Goal: Information Seeking & Learning: Learn about a topic

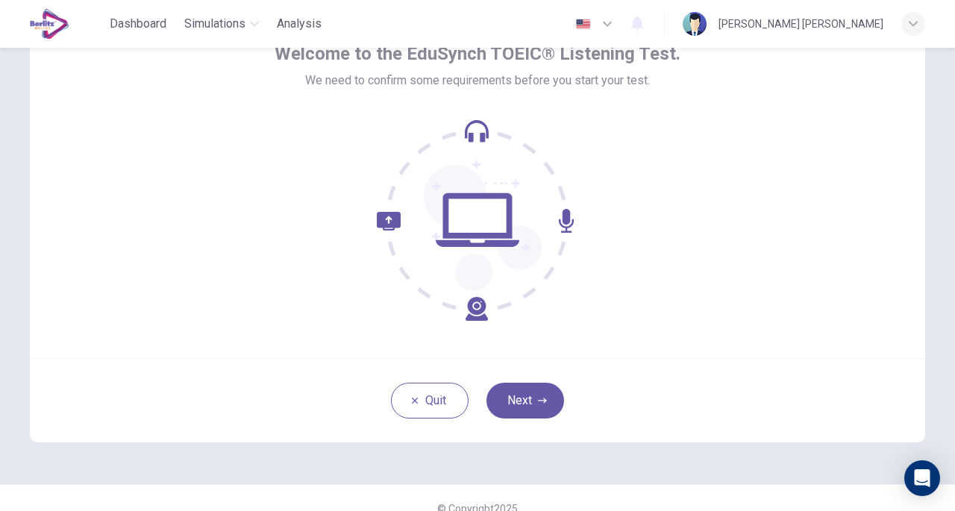
scroll to position [110, 0]
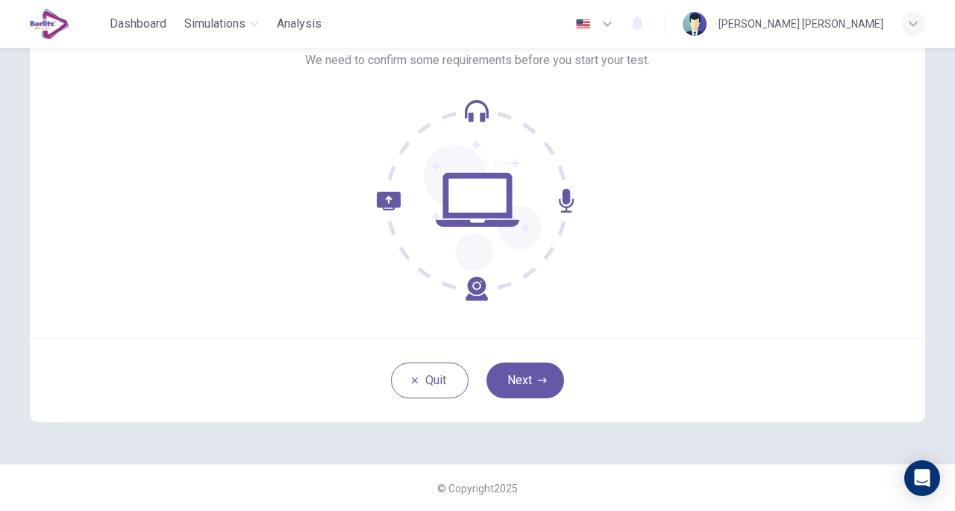
click at [515, 384] on button "Next" at bounding box center [525, 380] width 78 height 36
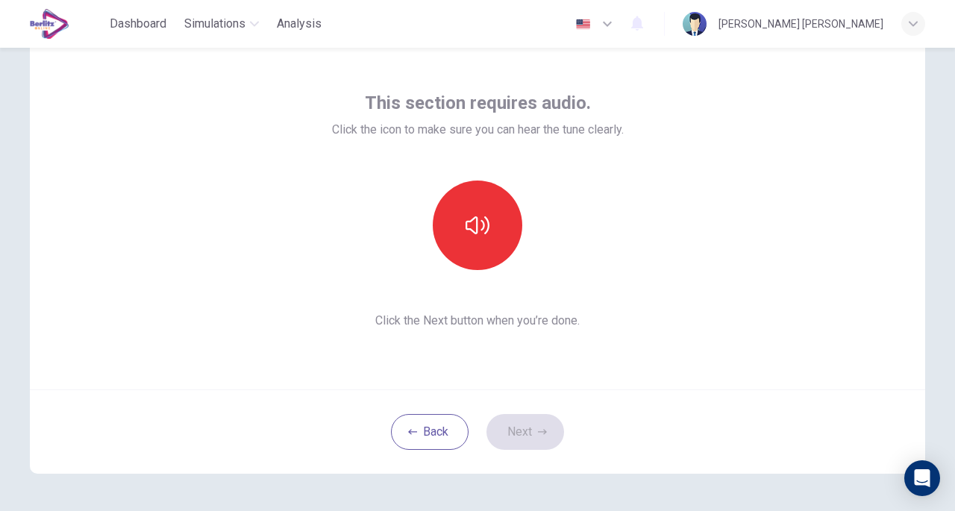
scroll to position [35, 0]
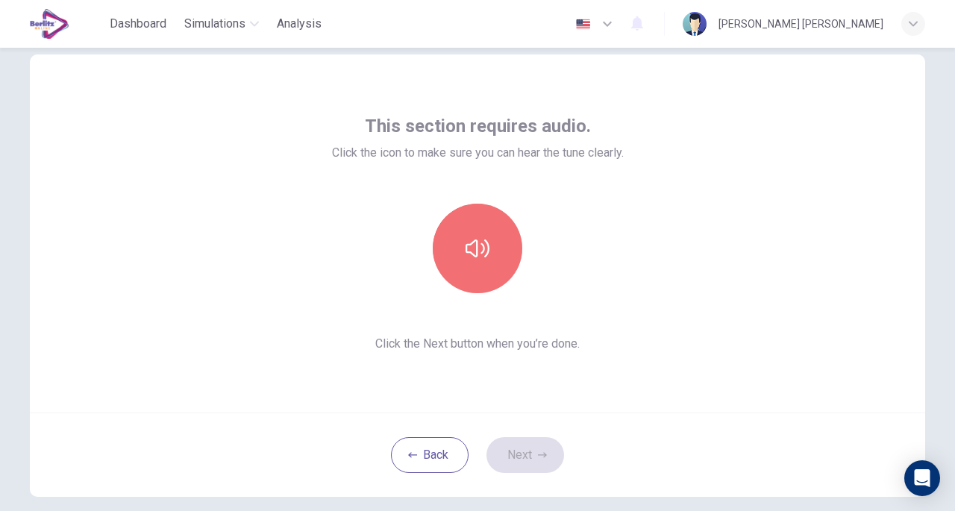
click at [485, 236] on button "button" at bounding box center [477, 248] width 89 height 89
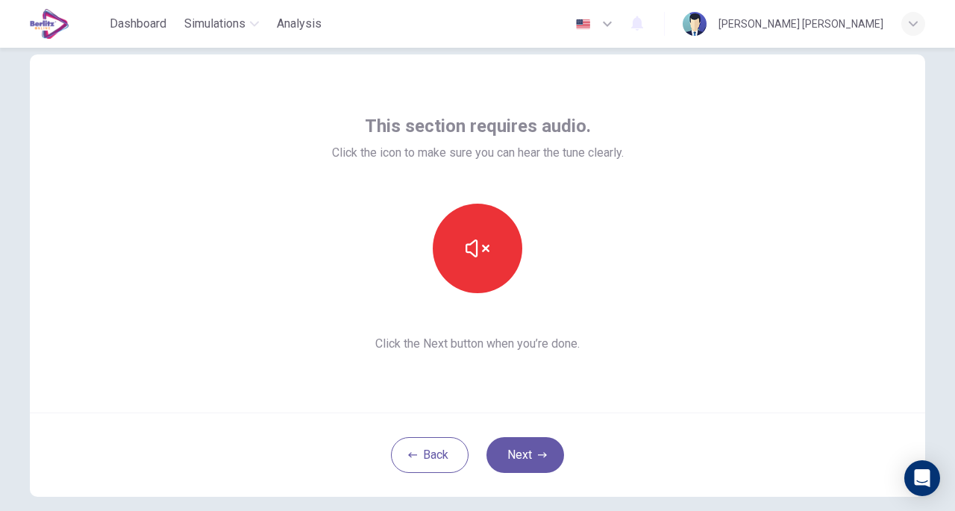
drag, startPoint x: 804, startPoint y: 178, endPoint x: 791, endPoint y: 179, distance: 13.4
click at [804, 178] on div "This section requires audio. Click the icon to make sure you can hear the tune …" at bounding box center [477, 233] width 895 height 358
click at [545, 457] on button "Next" at bounding box center [525, 455] width 78 height 36
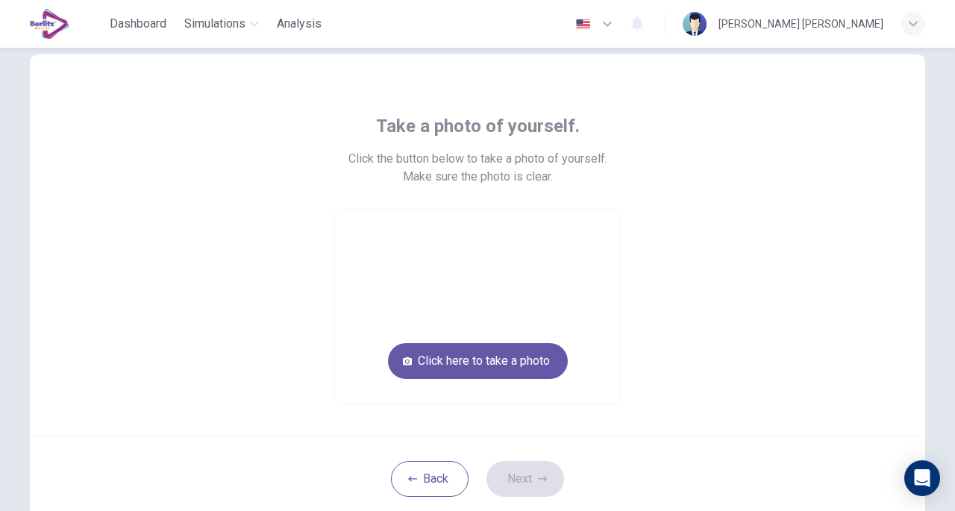
click at [514, 372] on button "Click here to take a photo" at bounding box center [478, 361] width 180 height 36
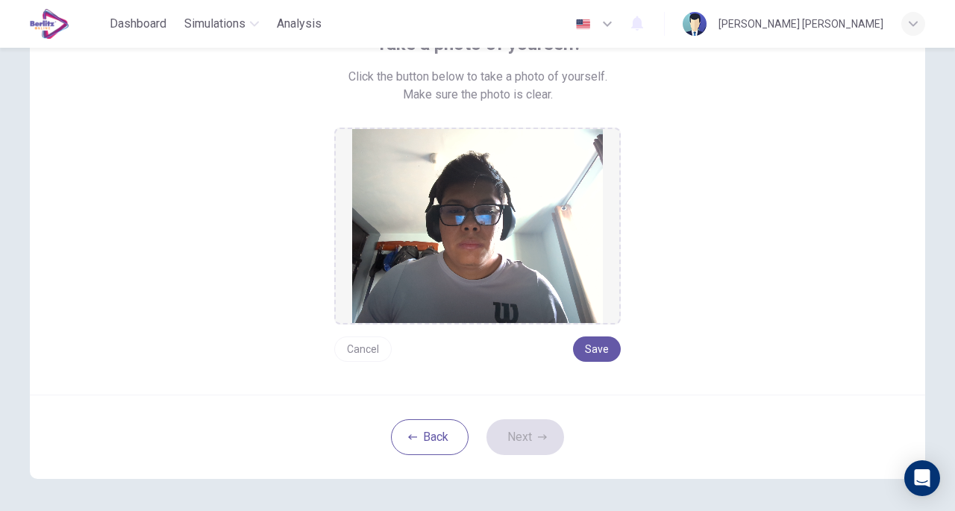
scroll to position [24, 0]
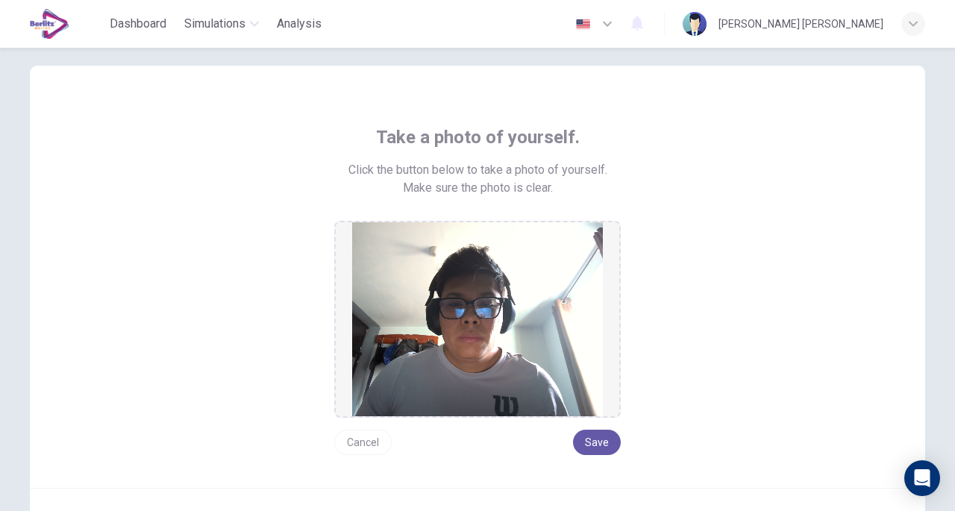
click at [583, 442] on button "Save" at bounding box center [597, 442] width 48 height 25
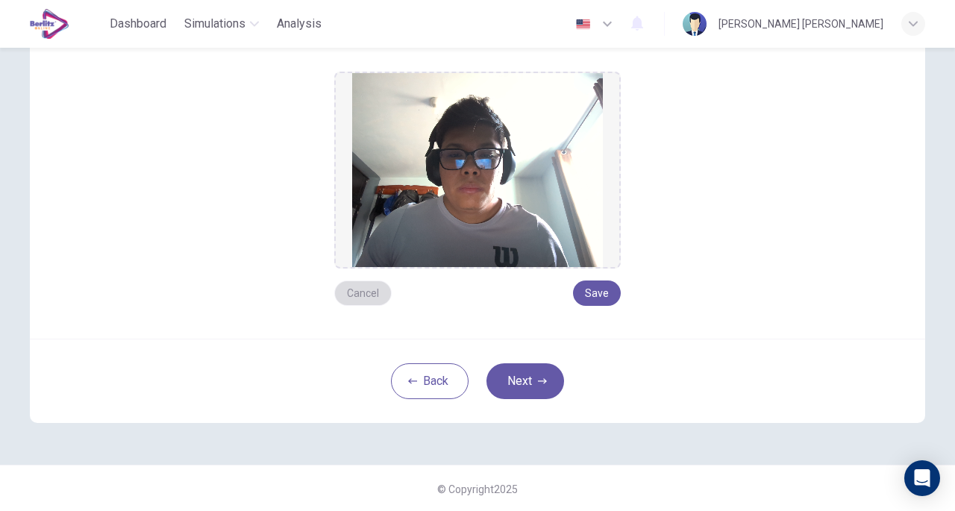
click at [356, 295] on button "Cancel" at bounding box center [362, 292] width 57 height 25
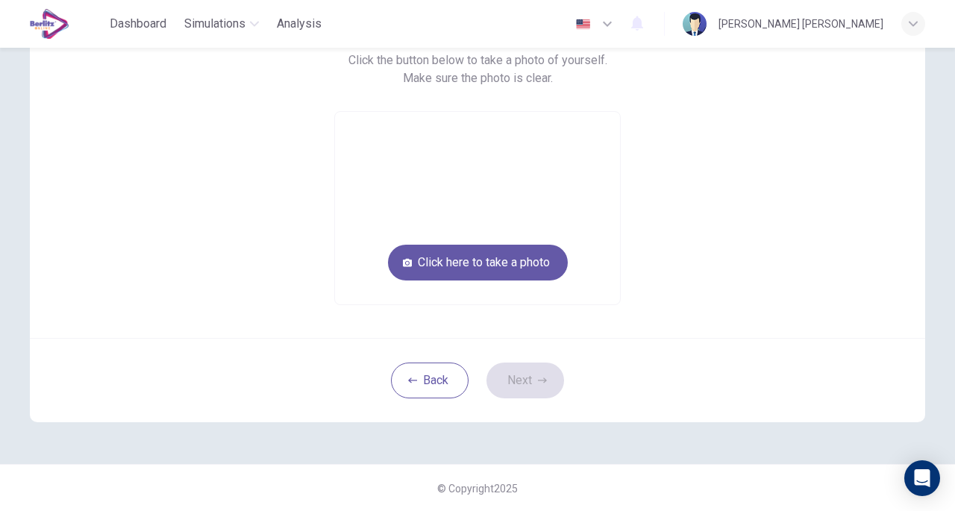
click at [494, 262] on button "Click here to take a photo" at bounding box center [478, 263] width 180 height 36
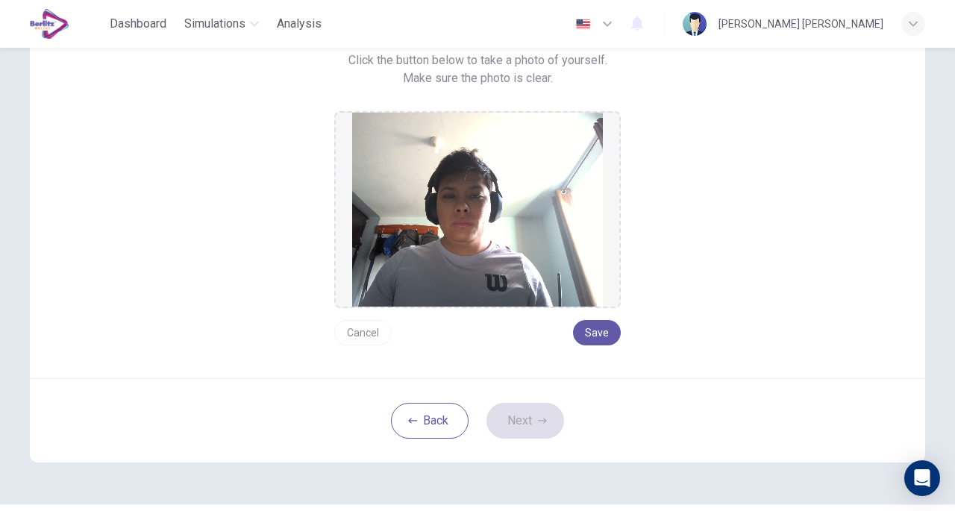
click at [604, 330] on button "Save" at bounding box center [597, 332] width 48 height 25
click at [529, 427] on button "Next" at bounding box center [525, 421] width 78 height 36
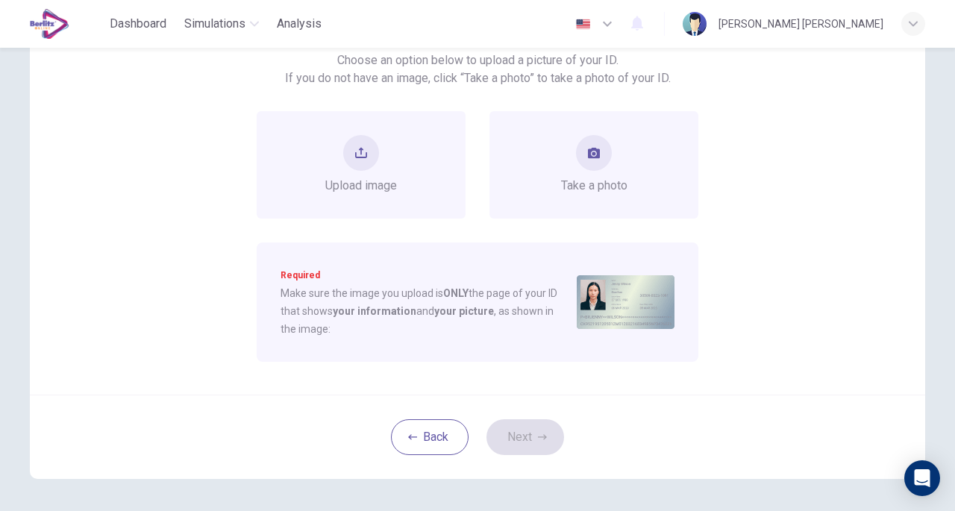
click at [553, 160] on div "Take a photo" at bounding box center [593, 164] width 209 height 107
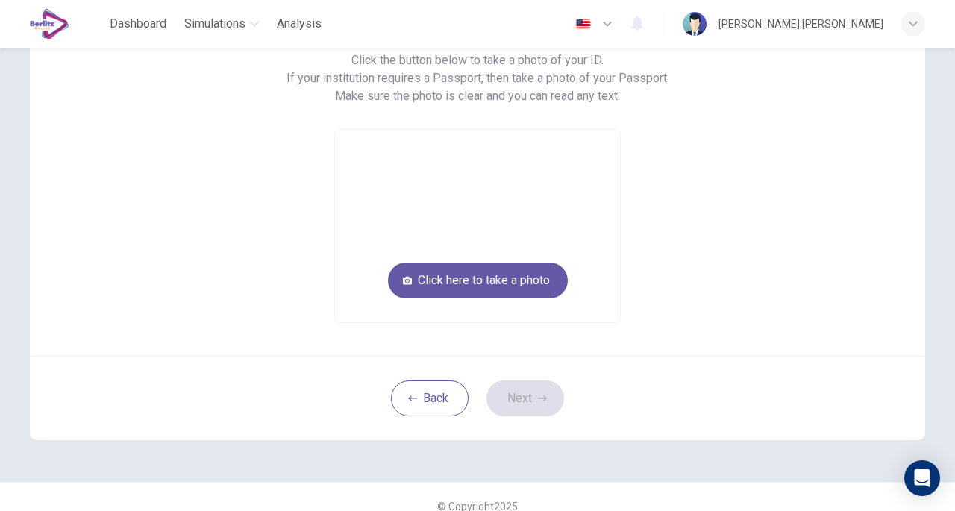
click at [489, 203] on video at bounding box center [477, 226] width 285 height 192
click at [510, 278] on button "Click here to take a photo" at bounding box center [478, 281] width 180 height 36
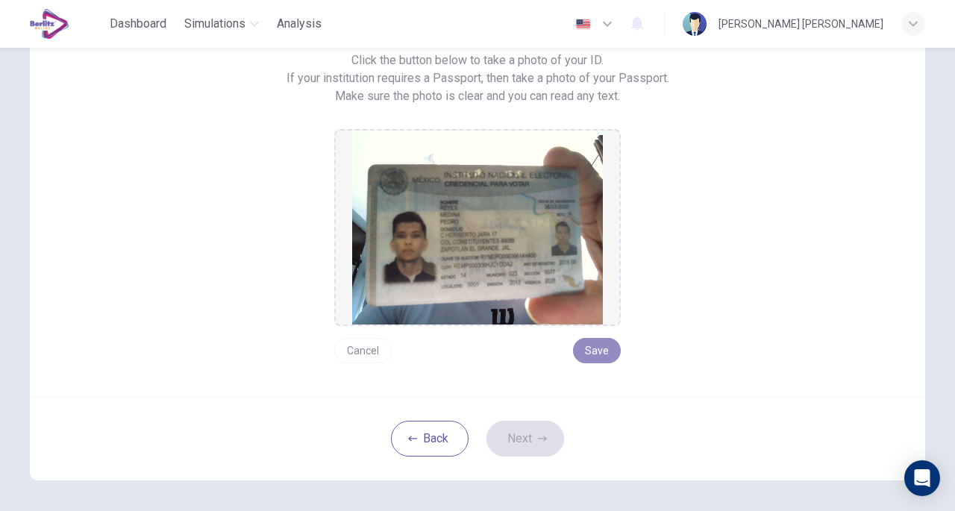
click at [606, 351] on button "Save" at bounding box center [597, 350] width 48 height 25
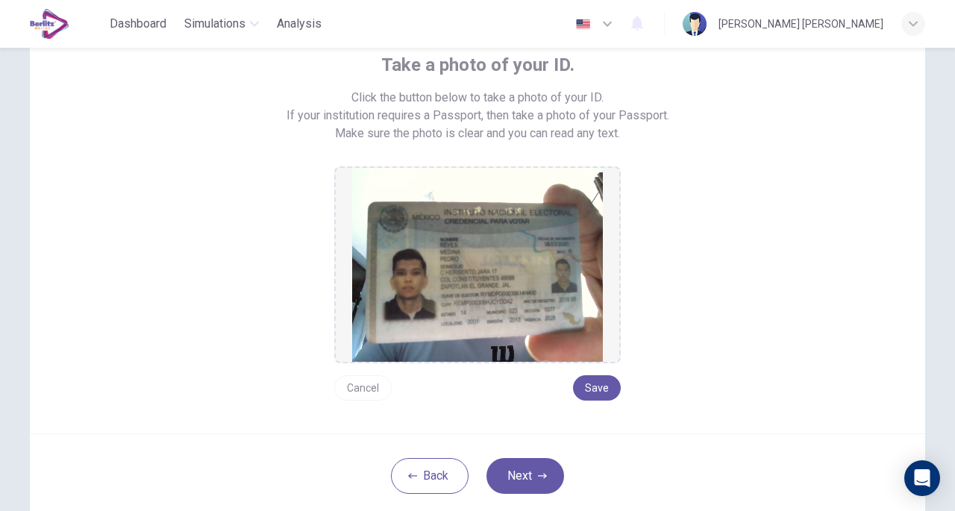
scroll to position [191, 0]
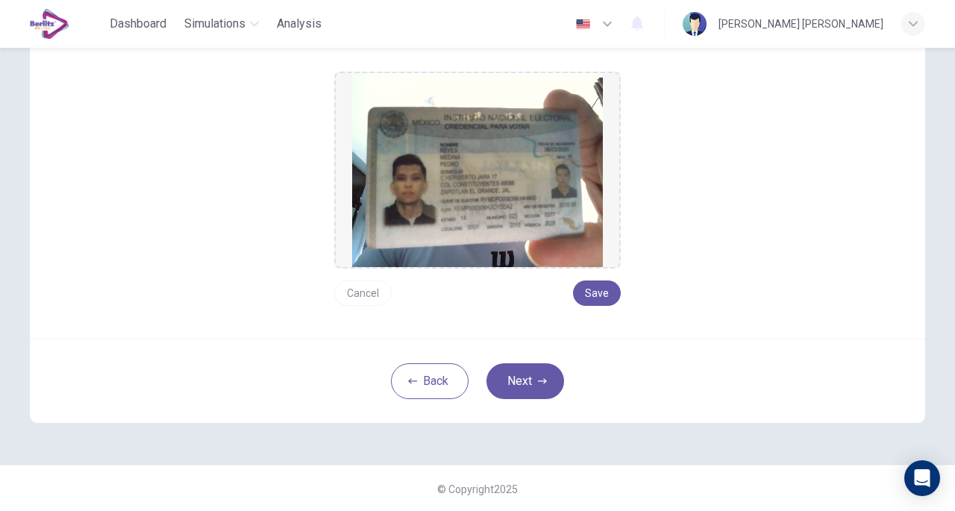
click at [746, 181] on div "Take a photo of your ID. Click the button below to take a photo of your ID. If …" at bounding box center [477, 132] width 674 height 348
click at [359, 296] on button "Cancel" at bounding box center [362, 292] width 57 height 25
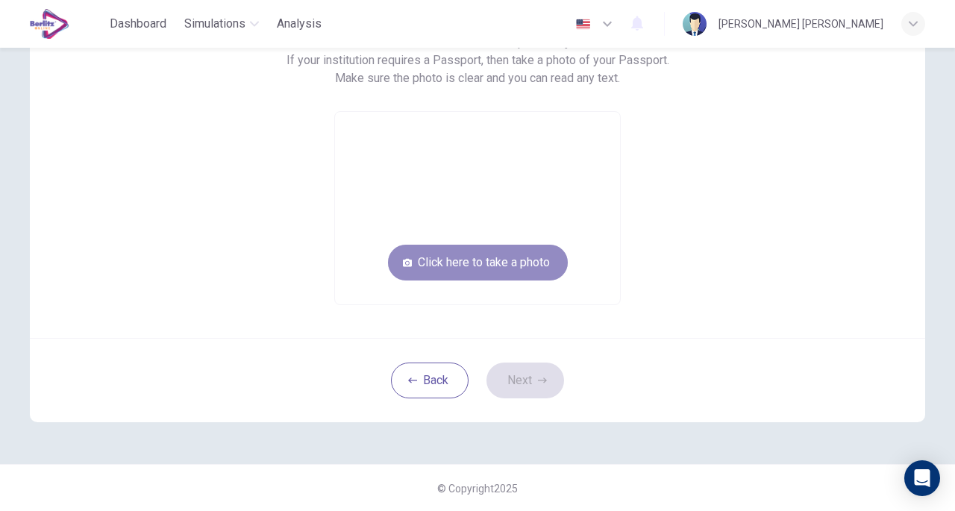
click at [486, 268] on button "Click here to take a photo" at bounding box center [478, 263] width 180 height 36
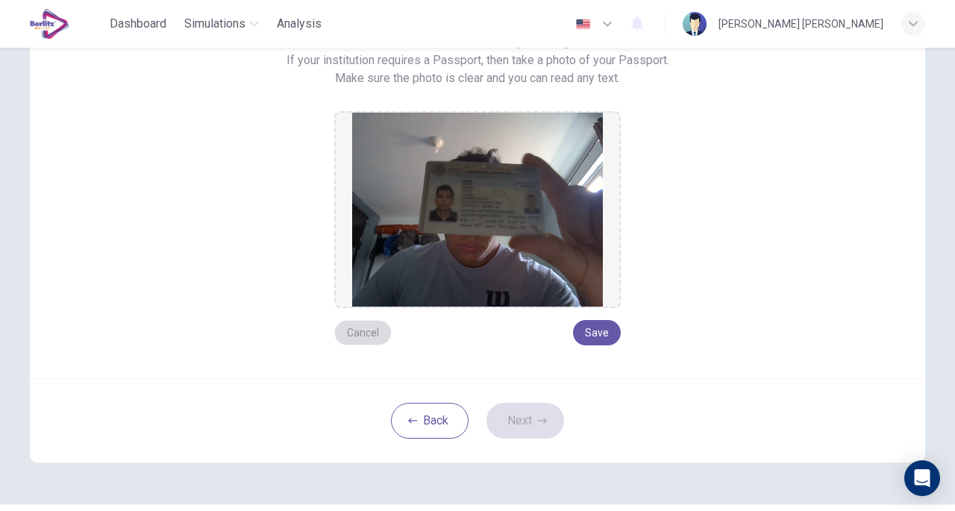
click at [350, 332] on button "Cancel" at bounding box center [362, 332] width 57 height 25
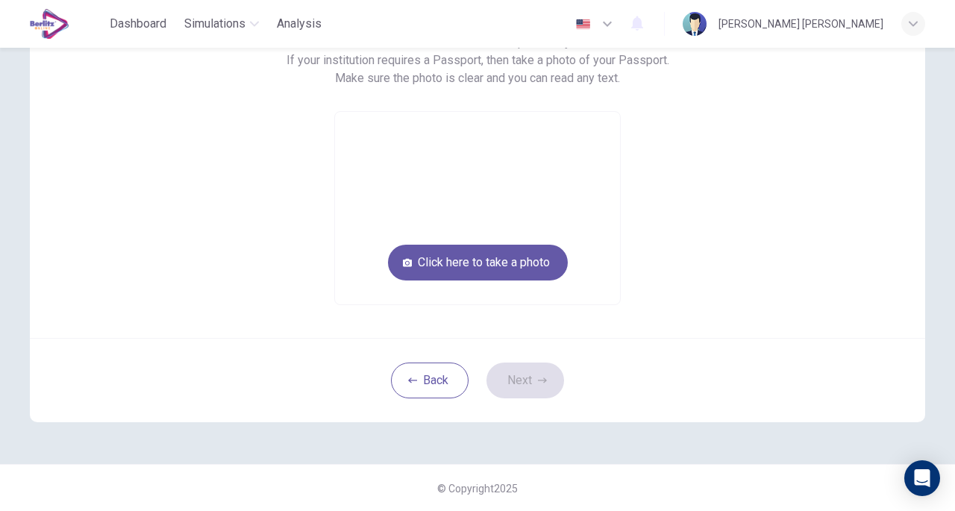
click at [535, 242] on video at bounding box center [477, 208] width 285 height 192
click at [489, 258] on button "Click here to take a photo" at bounding box center [478, 263] width 180 height 36
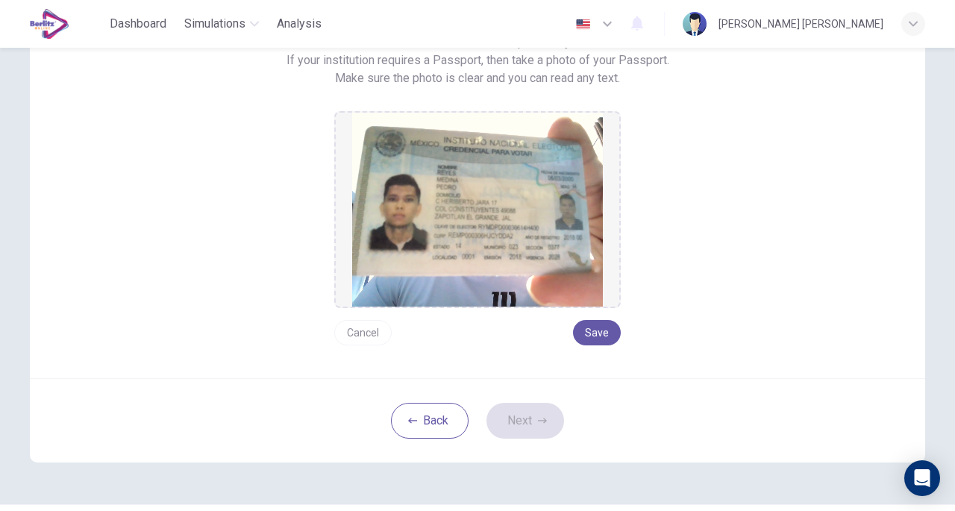
click at [594, 332] on button "Save" at bounding box center [597, 332] width 48 height 25
click at [538, 417] on icon "button" at bounding box center [542, 420] width 9 height 9
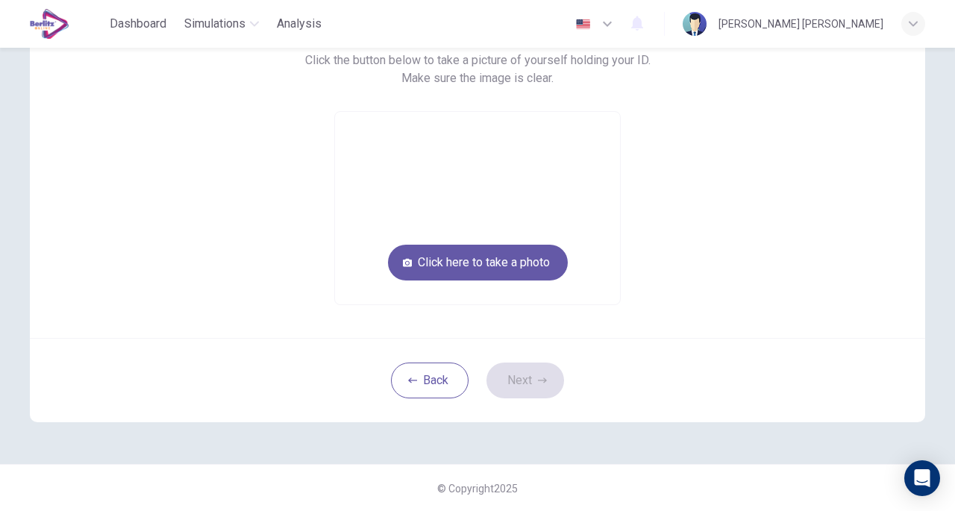
click at [433, 375] on button "Back" at bounding box center [430, 380] width 78 height 36
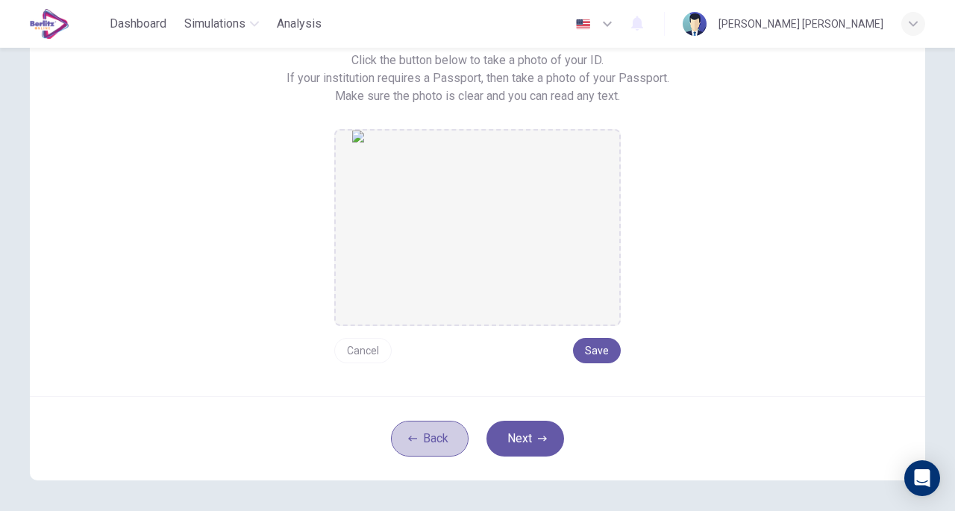
click at [438, 433] on button "Back" at bounding box center [430, 439] width 78 height 36
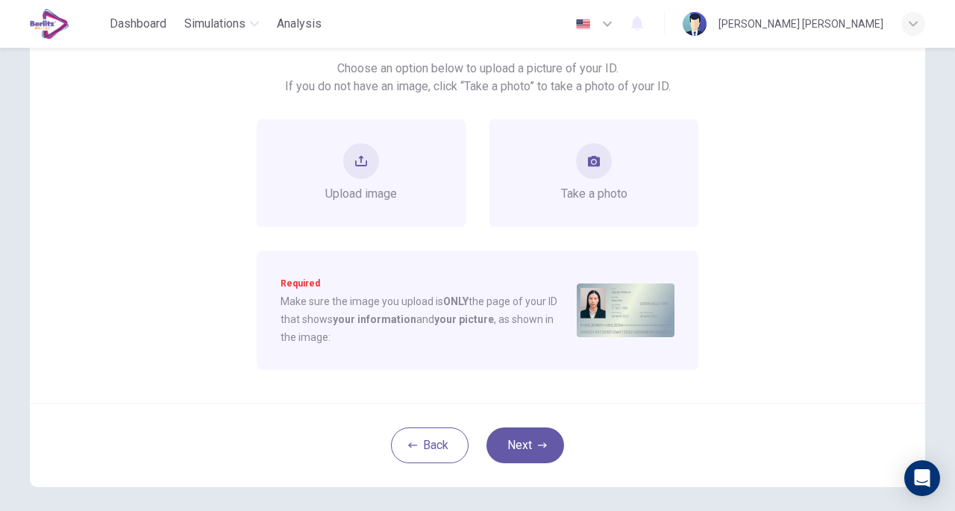
scroll to position [149, 0]
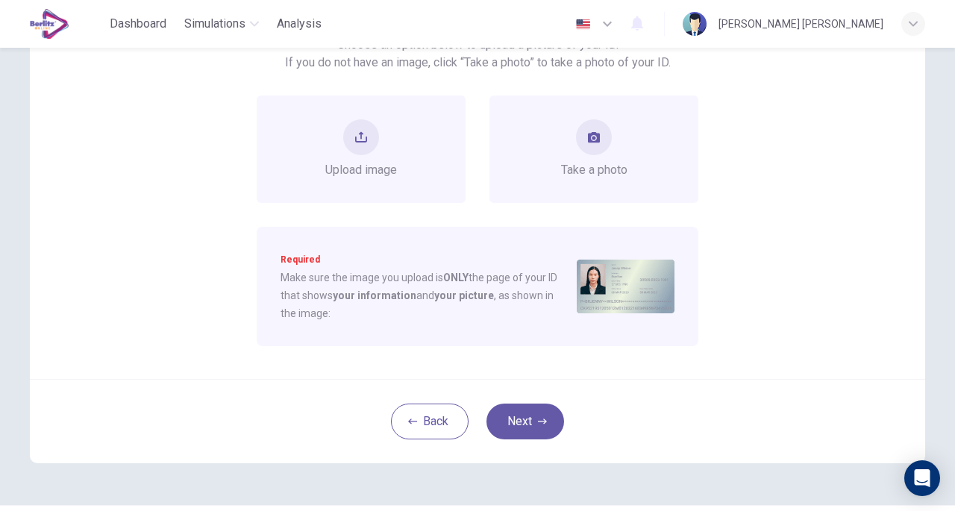
click at [611, 150] on div "Take a photo" at bounding box center [594, 149] width 66 height 60
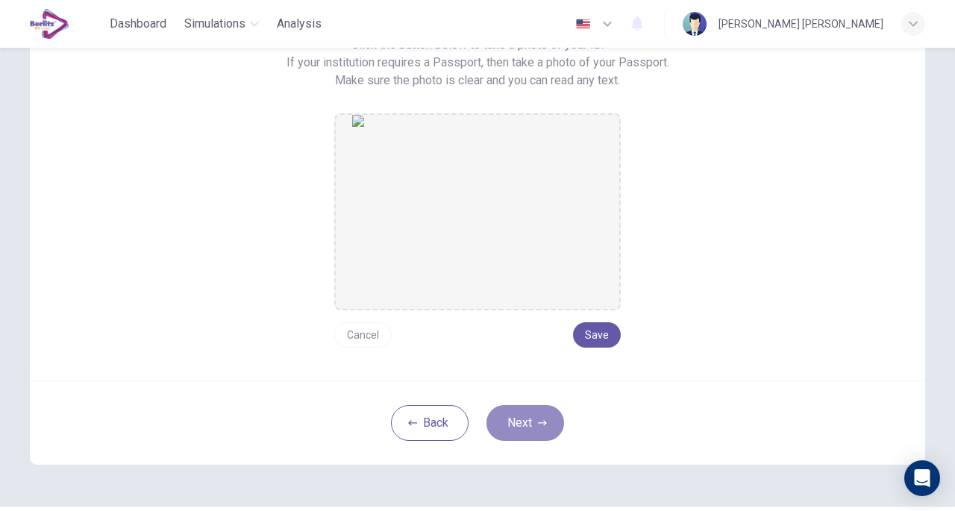
click at [554, 416] on button "Next" at bounding box center [525, 423] width 78 height 36
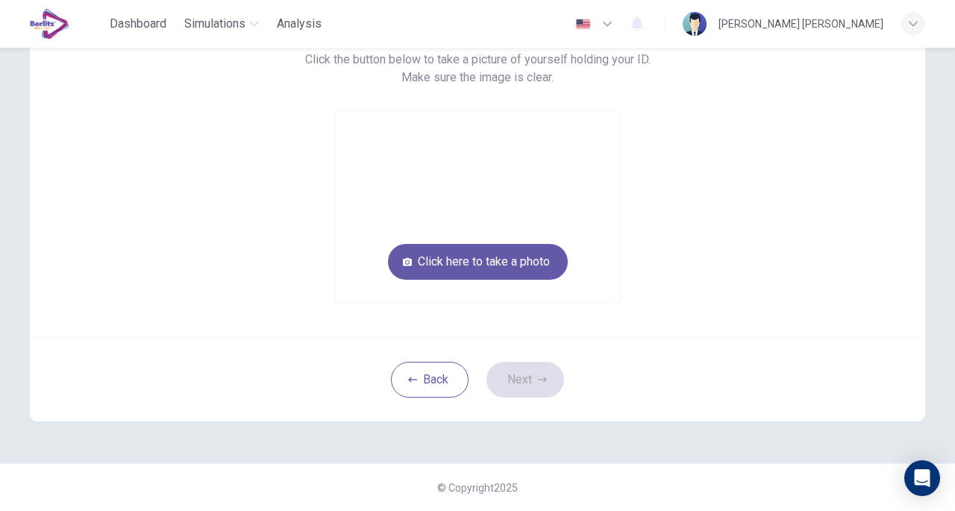
scroll to position [133, 0]
click at [477, 258] on button "Click here to take a photo" at bounding box center [478, 263] width 180 height 36
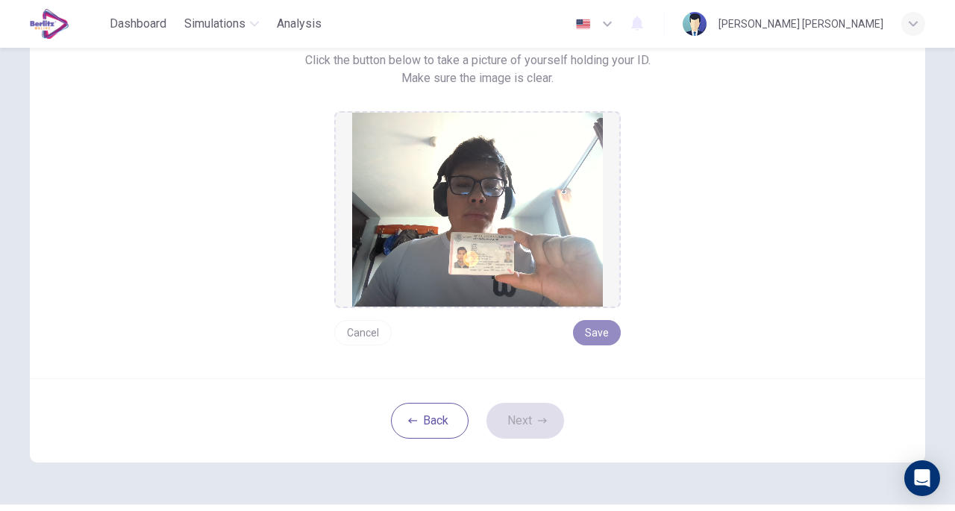
click at [603, 335] on button "Save" at bounding box center [597, 332] width 48 height 25
click at [542, 423] on icon "button" at bounding box center [542, 420] width 9 height 9
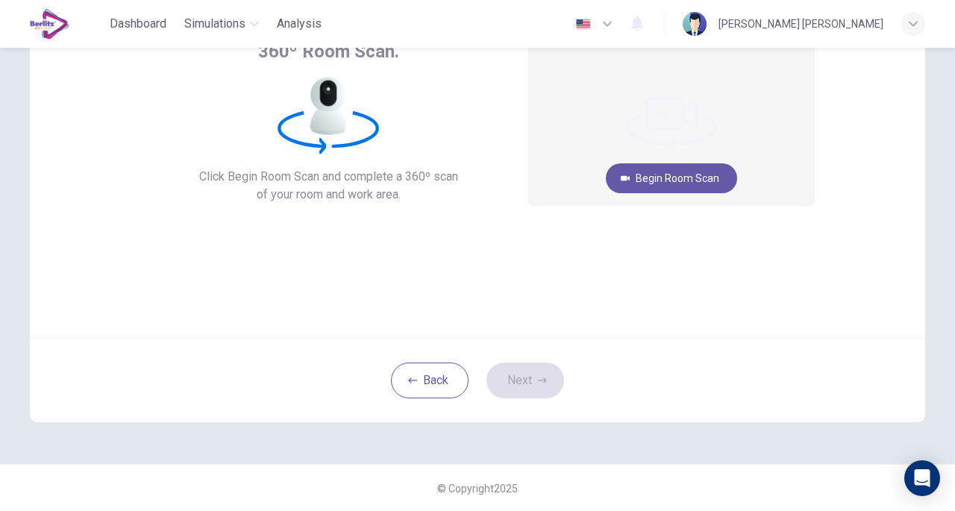
scroll to position [35, 0]
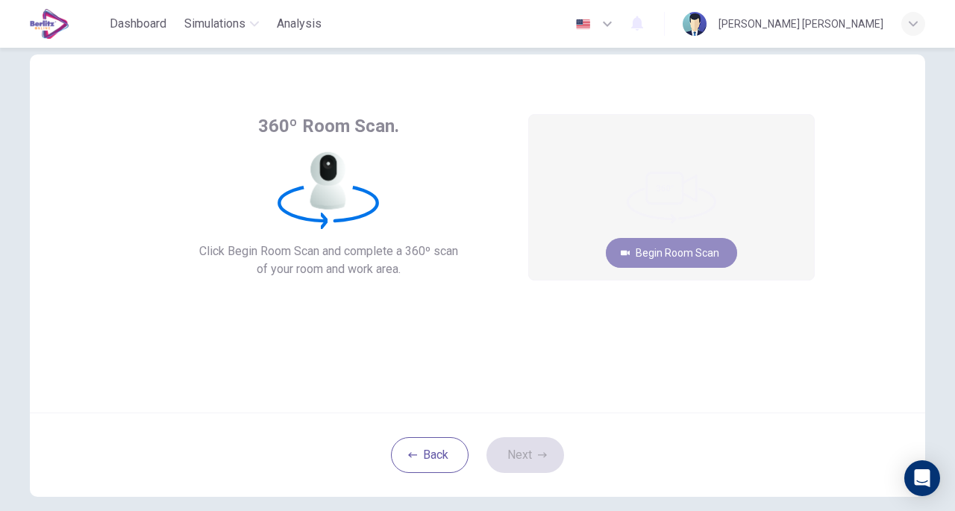
click at [658, 256] on button "Begin Room Scan" at bounding box center [671, 253] width 131 height 30
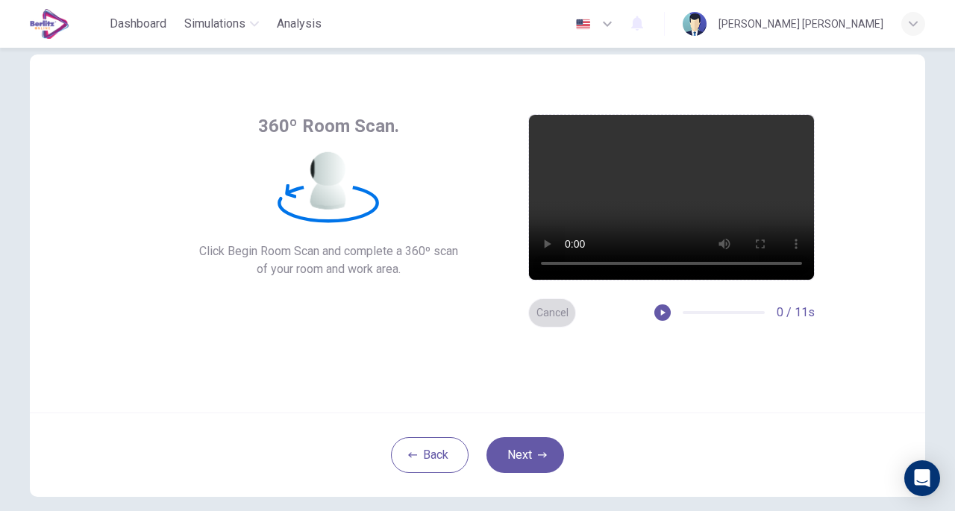
click at [557, 313] on button "Cancel" at bounding box center [552, 312] width 48 height 29
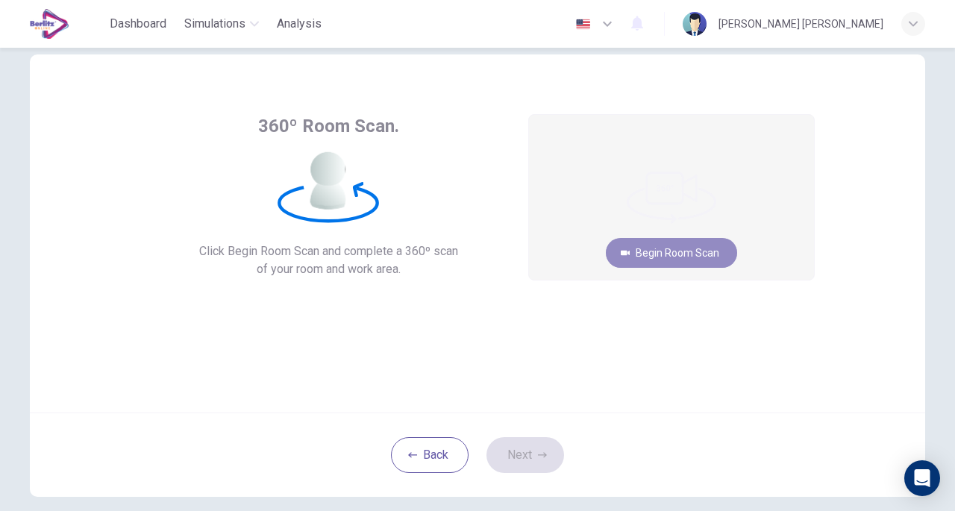
click at [644, 258] on button "Begin Room Scan" at bounding box center [671, 253] width 131 height 30
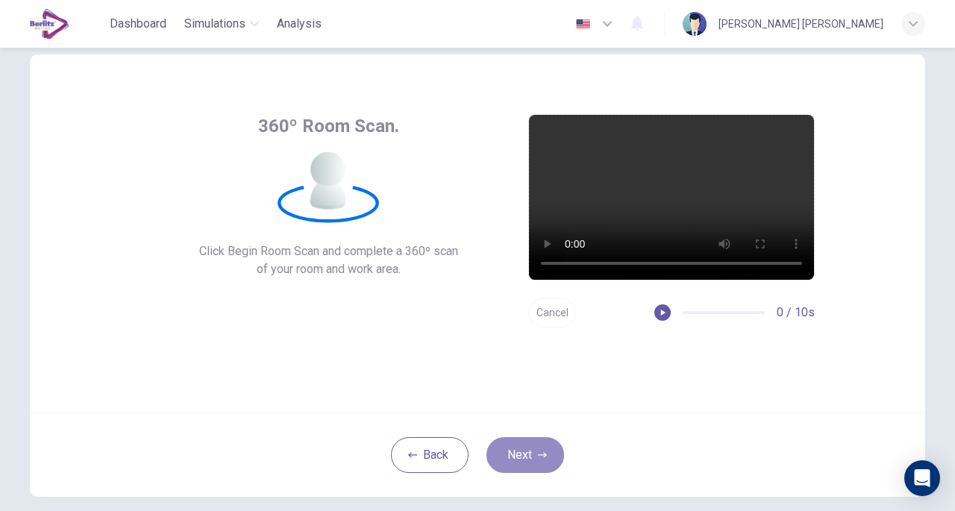
click at [511, 454] on button "Next" at bounding box center [525, 455] width 78 height 36
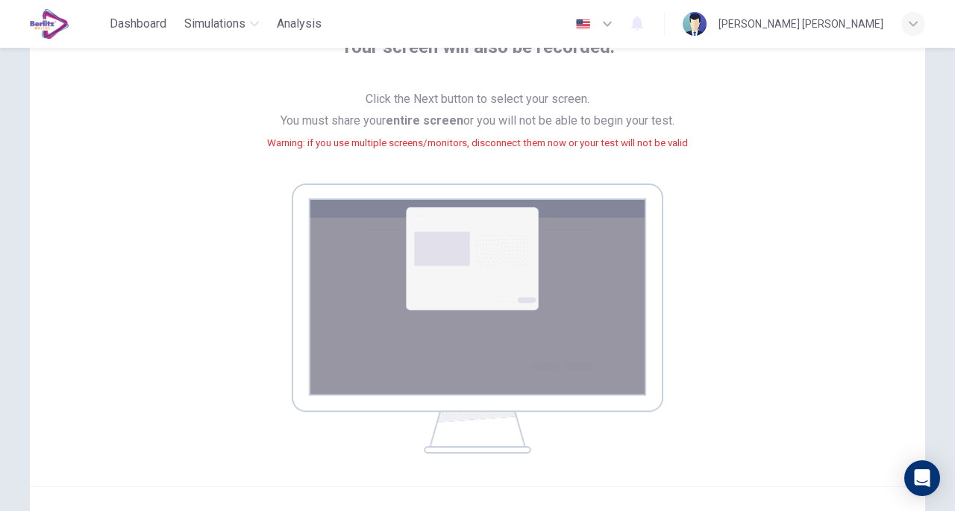
scroll to position [263, 0]
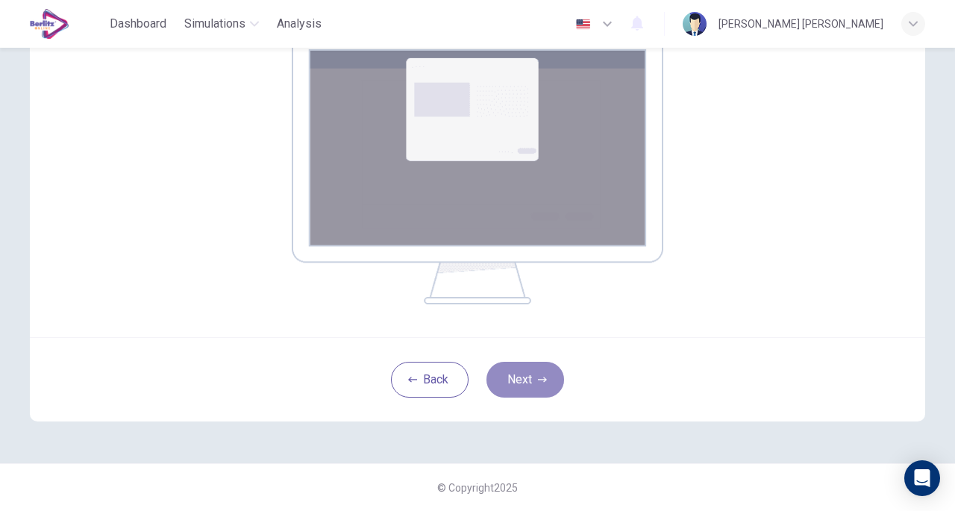
click at [545, 372] on button "Next" at bounding box center [525, 380] width 78 height 36
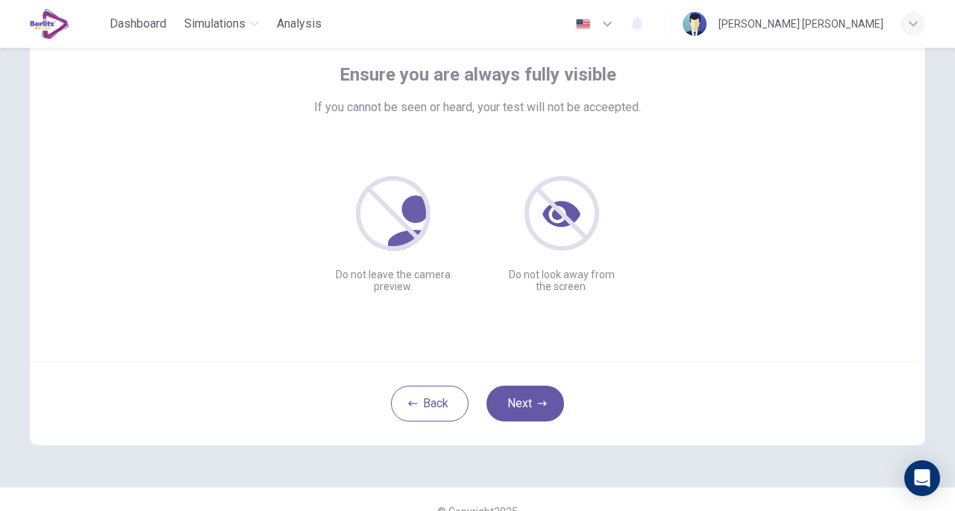
scroll to position [110, 0]
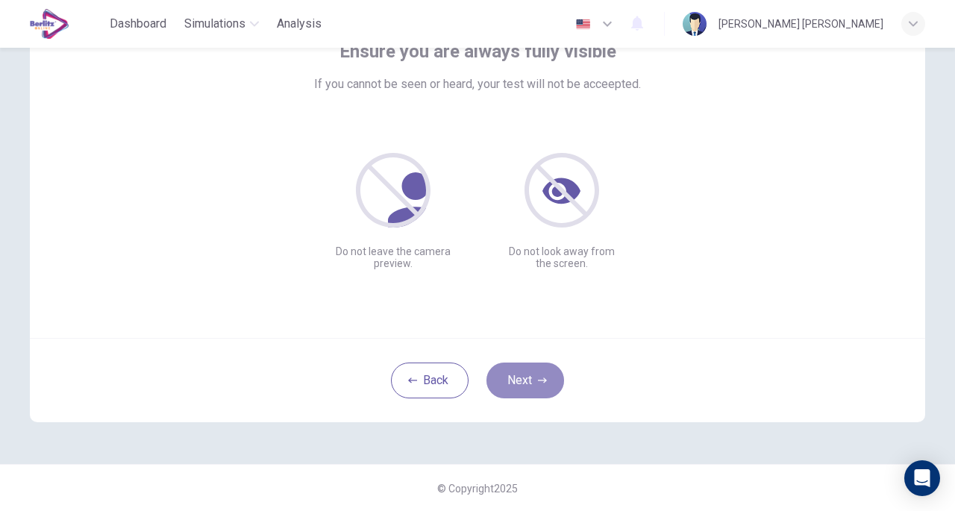
click at [506, 392] on button "Next" at bounding box center [525, 380] width 78 height 36
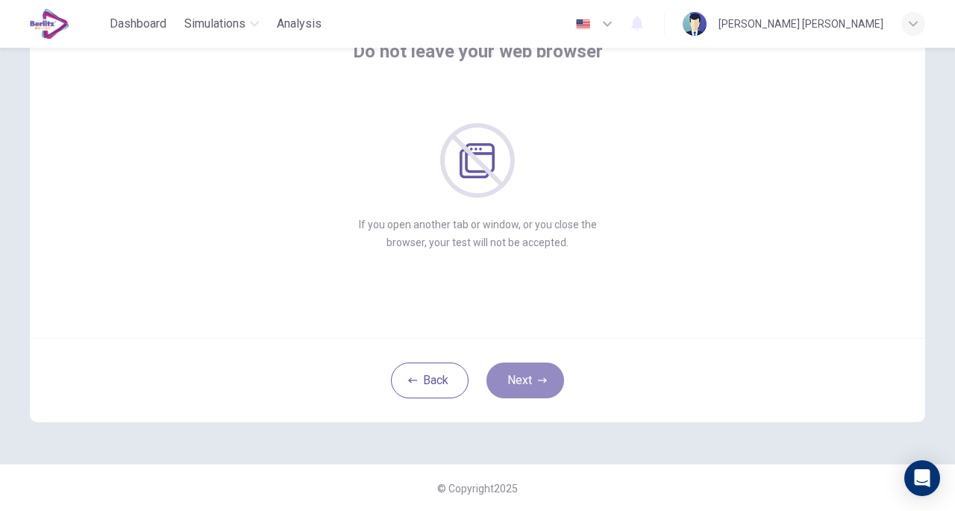
click at [521, 381] on button "Next" at bounding box center [525, 380] width 78 height 36
click at [527, 371] on button "Next" at bounding box center [525, 380] width 78 height 36
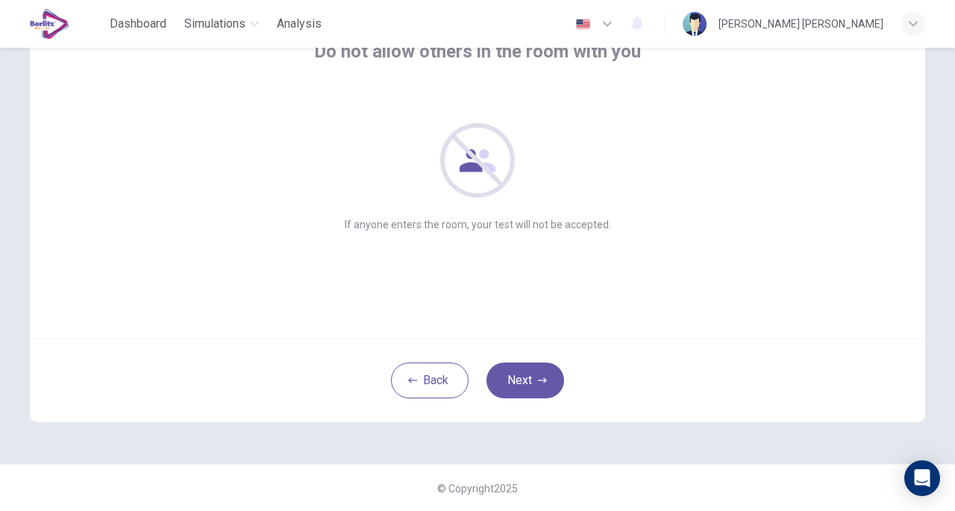
click at [527, 374] on button "Next" at bounding box center [525, 380] width 78 height 36
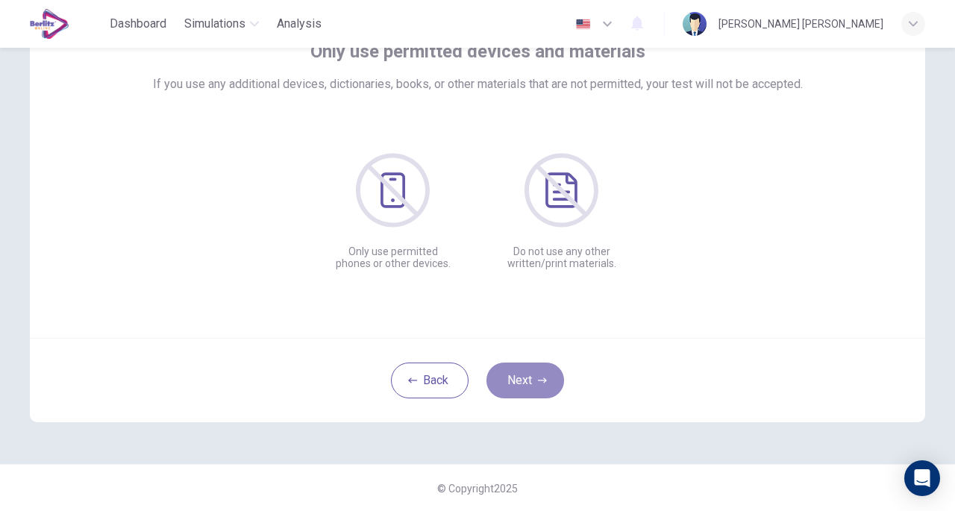
click at [538, 381] on icon "button" at bounding box center [542, 380] width 9 height 9
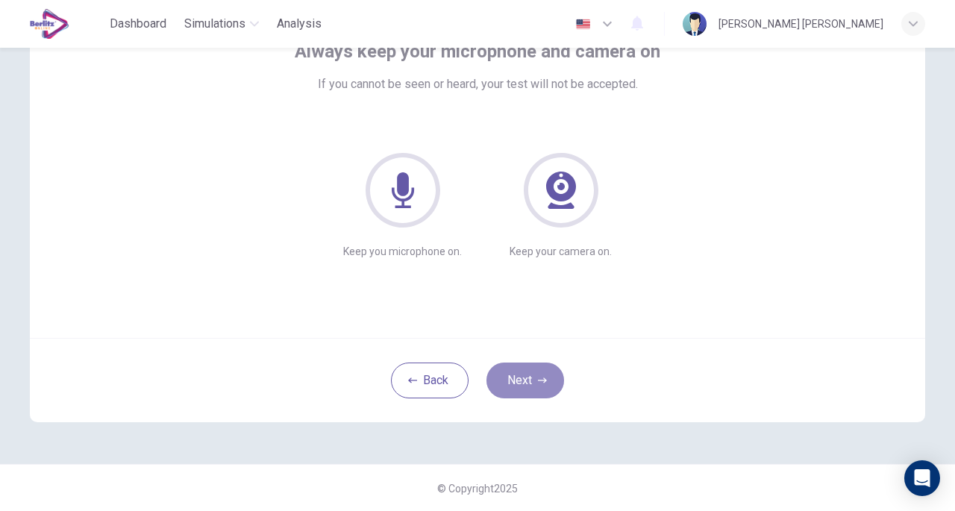
click at [532, 375] on button "Next" at bounding box center [525, 380] width 78 height 36
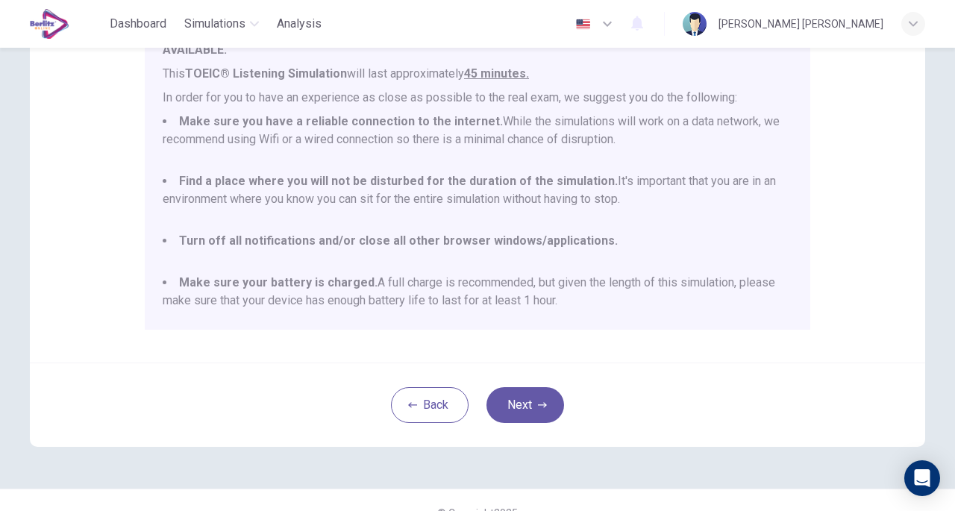
scroll to position [318, 0]
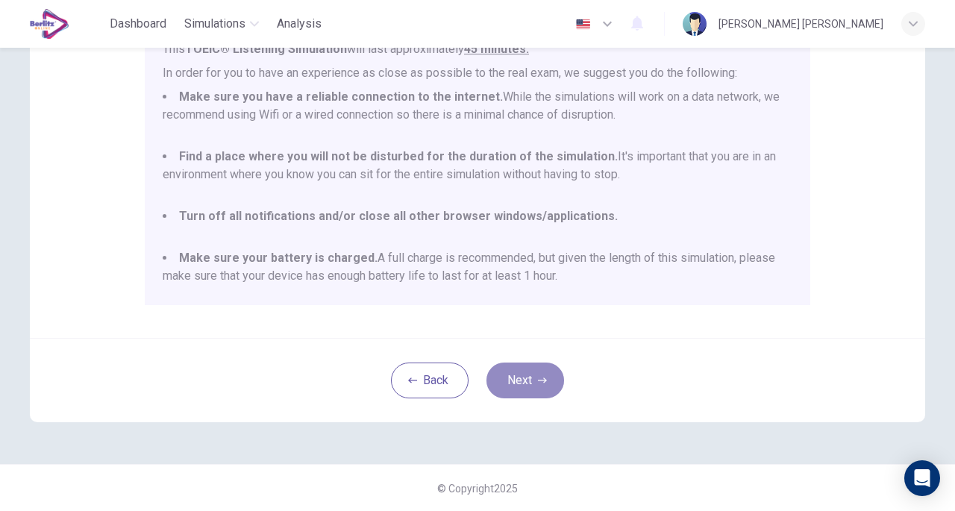
click at [521, 377] on button "Next" at bounding box center [525, 380] width 78 height 36
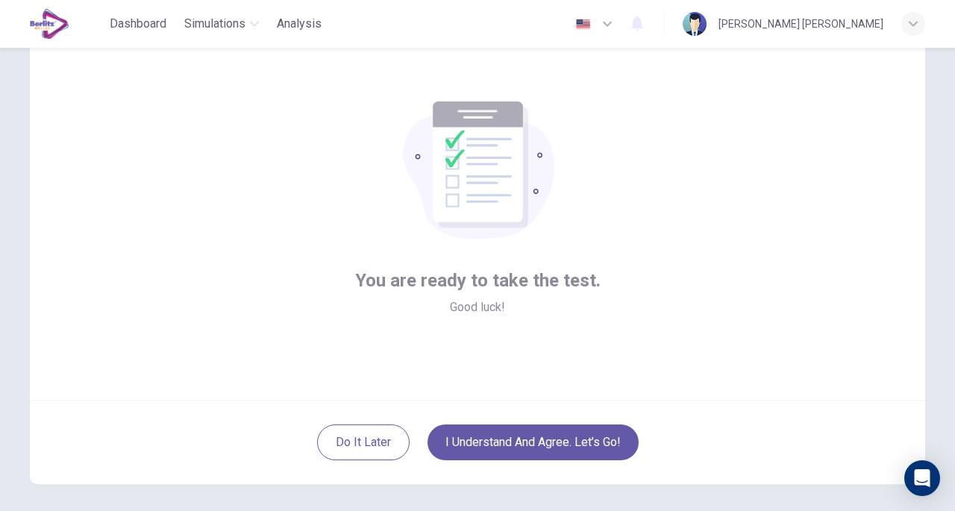
scroll to position [110, 0]
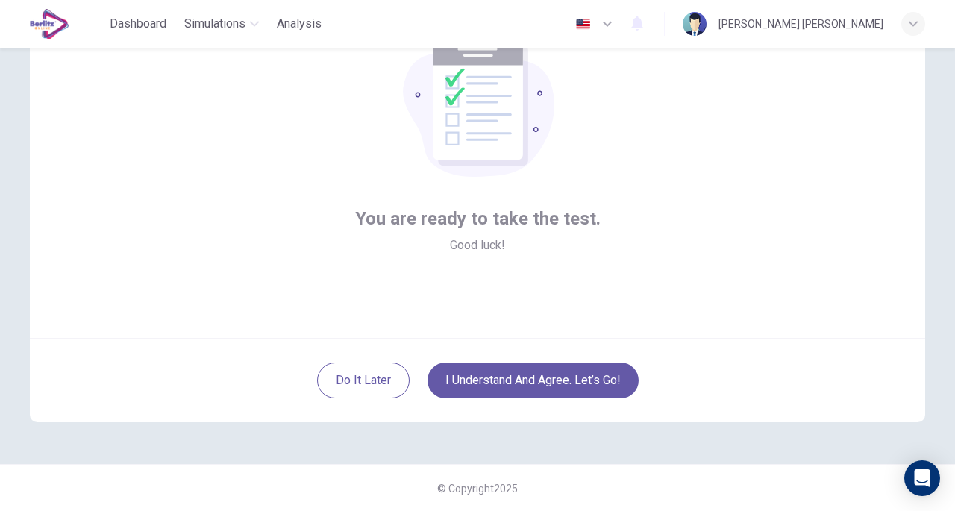
click at [497, 374] on button "I understand and agree. Let’s go!" at bounding box center [532, 380] width 211 height 36
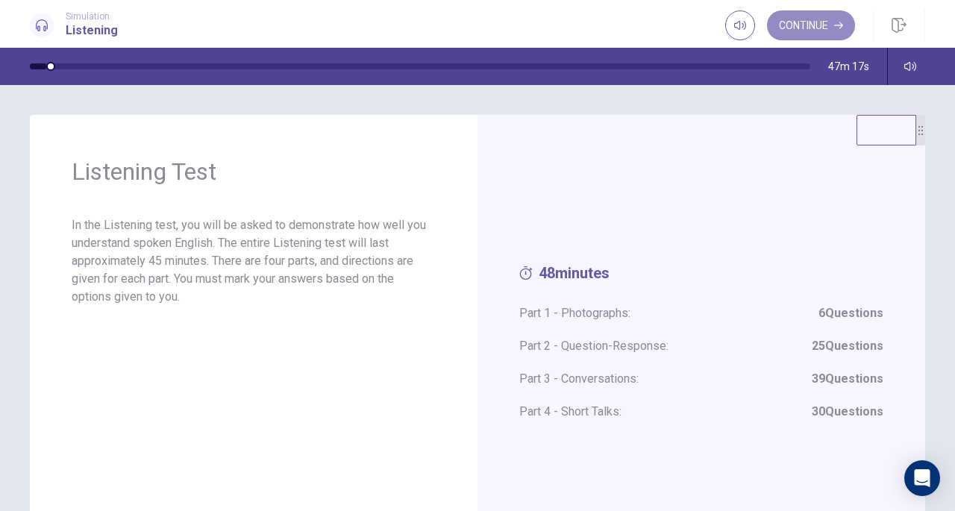
click at [805, 25] on button "Continue" at bounding box center [811, 25] width 88 height 30
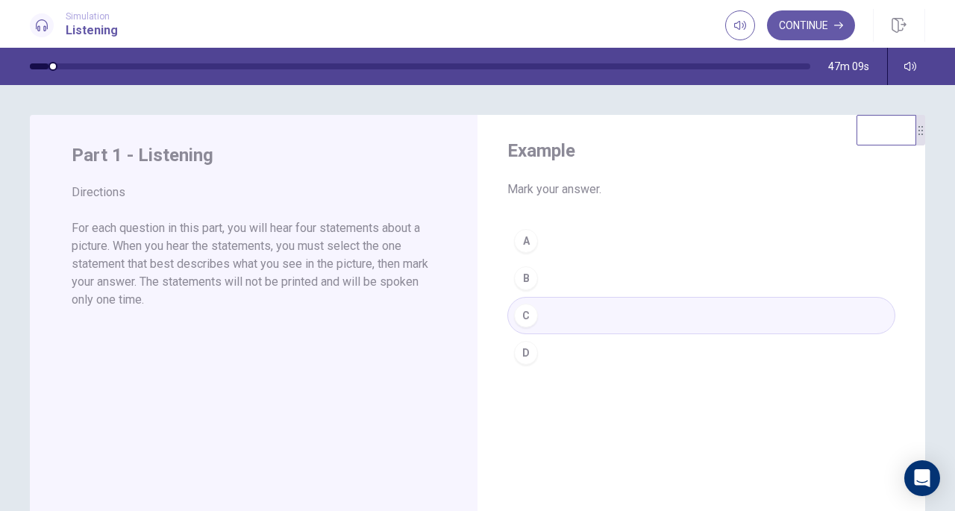
click at [527, 277] on div "A B C D" at bounding box center [701, 296] width 388 height 149
click at [527, 314] on div "A B C D" at bounding box center [701, 296] width 388 height 149
click at [521, 345] on div "A B C D" at bounding box center [701, 296] width 388 height 149
click at [788, 23] on button "Continue" at bounding box center [811, 25] width 88 height 30
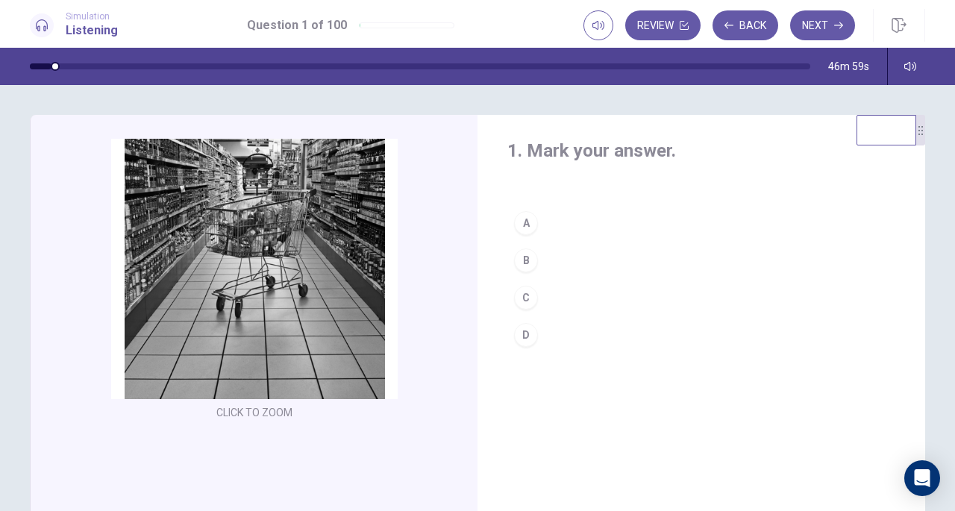
click at [731, 25] on icon "button" at bounding box center [728, 25] width 9 height 9
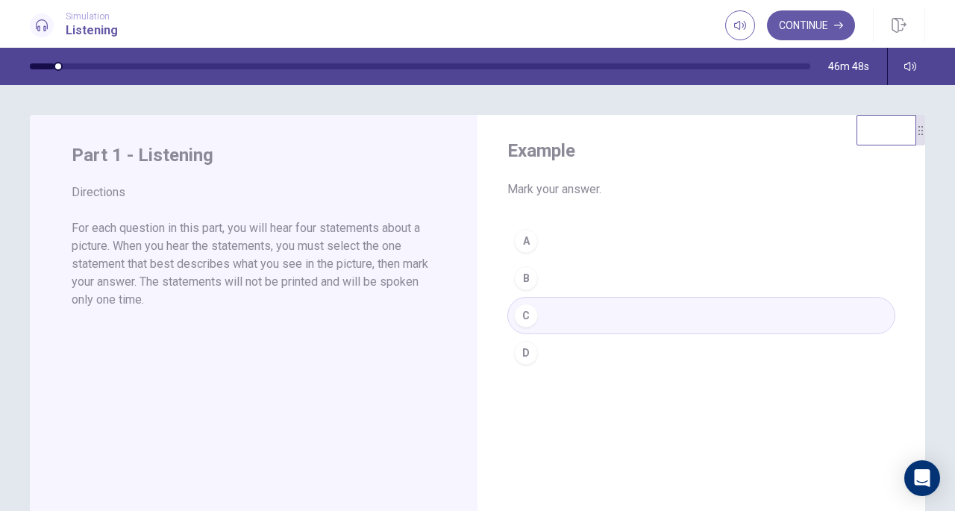
click at [788, 29] on button "Continue" at bounding box center [811, 25] width 88 height 30
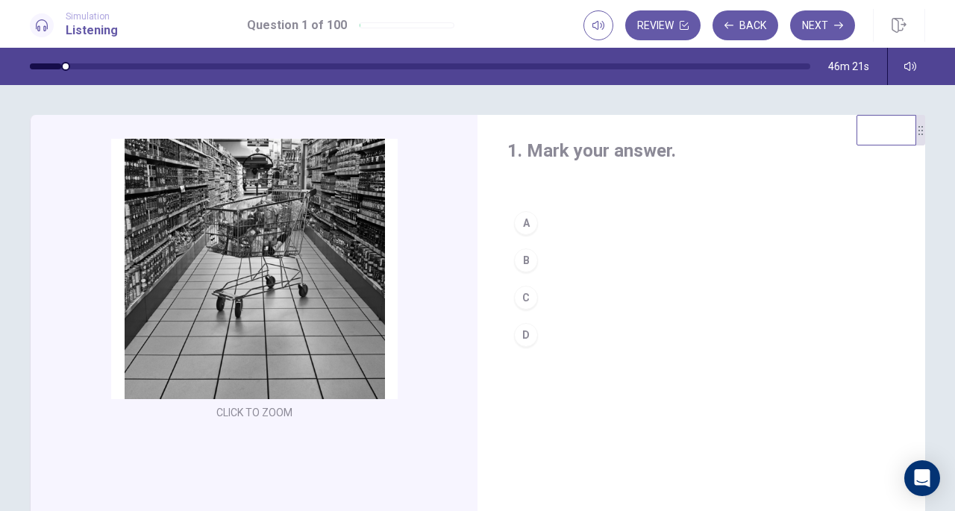
click at [524, 300] on div "C" at bounding box center [526, 298] width 24 height 24
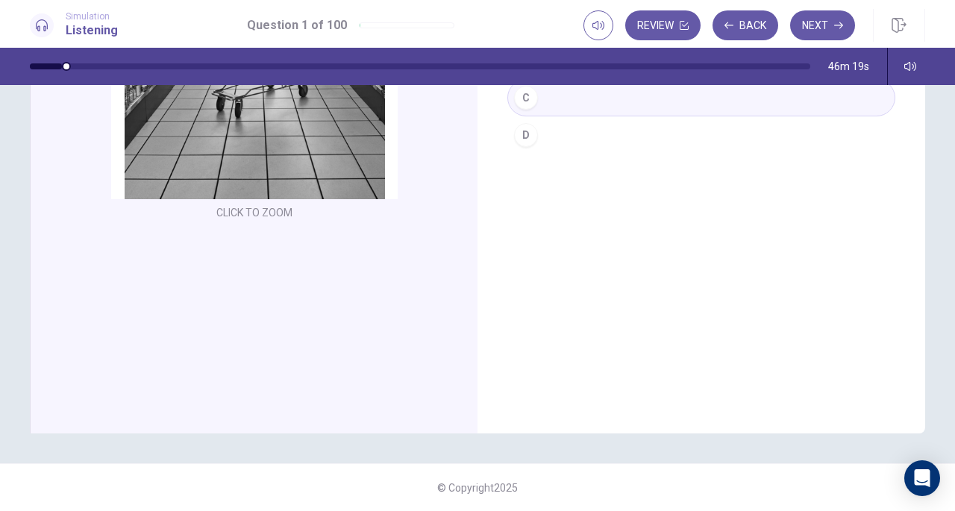
scroll to position [125, 0]
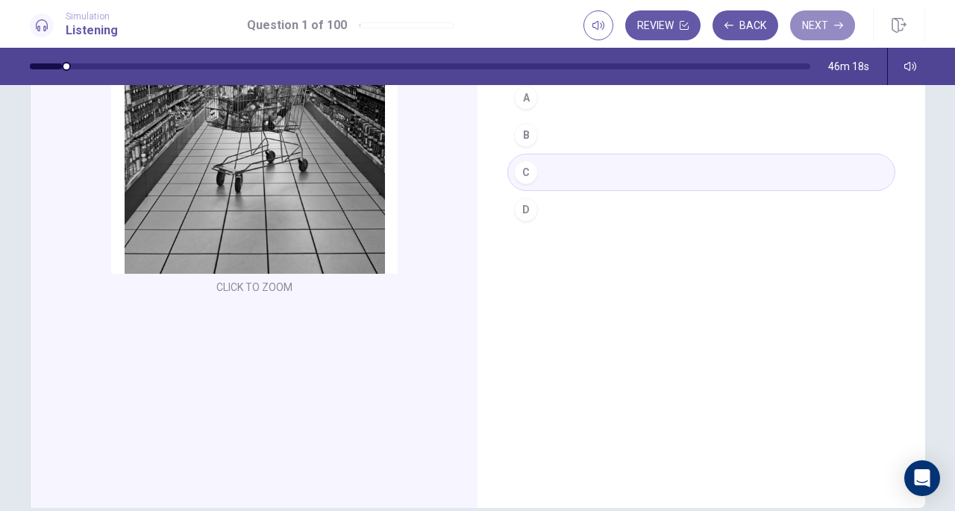
click at [808, 26] on button "Next" at bounding box center [822, 25] width 65 height 30
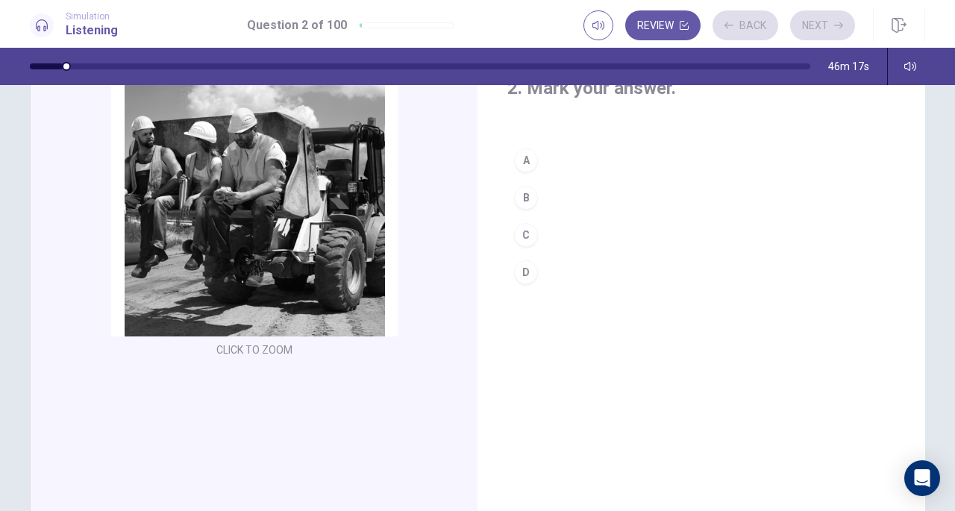
scroll to position [0, 0]
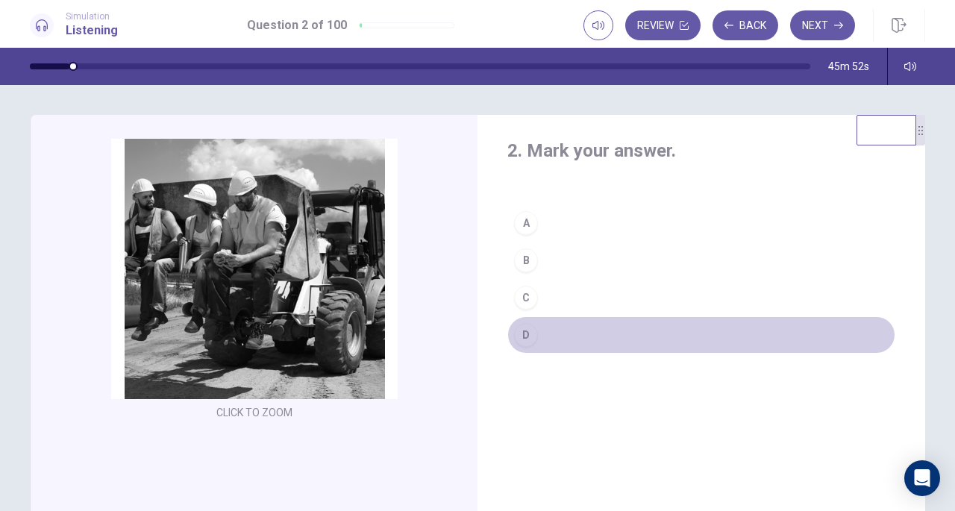
click at [524, 340] on div "D" at bounding box center [526, 335] width 24 height 24
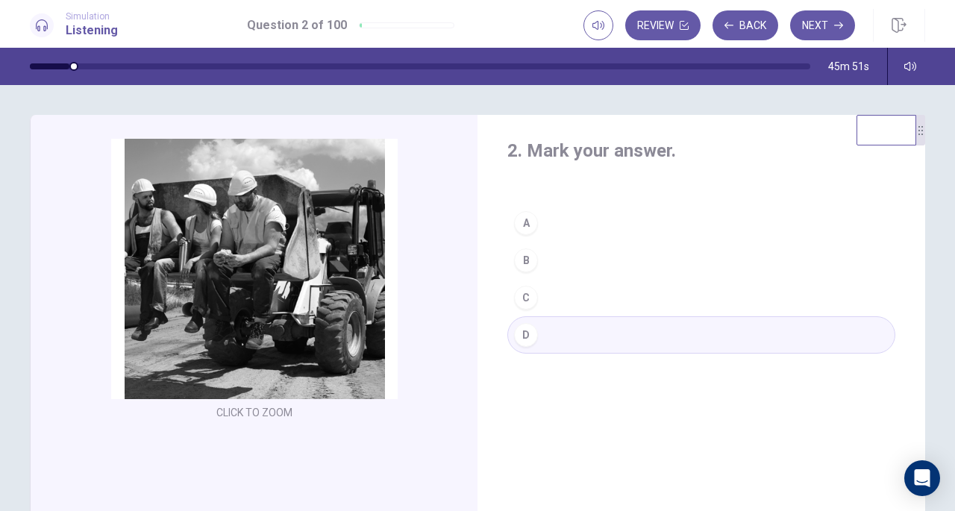
click at [835, 25] on icon "button" at bounding box center [838, 25] width 9 height 7
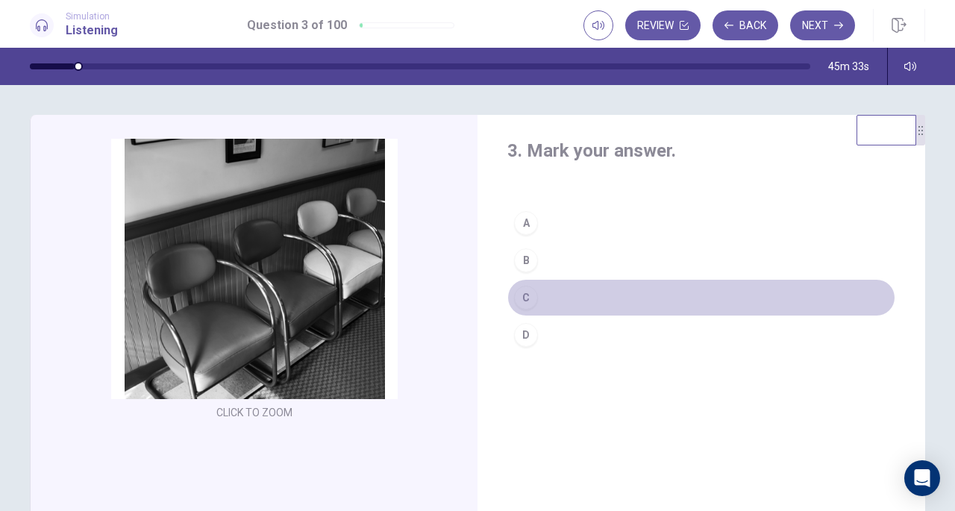
click at [528, 301] on div "C" at bounding box center [526, 298] width 24 height 24
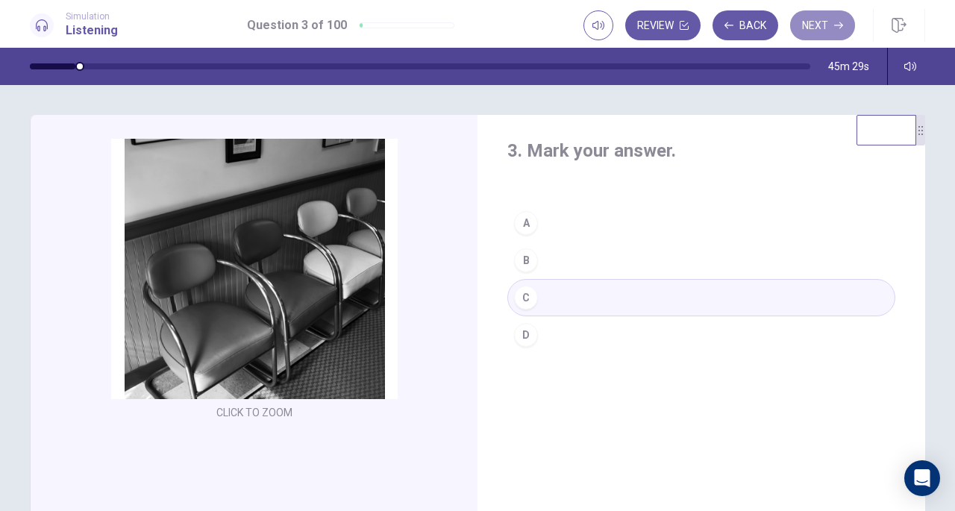
click at [831, 23] on button "Next" at bounding box center [822, 25] width 65 height 30
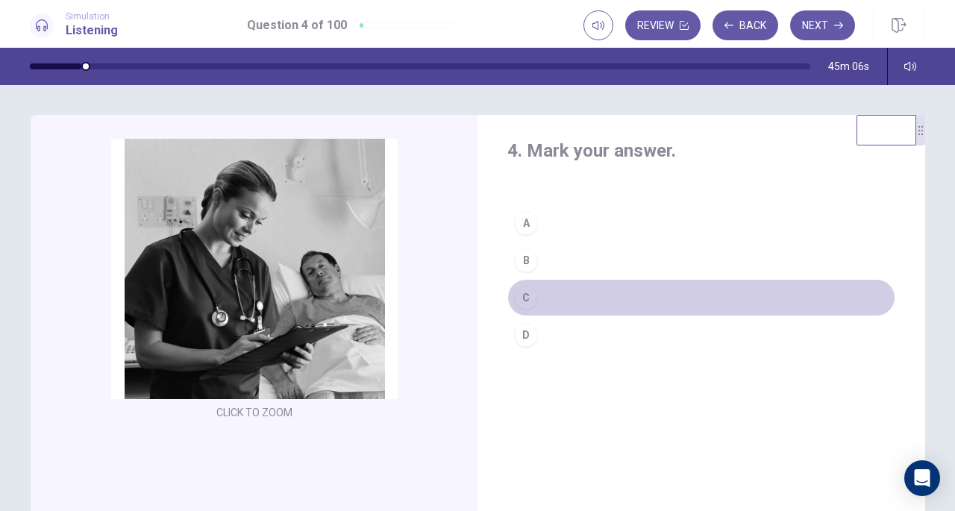
click at [518, 298] on div "C" at bounding box center [526, 298] width 24 height 24
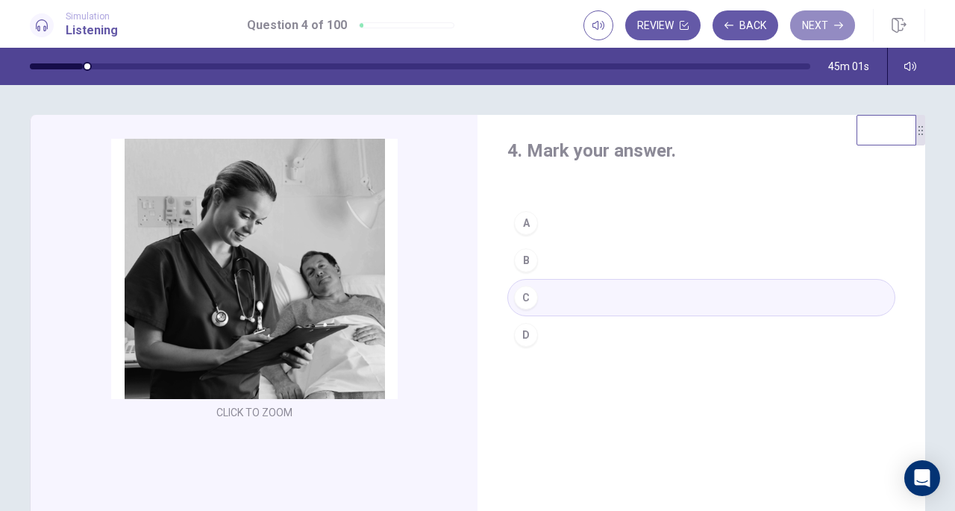
click at [834, 22] on button "Next" at bounding box center [822, 25] width 65 height 30
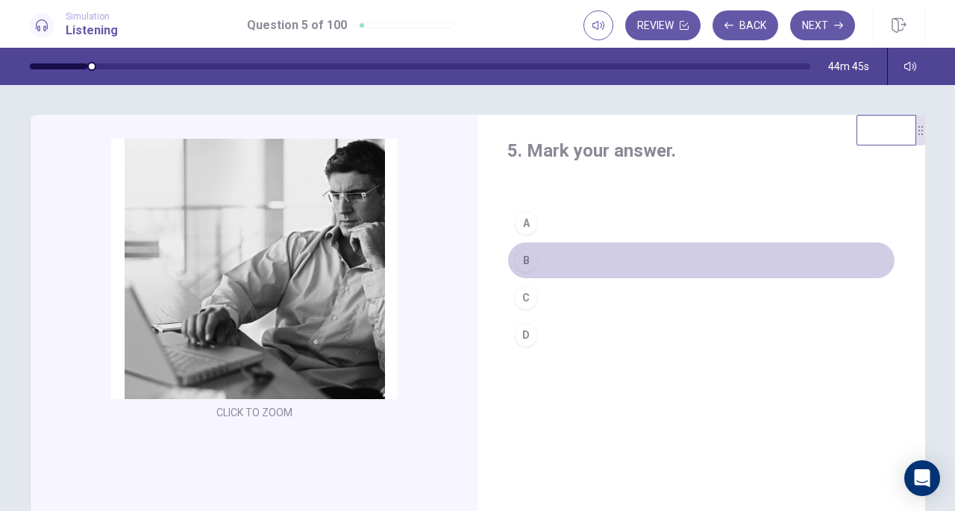
click at [522, 263] on div "B" at bounding box center [526, 260] width 24 height 24
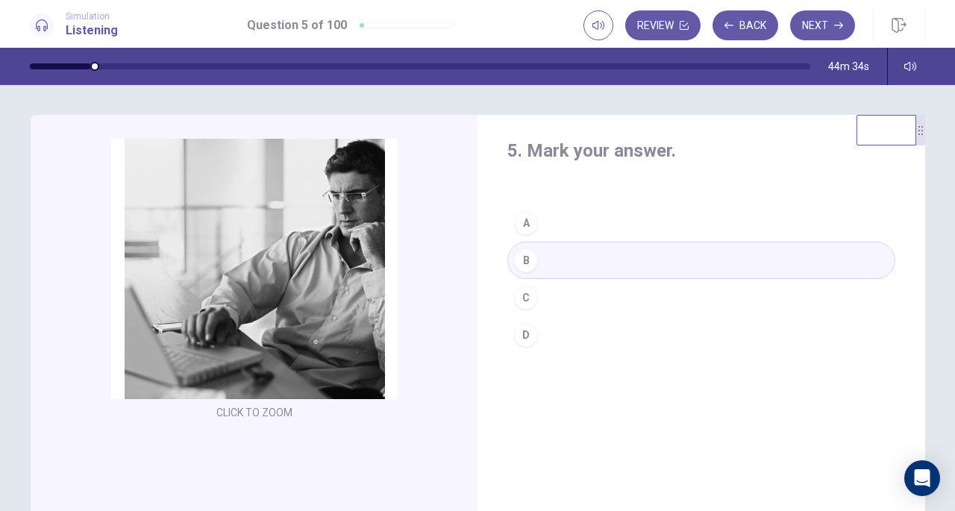
click at [819, 24] on button "Next" at bounding box center [822, 25] width 65 height 30
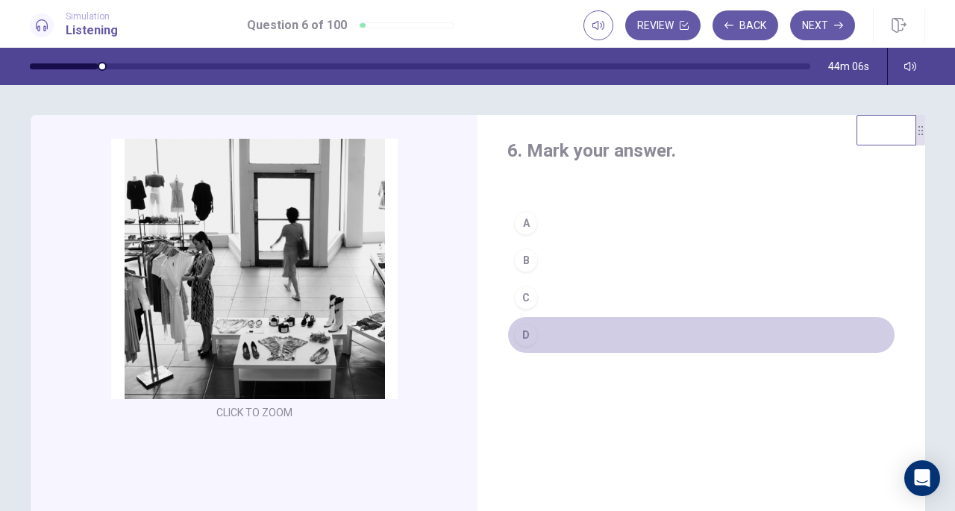
click at [524, 330] on div "D" at bounding box center [526, 335] width 24 height 24
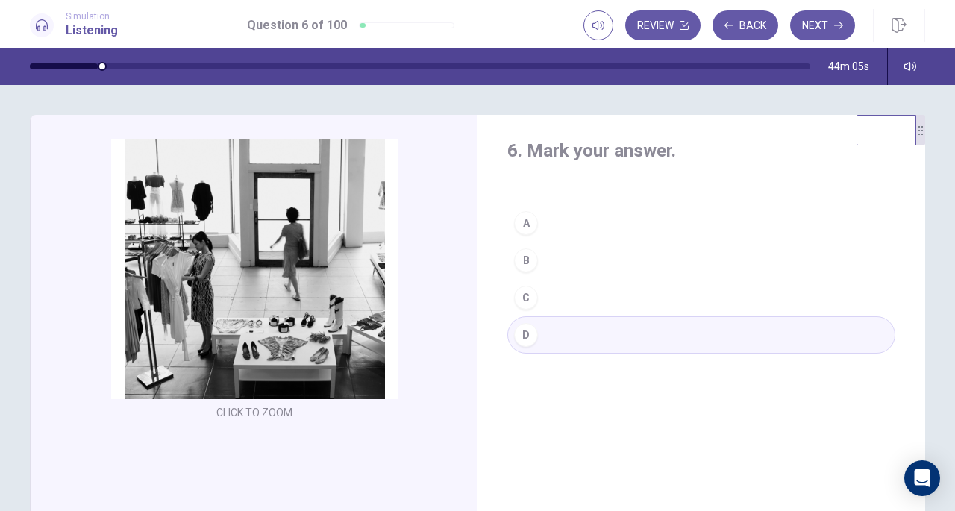
click at [521, 295] on div "C" at bounding box center [526, 298] width 24 height 24
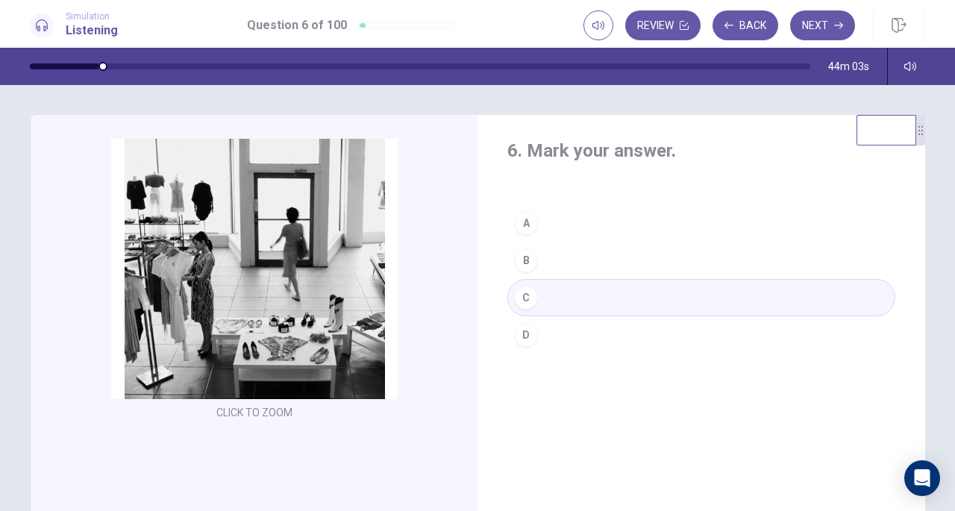
click at [828, 22] on button "Next" at bounding box center [822, 25] width 65 height 30
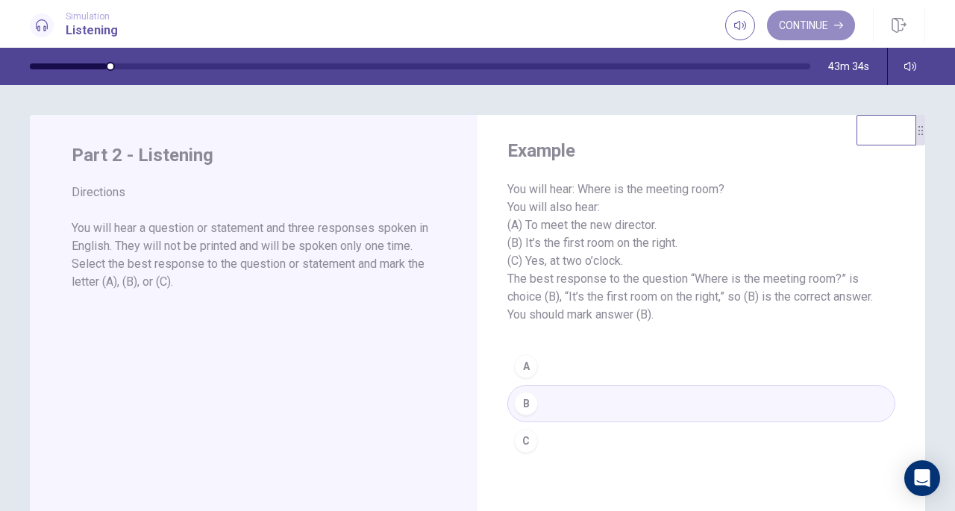
drag, startPoint x: 794, startPoint y: 26, endPoint x: 748, endPoint y: 60, distance: 56.5
click at [794, 26] on button "Continue" at bounding box center [811, 25] width 88 height 30
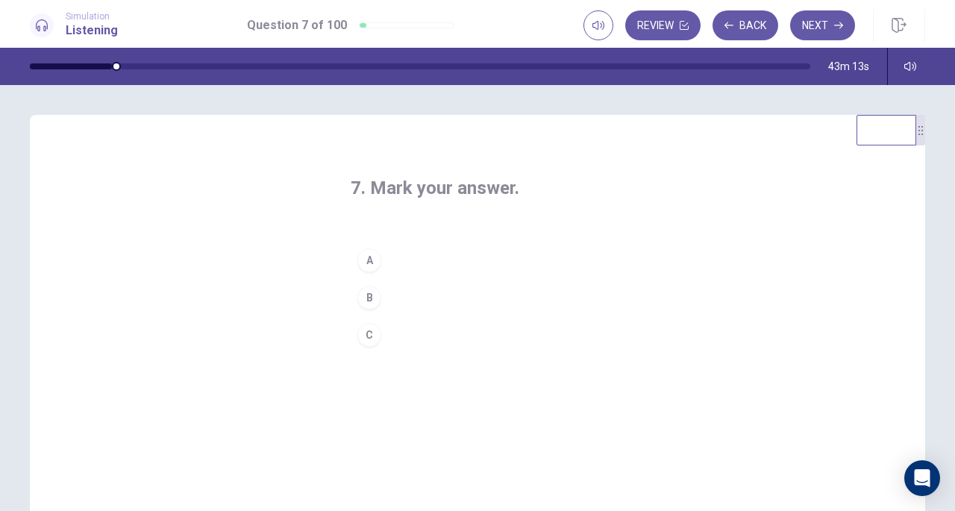
click at [368, 300] on div "B" at bounding box center [369, 298] width 24 height 24
click at [823, 22] on button "Next" at bounding box center [822, 25] width 65 height 30
click at [373, 263] on div "A" at bounding box center [369, 260] width 24 height 24
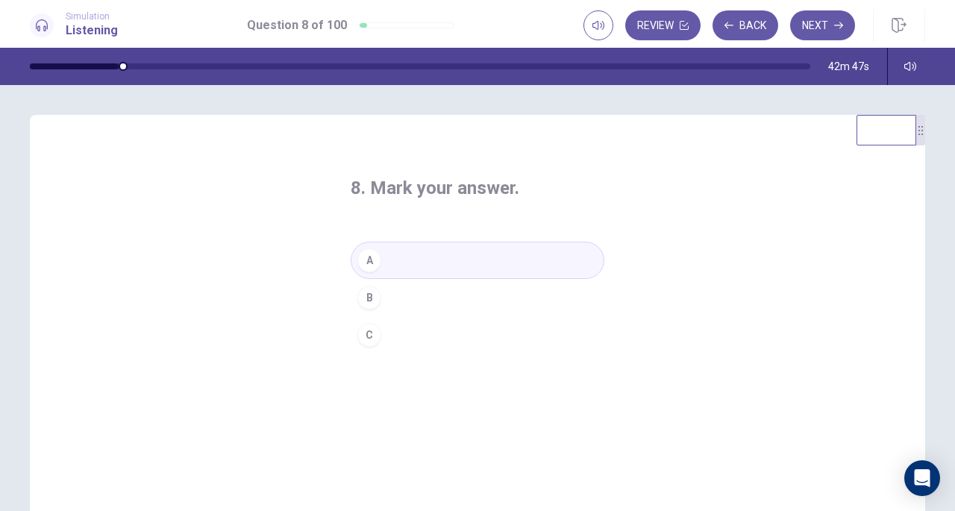
click at [827, 25] on button "Next" at bounding box center [822, 25] width 65 height 30
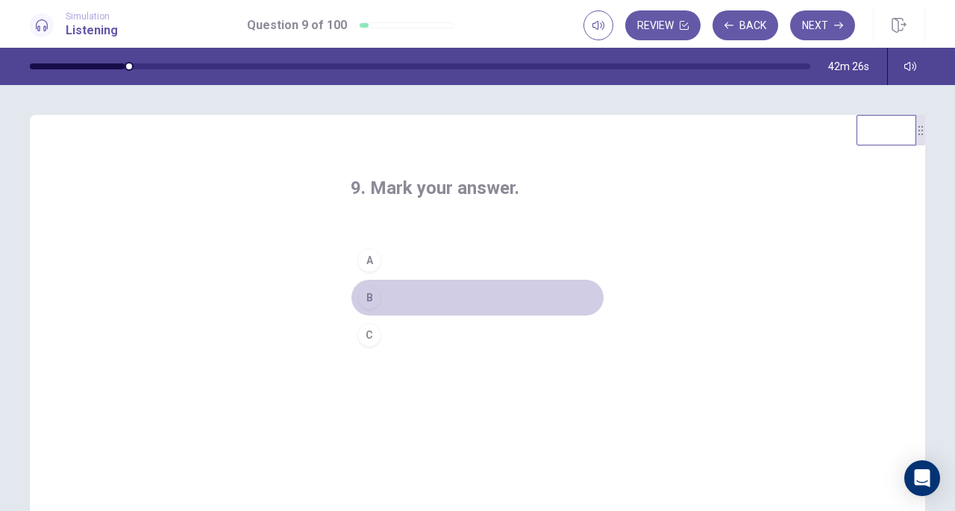
click at [367, 289] on div "B" at bounding box center [369, 298] width 24 height 24
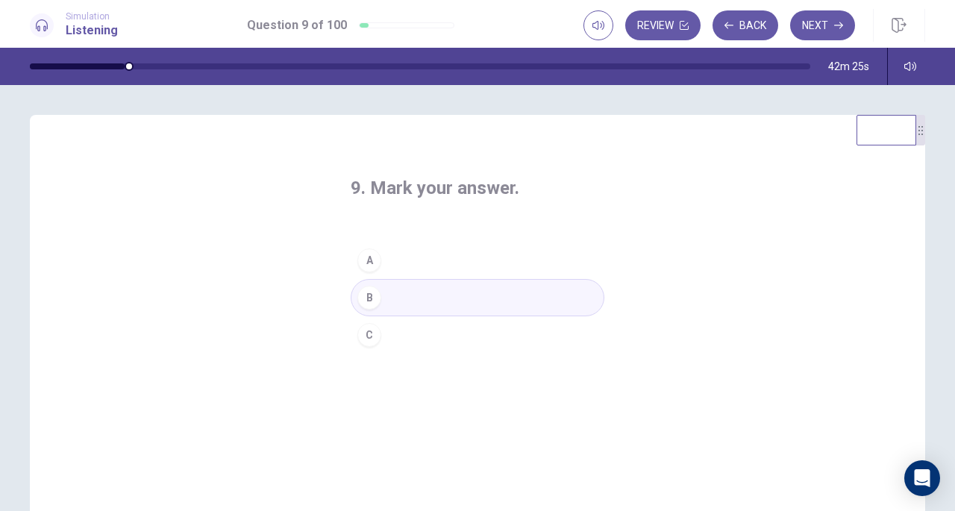
drag, startPoint x: 834, startPoint y: 29, endPoint x: 776, endPoint y: 63, distance: 66.5
click at [834, 29] on icon "button" at bounding box center [838, 25] width 9 height 9
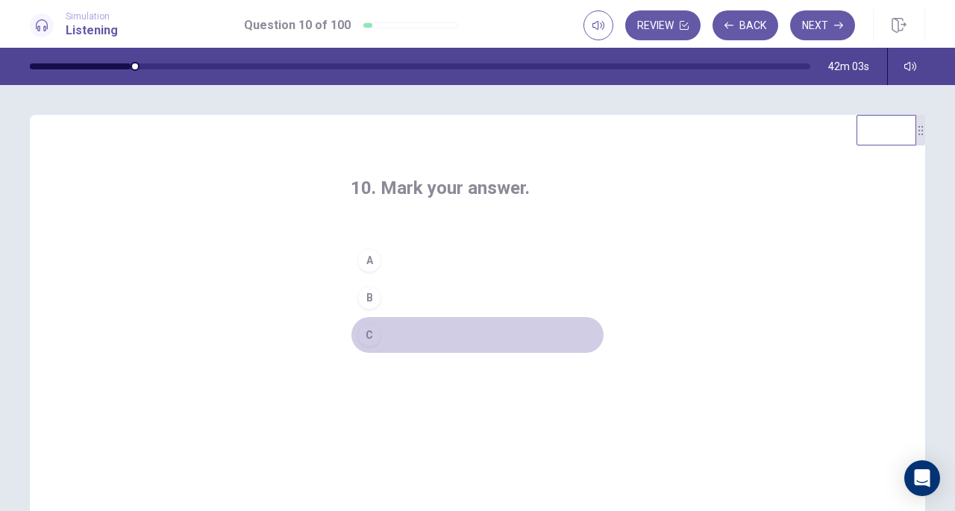
click at [365, 336] on div "C" at bounding box center [369, 335] width 24 height 24
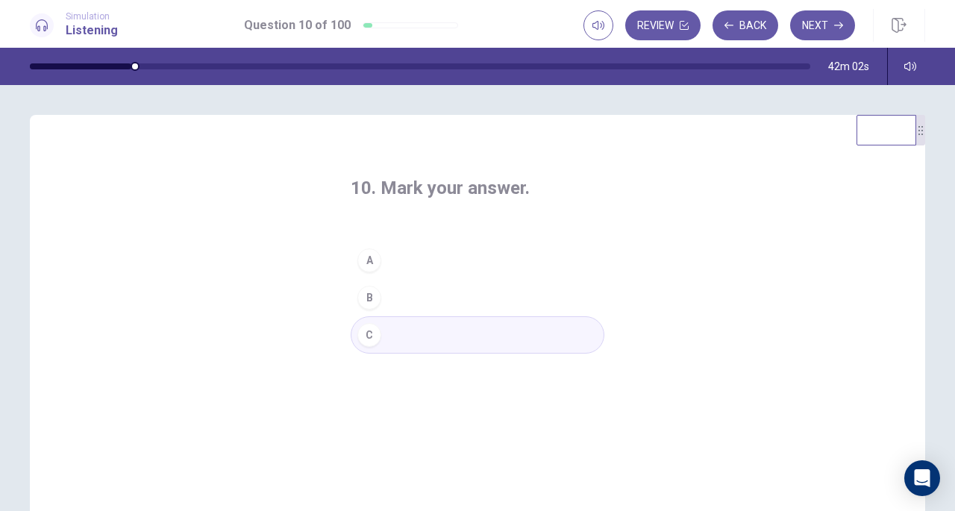
click at [832, 31] on button "Next" at bounding box center [822, 25] width 65 height 30
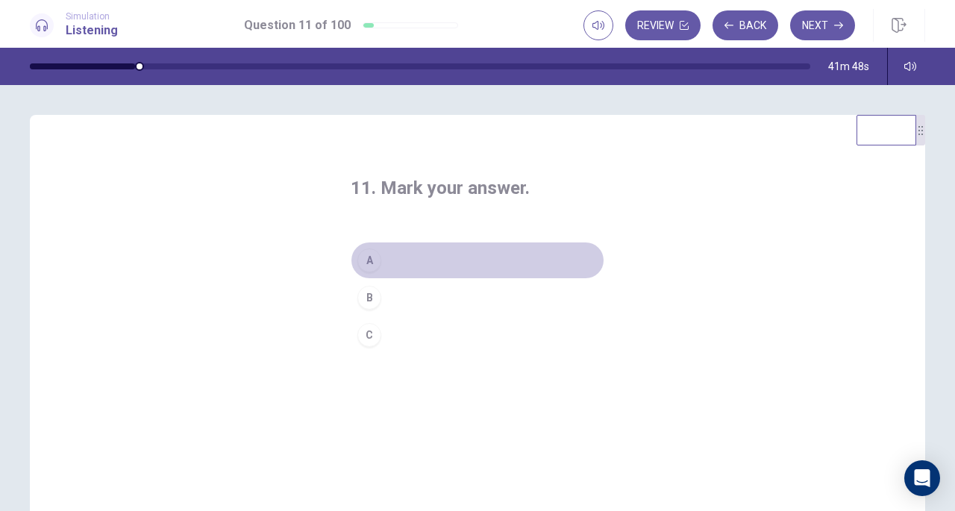
click at [375, 264] on div "A" at bounding box center [369, 260] width 24 height 24
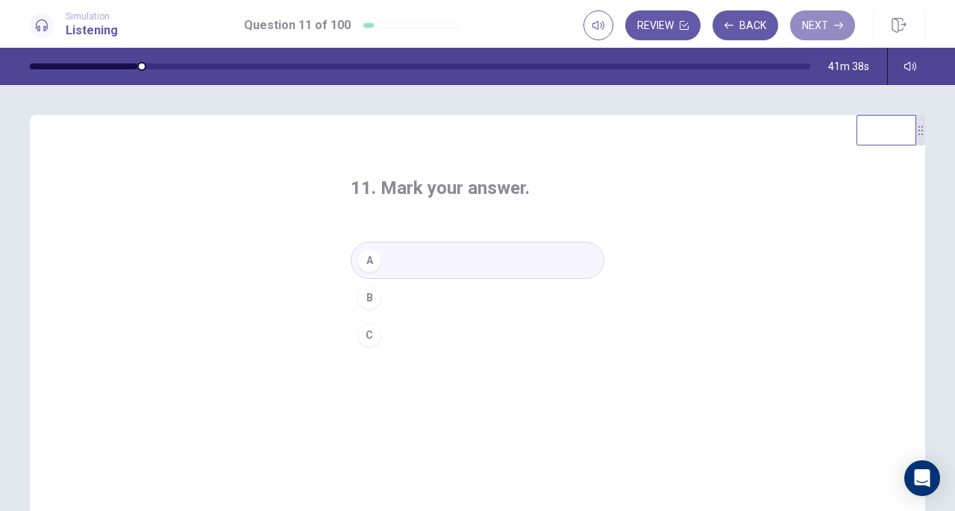
click at [831, 28] on button "Next" at bounding box center [822, 25] width 65 height 30
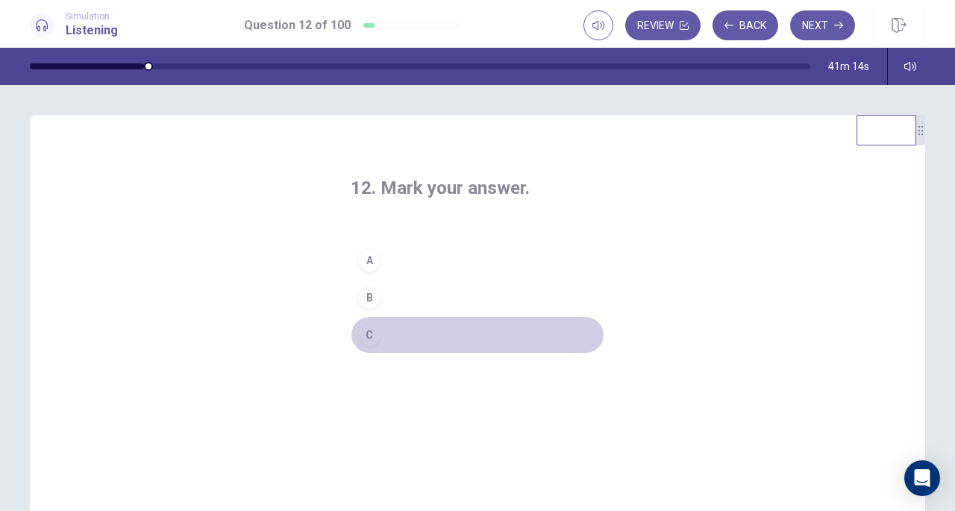
click at [377, 330] on button "C" at bounding box center [478, 334] width 254 height 37
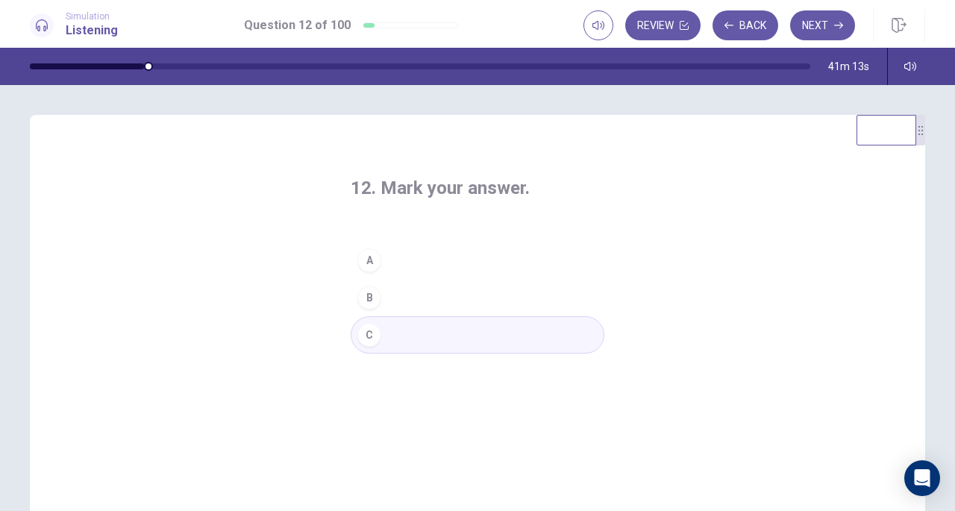
click at [836, 29] on icon "button" at bounding box center [838, 25] width 9 height 9
click at [374, 298] on div "B" at bounding box center [369, 298] width 24 height 24
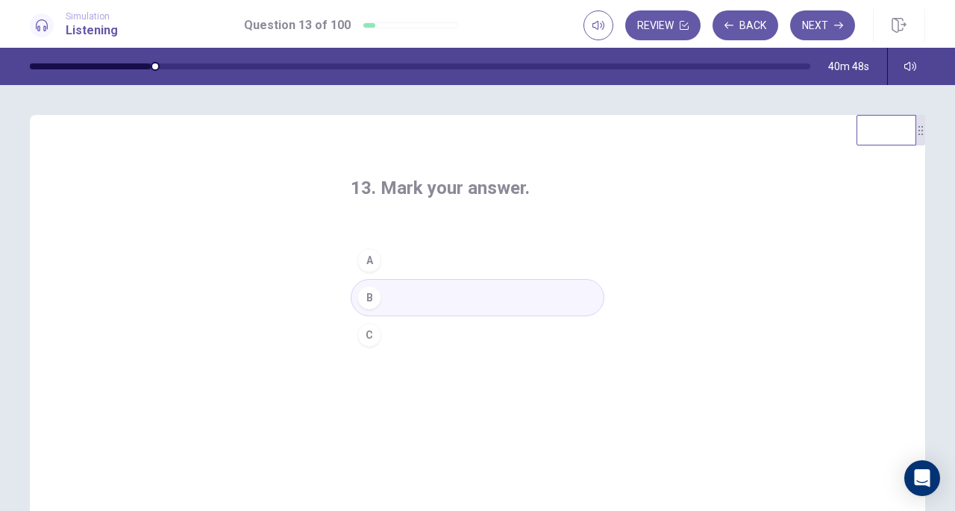
click at [829, 27] on button "Next" at bounding box center [822, 25] width 65 height 30
click at [407, 263] on button "A" at bounding box center [478, 260] width 254 height 37
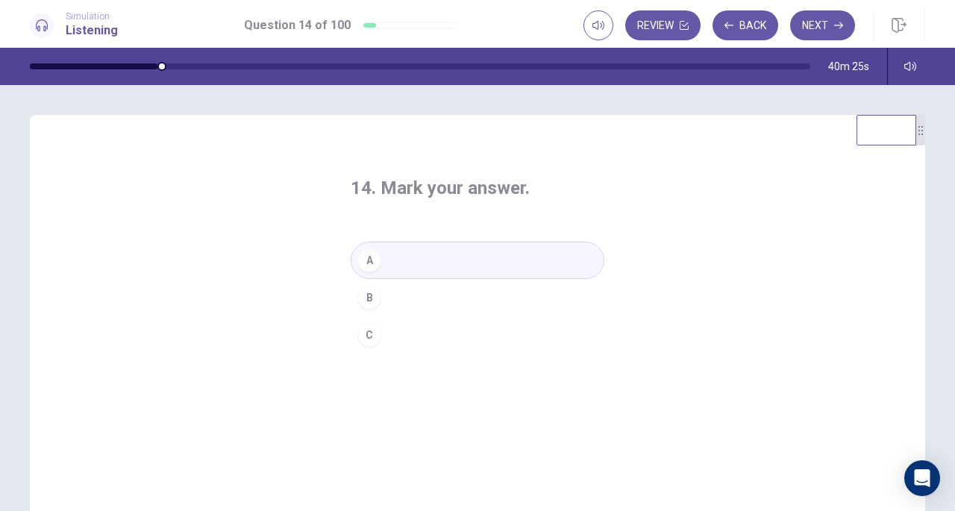
click at [838, 19] on button "Next" at bounding box center [822, 25] width 65 height 30
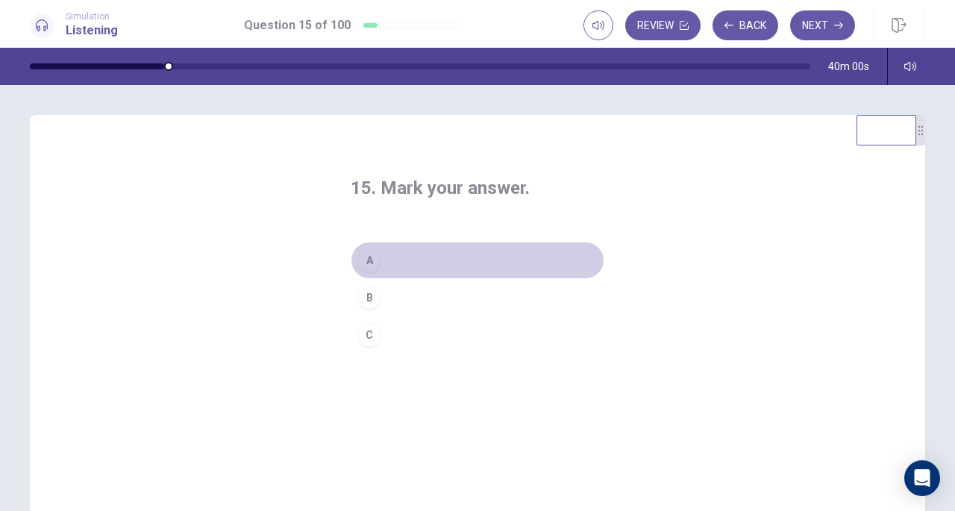
click at [389, 273] on button "A" at bounding box center [478, 260] width 254 height 37
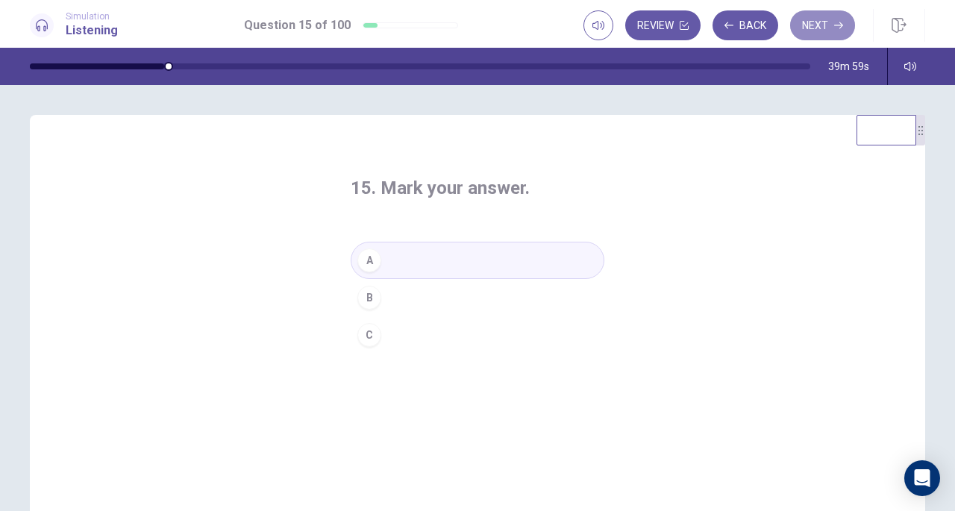
click at [817, 22] on button "Next" at bounding box center [822, 25] width 65 height 30
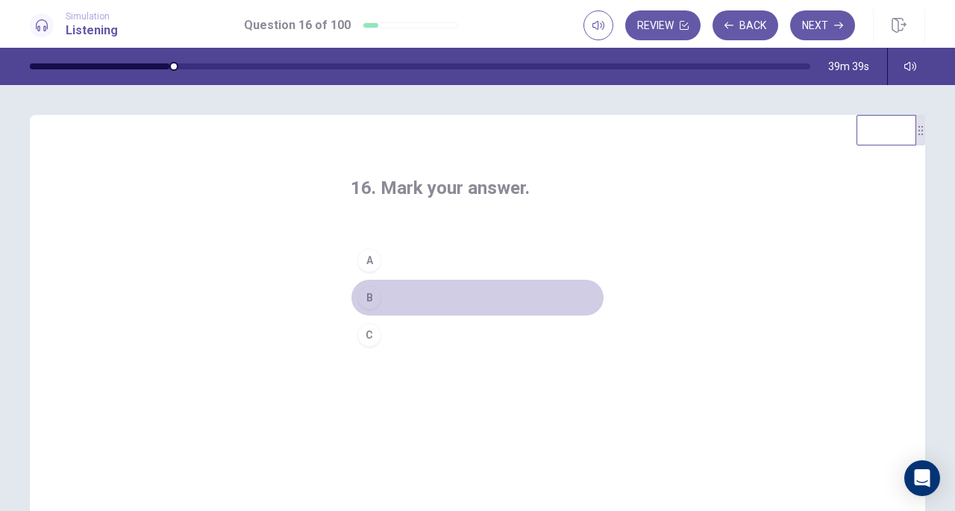
click at [388, 296] on button "B" at bounding box center [478, 297] width 254 height 37
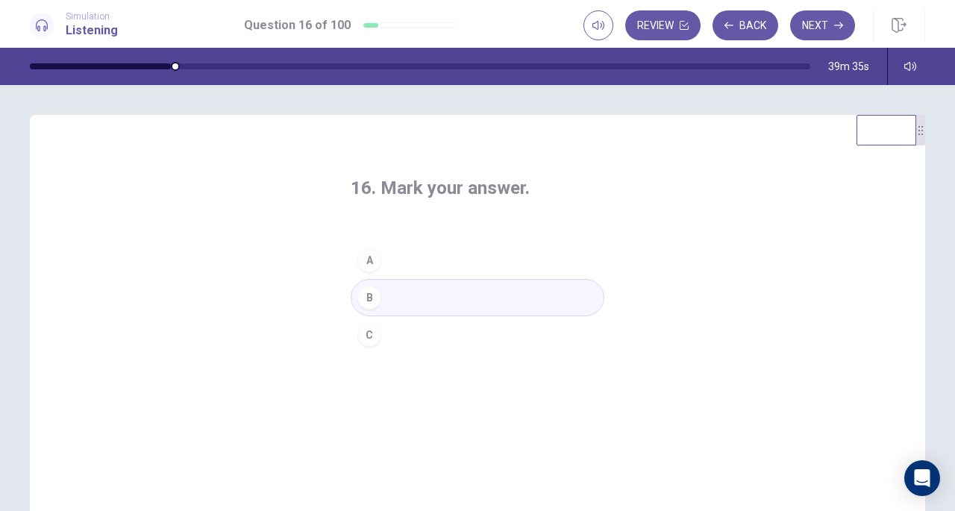
click at [813, 22] on button "Next" at bounding box center [822, 25] width 65 height 30
click at [409, 306] on button "B" at bounding box center [478, 297] width 254 height 37
click at [406, 335] on button "C" at bounding box center [478, 334] width 254 height 37
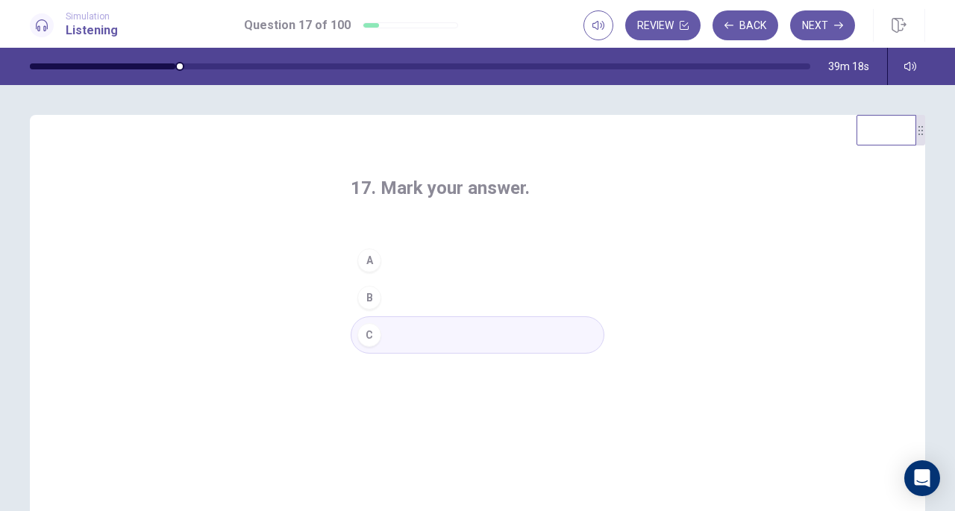
click at [400, 292] on button "B" at bounding box center [478, 297] width 254 height 37
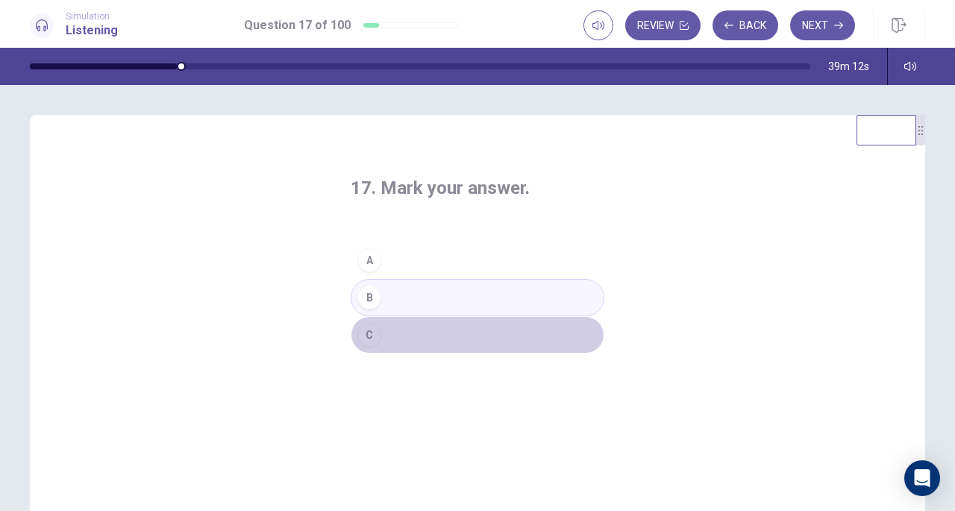
click at [402, 338] on button "C" at bounding box center [478, 334] width 254 height 37
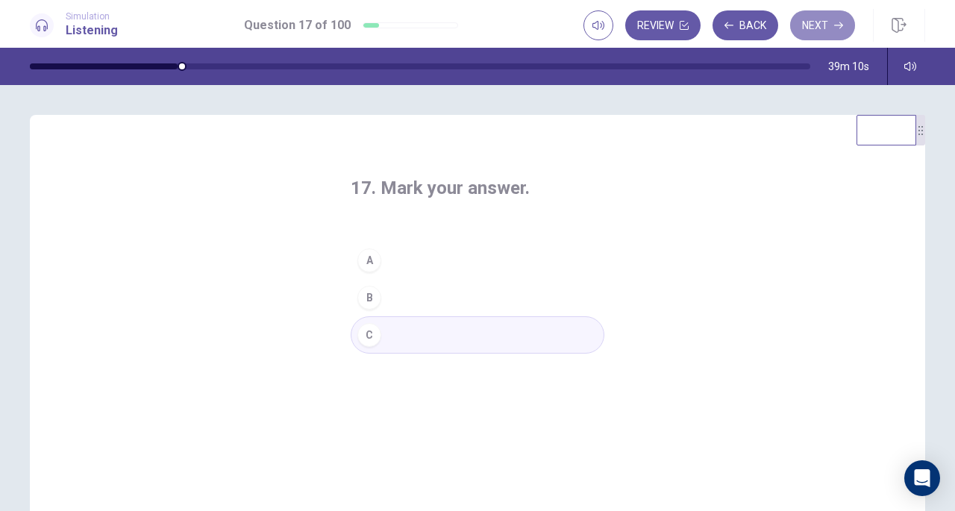
click at [835, 31] on button "Next" at bounding box center [822, 25] width 65 height 30
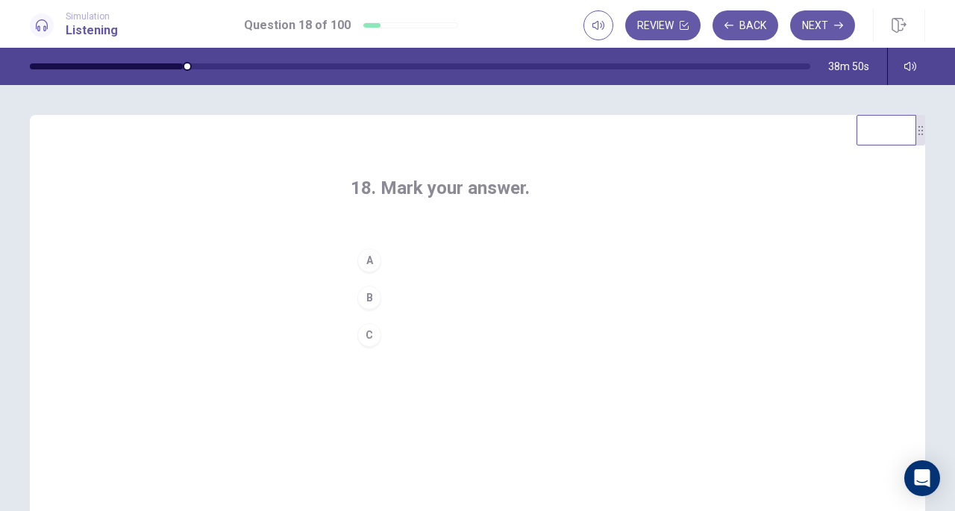
click at [395, 338] on button "C" at bounding box center [478, 334] width 254 height 37
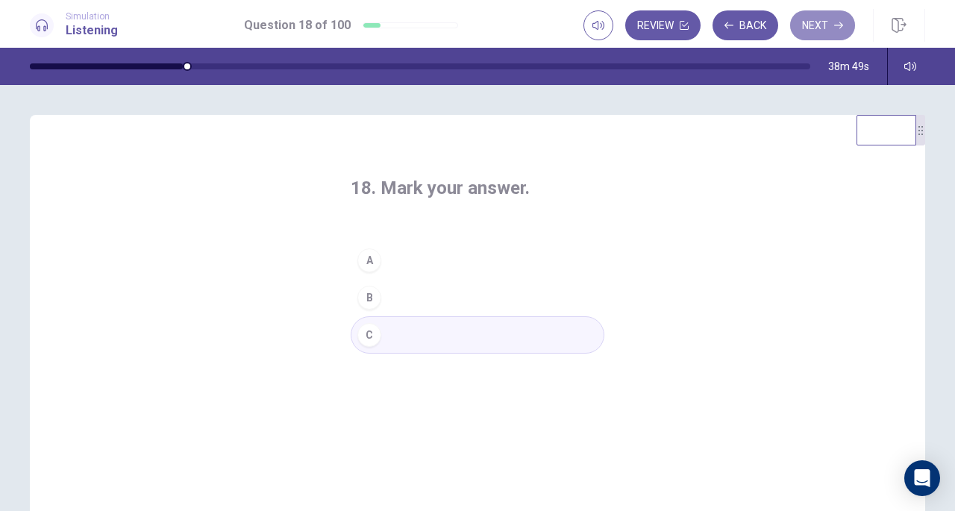
drag, startPoint x: 826, startPoint y: 19, endPoint x: 726, endPoint y: 110, distance: 135.7
click at [825, 19] on button "Next" at bounding box center [822, 25] width 65 height 30
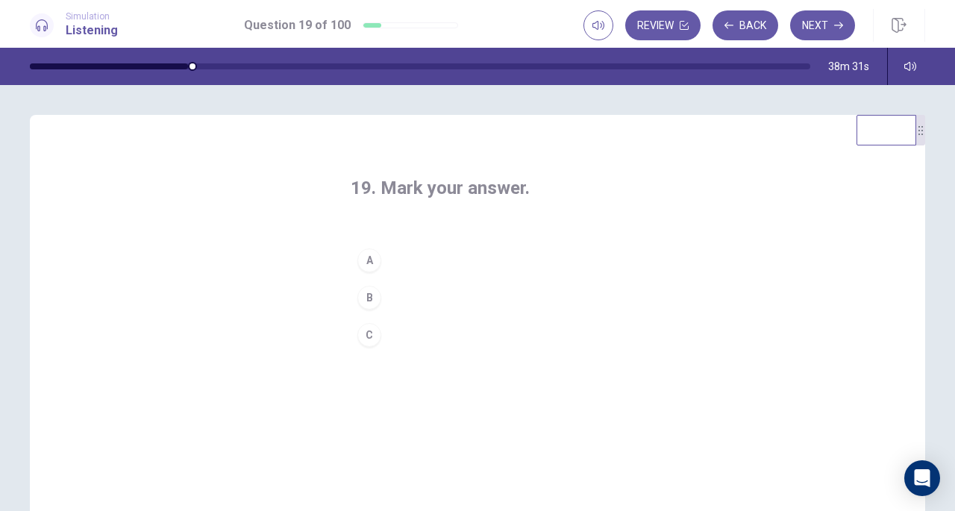
click at [383, 267] on button "A" at bounding box center [478, 260] width 254 height 37
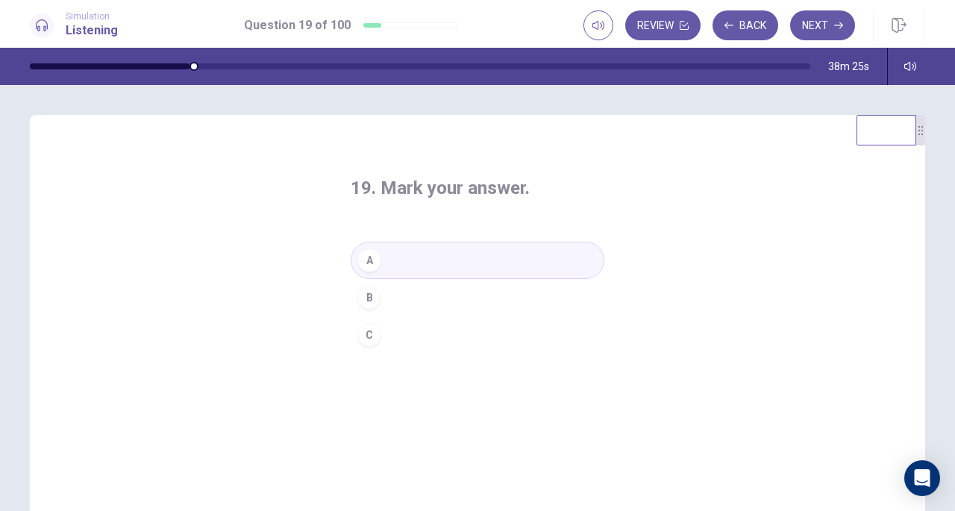
click at [382, 295] on button "B" at bounding box center [478, 297] width 254 height 37
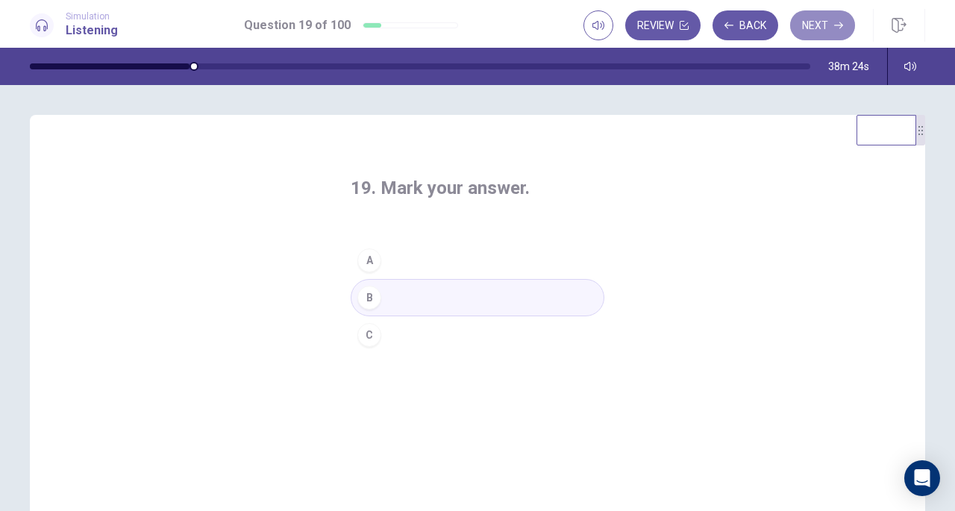
drag, startPoint x: 819, startPoint y: 37, endPoint x: 794, endPoint y: 57, distance: 31.8
click at [818, 37] on button "Next" at bounding box center [822, 25] width 65 height 30
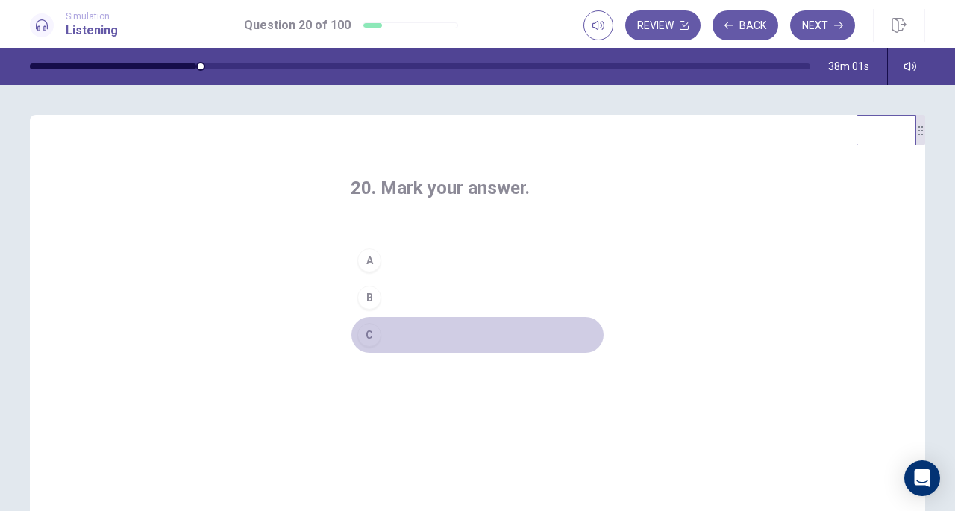
click at [389, 342] on button "C" at bounding box center [478, 334] width 254 height 37
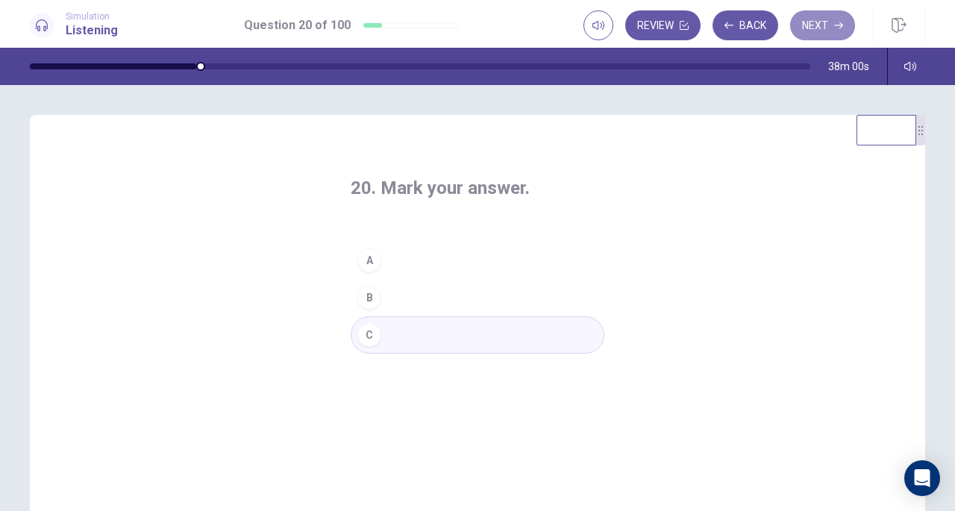
click at [819, 29] on button "Next" at bounding box center [822, 25] width 65 height 30
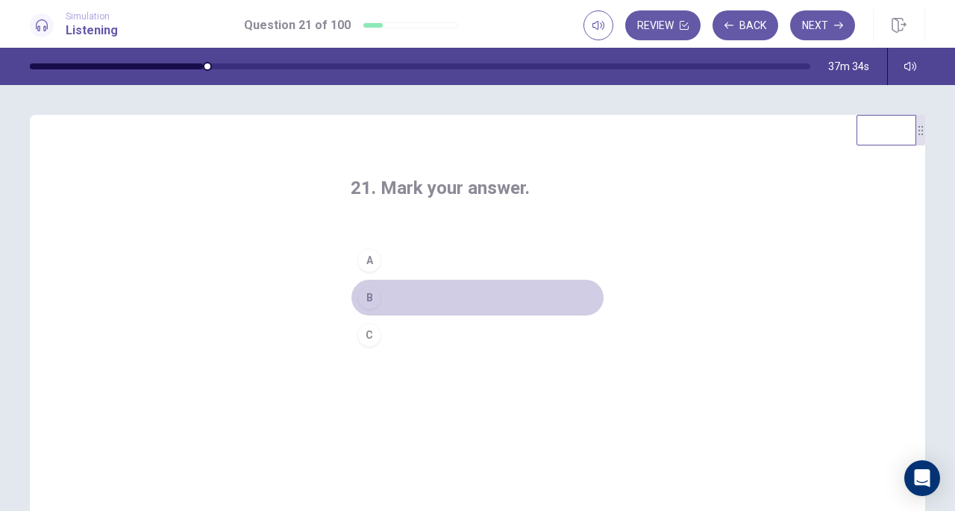
click at [385, 300] on button "B" at bounding box center [478, 297] width 254 height 37
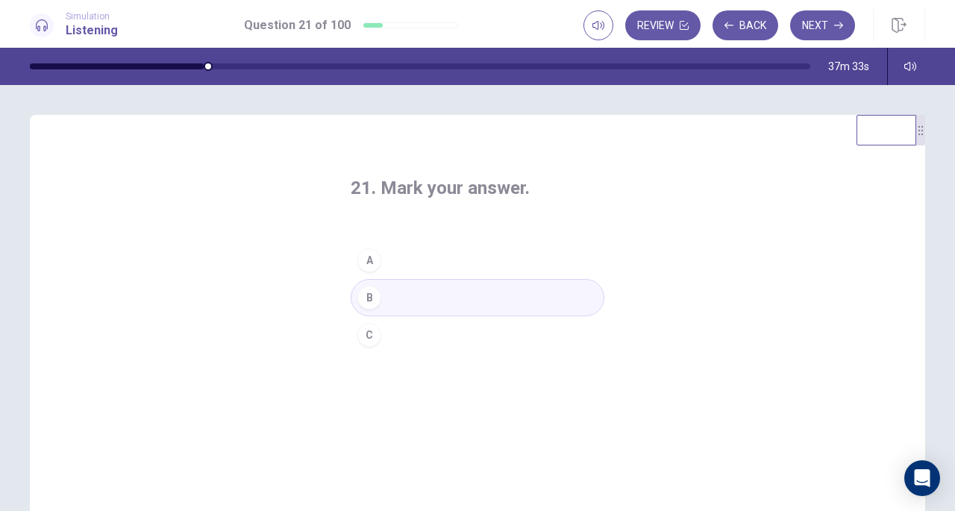
click at [837, 25] on icon "button" at bounding box center [838, 25] width 9 height 7
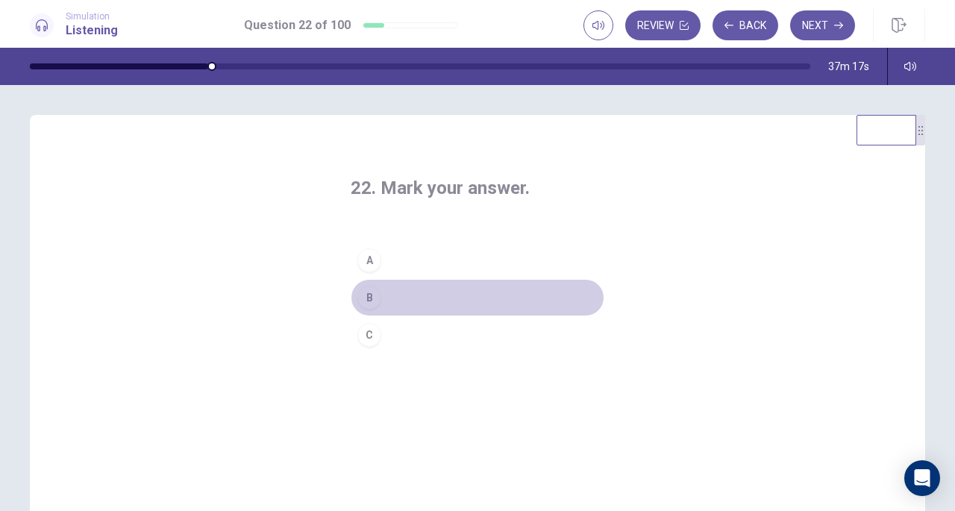
click at [370, 300] on div "B" at bounding box center [369, 298] width 24 height 24
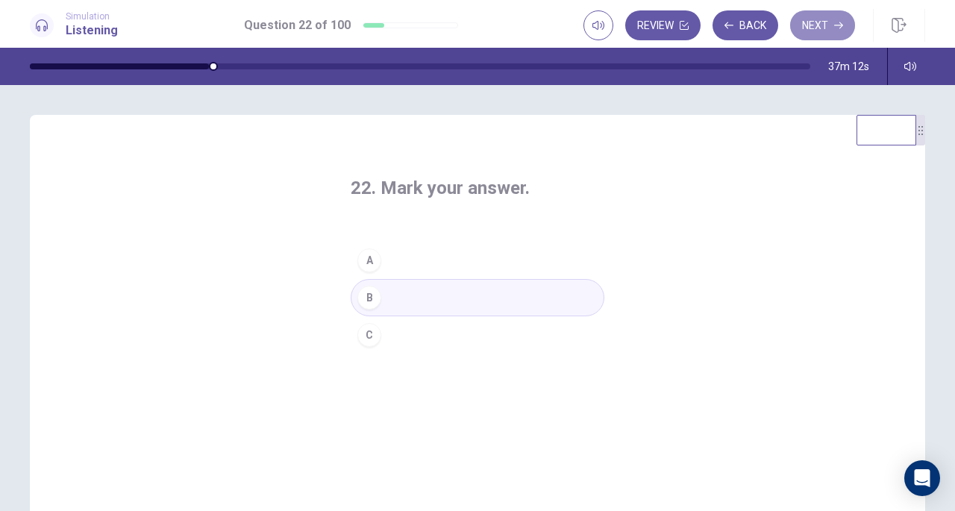
click at [805, 28] on button "Next" at bounding box center [822, 25] width 65 height 30
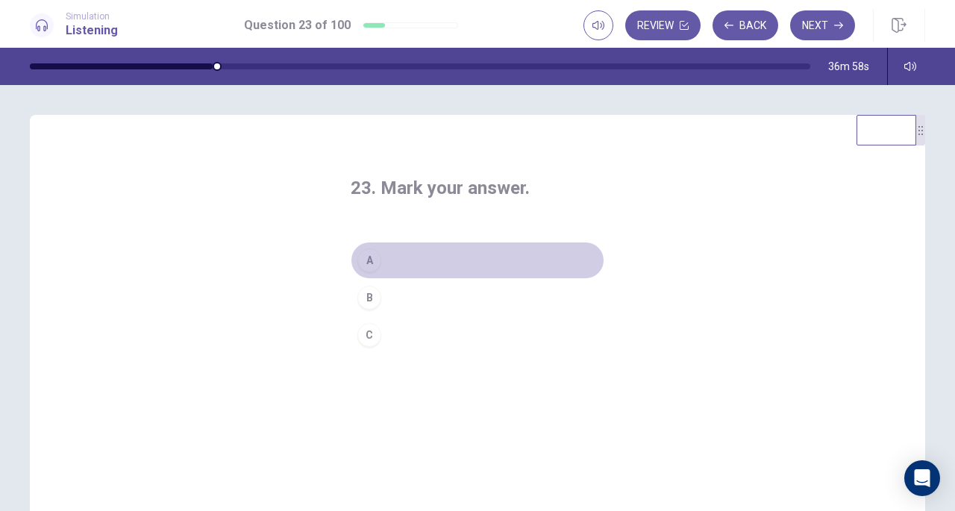
click at [395, 260] on button "A" at bounding box center [478, 260] width 254 height 37
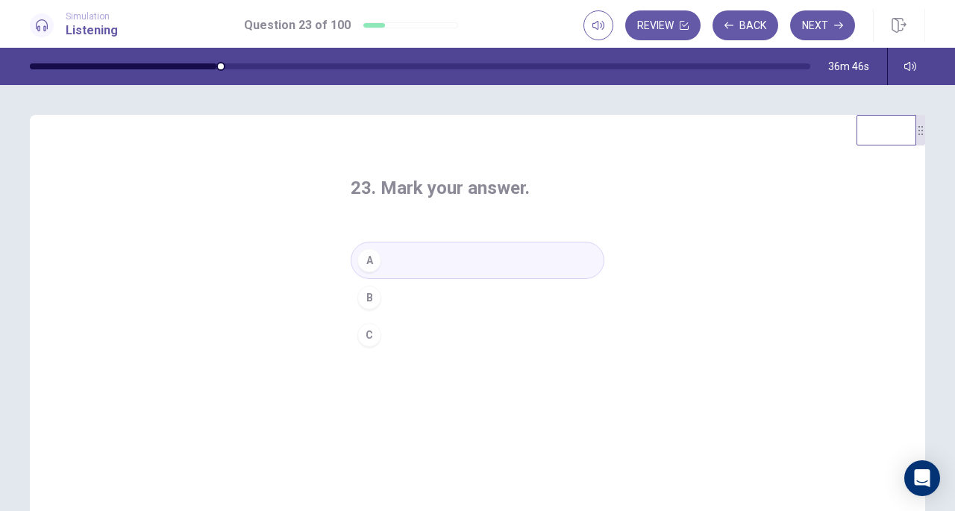
click at [823, 22] on button "Next" at bounding box center [822, 25] width 65 height 30
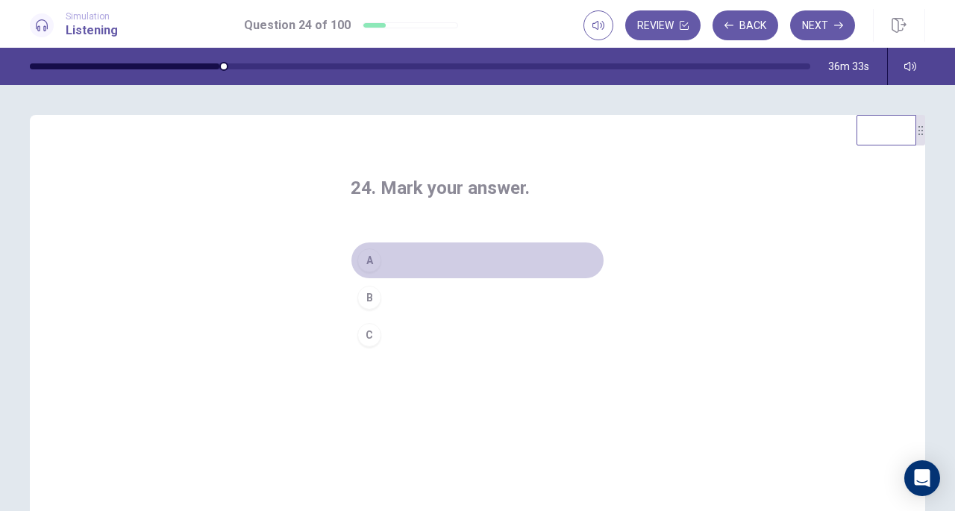
click at [407, 254] on button "A" at bounding box center [478, 260] width 254 height 37
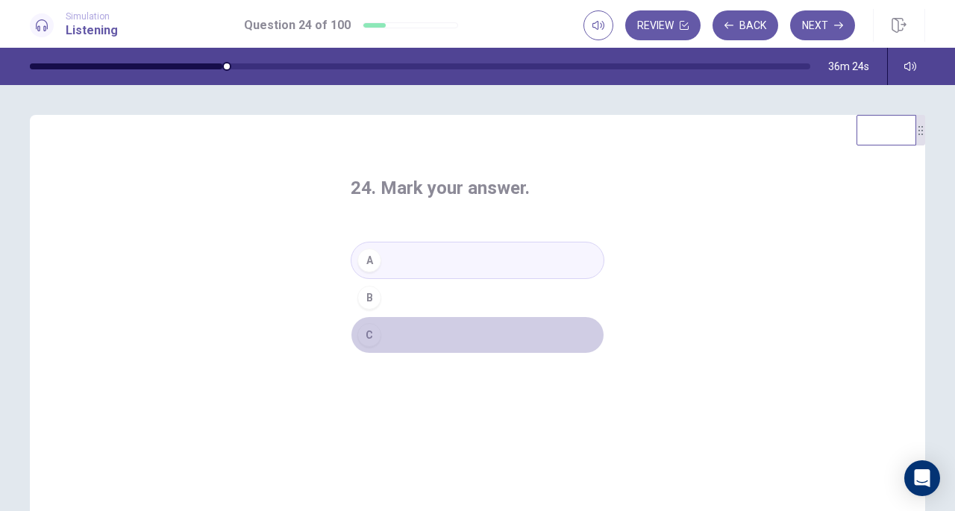
click at [391, 330] on button "C" at bounding box center [478, 334] width 254 height 37
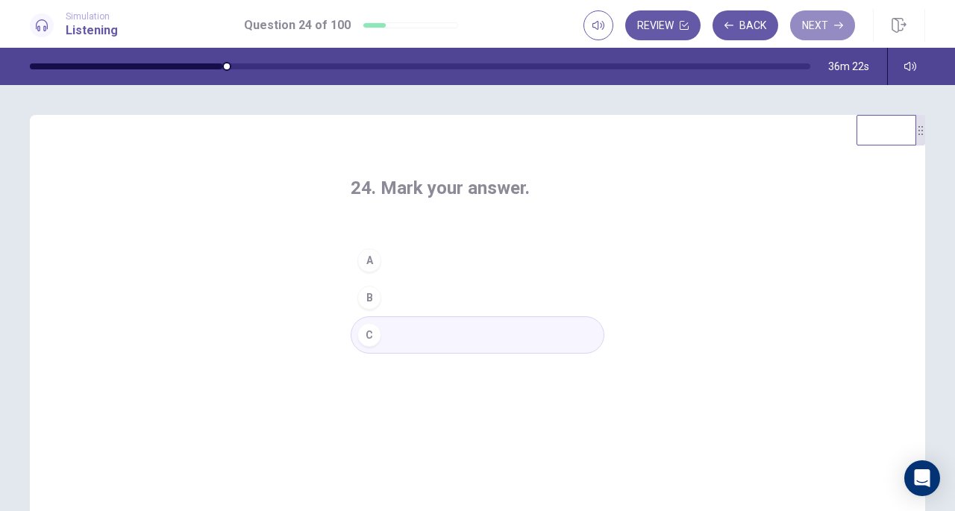
click at [810, 30] on button "Next" at bounding box center [822, 25] width 65 height 30
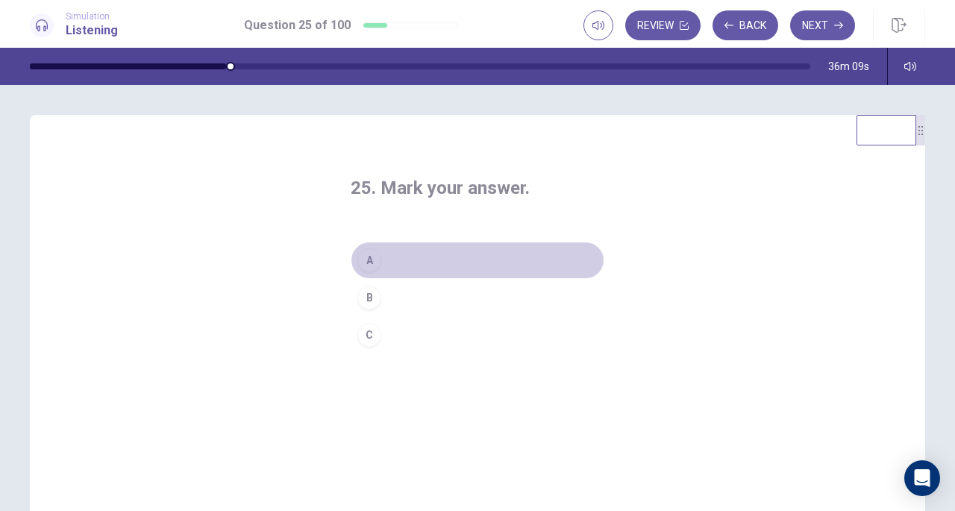
click at [401, 257] on button "A" at bounding box center [478, 260] width 254 height 37
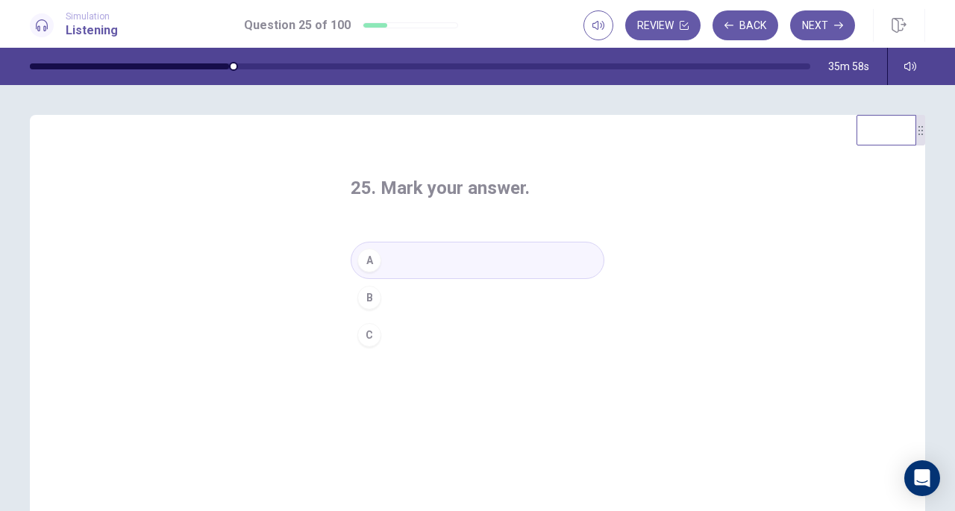
click at [827, 25] on button "Next" at bounding box center [822, 25] width 65 height 30
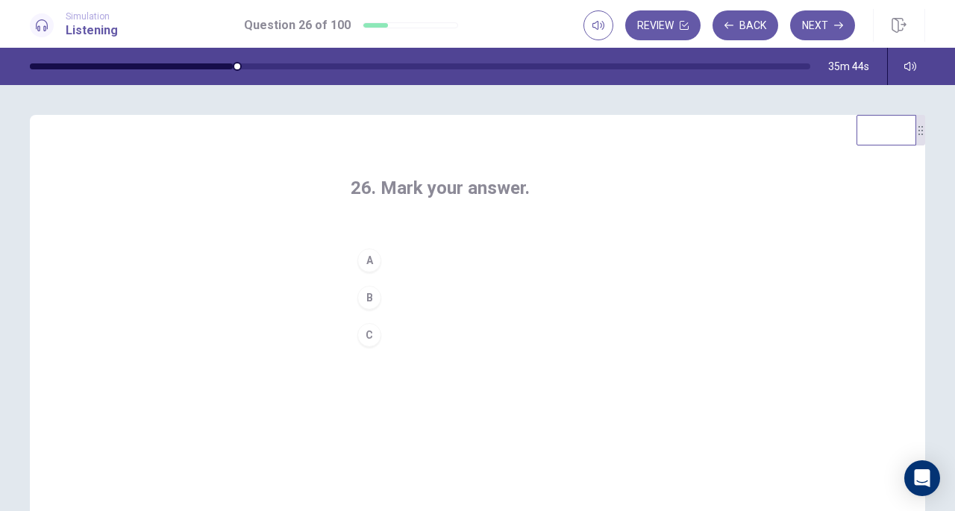
drag, startPoint x: 506, startPoint y: 253, endPoint x: 526, endPoint y: 239, distance: 24.2
click at [528, 238] on div "26. Mark your answer. A B C" at bounding box center [477, 264] width 313 height 225
click at [498, 275] on button "A" at bounding box center [478, 260] width 254 height 37
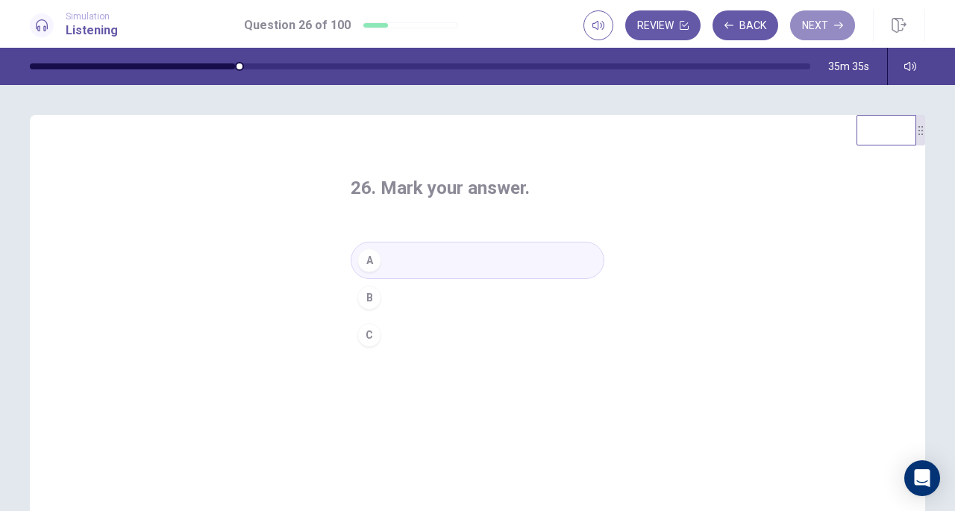
click at [811, 28] on button "Next" at bounding box center [822, 25] width 65 height 30
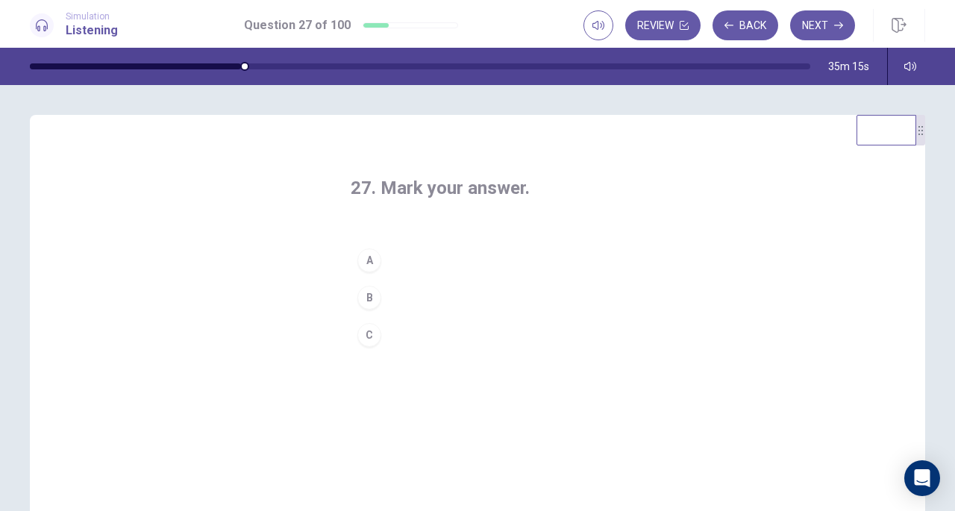
click at [441, 311] on button "B" at bounding box center [478, 297] width 254 height 37
click at [820, 21] on button "Next" at bounding box center [822, 25] width 65 height 30
click at [424, 298] on button "B" at bounding box center [478, 297] width 254 height 37
click at [810, 23] on button "Next" at bounding box center [822, 25] width 65 height 30
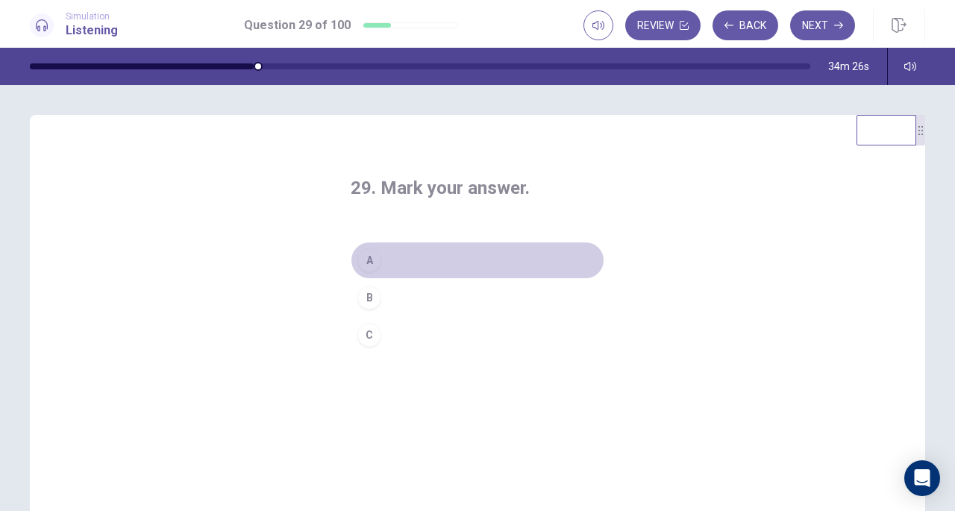
click at [413, 262] on button "A" at bounding box center [478, 260] width 254 height 37
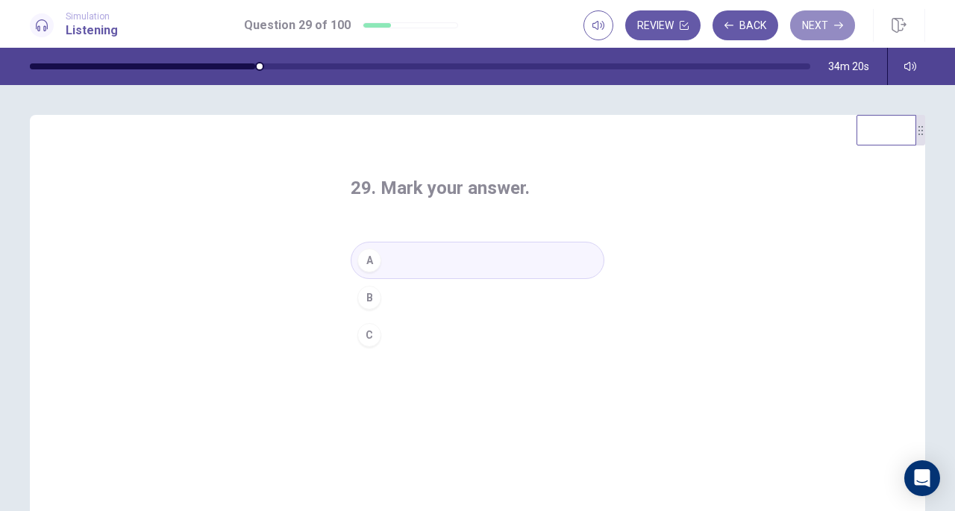
click at [826, 23] on button "Next" at bounding box center [822, 25] width 65 height 30
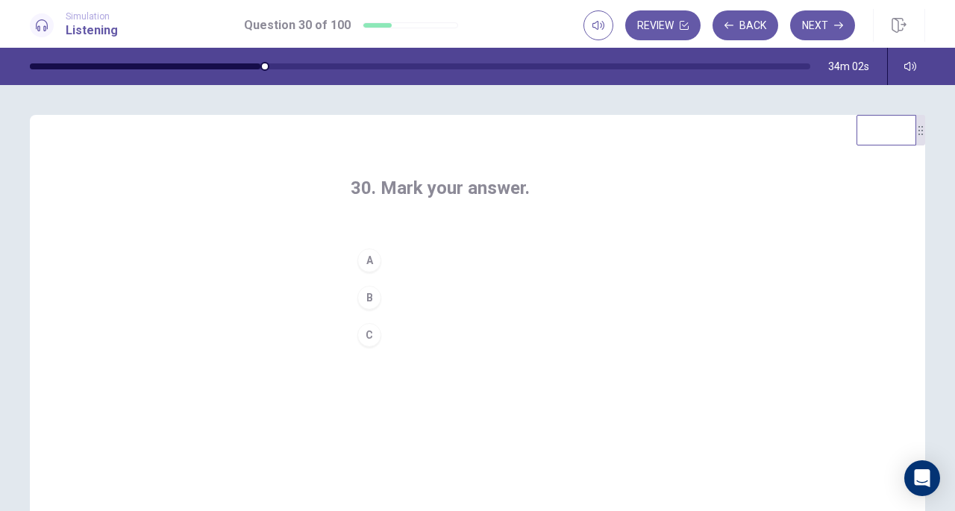
click at [400, 297] on button "B" at bounding box center [478, 297] width 254 height 37
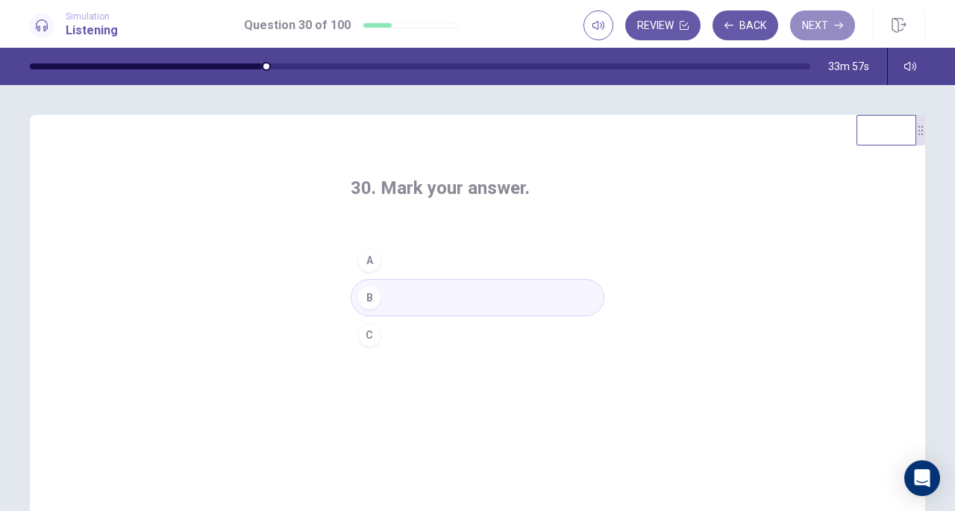
drag, startPoint x: 832, startPoint y: 16, endPoint x: 667, endPoint y: 117, distance: 194.2
click at [832, 16] on button "Next" at bounding box center [822, 25] width 65 height 30
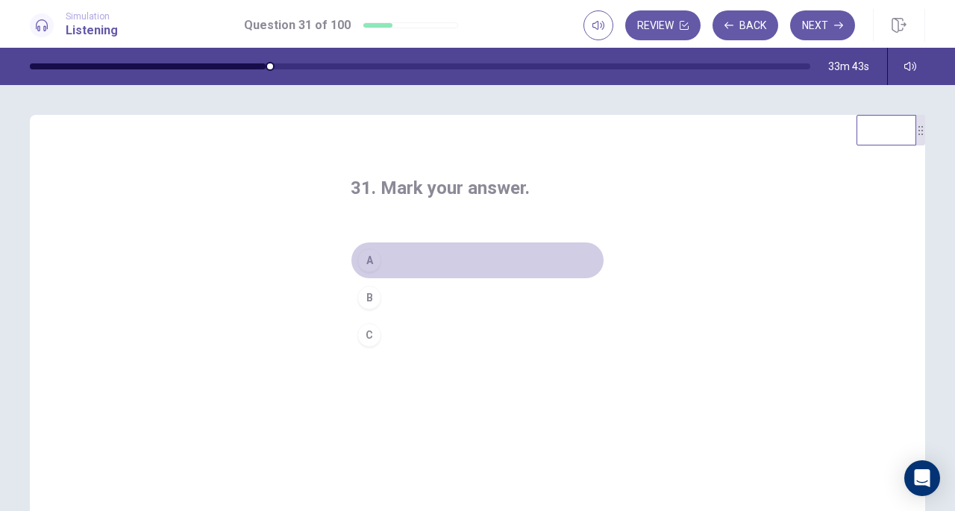
click at [452, 264] on button "A" at bounding box center [478, 260] width 254 height 37
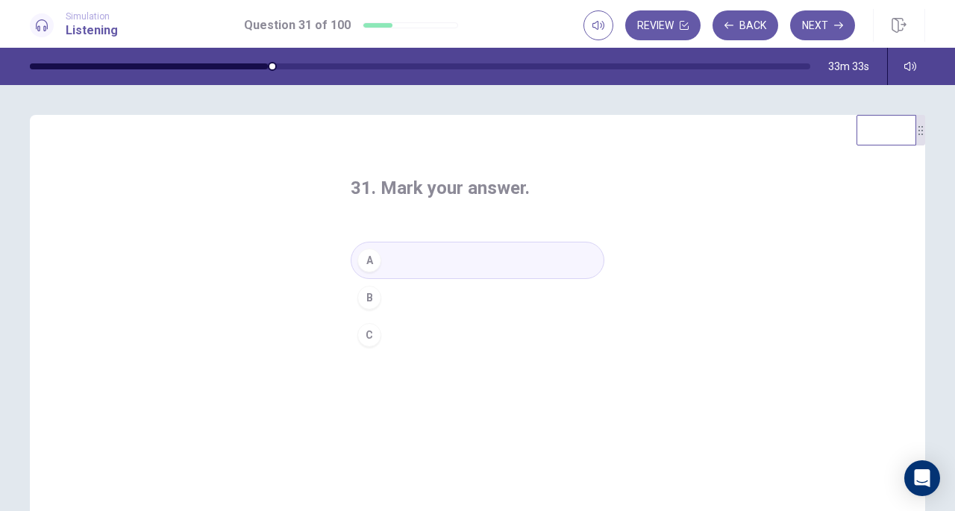
click at [811, 23] on button "Next" at bounding box center [822, 25] width 65 height 30
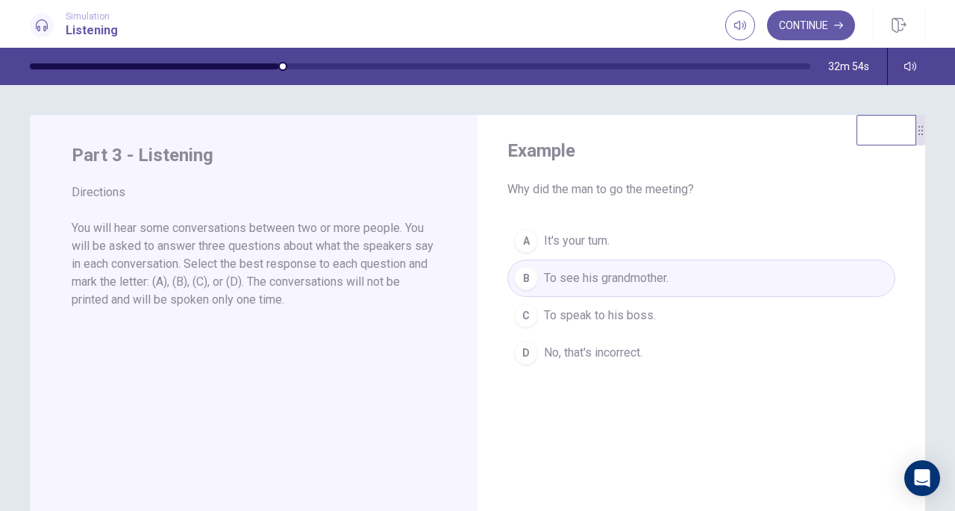
click at [811, 20] on button "Continue" at bounding box center [811, 25] width 88 height 30
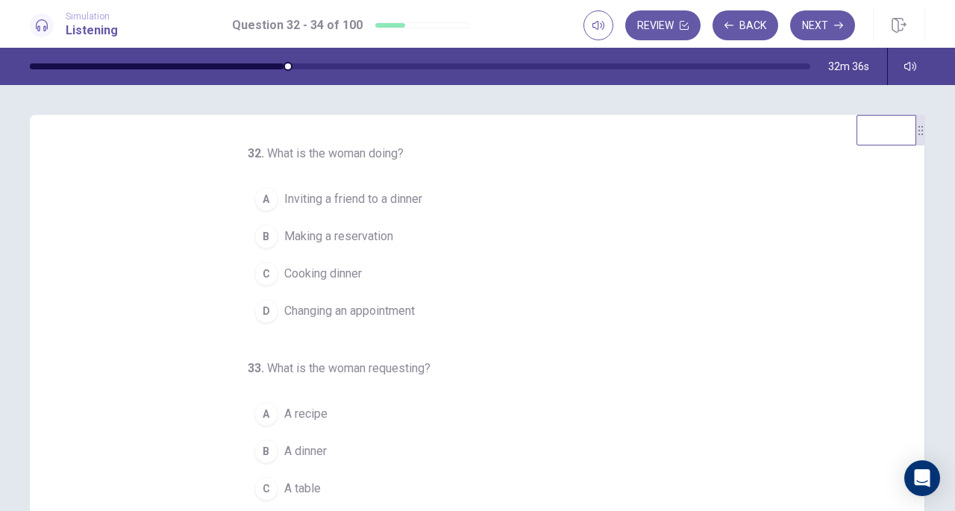
click at [341, 231] on span "Making a reservation" at bounding box center [338, 236] width 109 height 18
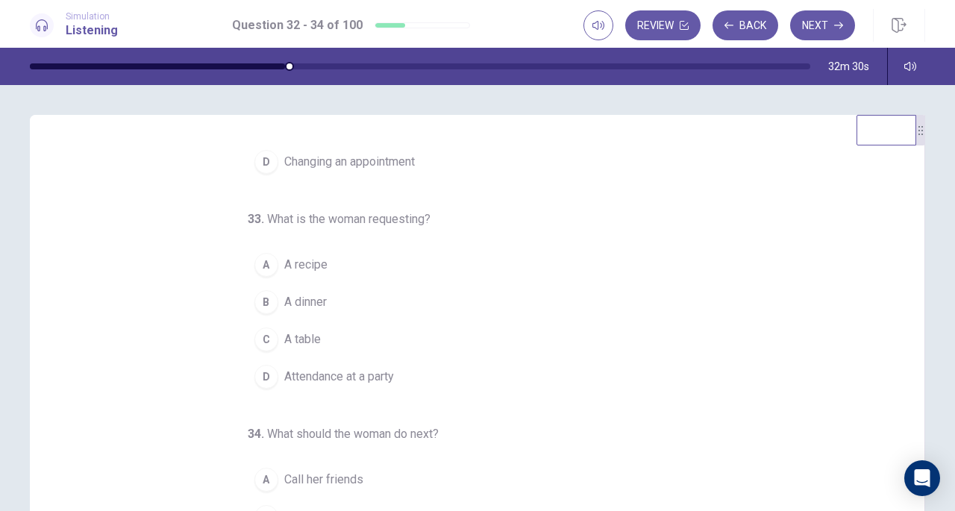
scroll to position [149, 0]
click at [327, 329] on button "C A table" at bounding box center [468, 339] width 441 height 37
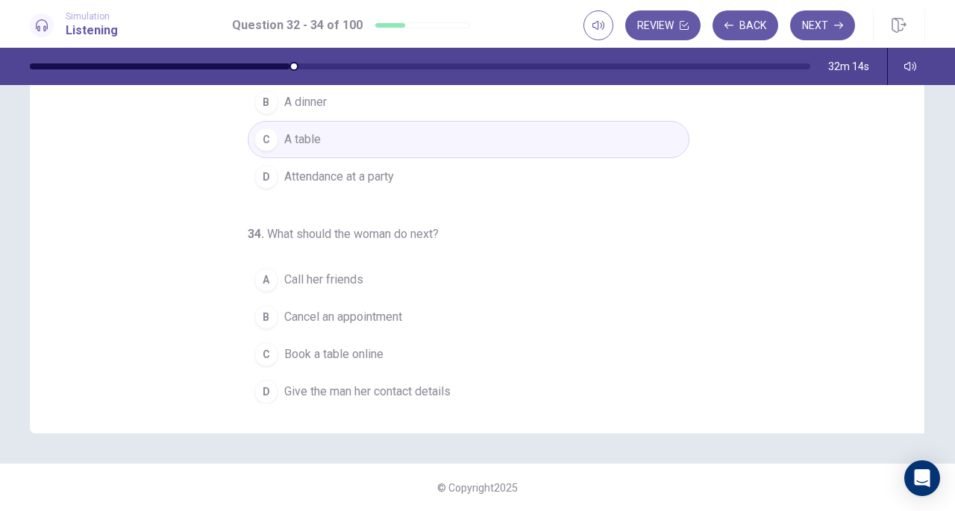
click at [343, 395] on button "D Give the man her contact details" at bounding box center [468, 391] width 441 height 37
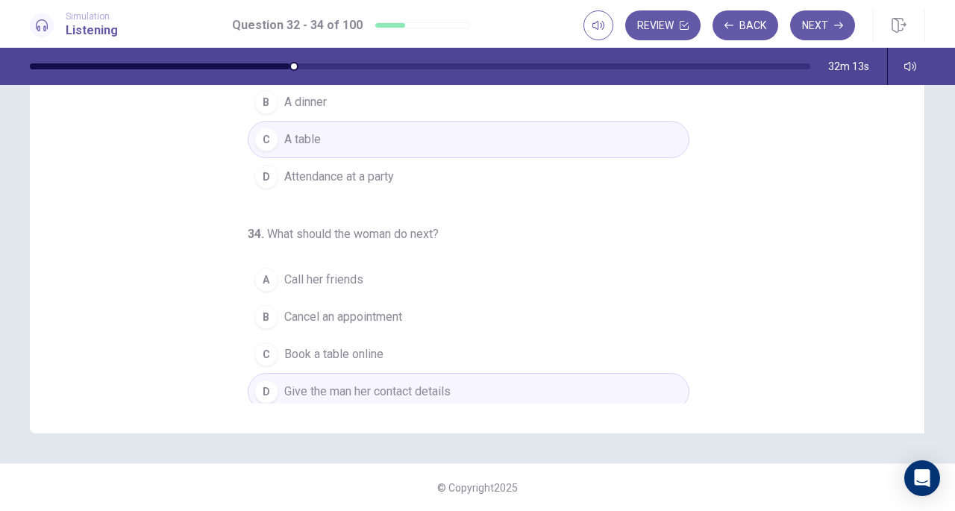
click at [817, 34] on button "Next" at bounding box center [822, 25] width 65 height 30
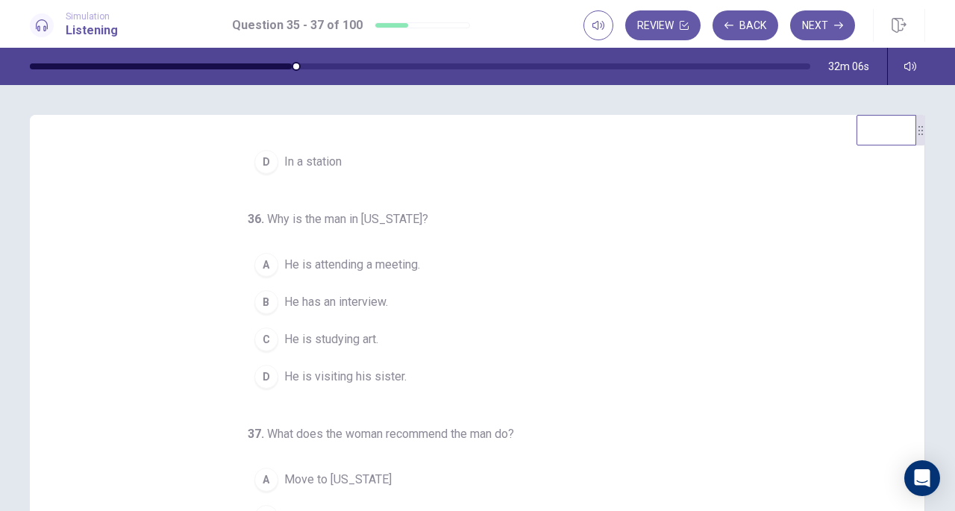
scroll to position [0, 0]
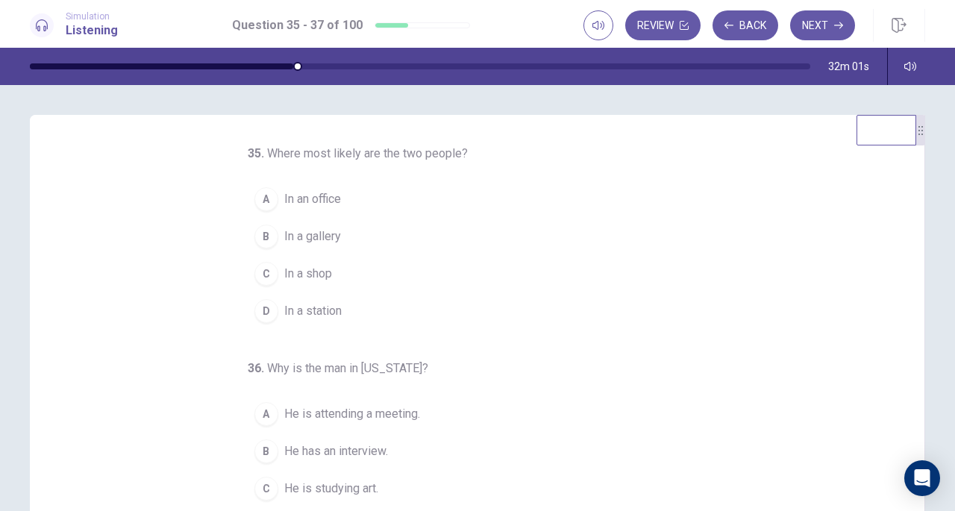
click at [747, 20] on button "Back" at bounding box center [745, 25] width 66 height 30
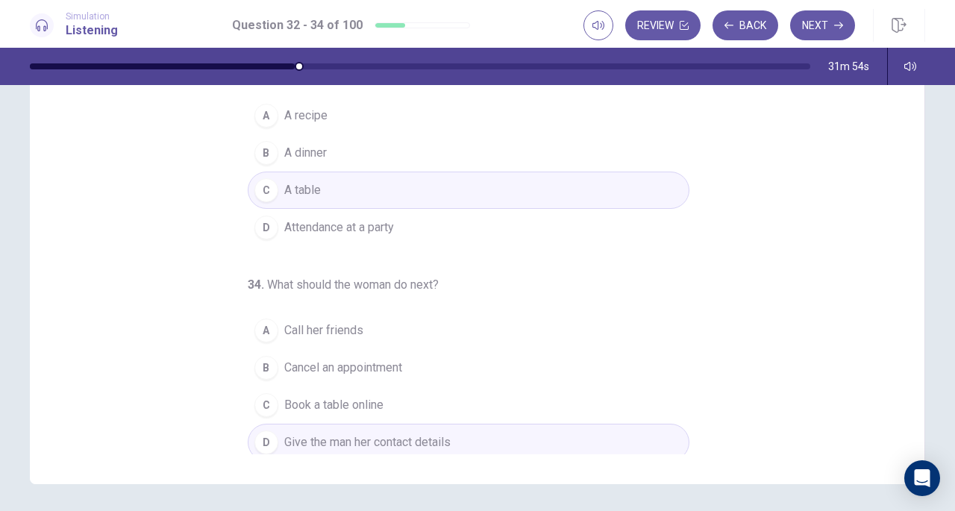
scroll to position [200, 0]
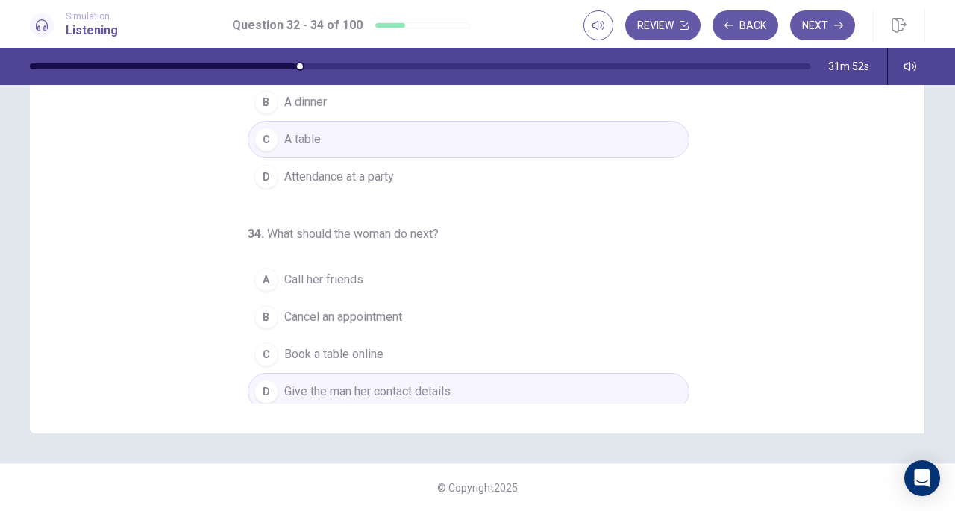
click at [818, 26] on button "Next" at bounding box center [822, 25] width 65 height 30
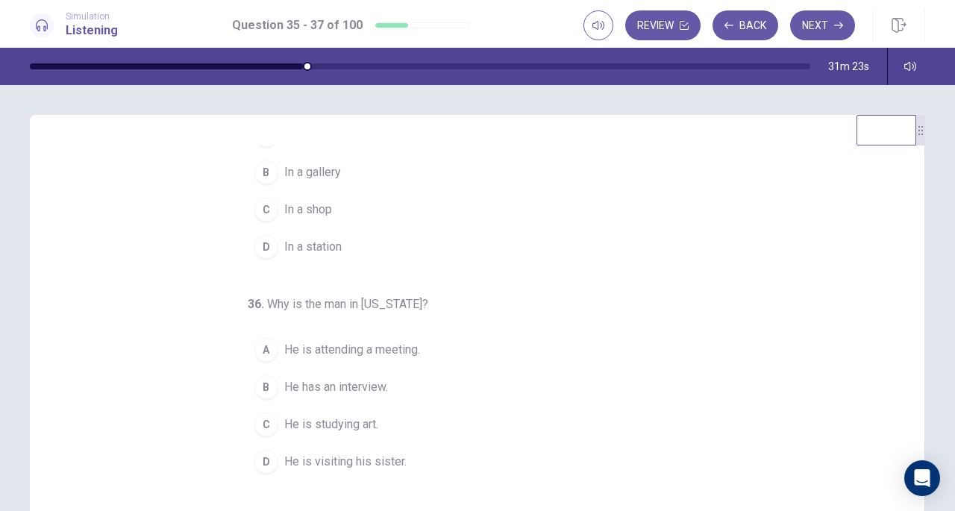
scroll to position [0, 0]
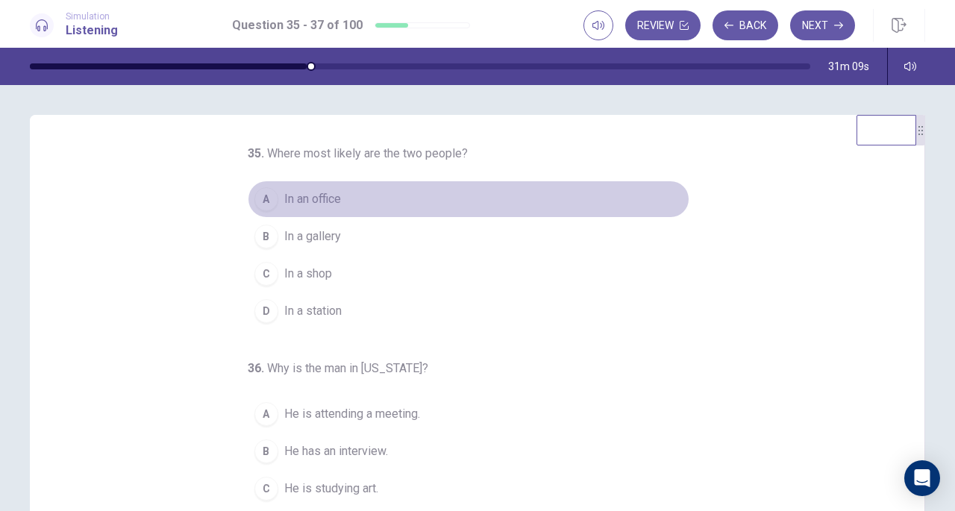
click at [311, 190] on span "In an office" at bounding box center [312, 199] width 57 height 18
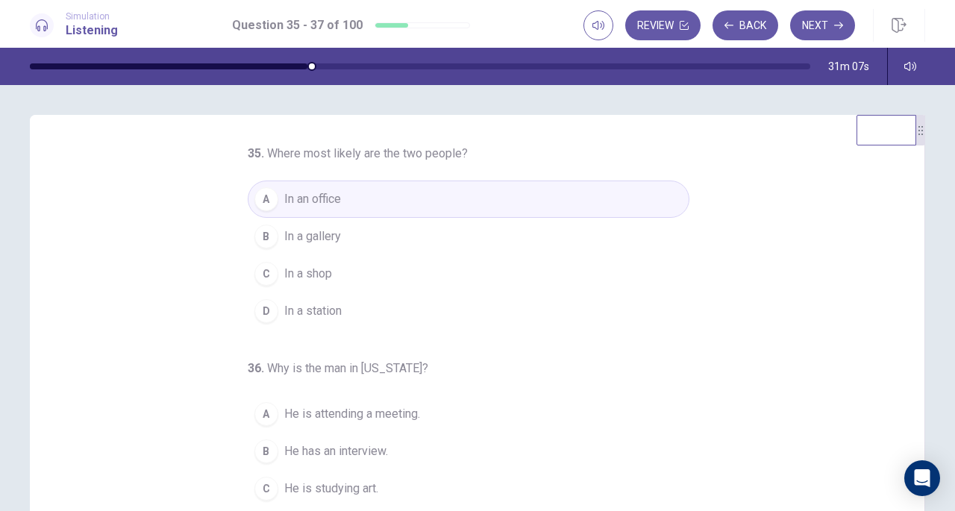
drag, startPoint x: 292, startPoint y: 239, endPoint x: 273, endPoint y: 237, distance: 19.5
click at [291, 239] on span "In a gallery" at bounding box center [312, 236] width 57 height 18
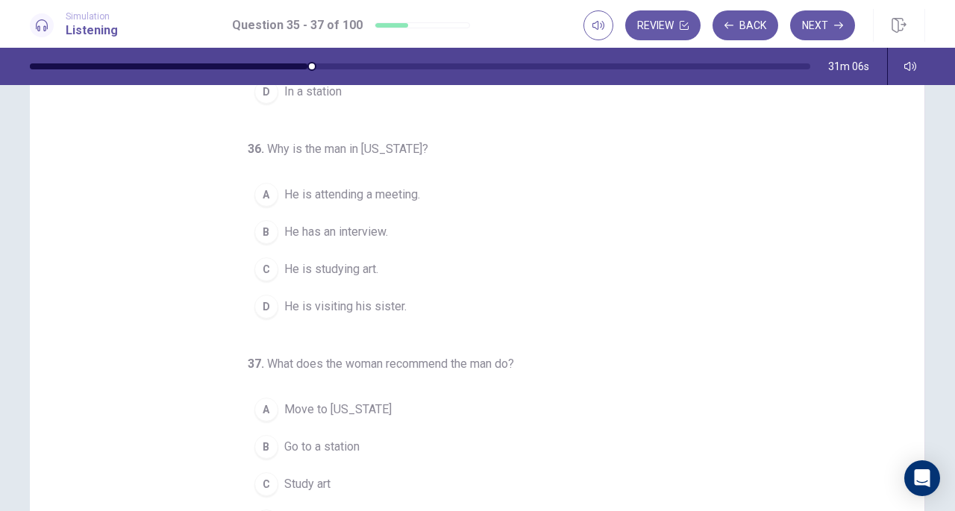
scroll to position [75, 0]
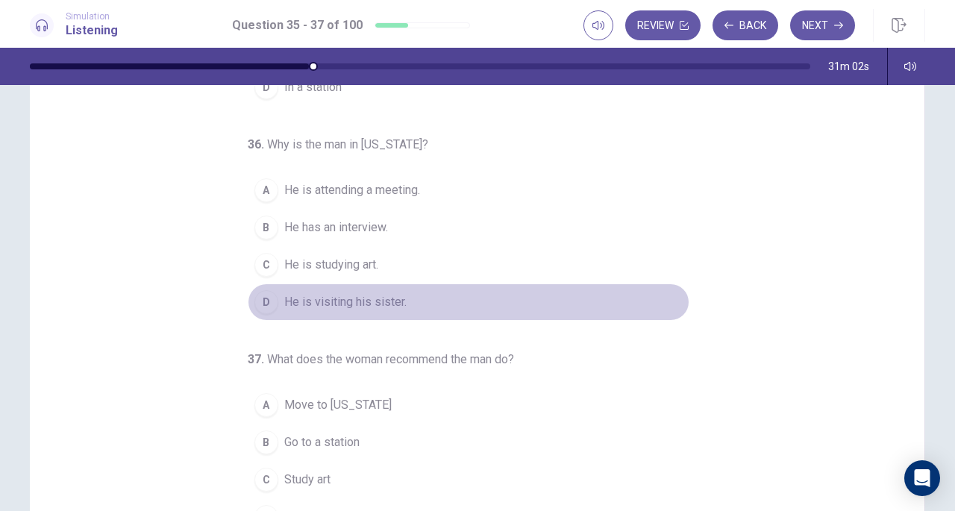
click at [316, 296] on span "He is visiting his sister." at bounding box center [345, 302] width 122 height 18
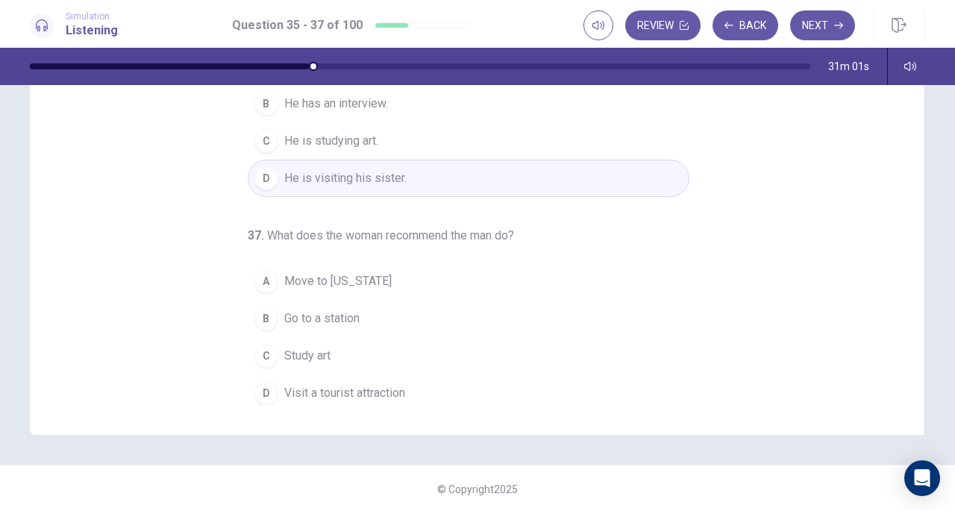
scroll to position [200, 0]
click at [332, 389] on span "Visit a tourist attraction" at bounding box center [344, 392] width 121 height 18
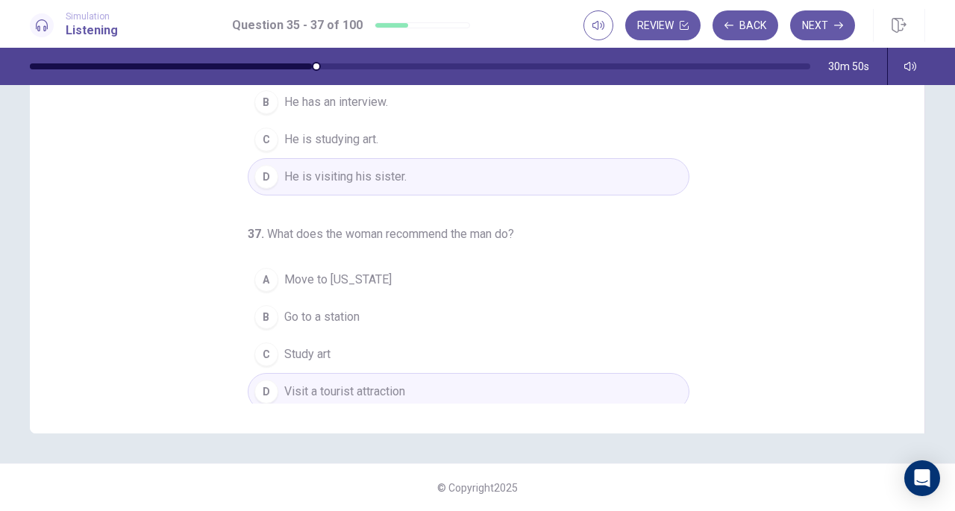
click at [820, 24] on button "Next" at bounding box center [822, 25] width 65 height 30
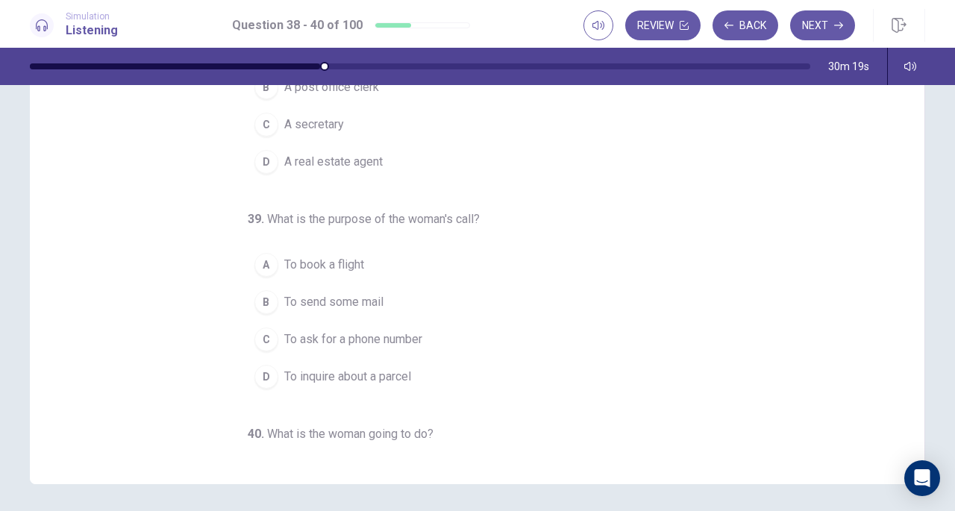
scroll to position [0, 0]
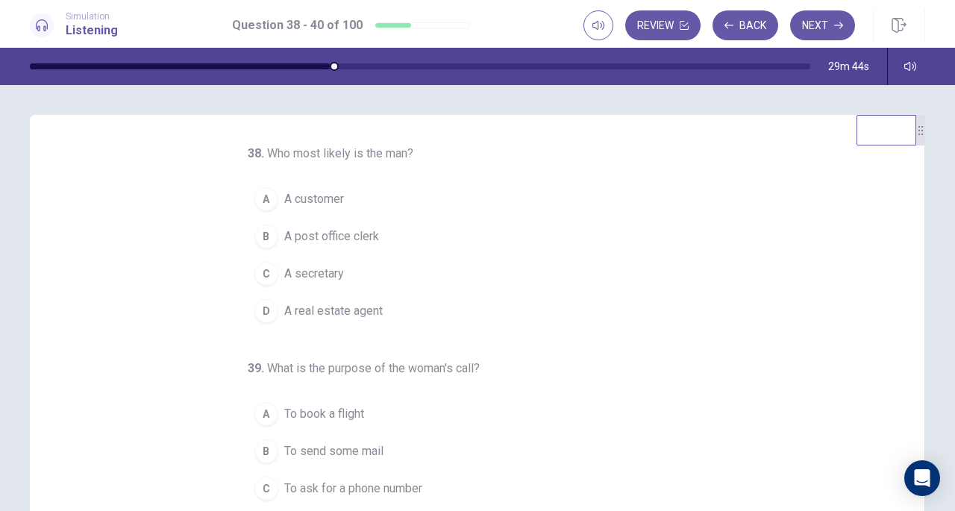
click at [345, 230] on span "A post office clerk" at bounding box center [331, 236] width 95 height 18
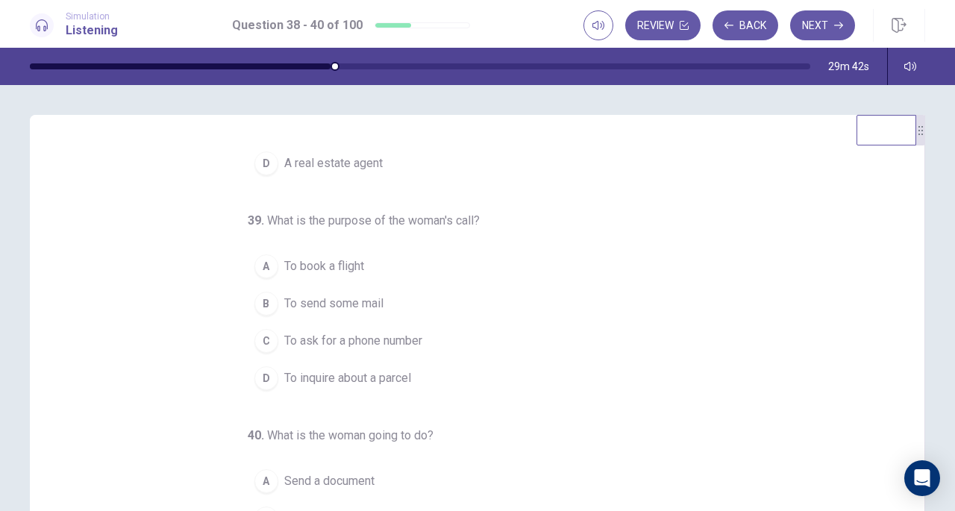
scroll to position [149, 0]
click at [348, 384] on button "D To inquire about a parcel" at bounding box center [468, 376] width 441 height 37
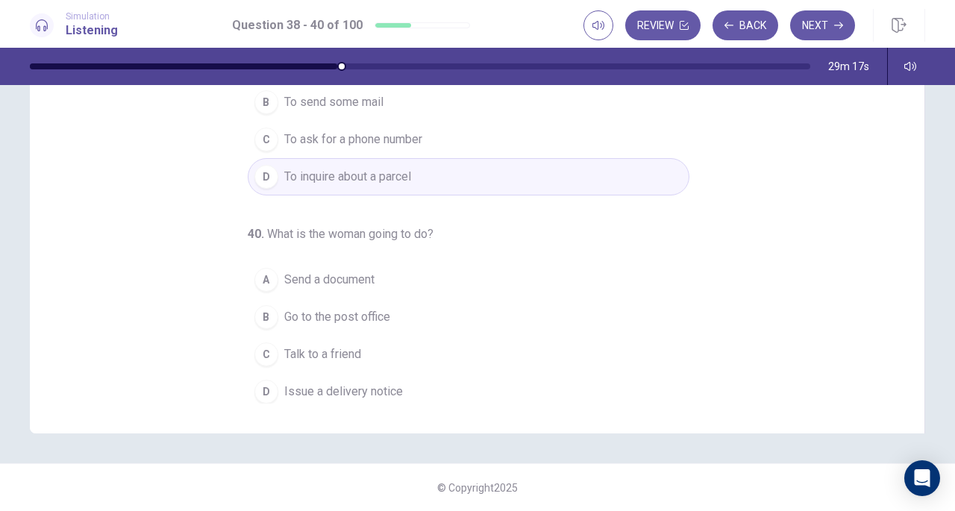
click at [324, 359] on button "C Talk to a friend" at bounding box center [468, 354] width 441 height 37
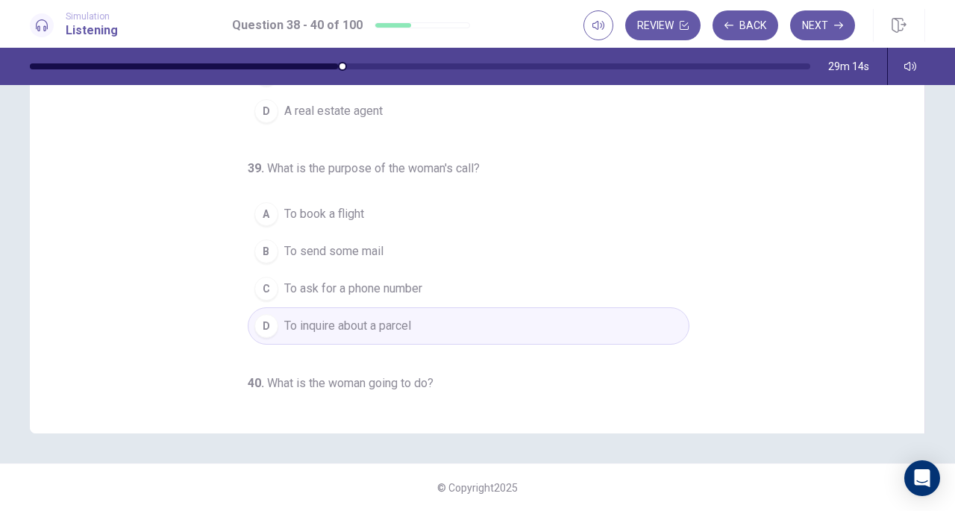
scroll to position [0, 0]
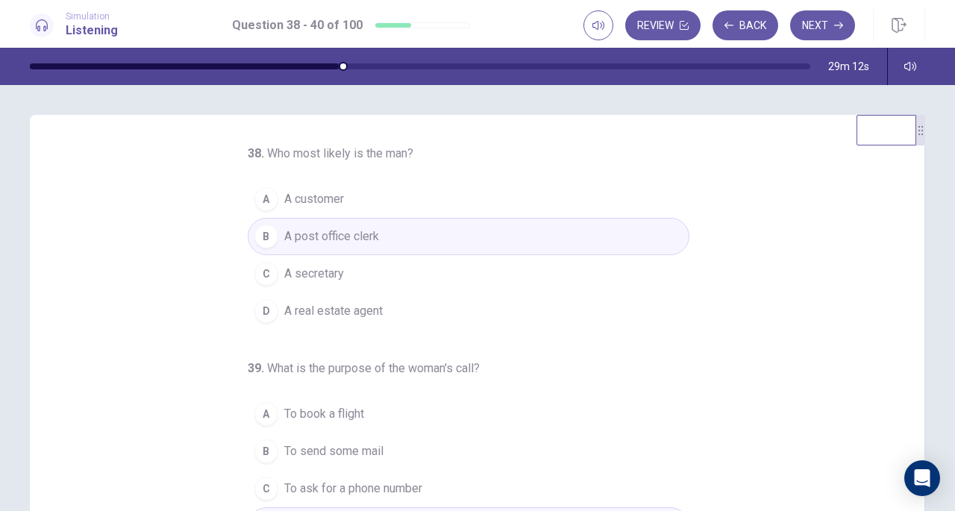
click at [811, 29] on button "Next" at bounding box center [822, 25] width 65 height 30
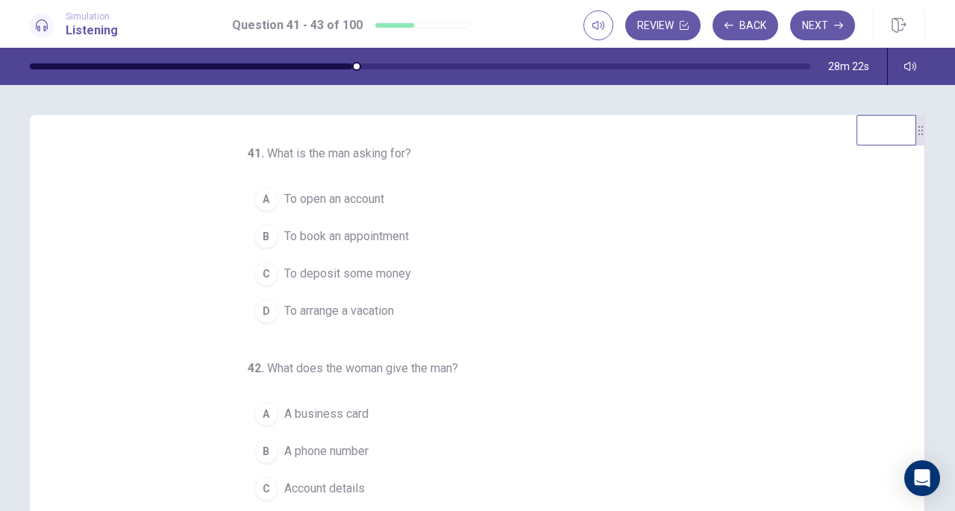
click at [377, 190] on span "To open an account" at bounding box center [334, 199] width 100 height 18
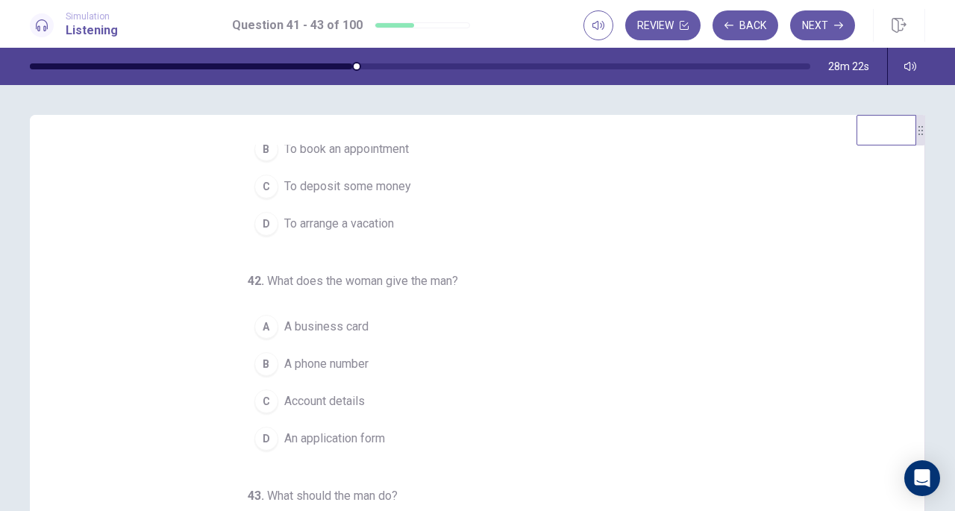
scroll to position [149, 0]
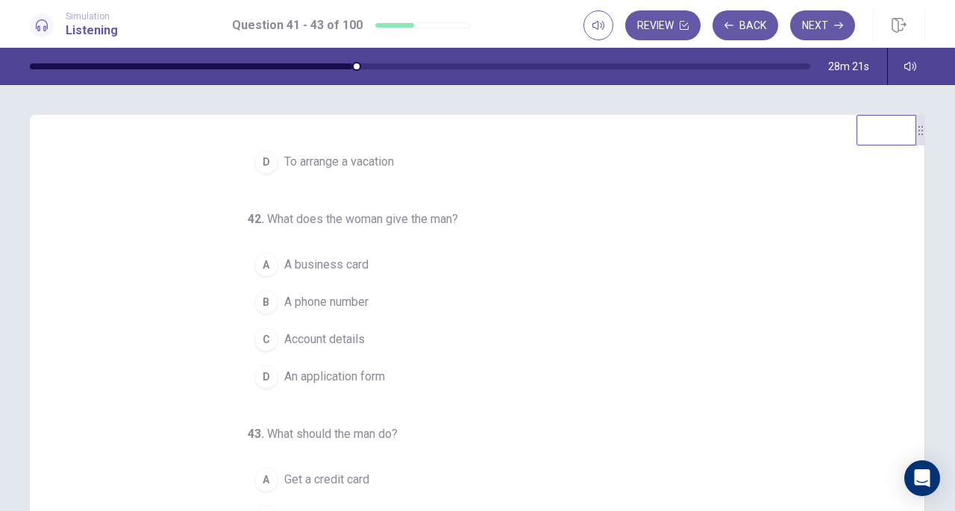
click at [343, 377] on span "An application form" at bounding box center [334, 377] width 101 height 18
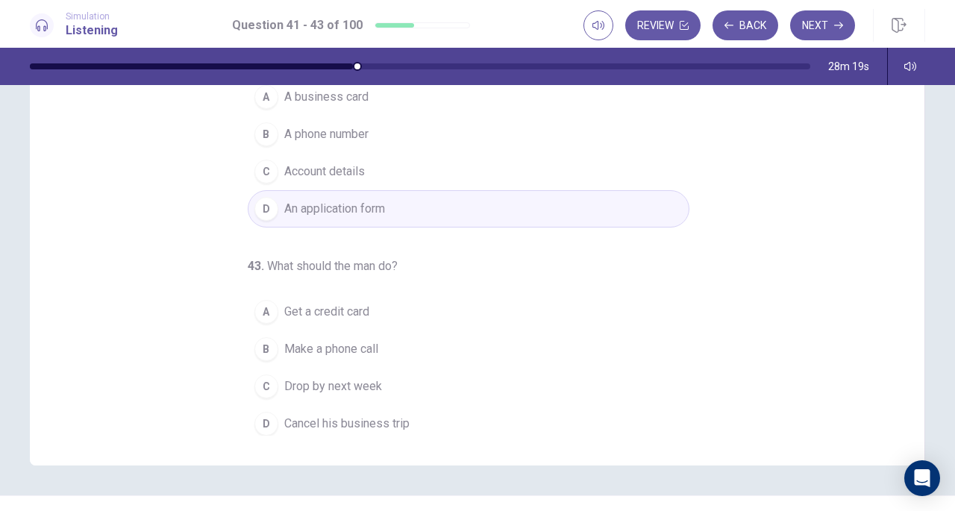
scroll to position [200, 0]
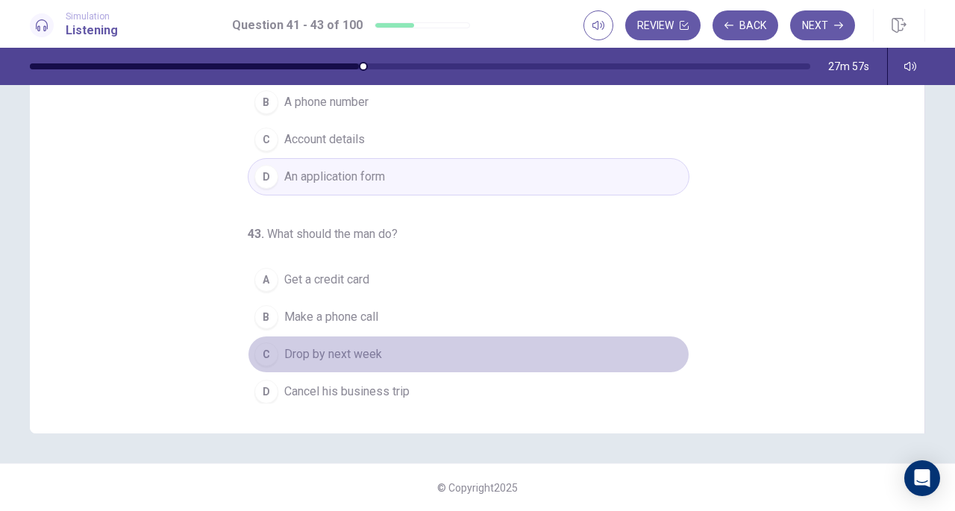
click at [350, 362] on button "C Drop by next week" at bounding box center [468, 354] width 441 height 37
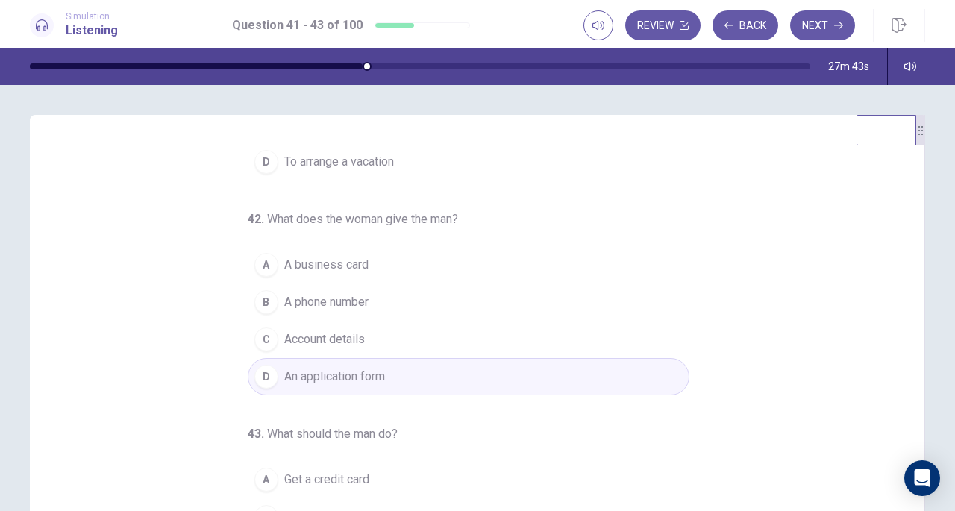
scroll to position [0, 0]
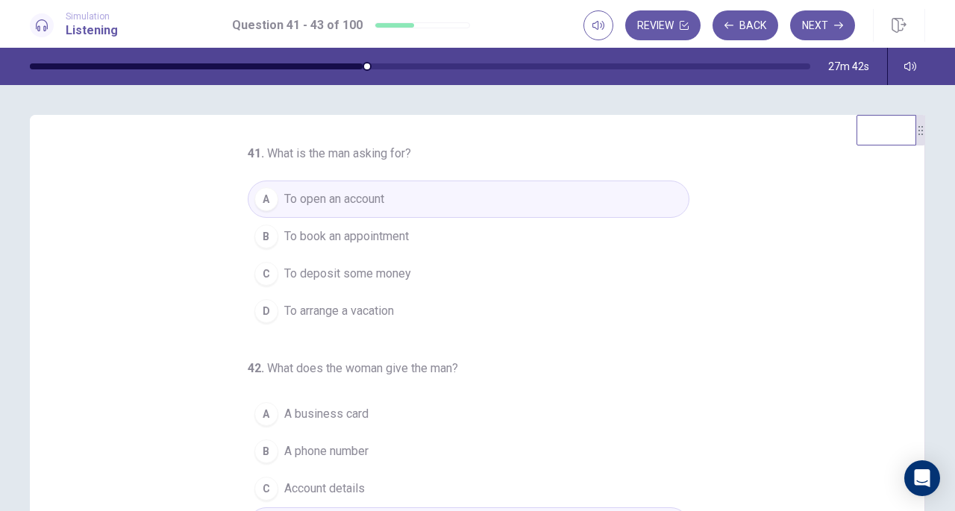
click at [804, 22] on button "Next" at bounding box center [822, 25] width 65 height 30
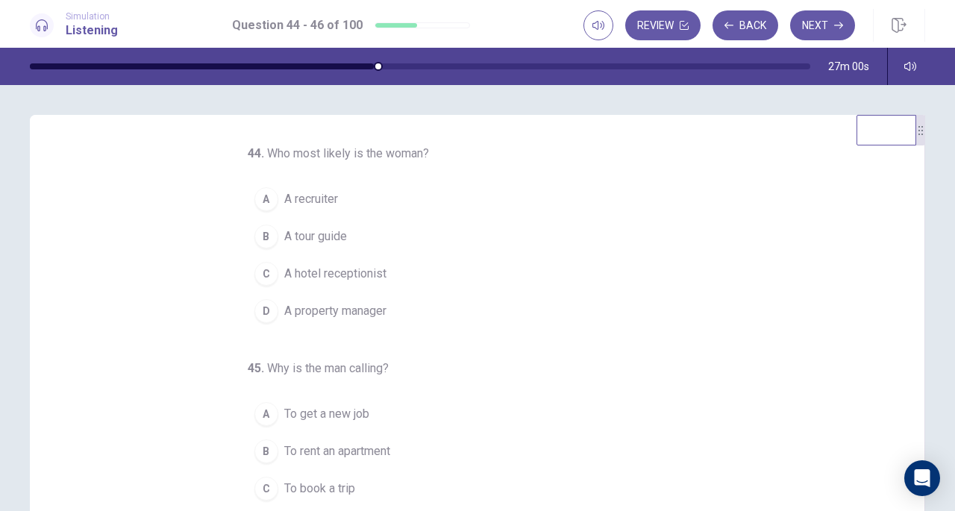
scroll to position [75, 0]
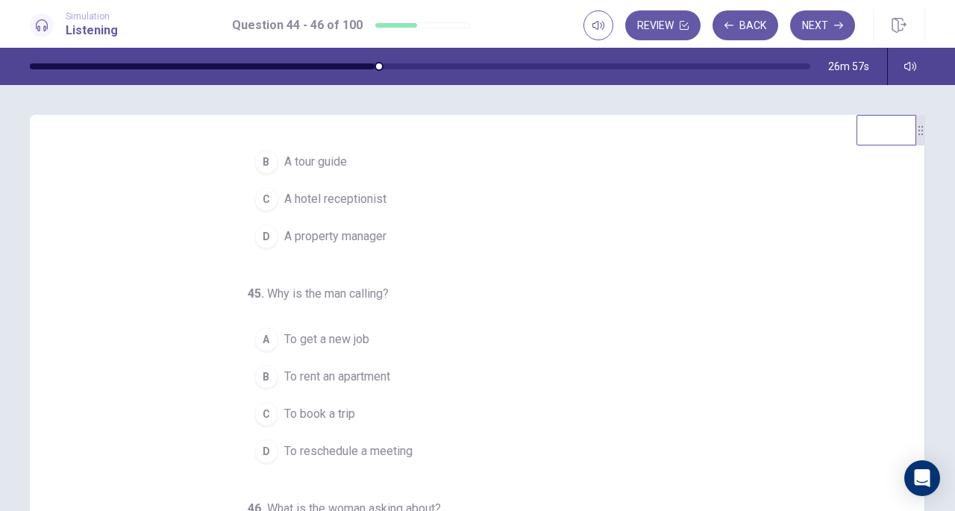
click at [374, 358] on button "B To rent an apartment" at bounding box center [468, 376] width 441 height 37
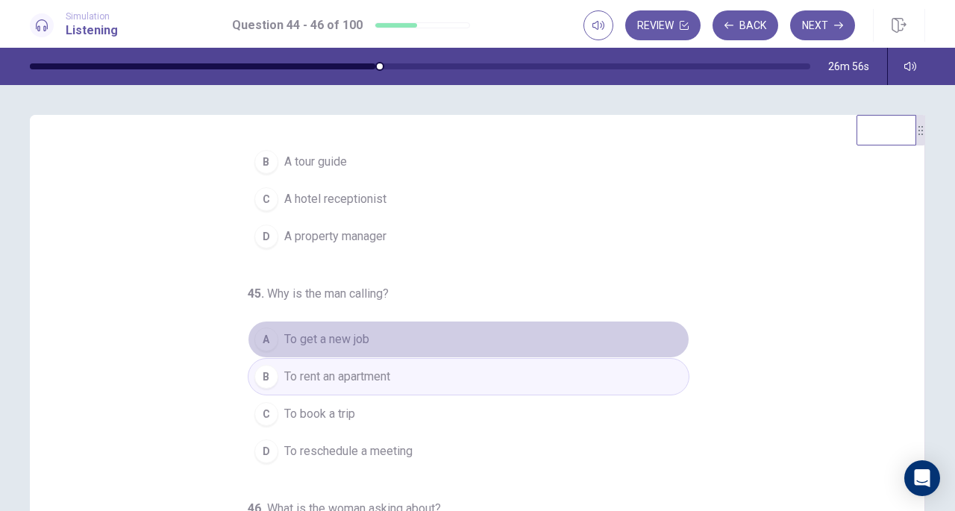
click at [368, 330] on button "A To get a new job" at bounding box center [468, 339] width 441 height 37
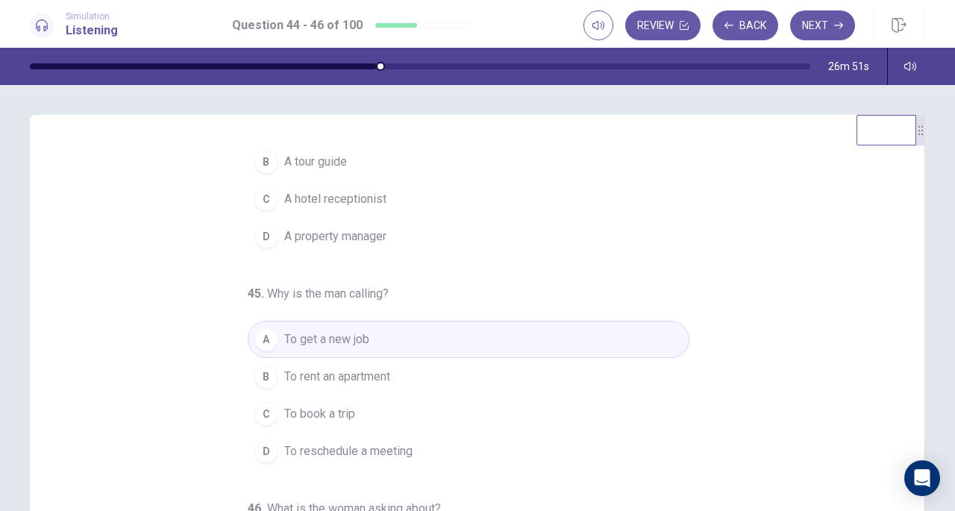
click at [362, 245] on button "D A property manager" at bounding box center [468, 236] width 441 height 37
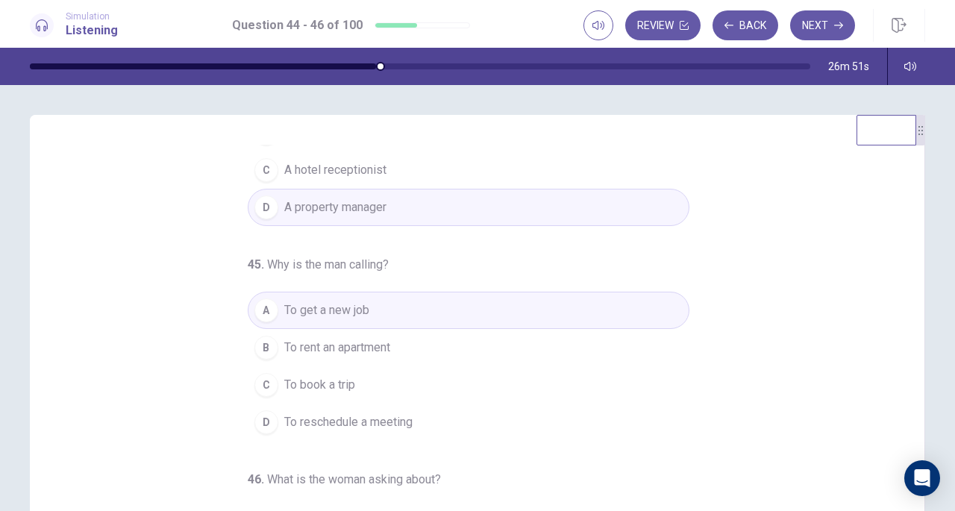
scroll to position [149, 0]
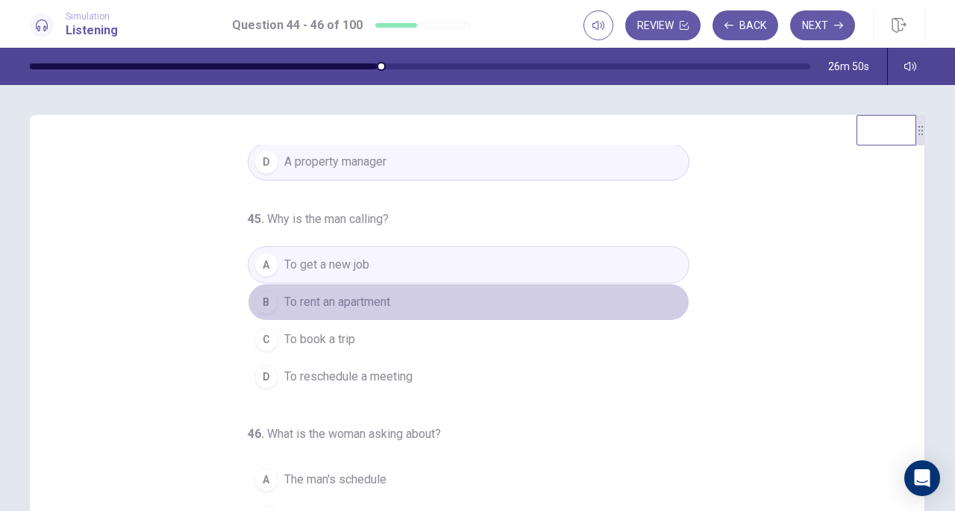
click at [364, 307] on span "To rent an apartment" at bounding box center [337, 302] width 106 height 18
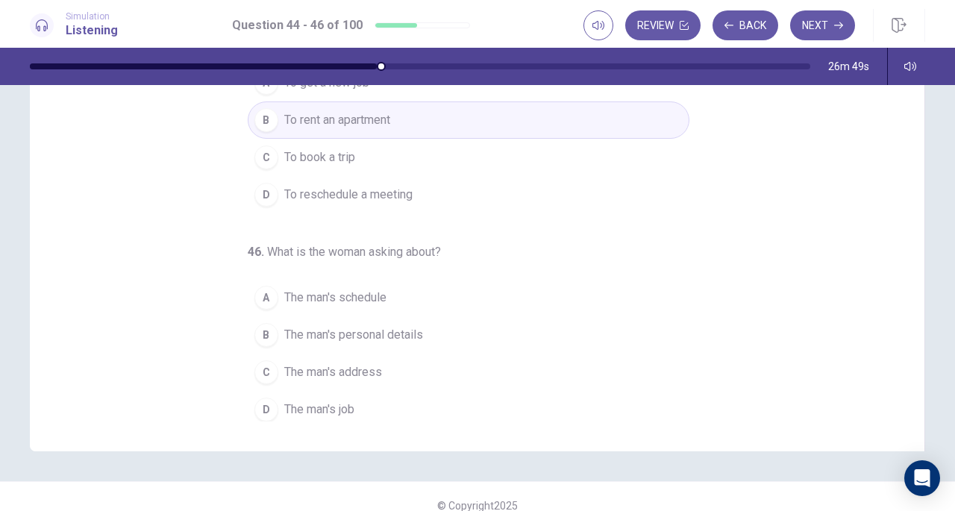
scroll to position [200, 0]
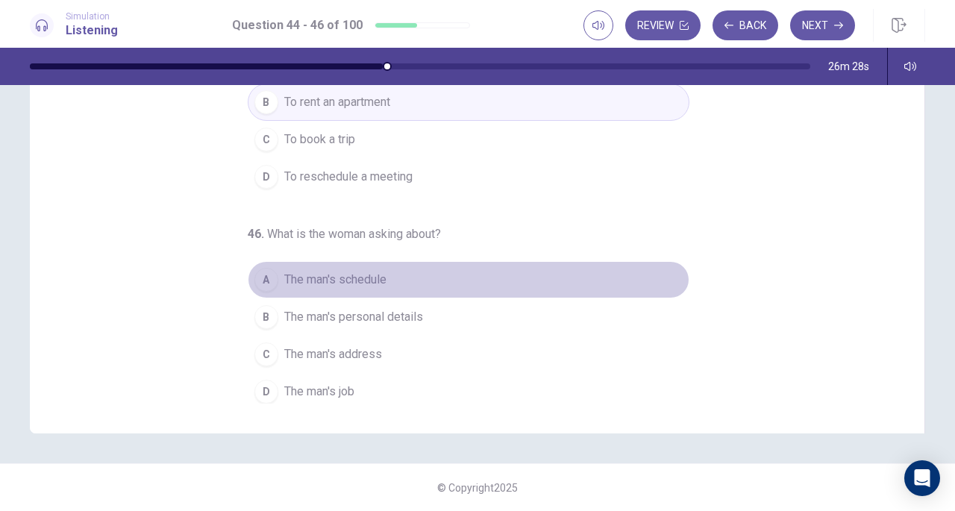
click at [355, 278] on span "The man's schedule" at bounding box center [335, 280] width 102 height 18
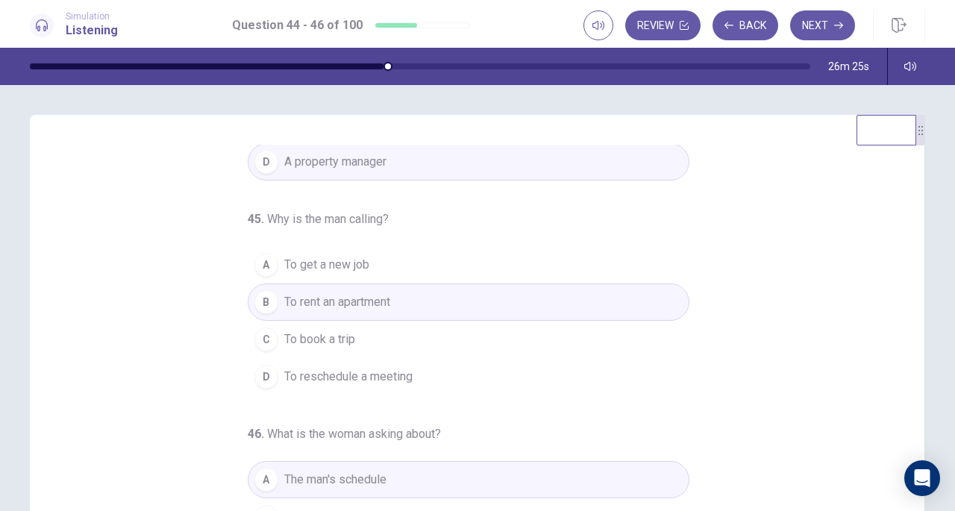
scroll to position [149, 0]
drag, startPoint x: 829, startPoint y: 25, endPoint x: 747, endPoint y: 83, distance: 100.6
click at [829, 25] on button "Next" at bounding box center [822, 25] width 65 height 30
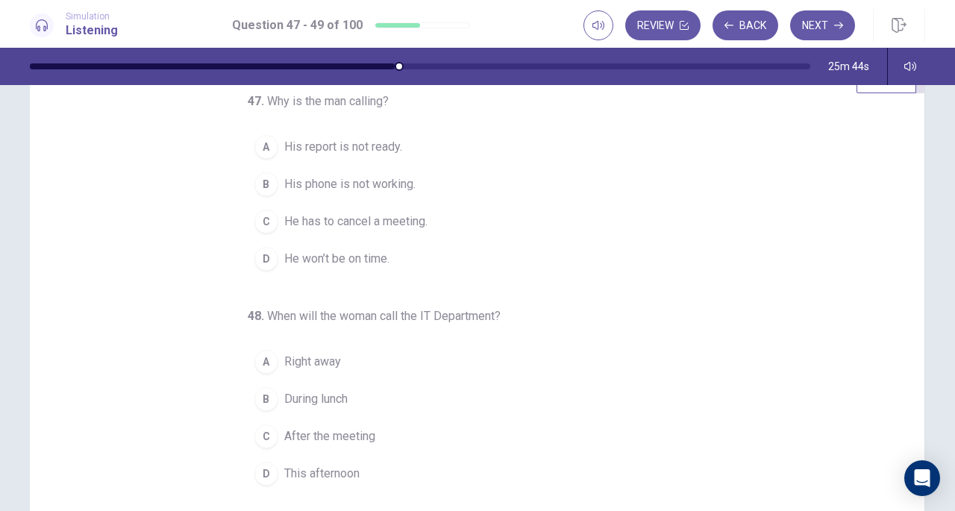
scroll to position [0, 0]
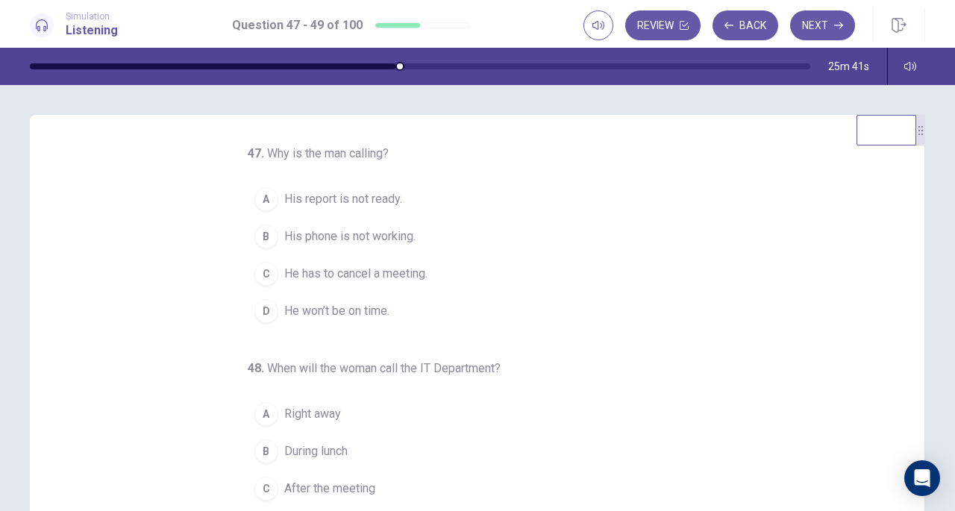
click at [365, 198] on span "His report is not ready." at bounding box center [343, 199] width 118 height 18
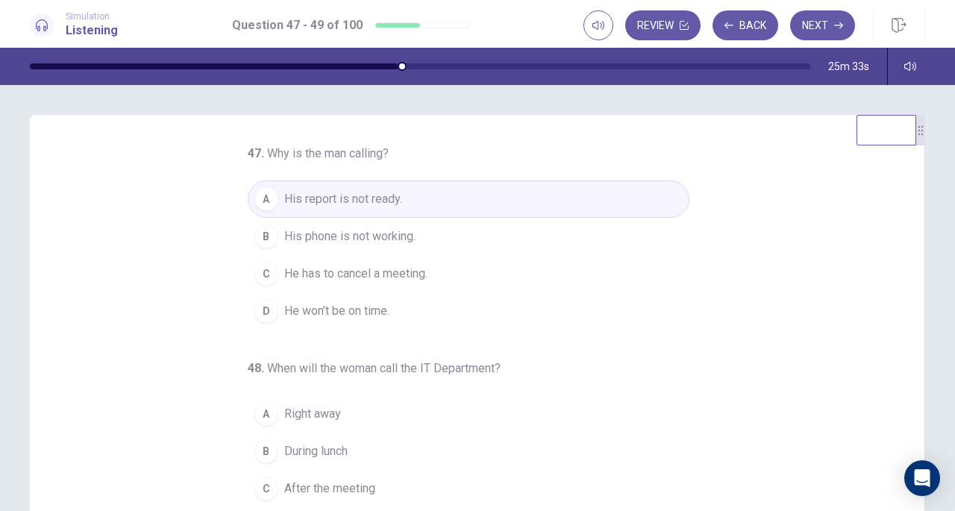
click at [394, 230] on span "His phone is not working." at bounding box center [349, 236] width 131 height 18
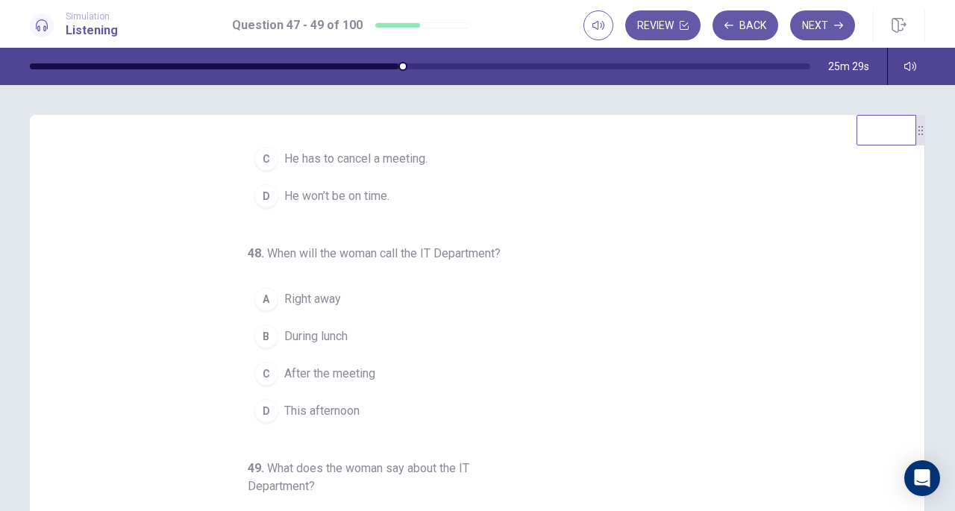
scroll to position [149, 0]
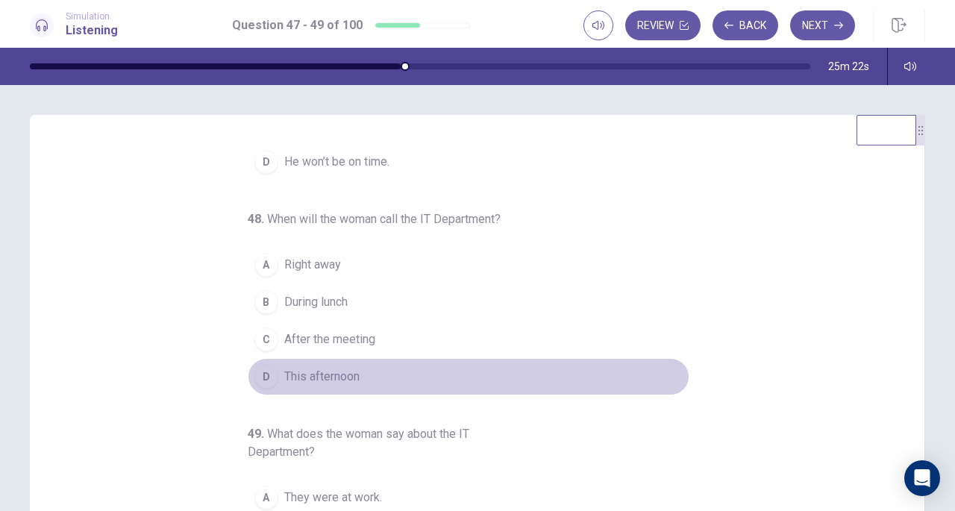
click at [336, 368] on span "This afternoon" at bounding box center [321, 377] width 75 height 18
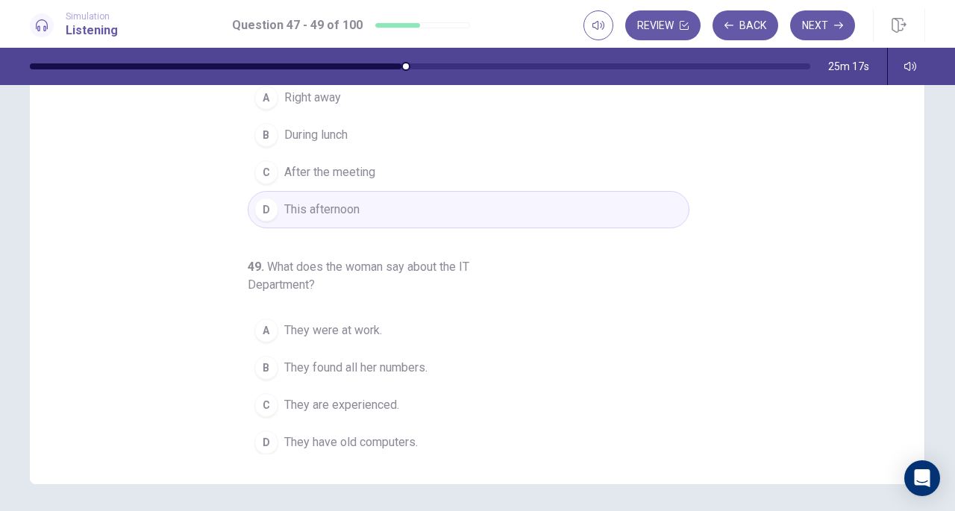
scroll to position [92, 0]
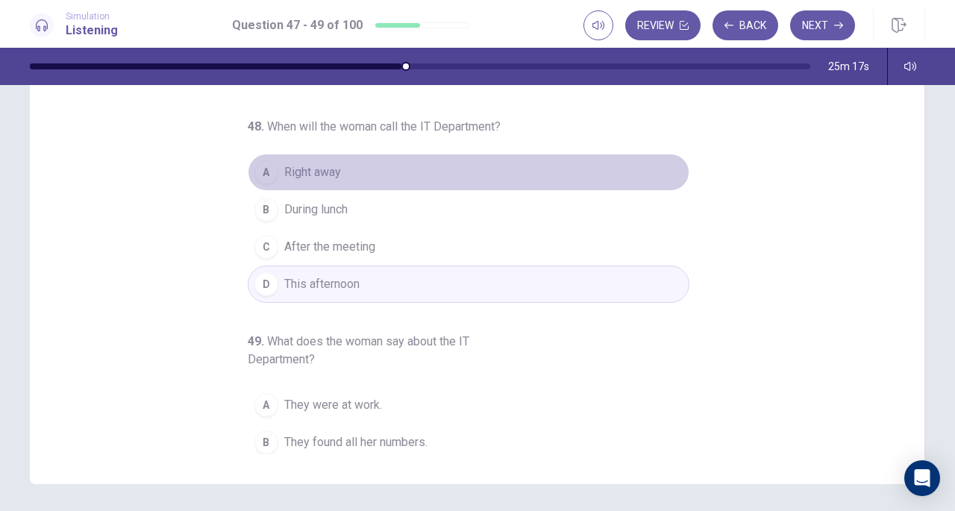
click at [339, 160] on button "A Right away" at bounding box center [468, 172] width 441 height 37
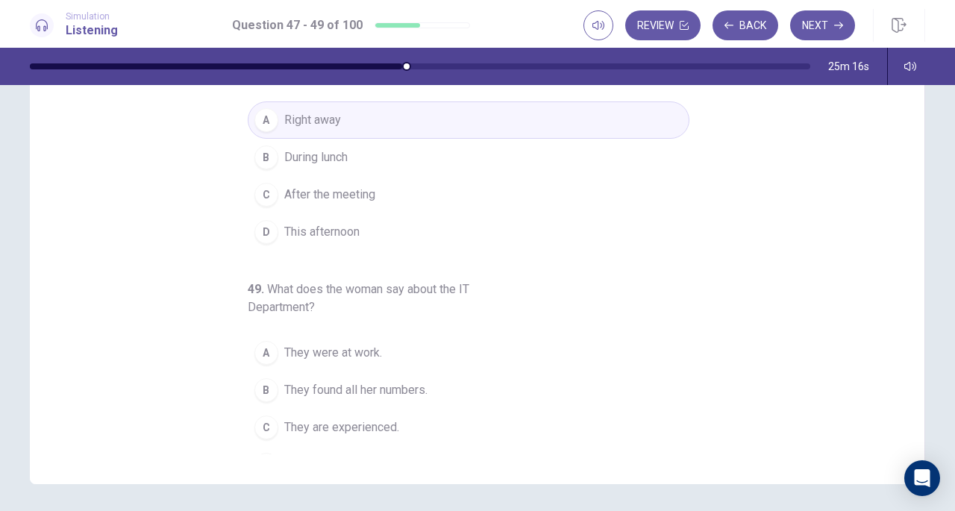
scroll to position [167, 0]
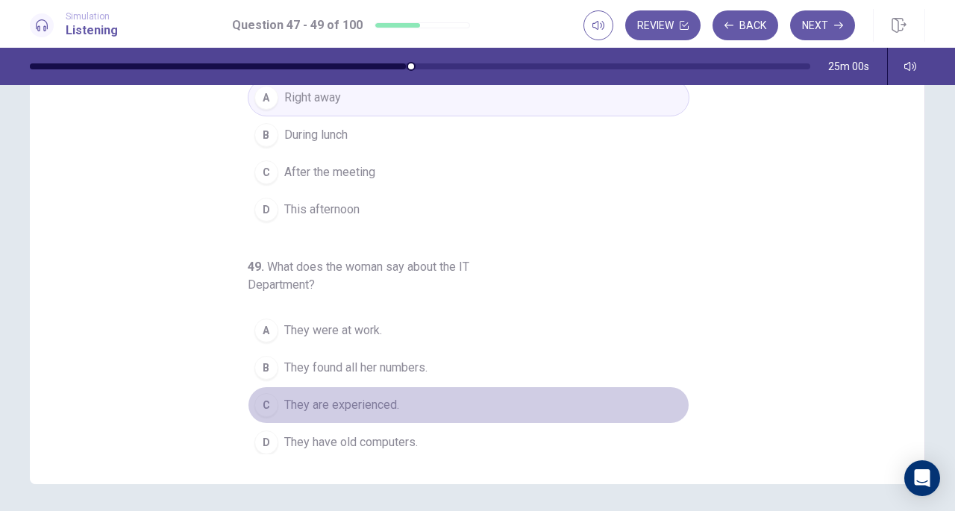
click at [406, 392] on button "C They are experienced." at bounding box center [468, 404] width 441 height 37
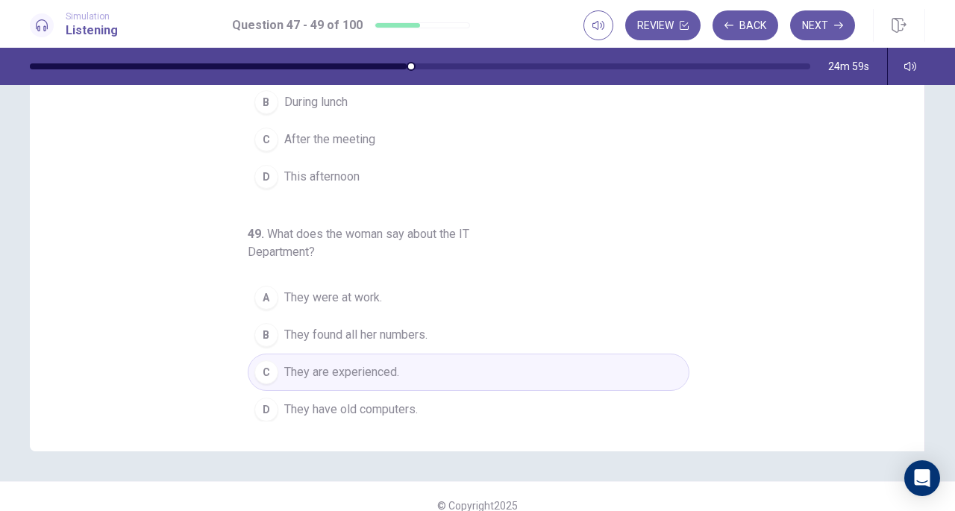
scroll to position [200, 0]
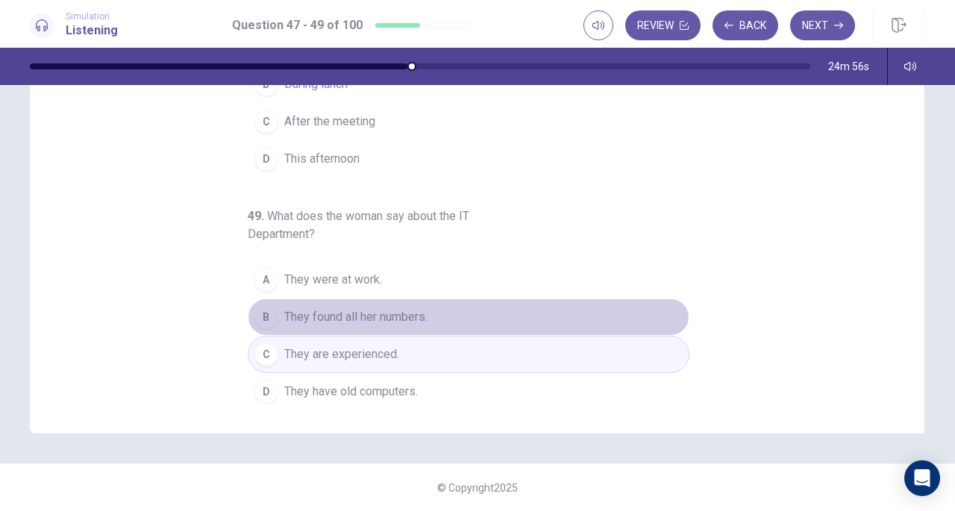
click at [395, 312] on span "They found all her numbers." at bounding box center [355, 317] width 143 height 18
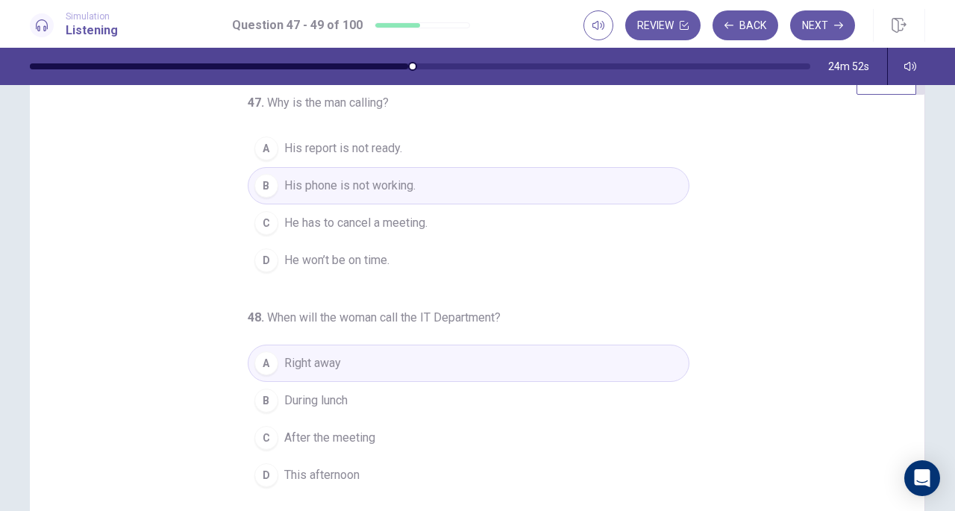
scroll to position [0, 0]
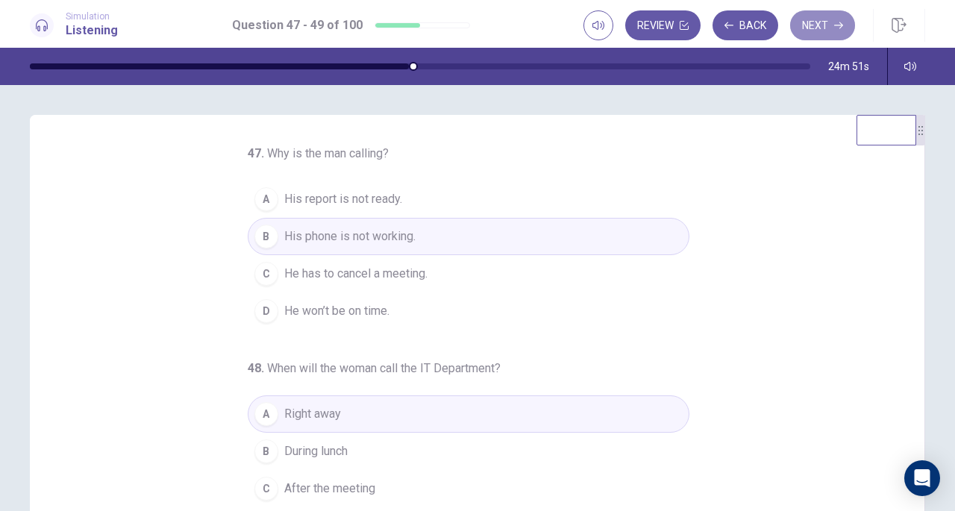
drag, startPoint x: 823, startPoint y: 31, endPoint x: 784, endPoint y: 59, distance: 48.2
click at [823, 31] on button "Next" at bounding box center [822, 25] width 65 height 30
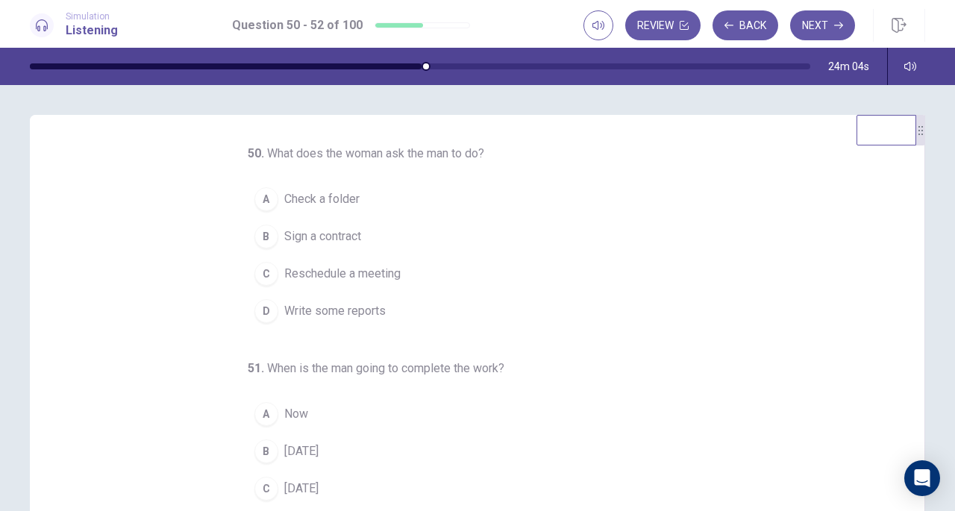
click at [368, 302] on span "Write some reports" at bounding box center [334, 311] width 101 height 18
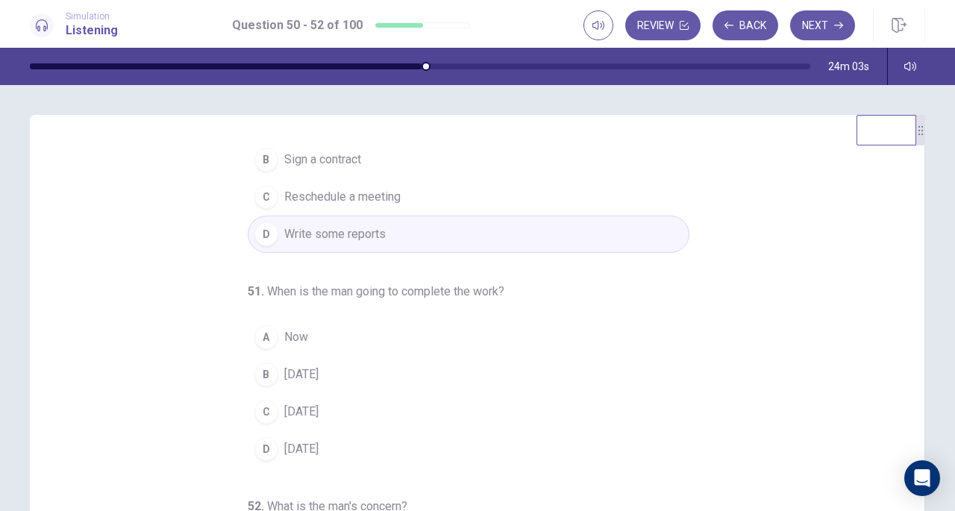
scroll to position [149, 0]
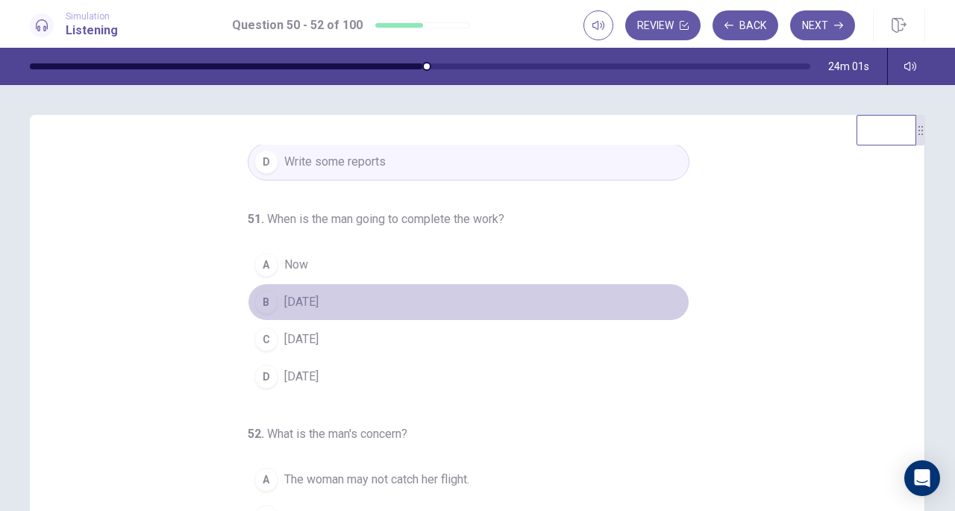
click at [359, 301] on button "B [DATE]" at bounding box center [468, 301] width 441 height 37
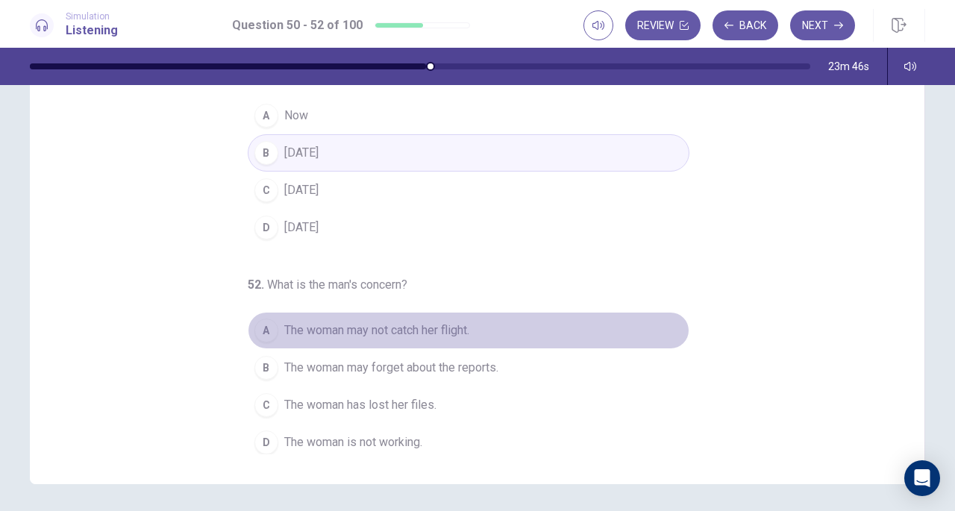
click at [319, 323] on span "The woman may not catch her flight." at bounding box center [376, 330] width 185 height 18
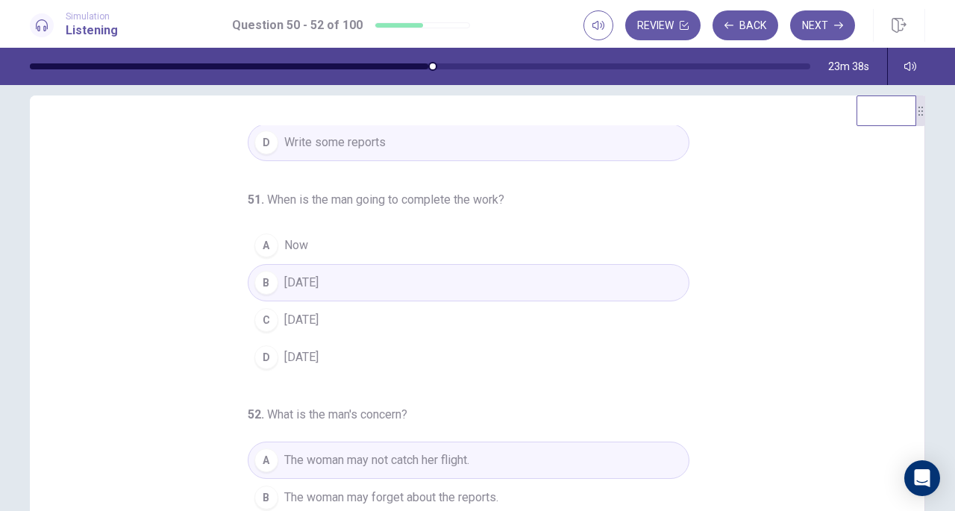
scroll to position [0, 0]
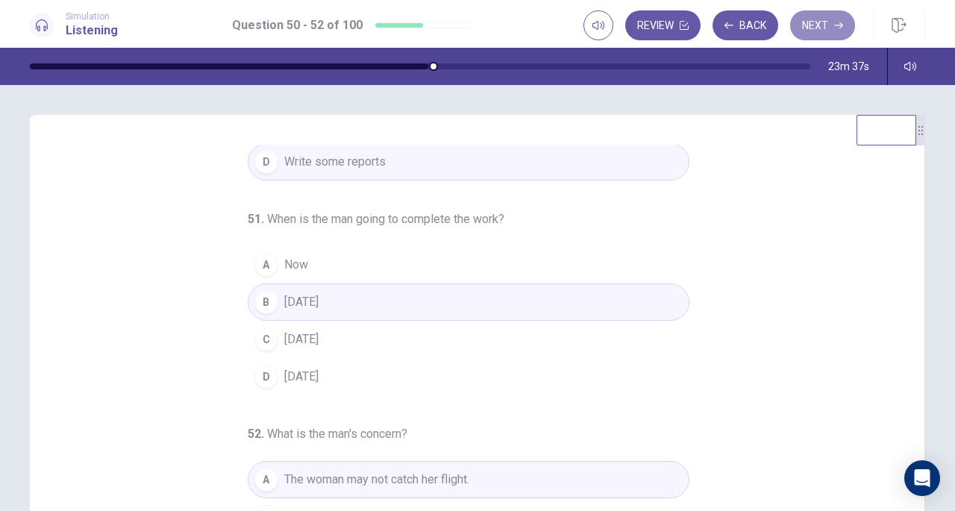
drag, startPoint x: 815, startPoint y: 25, endPoint x: 645, endPoint y: 178, distance: 229.2
click at [817, 25] on button "Next" at bounding box center [822, 25] width 65 height 30
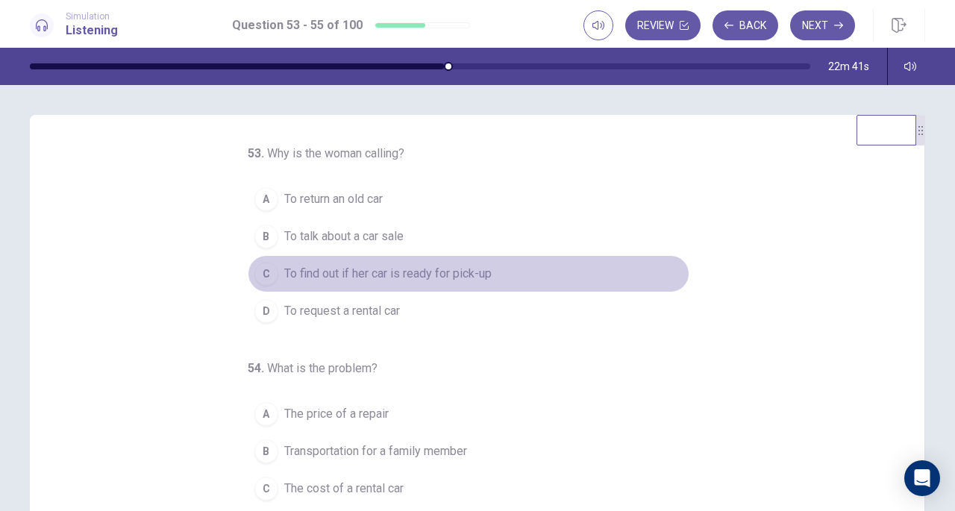
click at [434, 277] on span "To find out if her car is ready for pick-up" at bounding box center [387, 274] width 207 height 18
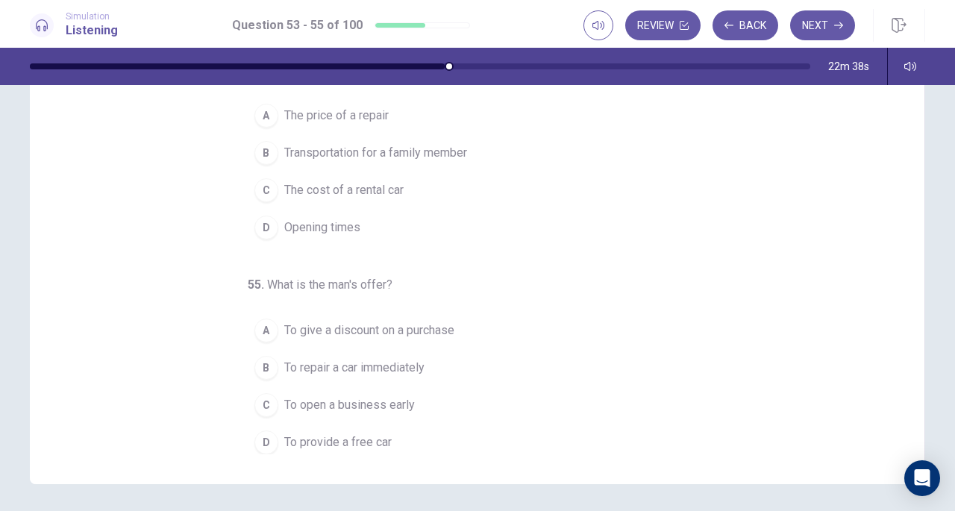
scroll to position [75, 0]
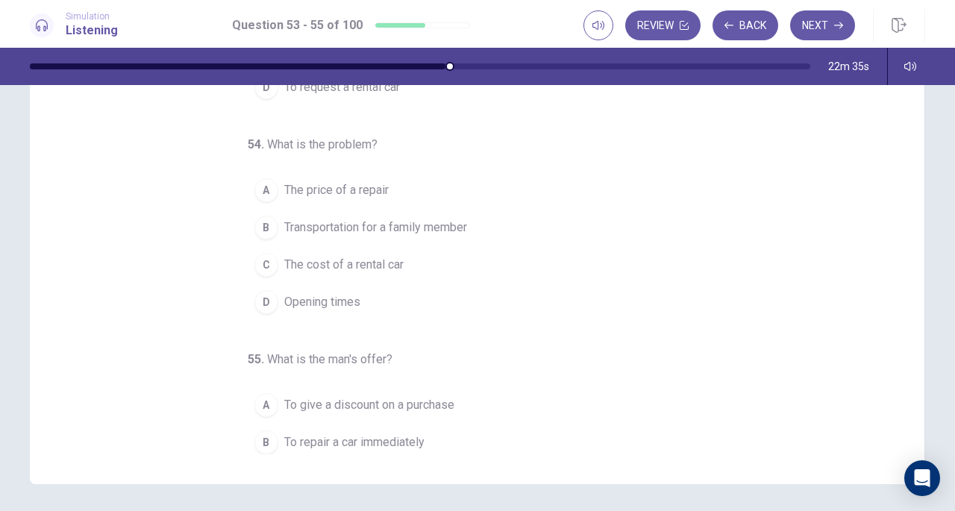
click at [446, 227] on span "Transportation for a family member" at bounding box center [375, 228] width 183 height 18
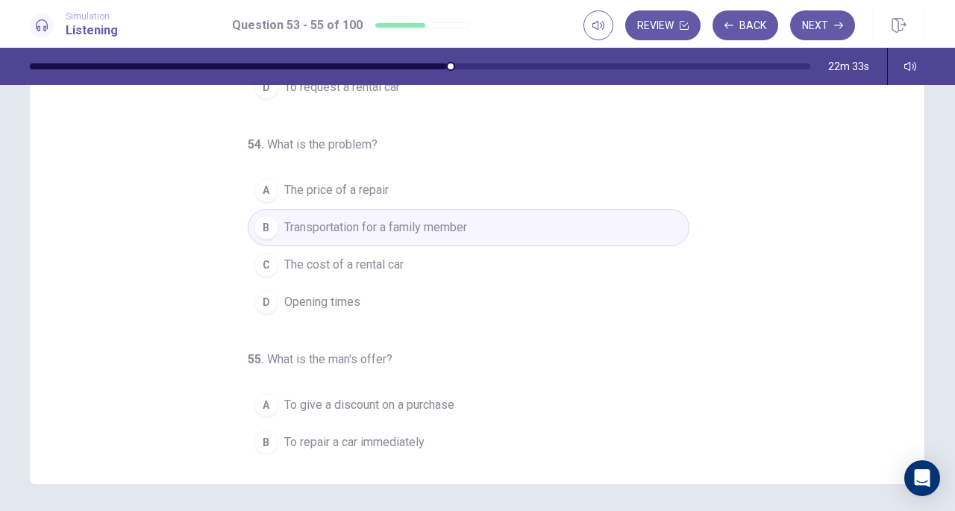
scroll to position [149, 0]
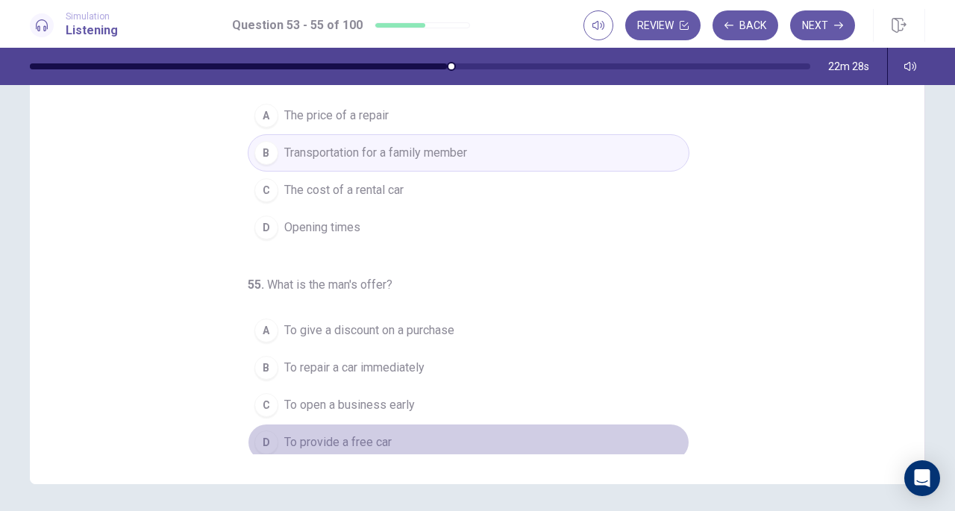
click at [410, 429] on button "D To provide a free car" at bounding box center [468, 442] width 441 height 37
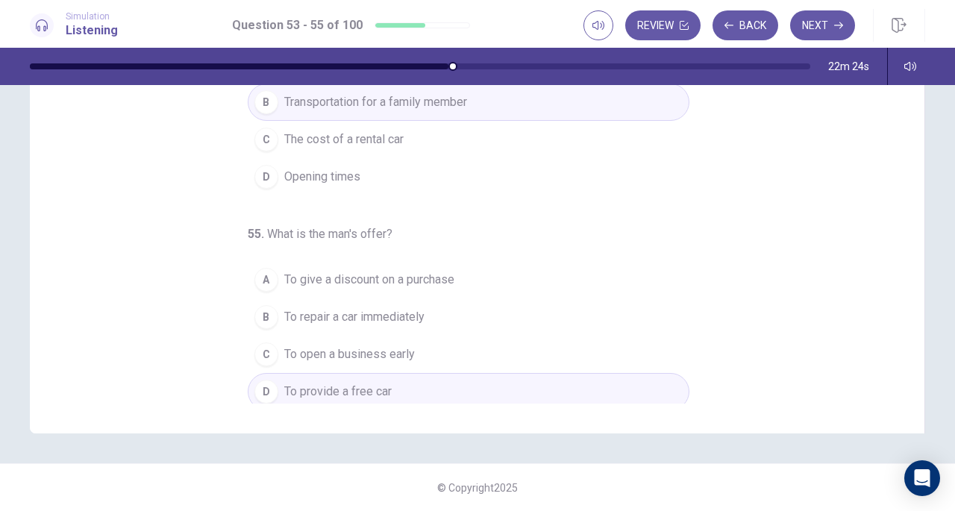
scroll to position [0, 0]
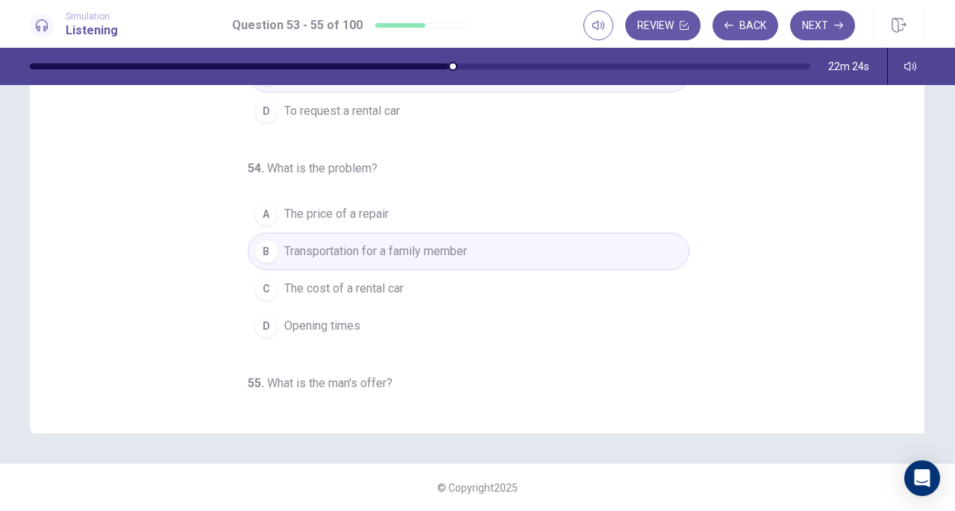
click at [811, 17] on button "Next" at bounding box center [822, 25] width 65 height 30
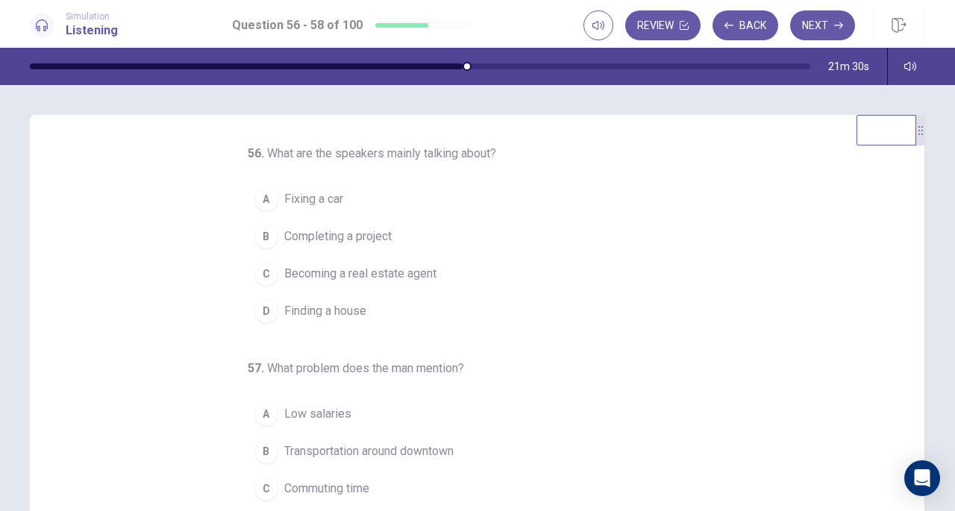
click at [379, 311] on button "D Finding a house" at bounding box center [468, 310] width 441 height 37
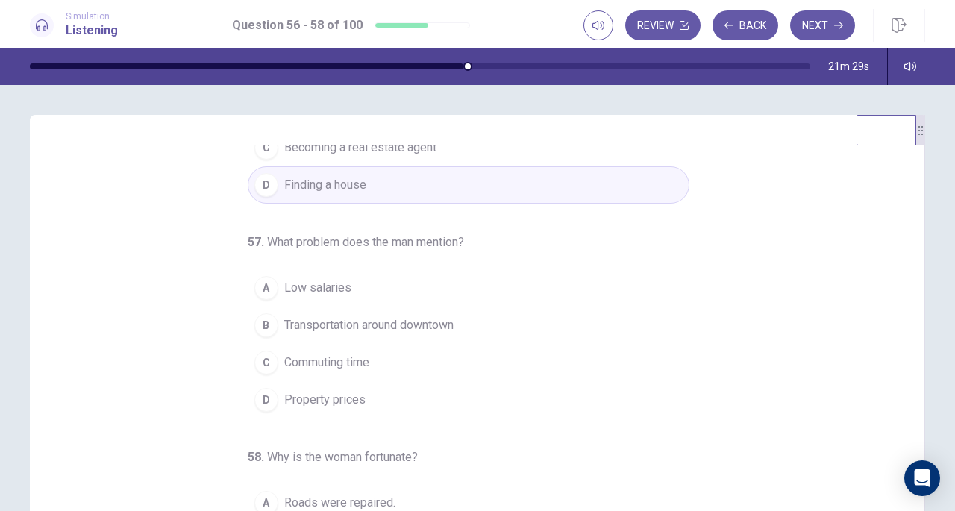
scroll to position [149, 0]
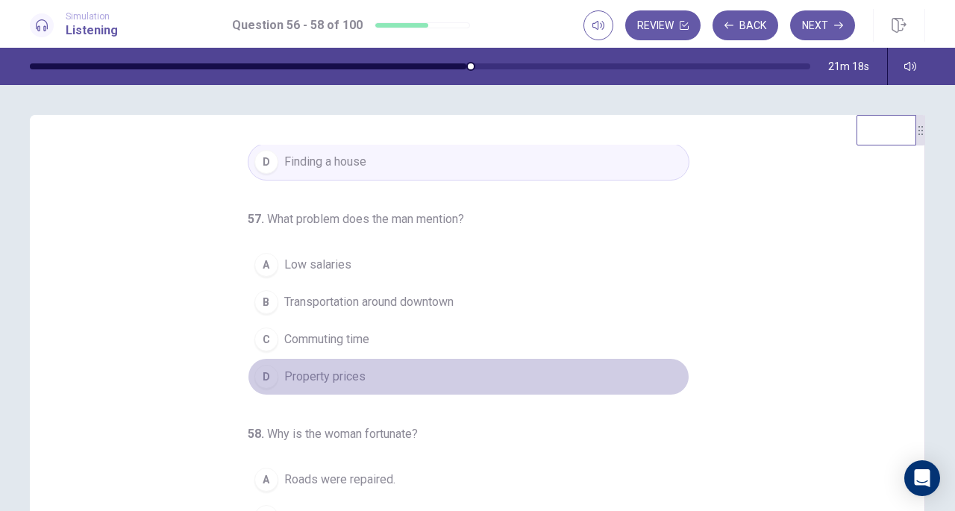
click at [353, 378] on span "Property prices" at bounding box center [324, 377] width 81 height 18
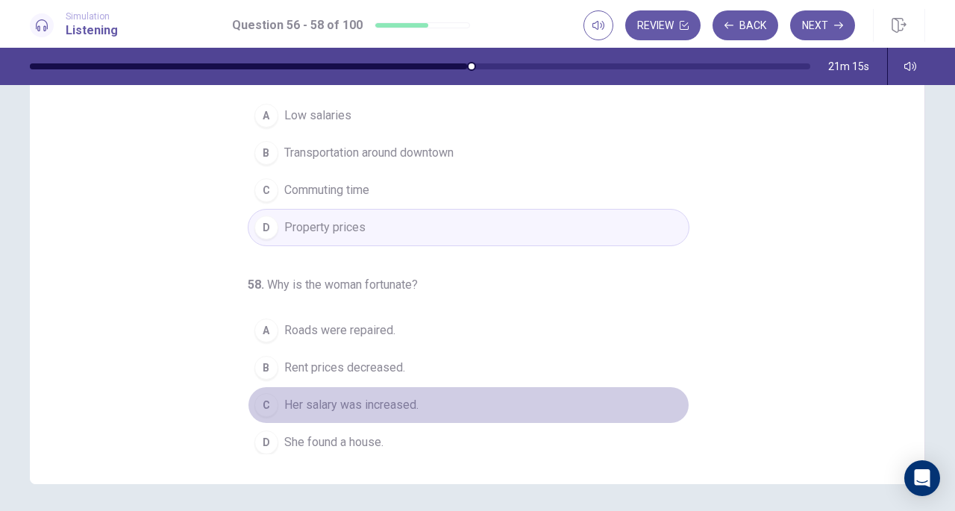
click at [396, 399] on span "Her salary was increased." at bounding box center [351, 405] width 134 height 18
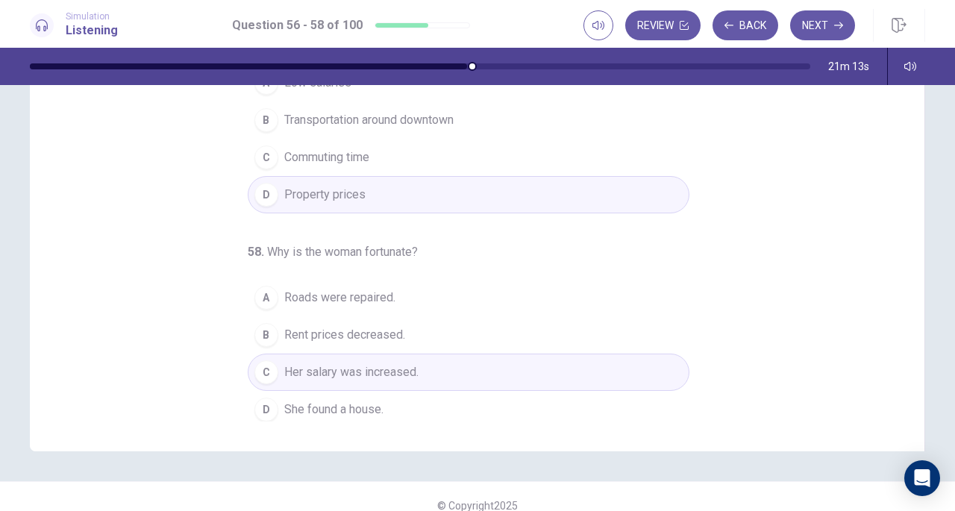
scroll to position [200, 0]
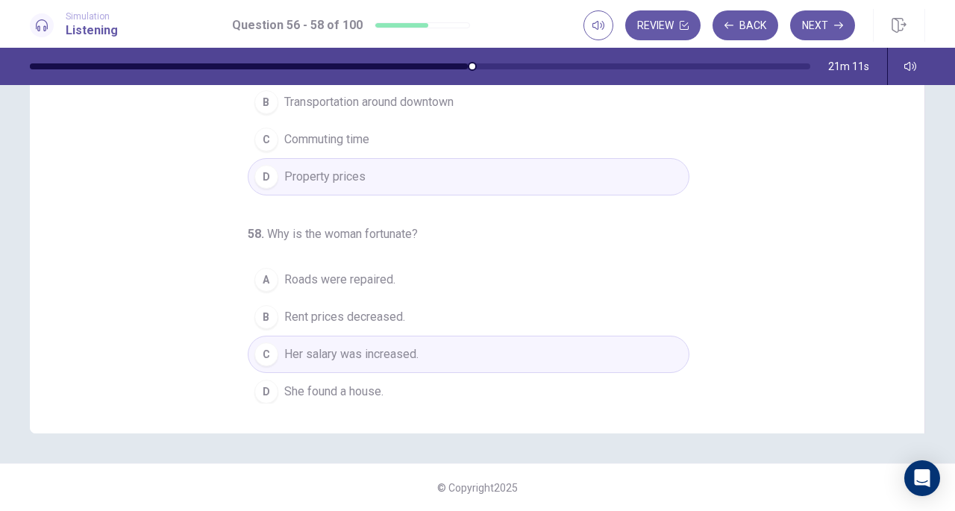
click at [829, 31] on button "Next" at bounding box center [822, 25] width 65 height 30
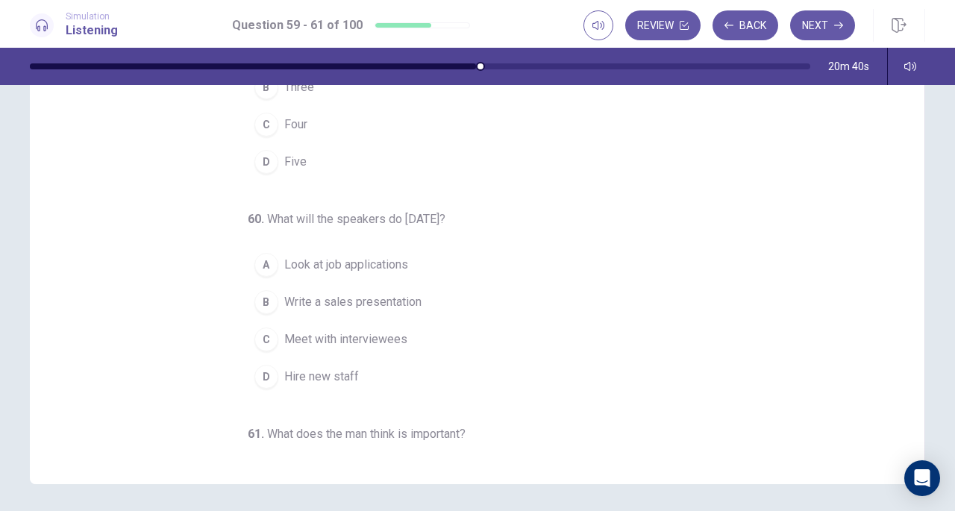
scroll to position [0, 0]
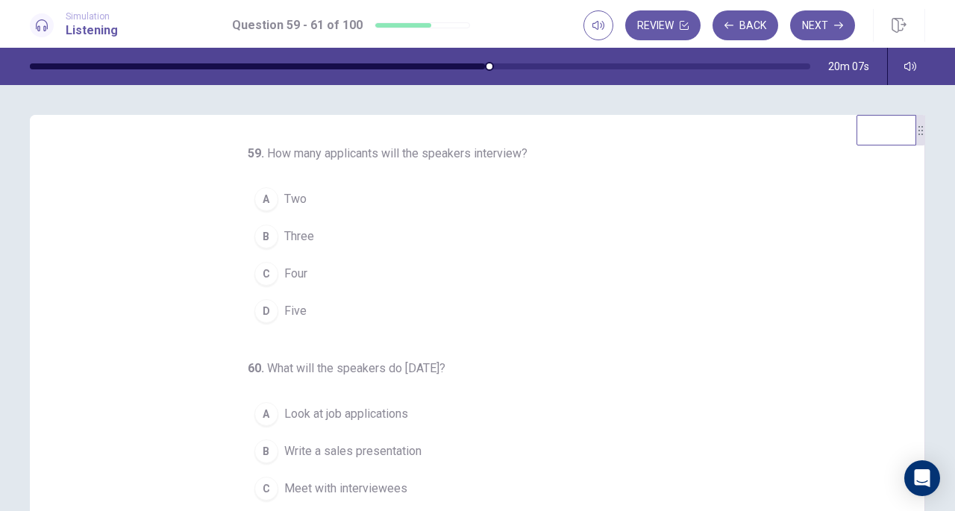
click at [265, 312] on div "D" at bounding box center [266, 311] width 24 height 24
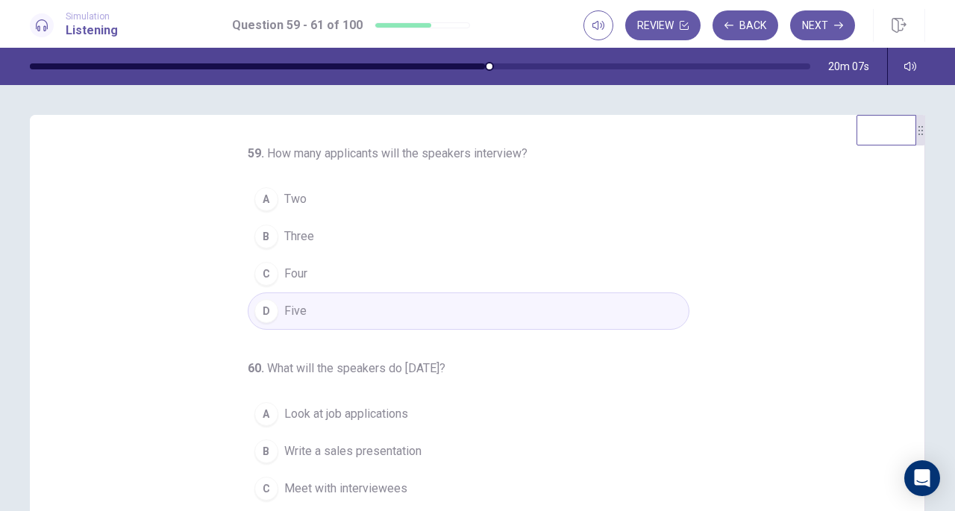
scroll to position [149, 0]
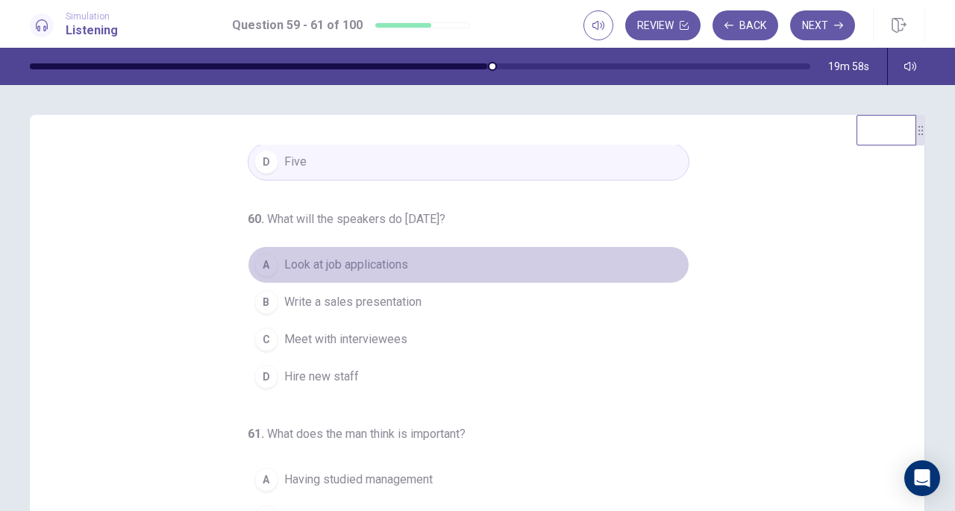
click at [268, 274] on button "A Look at job applications" at bounding box center [468, 264] width 441 height 37
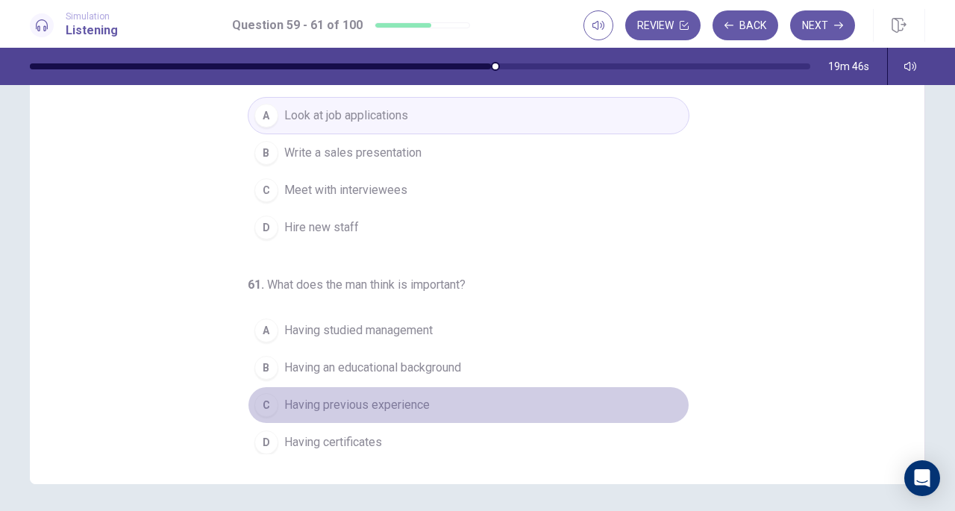
click at [312, 400] on span "Having previous experience" at bounding box center [356, 405] width 145 height 18
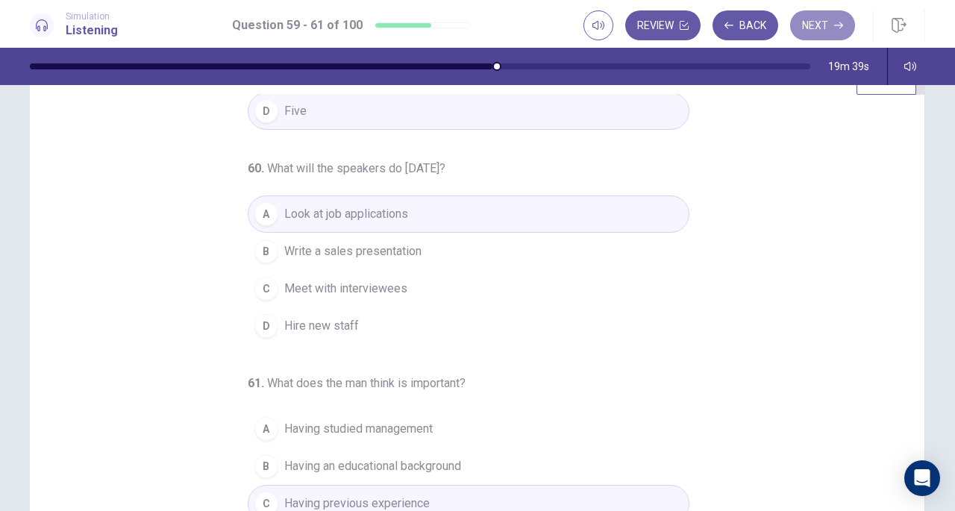
click at [835, 25] on icon "button" at bounding box center [838, 25] width 9 height 9
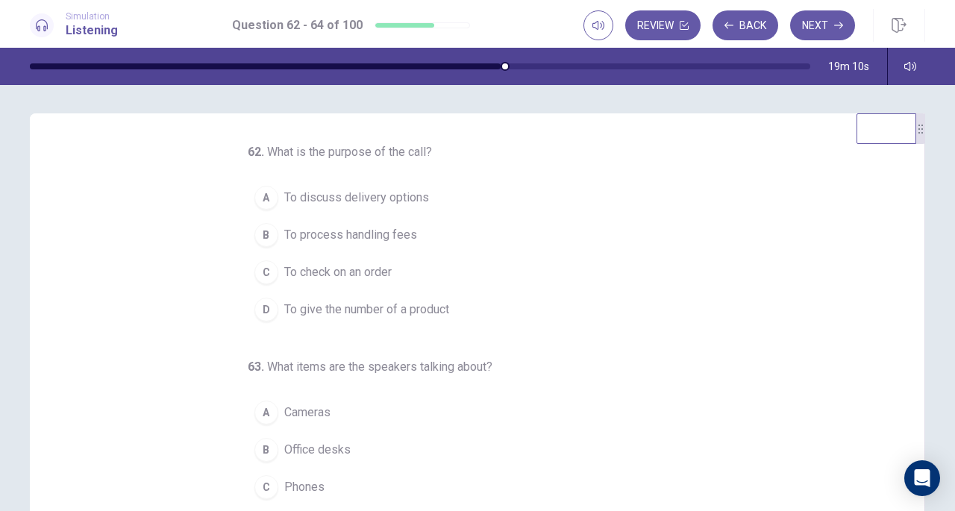
scroll to position [0, 0]
click at [378, 277] on span "To check on an order" at bounding box center [337, 274] width 107 height 18
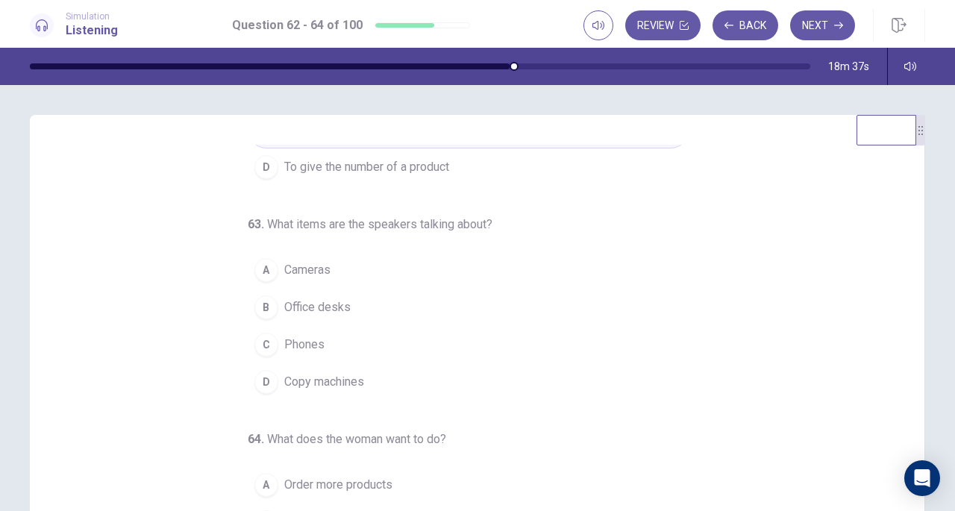
scroll to position [149, 0]
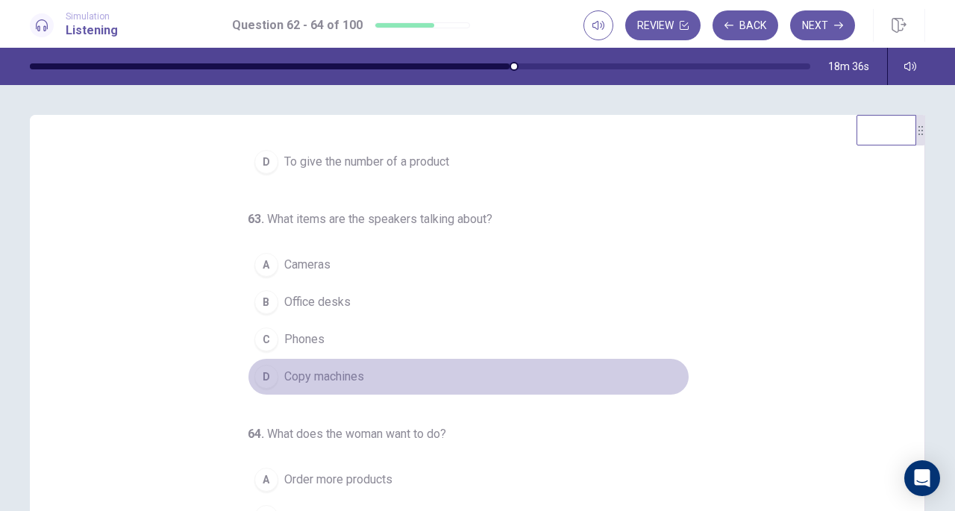
drag, startPoint x: 362, startPoint y: 374, endPoint x: 365, endPoint y: 362, distance: 12.1
click at [363, 374] on button "D Copy machines" at bounding box center [468, 376] width 441 height 37
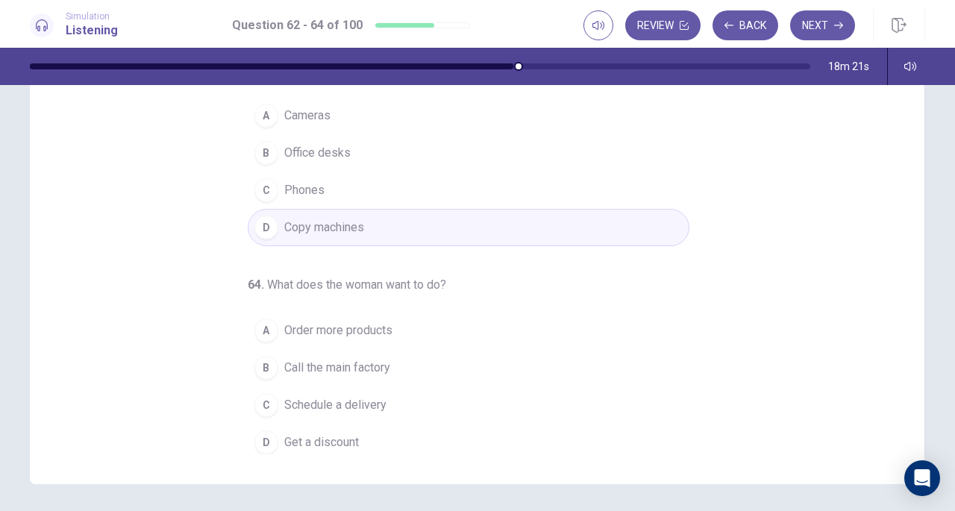
click at [439, 330] on button "A Order more products" at bounding box center [468, 330] width 441 height 37
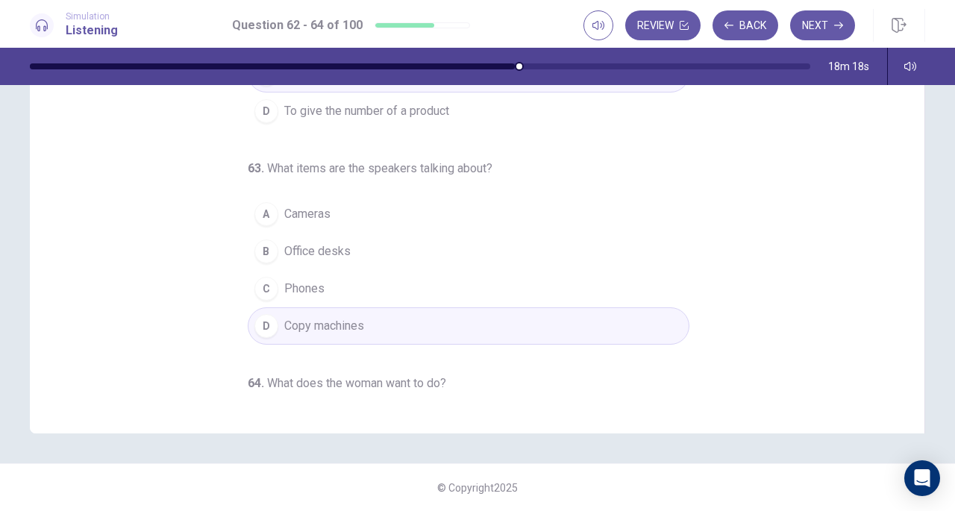
scroll to position [51, 0]
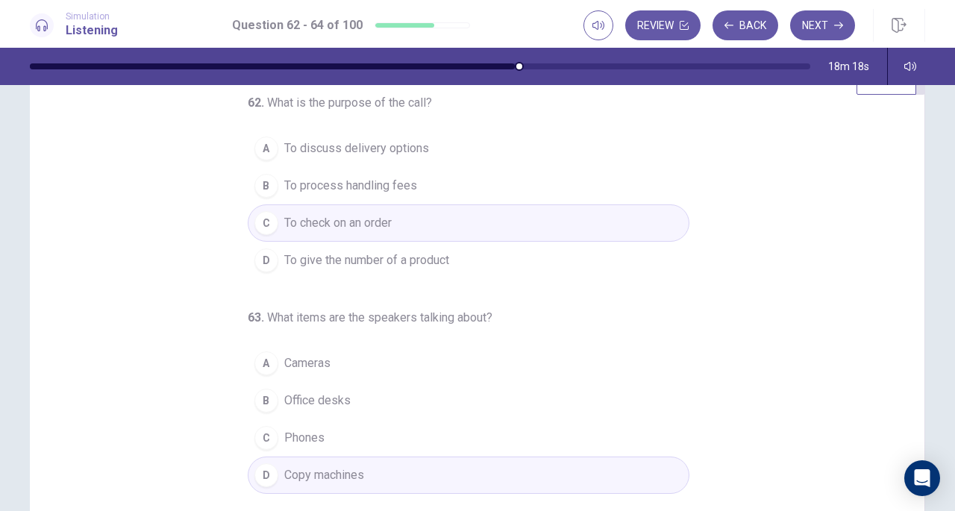
click at [822, 26] on button "Next" at bounding box center [822, 25] width 65 height 30
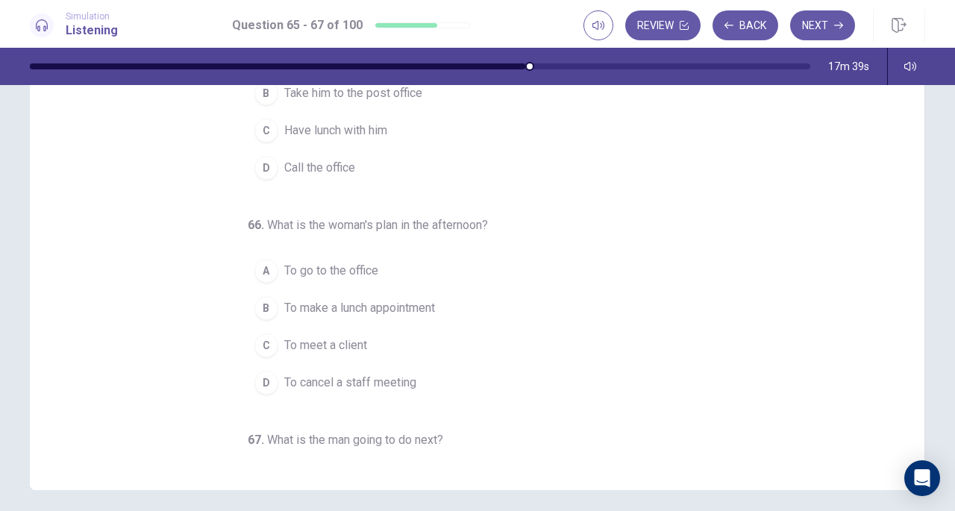
scroll to position [0, 0]
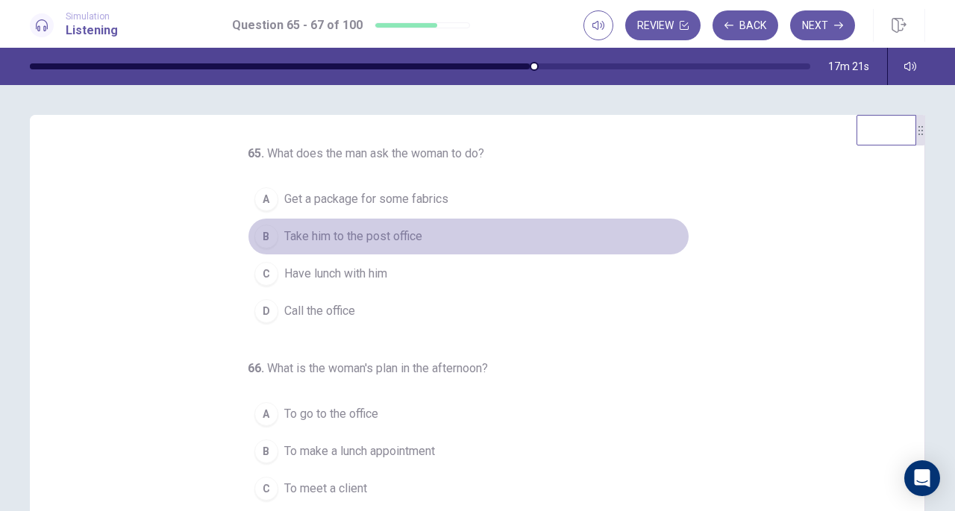
click at [428, 242] on button "B Take him to the post office" at bounding box center [468, 236] width 441 height 37
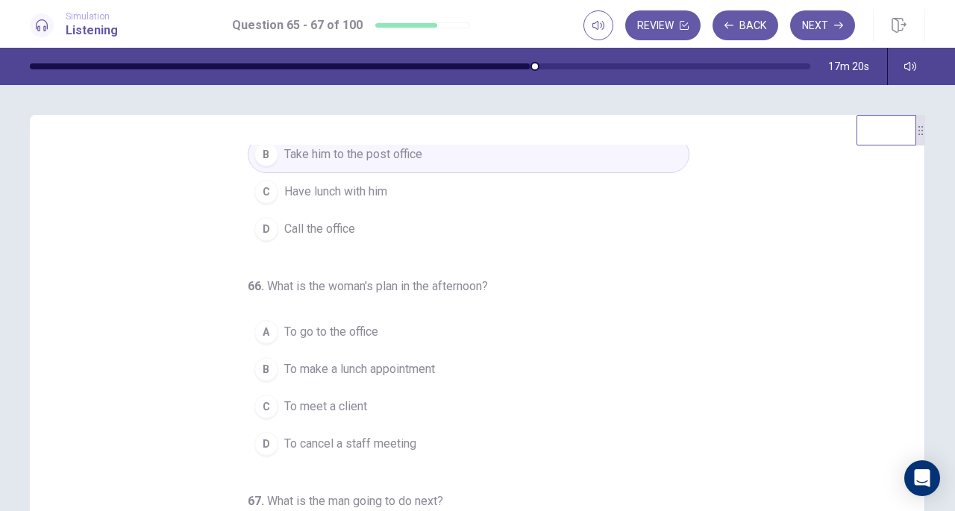
scroll to position [149, 0]
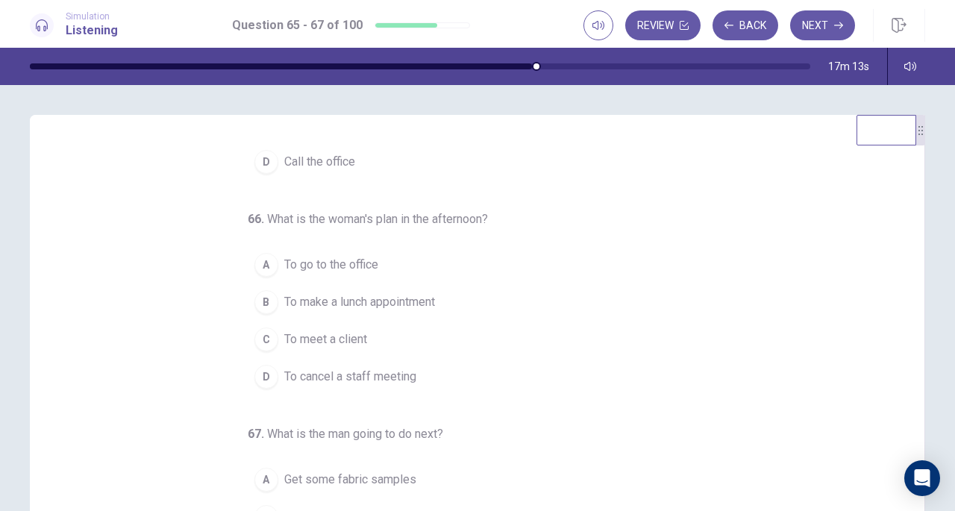
click at [421, 331] on button "C To meet a client" at bounding box center [468, 339] width 441 height 37
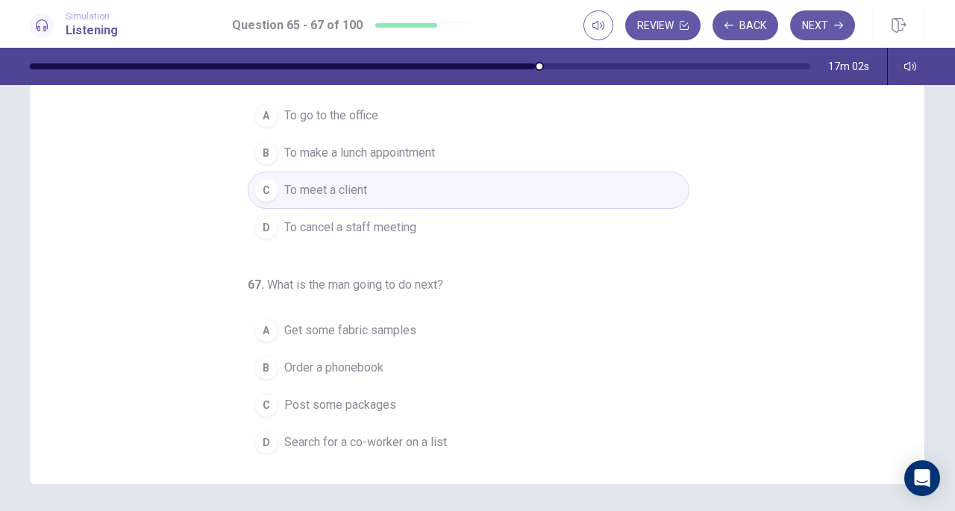
click at [452, 445] on button "D Search for a co-worker on a list" at bounding box center [468, 442] width 441 height 37
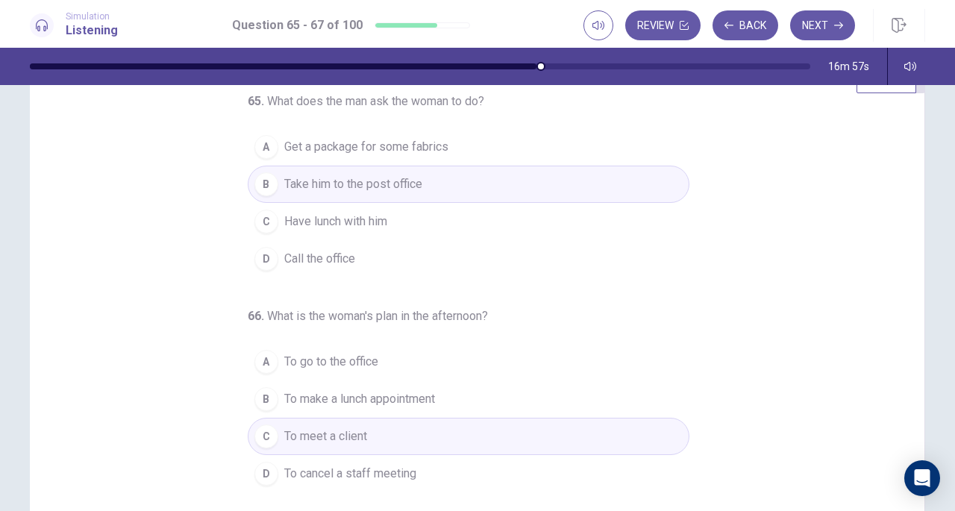
scroll to position [0, 0]
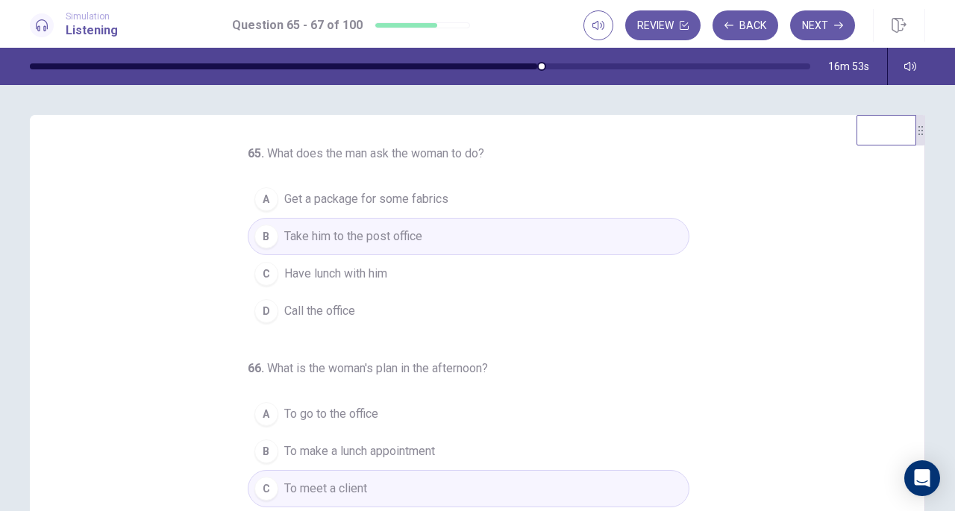
click at [823, 29] on button "Next" at bounding box center [822, 25] width 65 height 30
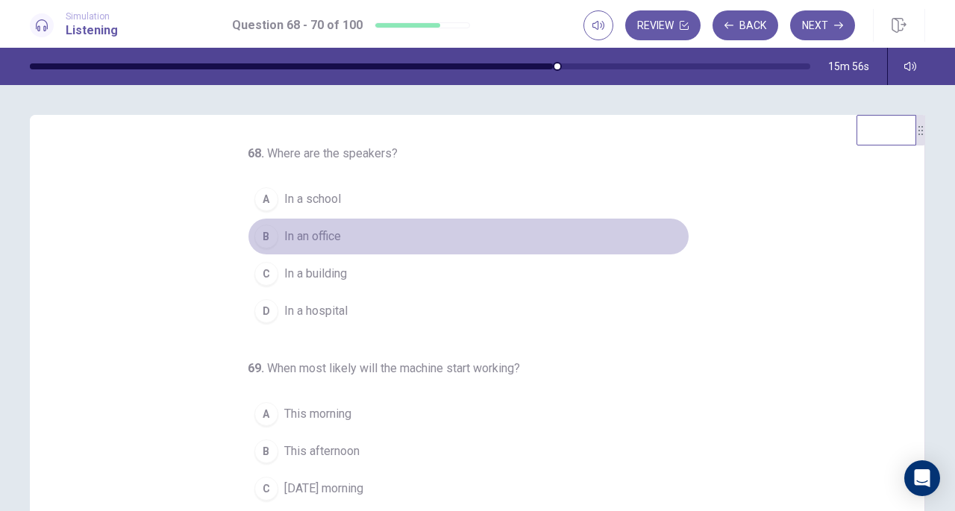
click at [353, 242] on button "B In an office" at bounding box center [468, 236] width 441 height 37
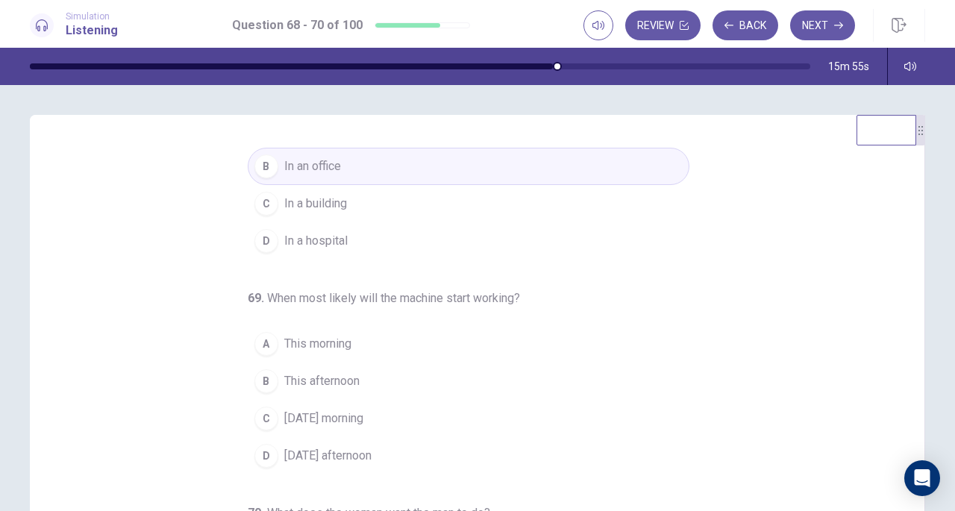
scroll to position [149, 0]
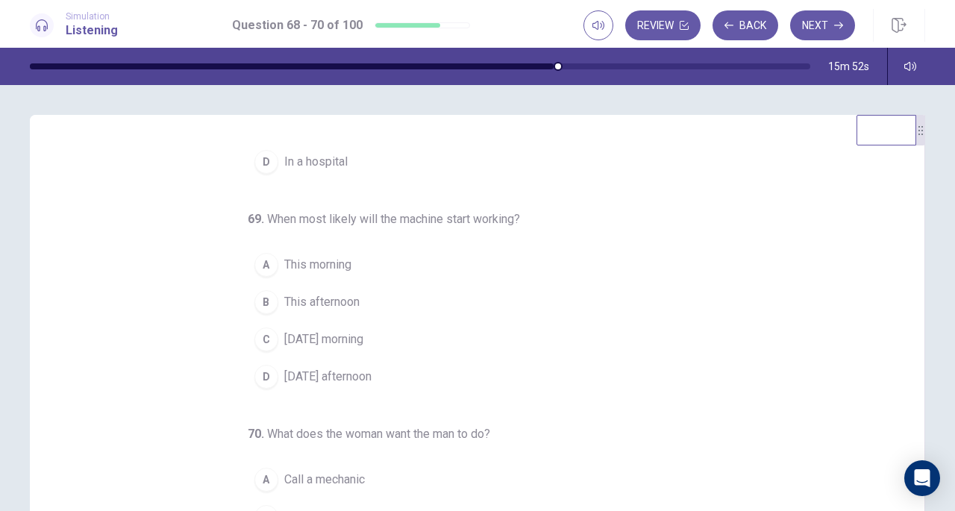
drag, startPoint x: 406, startPoint y: 342, endPoint x: 392, endPoint y: 295, distance: 49.6
click at [404, 342] on button "C [DATE] morning" at bounding box center [468, 339] width 441 height 37
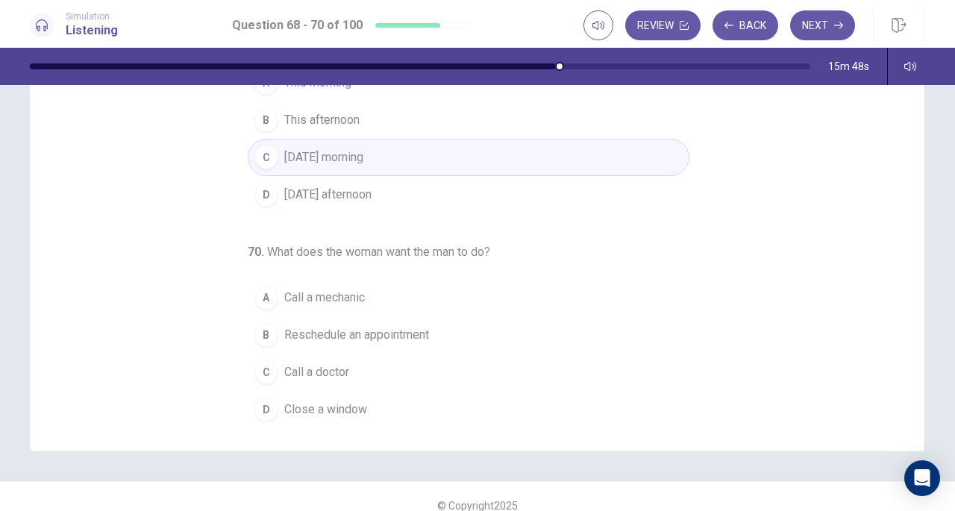
scroll to position [200, 0]
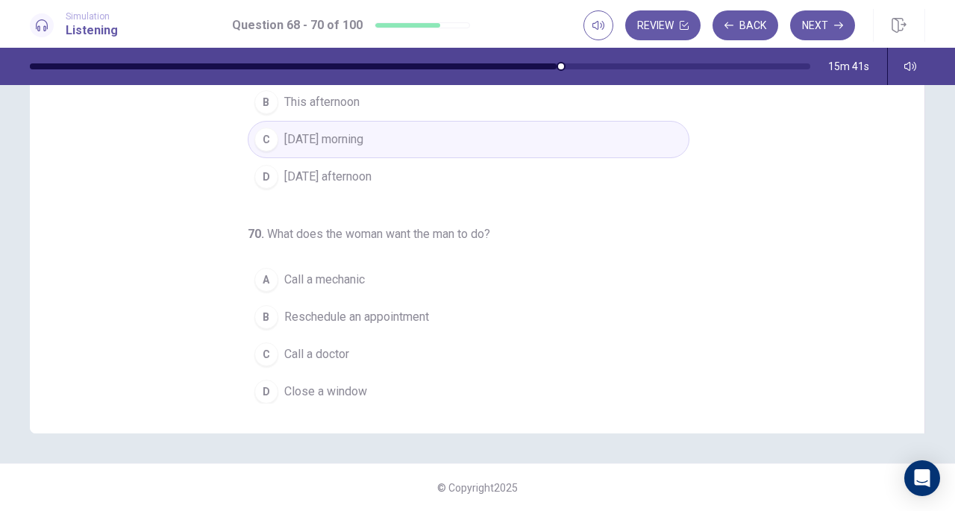
click at [395, 381] on button "D Close a window" at bounding box center [468, 391] width 441 height 37
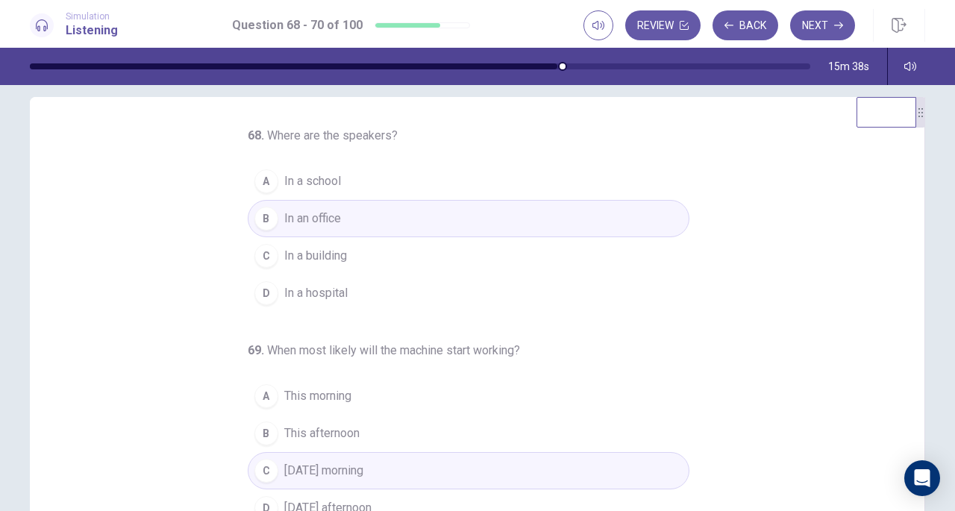
scroll to position [0, 0]
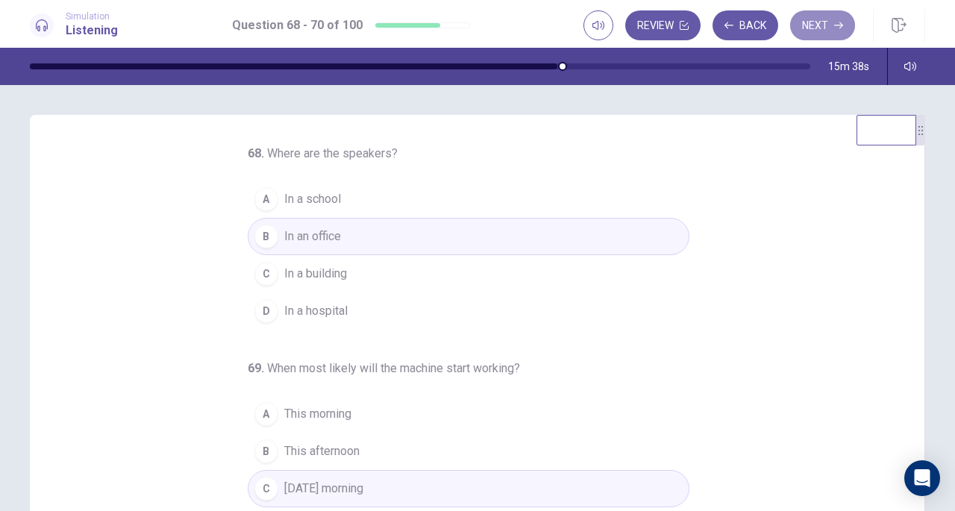
click at [826, 31] on button "Next" at bounding box center [822, 25] width 65 height 30
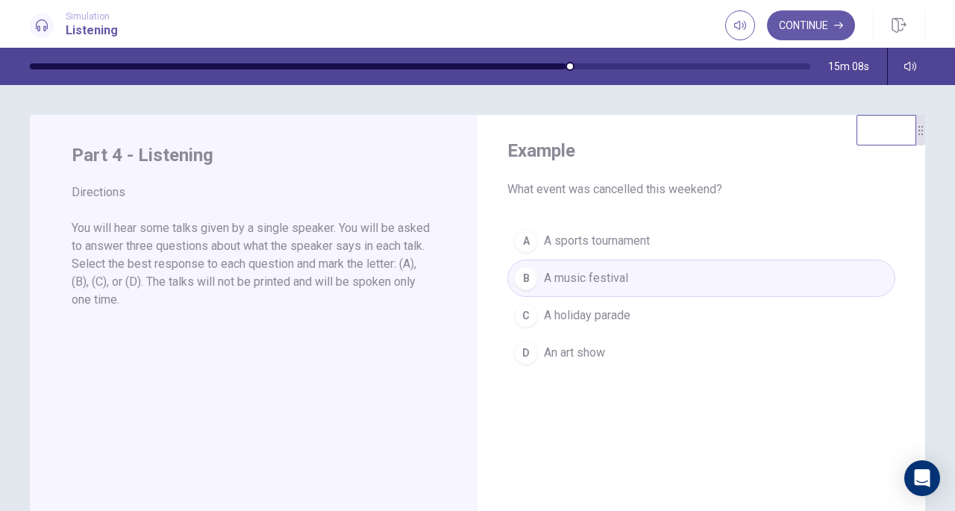
click at [830, 22] on button "Continue" at bounding box center [811, 25] width 88 height 30
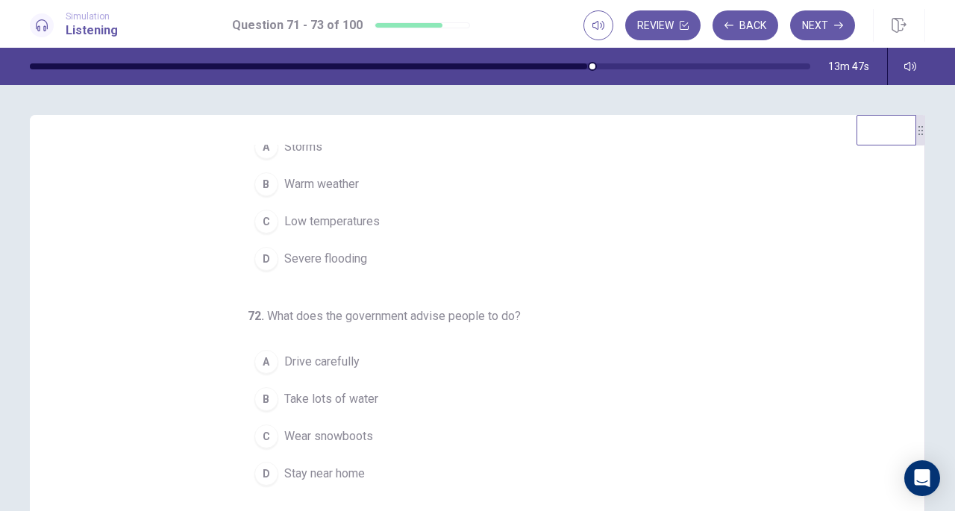
scroll to position [149, 0]
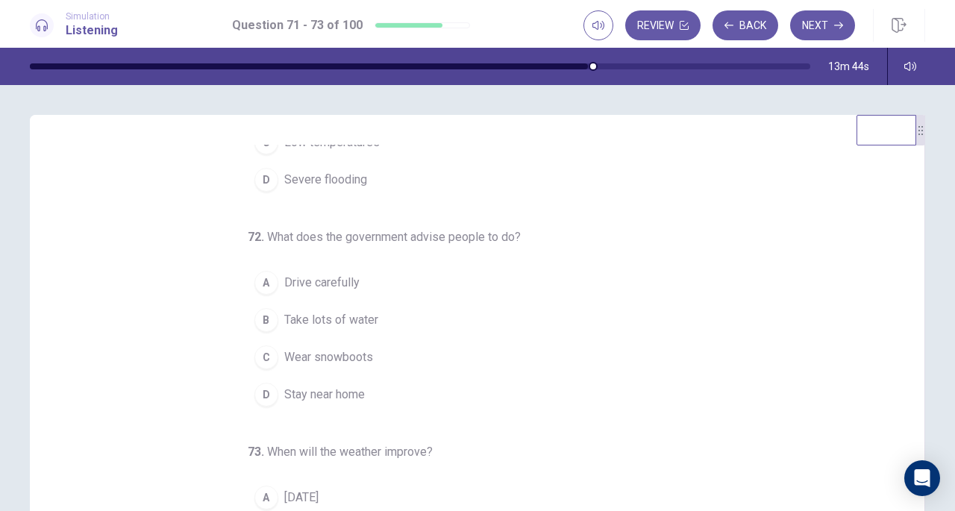
click at [352, 391] on span "Stay near home" at bounding box center [324, 395] width 81 height 18
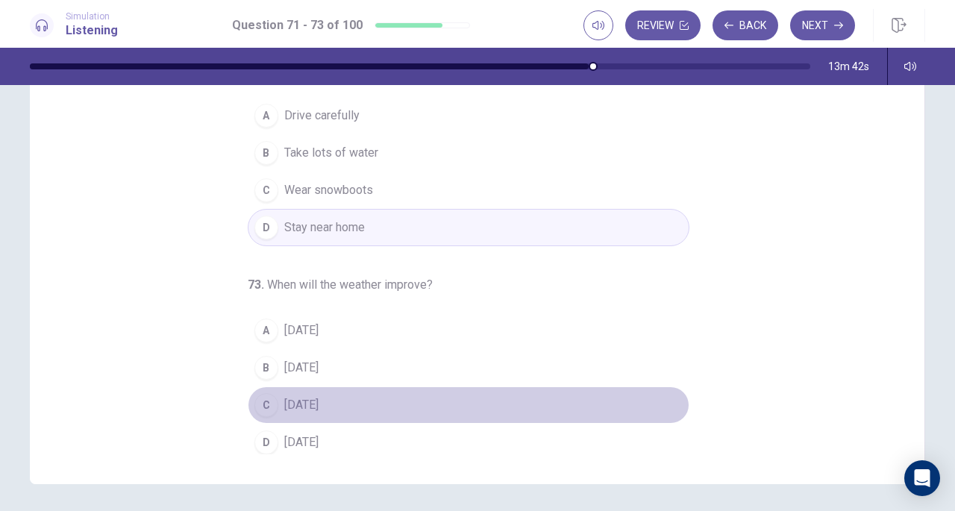
click at [318, 403] on span "[DATE]" at bounding box center [301, 405] width 34 height 18
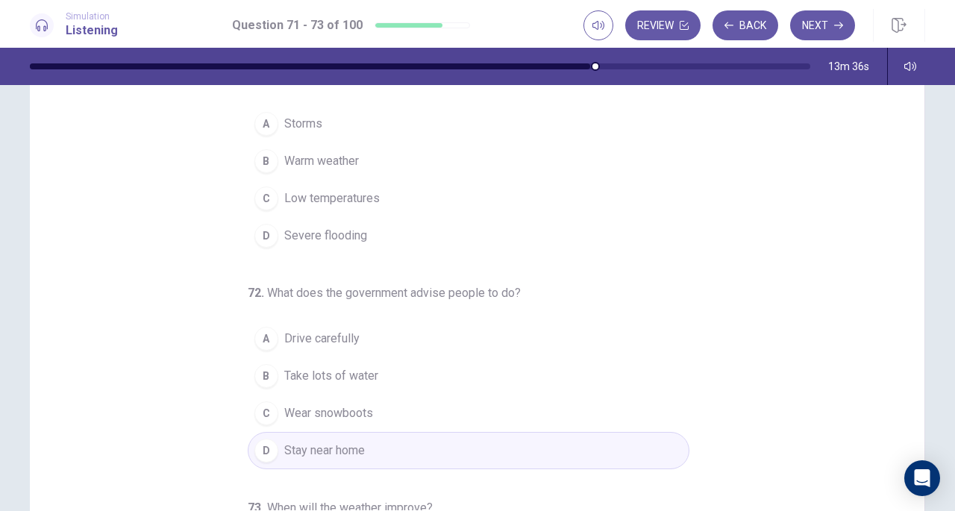
scroll to position [0, 0]
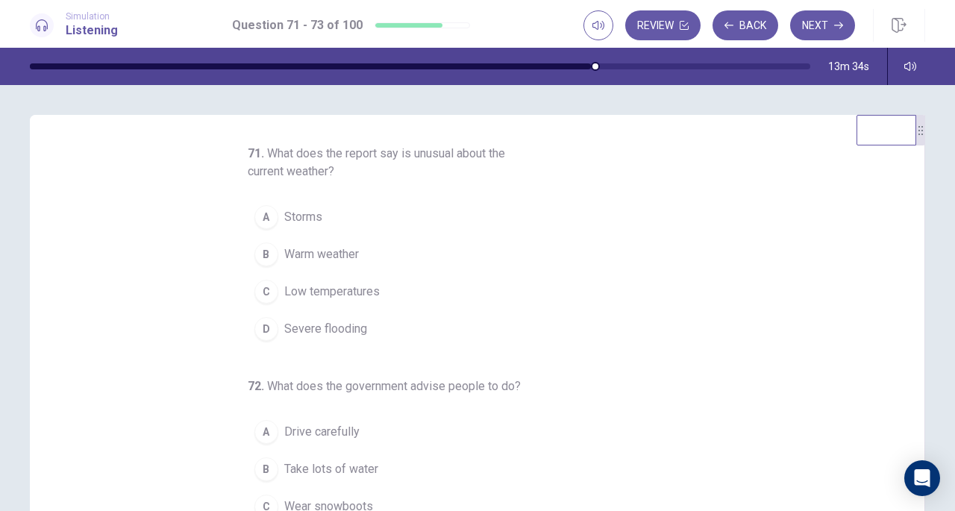
click at [345, 287] on span "Low temperatures" at bounding box center [331, 292] width 95 height 18
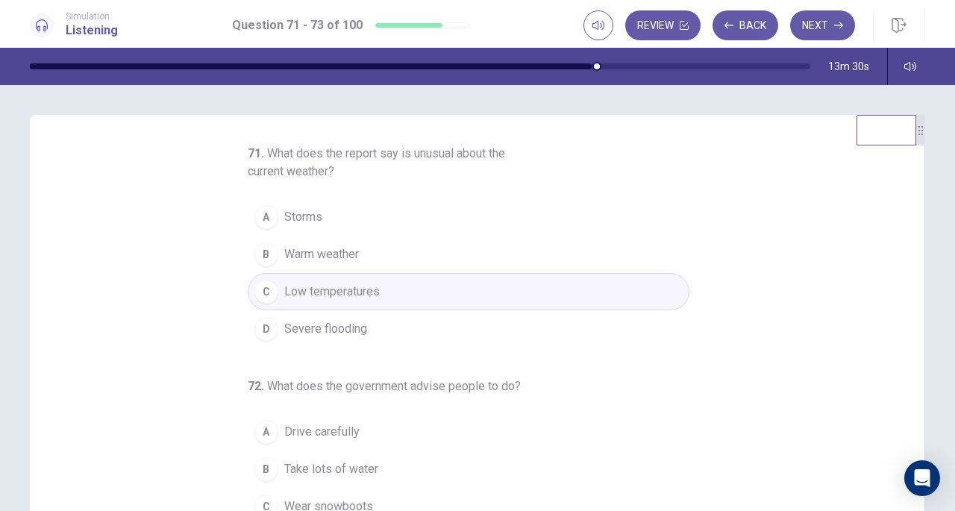
click at [826, 25] on button "Next" at bounding box center [822, 25] width 65 height 30
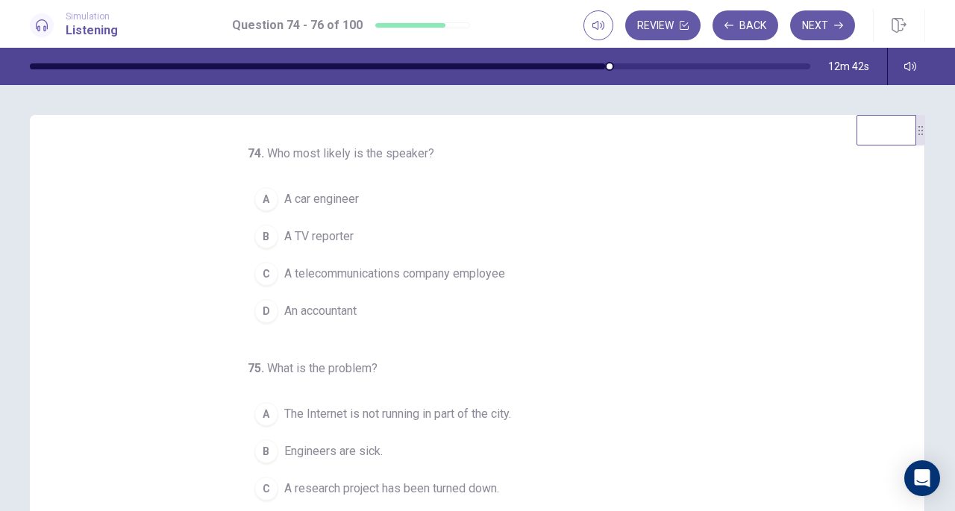
click at [468, 274] on span "A telecommunications company employee" at bounding box center [394, 274] width 221 height 18
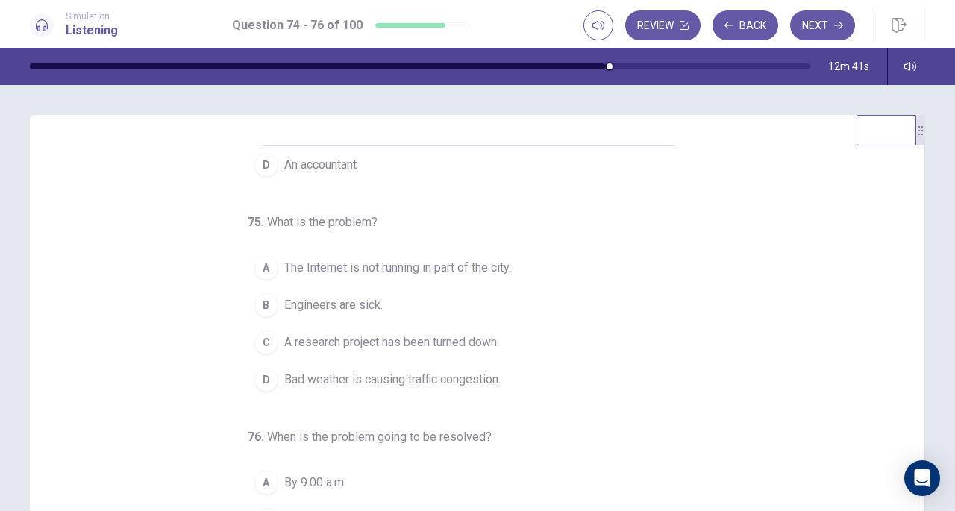
scroll to position [149, 0]
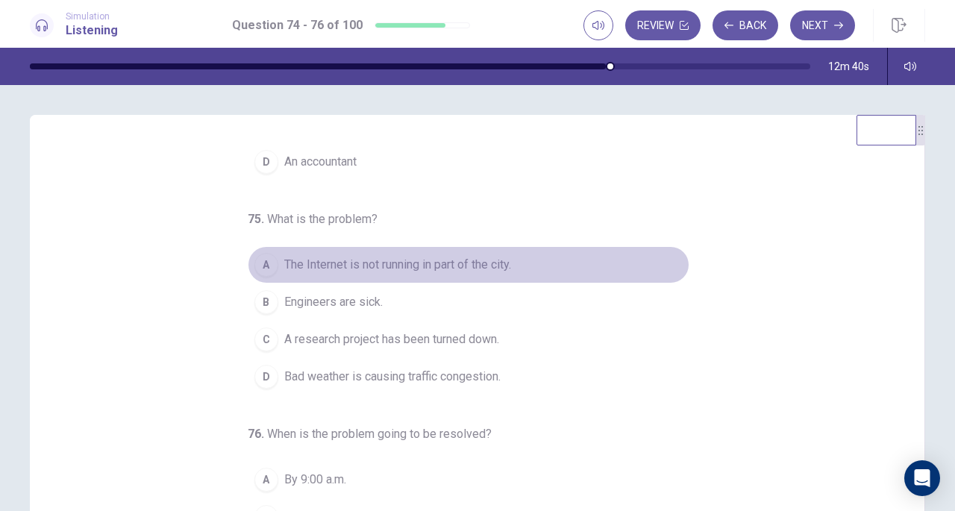
click at [462, 267] on span "The Internet is not running in part of the city." at bounding box center [397, 265] width 227 height 18
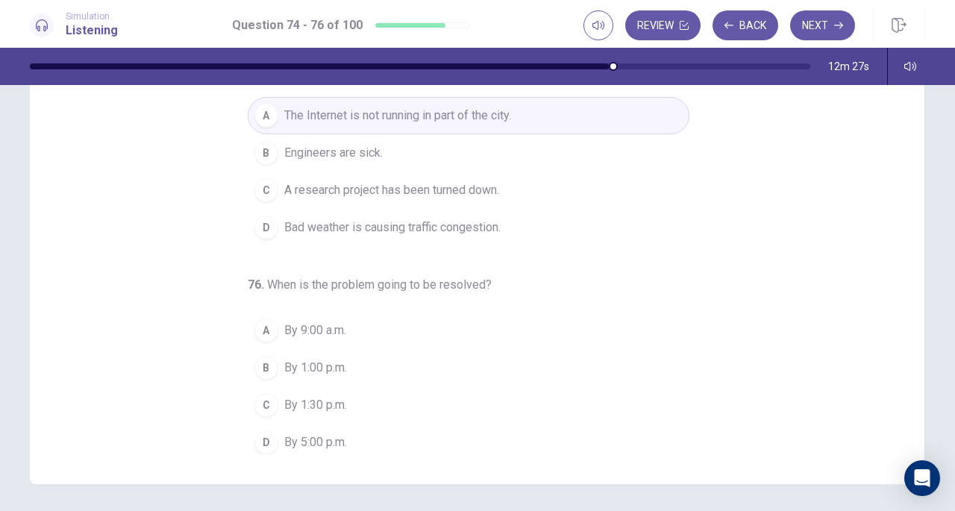
click at [432, 321] on button "A By 9:00 a.m." at bounding box center [468, 330] width 441 height 37
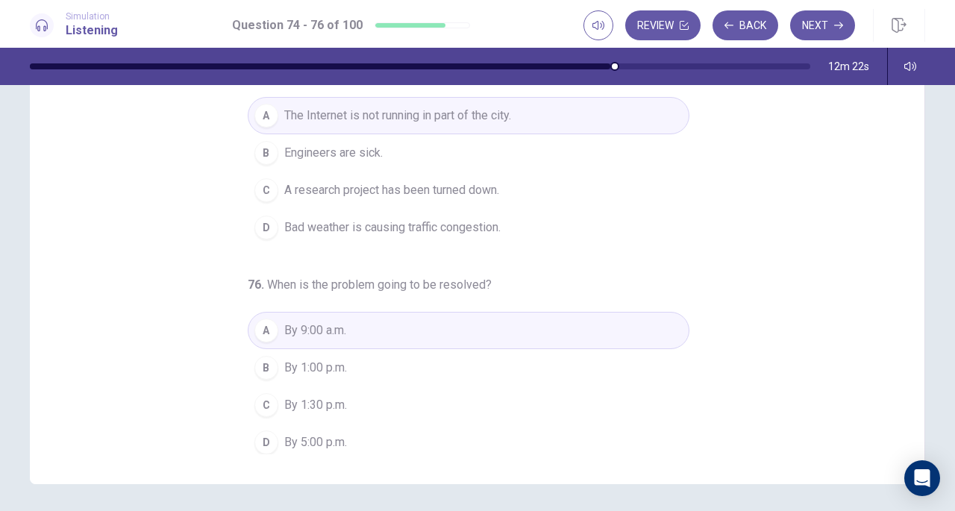
click at [388, 403] on button "C By 1:30 p.m." at bounding box center [468, 404] width 441 height 37
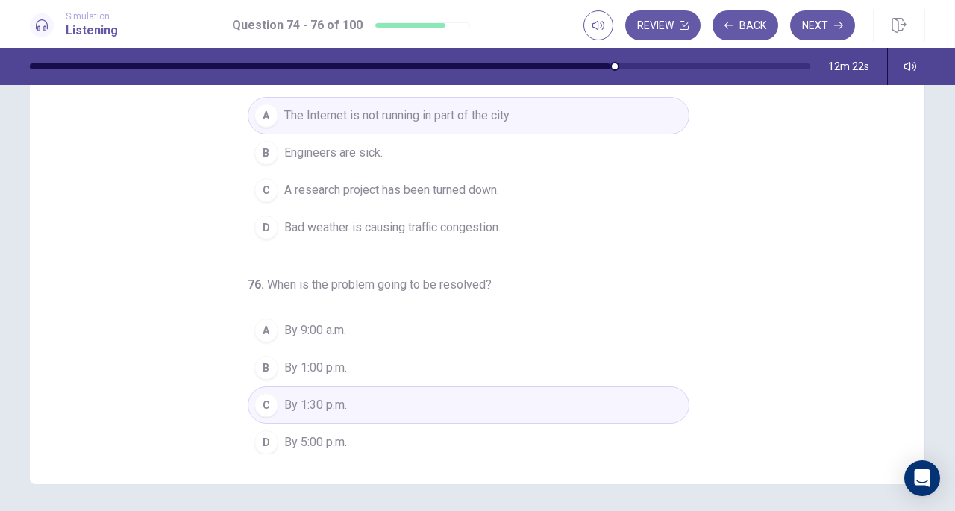
click at [365, 386] on button "C By 1:30 p.m." at bounding box center [468, 404] width 441 height 37
click at [353, 366] on button "B By 1:00 p.m." at bounding box center [468, 367] width 441 height 37
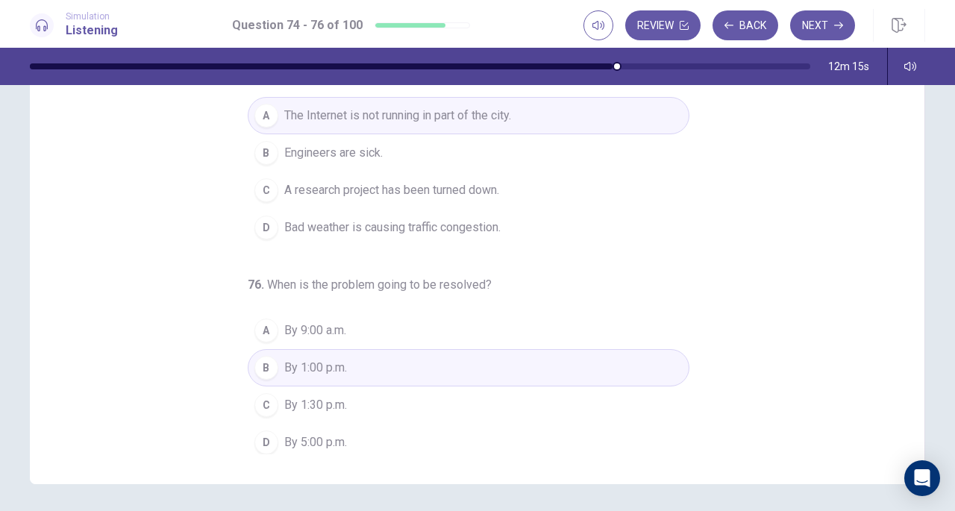
drag, startPoint x: 266, startPoint y: 392, endPoint x: 246, endPoint y: 378, distance: 24.6
click at [265, 393] on div "C" at bounding box center [266, 405] width 24 height 24
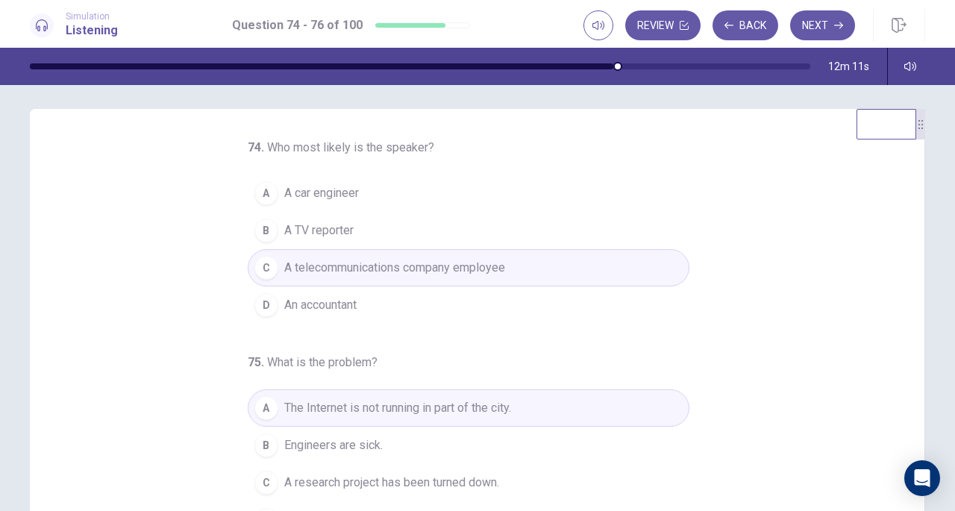
scroll to position [0, 0]
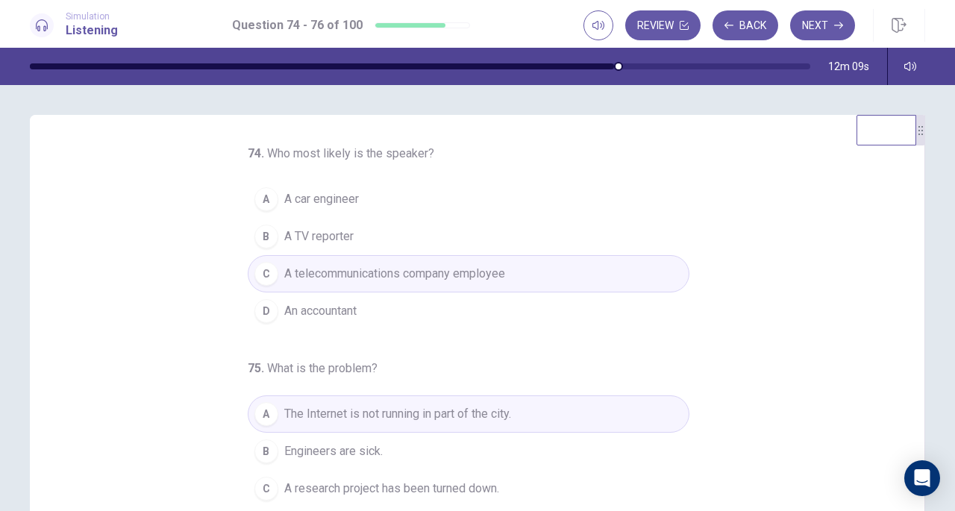
click at [825, 25] on button "Next" at bounding box center [822, 25] width 65 height 30
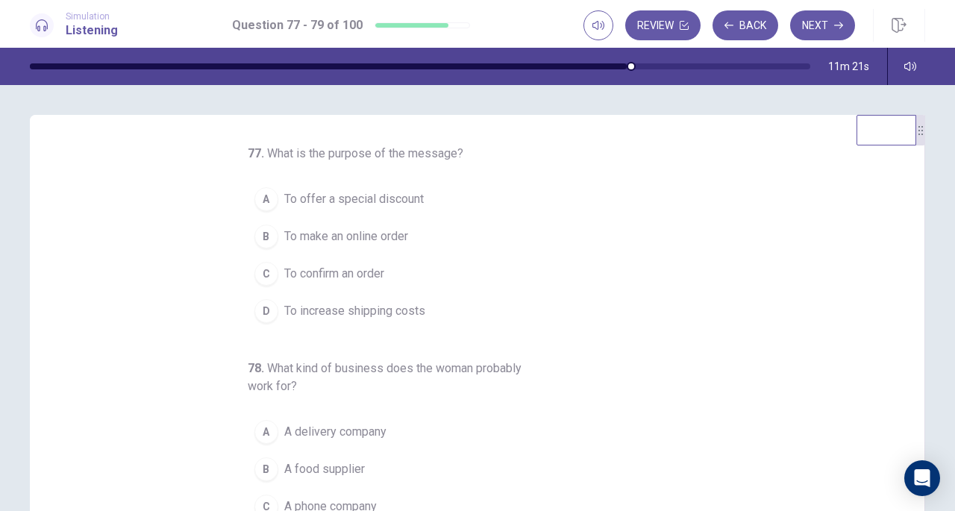
click at [358, 268] on span "To confirm an order" at bounding box center [334, 274] width 100 height 18
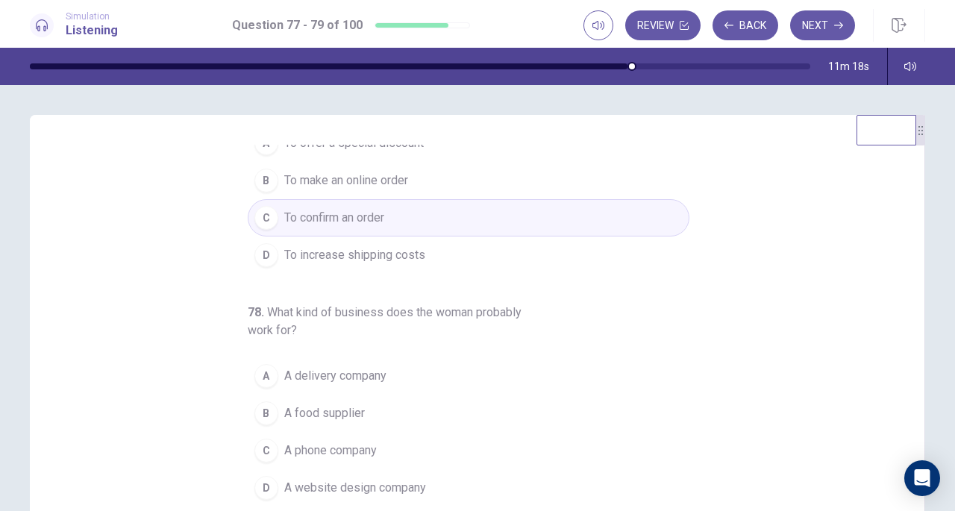
scroll to position [149, 0]
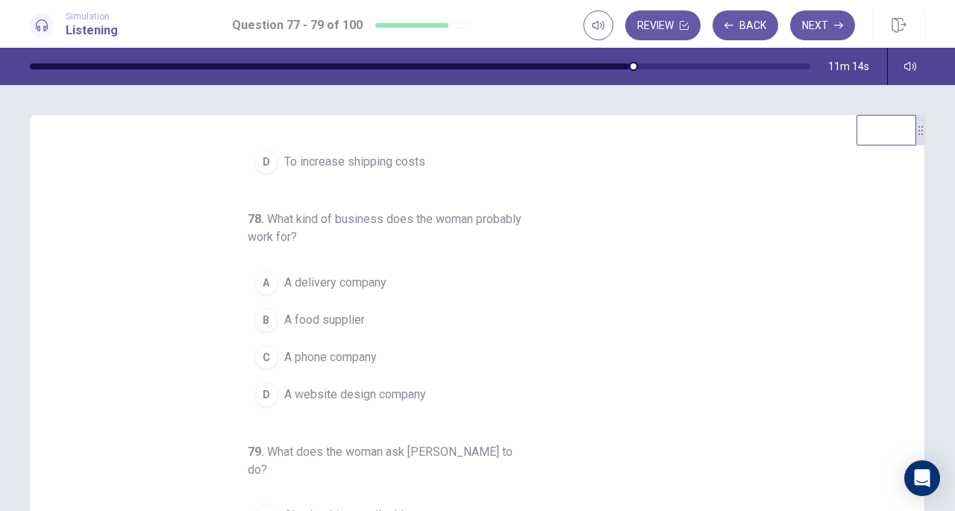
click at [356, 326] on button "B A food supplier" at bounding box center [468, 319] width 441 height 37
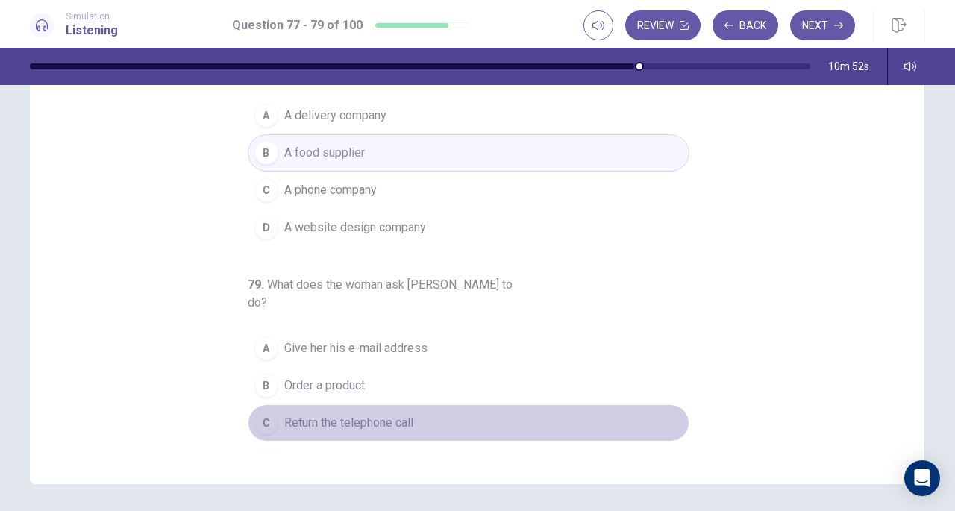
click at [365, 414] on span "Return the telephone call" at bounding box center [348, 423] width 129 height 18
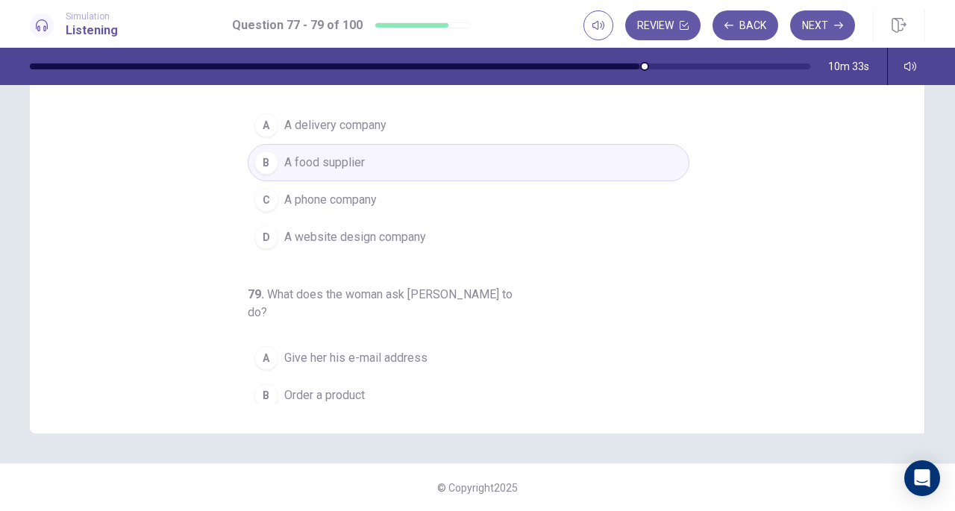
scroll to position [167, 0]
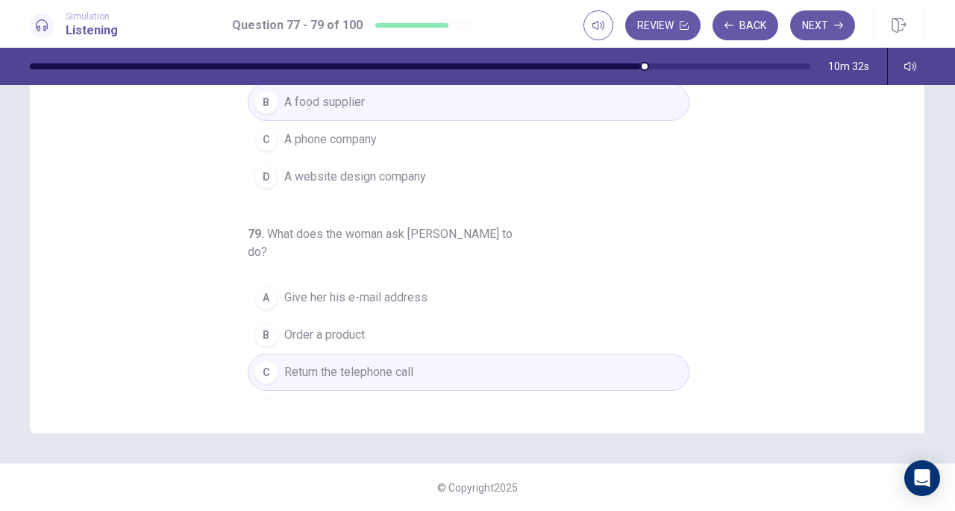
click at [820, 31] on button "Next" at bounding box center [822, 25] width 65 height 30
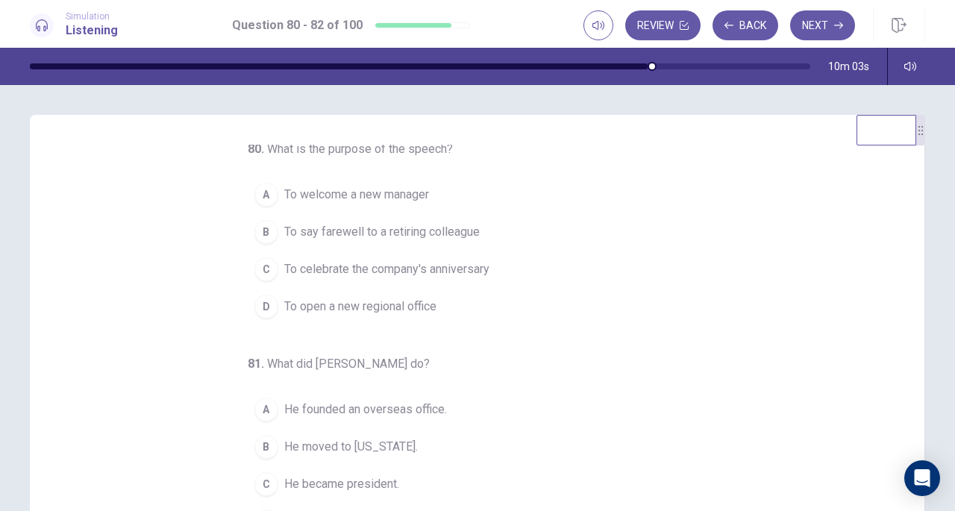
scroll to position [0, 0]
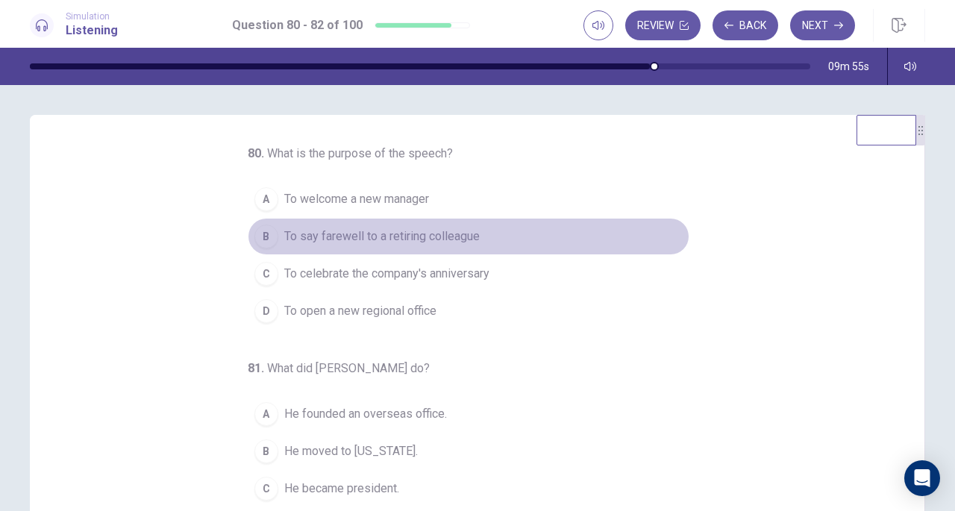
click at [324, 236] on span "To say farewell to a retiring colleague" at bounding box center [381, 236] width 195 height 18
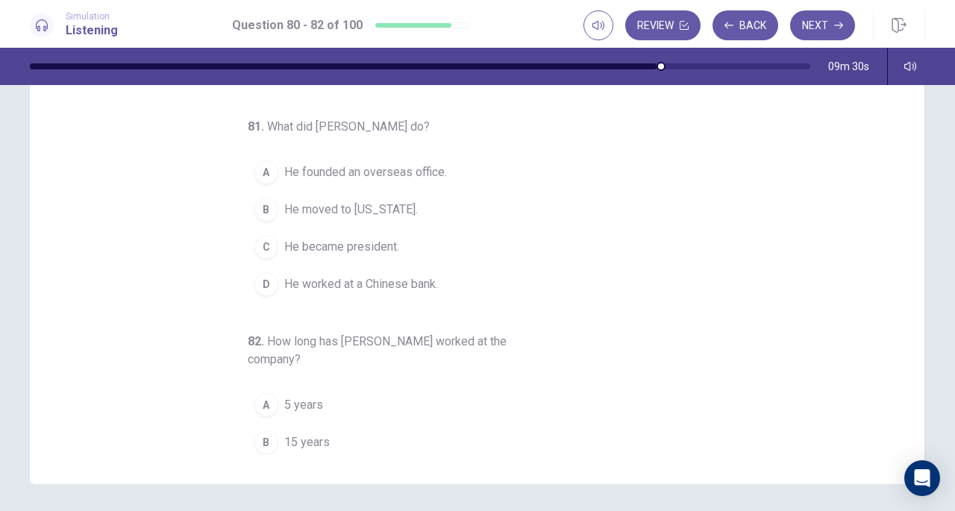
scroll to position [167, 0]
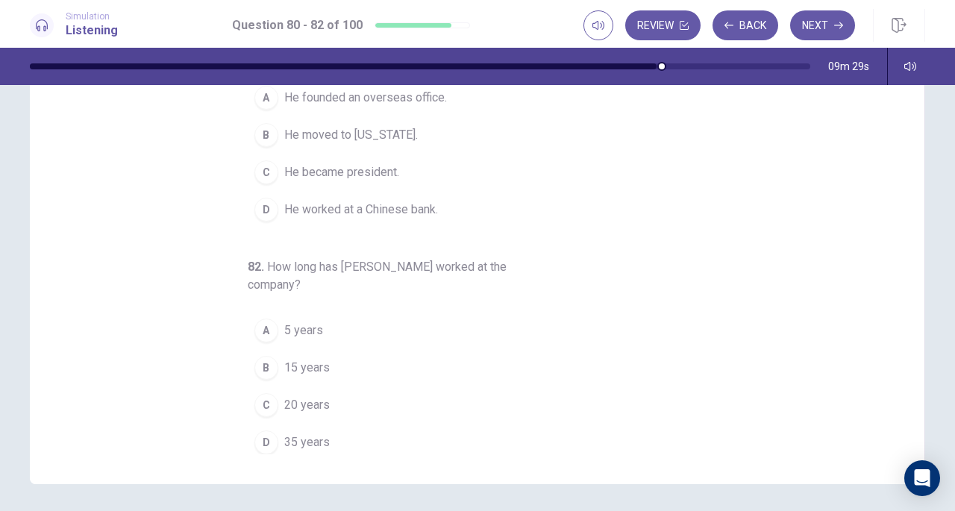
click at [306, 433] on span "35 years" at bounding box center [306, 442] width 45 height 18
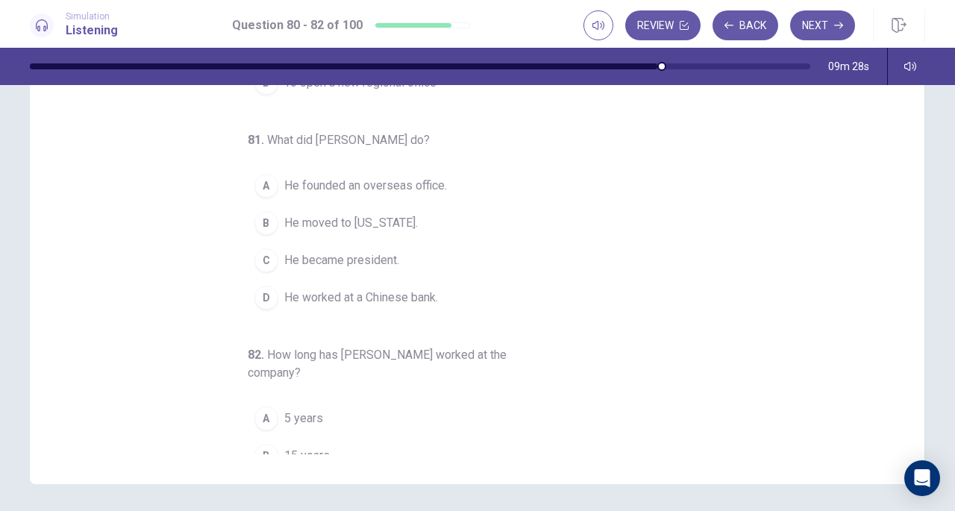
scroll to position [18, 0]
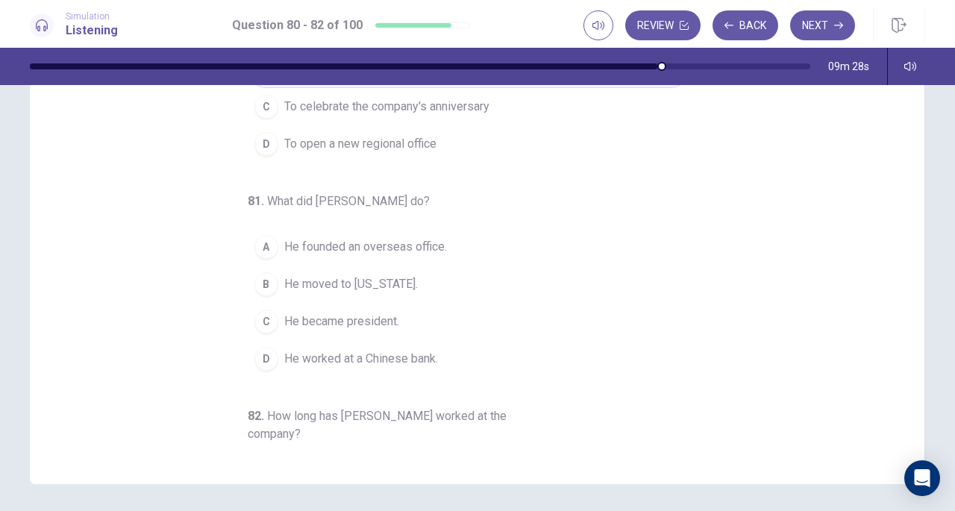
click at [340, 278] on span "He moved to [US_STATE]." at bounding box center [350, 284] width 133 height 18
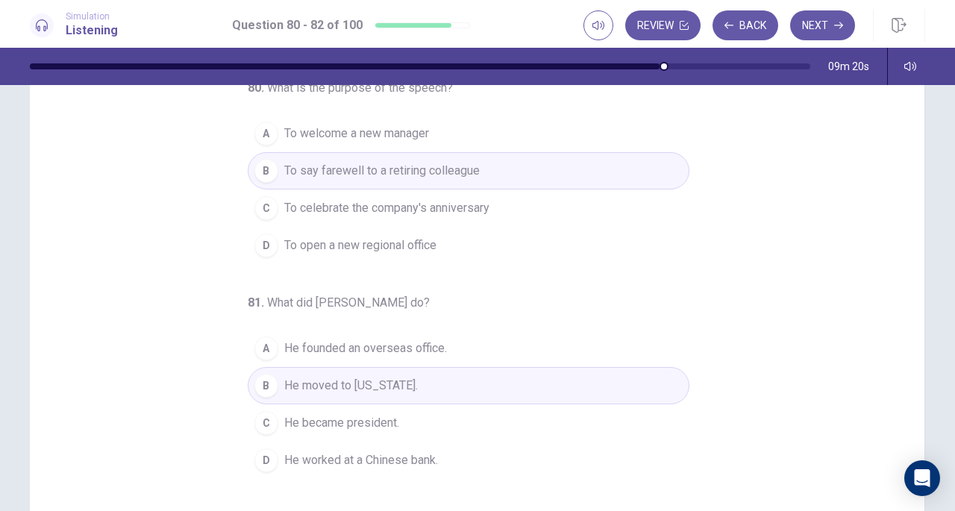
scroll to position [0, 0]
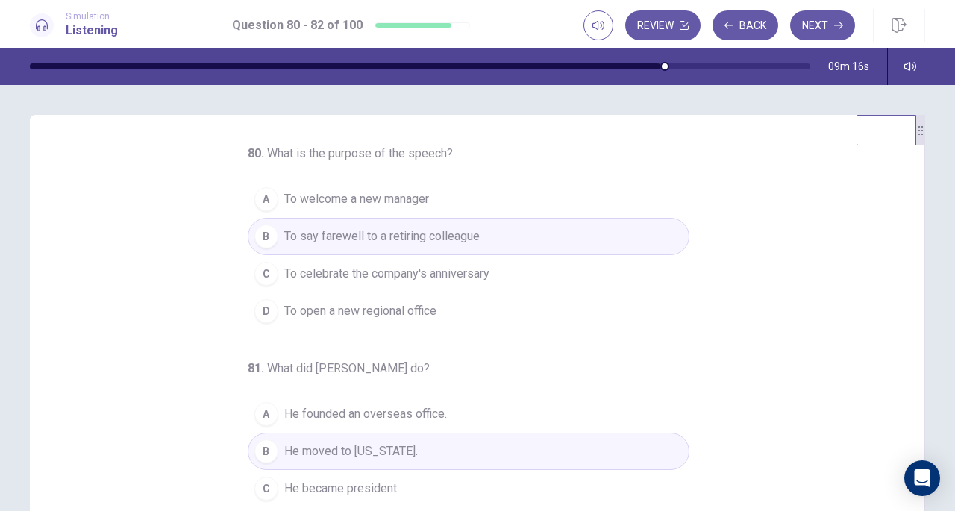
drag, startPoint x: 843, startPoint y: 38, endPoint x: 826, endPoint y: 54, distance: 23.2
click at [843, 37] on button "Next" at bounding box center [822, 25] width 65 height 30
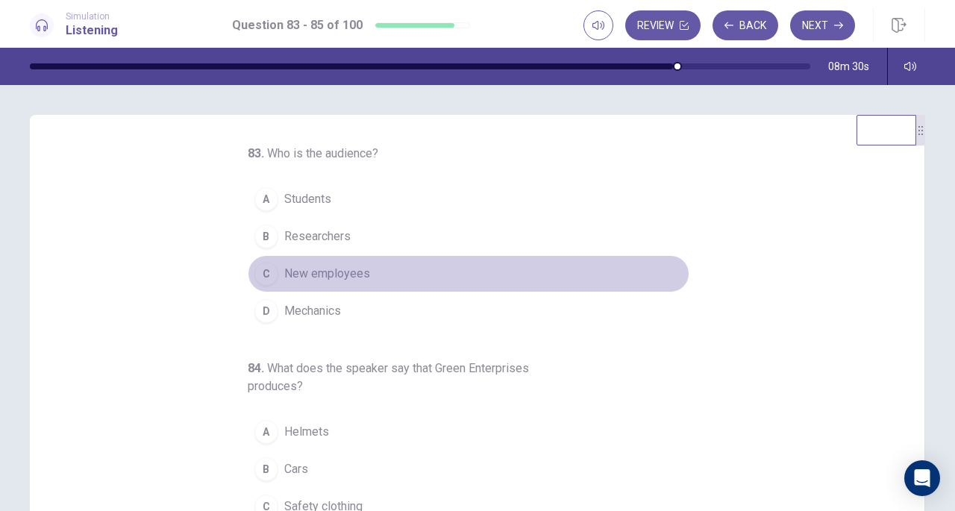
click at [346, 268] on span "New employees" at bounding box center [327, 274] width 86 height 18
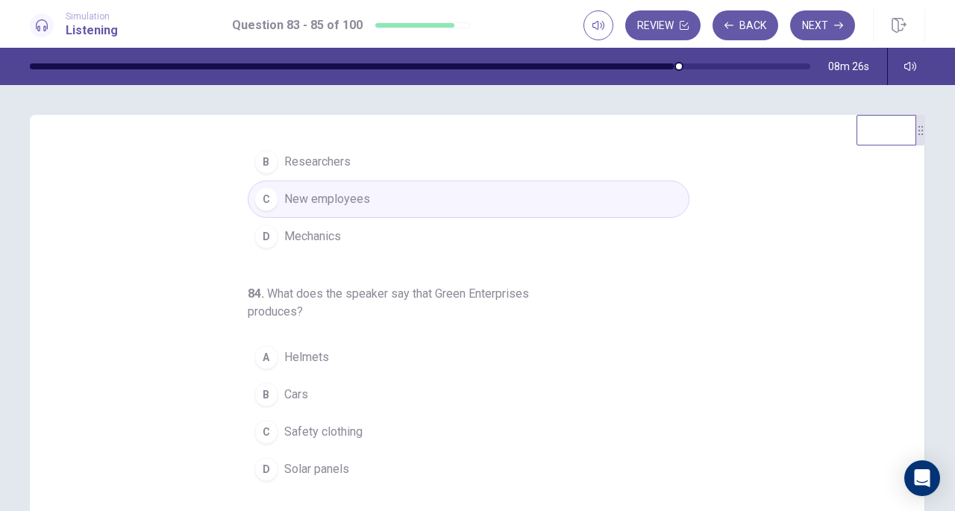
scroll to position [149, 0]
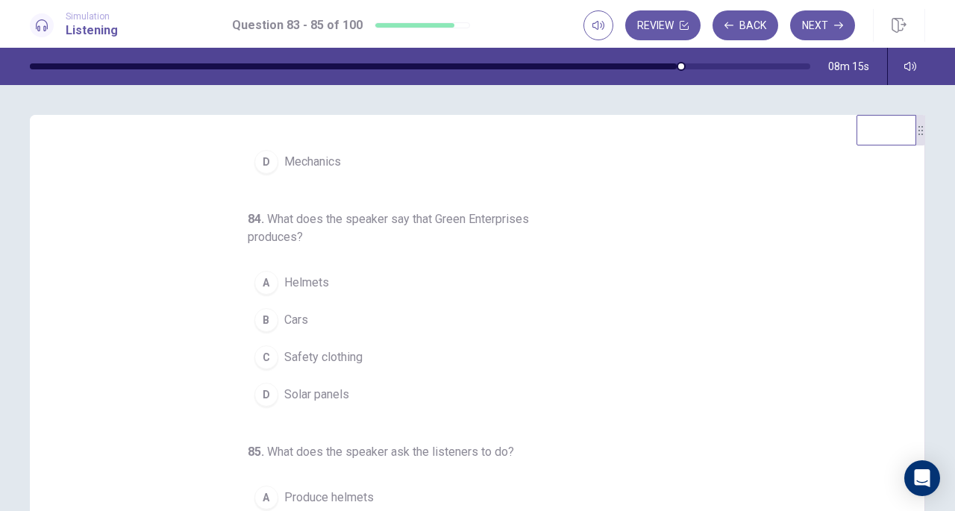
click at [320, 395] on span "Solar panels" at bounding box center [316, 395] width 65 height 18
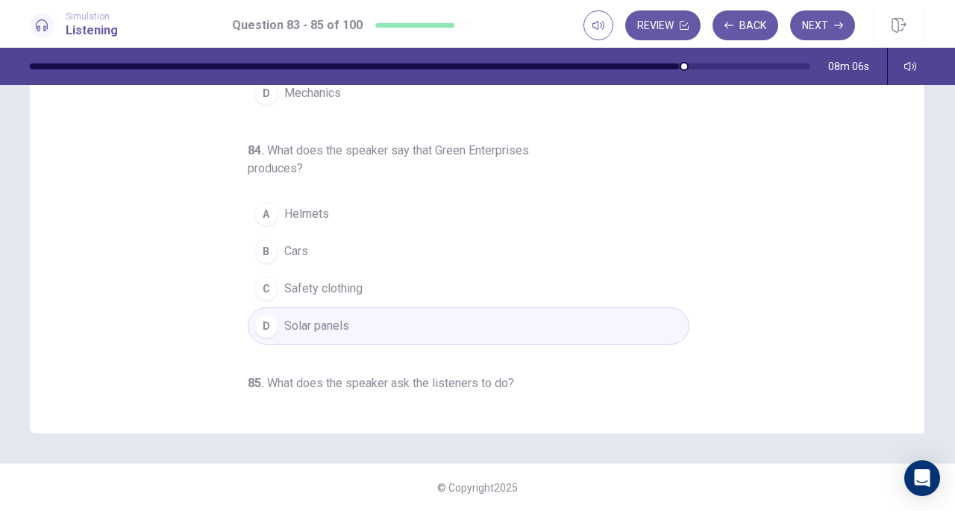
scroll to position [167, 0]
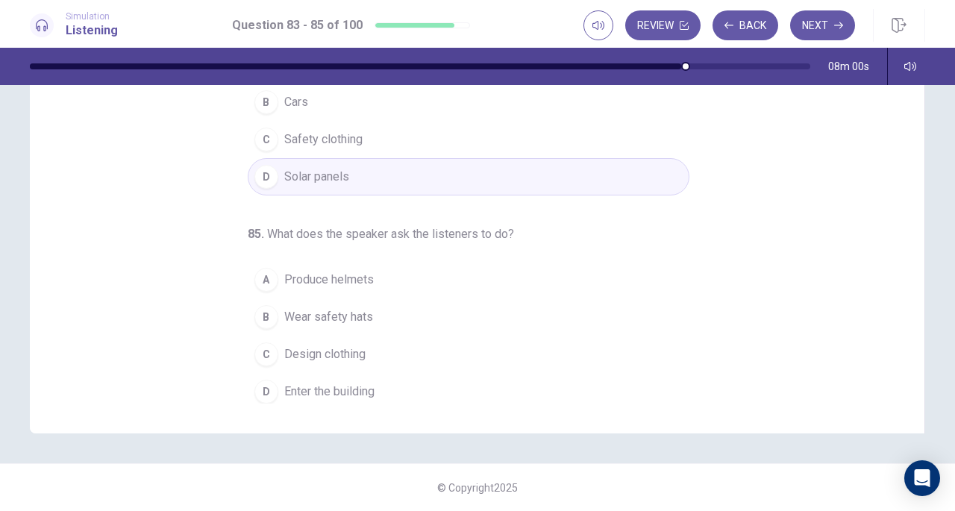
click at [287, 375] on button "D Enter the building" at bounding box center [468, 391] width 441 height 37
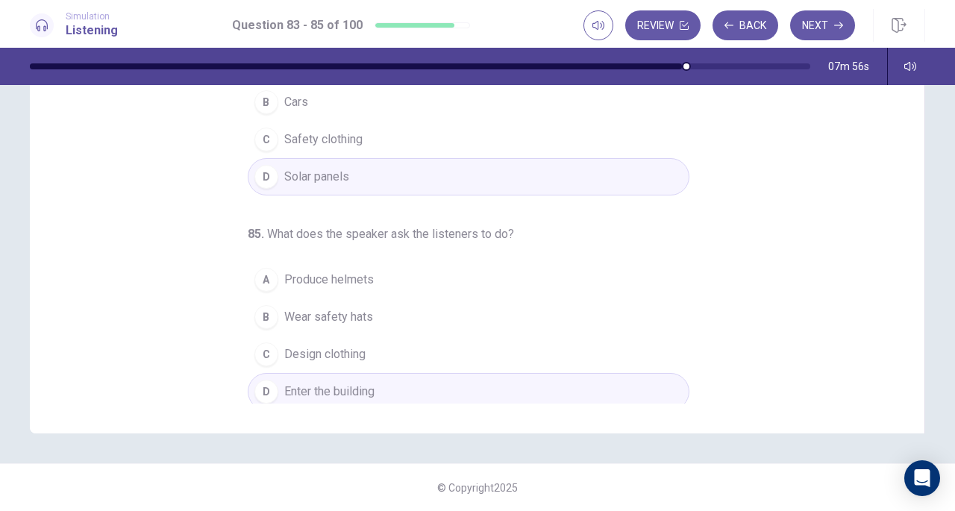
click at [270, 326] on button "B Wear safety hats" at bounding box center [468, 316] width 441 height 37
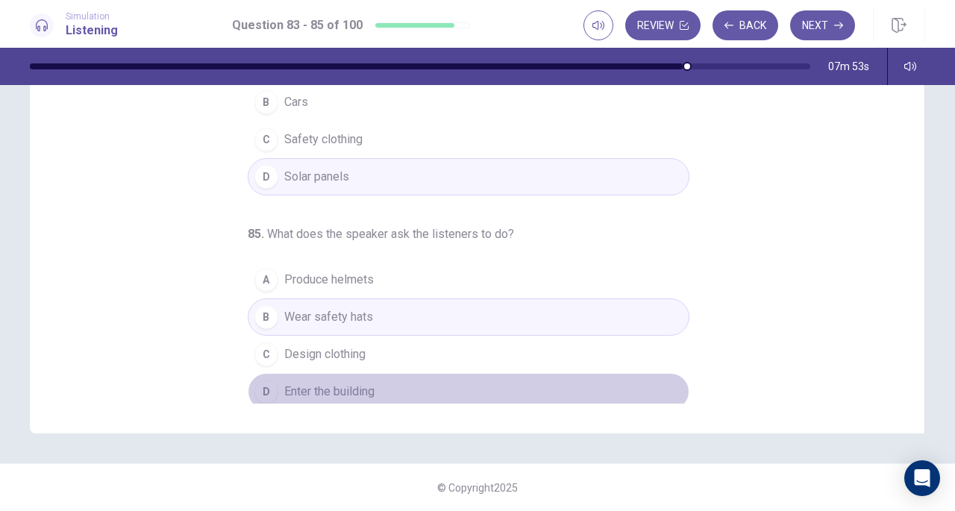
drag, startPoint x: 283, startPoint y: 386, endPoint x: 283, endPoint y: 376, distance: 9.7
click at [284, 383] on span "Enter the building" at bounding box center [329, 392] width 90 height 18
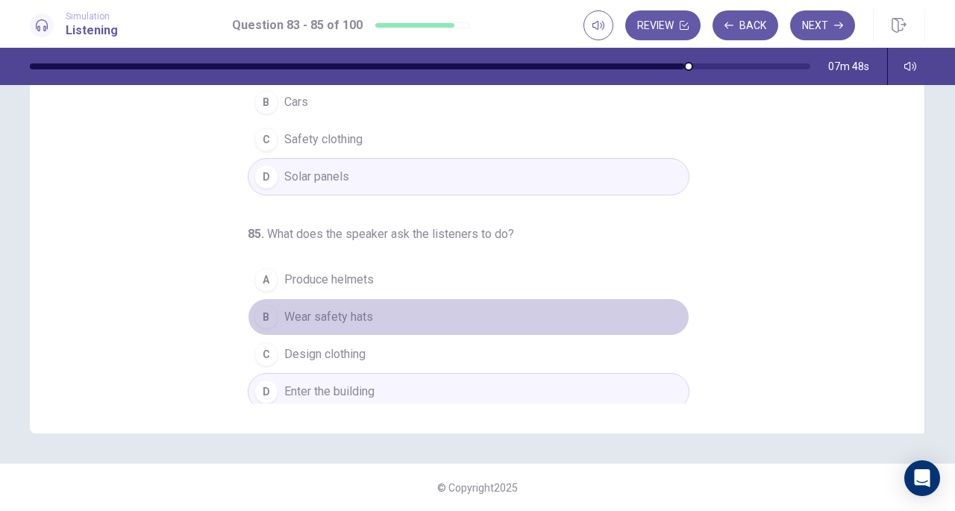
click at [305, 328] on button "B Wear safety hats" at bounding box center [468, 316] width 441 height 37
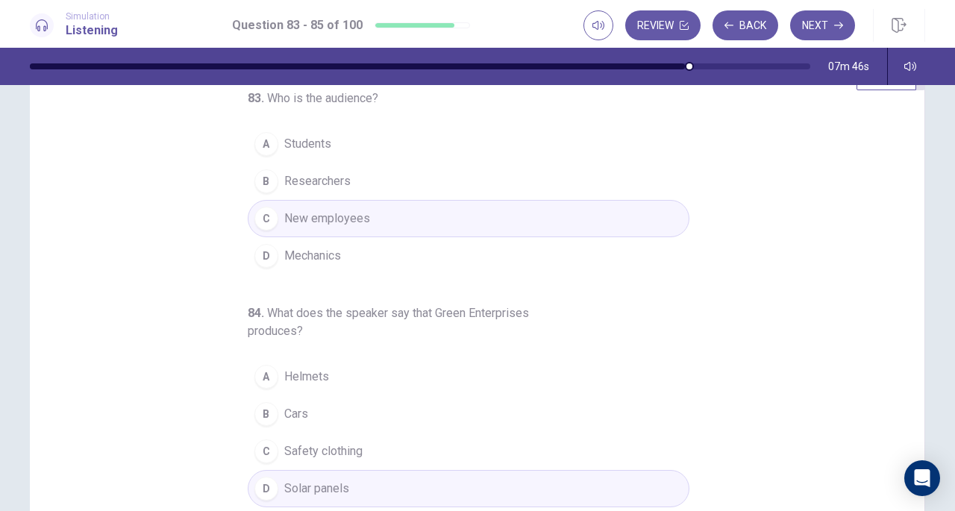
scroll to position [0, 0]
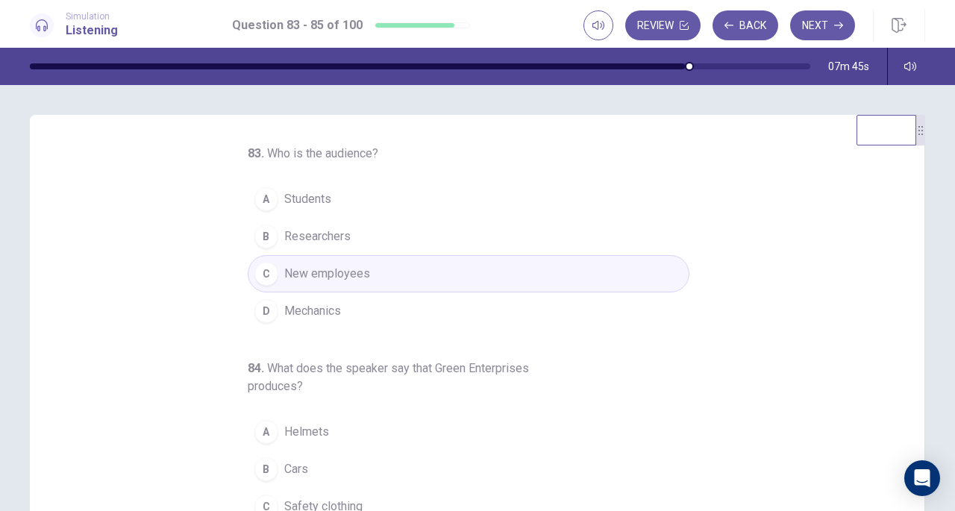
click at [825, 27] on button "Next" at bounding box center [822, 25] width 65 height 30
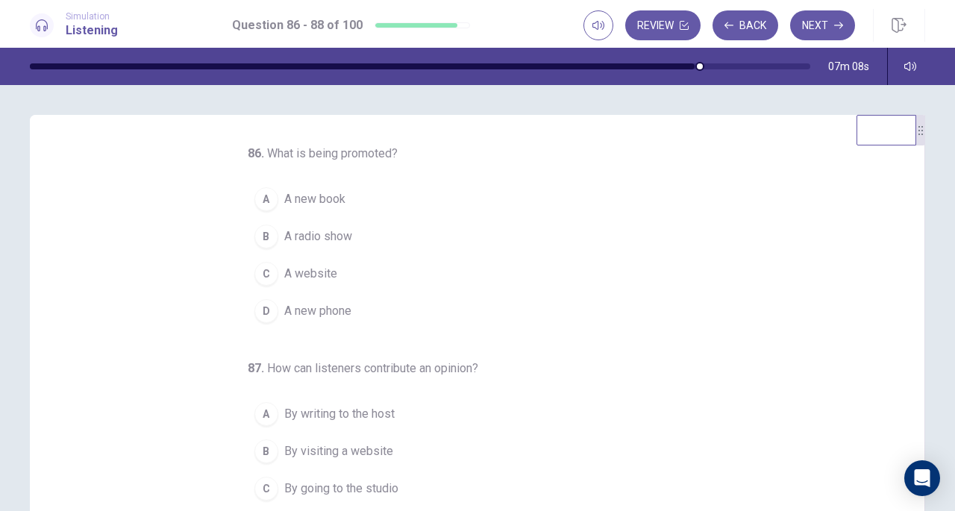
click at [346, 225] on button "B A radio show" at bounding box center [468, 236] width 441 height 37
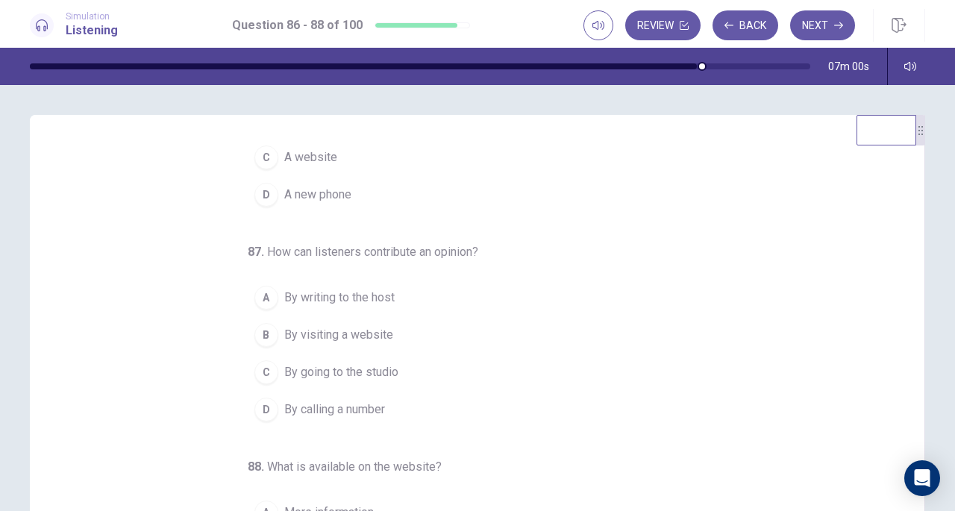
scroll to position [149, 0]
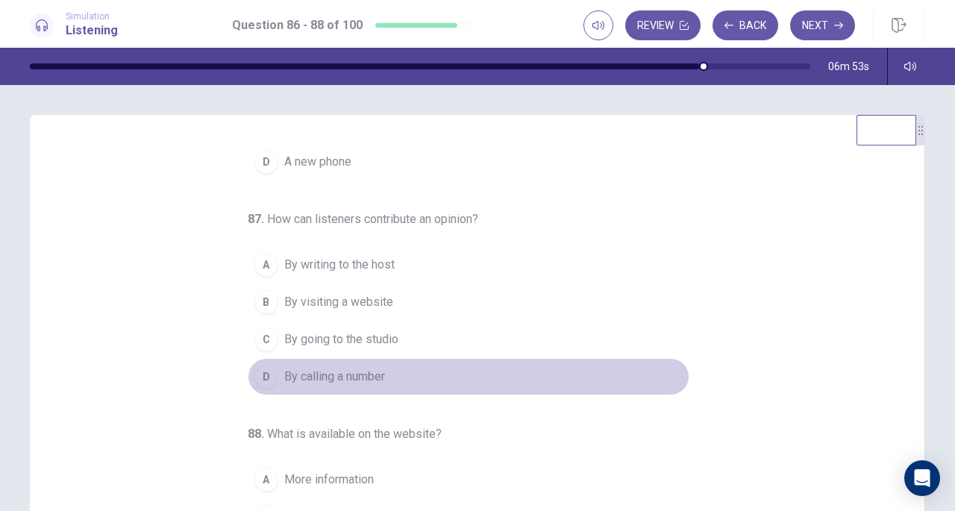
click at [377, 377] on span "By calling a number" at bounding box center [334, 377] width 101 height 18
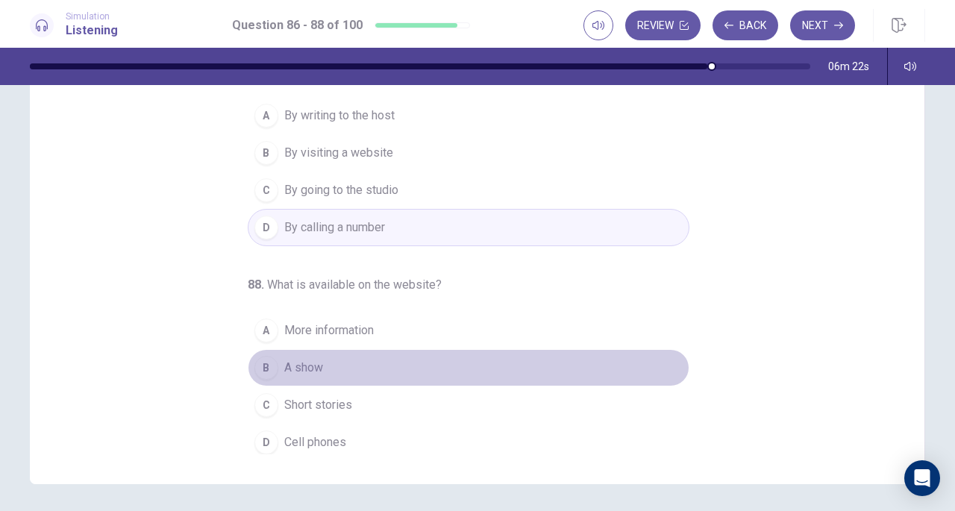
click at [336, 360] on button "B A show" at bounding box center [468, 367] width 441 height 37
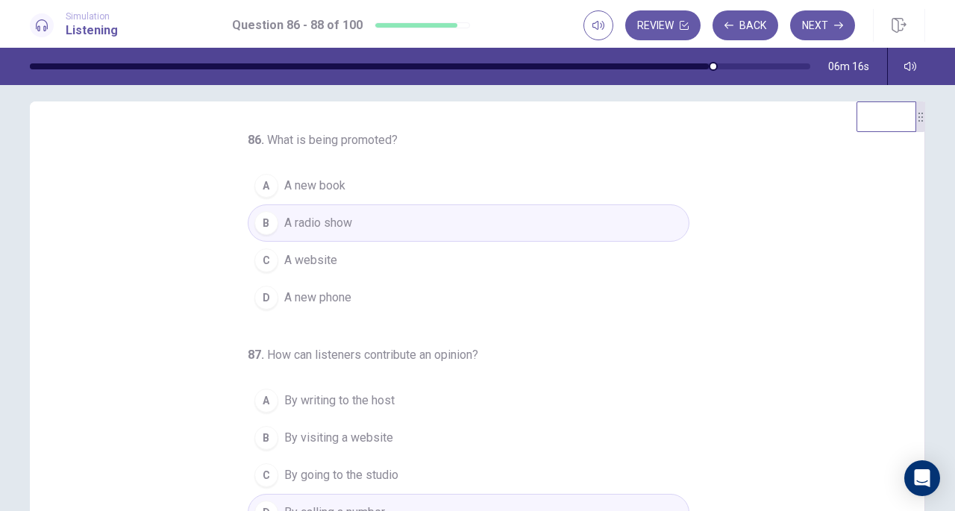
scroll to position [0, 0]
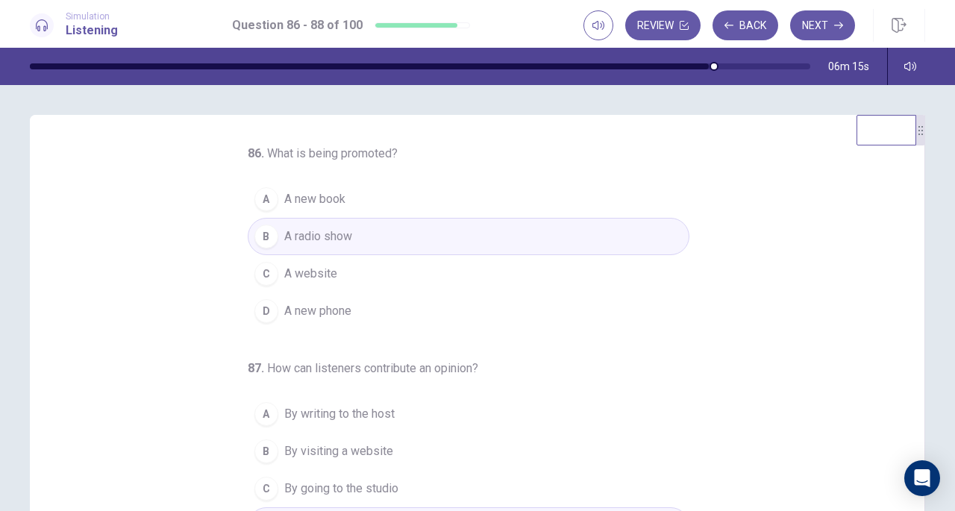
click at [813, 34] on button "Next" at bounding box center [822, 25] width 65 height 30
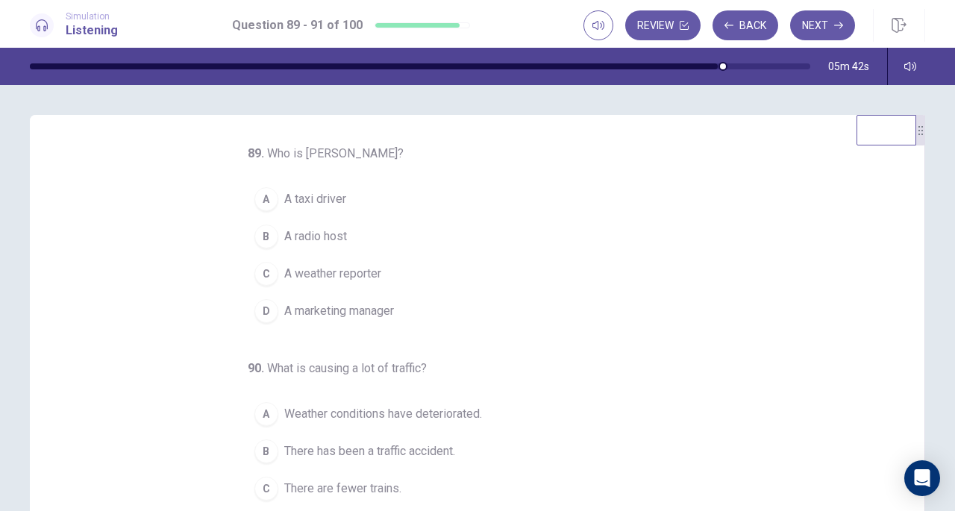
click at [301, 219] on button "B A radio host" at bounding box center [468, 236] width 441 height 37
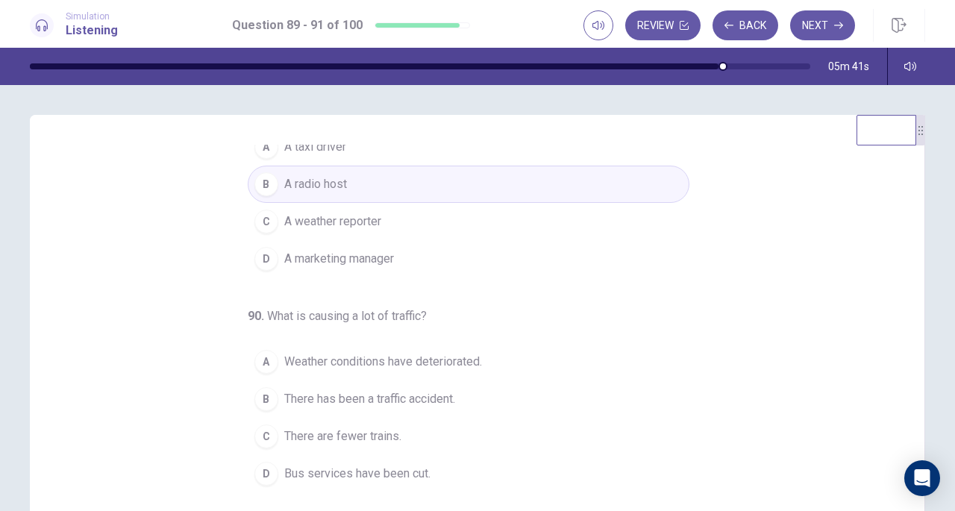
scroll to position [149, 0]
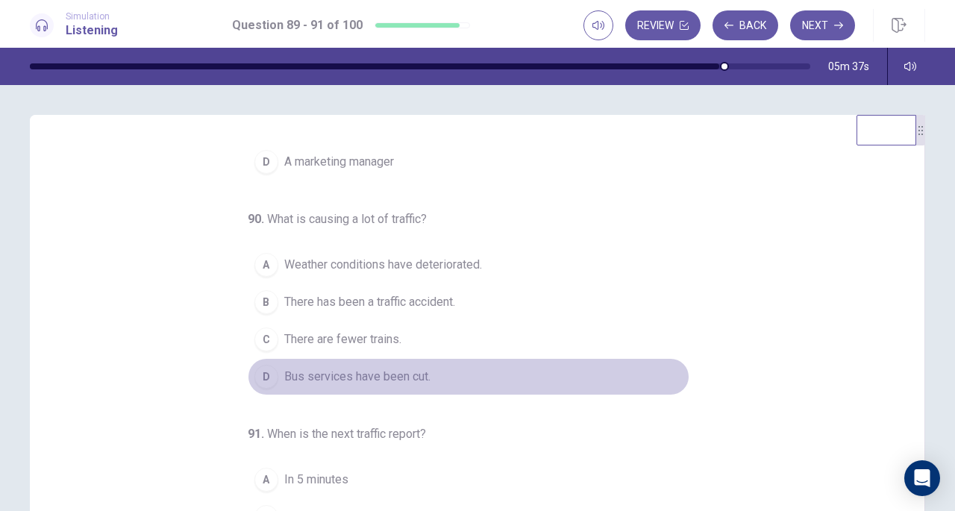
click at [324, 379] on span "Bus services have been cut." at bounding box center [357, 377] width 146 height 18
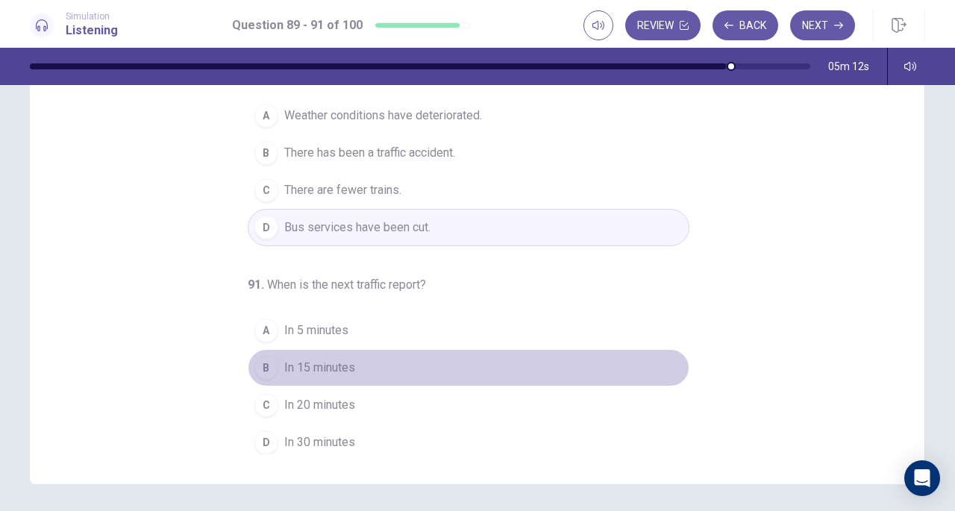
click at [292, 371] on span "In 15 minutes" at bounding box center [319, 368] width 71 height 18
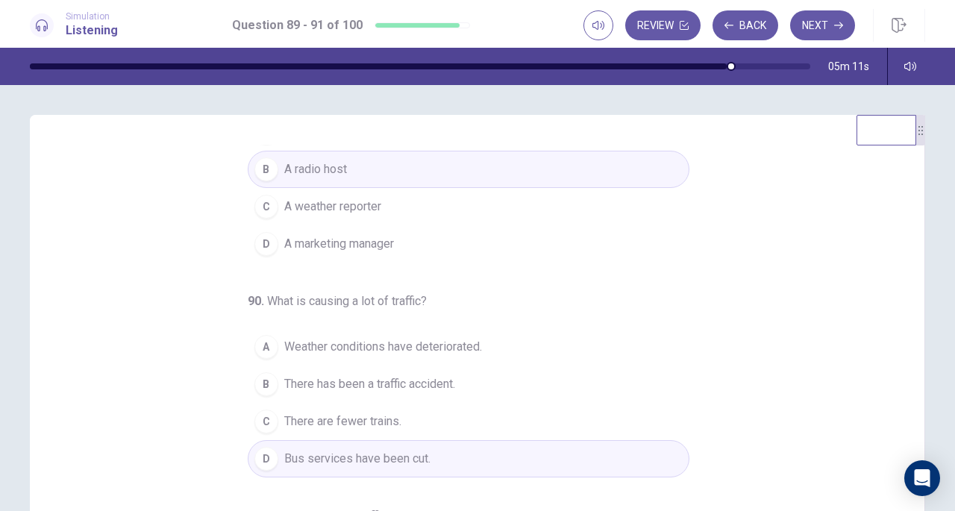
scroll to position [0, 0]
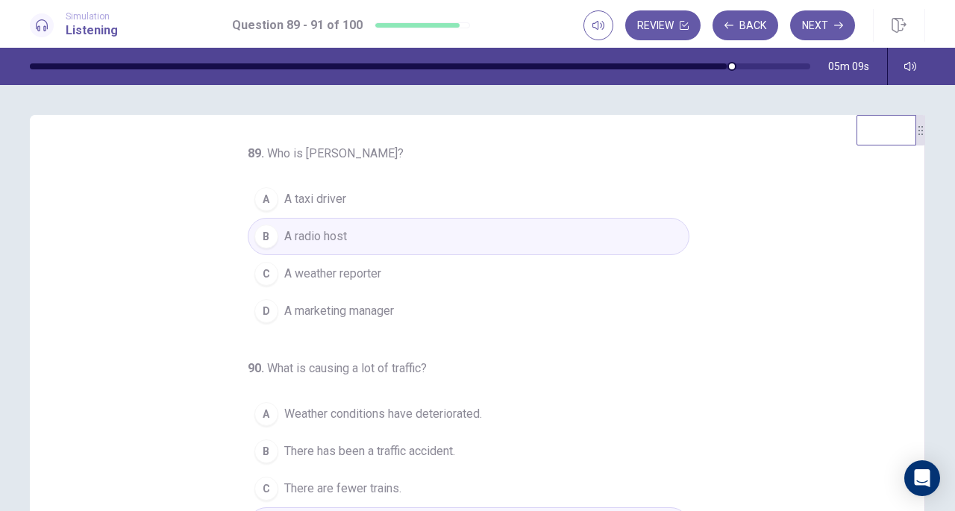
click at [804, 34] on button "Next" at bounding box center [822, 25] width 65 height 30
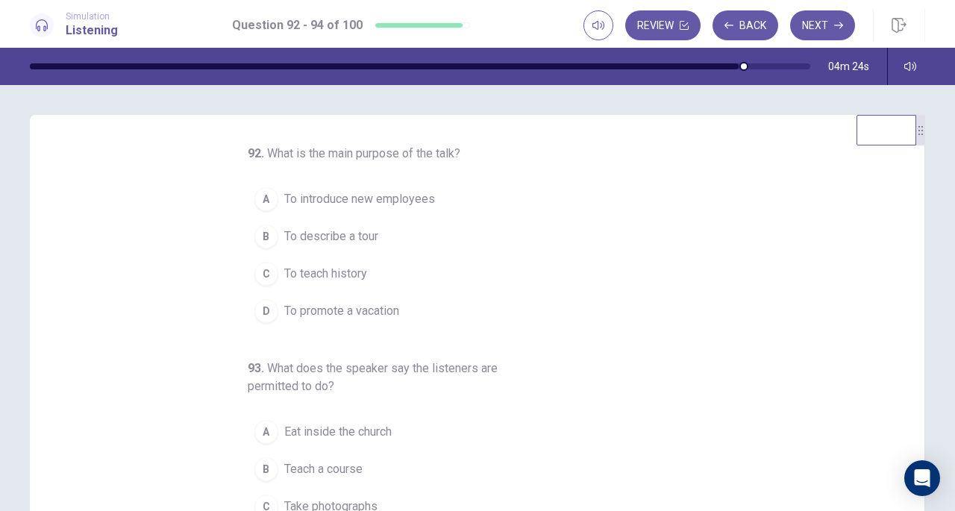
click at [359, 276] on span "To teach history" at bounding box center [325, 274] width 83 height 18
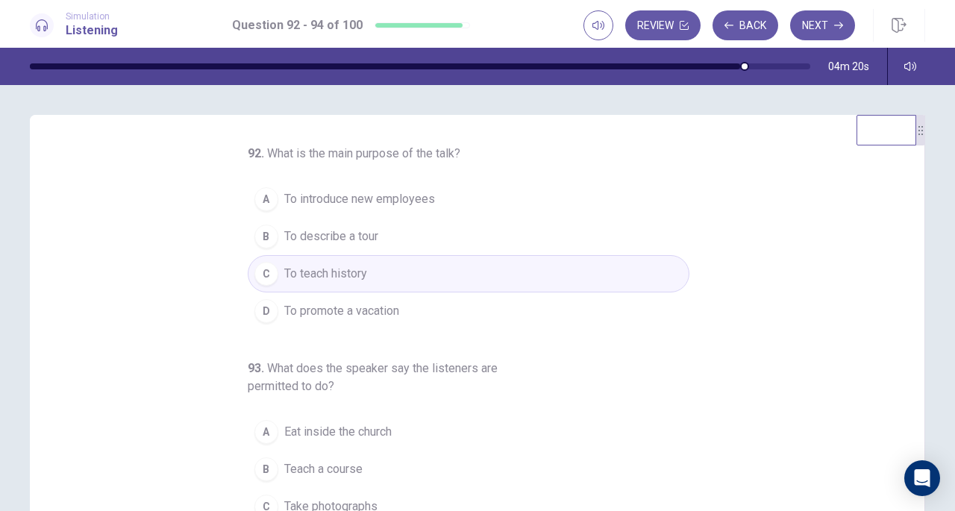
click at [359, 239] on span "To describe a tour" at bounding box center [331, 236] width 94 height 18
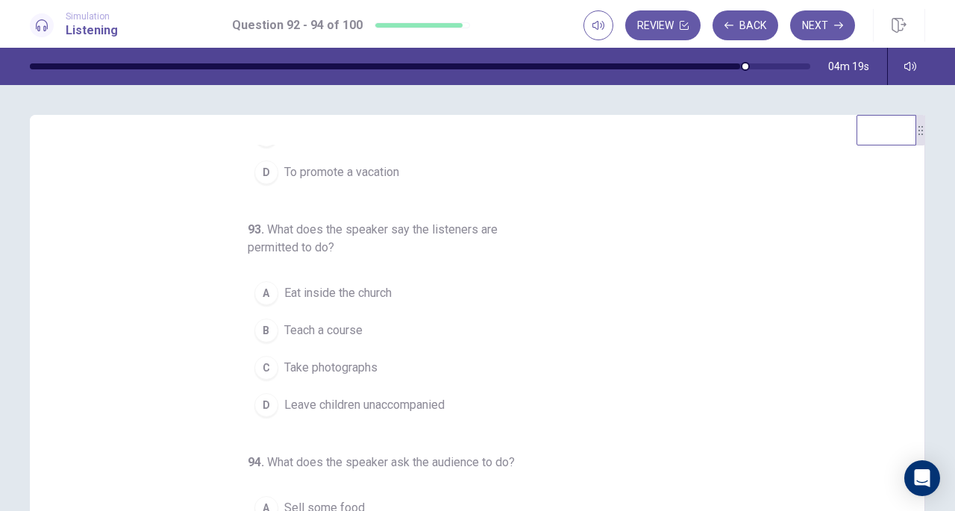
scroll to position [149, 0]
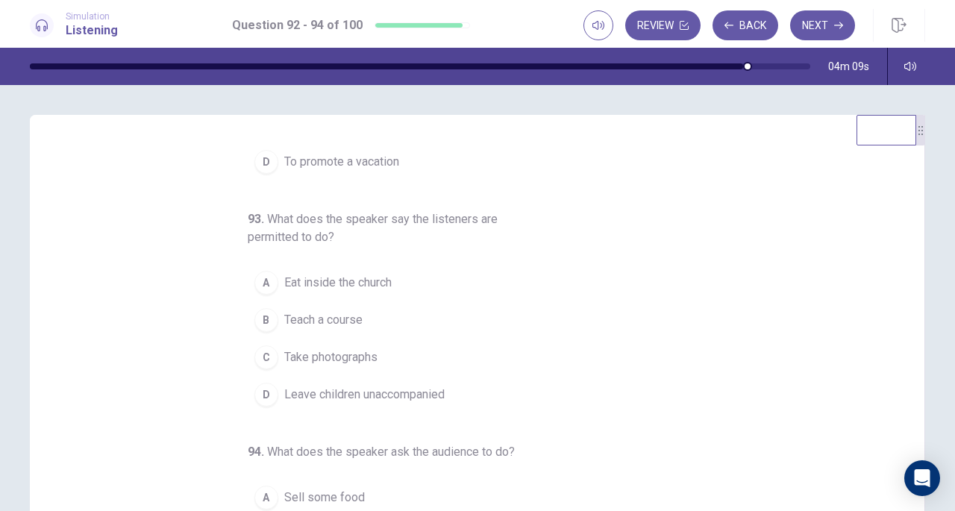
click at [345, 350] on span "Take photographs" at bounding box center [330, 357] width 93 height 18
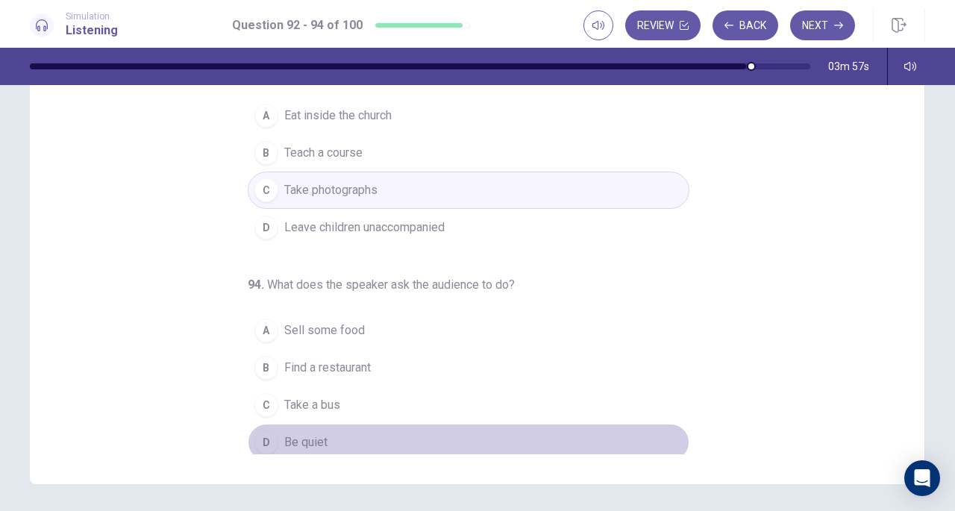
drag, startPoint x: 327, startPoint y: 442, endPoint x: 318, endPoint y: 423, distance: 21.4
click at [326, 440] on button "D Be quiet" at bounding box center [468, 442] width 441 height 37
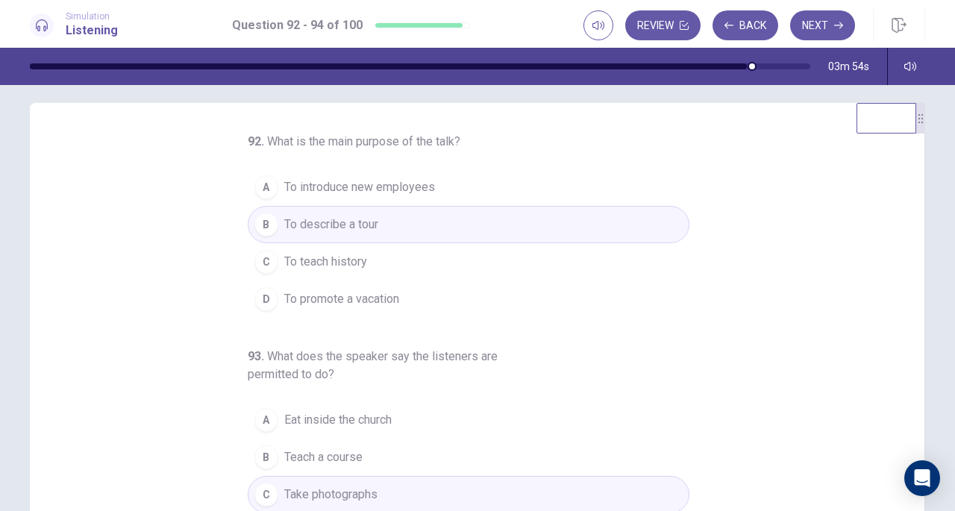
scroll to position [0, 0]
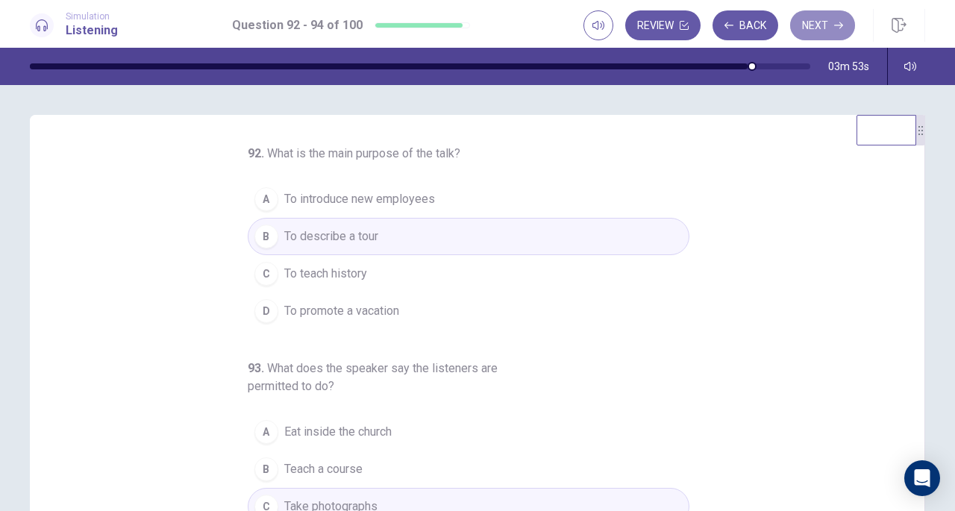
click at [828, 31] on button "Next" at bounding box center [822, 25] width 65 height 30
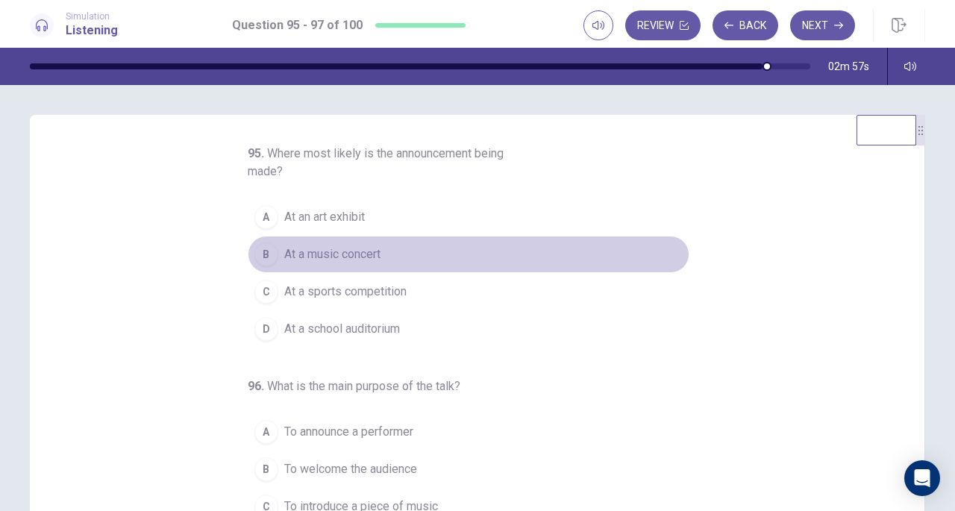
click at [394, 254] on button "B At a music concert" at bounding box center [468, 254] width 441 height 37
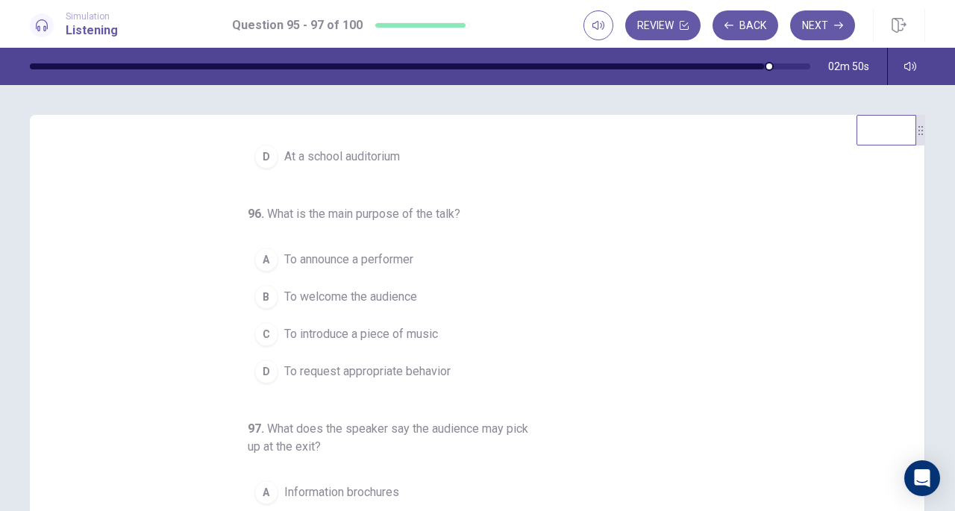
scroll to position [185, 0]
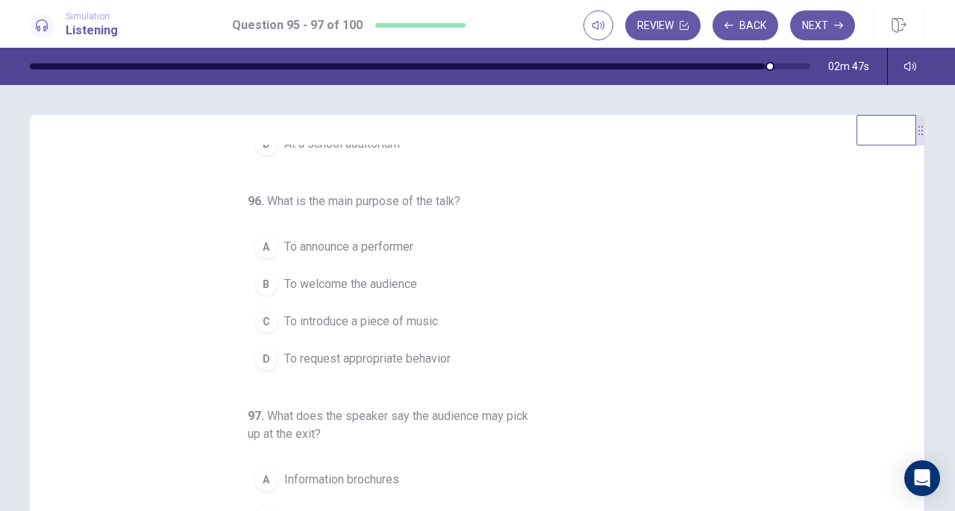
click at [377, 353] on span "To request appropriate behavior" at bounding box center [367, 359] width 166 height 18
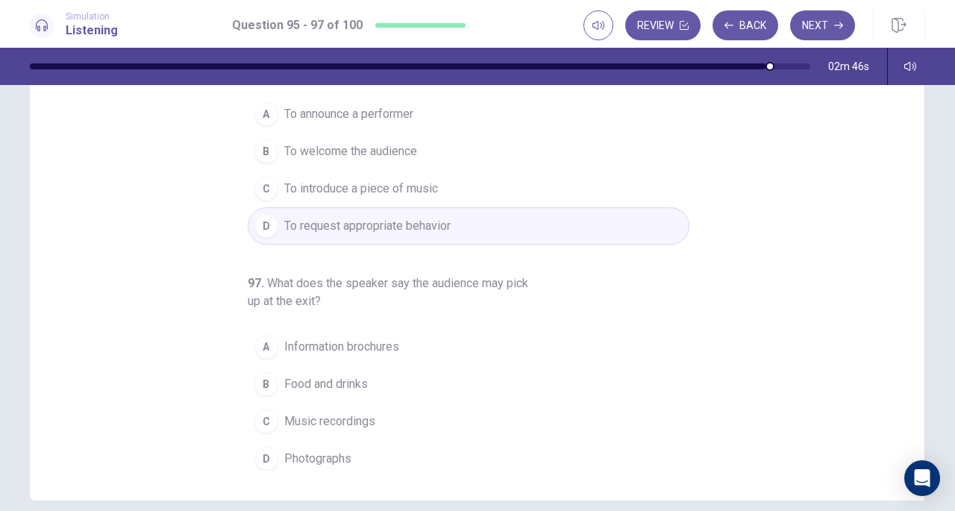
scroll to position [200, 0]
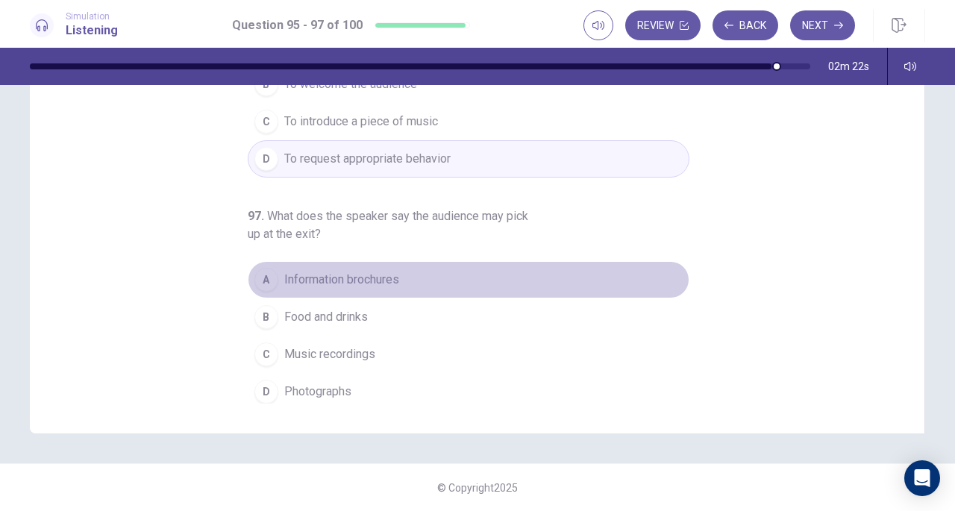
click at [390, 276] on span "Information brochures" at bounding box center [341, 280] width 115 height 18
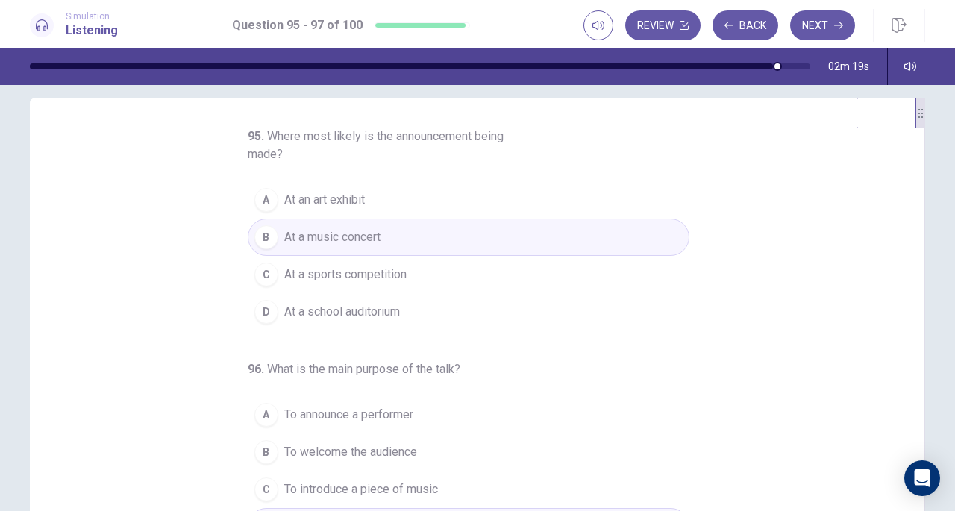
scroll to position [0, 0]
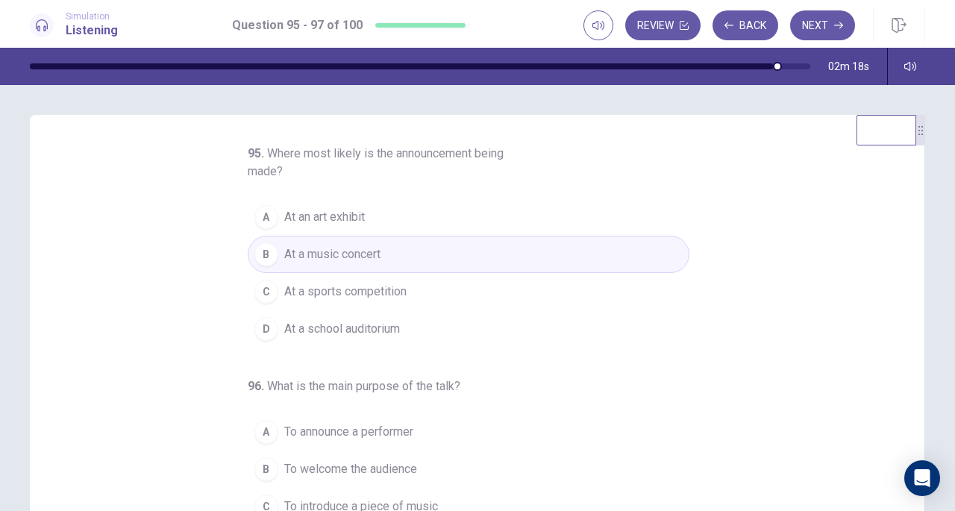
click at [826, 25] on button "Next" at bounding box center [822, 25] width 65 height 30
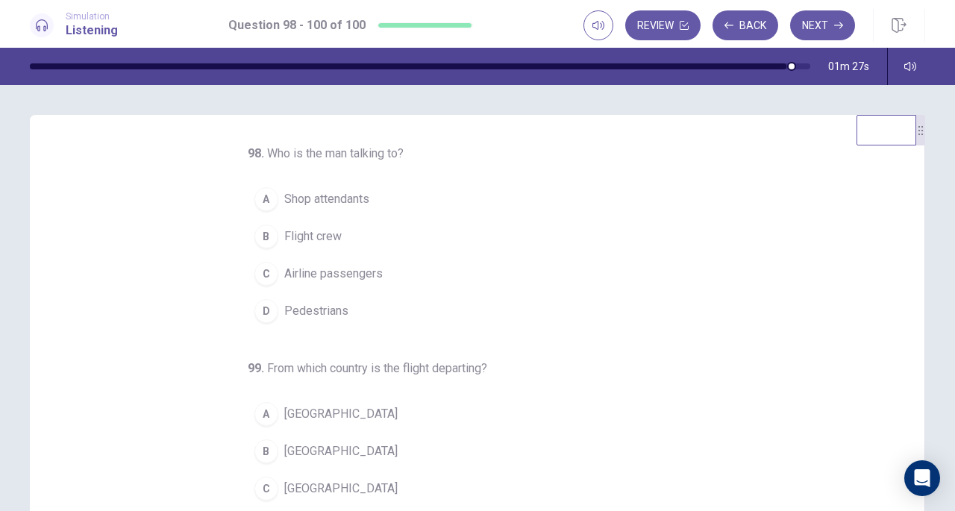
click at [318, 274] on span "Airline passengers" at bounding box center [333, 274] width 98 height 18
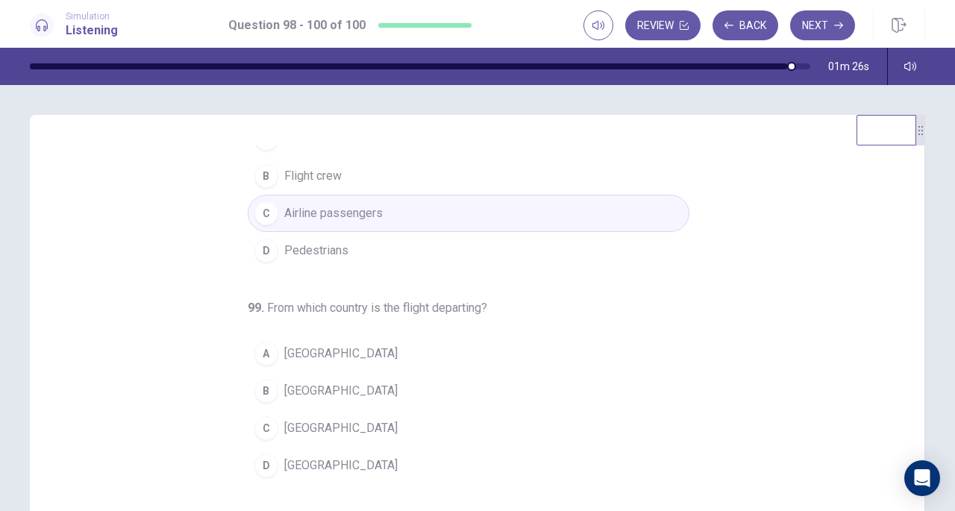
scroll to position [75, 0]
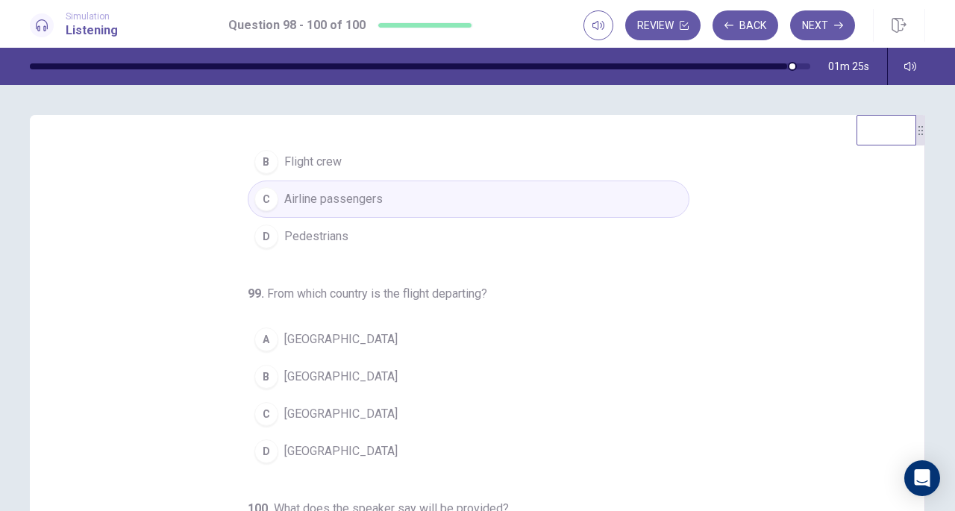
drag, startPoint x: 292, startPoint y: 459, endPoint x: 173, endPoint y: 324, distance: 180.2
click at [291, 457] on button "D [GEOGRAPHIC_DATA]" at bounding box center [468, 451] width 441 height 37
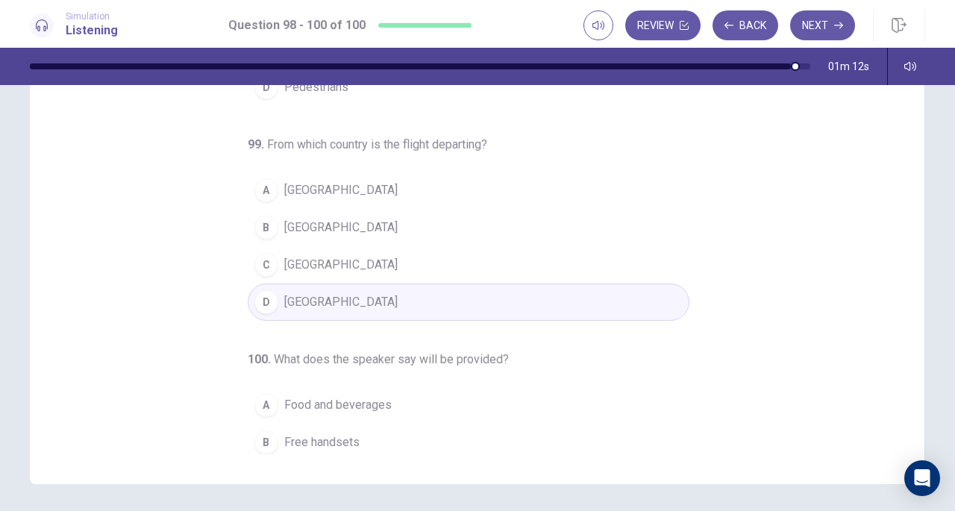
scroll to position [149, 0]
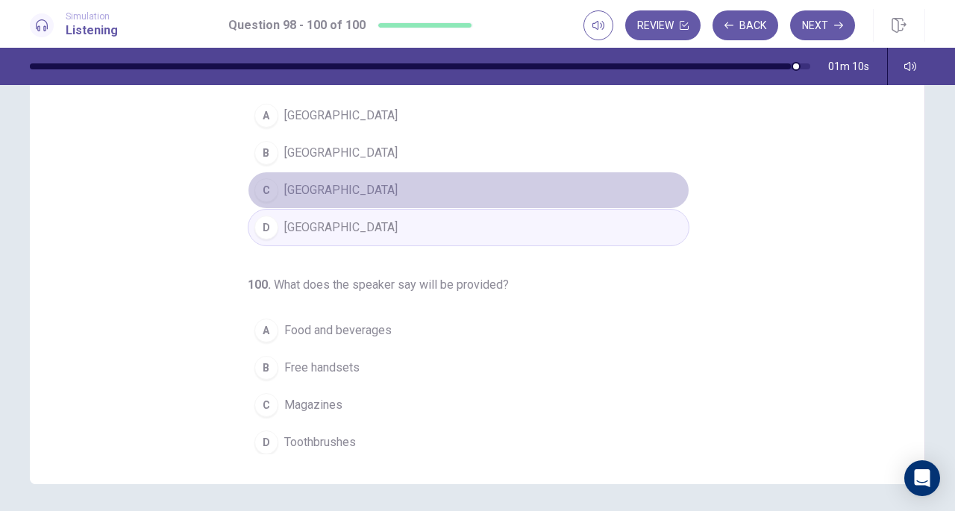
click at [318, 182] on button "C [GEOGRAPHIC_DATA]" at bounding box center [468, 190] width 441 height 37
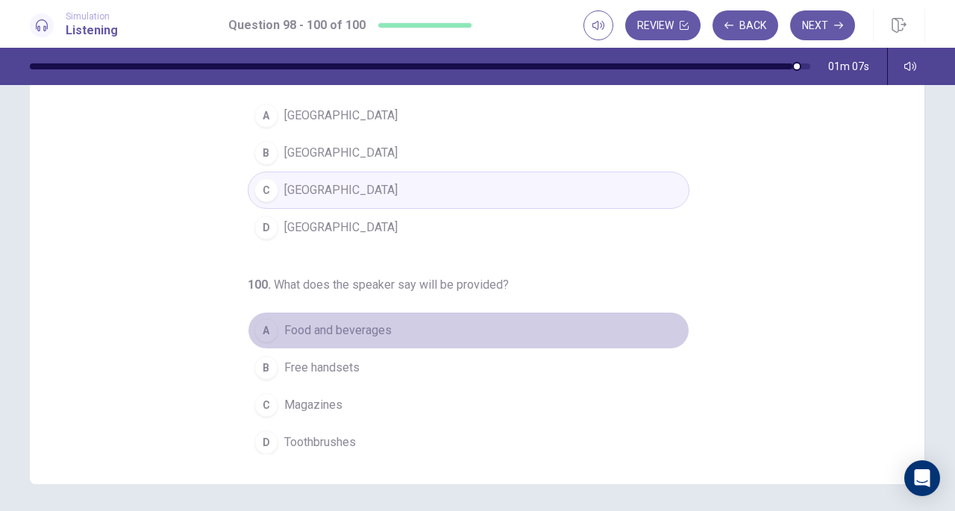
click at [304, 315] on button "A Food and beverages" at bounding box center [468, 330] width 441 height 37
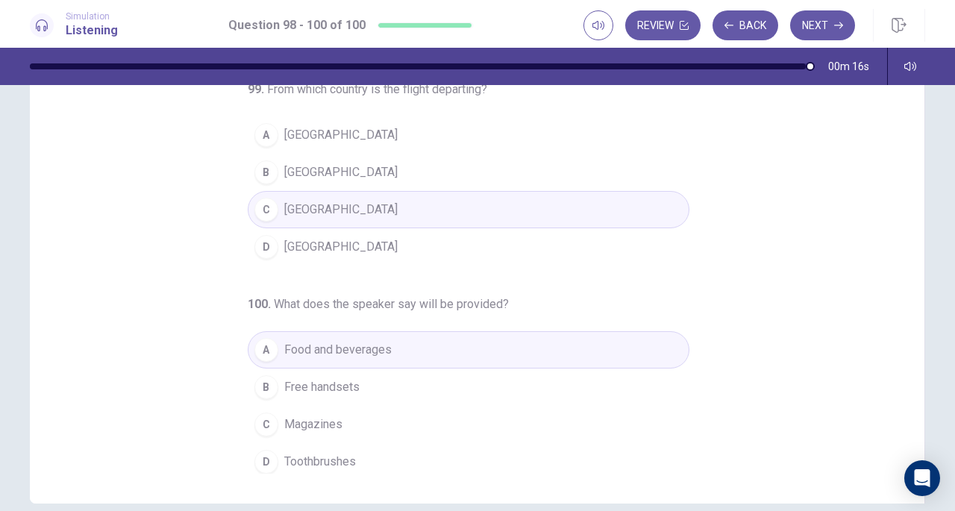
scroll to position [200, 0]
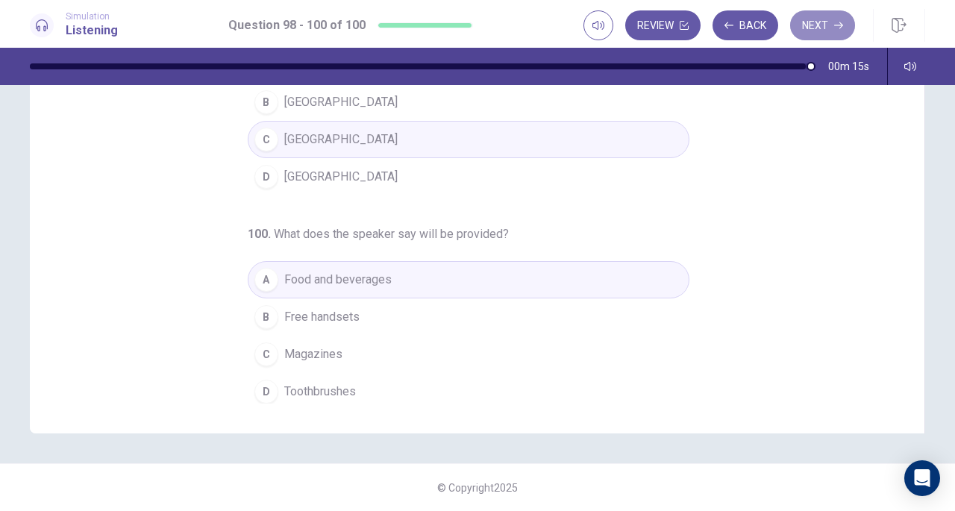
click at [830, 23] on button "Next" at bounding box center [822, 25] width 65 height 30
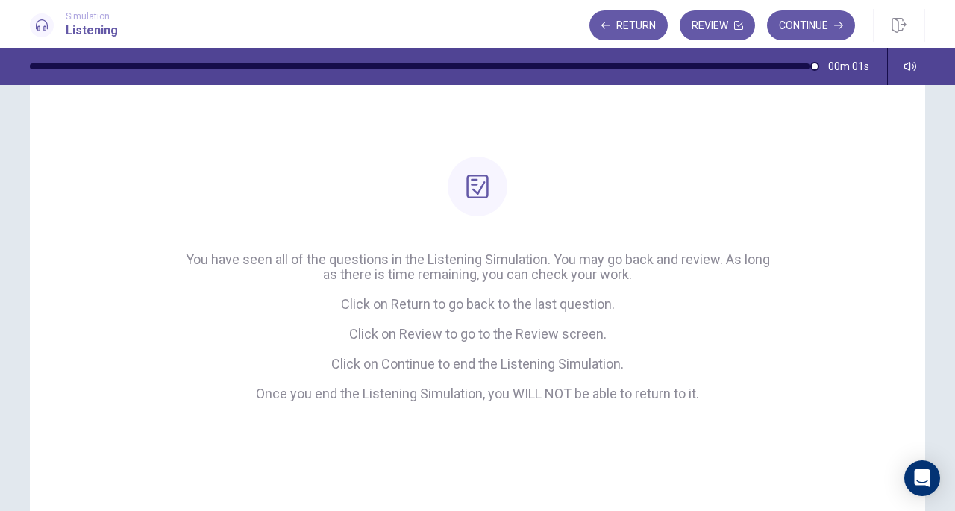
scroll to position [0, 0]
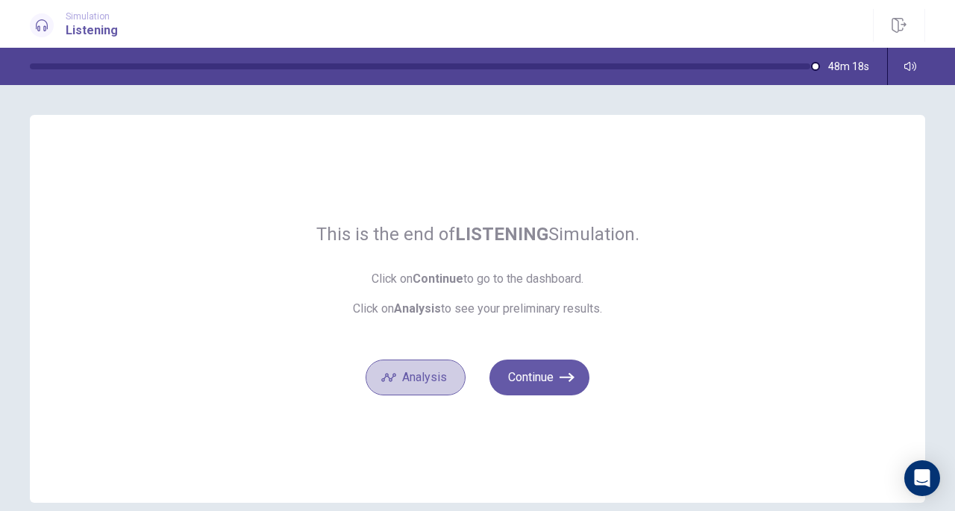
click at [442, 377] on button "Analysis" at bounding box center [415, 377] width 100 height 36
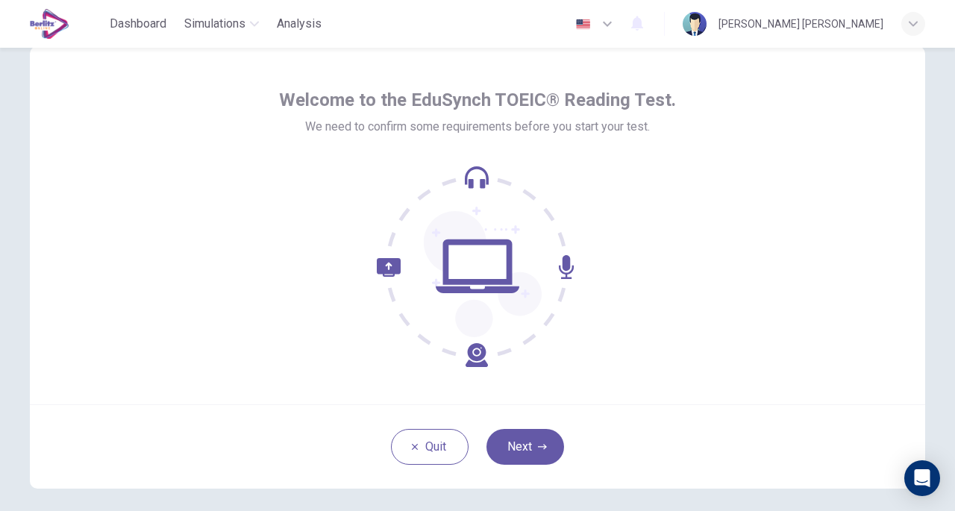
scroll to position [110, 0]
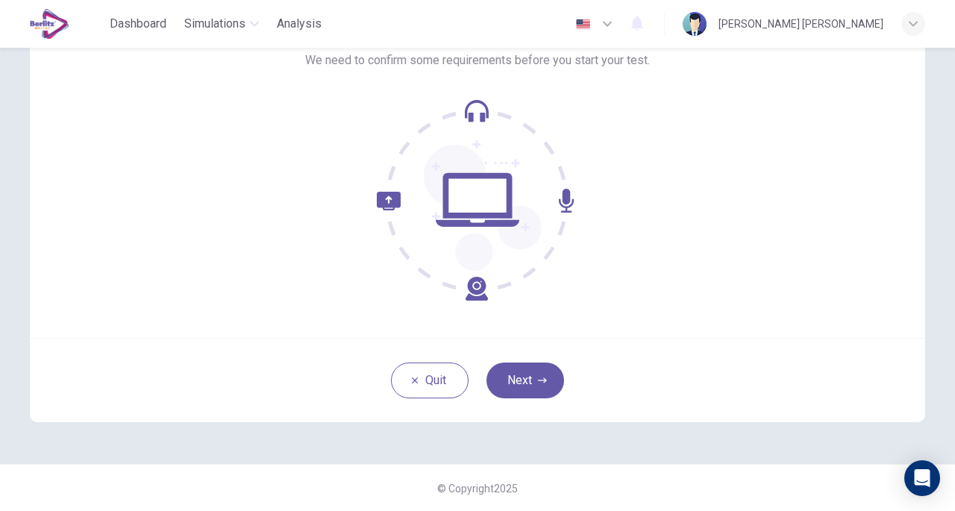
click at [518, 378] on button "Next" at bounding box center [525, 380] width 78 height 36
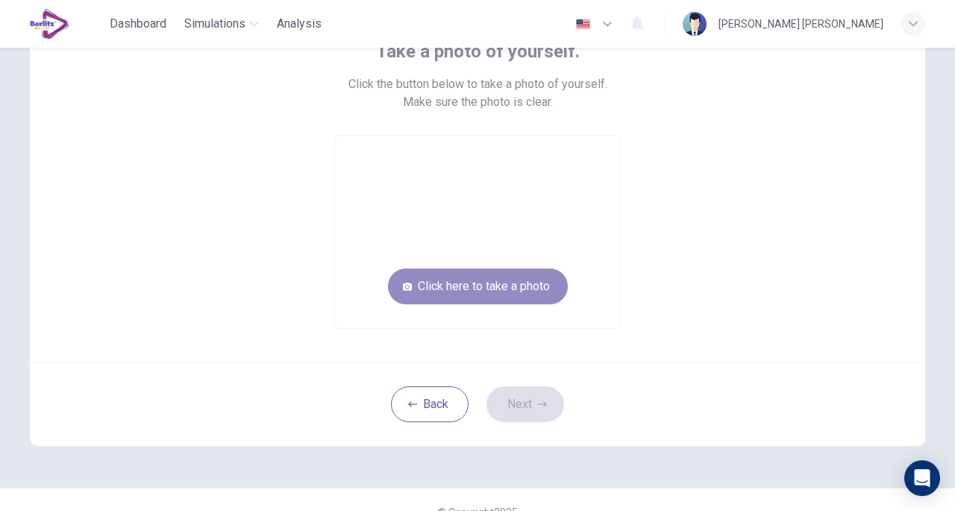
click at [515, 295] on button "Click here to take a photo" at bounding box center [478, 286] width 180 height 36
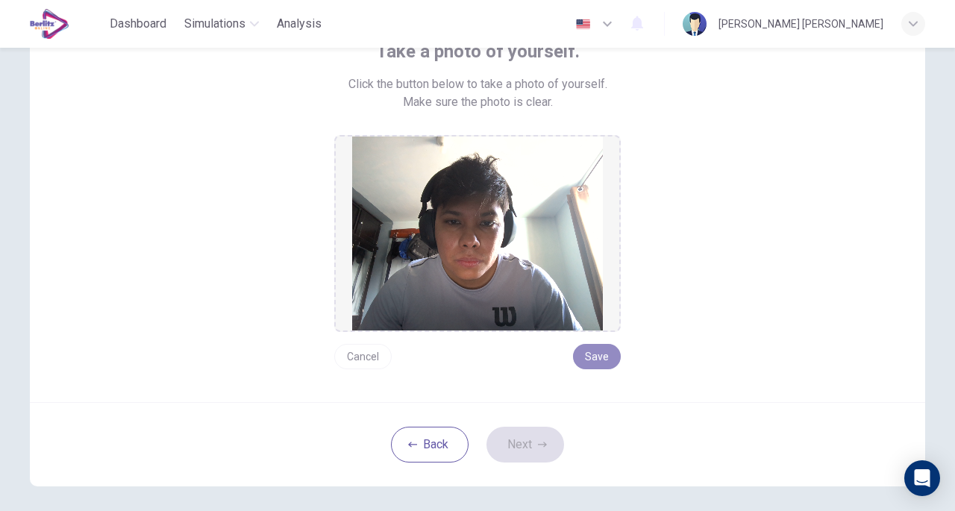
click at [596, 359] on button "Save" at bounding box center [597, 356] width 48 height 25
click at [505, 439] on button "Next" at bounding box center [525, 445] width 78 height 36
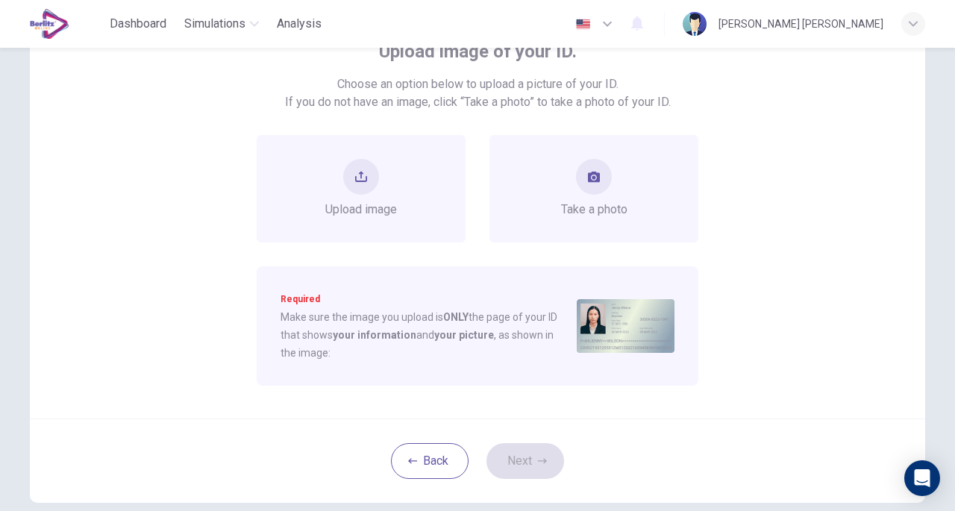
click at [375, 171] on div "Upload image" at bounding box center [361, 189] width 72 height 60
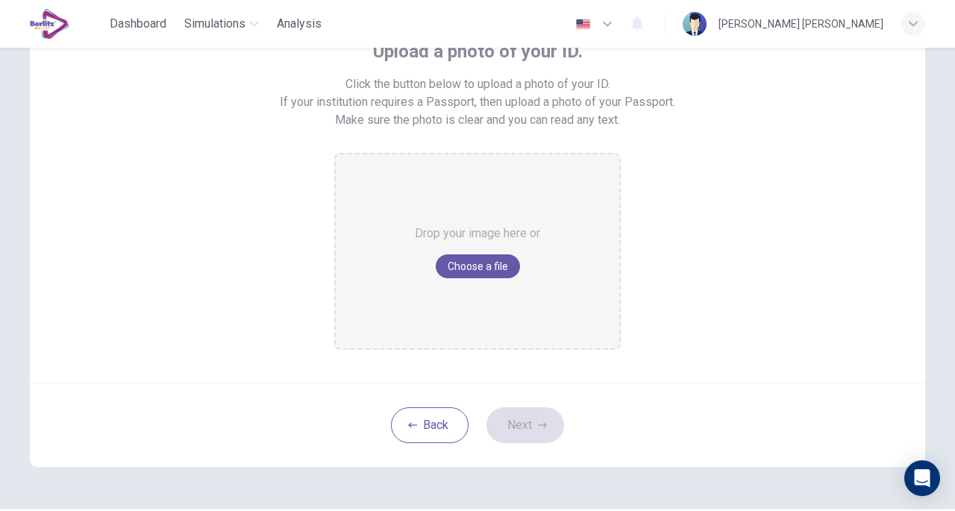
click at [477, 264] on button "Choose a file" at bounding box center [478, 266] width 84 height 24
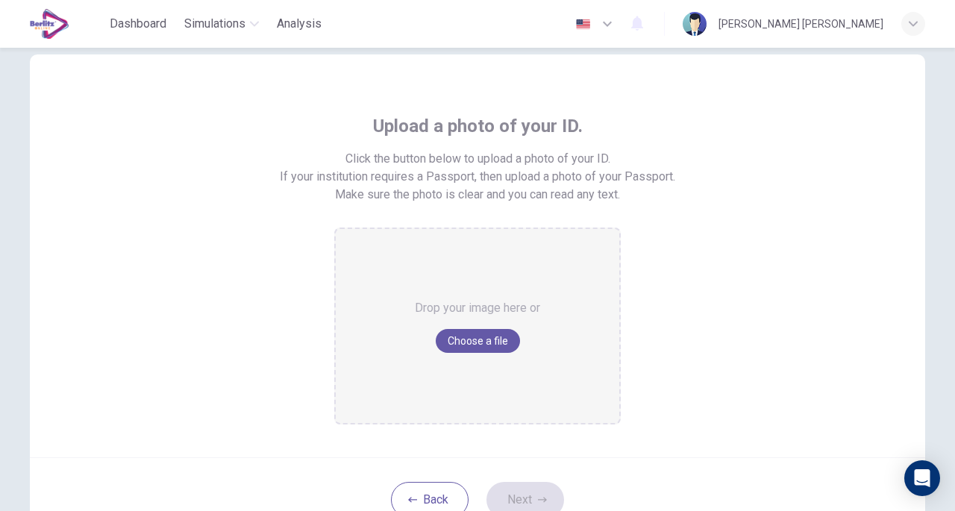
scroll to position [154, 0]
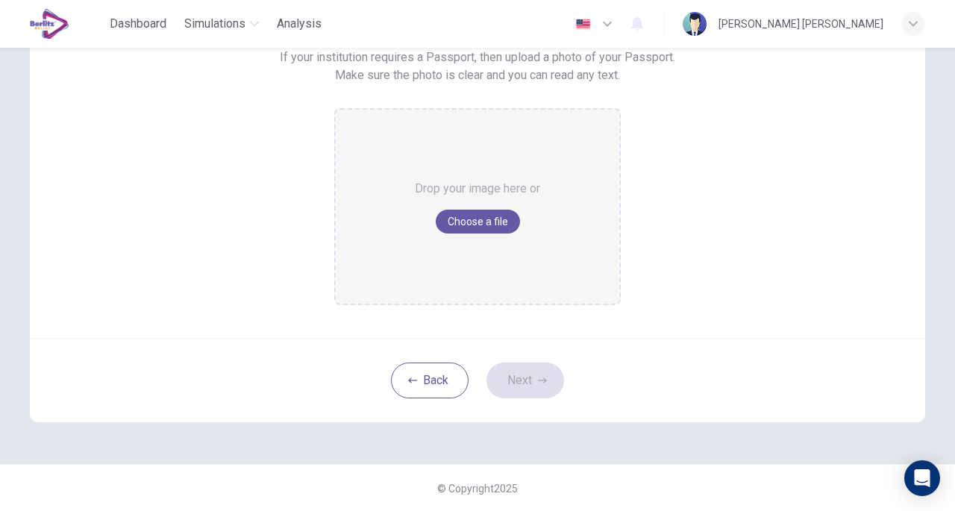
click at [436, 386] on button "Back" at bounding box center [430, 380] width 78 height 36
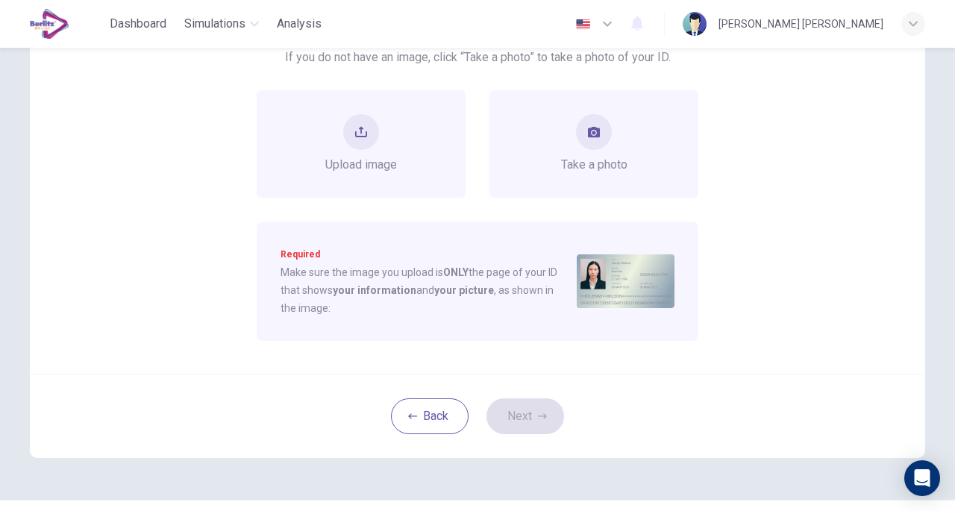
click at [607, 145] on div "Take a photo" at bounding box center [594, 144] width 66 height 60
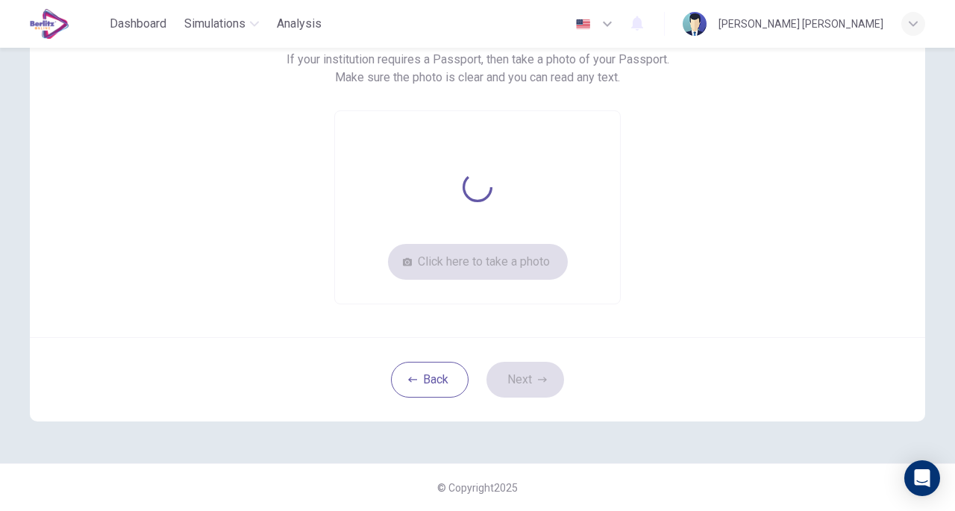
scroll to position [151, 0]
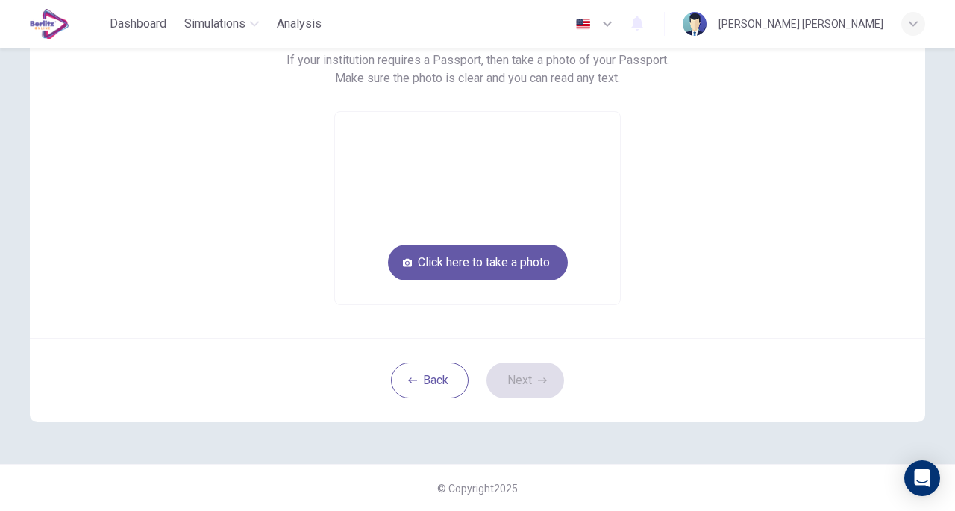
click at [558, 264] on button "Click here to take a photo" at bounding box center [478, 263] width 180 height 36
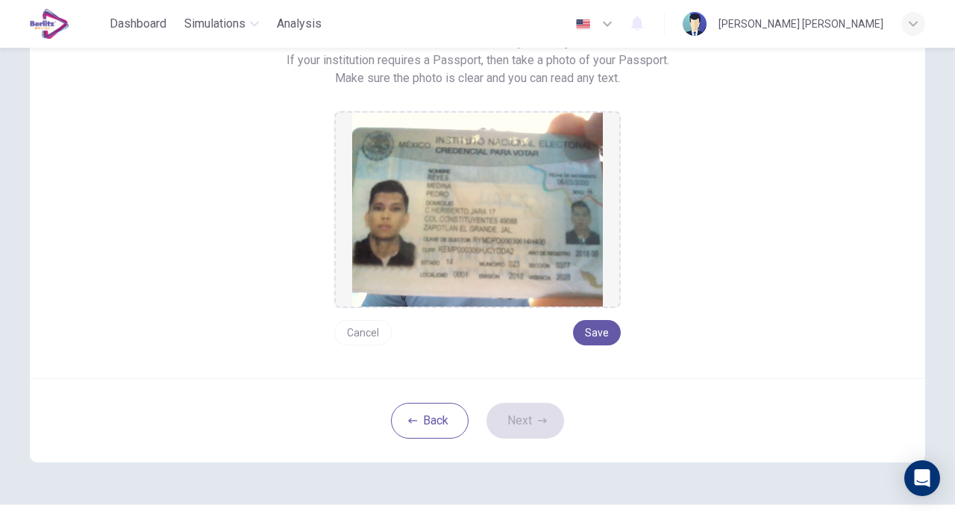
click at [592, 338] on button "Save" at bounding box center [597, 332] width 48 height 25
click at [530, 413] on button "Next" at bounding box center [525, 421] width 78 height 36
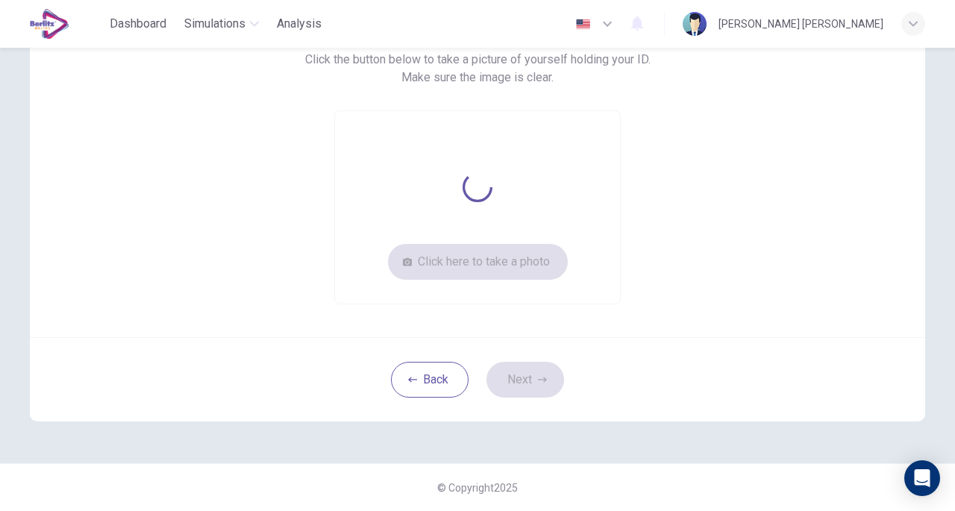
scroll to position [133, 0]
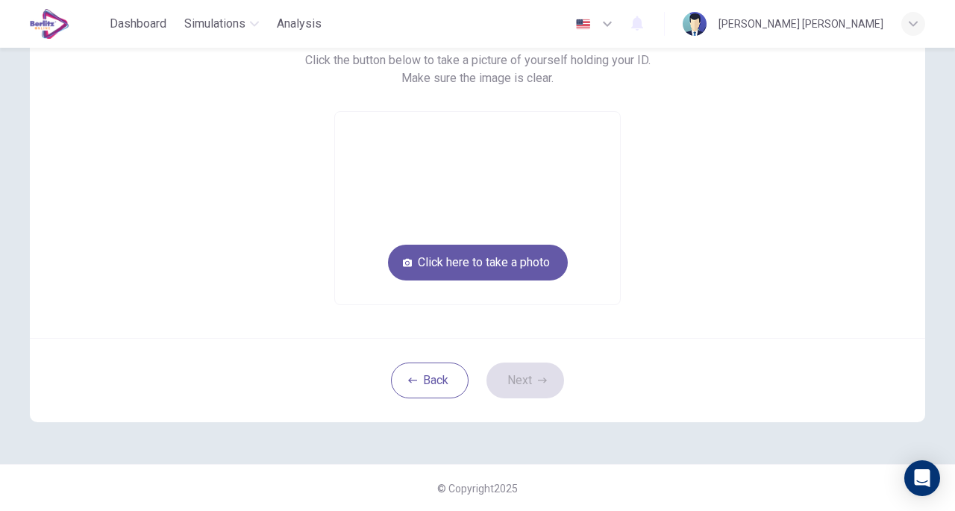
click at [524, 271] on button "Click here to take a photo" at bounding box center [478, 263] width 180 height 36
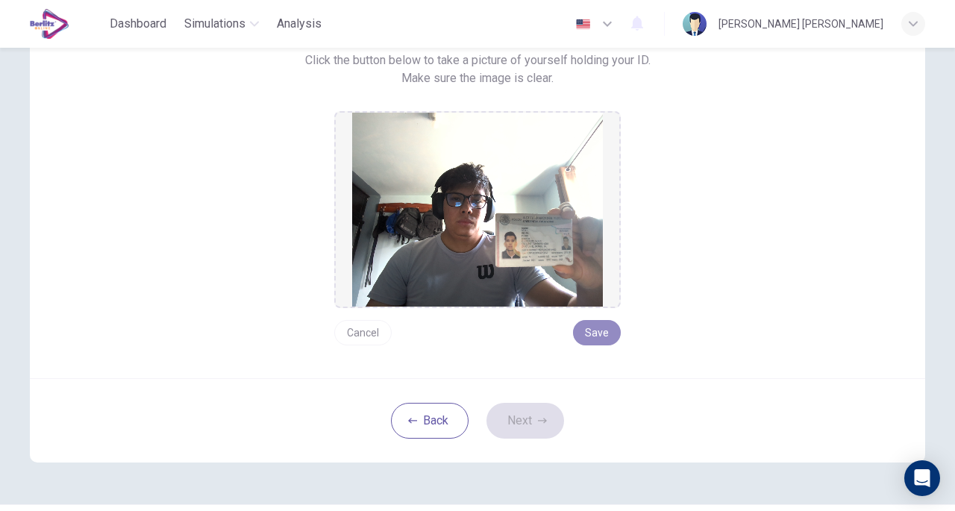
click at [601, 333] on button "Save" at bounding box center [597, 332] width 48 height 25
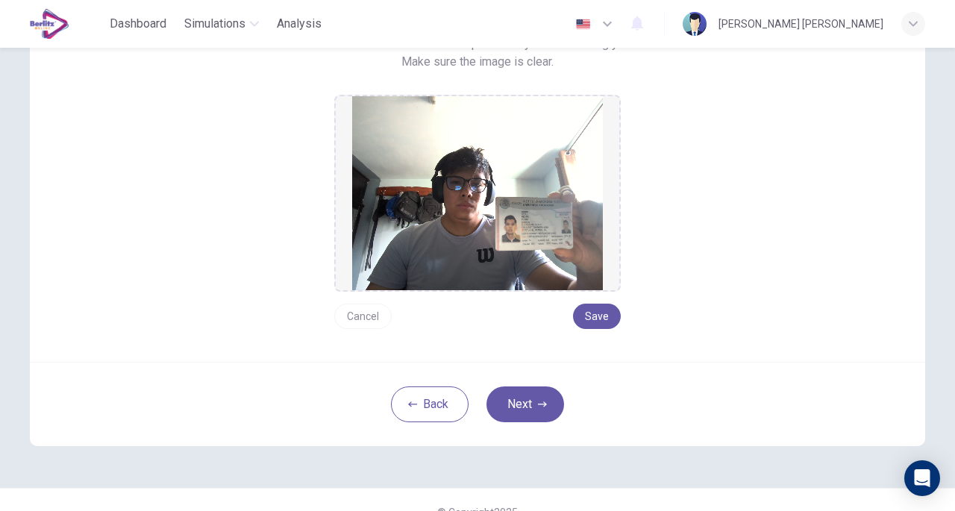
scroll to position [173, 0]
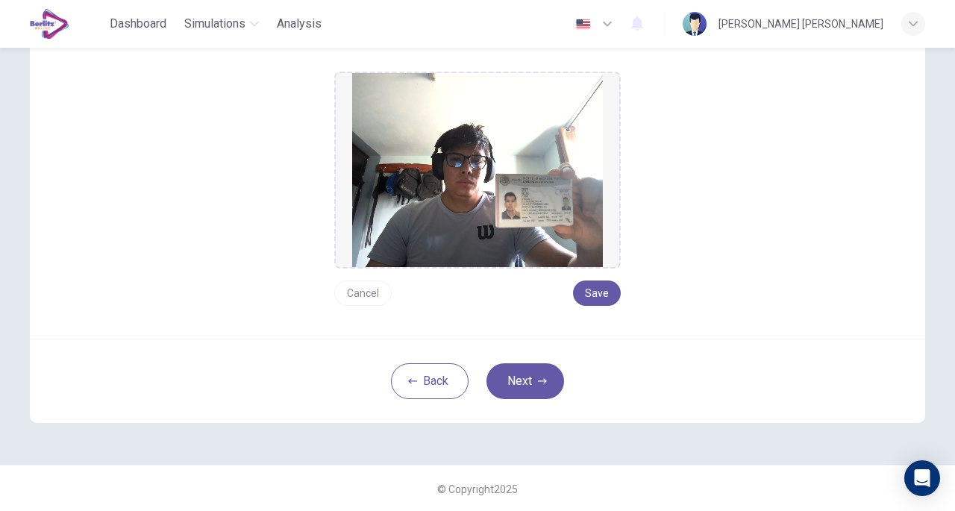
click at [541, 372] on button "Next" at bounding box center [525, 381] width 78 height 36
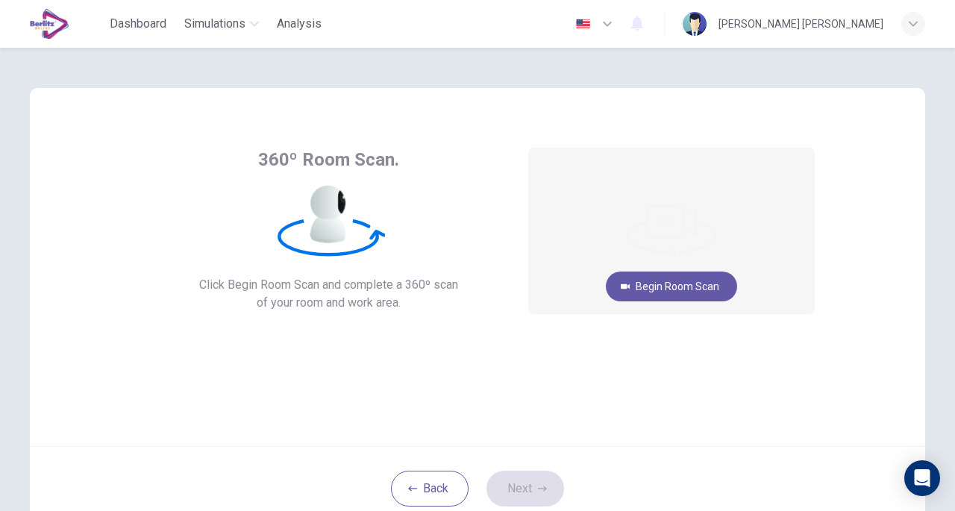
scroll to position [0, 0]
click at [690, 278] on button "Begin Room Scan" at bounding box center [671, 288] width 131 height 30
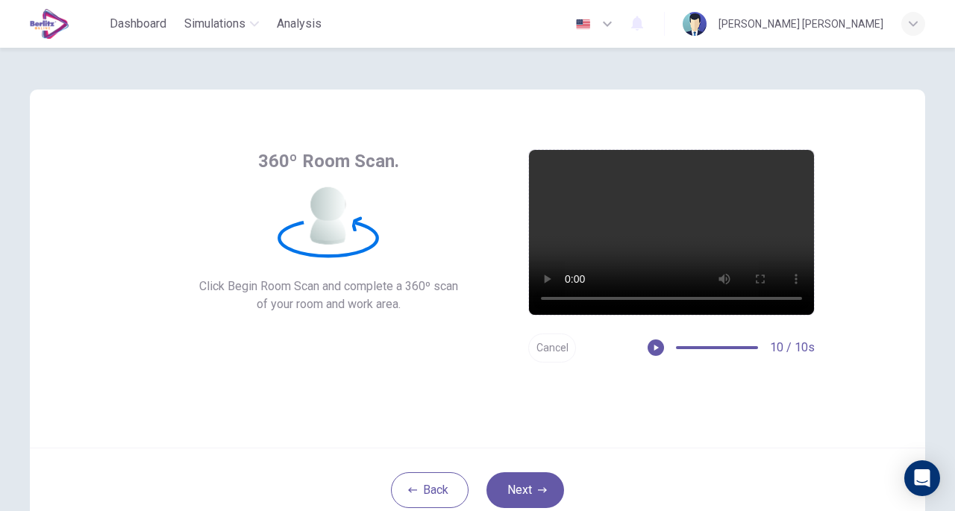
click at [647, 348] on button "button" at bounding box center [655, 347] width 16 height 16
click at [650, 345] on icon "button" at bounding box center [655, 347] width 10 height 10
click at [527, 495] on button "Next" at bounding box center [525, 490] width 78 height 36
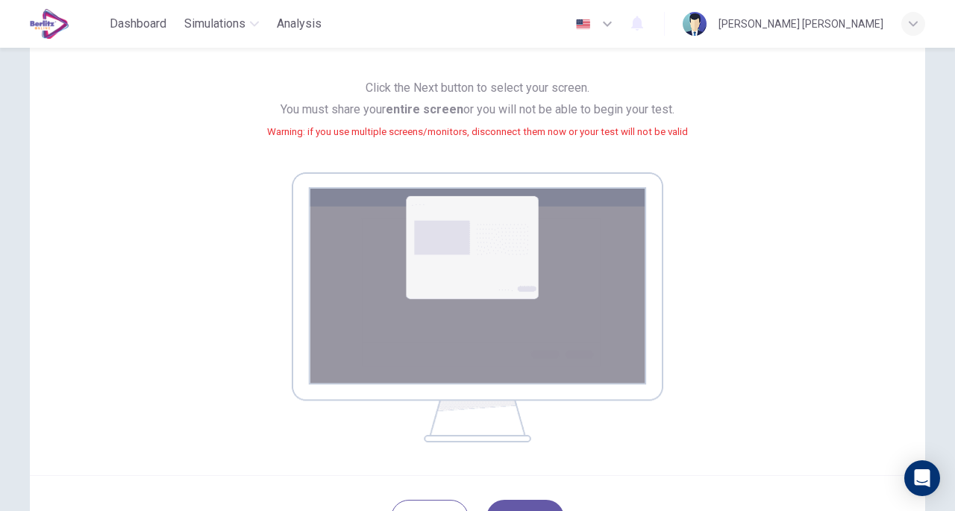
scroll to position [149, 0]
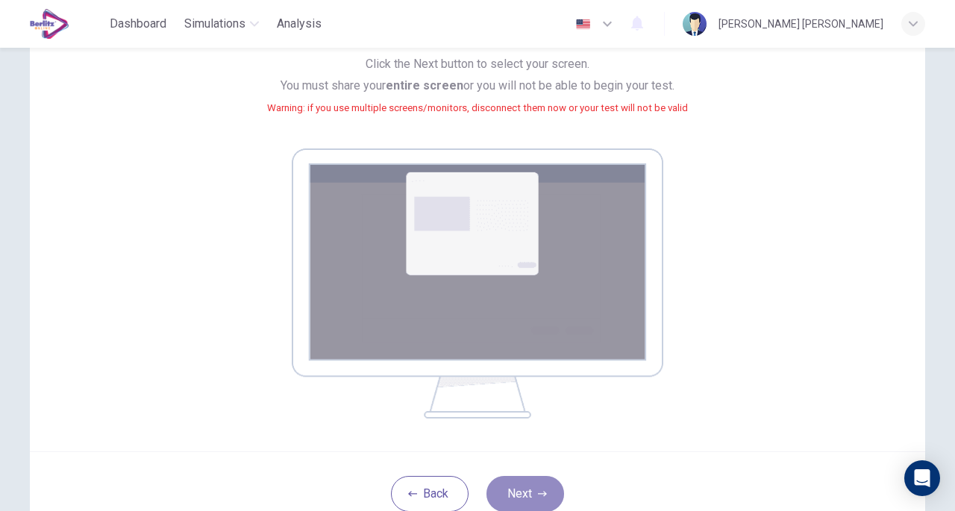
click at [538, 489] on icon "button" at bounding box center [542, 493] width 9 height 9
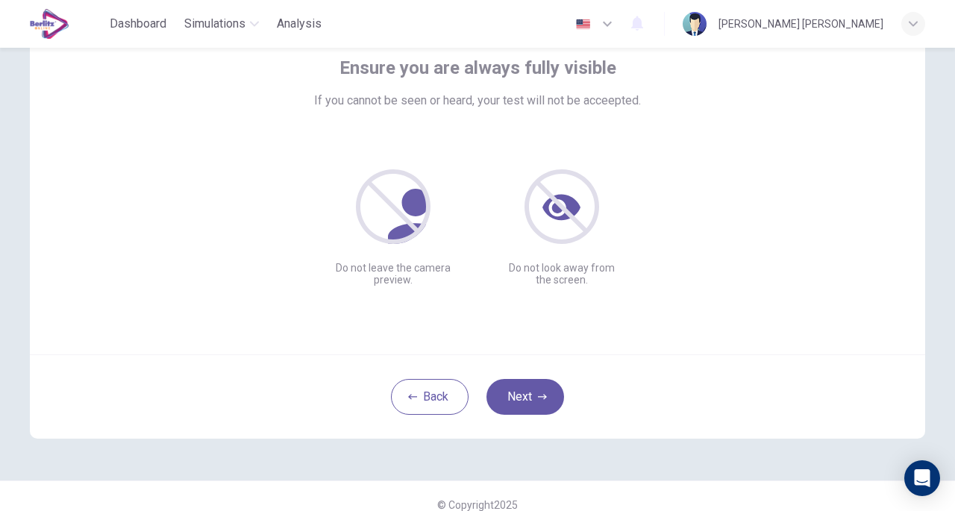
scroll to position [110, 0]
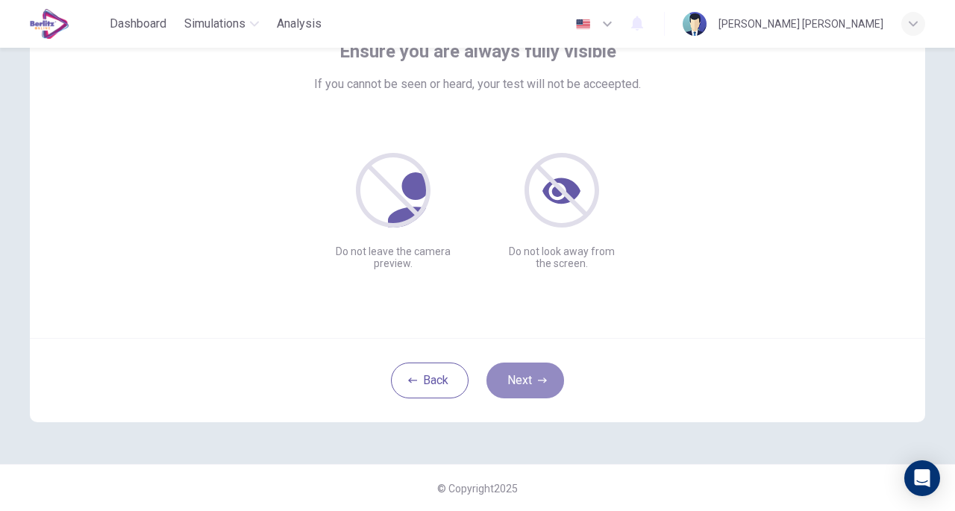
click at [544, 379] on button "Next" at bounding box center [525, 380] width 78 height 36
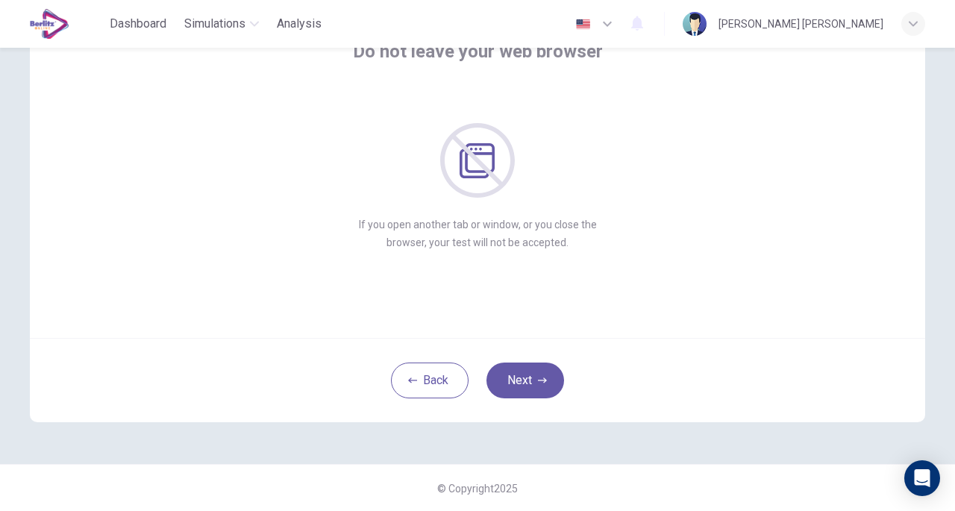
click at [547, 368] on button "Next" at bounding box center [525, 380] width 78 height 36
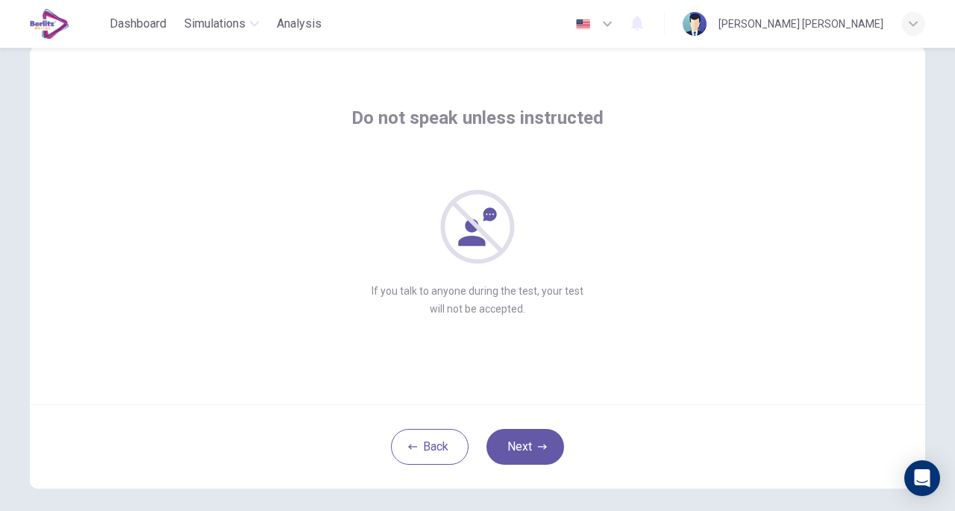
scroll to position [75, 0]
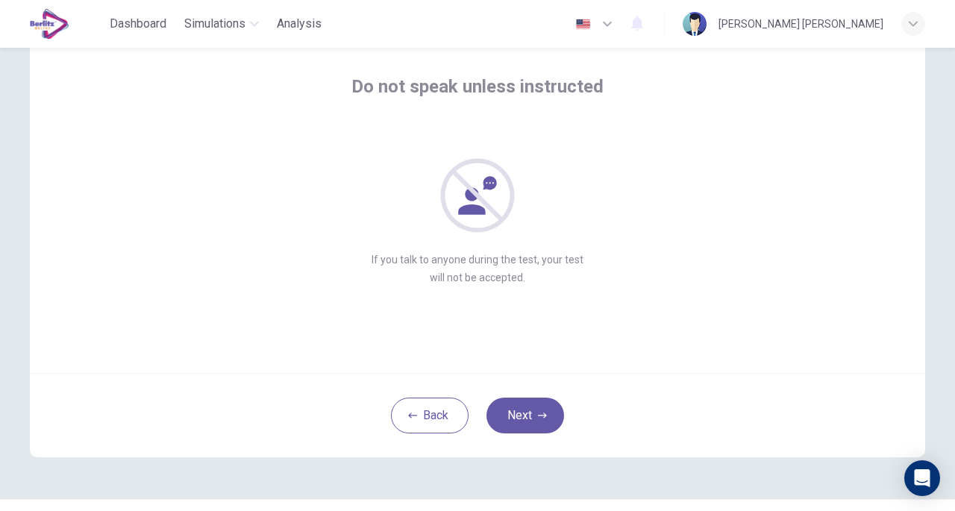
click at [538, 418] on icon "button" at bounding box center [542, 415] width 9 height 9
click at [531, 405] on button "Next" at bounding box center [525, 415] width 78 height 36
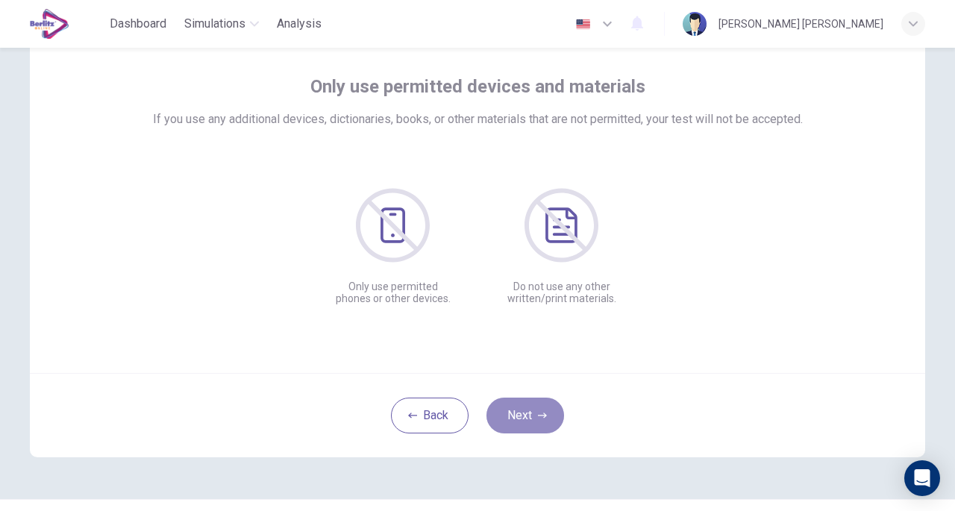
click at [530, 403] on button "Next" at bounding box center [525, 415] width 78 height 36
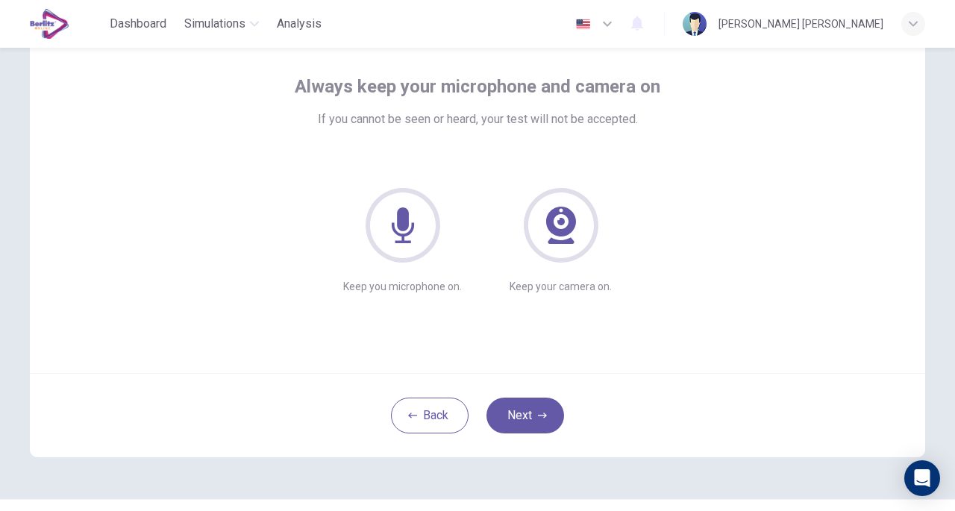
click at [530, 403] on button "Next" at bounding box center [525, 415] width 78 height 36
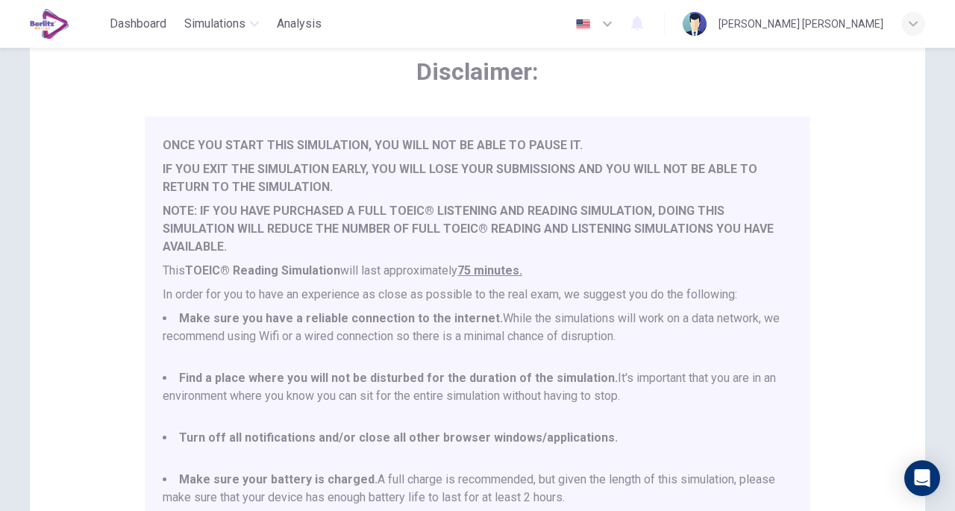
scroll to position [39, 0]
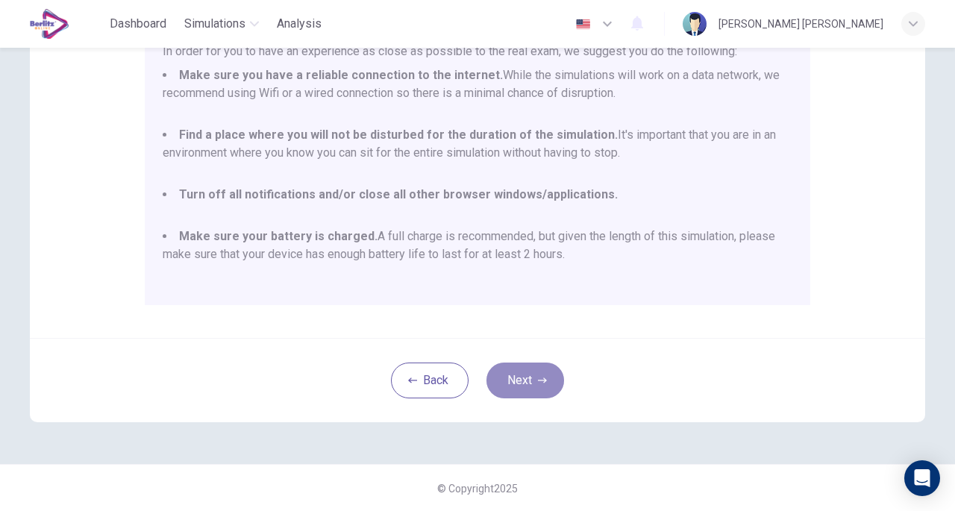
click at [523, 375] on button "Next" at bounding box center [525, 380] width 78 height 36
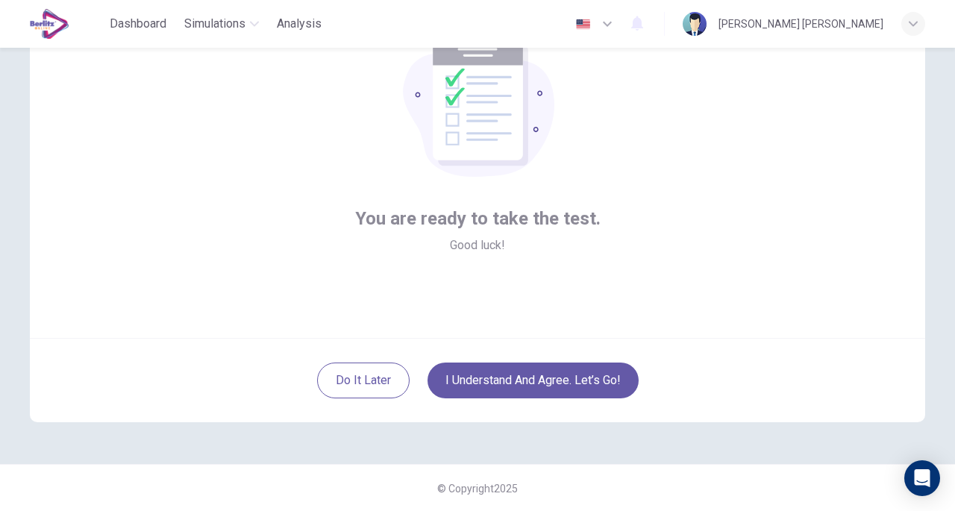
click at [556, 380] on button "I understand and agree. Let’s go!" at bounding box center [532, 380] width 211 height 36
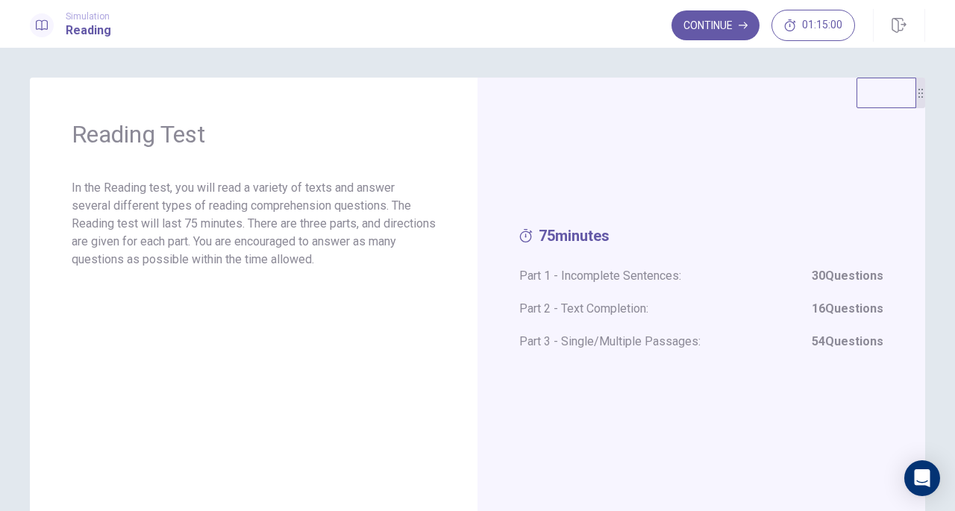
scroll to position [81, 0]
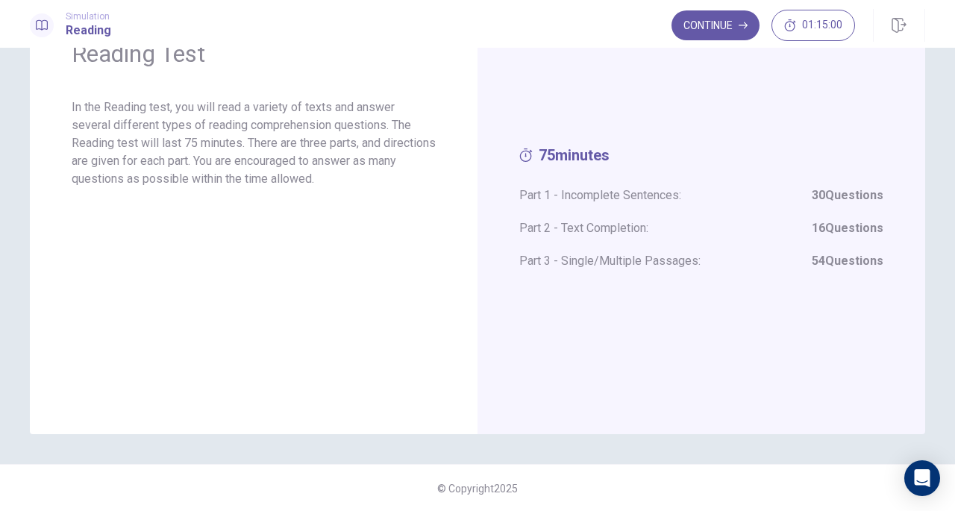
click at [721, 26] on button "Continue" at bounding box center [715, 25] width 88 height 30
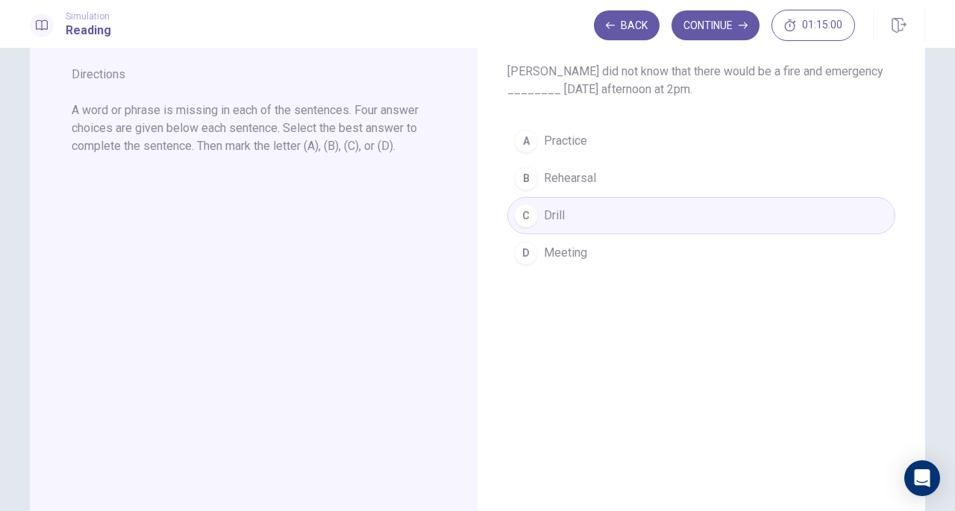
scroll to position [0, 0]
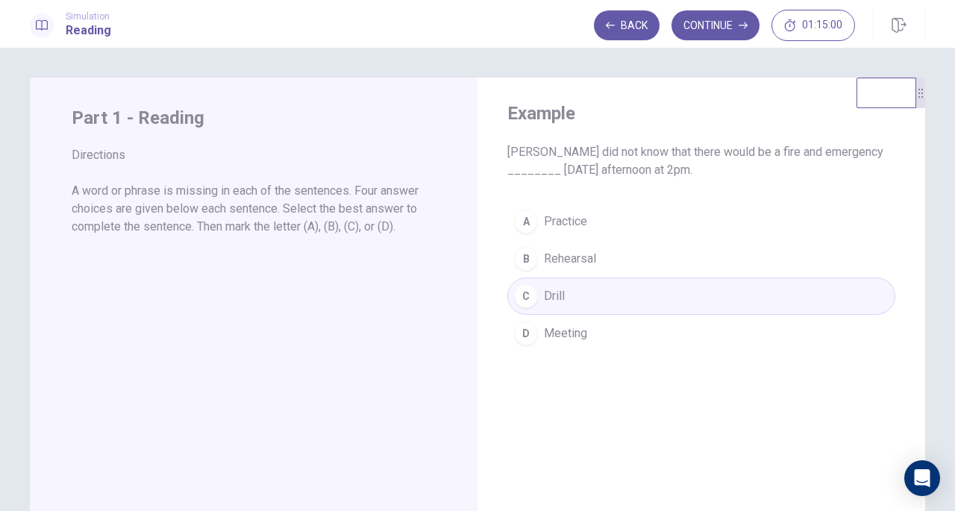
click at [594, 266] on div "A Practice B Rehearsal C Drill D Meeting" at bounding box center [701, 277] width 388 height 149
click at [709, 23] on button "Continue" at bounding box center [715, 25] width 88 height 30
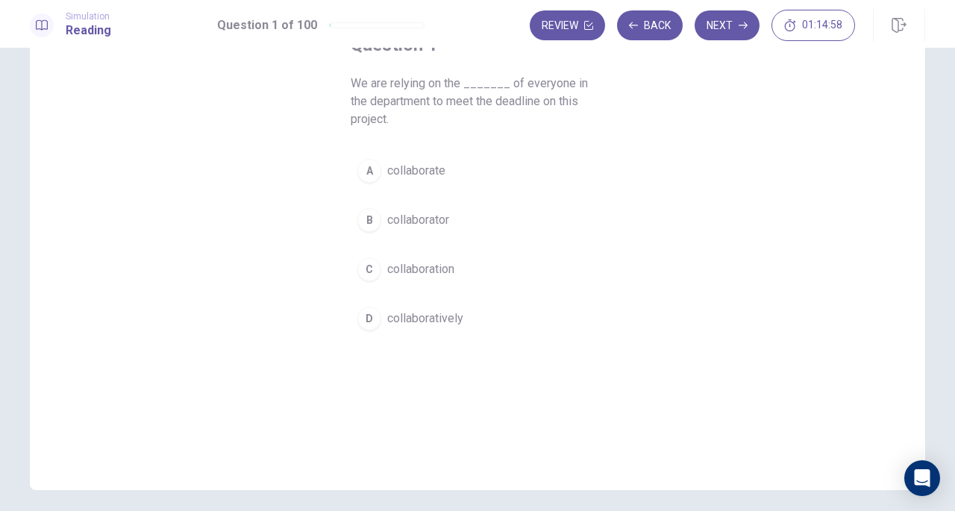
scroll to position [13, 0]
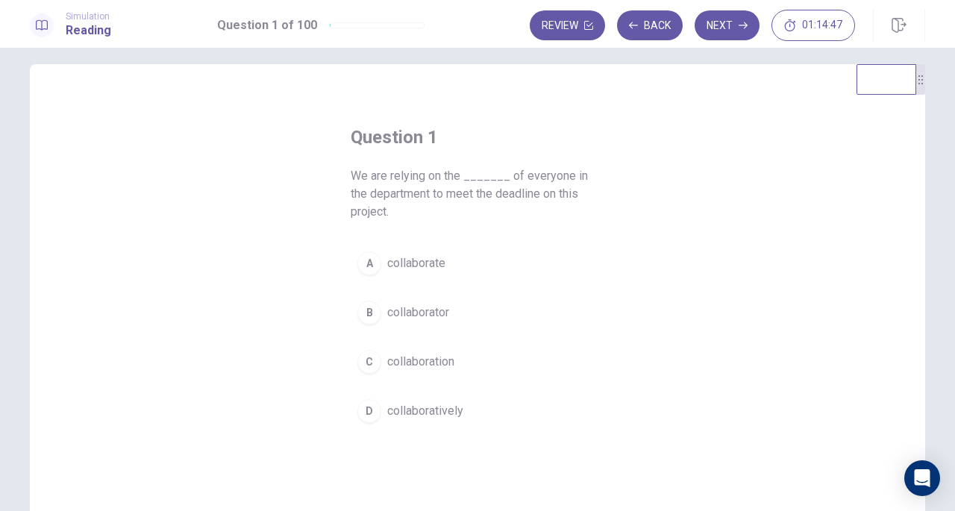
click at [428, 372] on button "C collaboration" at bounding box center [478, 361] width 254 height 37
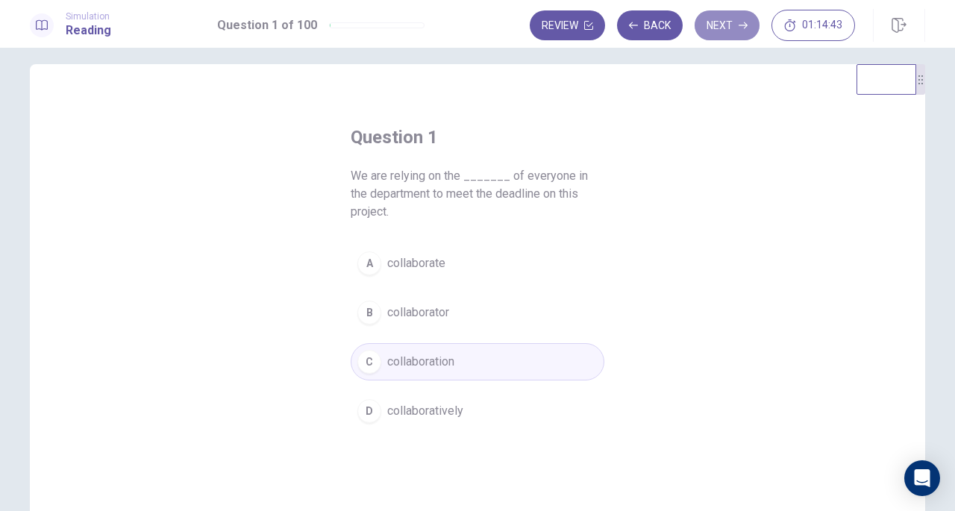
click at [706, 26] on button "Next" at bounding box center [726, 25] width 65 height 30
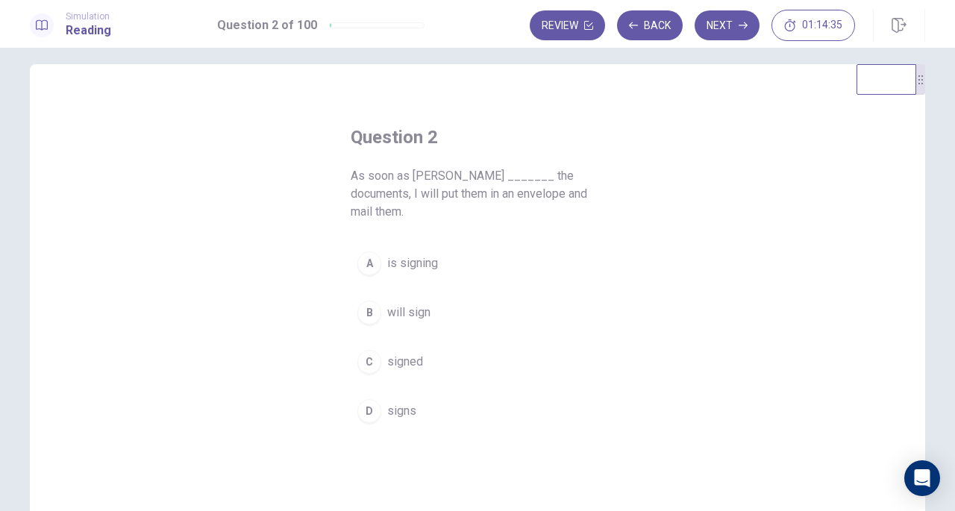
click at [419, 392] on button "D signs" at bounding box center [478, 410] width 254 height 37
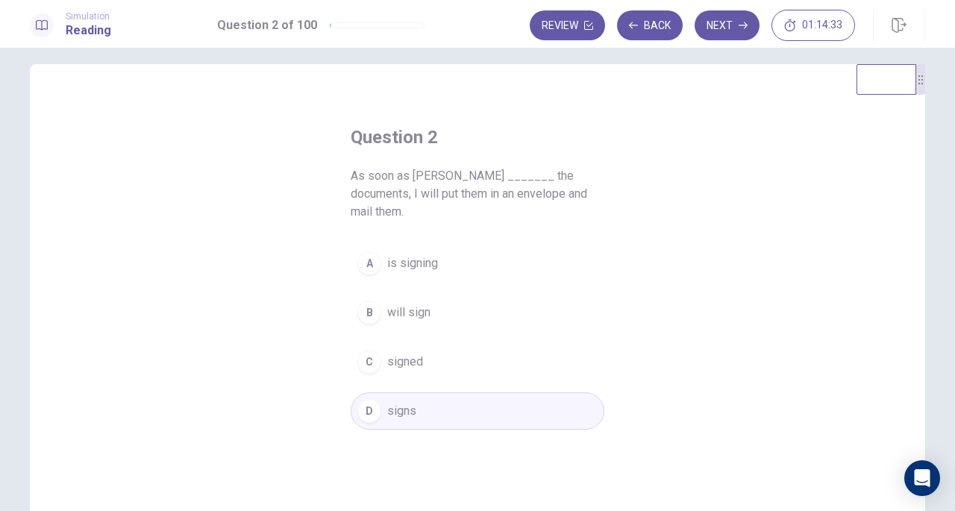
click at [739, 10] on div "Review Back Next 01:14:33" at bounding box center [691, 25] width 325 height 31
click at [735, 25] on button "Next" at bounding box center [726, 25] width 65 height 30
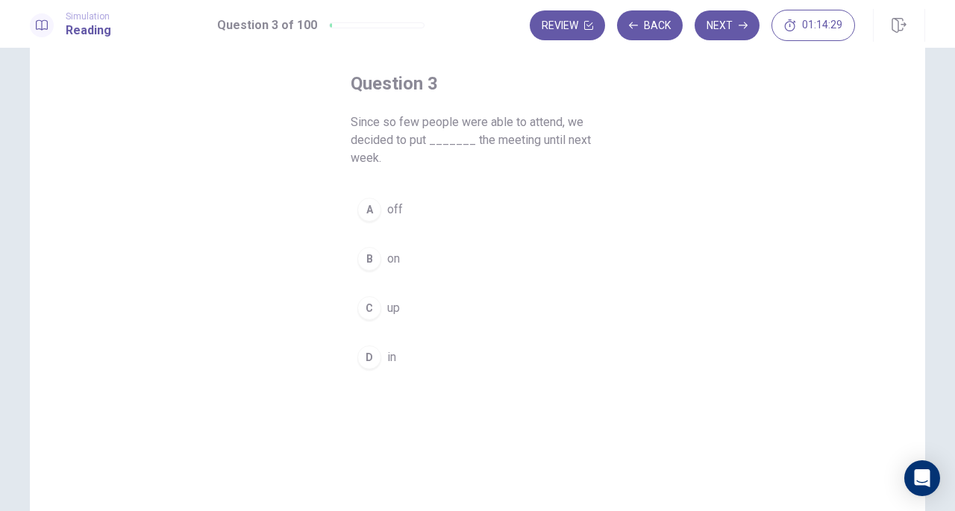
scroll to position [88, 0]
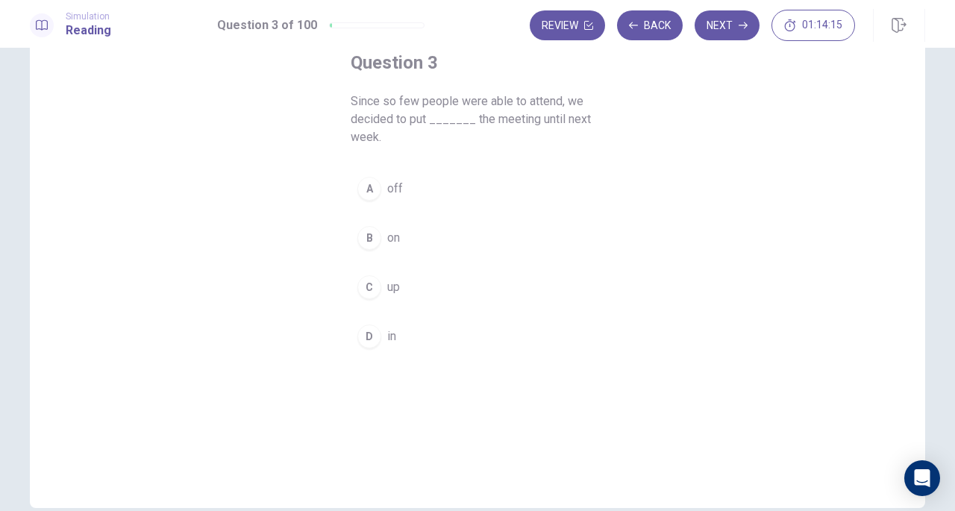
click at [391, 242] on span "on" at bounding box center [393, 238] width 13 height 18
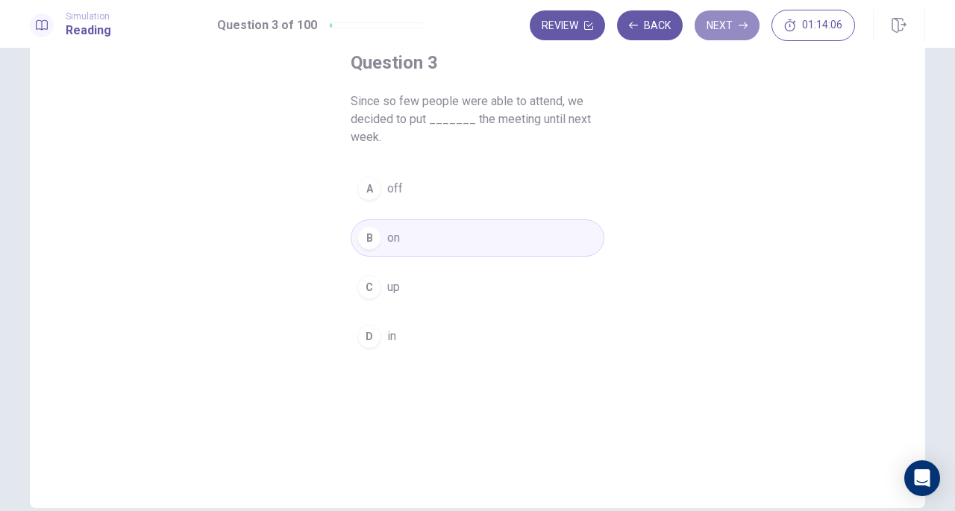
click at [726, 28] on button "Next" at bounding box center [726, 25] width 65 height 30
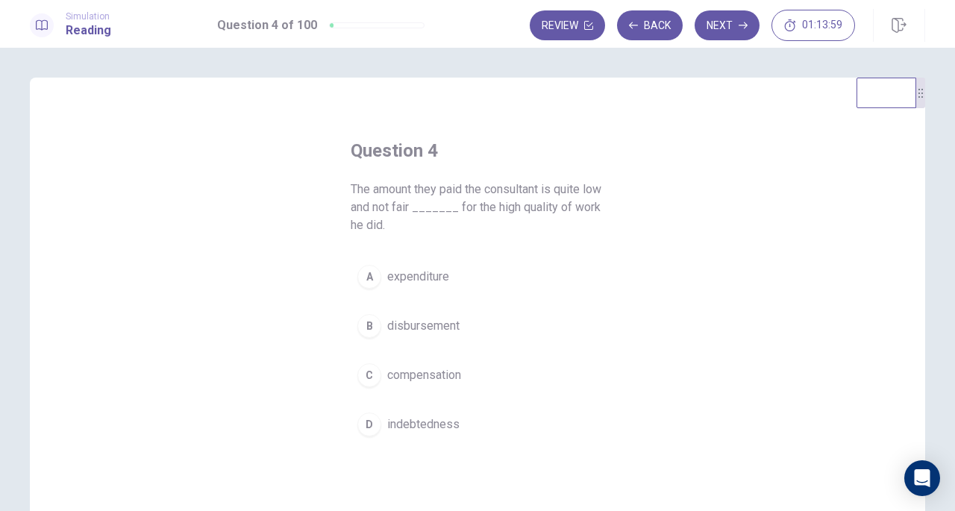
scroll to position [75, 0]
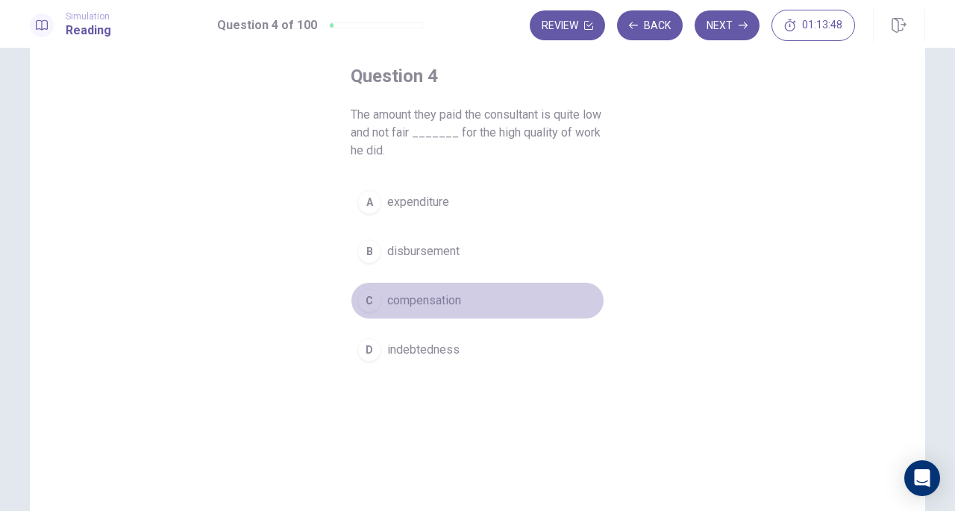
click at [443, 305] on span "compensation" at bounding box center [424, 301] width 74 height 18
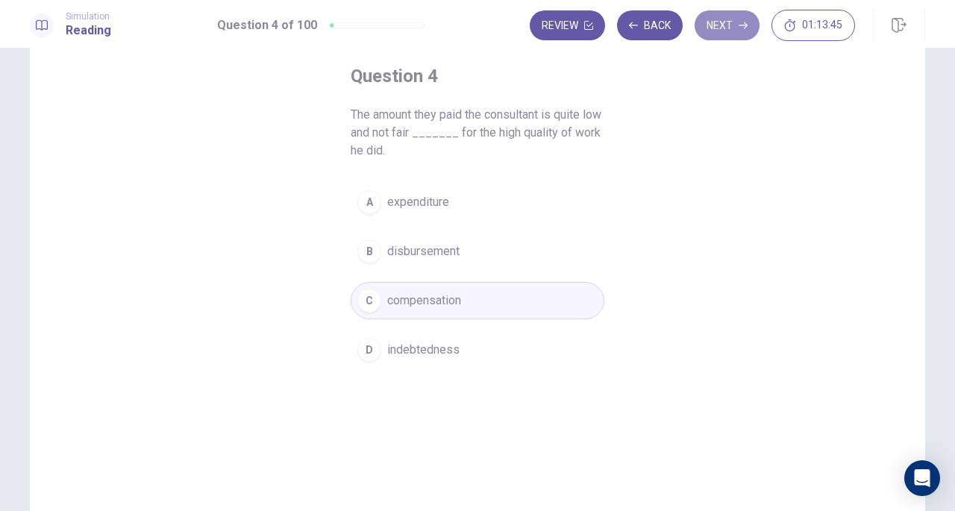
click at [714, 26] on button "Next" at bounding box center [726, 25] width 65 height 30
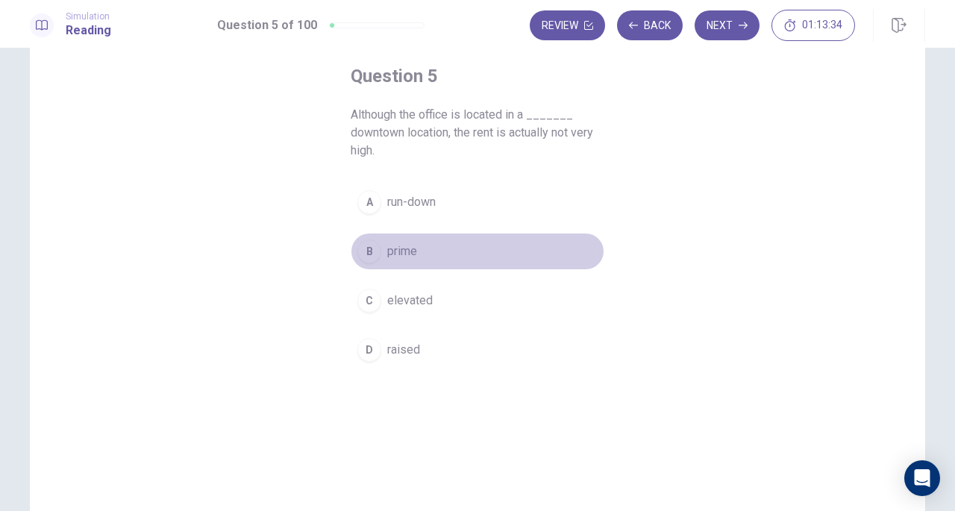
click at [422, 254] on button "B prime" at bounding box center [478, 251] width 254 height 37
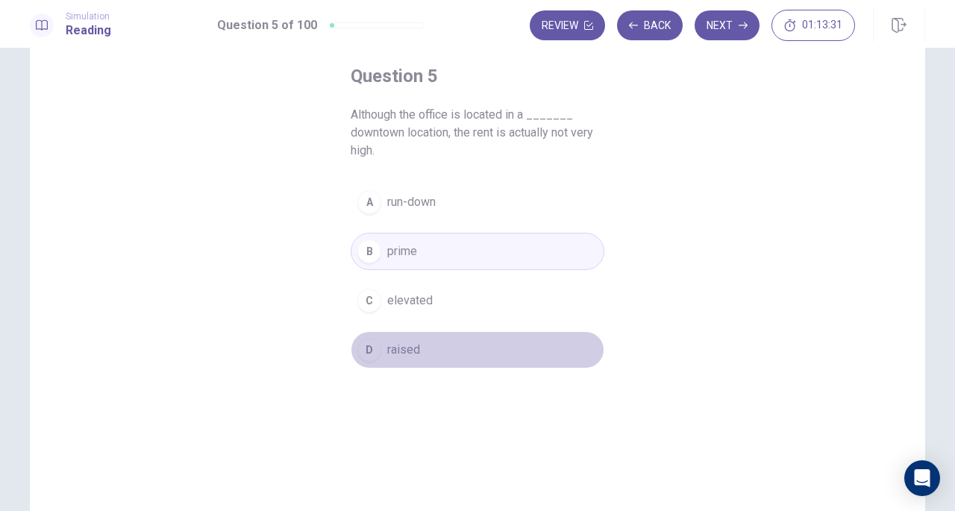
click at [427, 331] on button "D raised" at bounding box center [478, 349] width 254 height 37
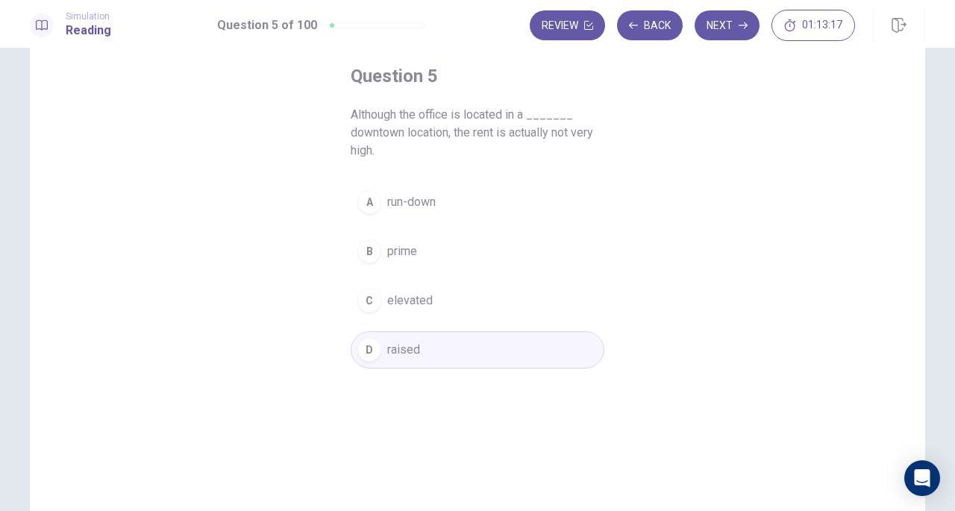
scroll to position [0, 0]
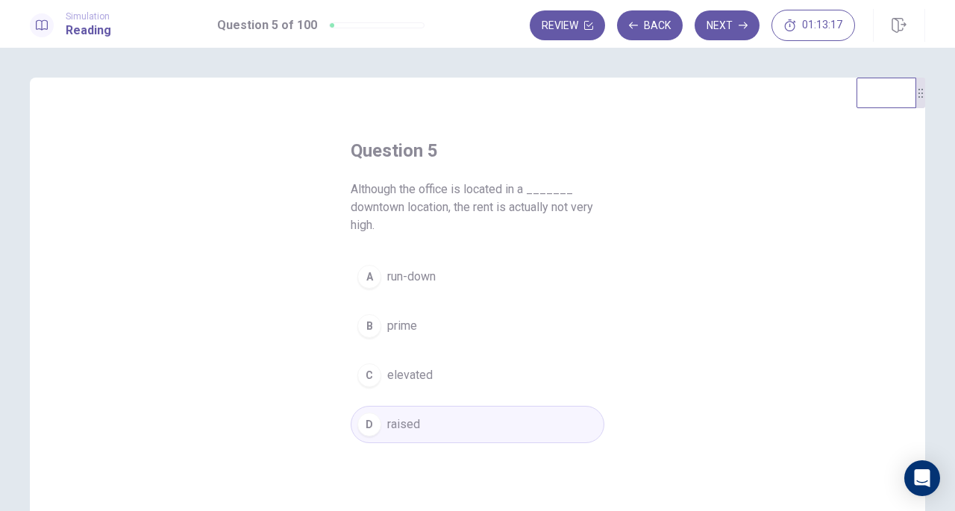
click at [713, 24] on button "Next" at bounding box center [726, 25] width 65 height 30
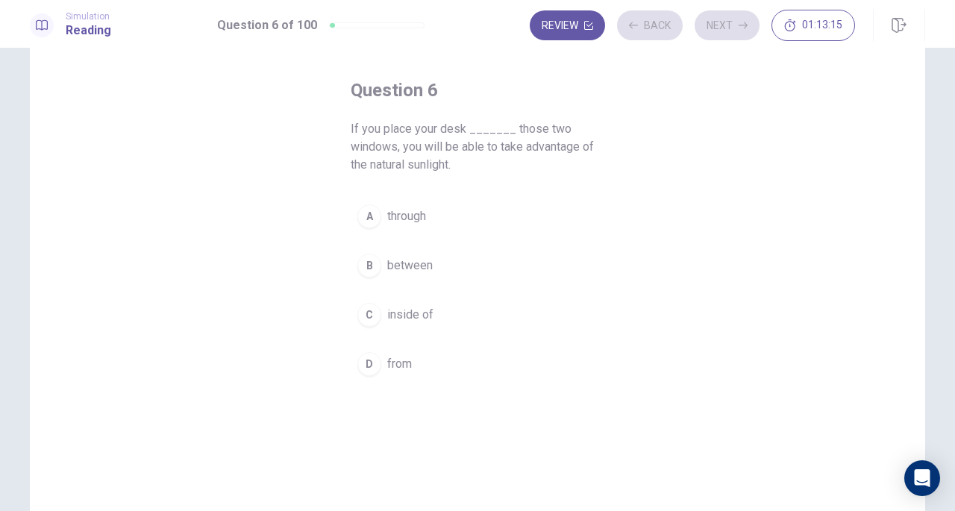
scroll to position [75, 0]
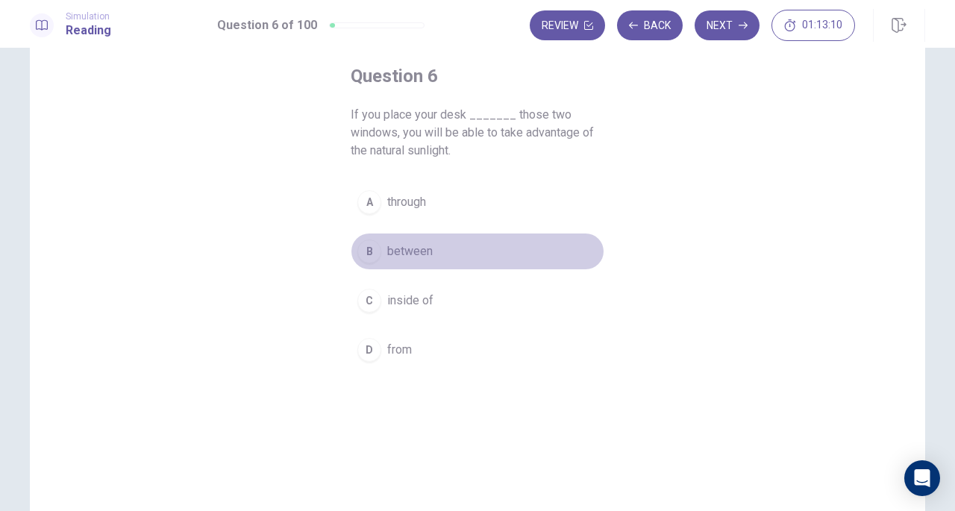
click at [437, 248] on button "B between" at bounding box center [478, 251] width 254 height 37
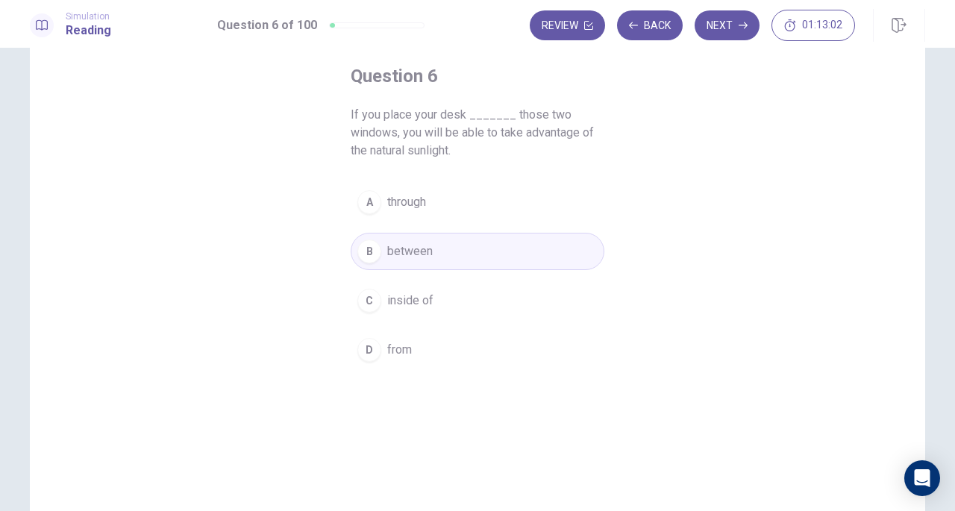
drag, startPoint x: 728, startPoint y: 27, endPoint x: 616, endPoint y: 115, distance: 142.3
click at [728, 26] on button "Next" at bounding box center [726, 25] width 65 height 30
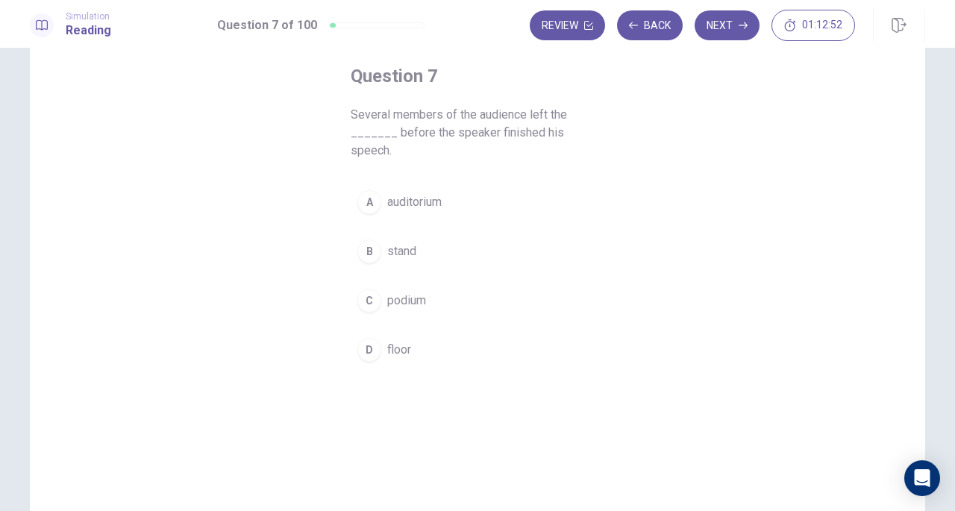
click at [522, 183] on button "A auditorium" at bounding box center [478, 201] width 254 height 37
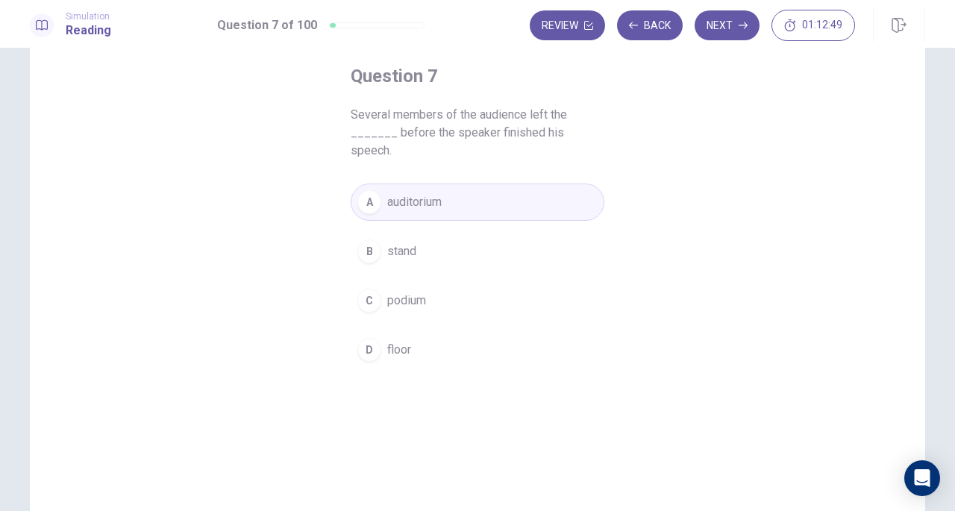
click at [723, 26] on button "Next" at bounding box center [726, 25] width 65 height 30
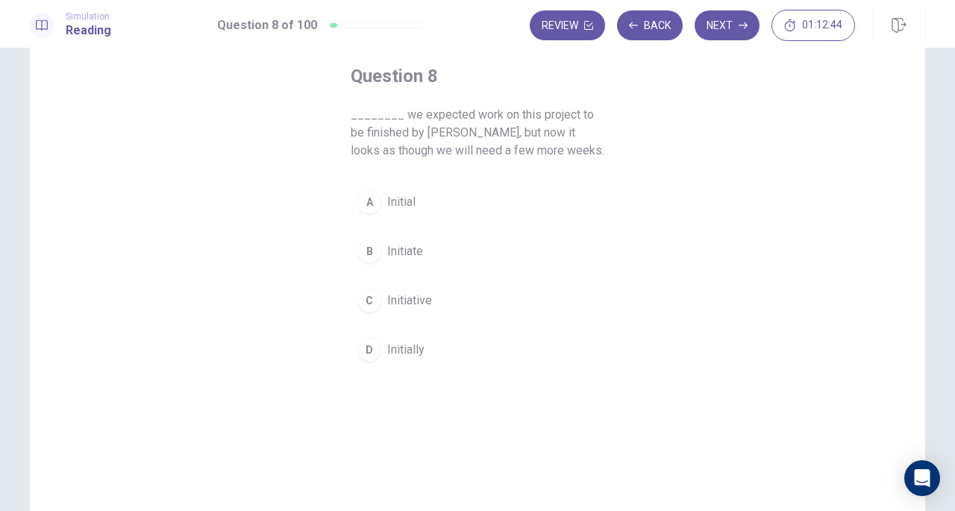
click at [403, 351] on span "Initially" at bounding box center [405, 350] width 37 height 18
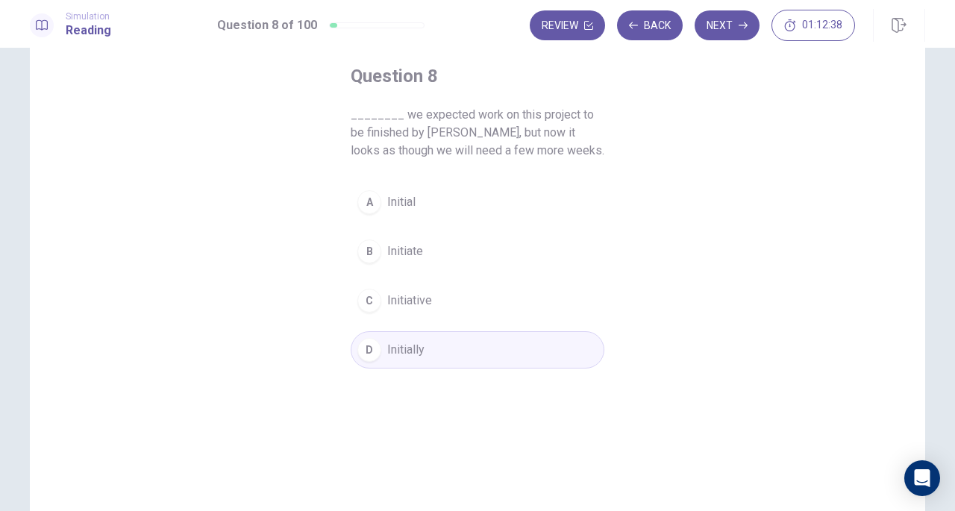
click at [721, 22] on button "Next" at bounding box center [726, 25] width 65 height 30
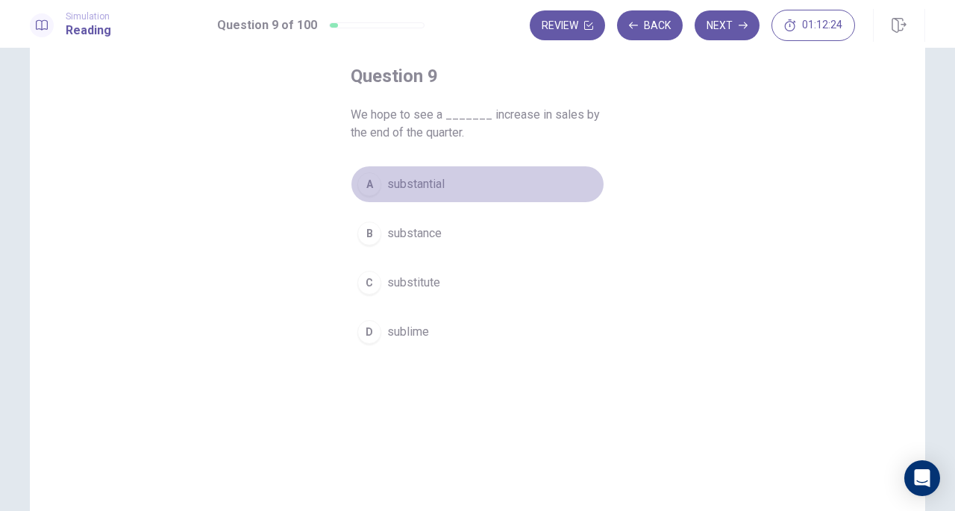
click at [532, 185] on button "A substantial" at bounding box center [478, 184] width 254 height 37
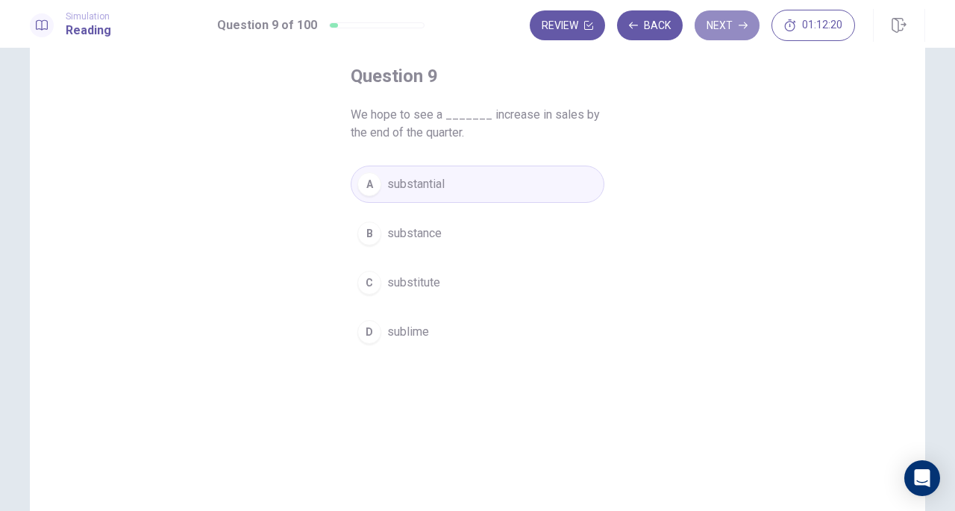
click at [744, 32] on button "Next" at bounding box center [726, 25] width 65 height 30
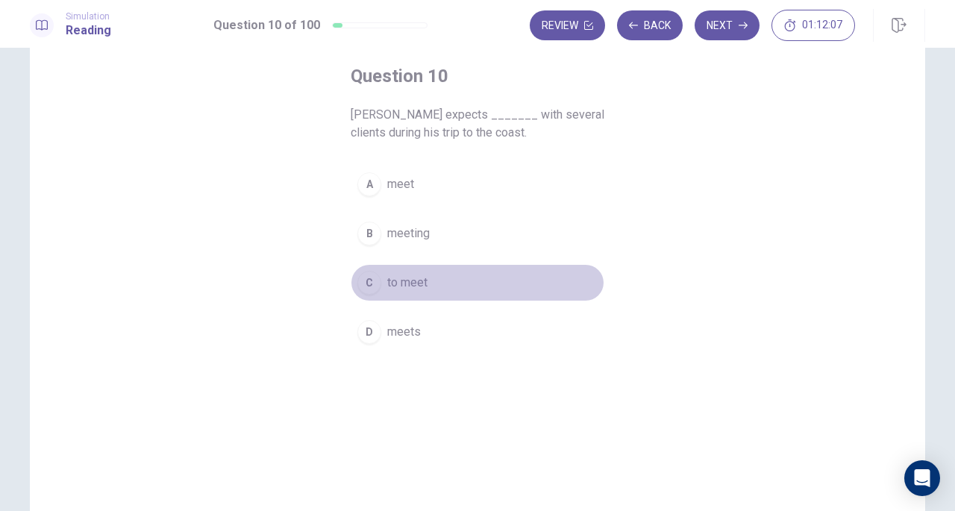
click at [450, 272] on button "C to meet" at bounding box center [478, 282] width 254 height 37
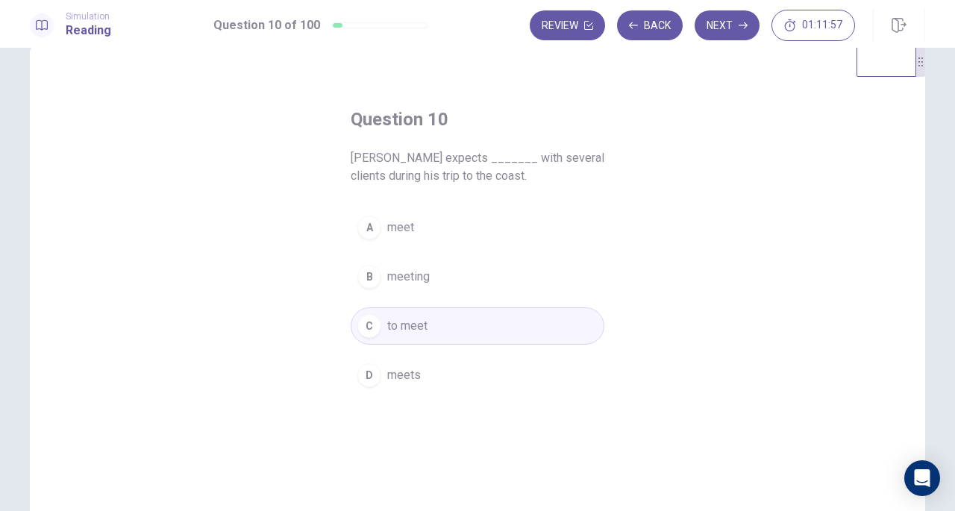
scroll to position [0, 0]
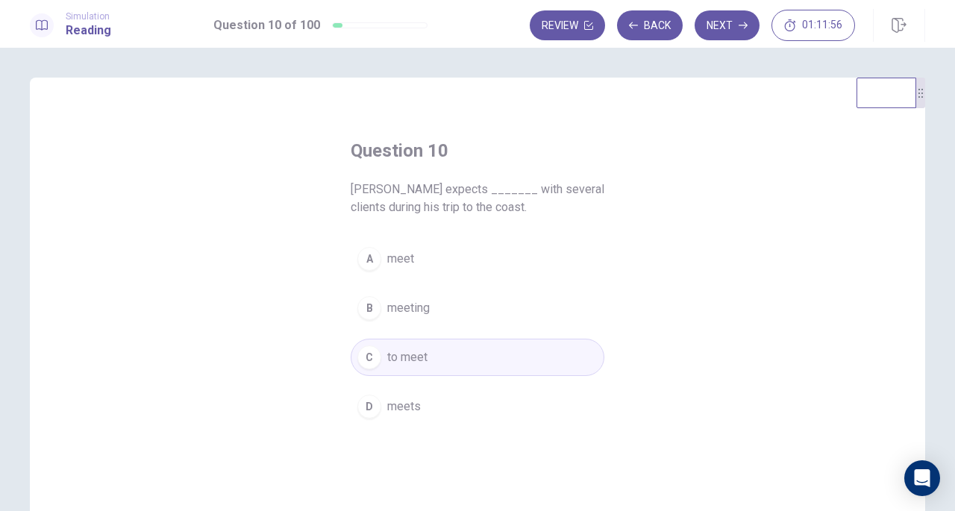
click at [737, 34] on button "Next" at bounding box center [726, 25] width 65 height 30
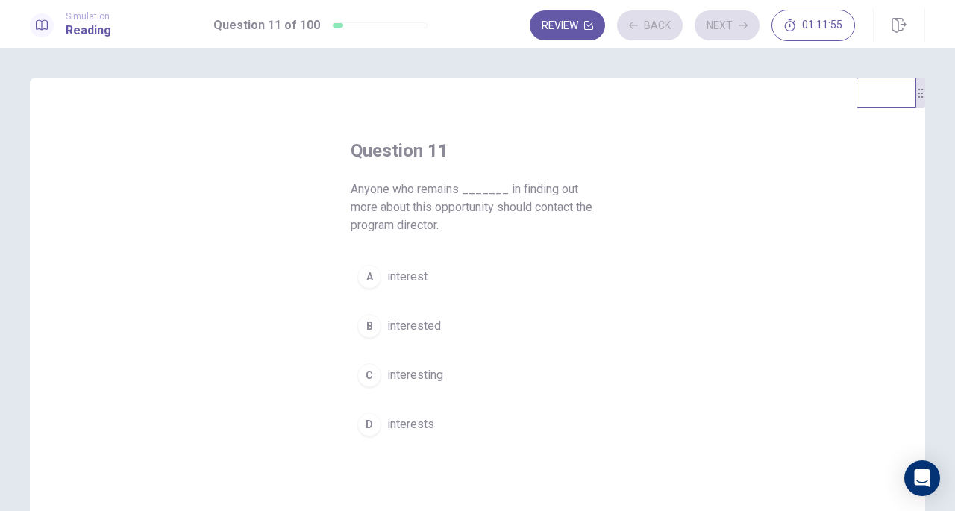
scroll to position [75, 0]
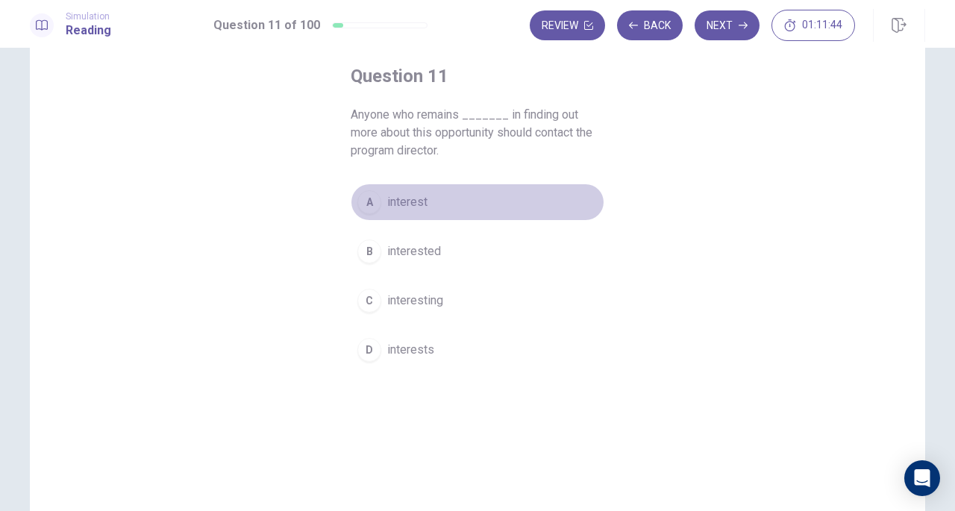
click at [528, 192] on button "A interest" at bounding box center [478, 201] width 254 height 37
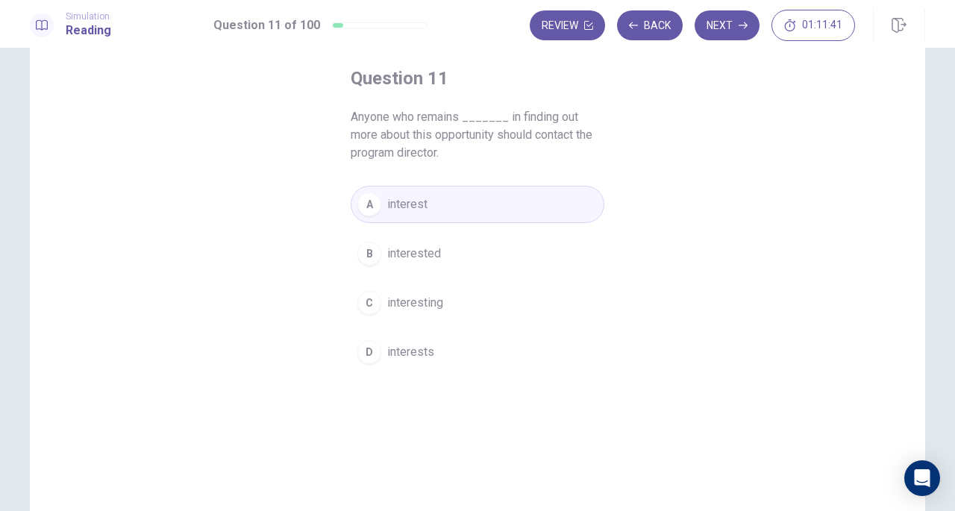
scroll to position [0, 0]
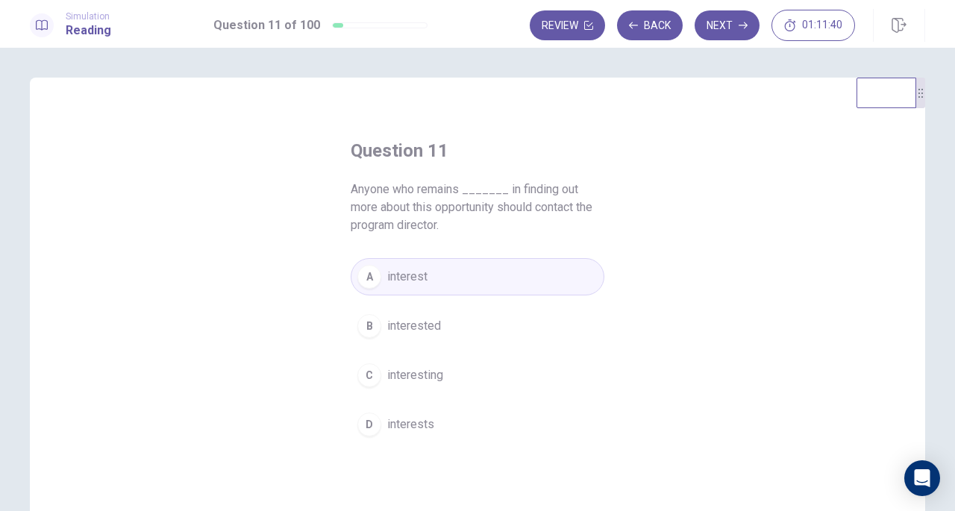
click at [737, 31] on button "Next" at bounding box center [726, 25] width 65 height 30
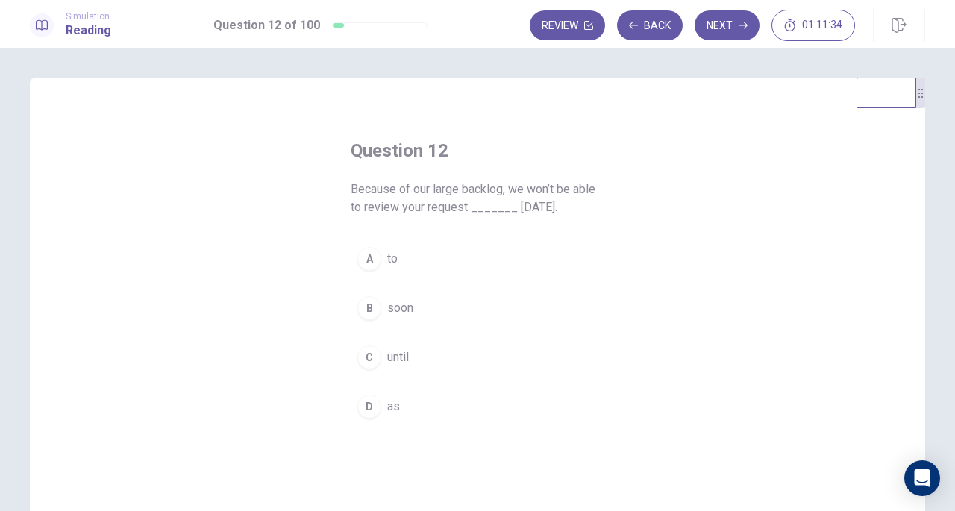
scroll to position [75, 0]
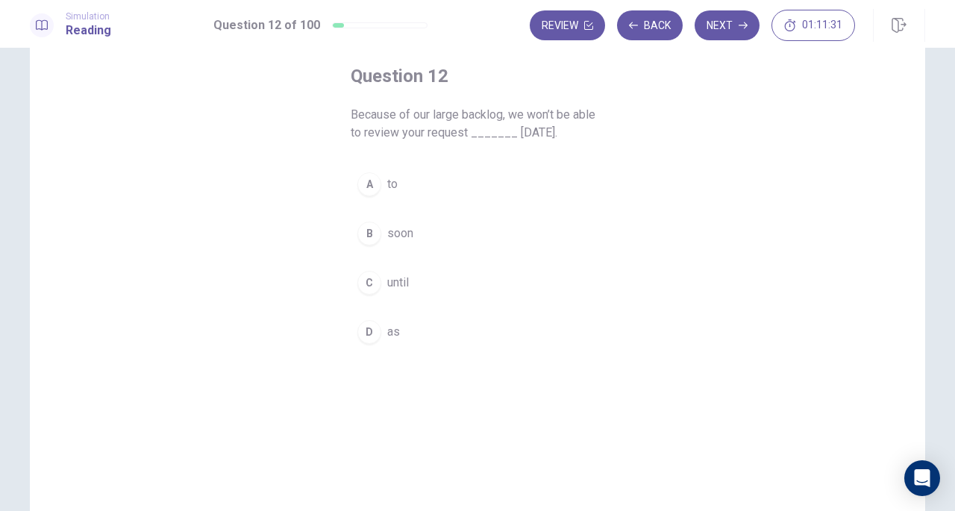
click at [458, 283] on button "C until" at bounding box center [478, 282] width 254 height 37
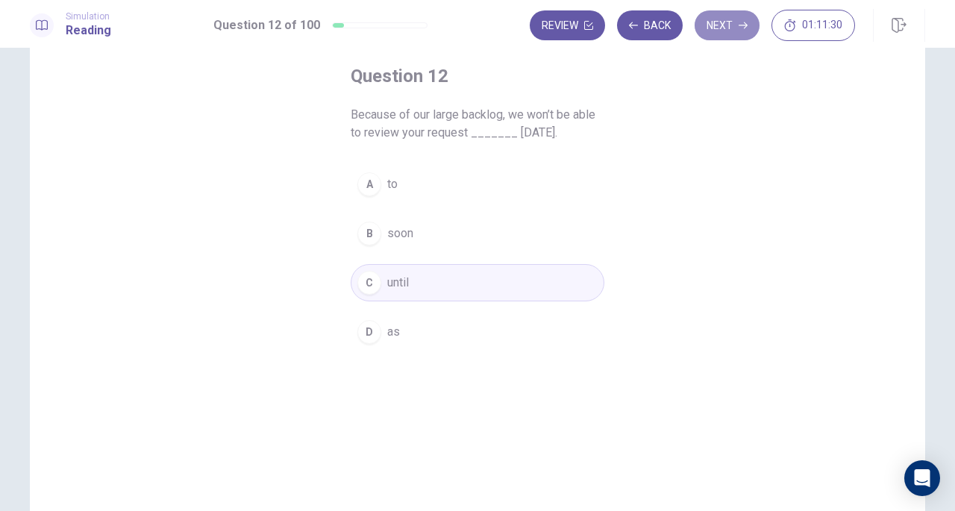
drag, startPoint x: 718, startPoint y: 25, endPoint x: 618, endPoint y: 157, distance: 166.6
click at [718, 25] on button "Next" at bounding box center [726, 25] width 65 height 30
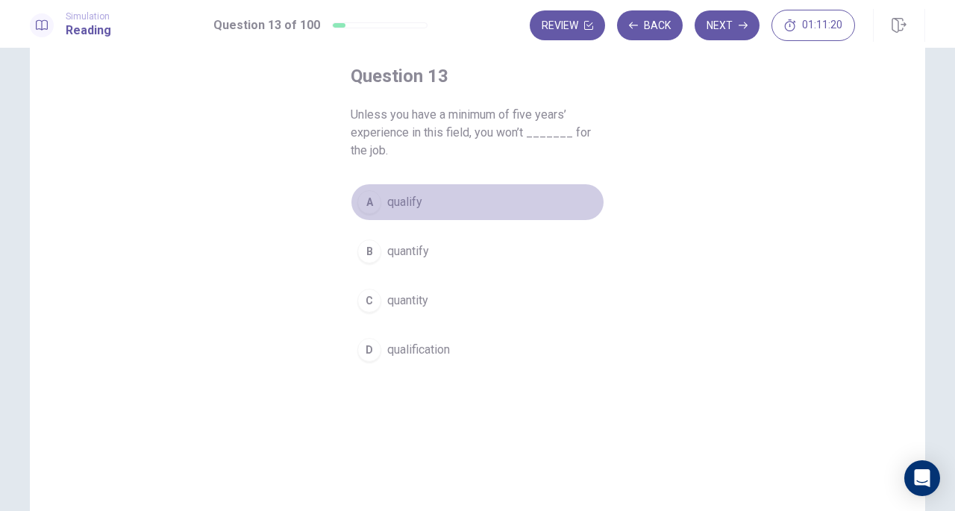
click at [432, 199] on button "A qualify" at bounding box center [478, 201] width 254 height 37
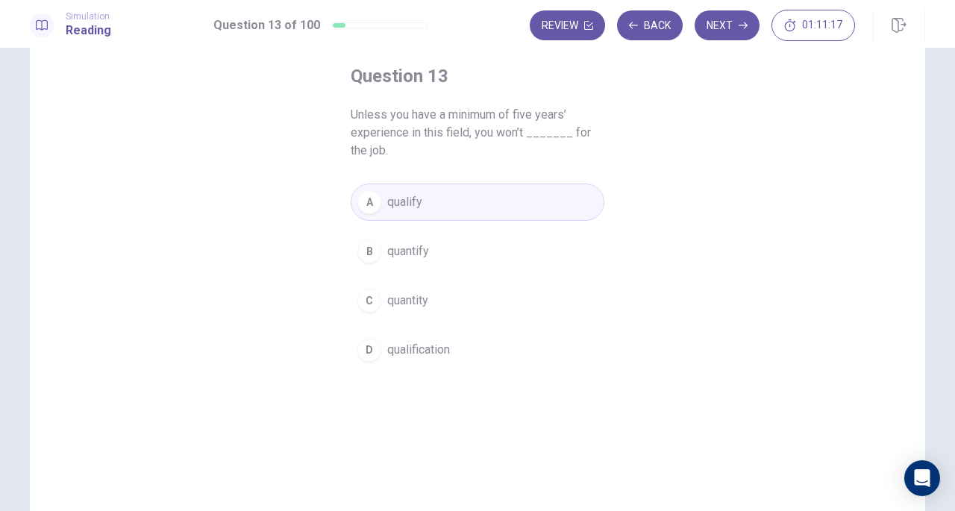
click at [708, 27] on button "Next" at bounding box center [726, 25] width 65 height 30
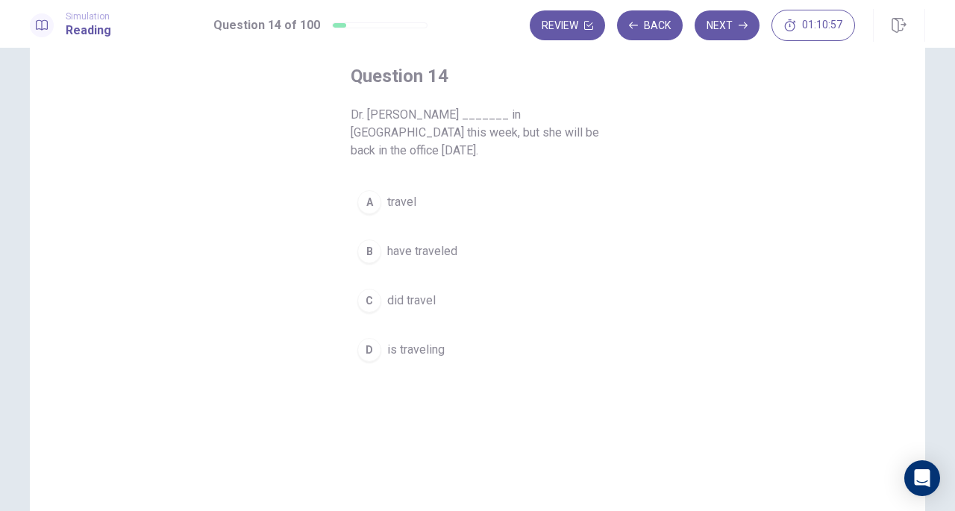
click at [442, 344] on button "D is traveling" at bounding box center [478, 349] width 254 height 37
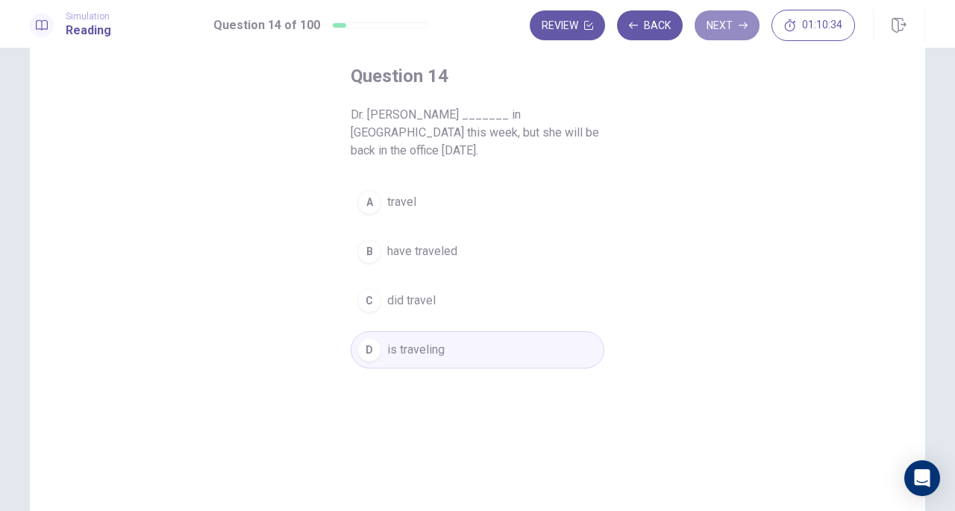
click at [741, 16] on button "Next" at bounding box center [726, 25] width 65 height 30
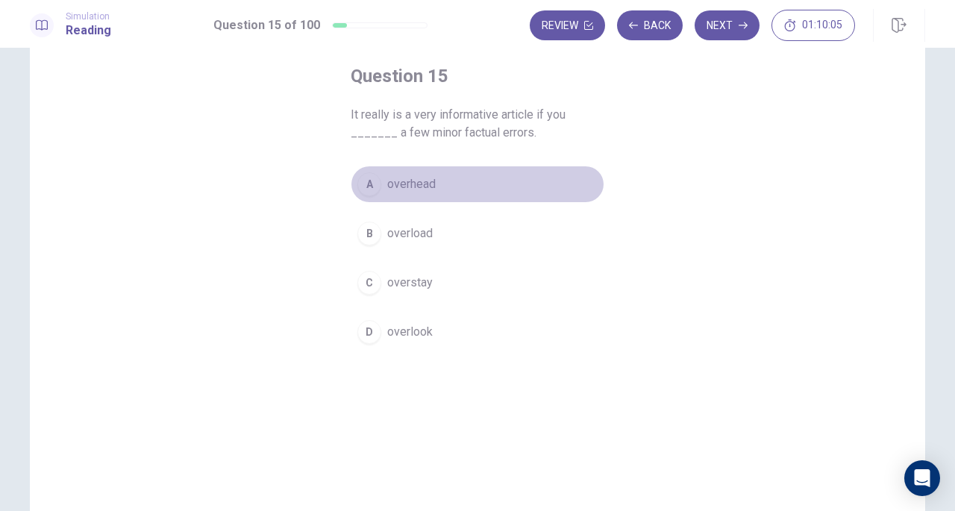
click at [456, 186] on button "A overhead" at bounding box center [478, 184] width 254 height 37
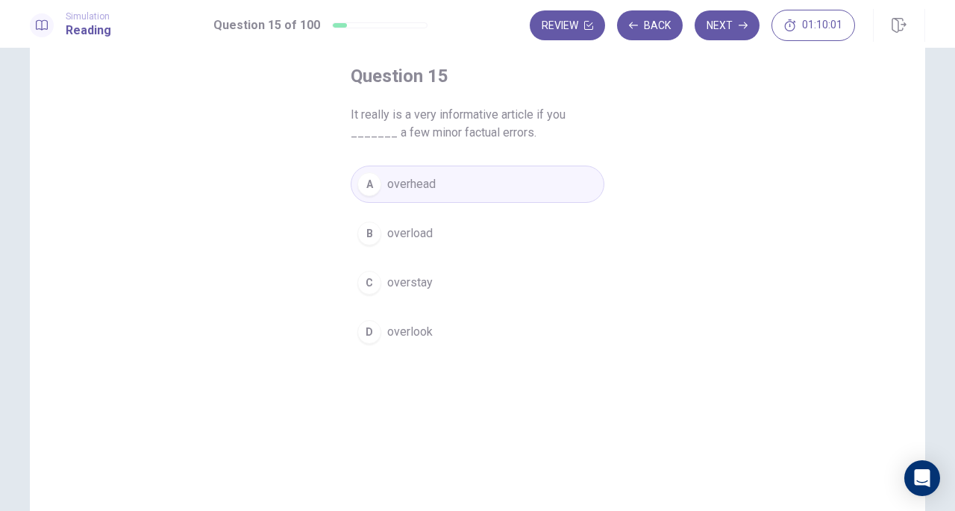
click at [407, 329] on span "overlook" at bounding box center [409, 332] width 45 height 18
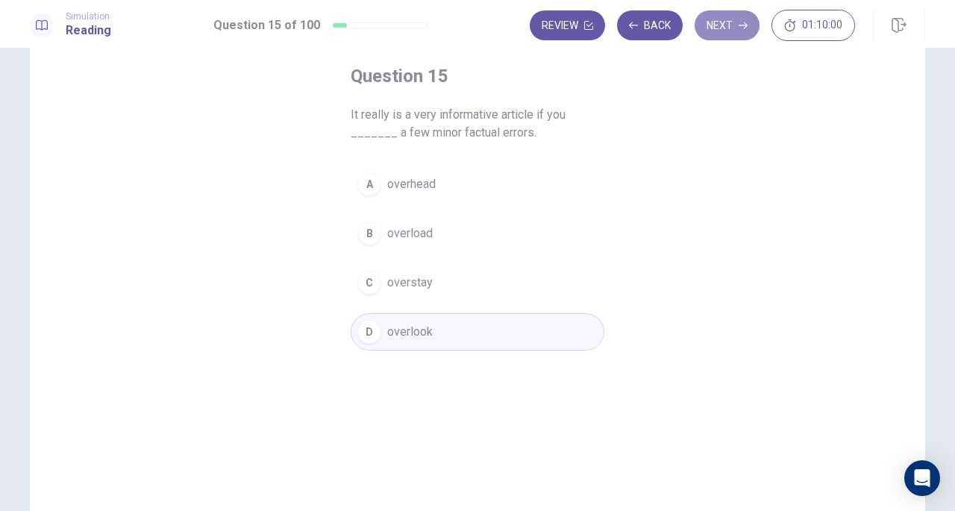
click at [733, 37] on button "Next" at bounding box center [726, 25] width 65 height 30
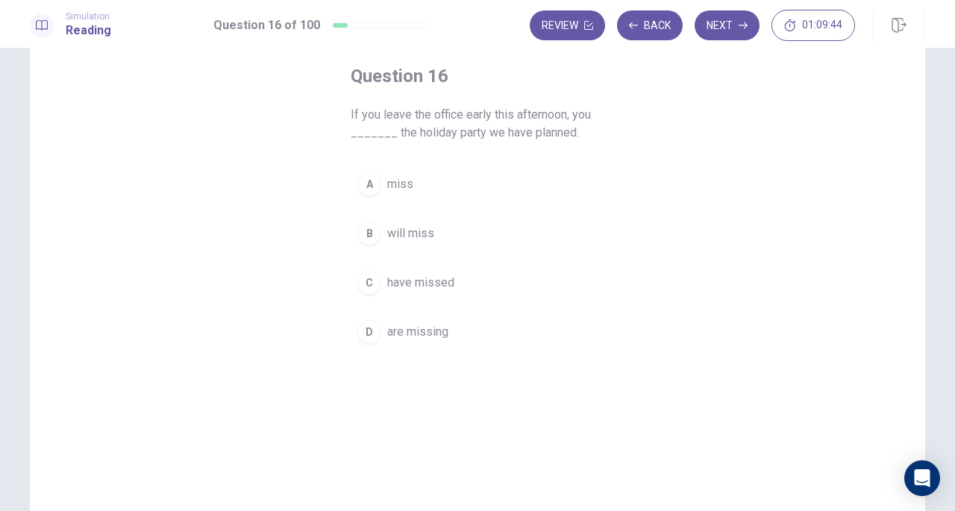
click at [436, 239] on button "B will miss" at bounding box center [478, 233] width 254 height 37
click at [743, 31] on button "Next" at bounding box center [726, 25] width 65 height 30
click at [447, 183] on button "A Speak" at bounding box center [478, 184] width 254 height 37
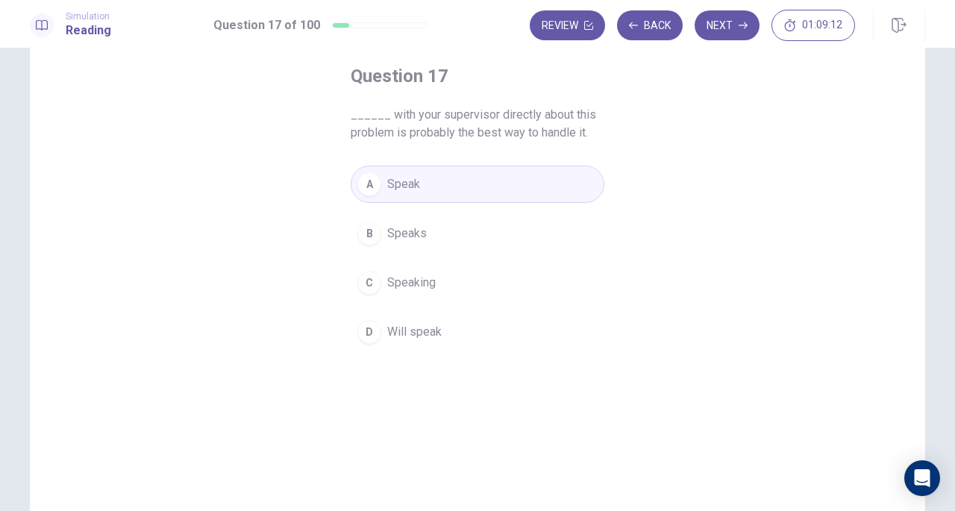
drag, startPoint x: 711, startPoint y: 34, endPoint x: 450, endPoint y: 146, distance: 284.3
click at [711, 33] on button "Next" at bounding box center [726, 25] width 65 height 30
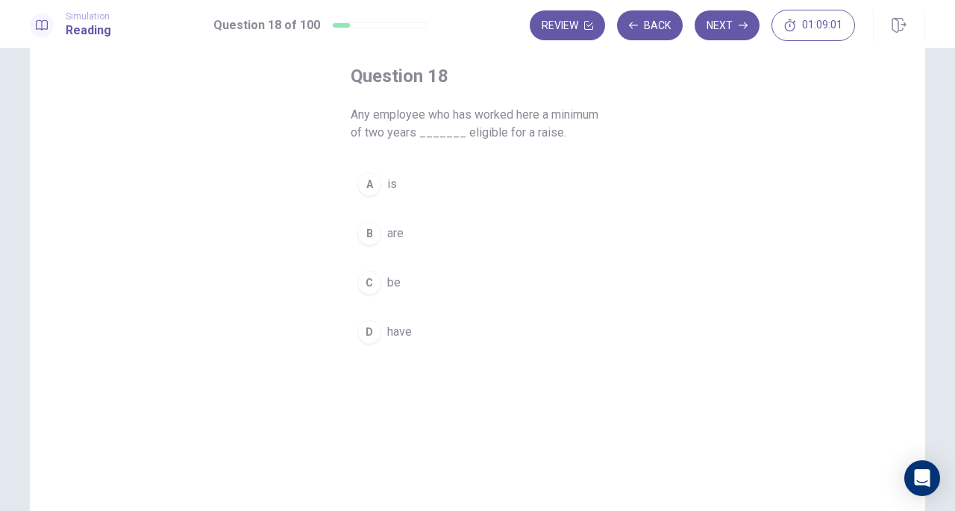
click at [395, 185] on button "A is" at bounding box center [478, 184] width 254 height 37
click at [732, 28] on button "Next" at bounding box center [726, 25] width 65 height 30
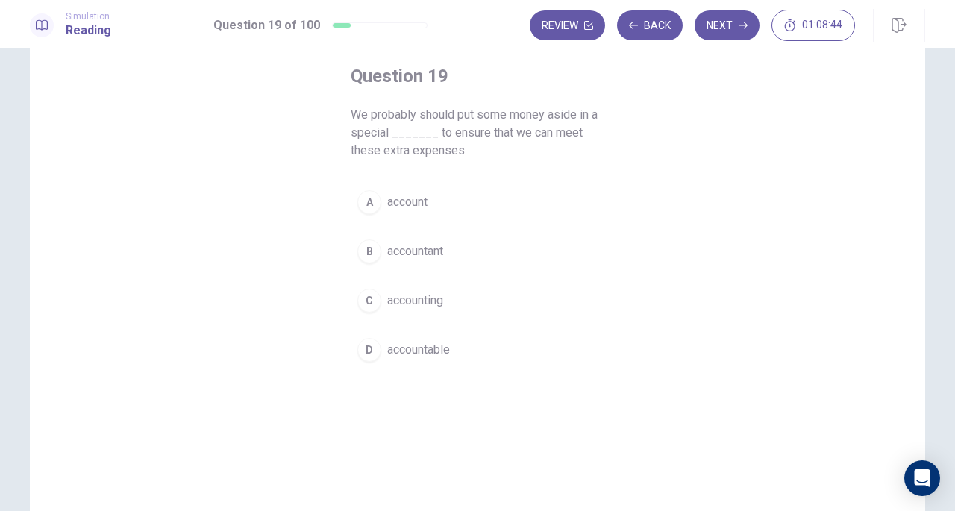
click at [444, 192] on button "A account" at bounding box center [478, 201] width 254 height 37
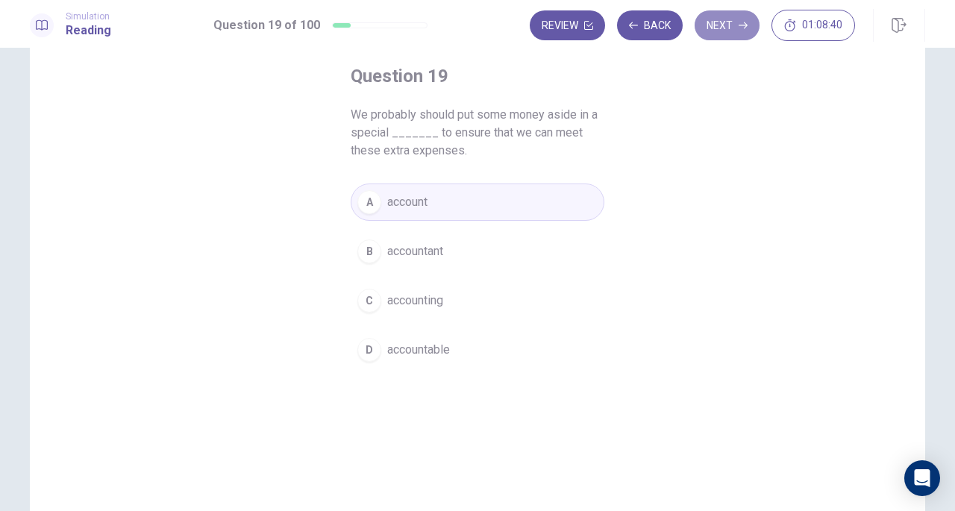
click at [709, 25] on button "Next" at bounding box center [726, 25] width 65 height 30
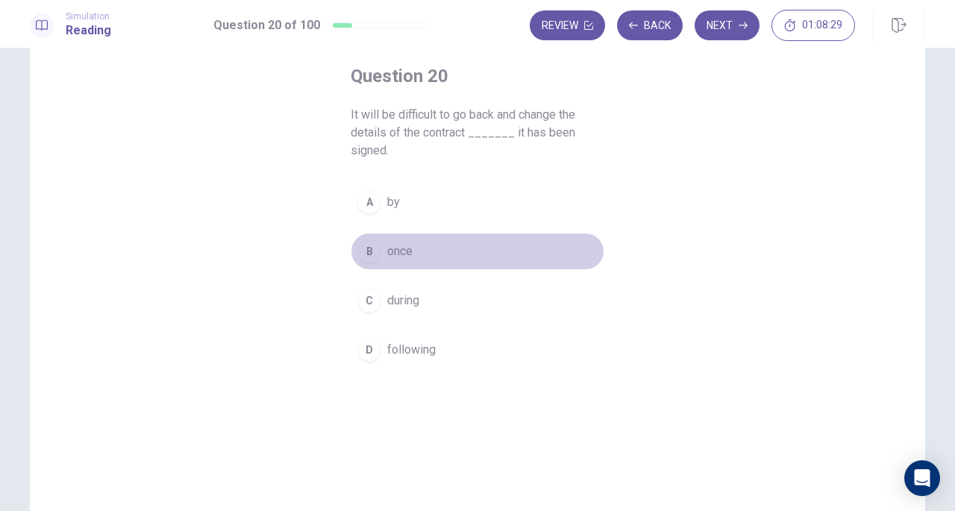
click at [434, 247] on button "B once" at bounding box center [478, 251] width 254 height 37
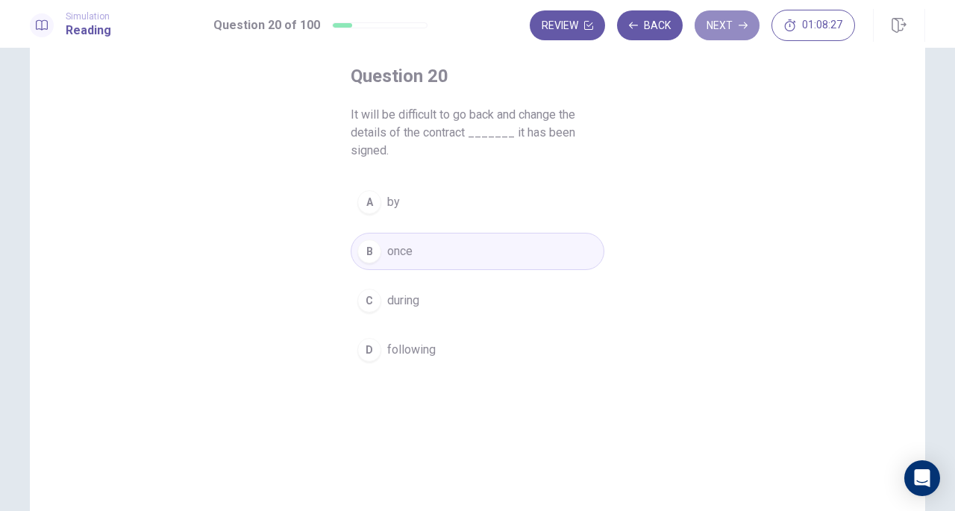
click at [712, 31] on button "Next" at bounding box center [726, 25] width 65 height 30
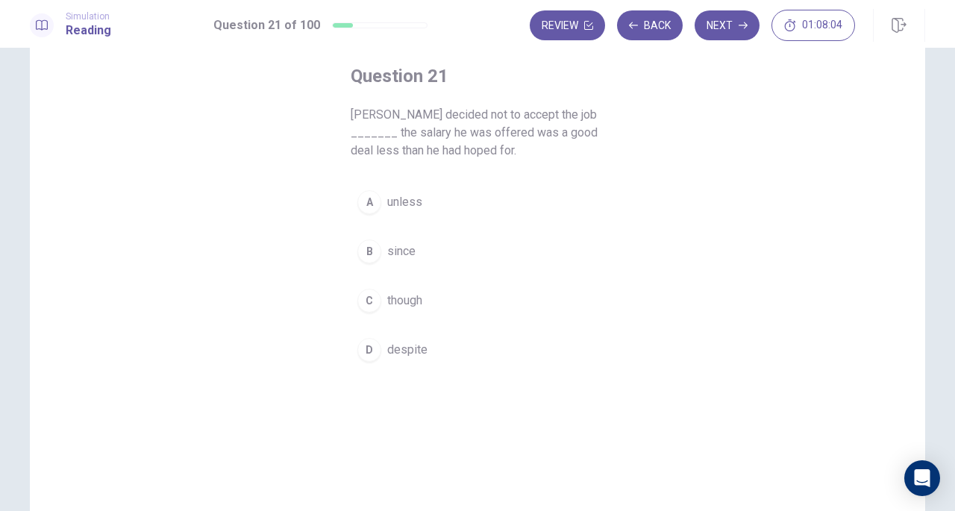
drag, startPoint x: 385, startPoint y: 135, endPoint x: 407, endPoint y: 133, distance: 22.4
click at [407, 133] on span "Roger decided not to accept the job _______ the salary he was offered was a goo…" at bounding box center [478, 133] width 254 height 54
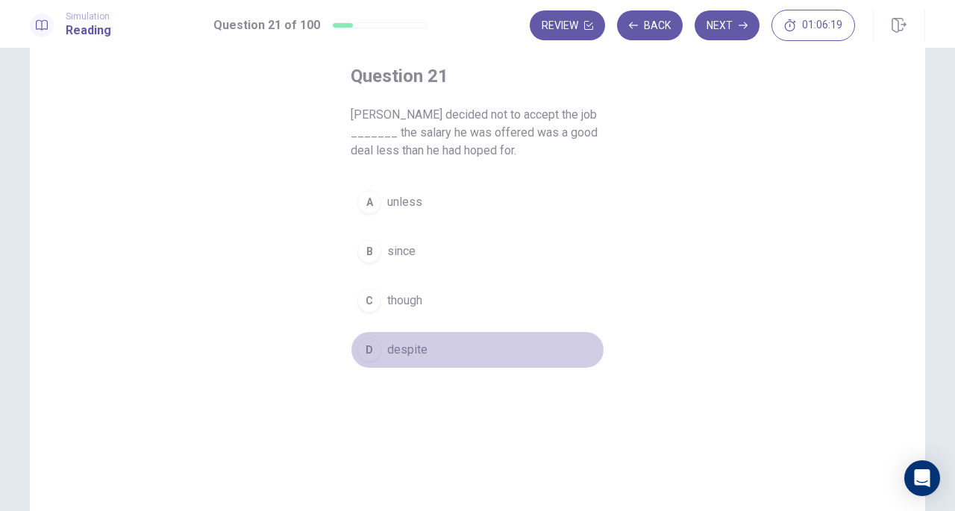
click at [351, 360] on button "D despite" at bounding box center [478, 349] width 254 height 37
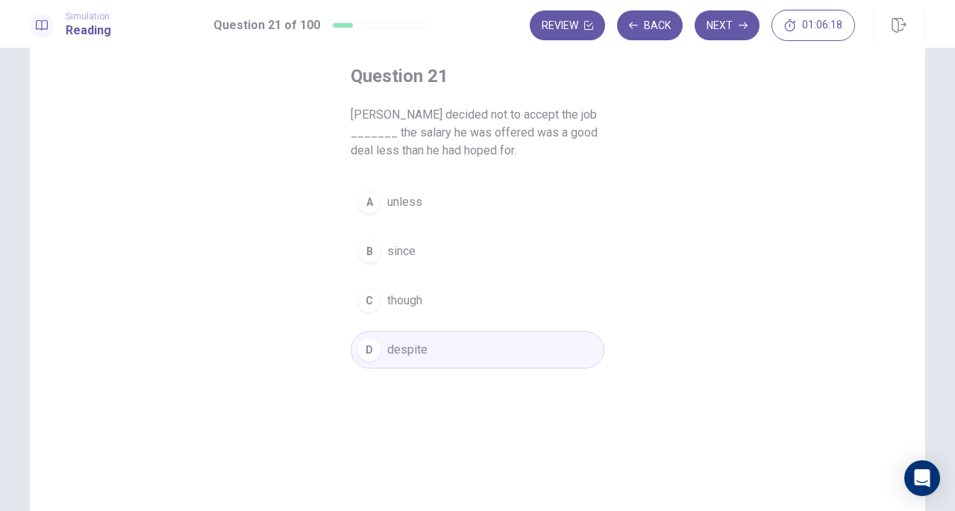
scroll to position [0, 0]
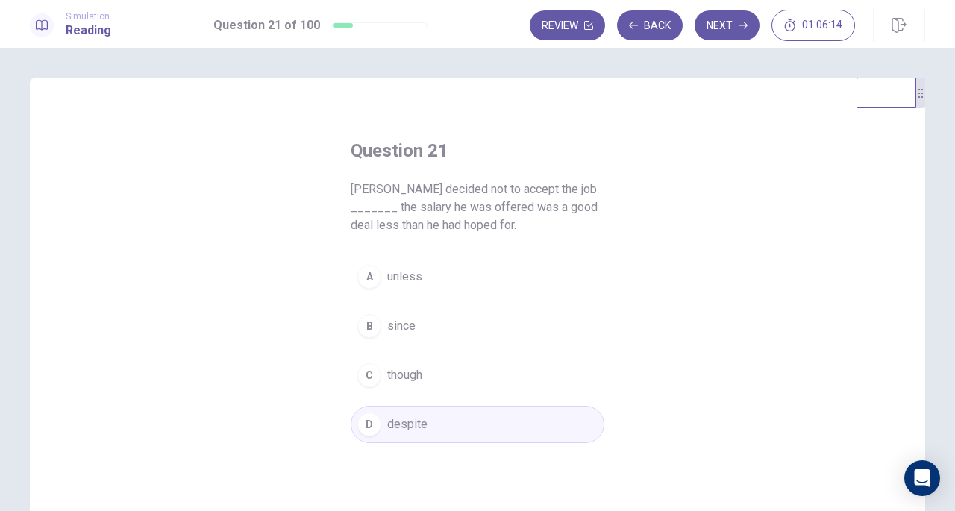
click at [720, 29] on button "Next" at bounding box center [726, 25] width 65 height 30
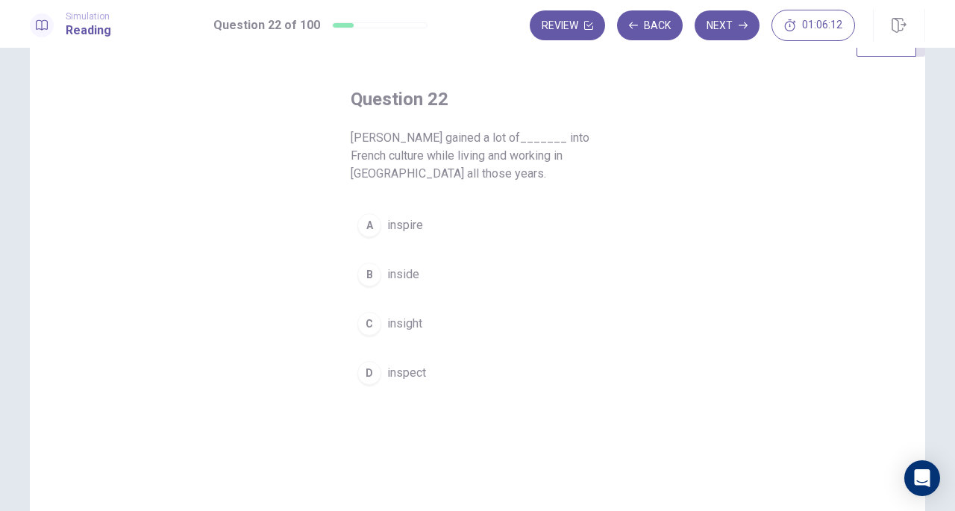
scroll to position [75, 0]
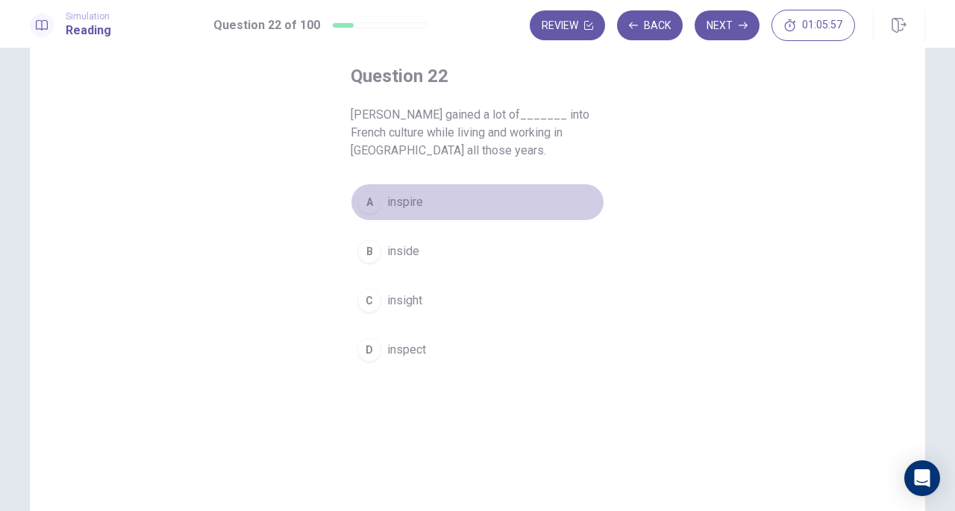
click at [473, 189] on button "A inspire" at bounding box center [478, 201] width 254 height 37
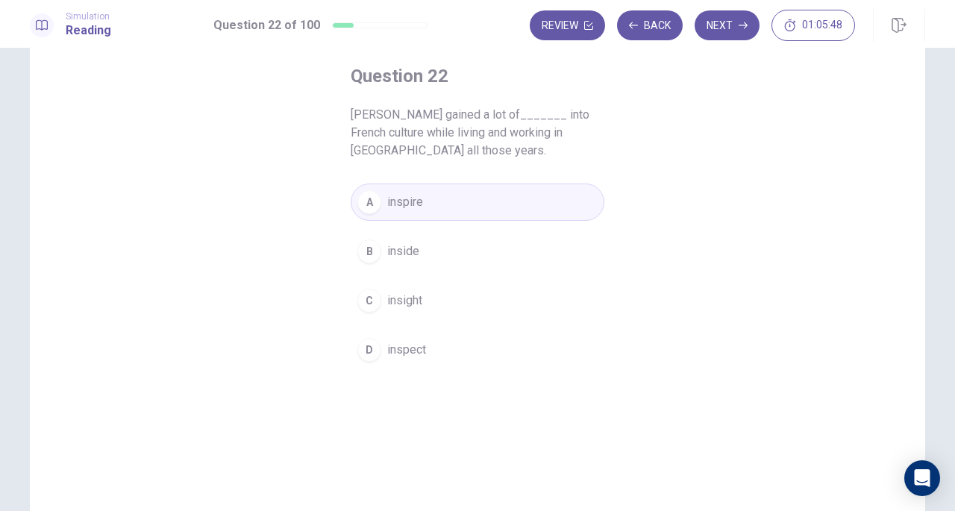
click at [732, 25] on button "Next" at bounding box center [726, 25] width 65 height 30
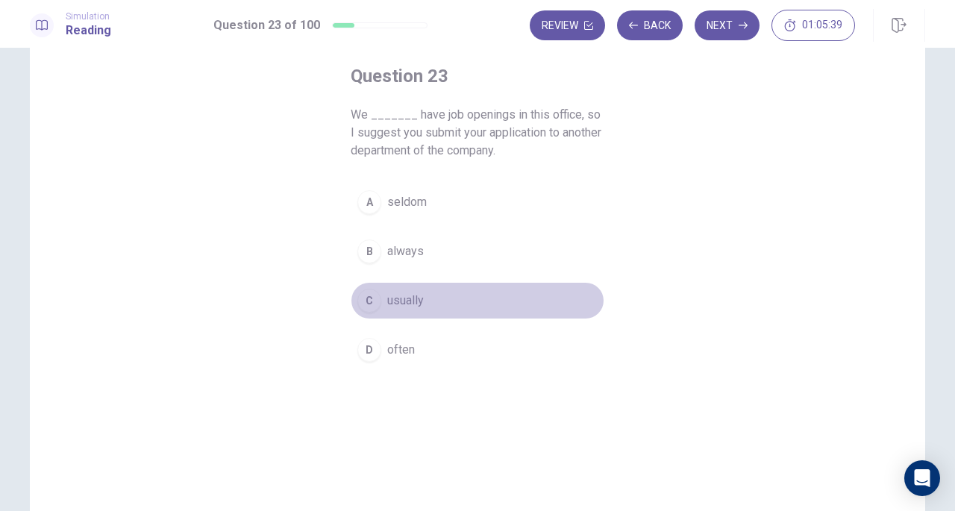
click at [424, 304] on button "C usually" at bounding box center [478, 300] width 254 height 37
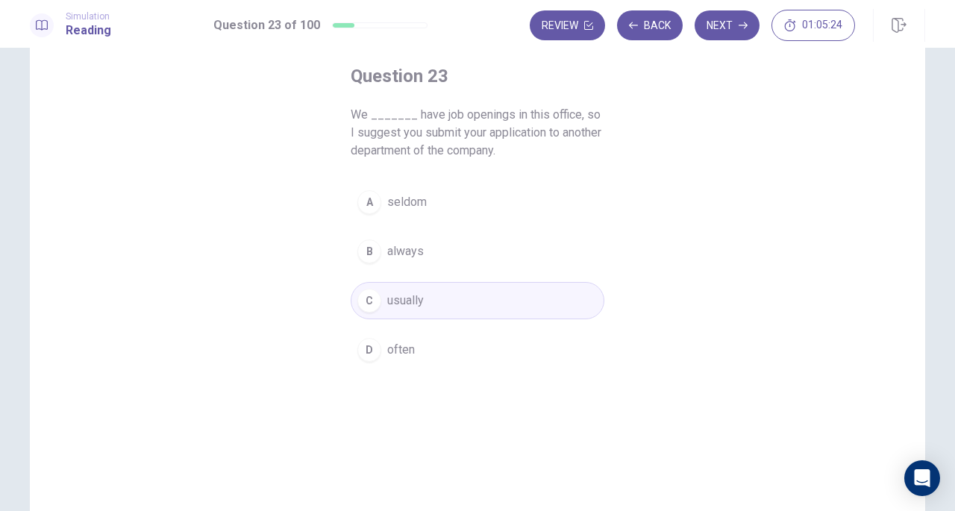
click at [750, 29] on button "Next" at bounding box center [726, 25] width 65 height 30
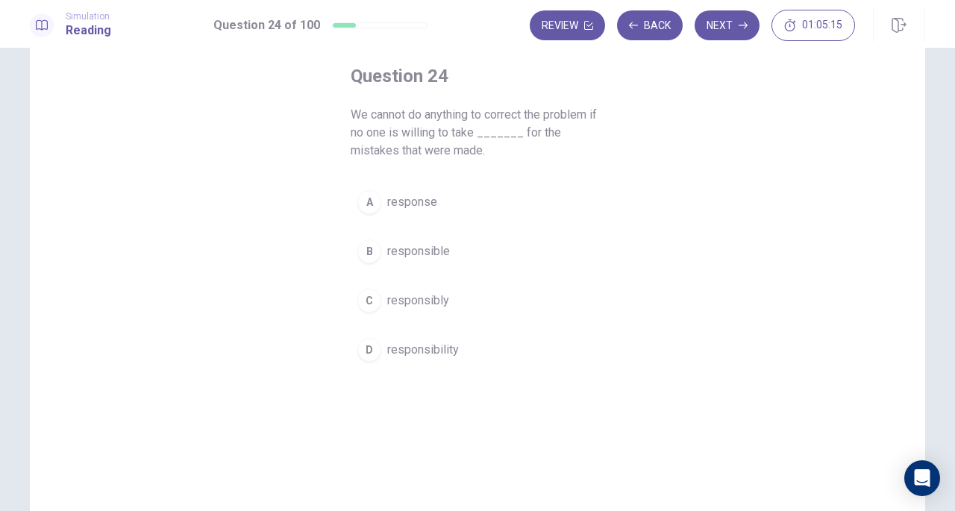
click at [473, 348] on button "D responsibility" at bounding box center [478, 349] width 254 height 37
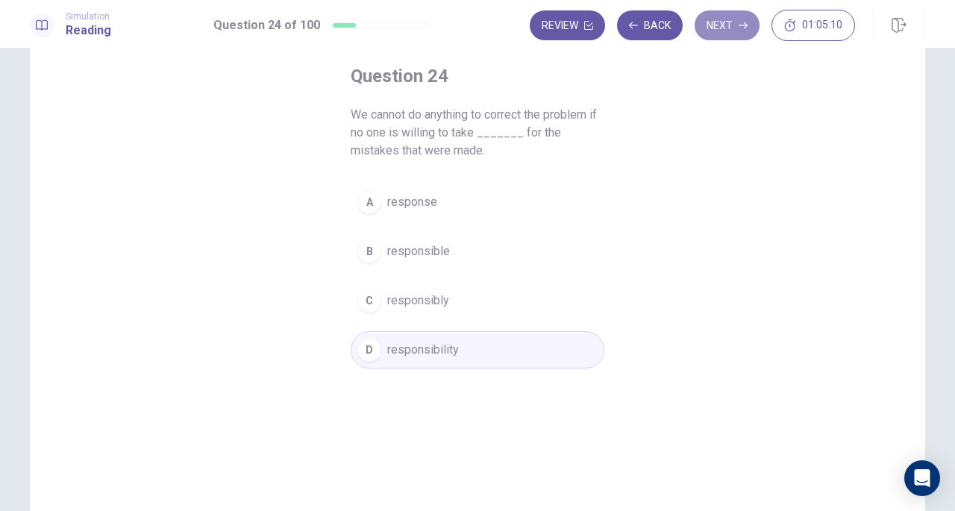
click at [738, 20] on button "Next" at bounding box center [726, 25] width 65 height 30
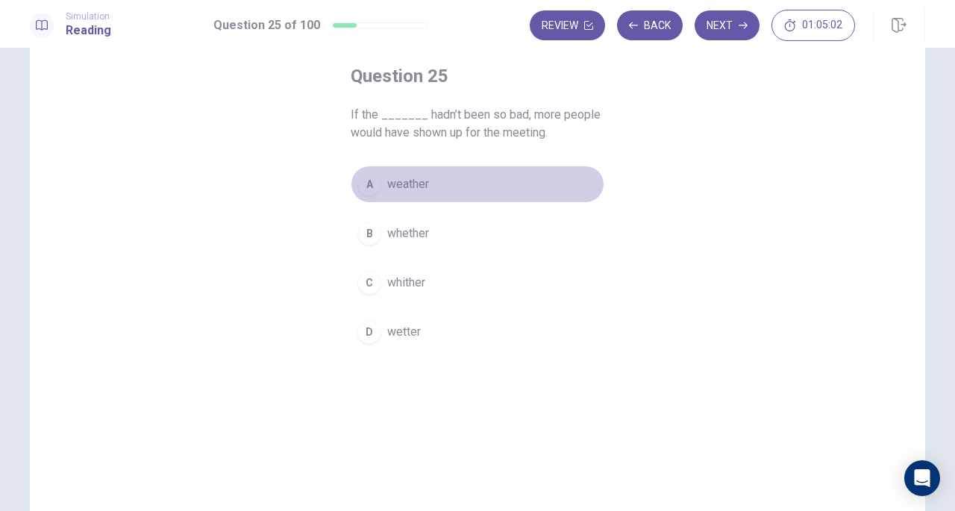
click at [443, 189] on button "A weather" at bounding box center [478, 184] width 254 height 37
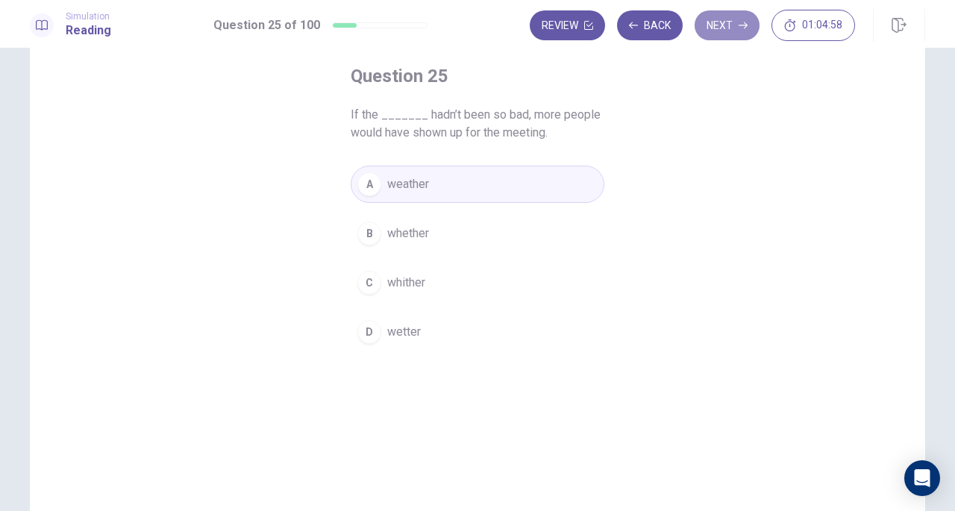
click at [744, 26] on icon "button" at bounding box center [742, 25] width 9 height 9
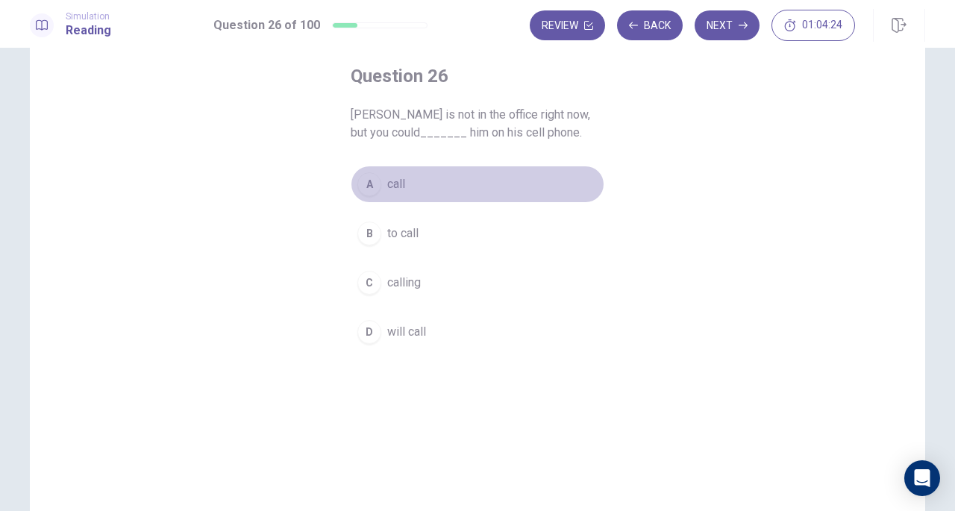
click at [555, 188] on button "A call" at bounding box center [478, 184] width 254 height 37
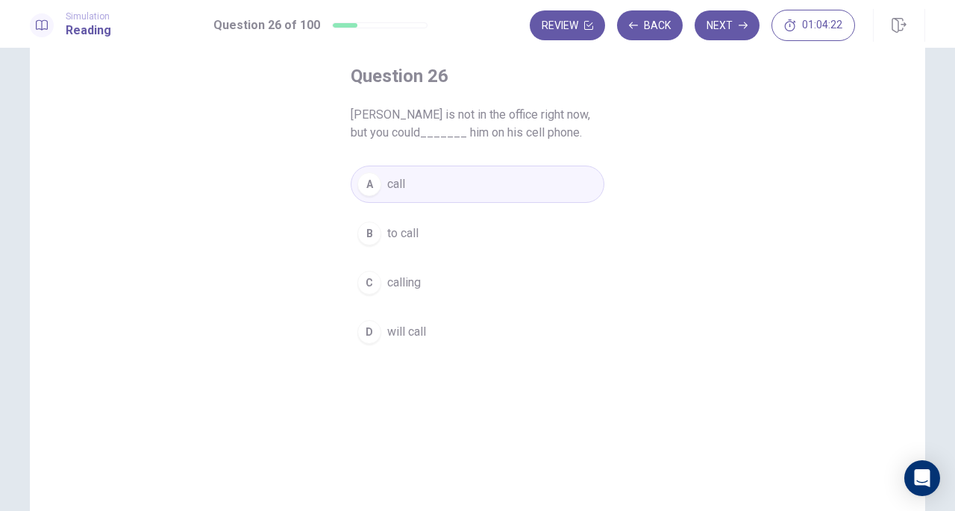
drag, startPoint x: 728, startPoint y: 25, endPoint x: 695, endPoint y: 57, distance: 45.4
click at [730, 24] on button "Next" at bounding box center [726, 25] width 65 height 30
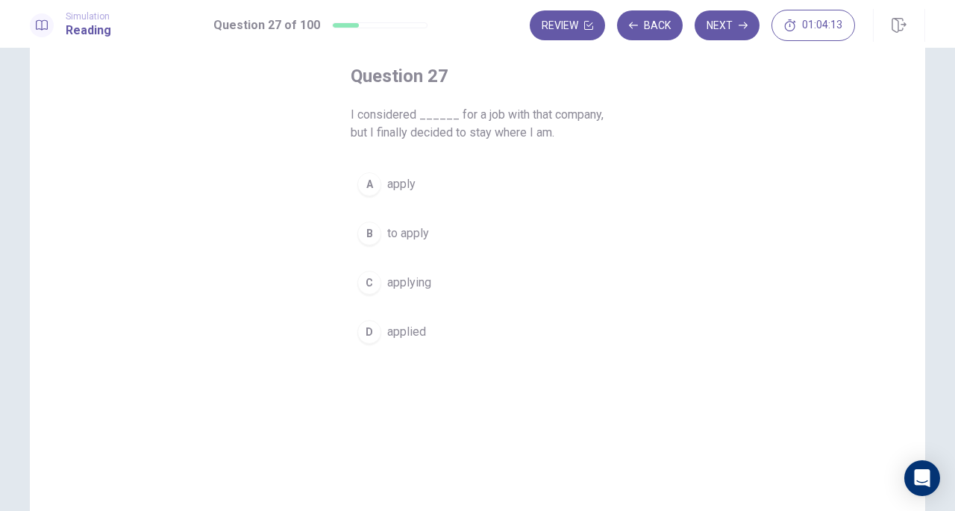
click at [468, 241] on button "B to apply" at bounding box center [478, 233] width 254 height 37
click at [721, 21] on button "Next" at bounding box center [726, 25] width 65 height 30
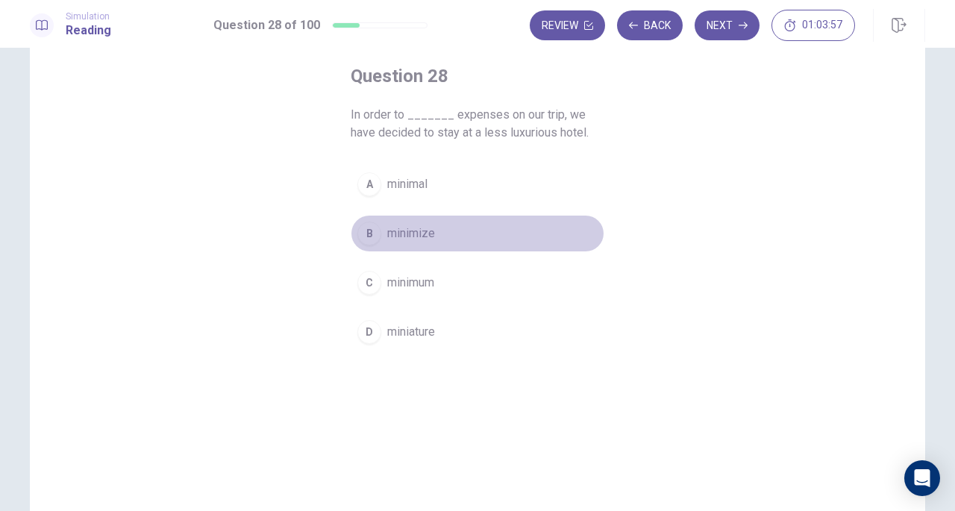
click at [455, 238] on button "B minimize" at bounding box center [478, 233] width 254 height 37
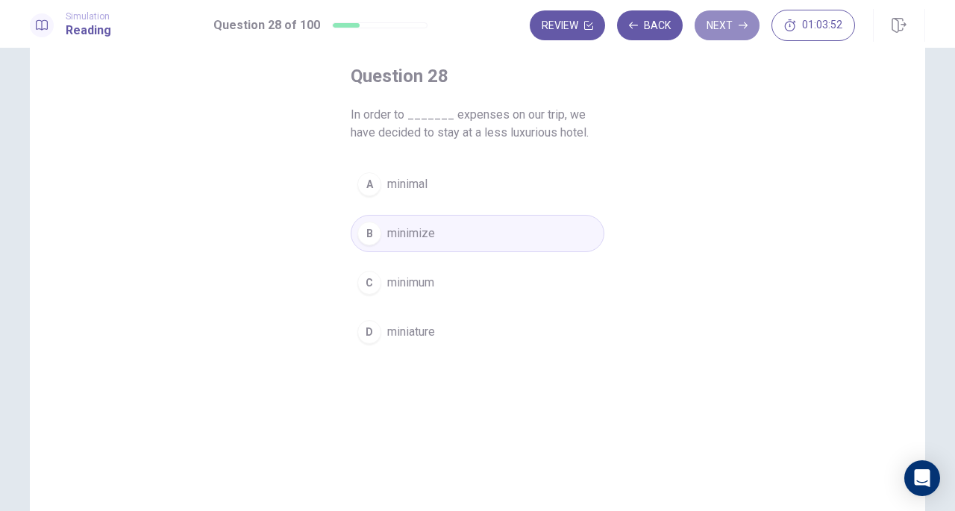
click at [717, 23] on button "Next" at bounding box center [726, 25] width 65 height 30
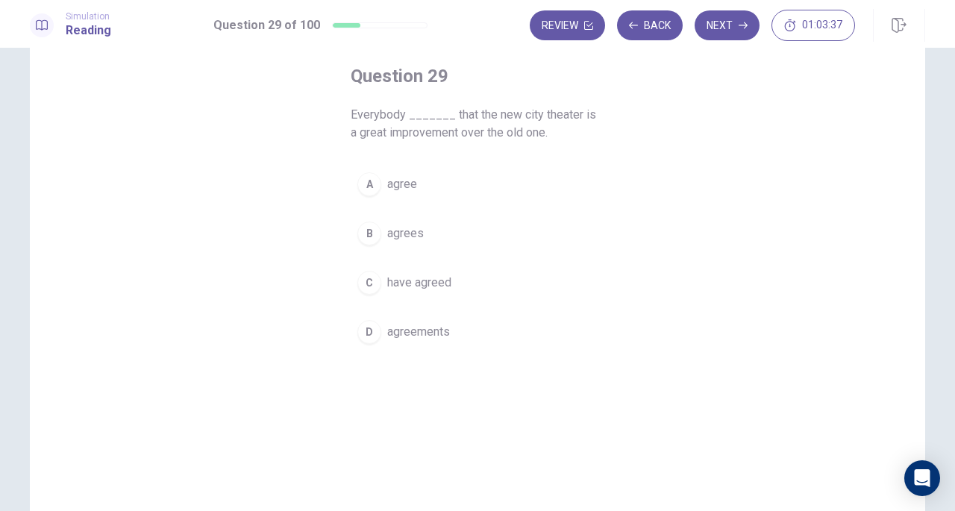
click at [435, 293] on button "C have agreed" at bounding box center [478, 282] width 254 height 37
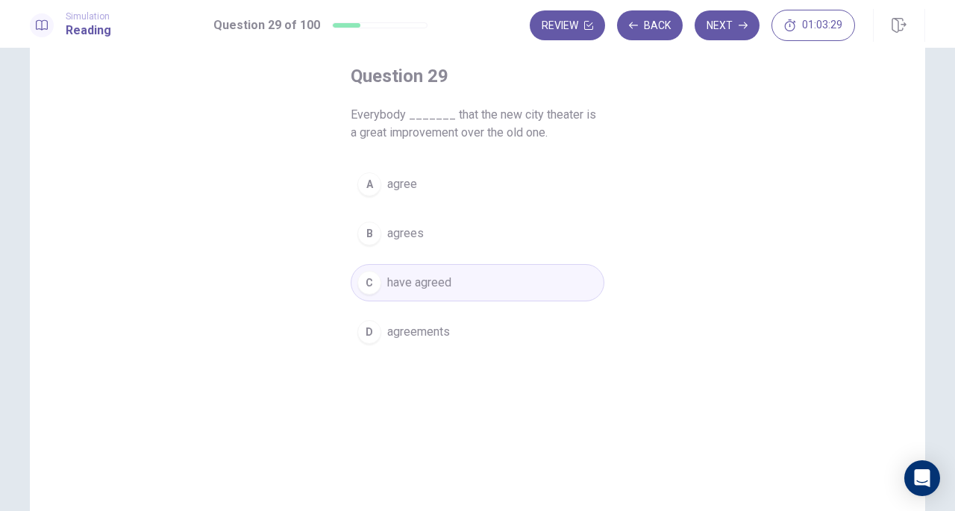
drag, startPoint x: 738, startPoint y: 19, endPoint x: 691, endPoint y: 71, distance: 70.2
click at [738, 17] on button "Next" at bounding box center [726, 25] width 65 height 30
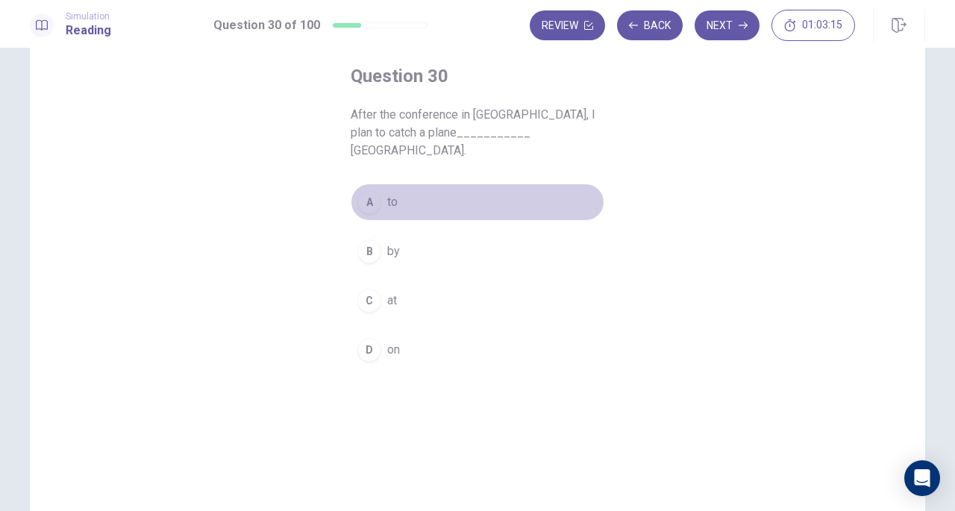
click at [433, 183] on button "A to" at bounding box center [478, 201] width 254 height 37
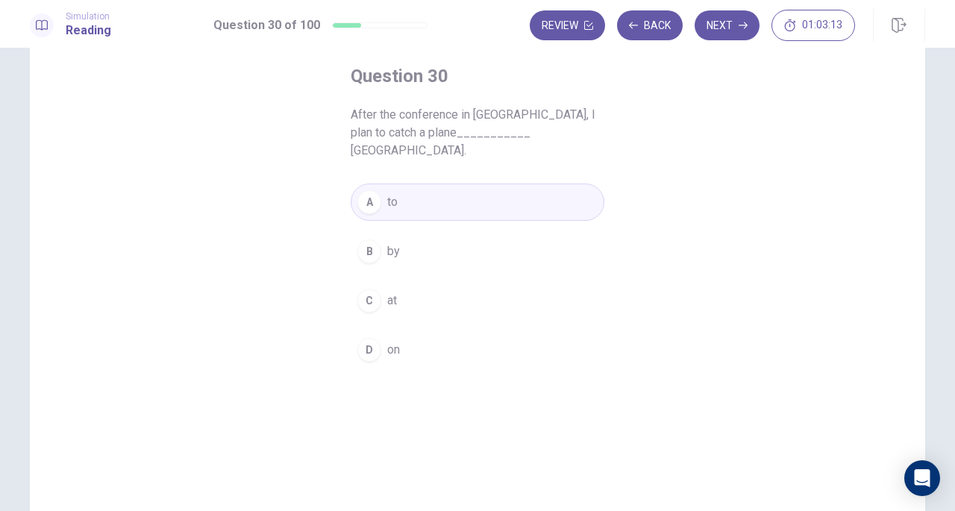
drag, startPoint x: 489, startPoint y: 113, endPoint x: 531, endPoint y: 113, distance: 41.8
click at [531, 110] on span "After the conference in Honolulu, I plan to catch a plane___________ Tokyo." at bounding box center [478, 133] width 254 height 54
click at [725, 25] on button "Next" at bounding box center [726, 25] width 65 height 30
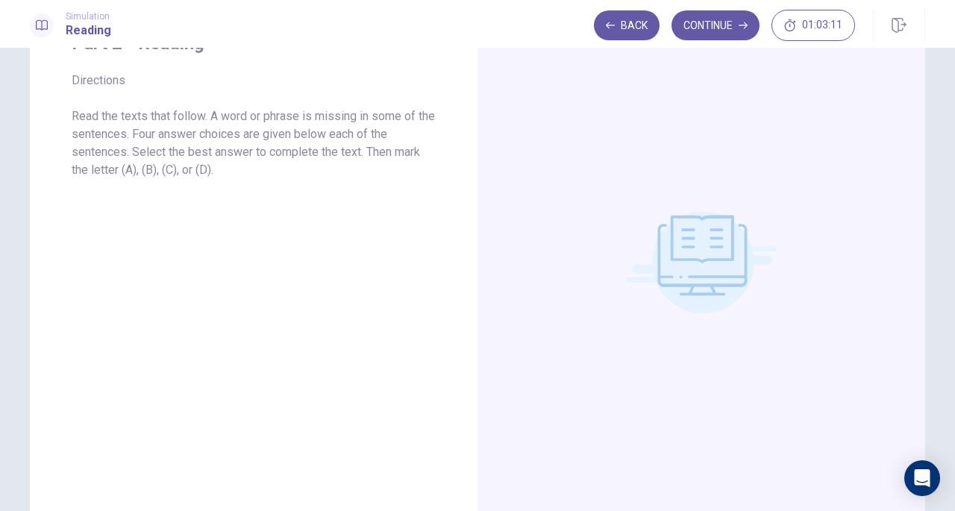
scroll to position [0, 0]
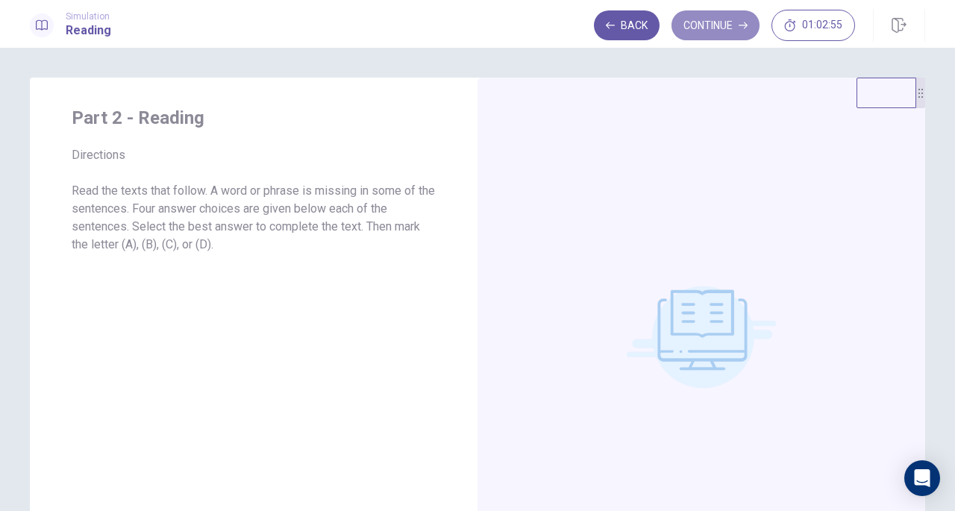
click at [726, 28] on button "Continue" at bounding box center [715, 25] width 88 height 30
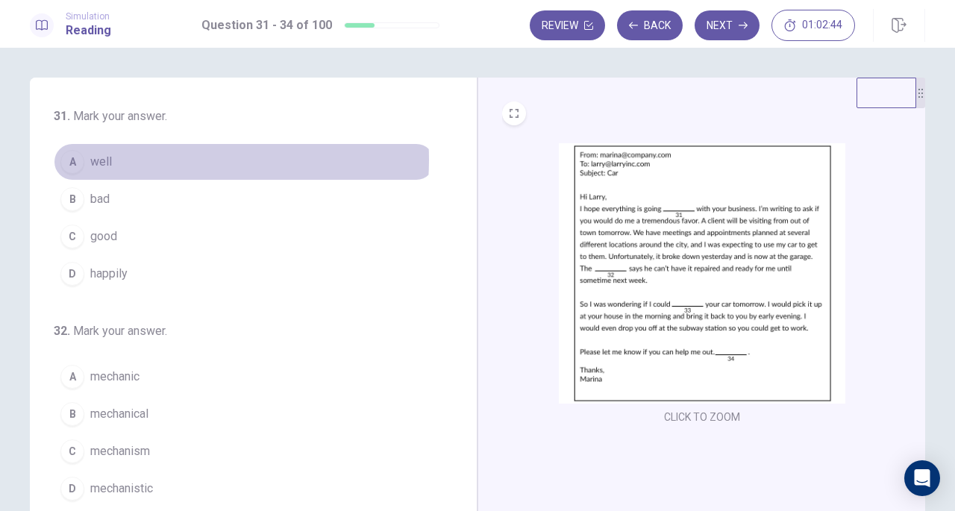
click at [142, 160] on button "A well" at bounding box center [244, 161] width 381 height 37
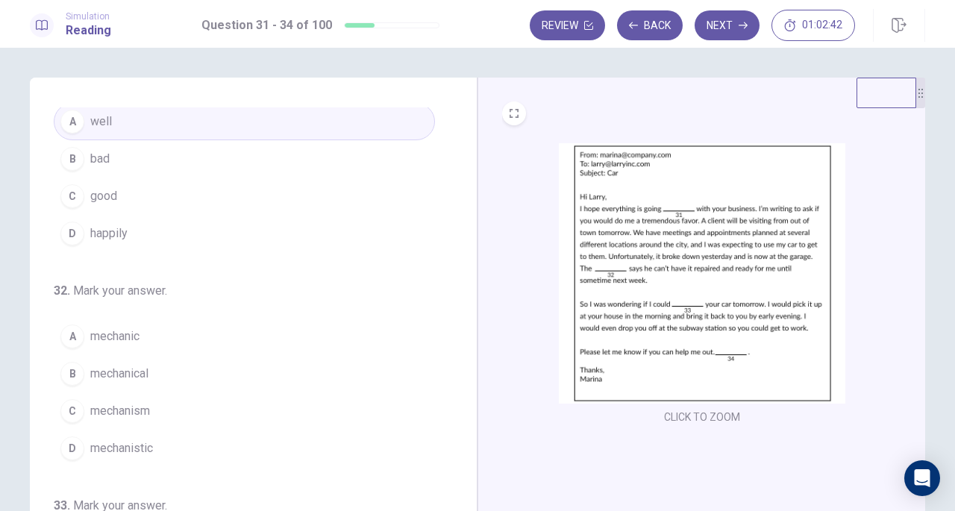
scroll to position [75, 0]
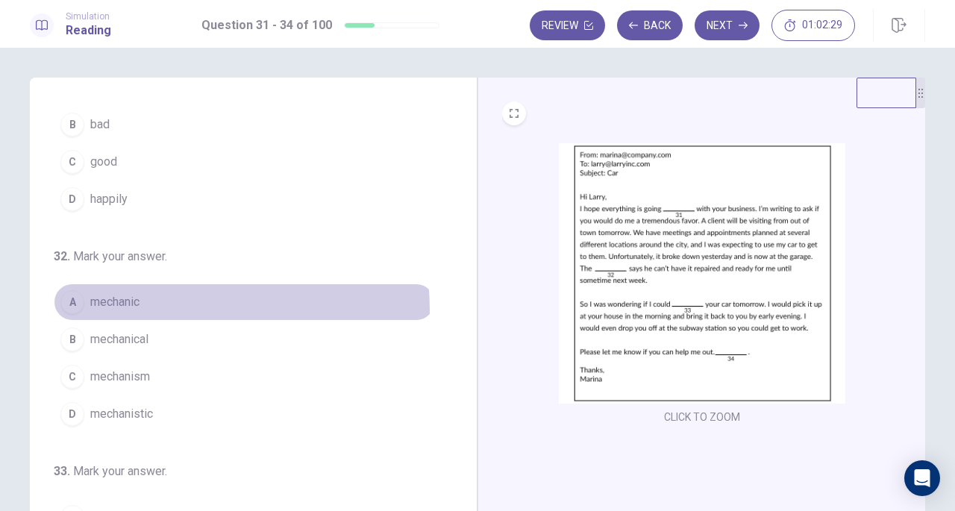
click at [155, 308] on button "A mechanic" at bounding box center [244, 301] width 381 height 37
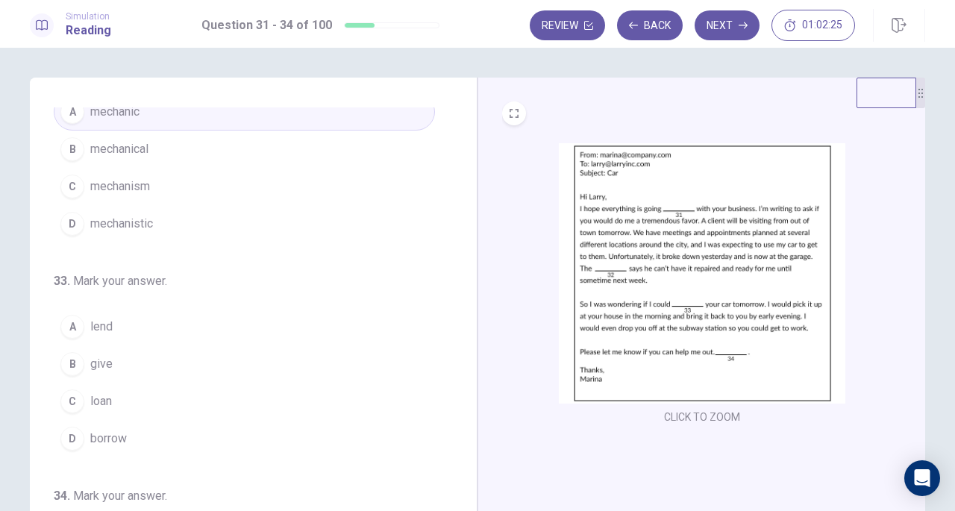
scroll to position [298, 0]
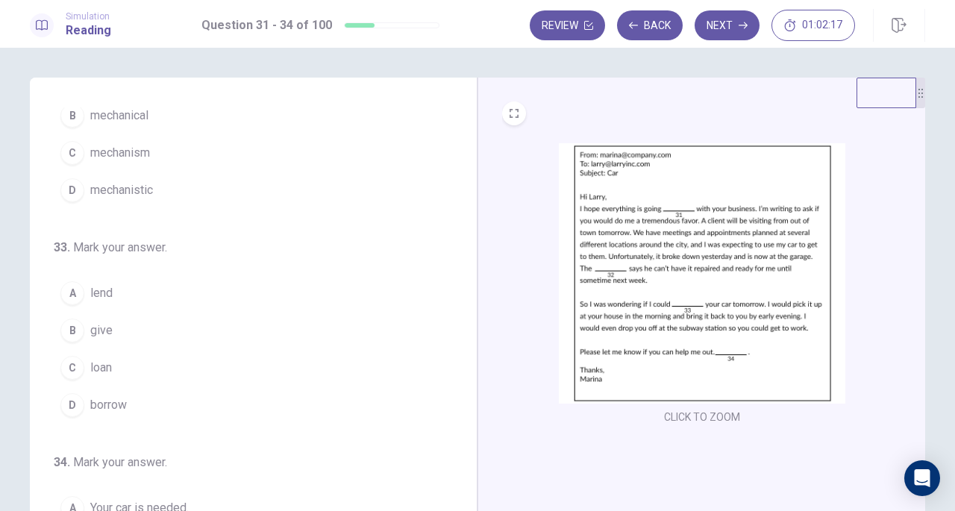
click at [101, 386] on button "D borrow" at bounding box center [244, 404] width 381 height 37
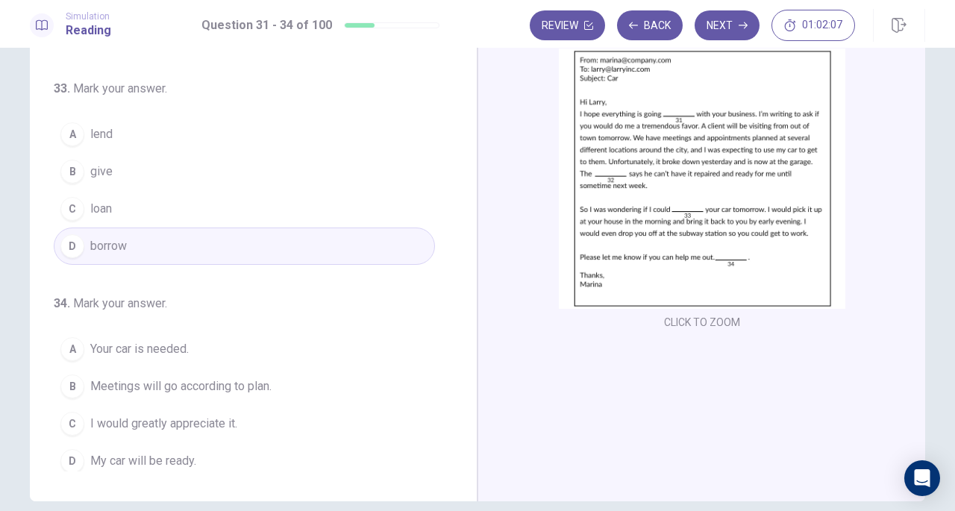
scroll to position [149, 0]
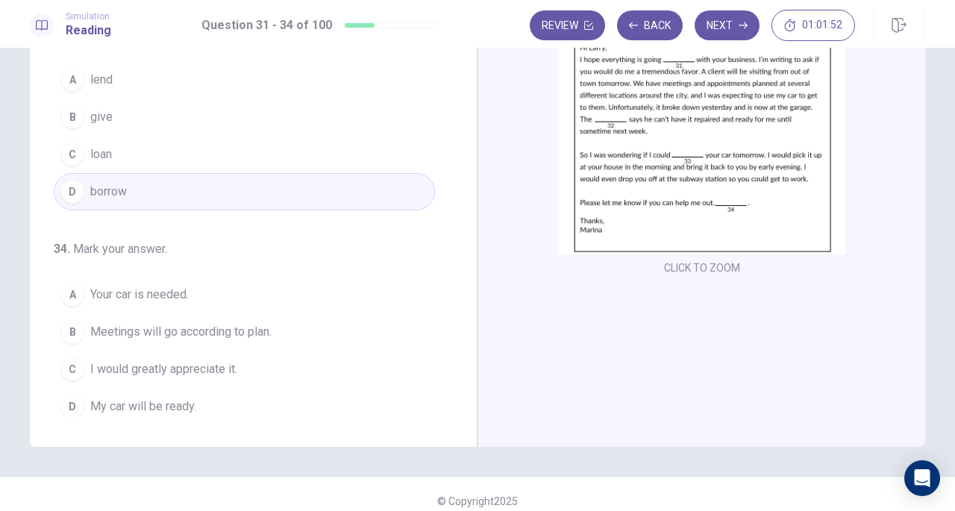
click at [147, 360] on span "I would greatly appreciate it." at bounding box center [163, 369] width 147 height 18
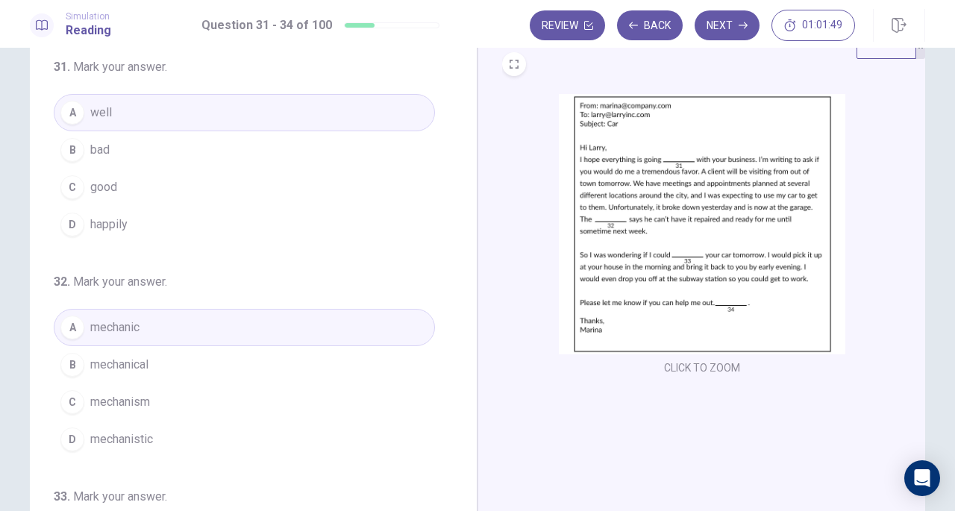
scroll to position [0, 0]
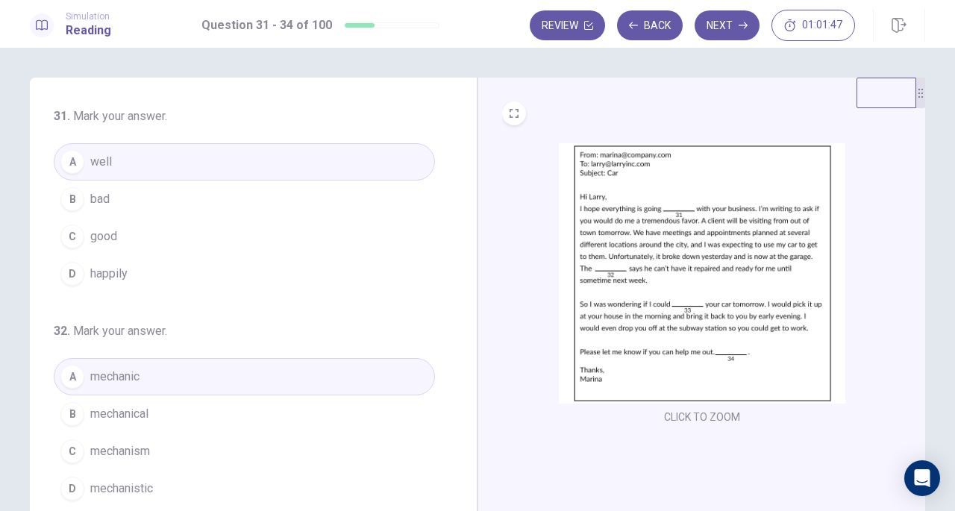
click at [726, 28] on button "Next" at bounding box center [726, 25] width 65 height 30
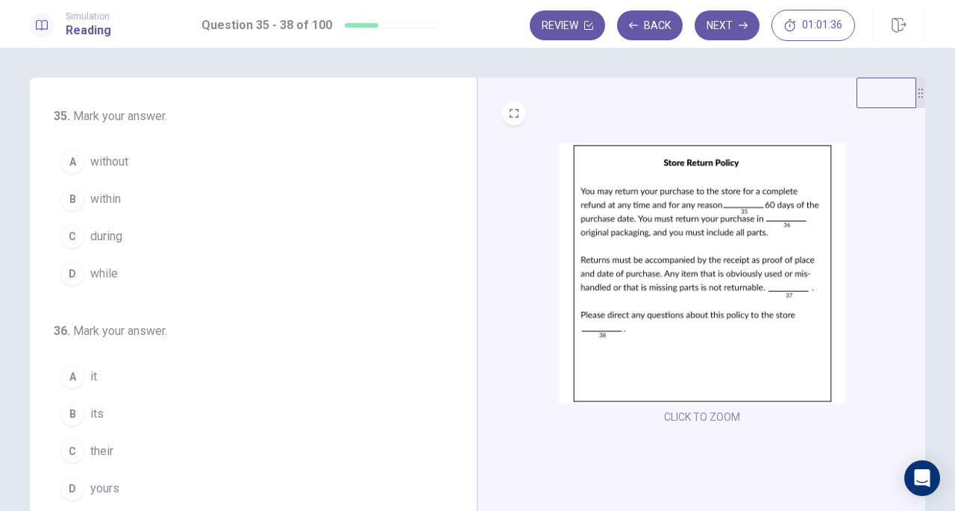
click at [280, 198] on button "B within" at bounding box center [244, 198] width 381 height 37
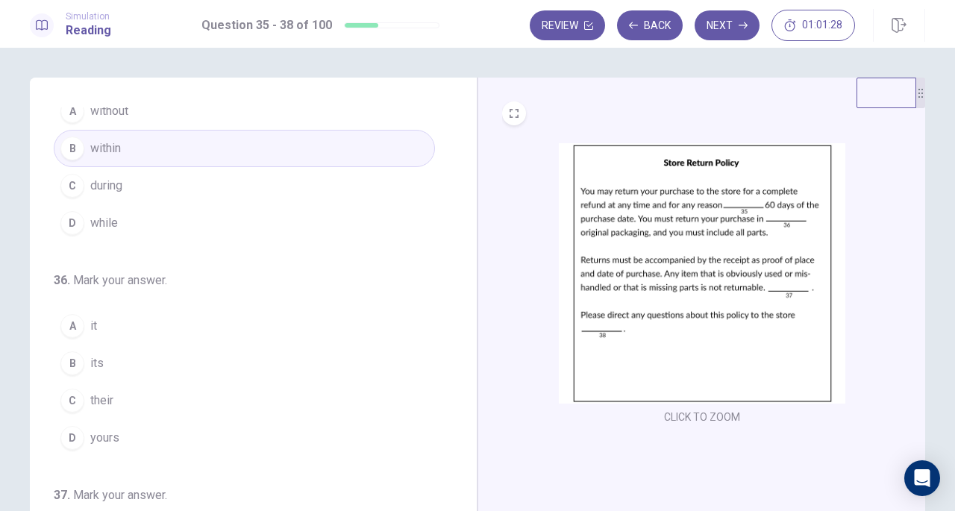
scroll to position [75, 0]
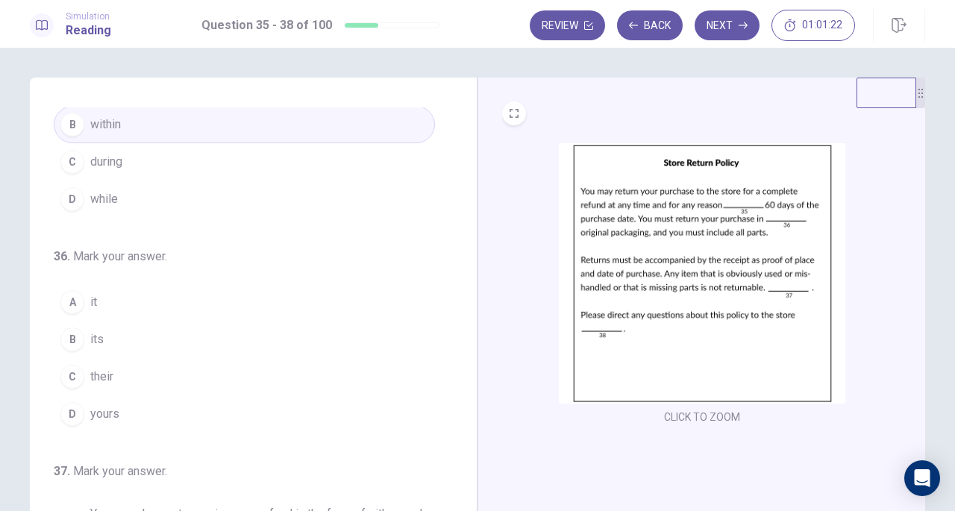
click at [106, 334] on button "B its" at bounding box center [244, 339] width 381 height 37
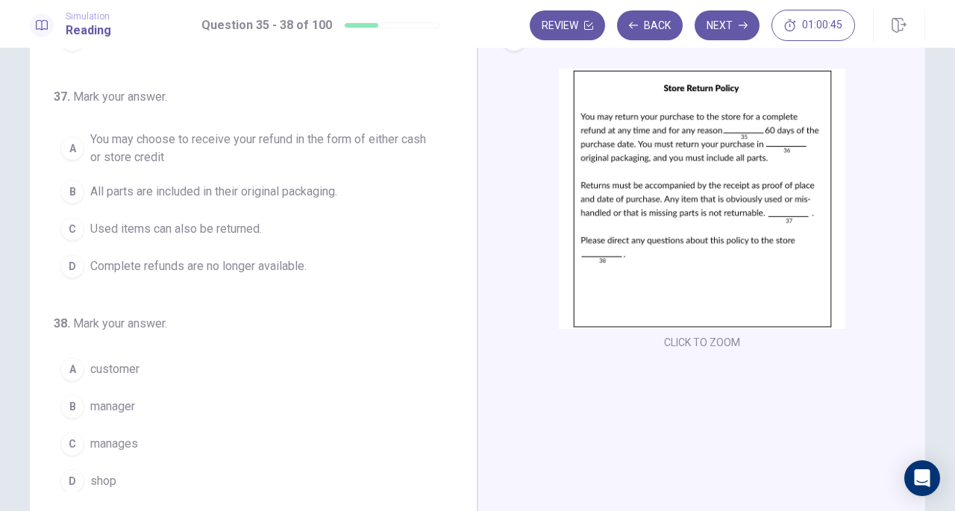
scroll to position [149, 0]
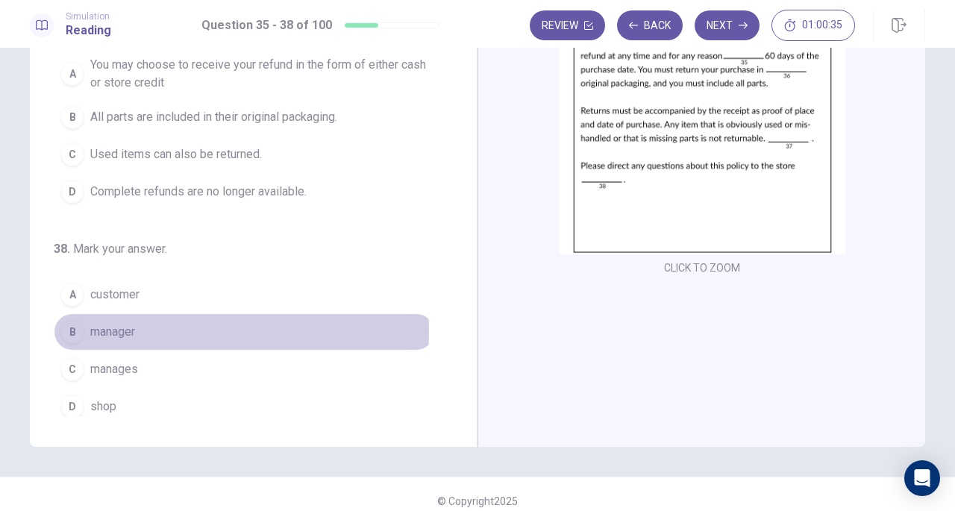
click at [158, 324] on button "B manager" at bounding box center [244, 331] width 381 height 37
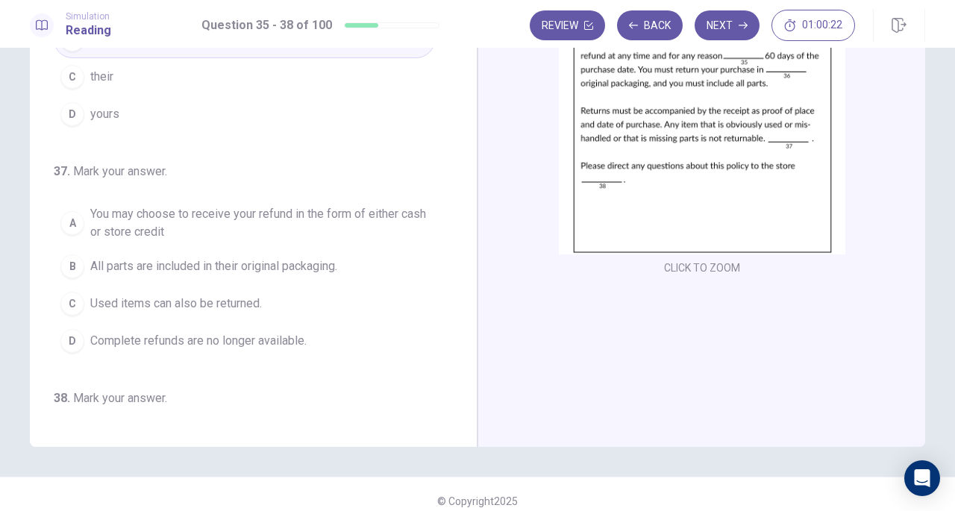
click at [240, 216] on span "You may choose to receive your refund in the form of either cash or store credit" at bounding box center [259, 223] width 338 height 36
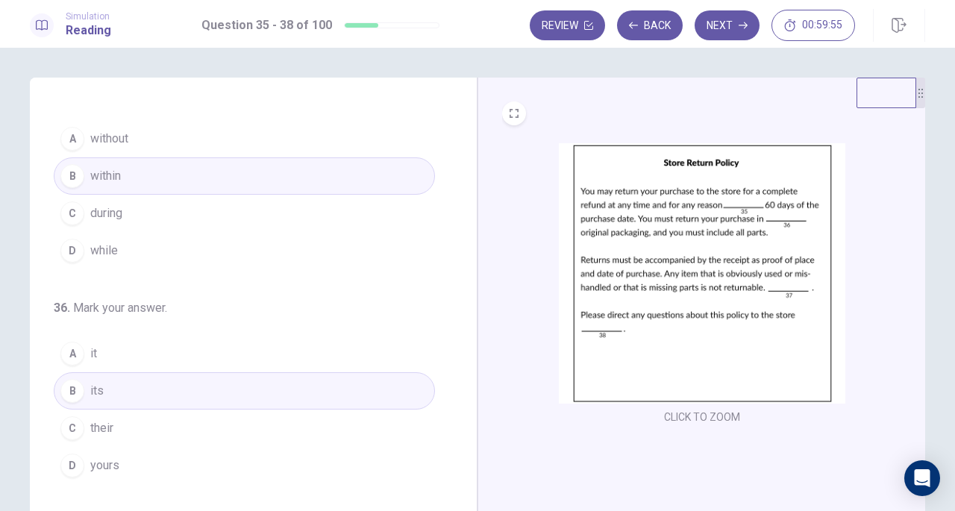
scroll to position [0, 0]
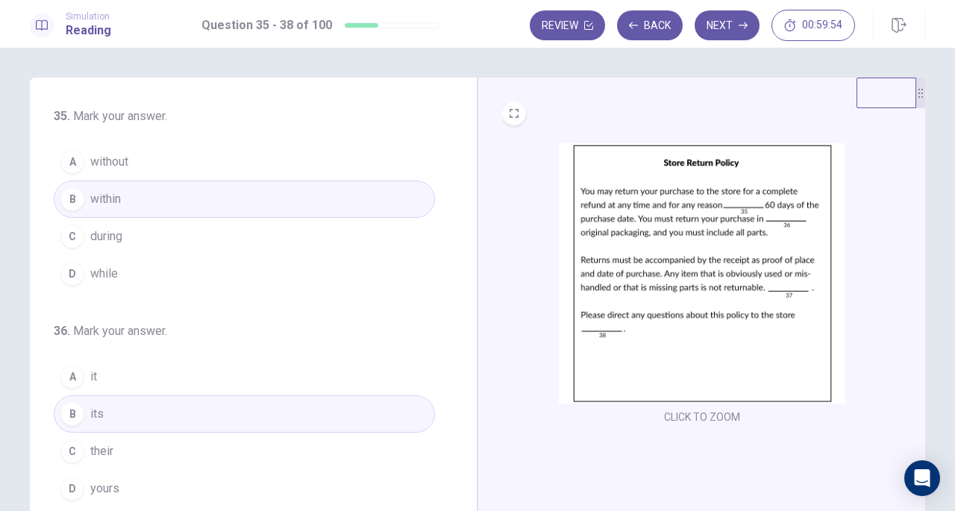
click at [720, 35] on button "Next" at bounding box center [726, 25] width 65 height 30
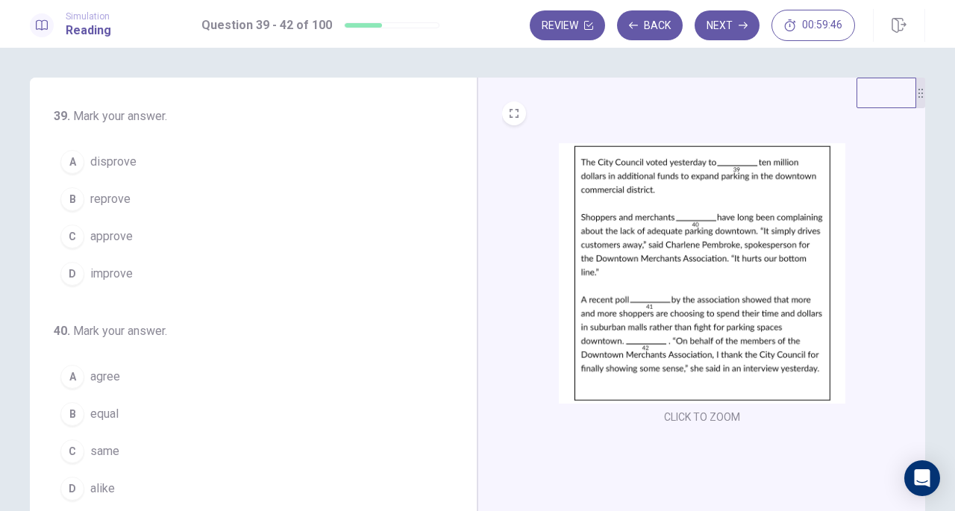
click at [134, 242] on button "C approve" at bounding box center [244, 236] width 381 height 37
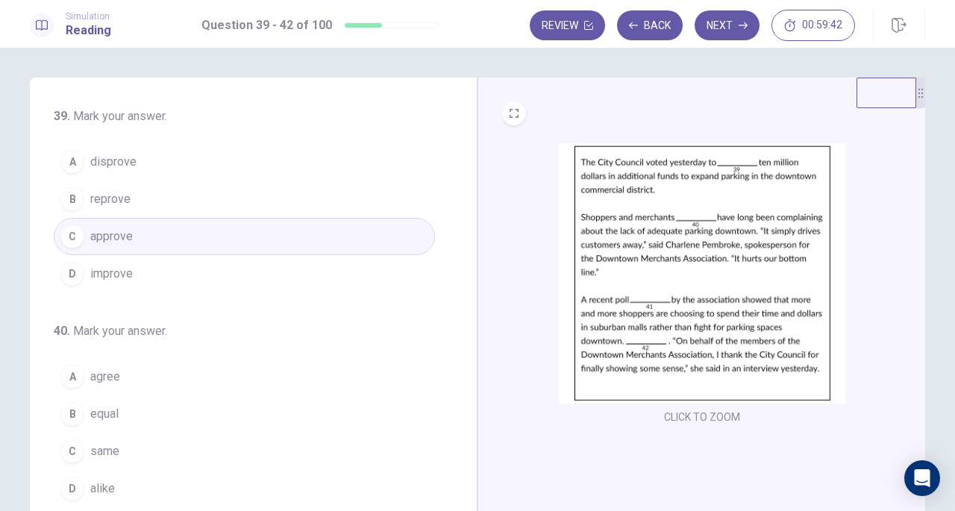
scroll to position [149, 0]
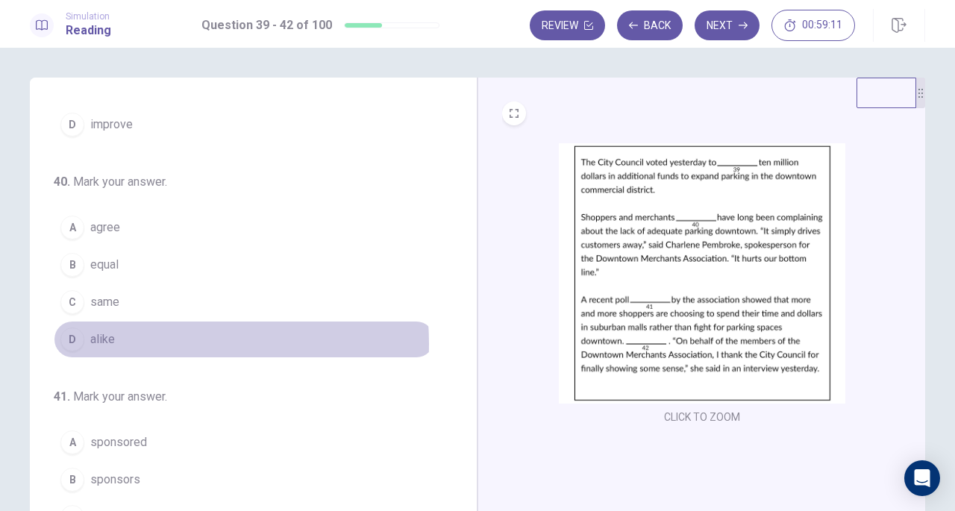
click at [133, 340] on button "D alike" at bounding box center [244, 339] width 381 height 37
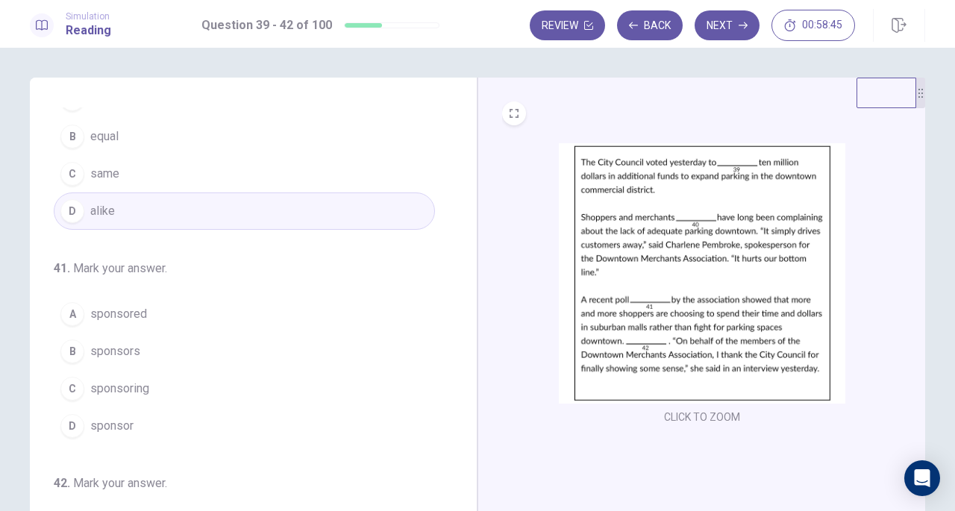
scroll to position [298, 0]
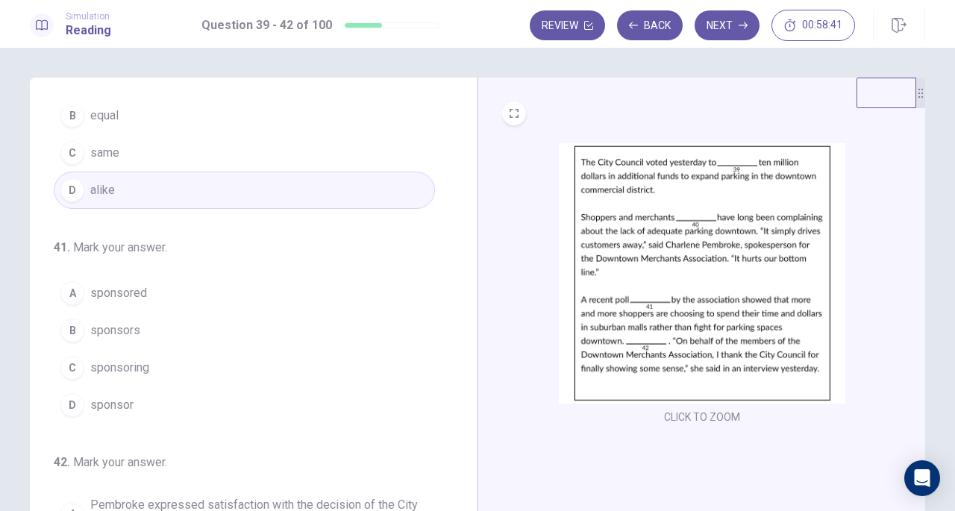
click at [151, 286] on button "A sponsored" at bounding box center [244, 292] width 381 height 37
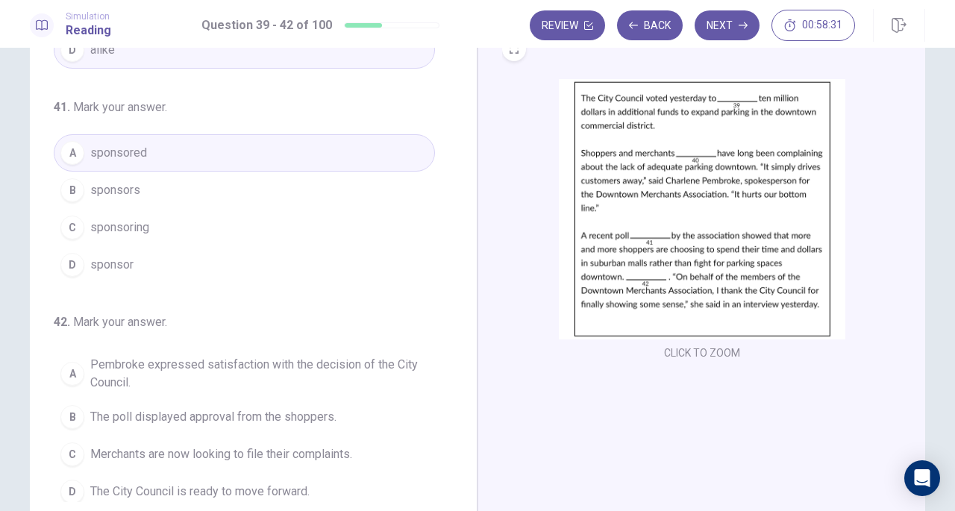
scroll to position [149, 0]
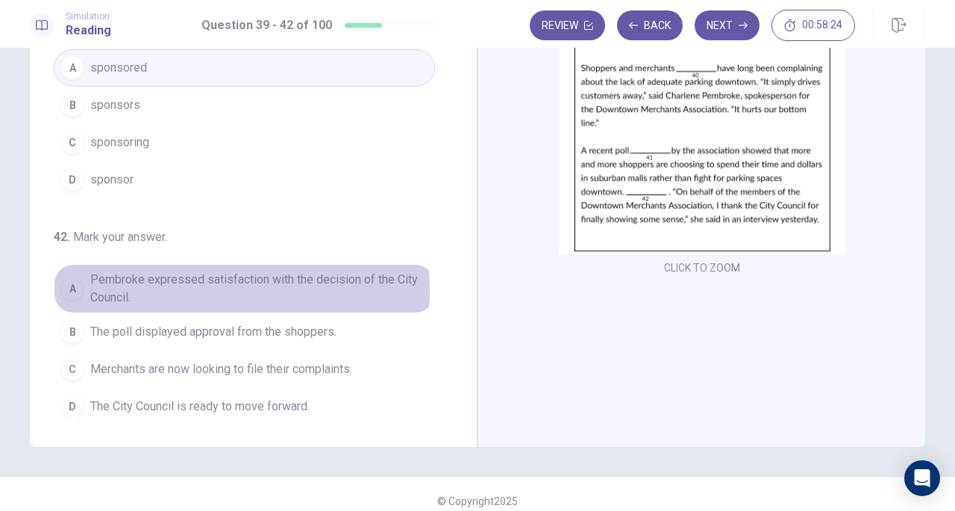
click at [166, 283] on span "Pembroke expressed satisfaction with the decision of the City Council." at bounding box center [259, 289] width 338 height 36
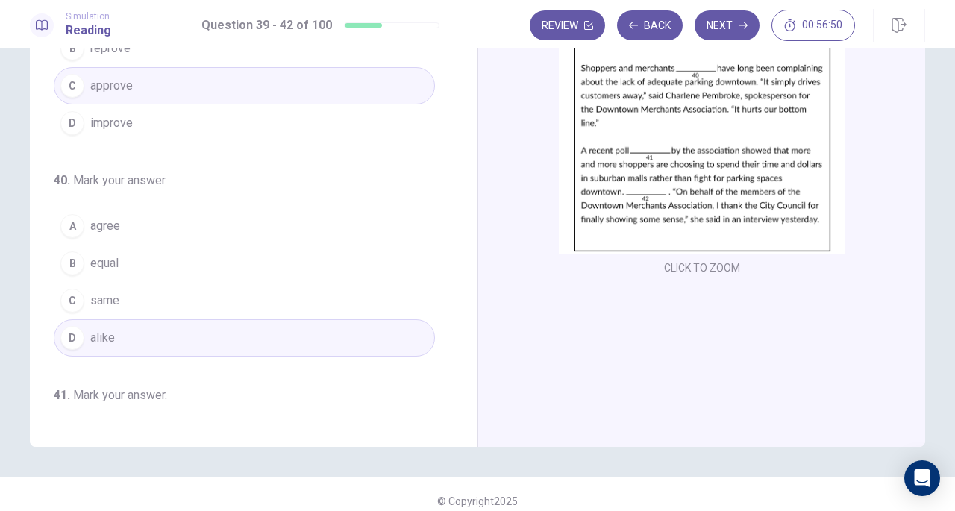
scroll to position [0, 0]
click at [734, 12] on button "Next" at bounding box center [726, 25] width 65 height 30
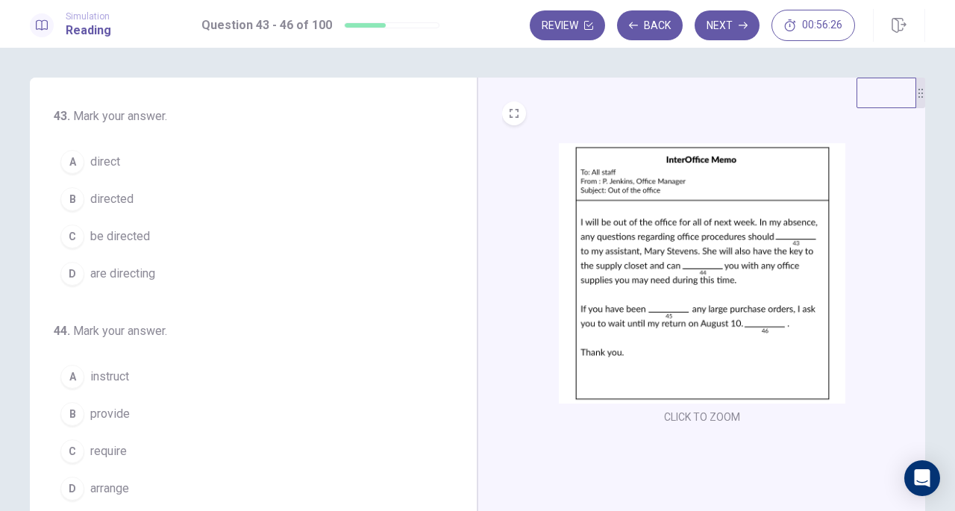
click at [206, 168] on button "A direct" at bounding box center [244, 161] width 381 height 37
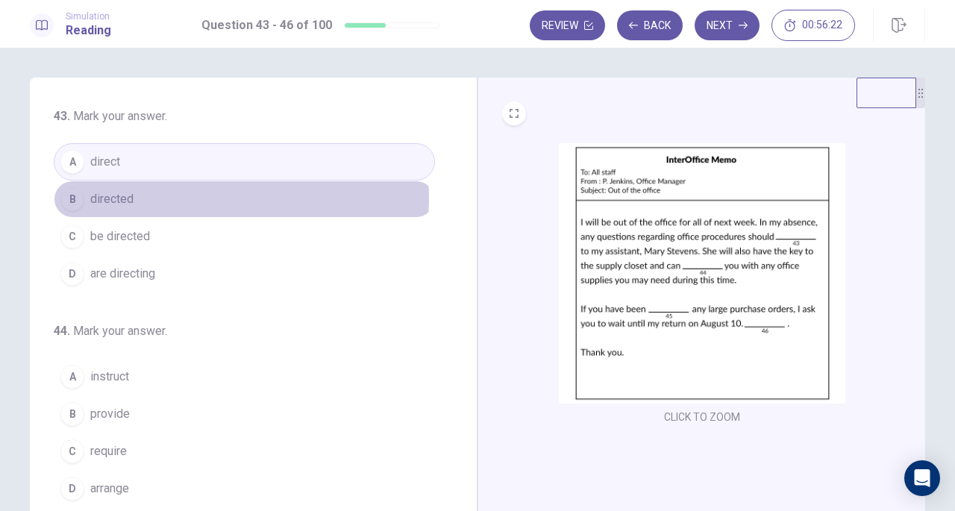
click at [213, 198] on button "B directed" at bounding box center [244, 198] width 381 height 37
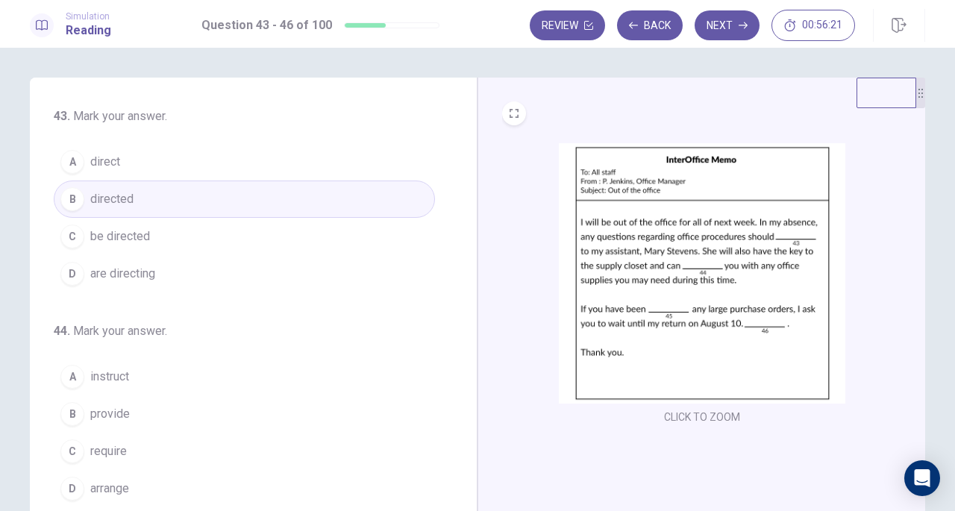
click at [212, 237] on button "C be directed" at bounding box center [244, 236] width 381 height 37
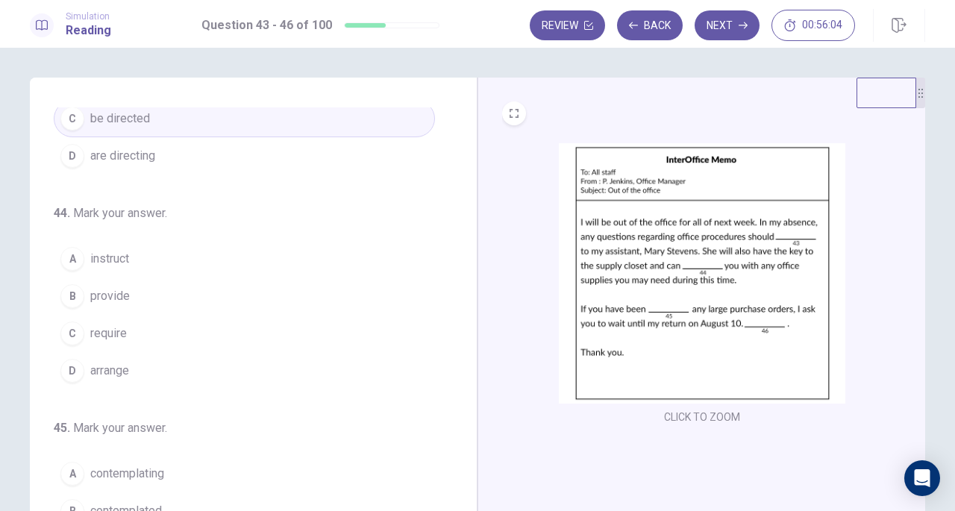
scroll to position [149, 0]
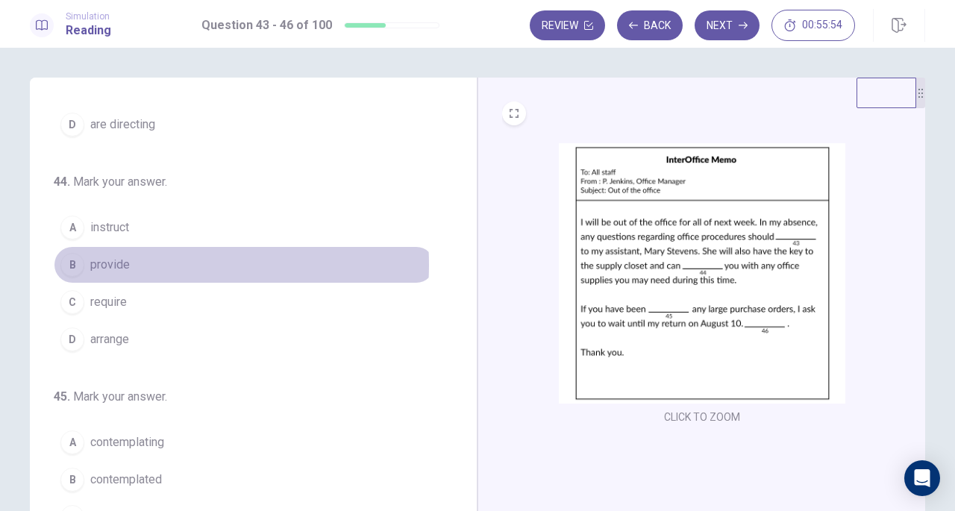
click at [136, 262] on button "B provide" at bounding box center [244, 264] width 381 height 37
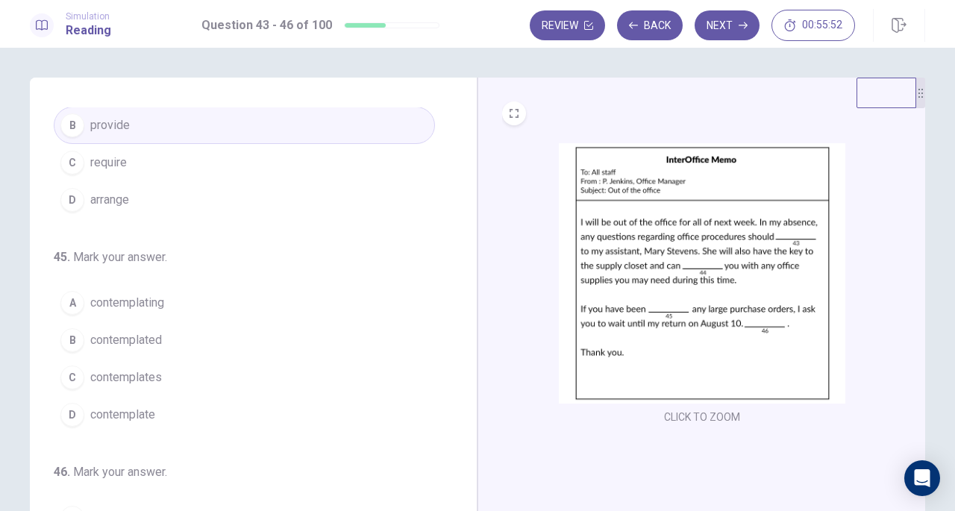
scroll to position [298, 0]
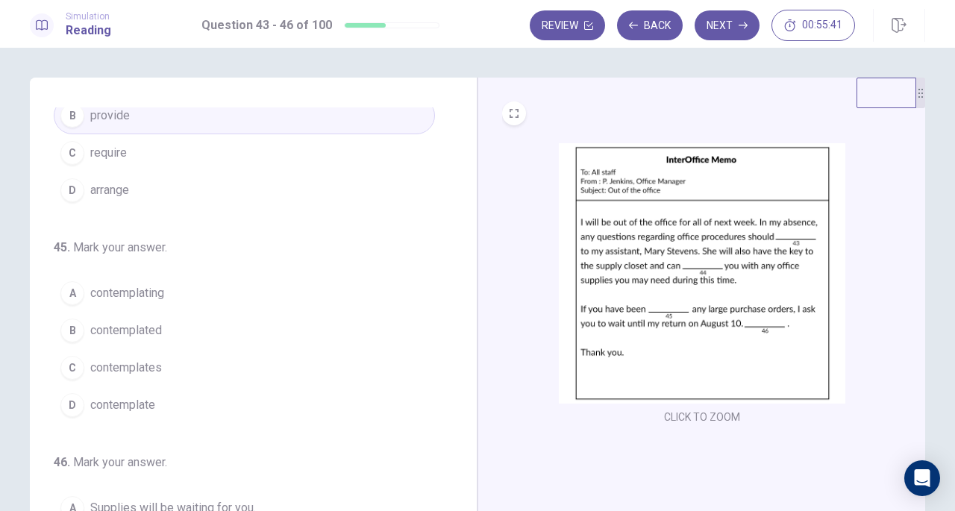
click at [133, 290] on span "contemplating" at bounding box center [127, 293] width 74 height 18
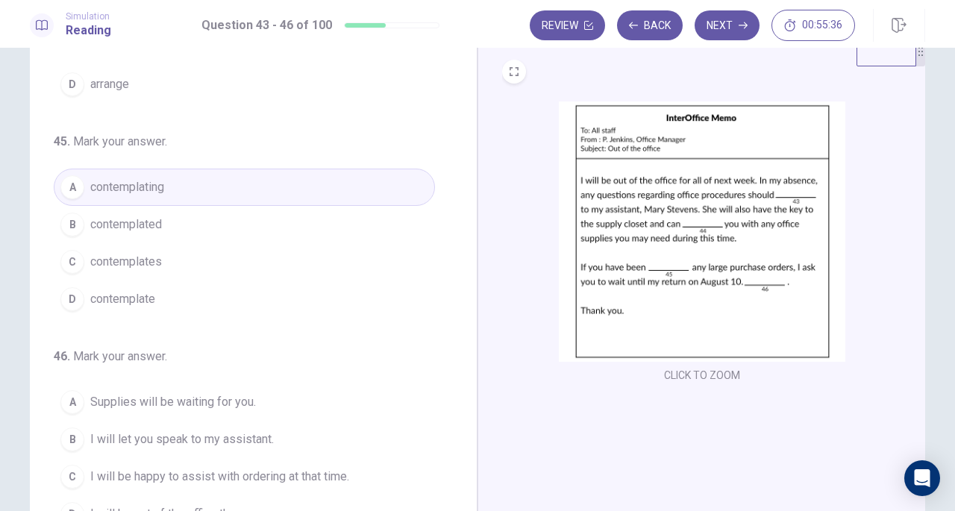
scroll to position [149, 0]
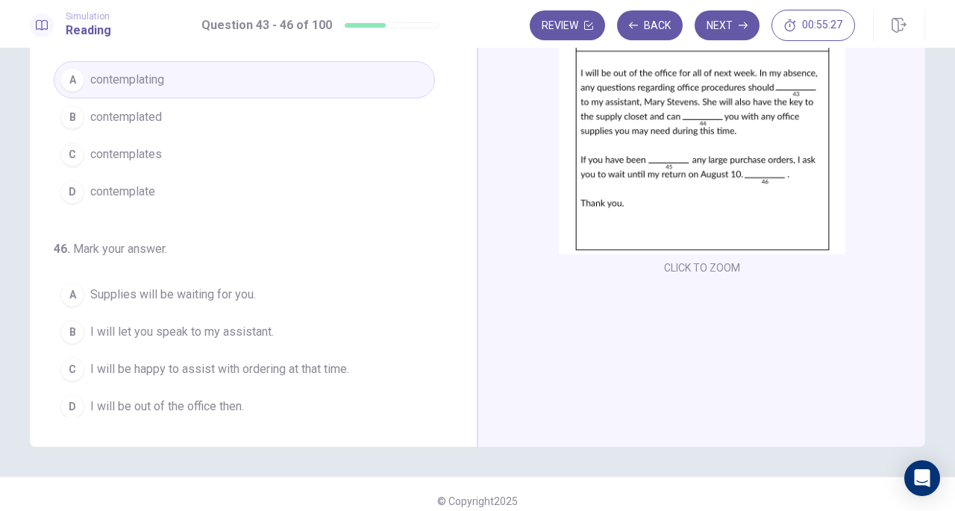
click at [159, 362] on span "I will be happy to assist with ordering at that time." at bounding box center [219, 369] width 259 height 18
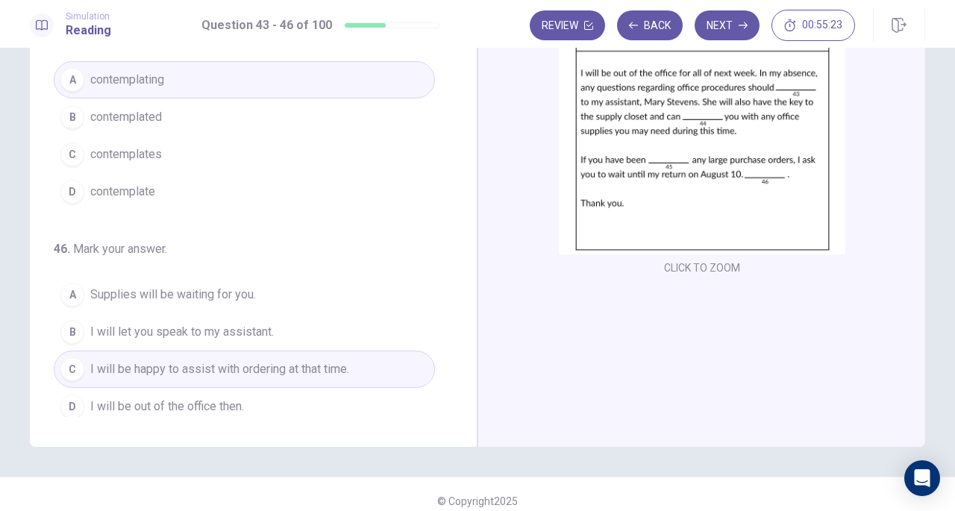
click at [734, 25] on button "Next" at bounding box center [726, 25] width 65 height 30
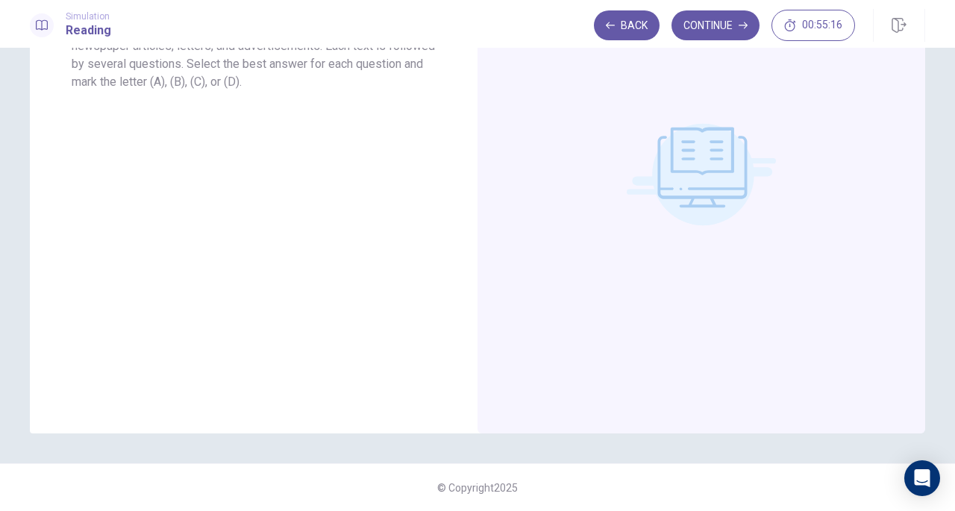
scroll to position [13, 0]
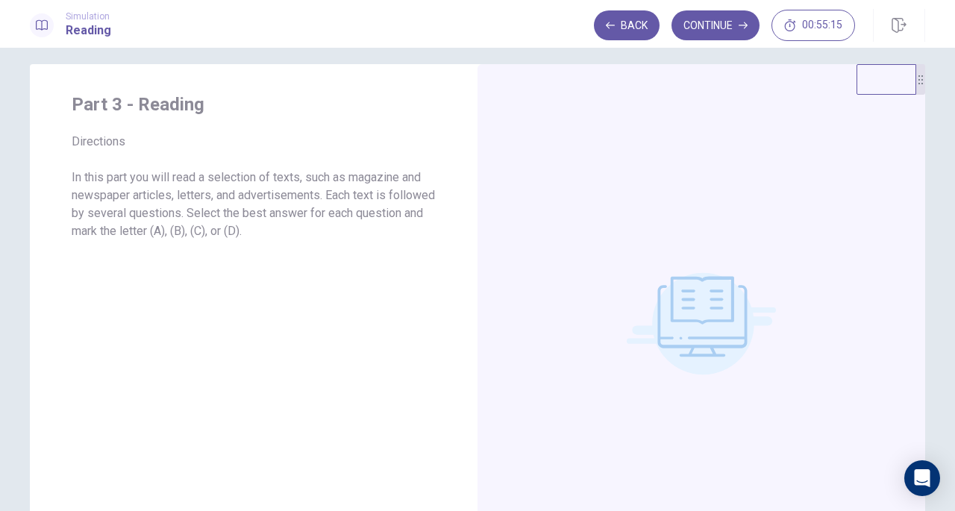
click at [695, 32] on button "Continue" at bounding box center [715, 25] width 88 height 30
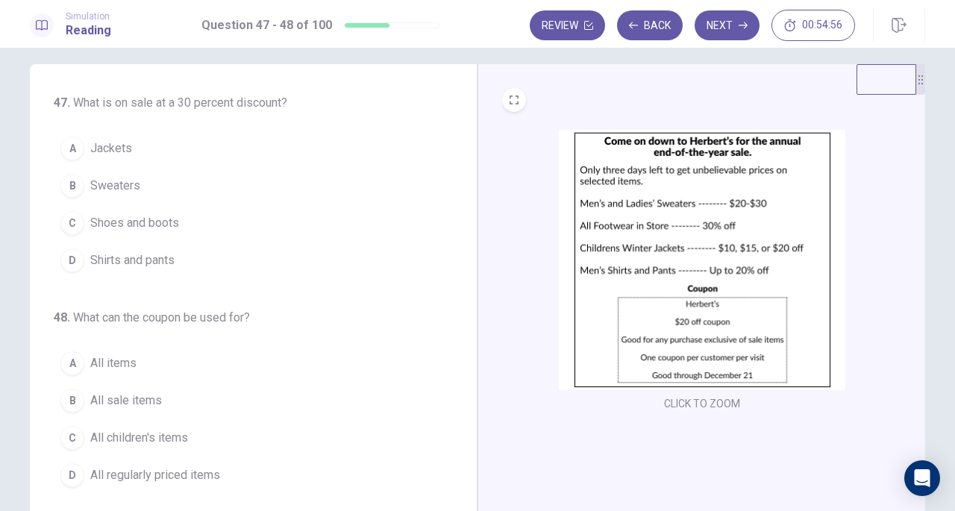
click at [664, 22] on button "Back" at bounding box center [650, 25] width 66 height 30
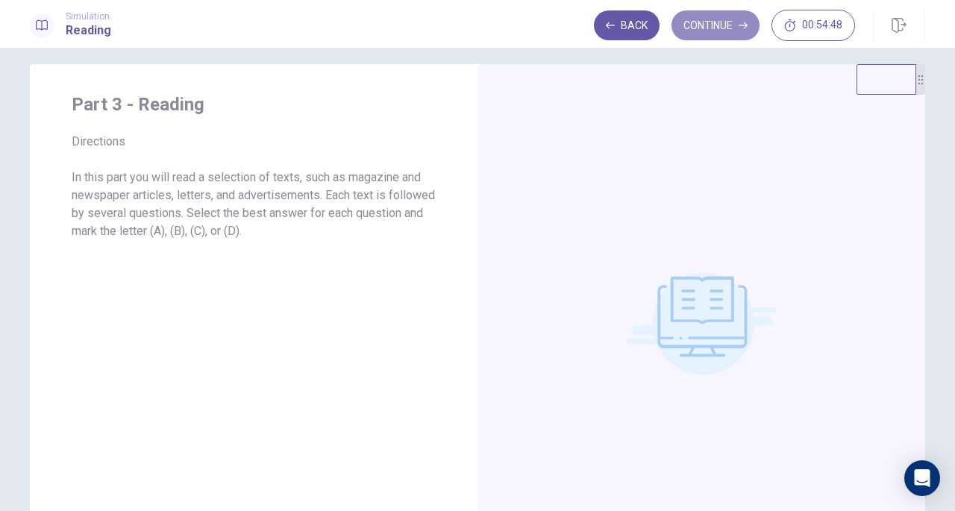
click at [740, 24] on icon "button" at bounding box center [742, 25] width 9 height 9
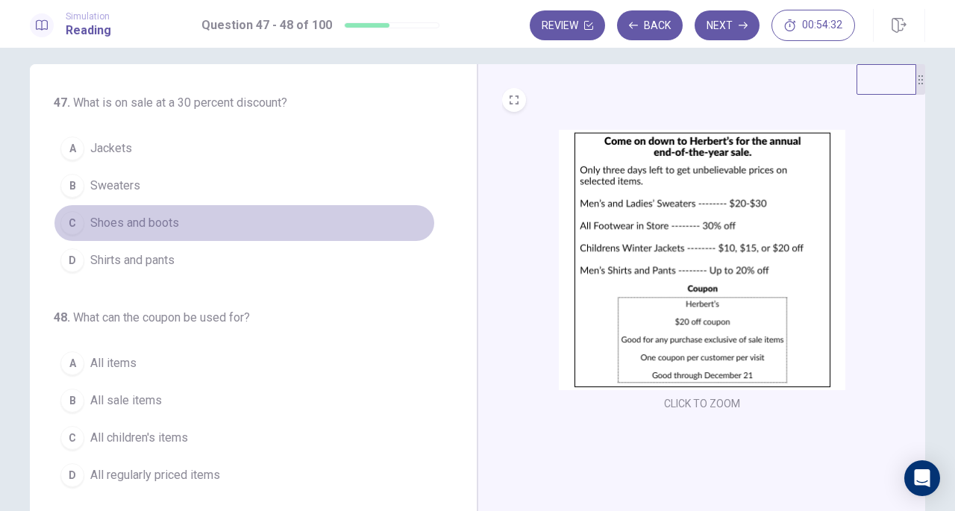
click at [183, 223] on button "C Shoes and boots" at bounding box center [244, 222] width 381 height 37
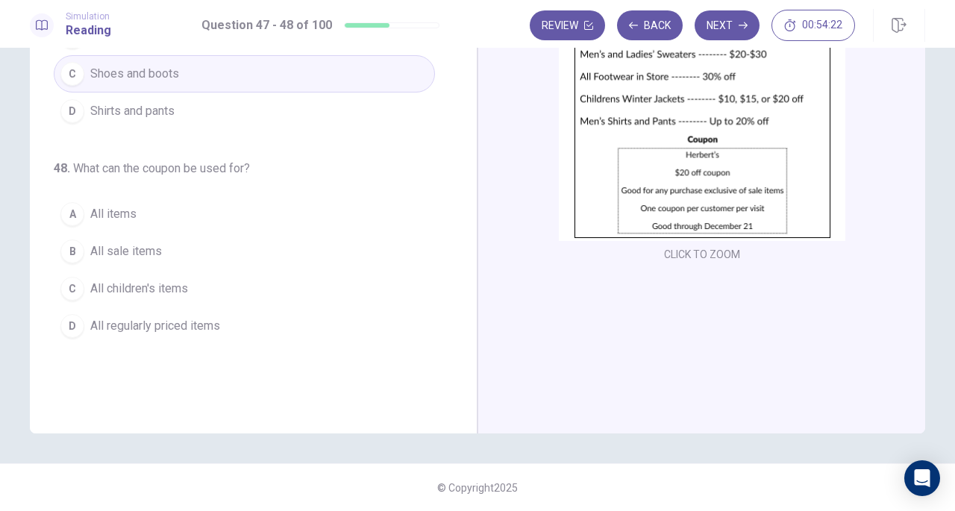
scroll to position [88, 0]
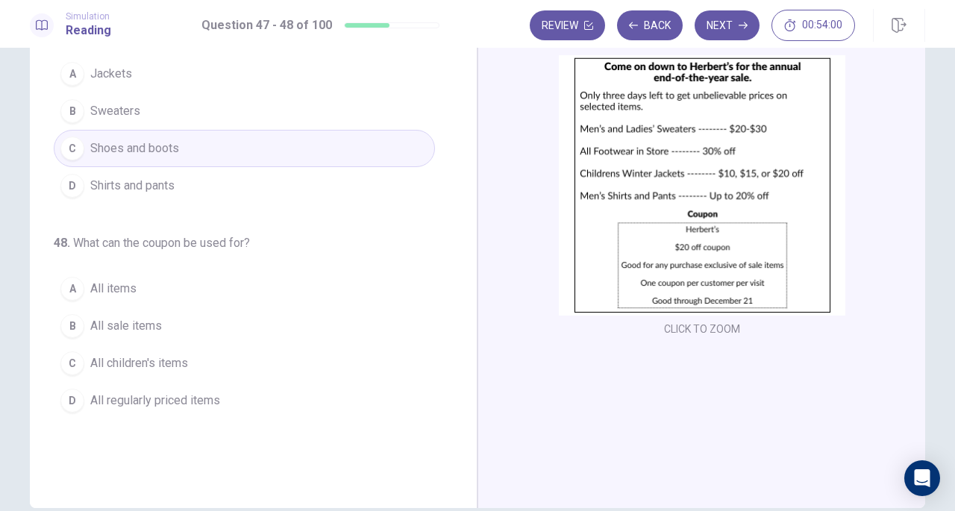
click at [161, 320] on button "B All sale items" at bounding box center [244, 325] width 381 height 37
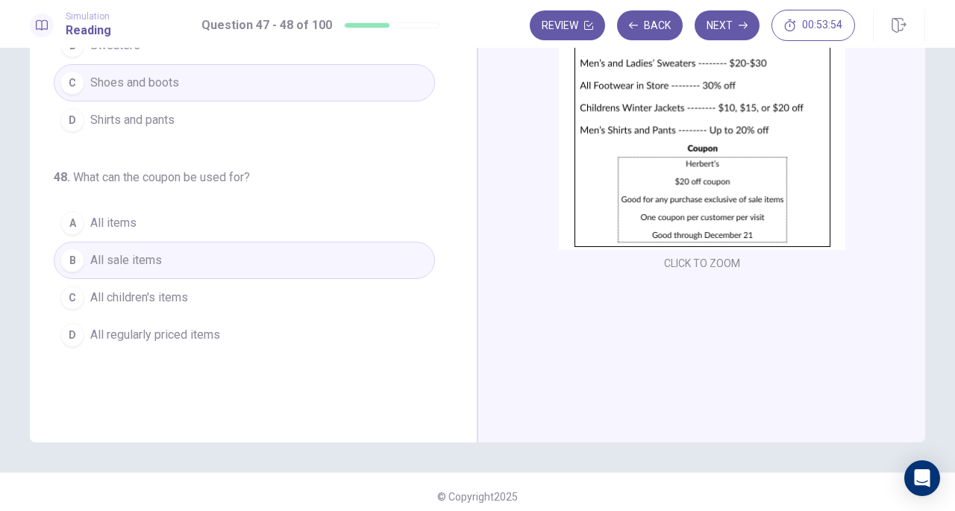
scroll to position [163, 0]
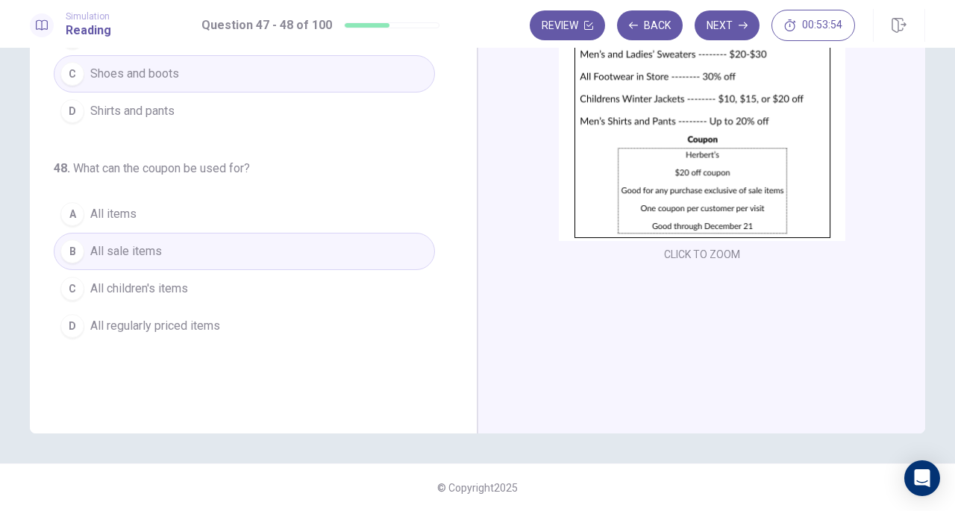
drag, startPoint x: 722, startPoint y: 25, endPoint x: 674, endPoint y: 37, distance: 49.2
click at [725, 20] on button "Next" at bounding box center [726, 25] width 65 height 30
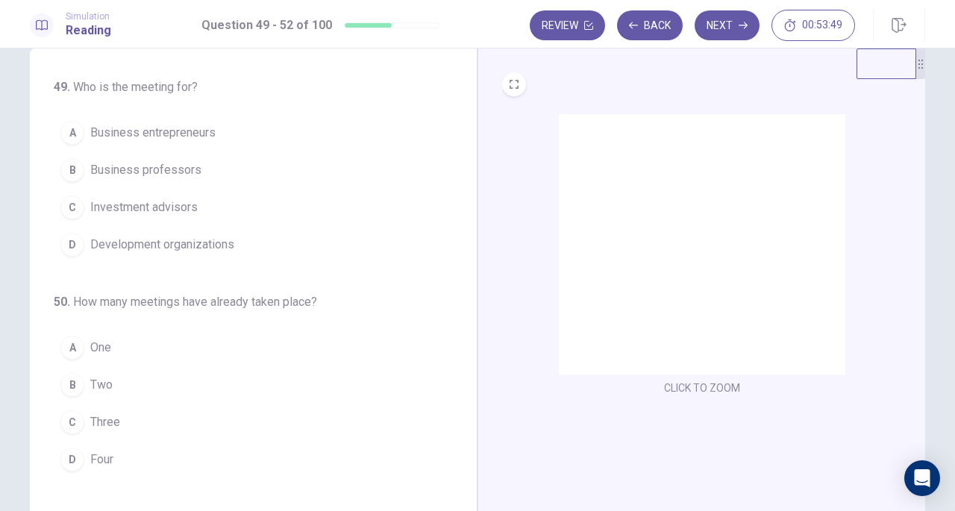
scroll to position [0, 0]
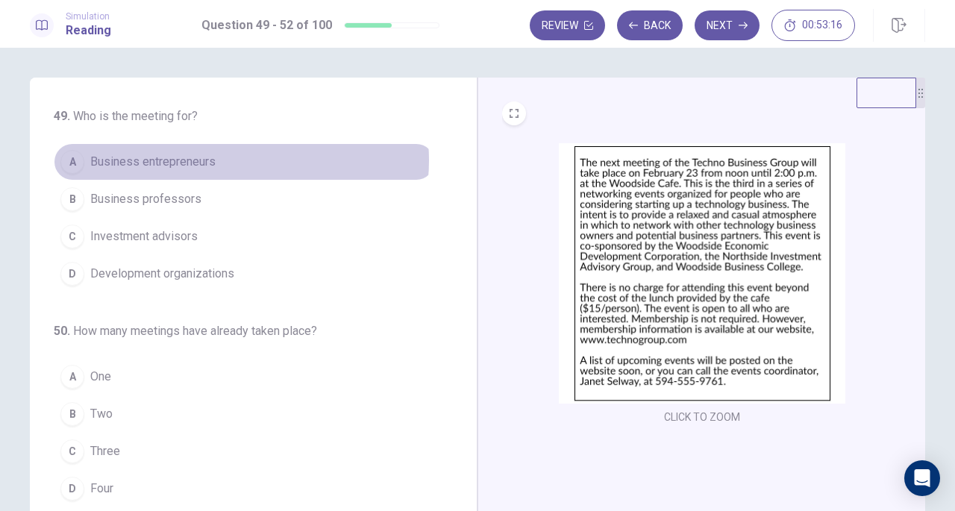
click at [225, 160] on button "A Business entrepreneurs" at bounding box center [244, 161] width 381 height 37
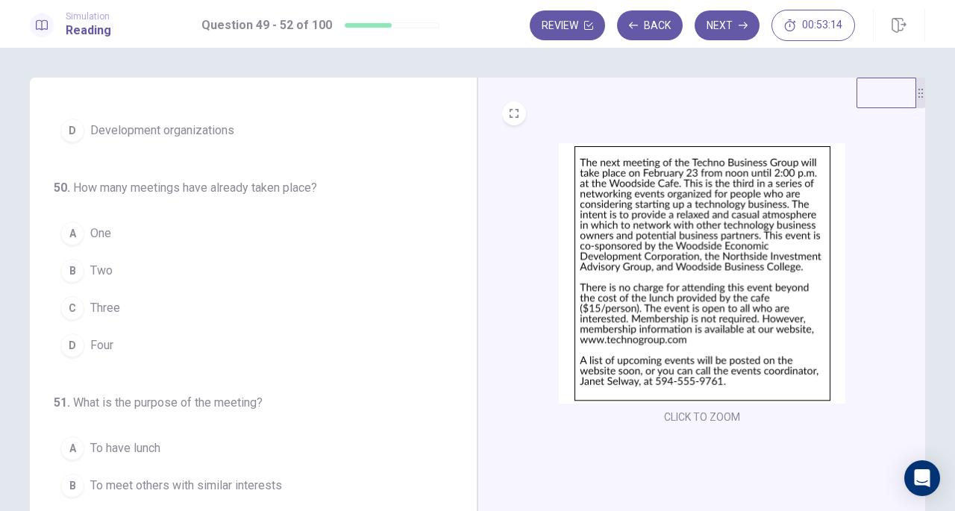
scroll to position [149, 0]
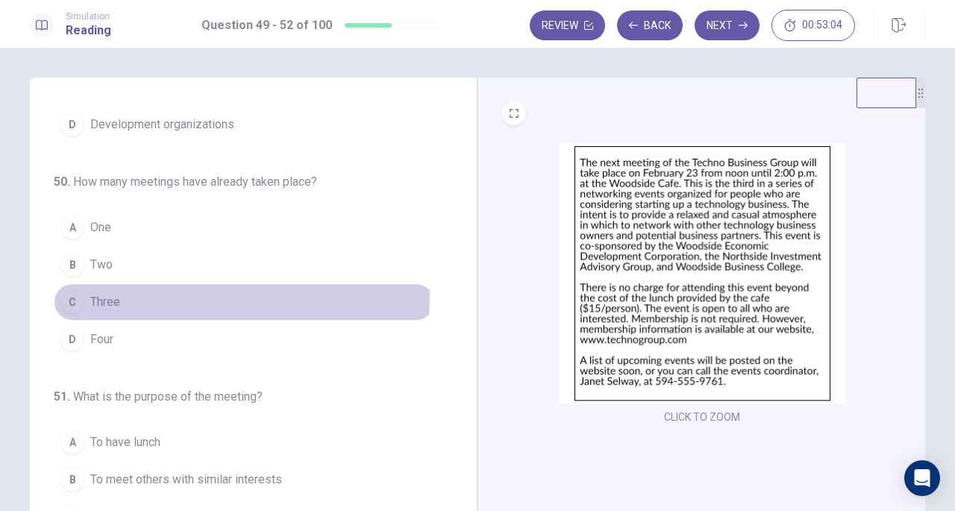
click at [113, 293] on span "Three" at bounding box center [105, 302] width 30 height 18
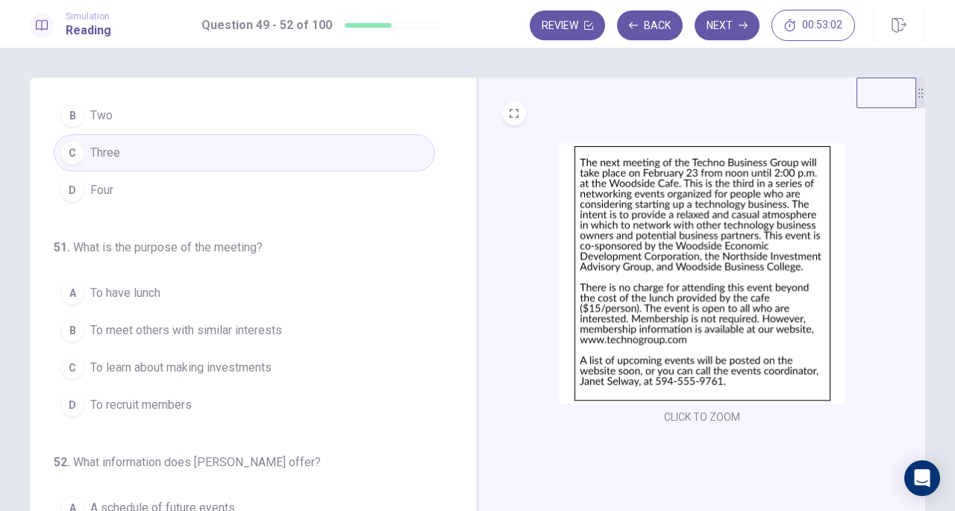
scroll to position [362, 0]
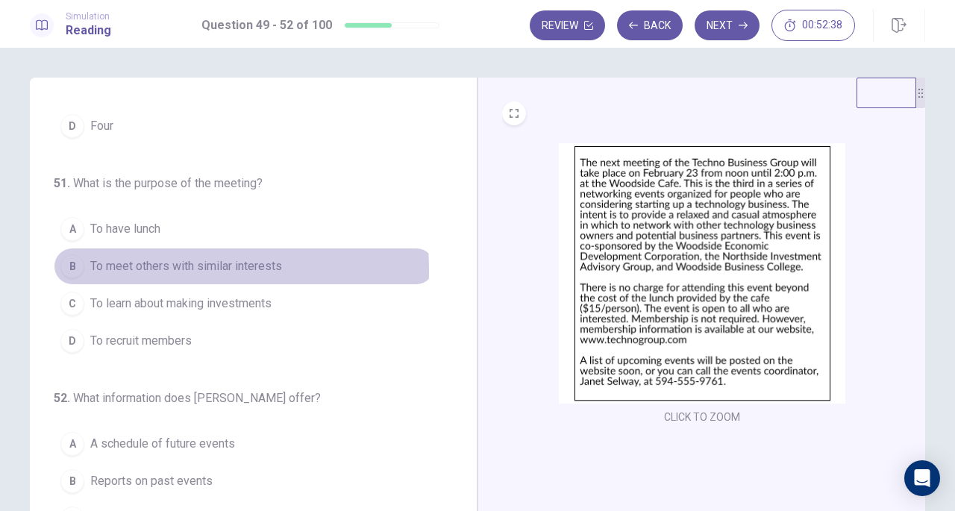
click at [148, 265] on span "To meet others with similar interests" at bounding box center [186, 266] width 192 height 18
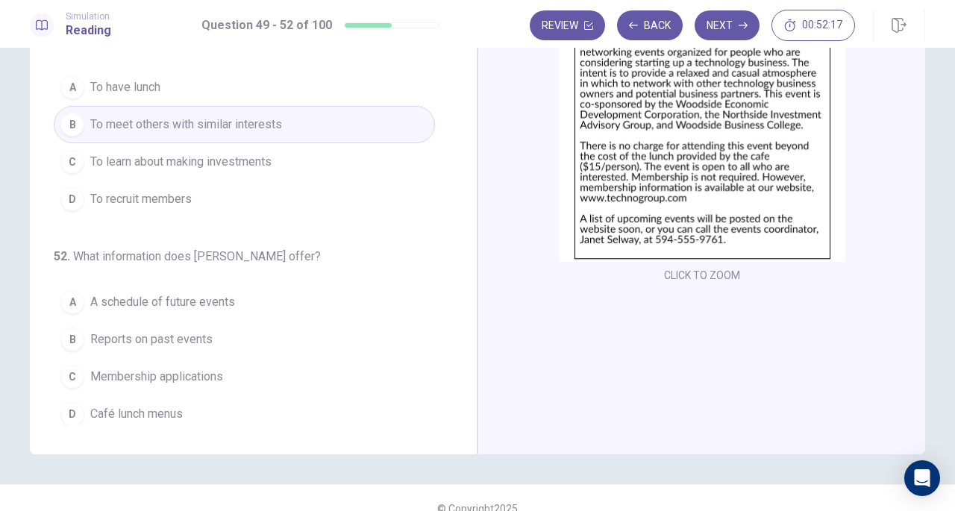
scroll to position [149, 0]
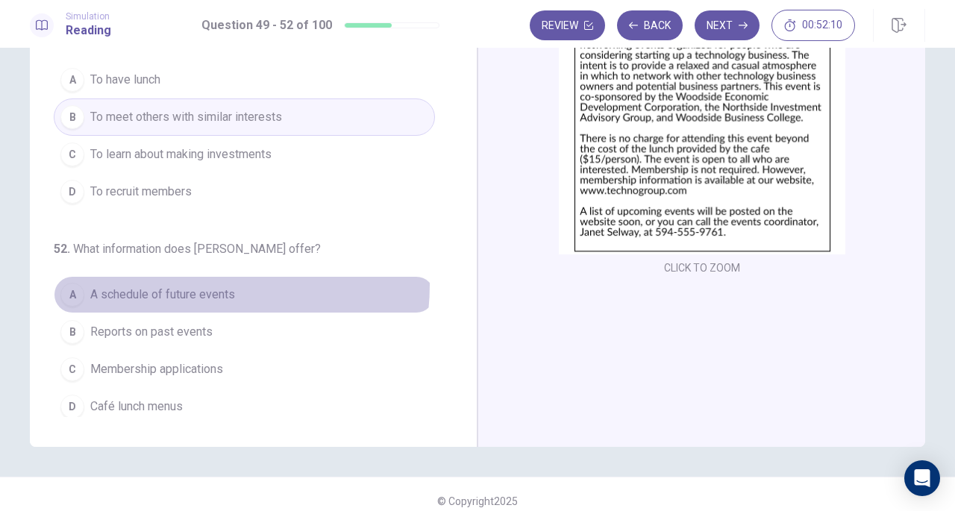
click at [186, 286] on span "A schedule of future events" at bounding box center [162, 295] width 145 height 18
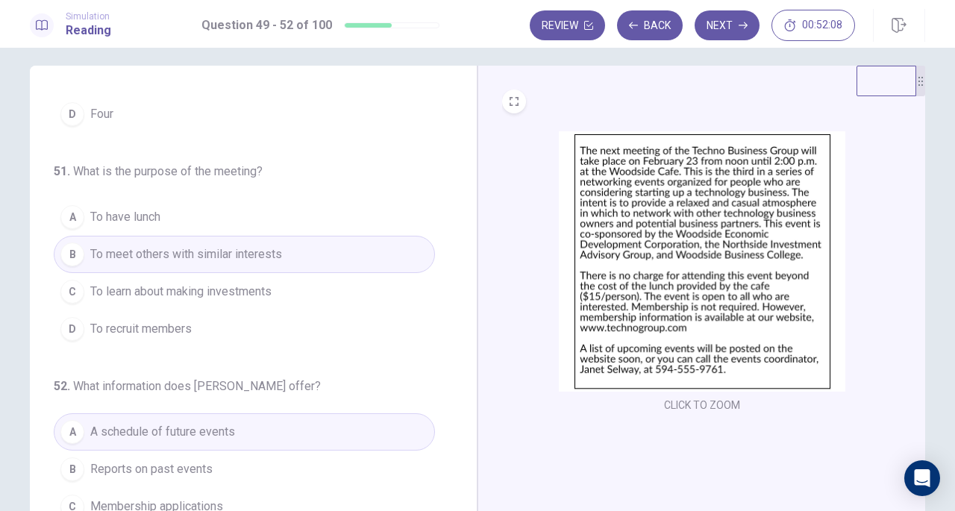
scroll to position [0, 0]
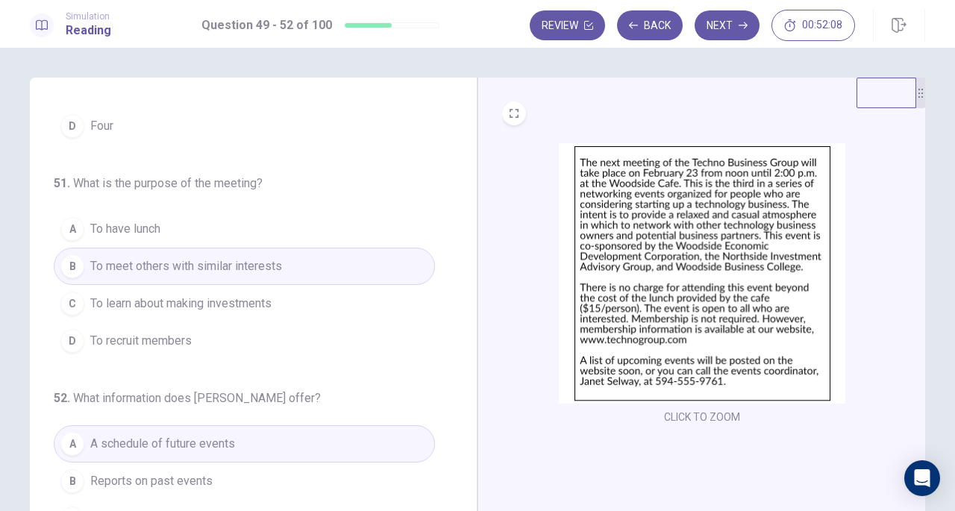
click at [727, 22] on button "Next" at bounding box center [726, 25] width 65 height 30
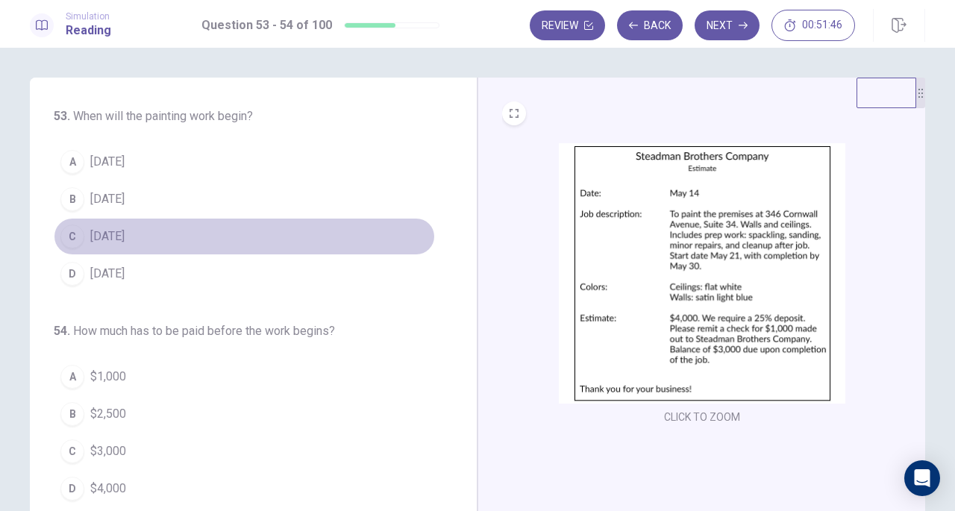
click at [142, 232] on button "C May 21" at bounding box center [244, 236] width 381 height 37
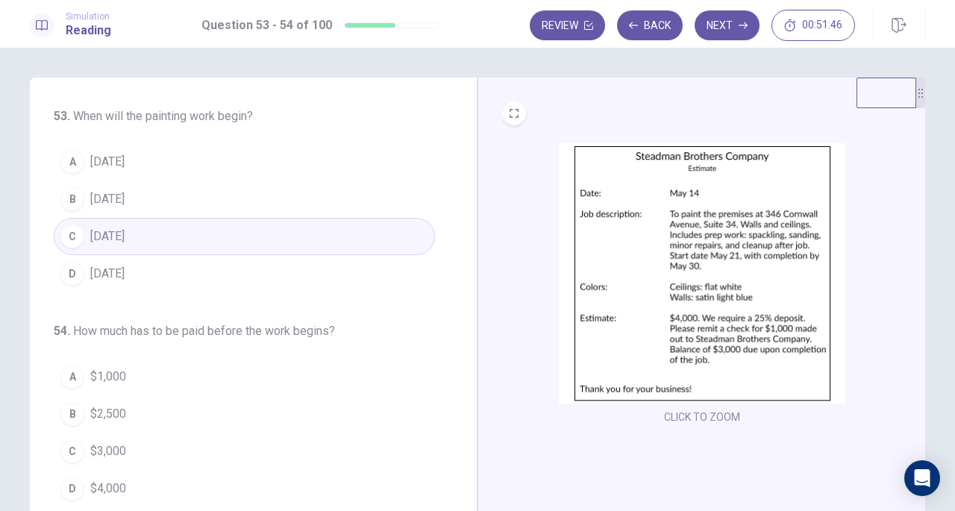
scroll to position [75, 0]
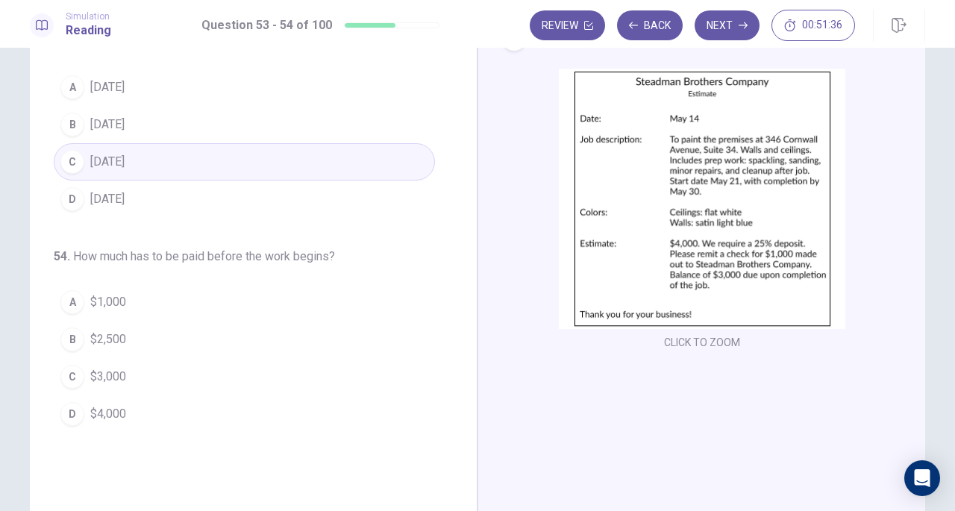
click at [102, 304] on span "$1,000" at bounding box center [108, 302] width 36 height 18
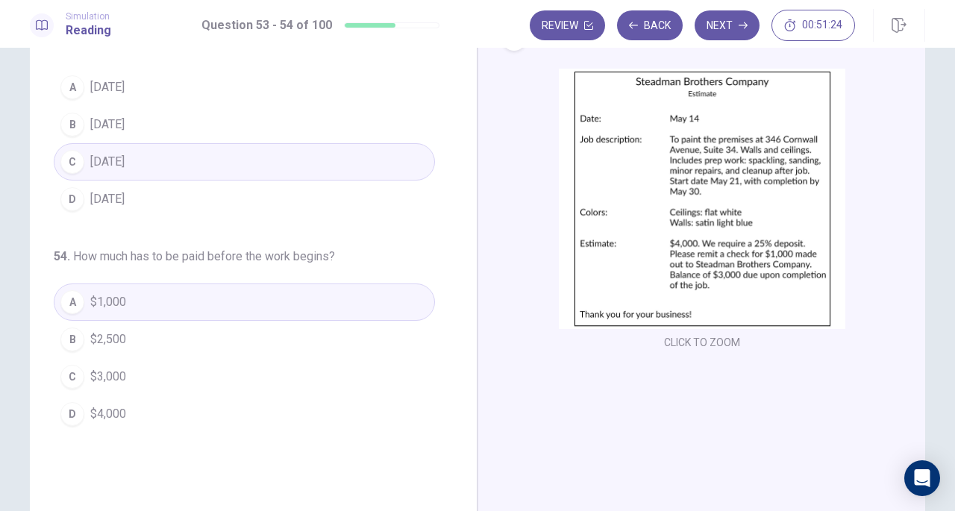
scroll to position [0, 0]
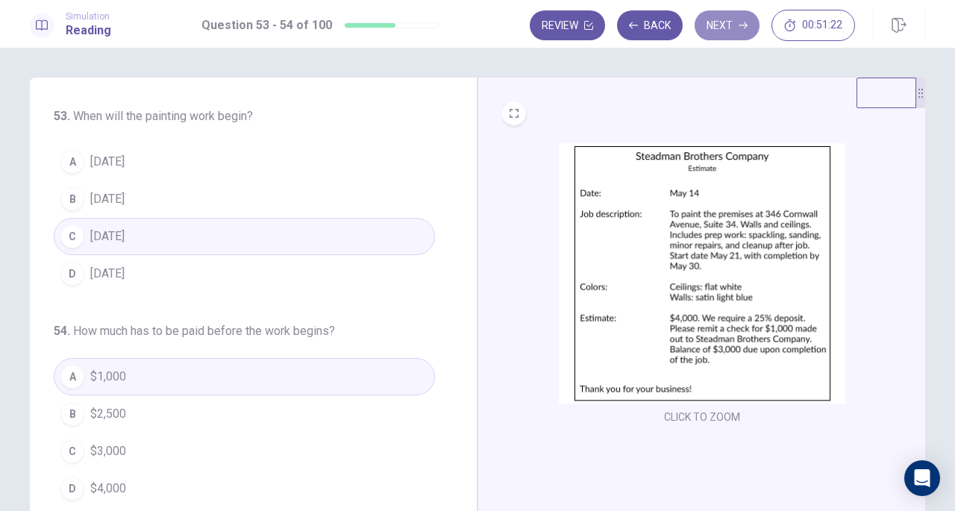
drag, startPoint x: 714, startPoint y: 31, endPoint x: 488, endPoint y: 131, distance: 246.8
click at [714, 26] on button "Next" at bounding box center [726, 25] width 65 height 30
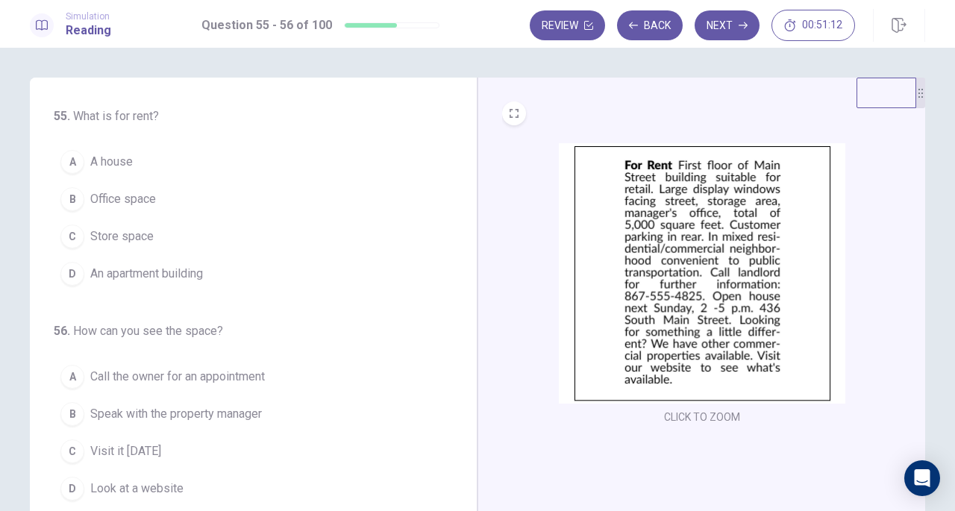
click at [450, 219] on div "55 . What is for rent? A A house B Office space C Store space D An apartment bu…" at bounding box center [259, 336] width 411 height 459
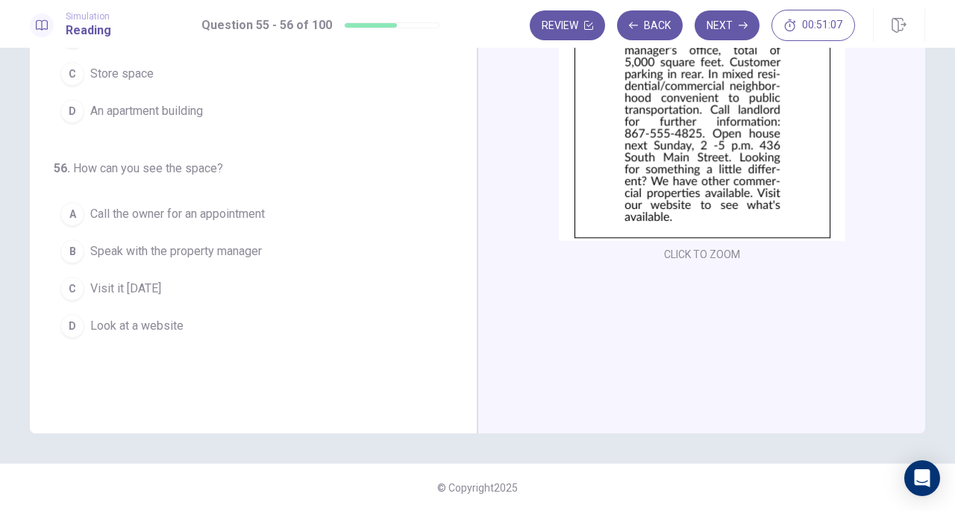
scroll to position [13, 0]
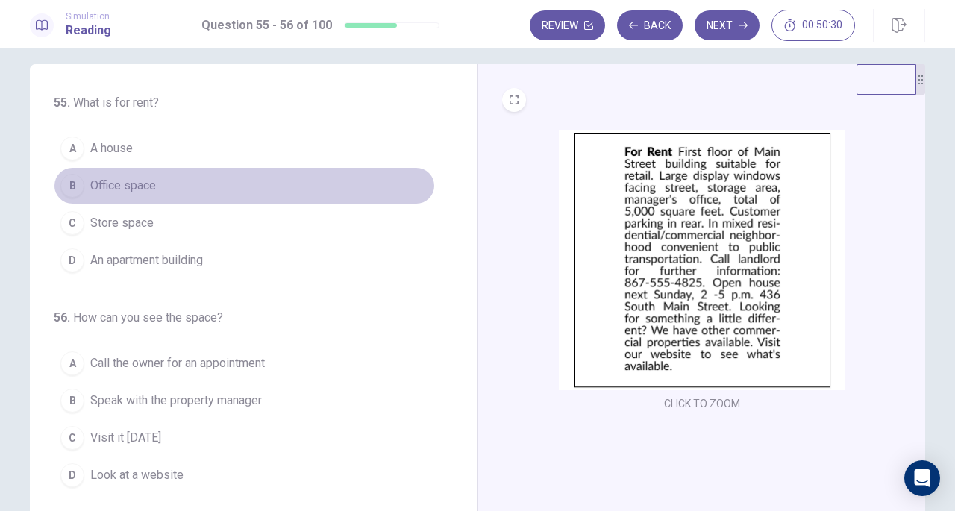
click at [216, 196] on button "B Office space" at bounding box center [244, 185] width 381 height 37
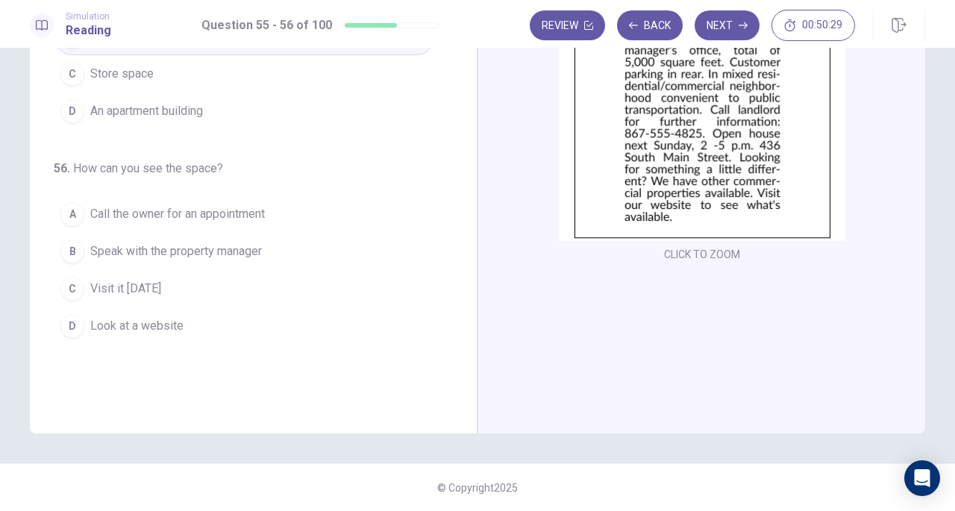
scroll to position [88, 0]
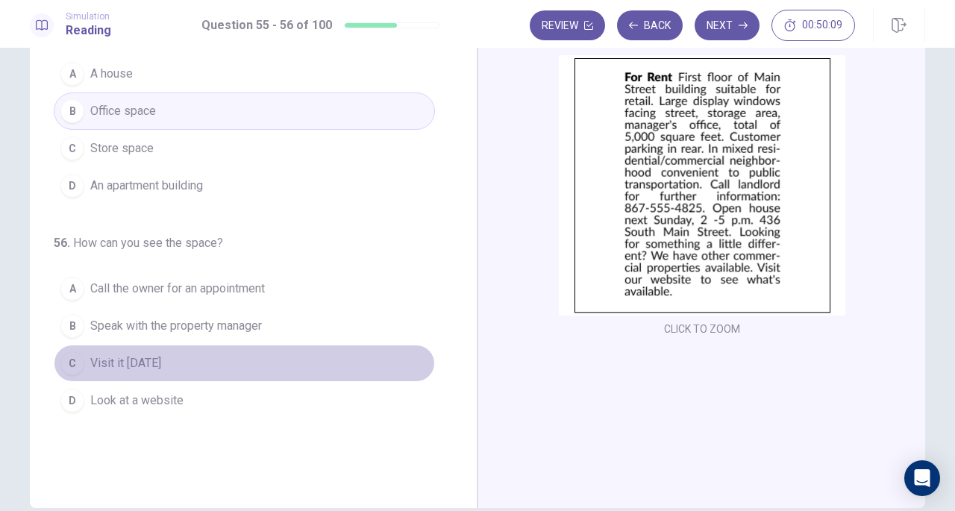
click at [216, 364] on button "C Visit it next Sunday" at bounding box center [244, 363] width 381 height 37
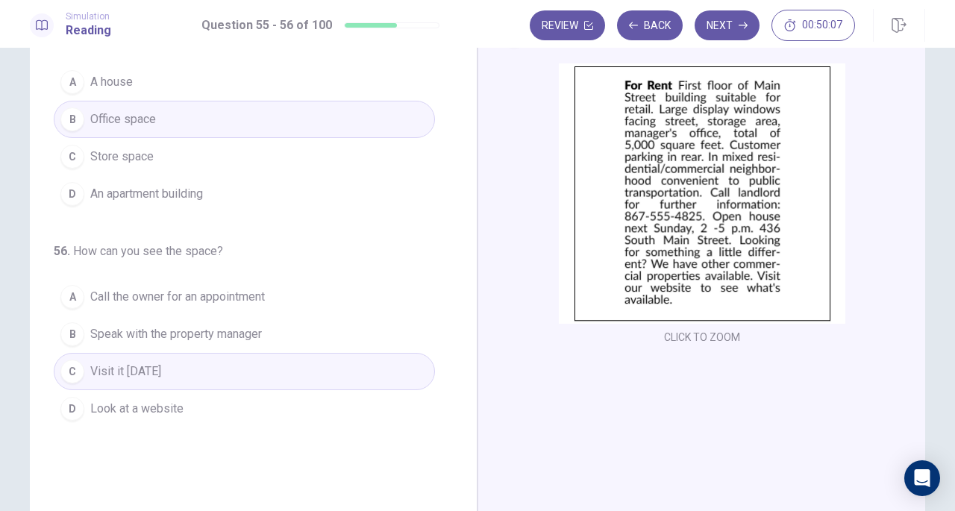
scroll to position [13, 0]
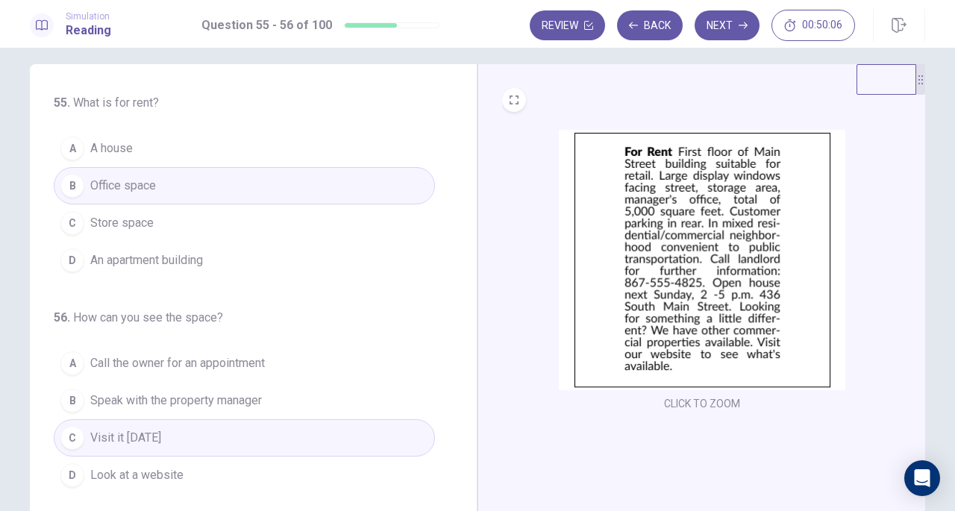
click at [724, 29] on button "Next" at bounding box center [726, 25] width 65 height 30
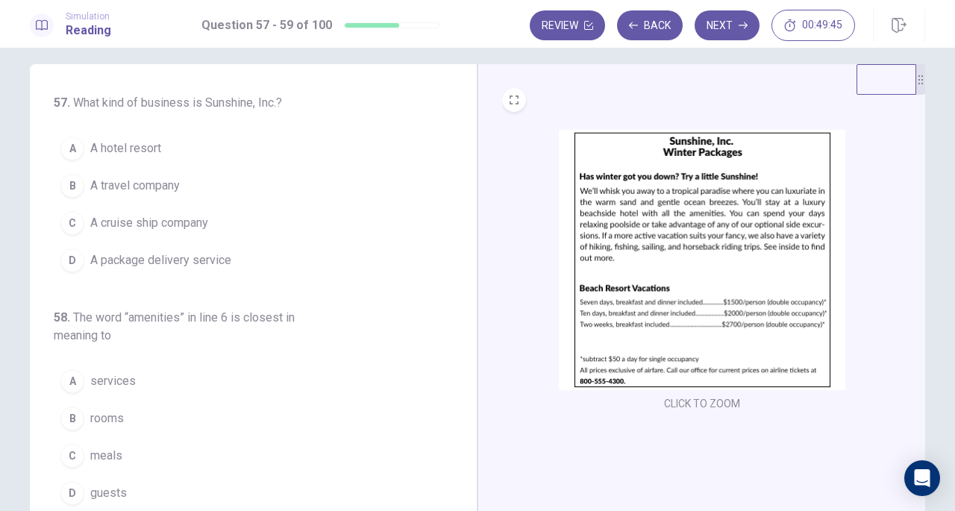
click at [227, 191] on button "B A travel company" at bounding box center [244, 185] width 381 height 37
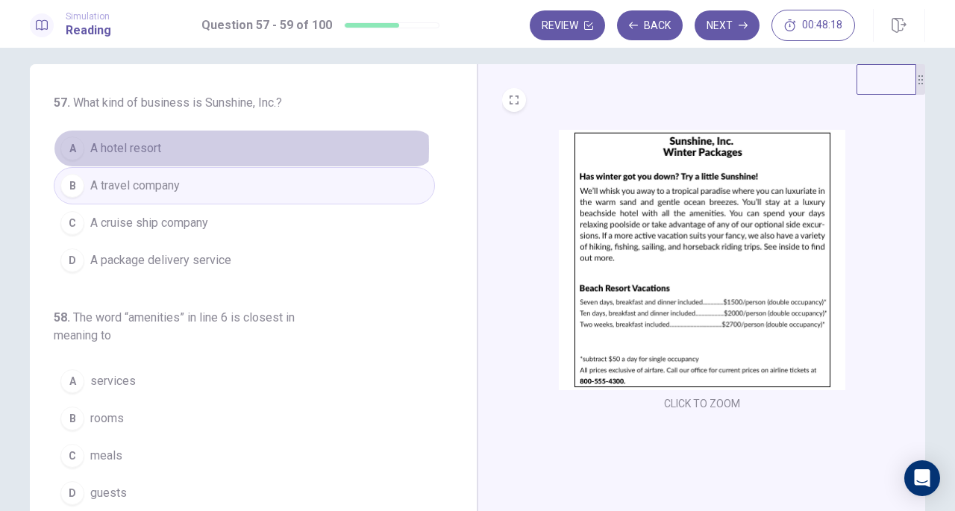
click at [176, 148] on button "A A hotel resort" at bounding box center [244, 148] width 381 height 37
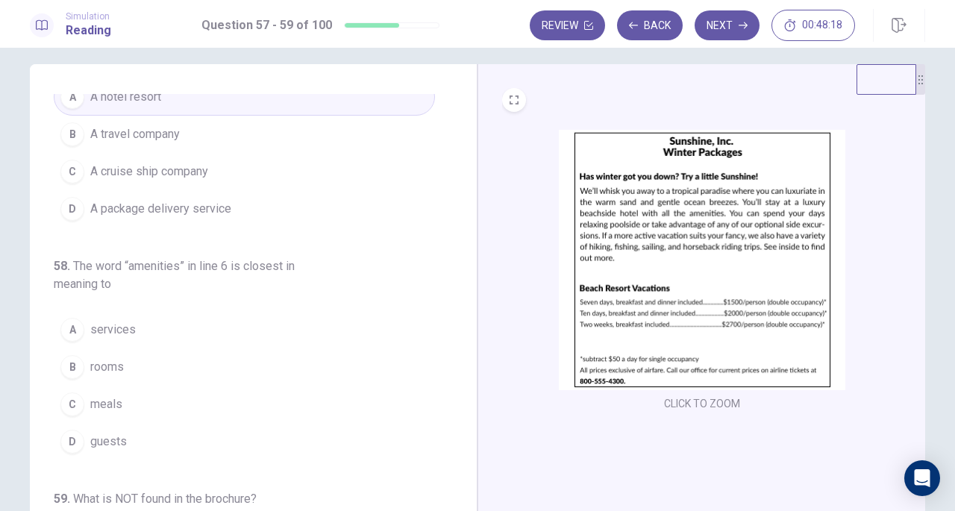
scroll to position [75, 0]
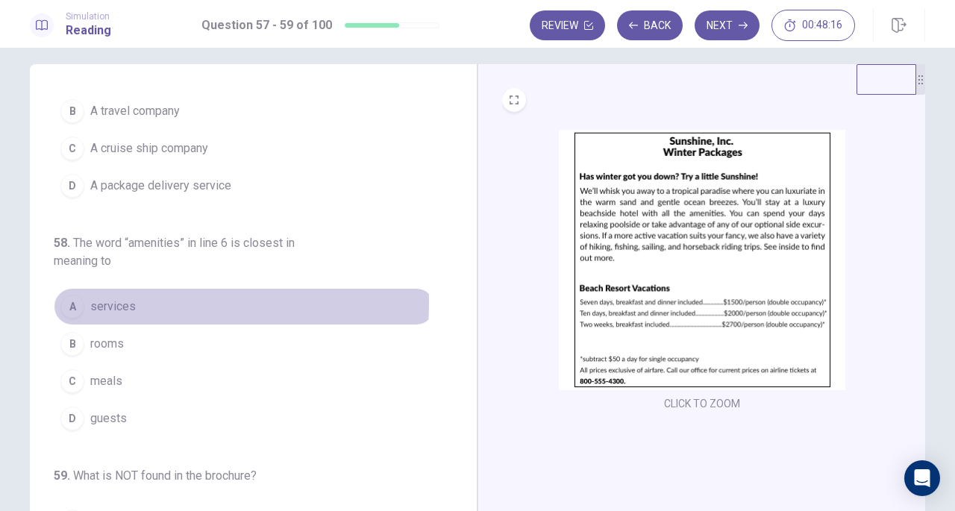
click at [140, 301] on button "A services" at bounding box center [244, 306] width 381 height 37
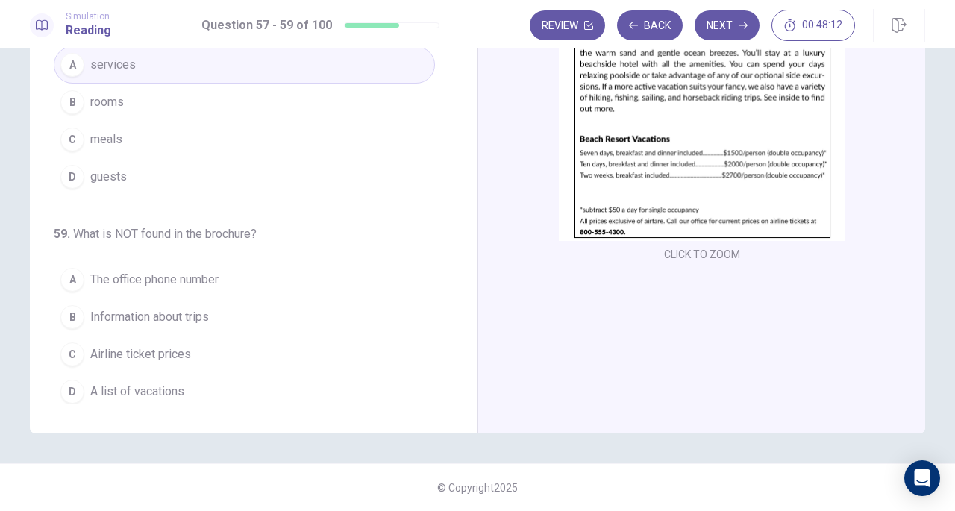
scroll to position [88, 0]
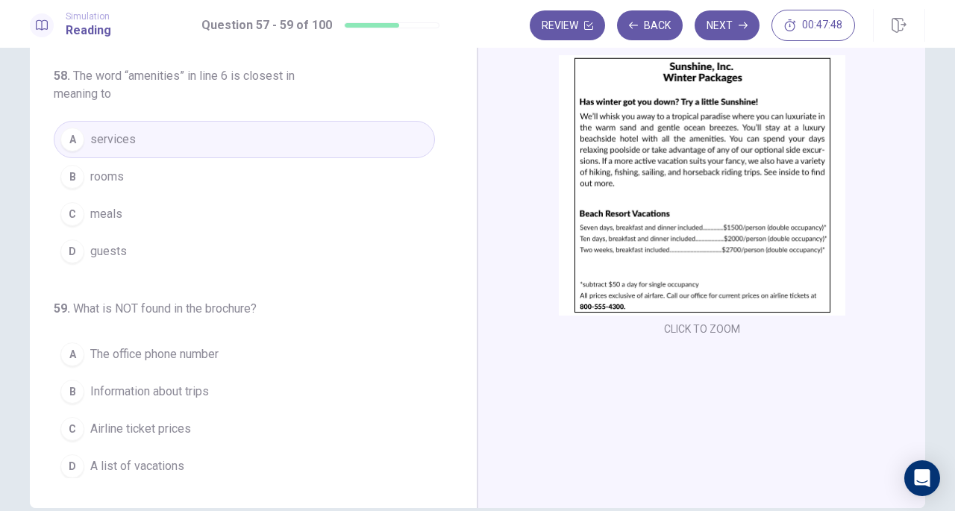
click at [188, 422] on button "C Airline ticket prices" at bounding box center [244, 428] width 381 height 37
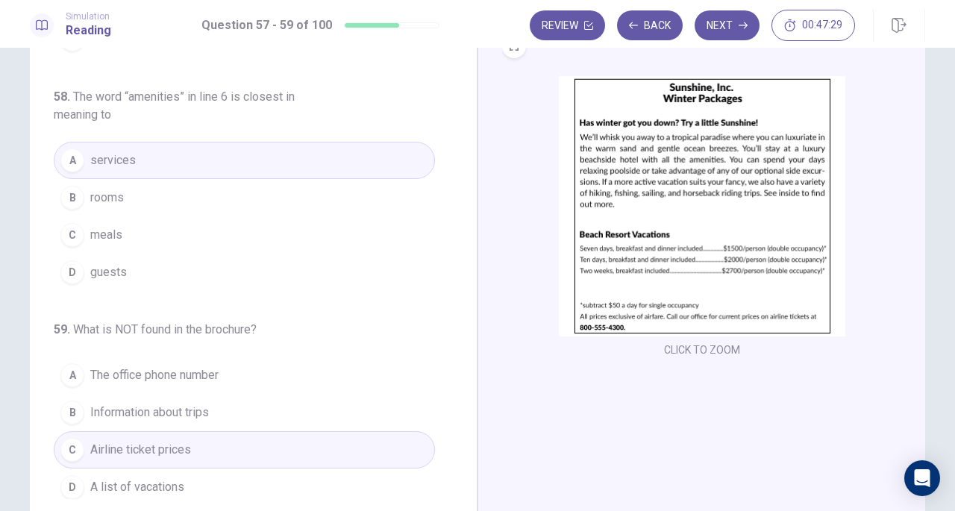
scroll to position [149, 0]
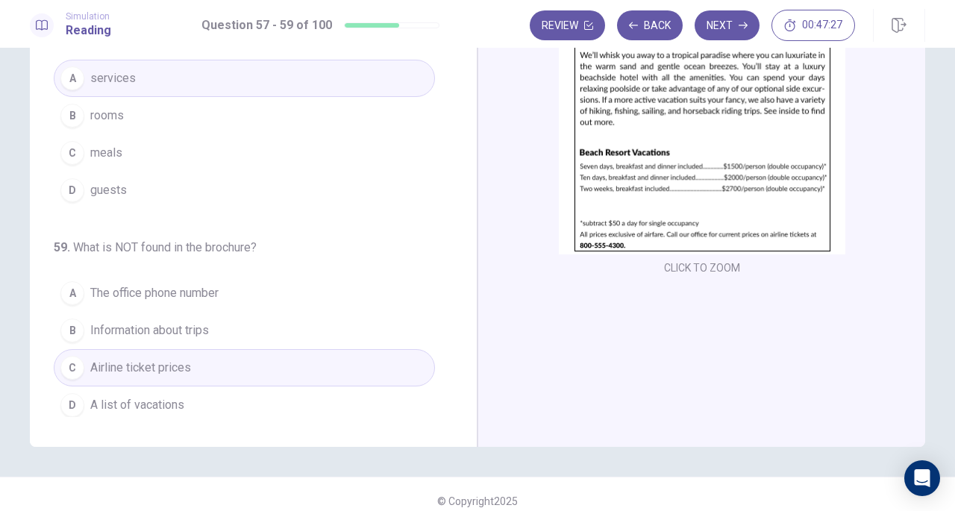
click at [743, 21] on icon "button" at bounding box center [742, 25] width 9 height 9
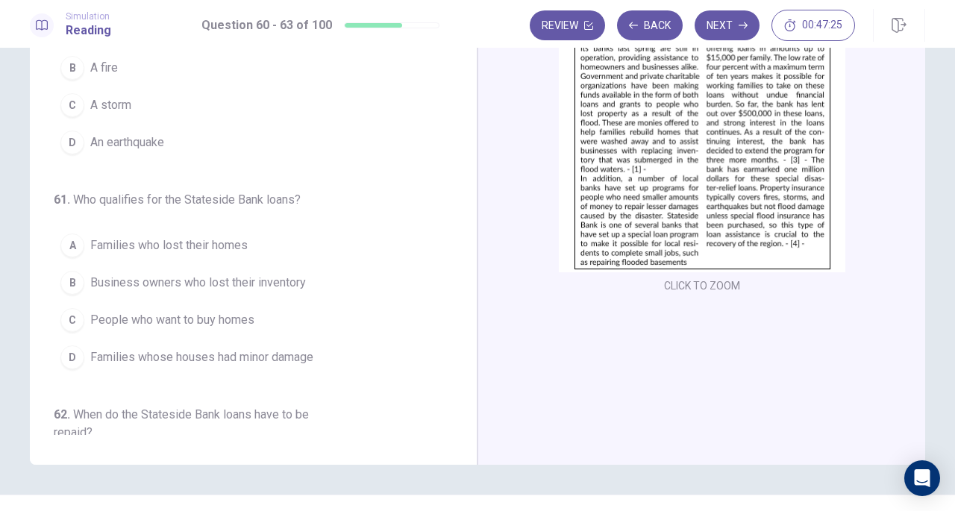
scroll to position [0, 0]
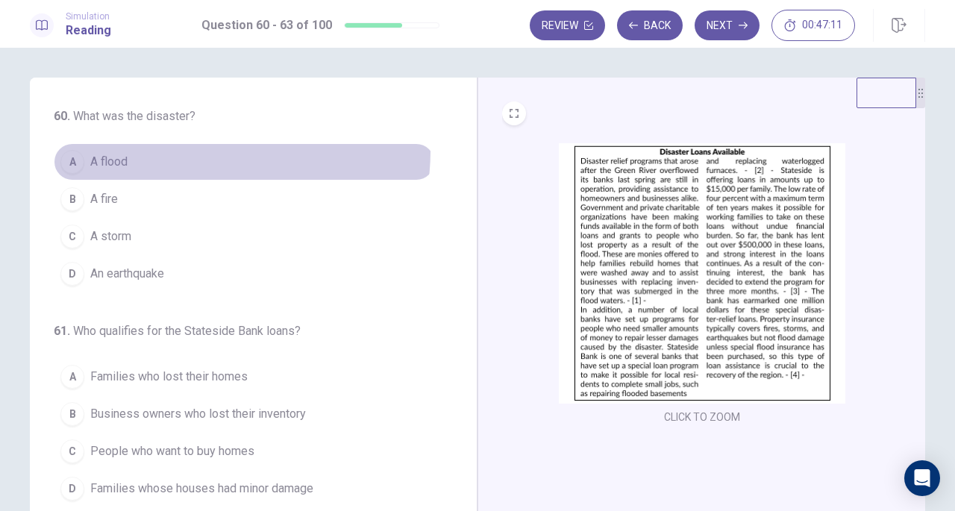
click at [210, 151] on button "A A flood" at bounding box center [244, 161] width 381 height 37
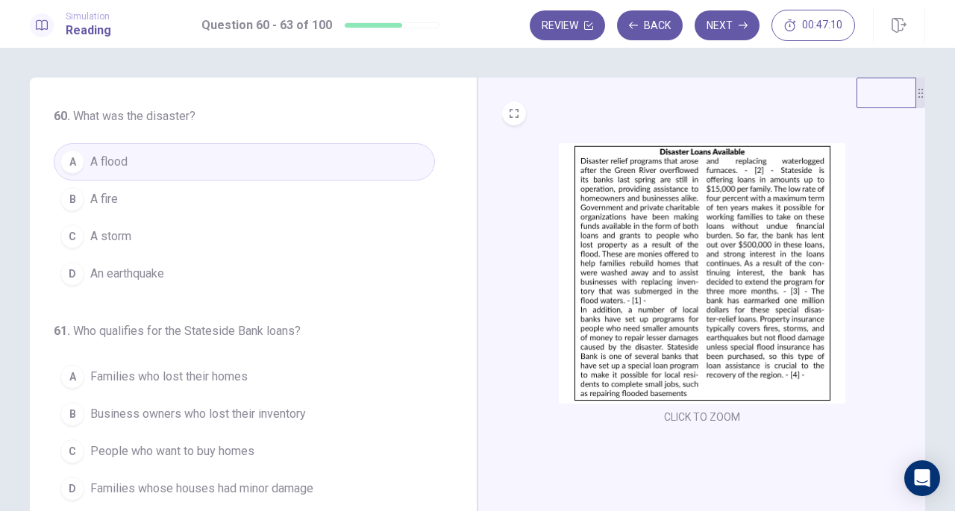
scroll to position [149, 0]
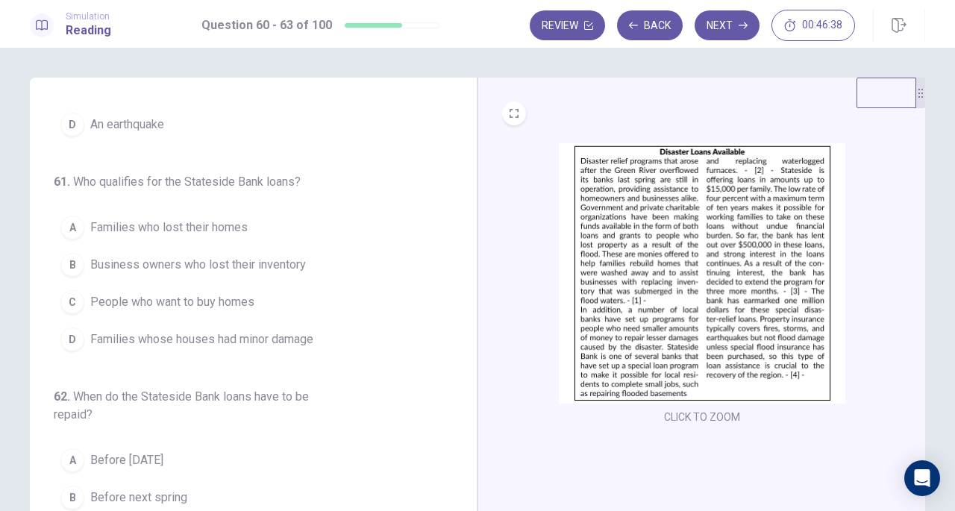
click at [270, 227] on button "A Families who lost their homes" at bounding box center [244, 227] width 381 height 37
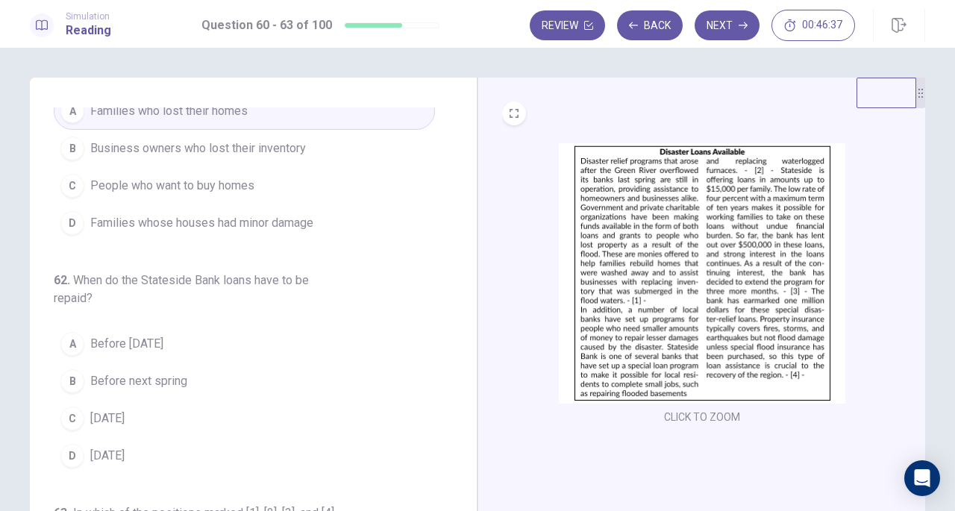
scroll to position [298, 0]
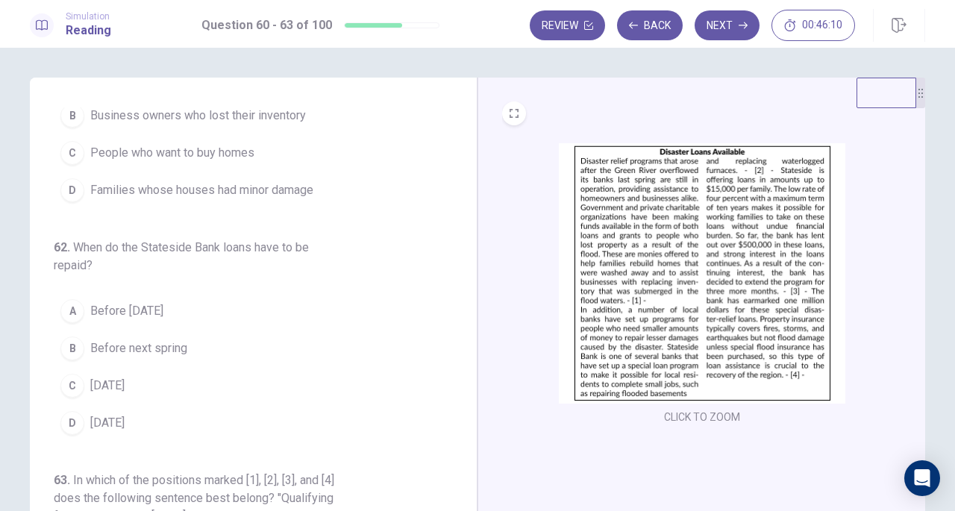
click at [125, 414] on span "Within ten years" at bounding box center [107, 423] width 34 height 18
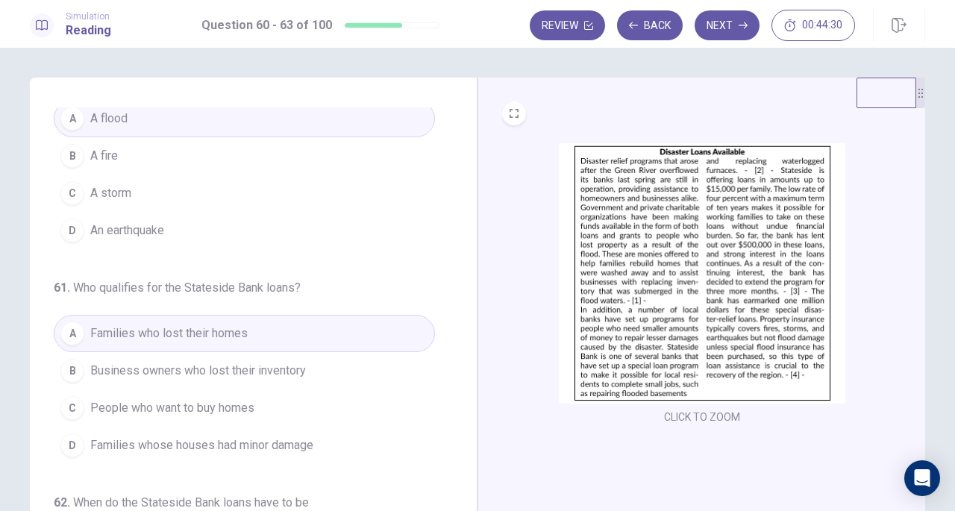
scroll to position [75, 0]
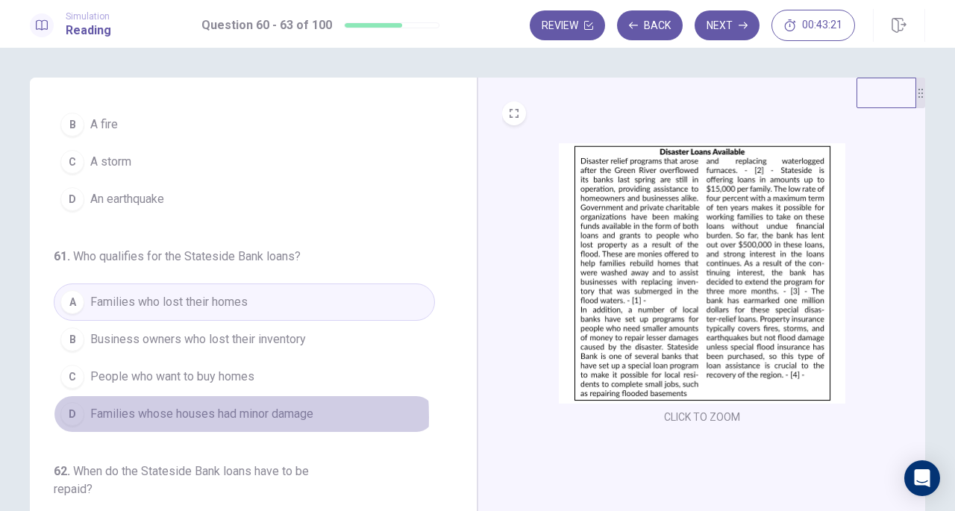
click at [161, 413] on span "Families whose houses had minor damage" at bounding box center [201, 414] width 223 height 18
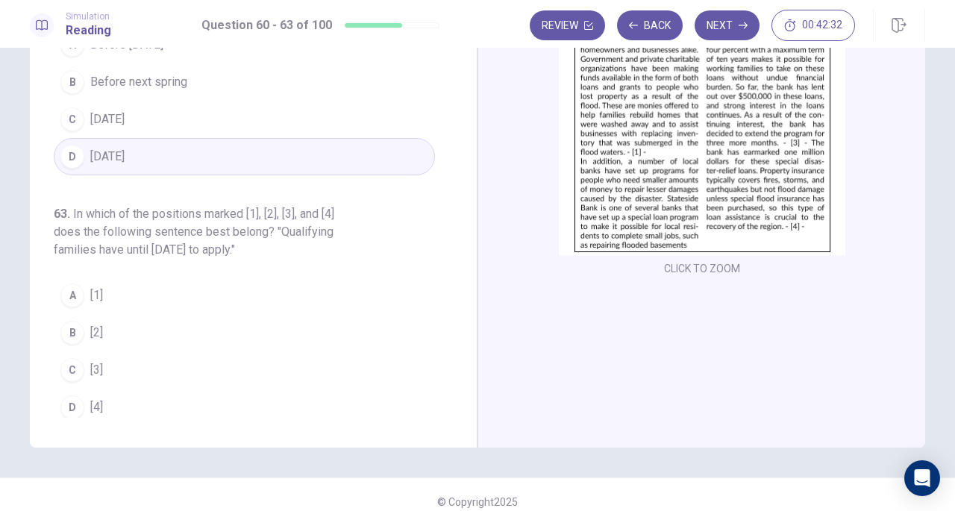
scroll to position [149, 0]
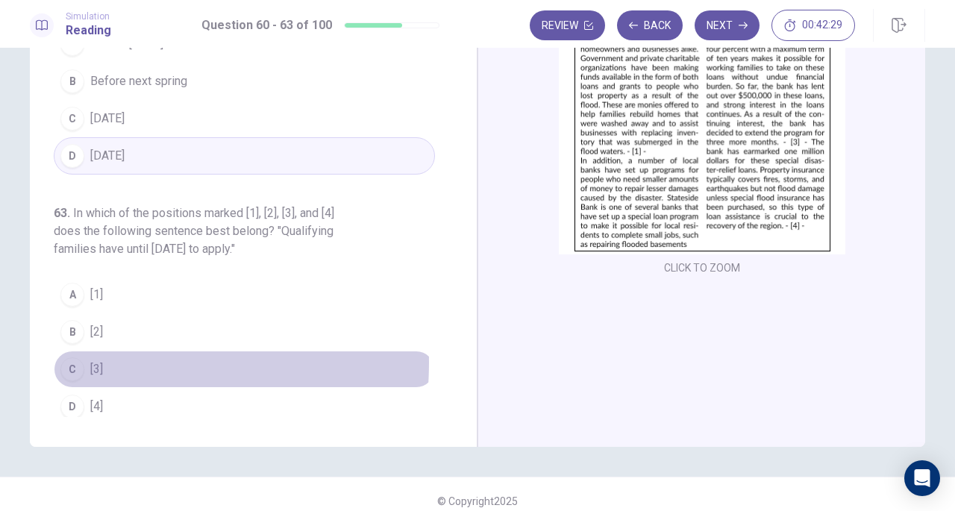
click at [92, 360] on span "[3]" at bounding box center [96, 369] width 13 height 18
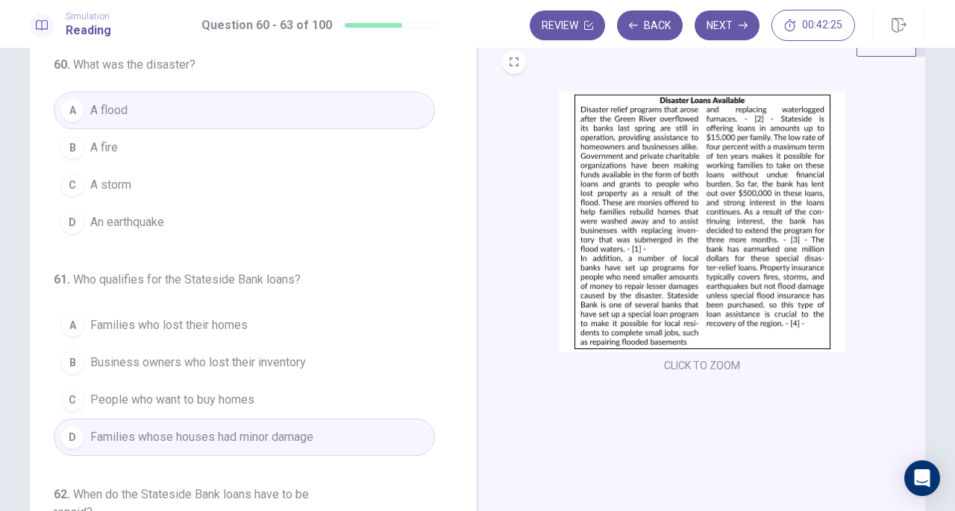
scroll to position [0, 0]
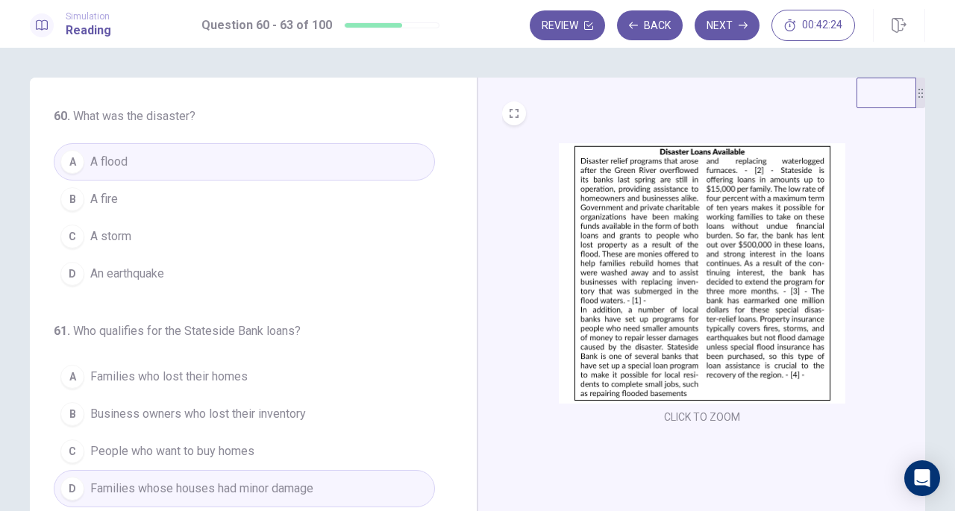
click at [729, 25] on button "Next" at bounding box center [726, 25] width 65 height 30
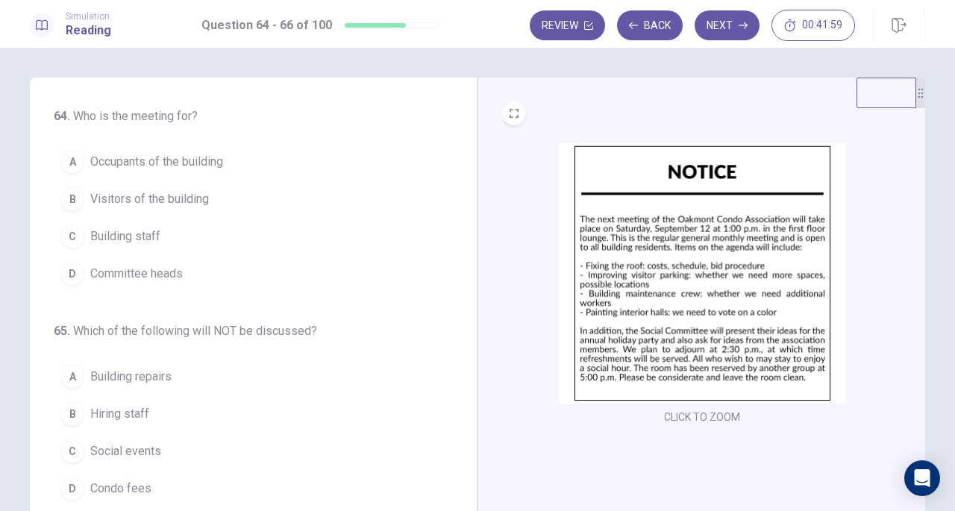
click at [177, 157] on span "Occupants of the building" at bounding box center [156, 162] width 133 height 18
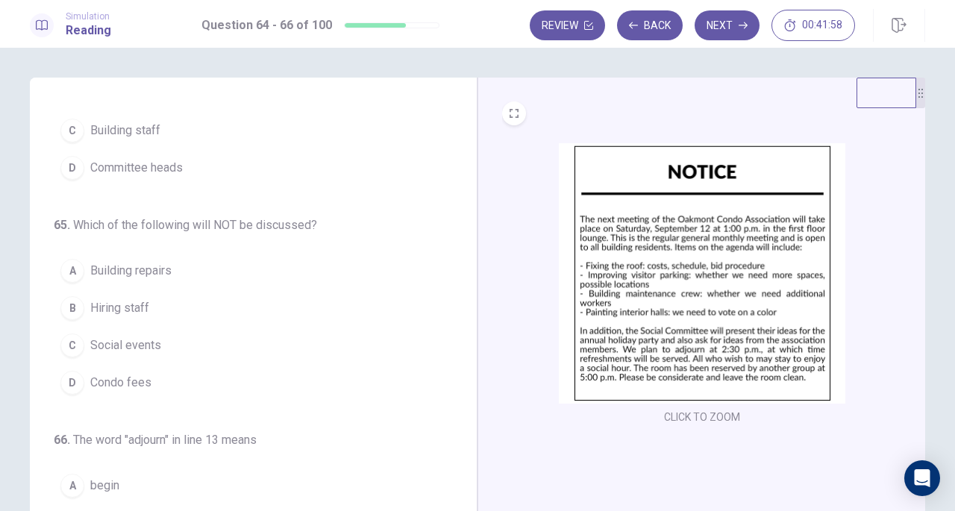
scroll to position [149, 0]
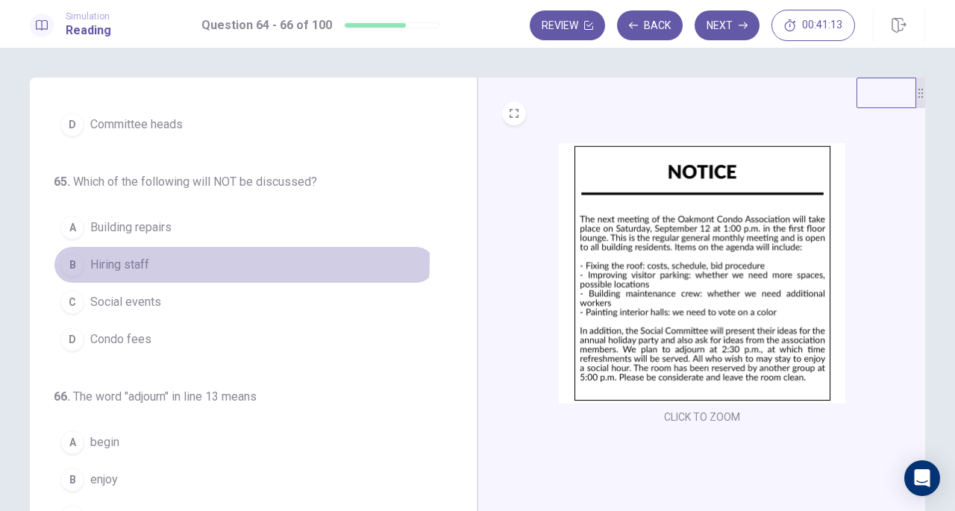
click at [154, 256] on button "B Hiring staff" at bounding box center [244, 264] width 381 height 37
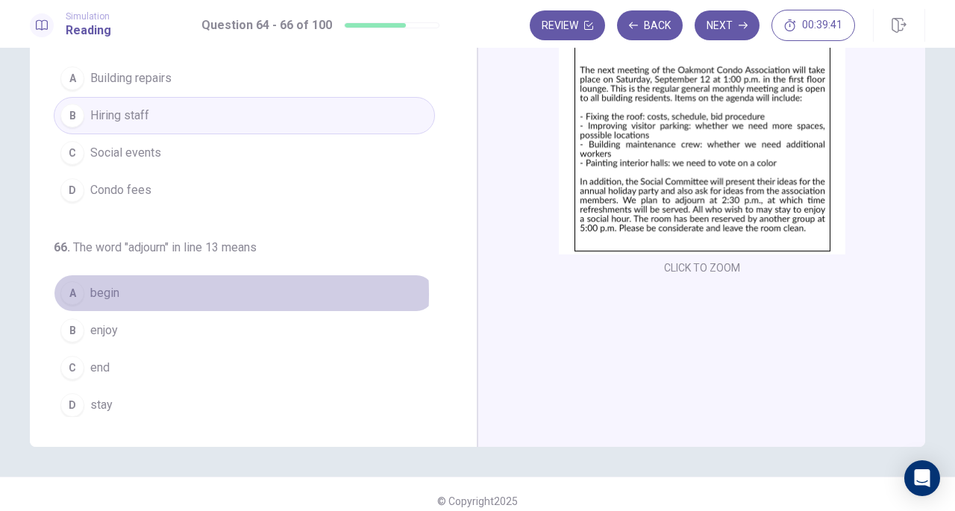
click at [139, 289] on button "A begin" at bounding box center [244, 292] width 381 height 37
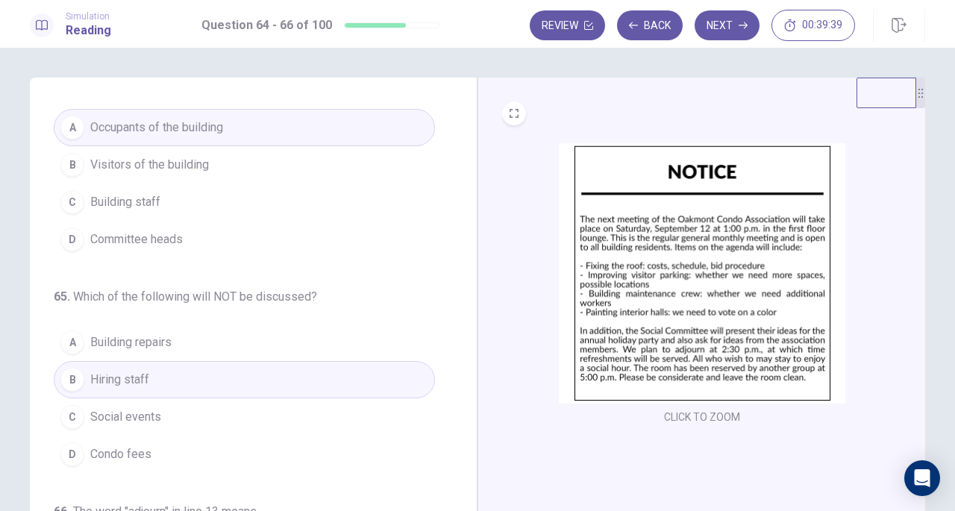
scroll to position [0, 0]
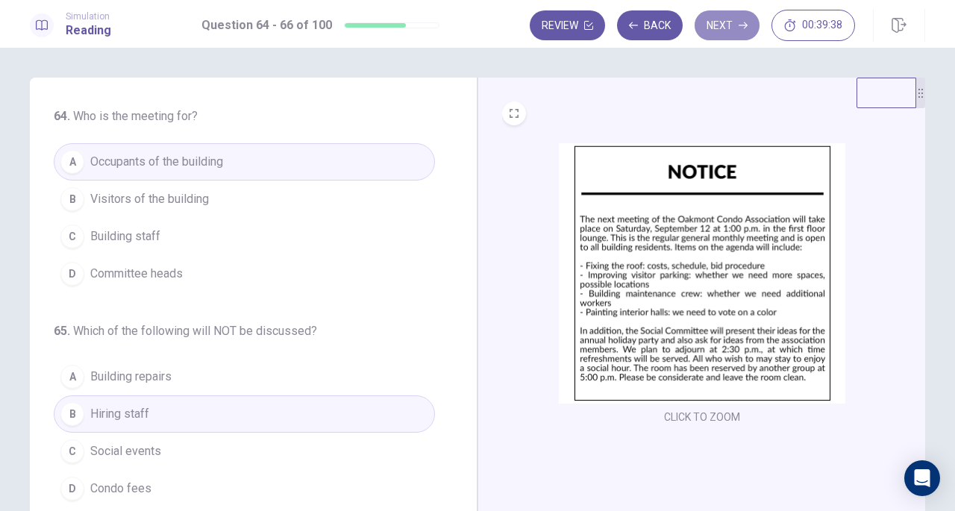
click at [716, 19] on button "Next" at bounding box center [726, 25] width 65 height 30
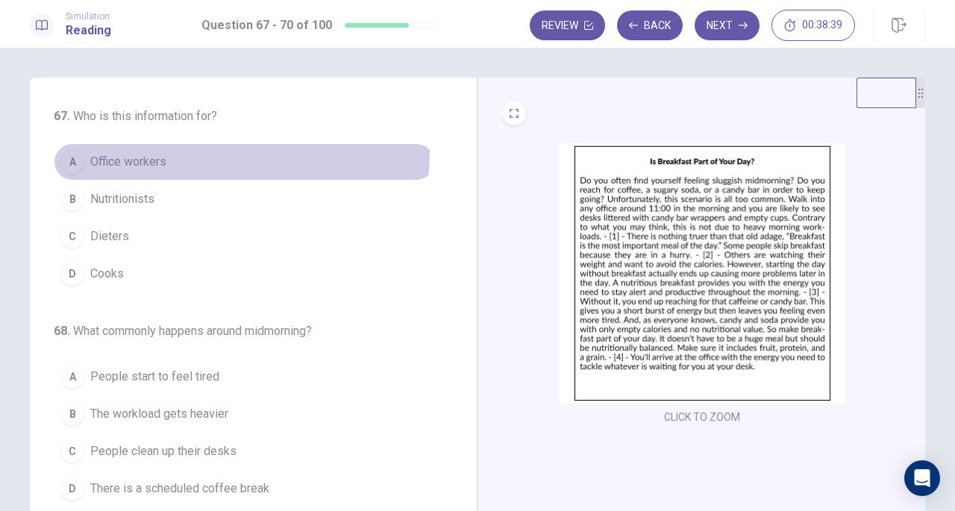
click at [115, 150] on button "A Office workers" at bounding box center [244, 161] width 381 height 37
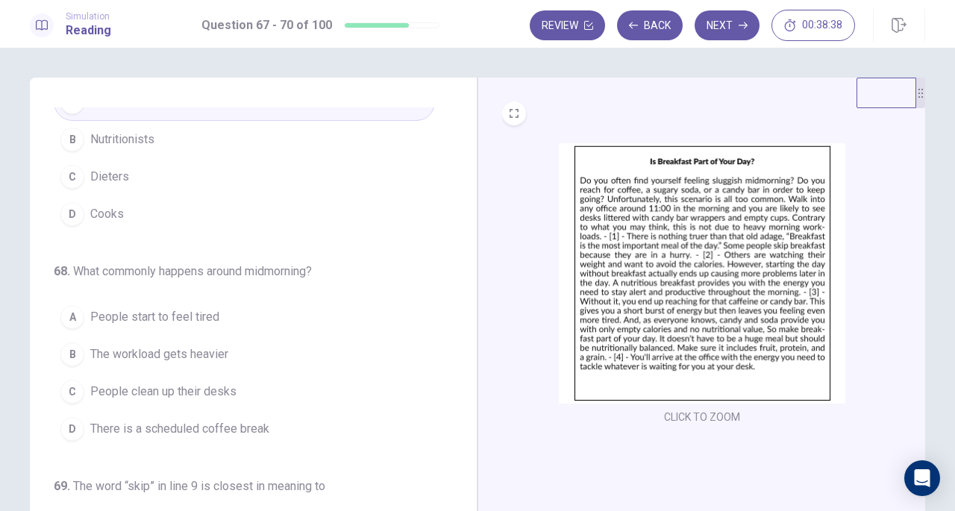
scroll to position [149, 0]
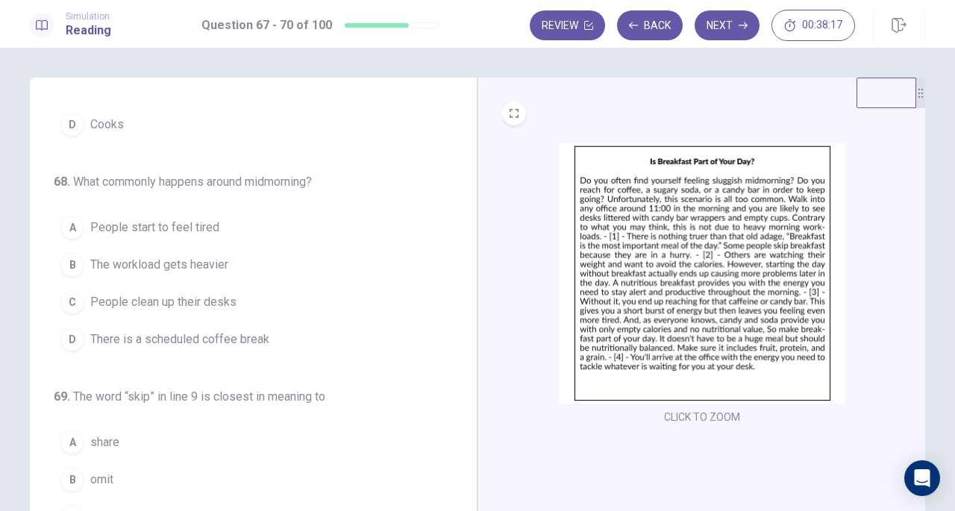
click at [175, 227] on span "People start to feel tired" at bounding box center [154, 228] width 129 height 18
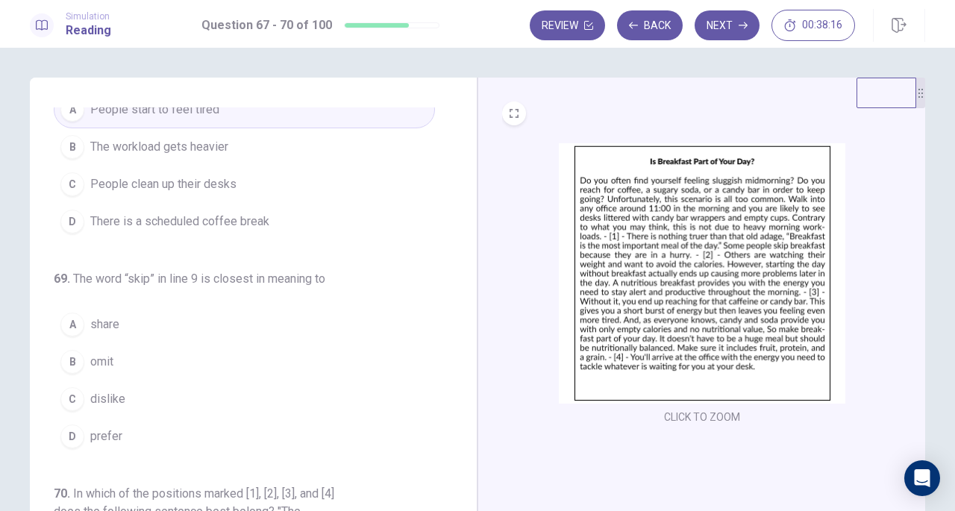
scroll to position [298, 0]
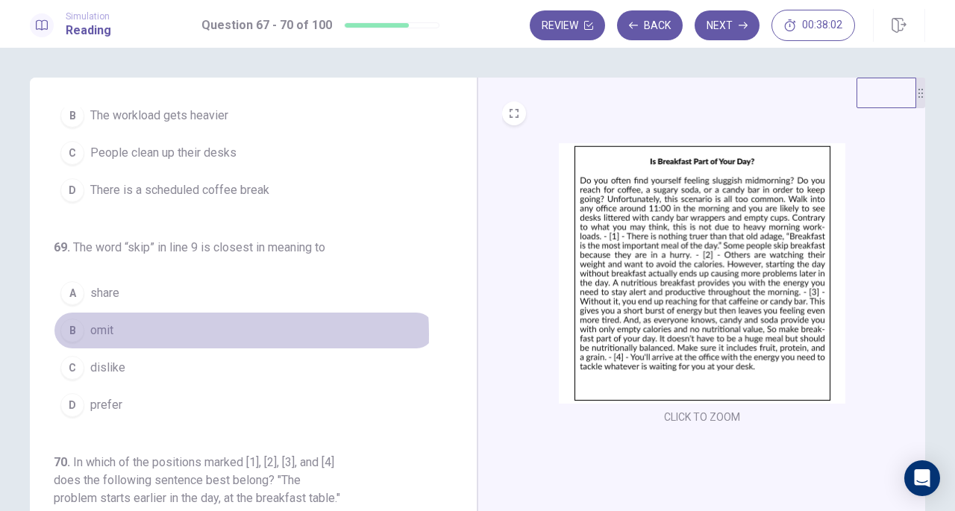
click at [155, 330] on button "B omit" at bounding box center [244, 330] width 381 height 37
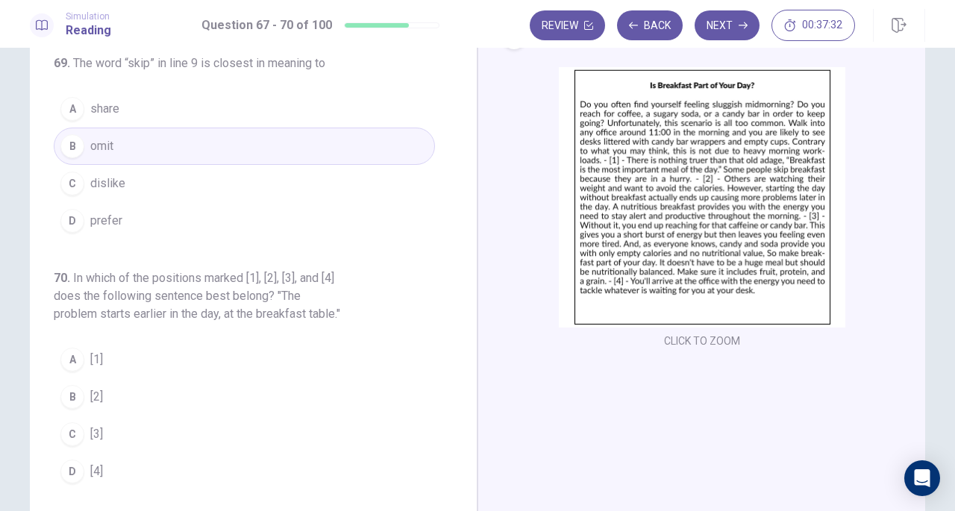
scroll to position [88, 0]
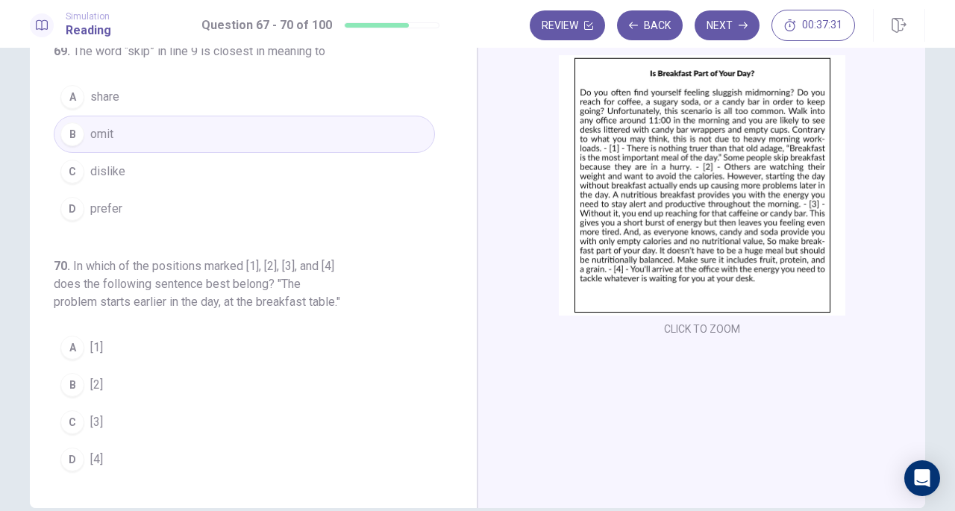
drag, startPoint x: 122, startPoint y: 347, endPoint x: 88, endPoint y: 345, distance: 34.4
click at [119, 348] on button "A [1]" at bounding box center [244, 347] width 381 height 37
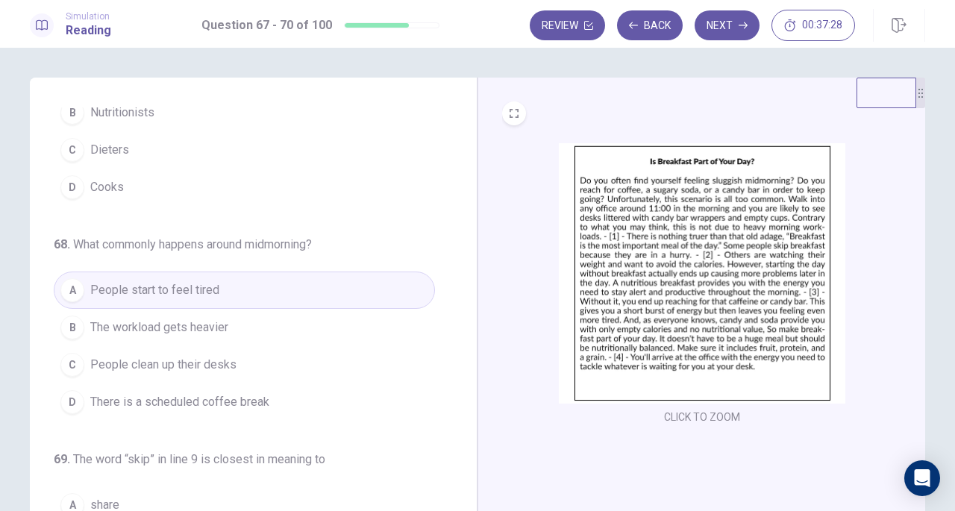
scroll to position [43, 0]
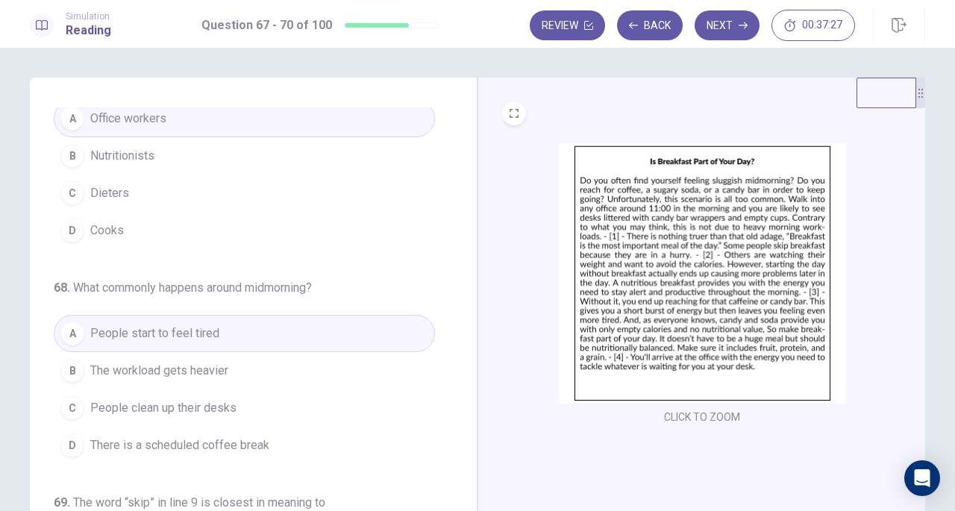
click at [707, 31] on button "Next" at bounding box center [726, 25] width 65 height 30
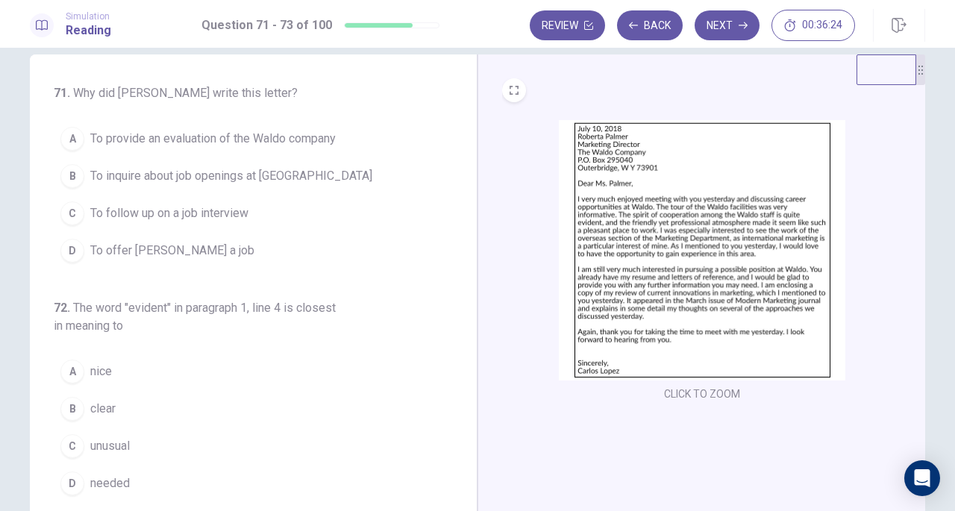
scroll to position [0, 0]
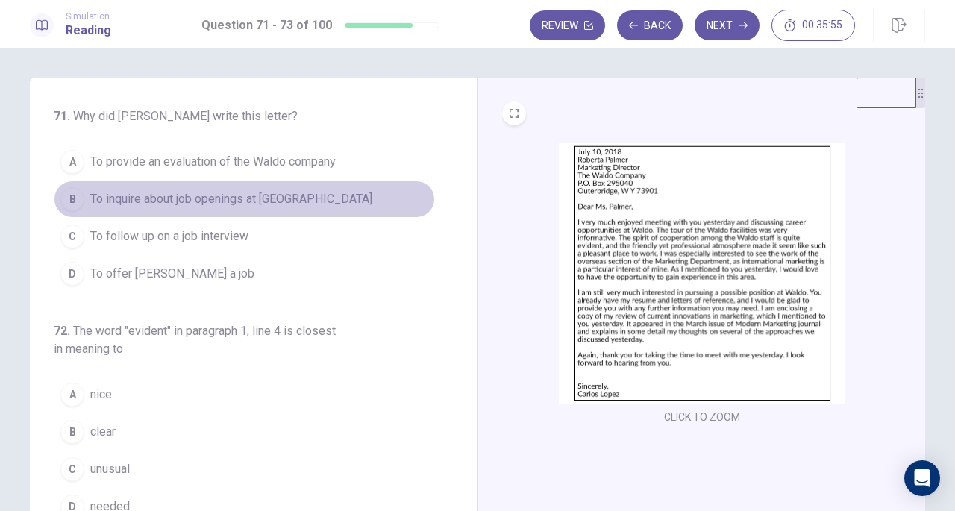
click at [280, 196] on span "To inquire about job openings at Waldo" at bounding box center [231, 199] width 282 height 18
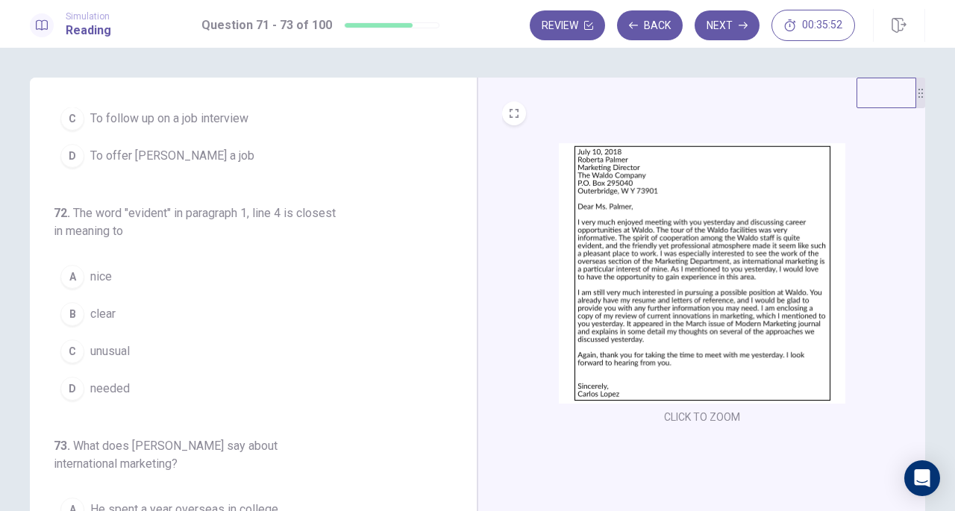
scroll to position [149, 0]
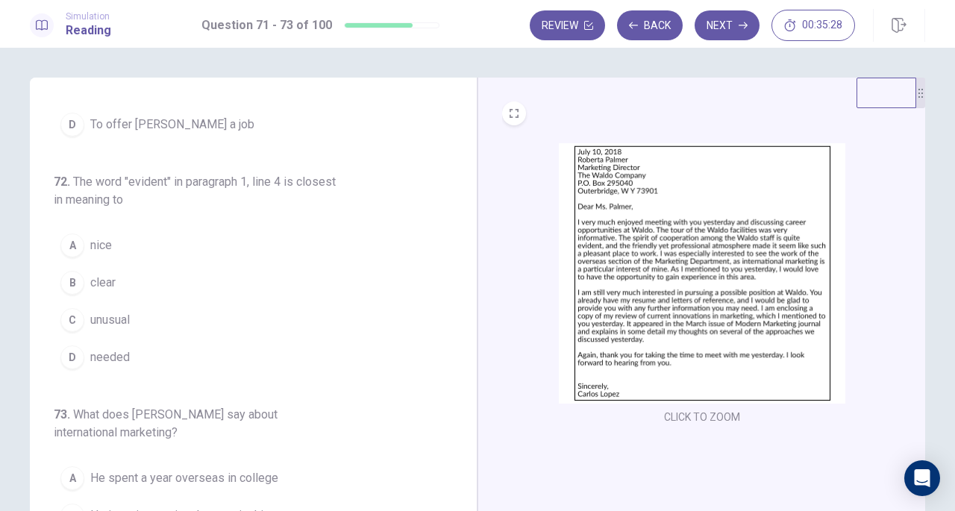
click at [185, 280] on button "B clear" at bounding box center [244, 282] width 381 height 37
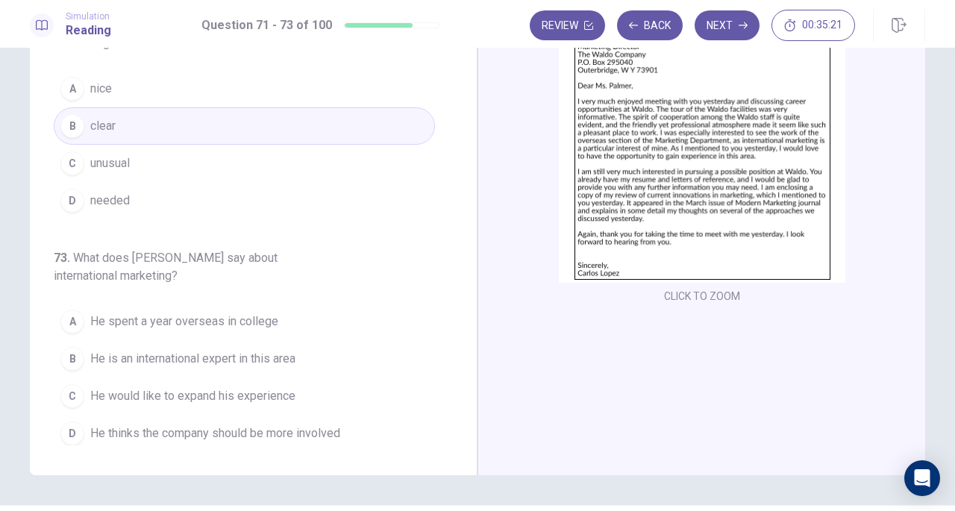
scroll to position [88, 0]
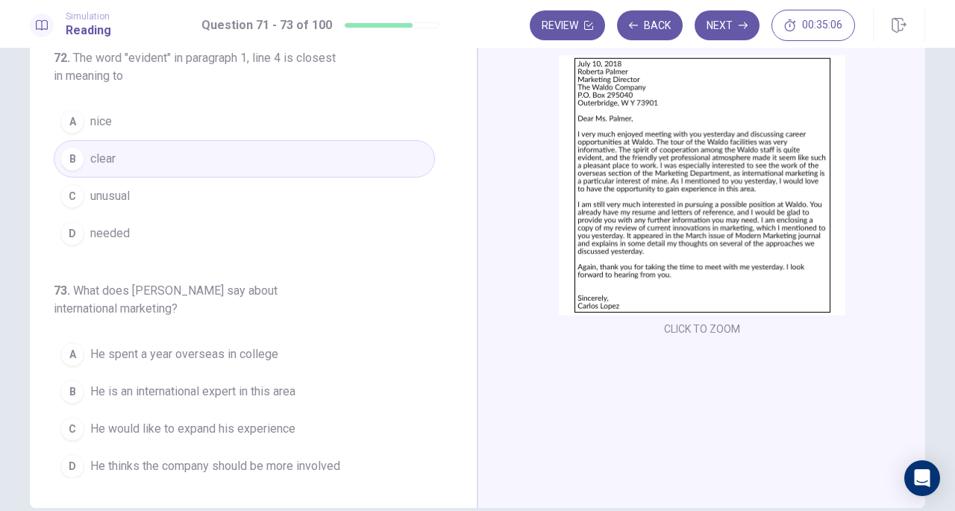
click at [275, 390] on span "He is an international expert in this area" at bounding box center [192, 392] width 205 height 18
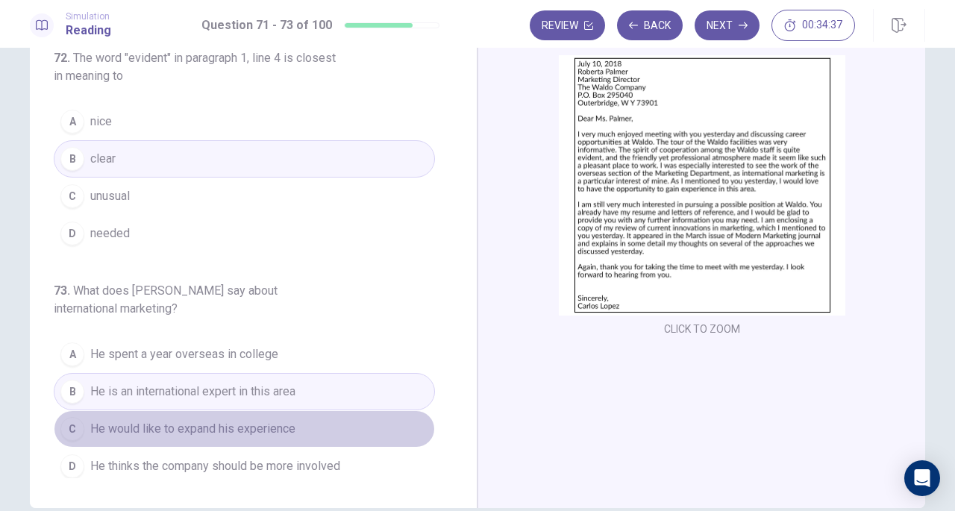
click at [329, 416] on button "C He would like to expand his experience" at bounding box center [244, 428] width 381 height 37
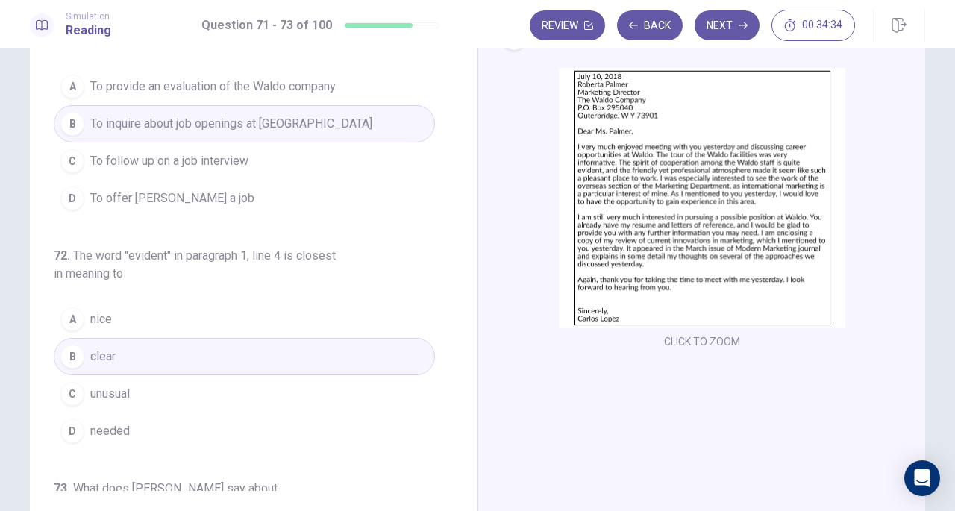
scroll to position [0, 0]
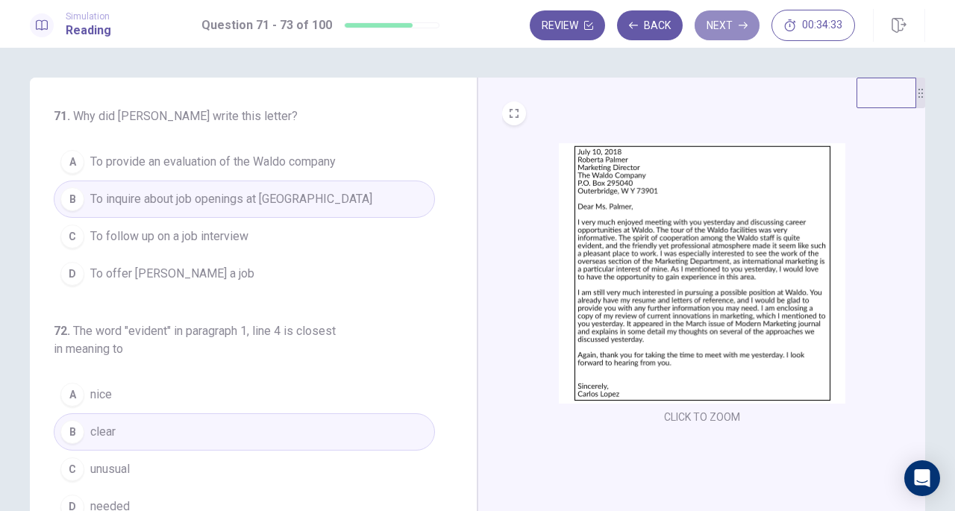
click at [721, 19] on button "Next" at bounding box center [726, 25] width 65 height 30
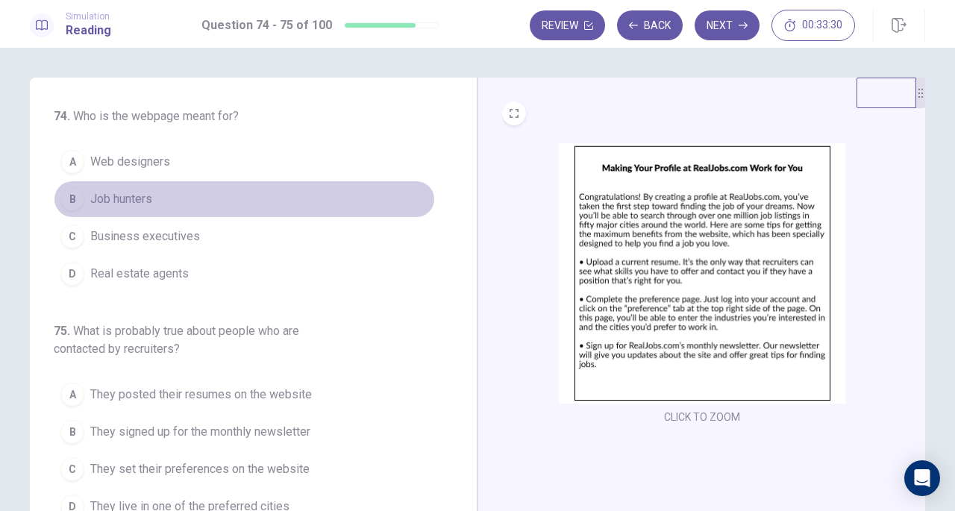
click at [179, 191] on button "B Job hunters" at bounding box center [244, 198] width 381 height 37
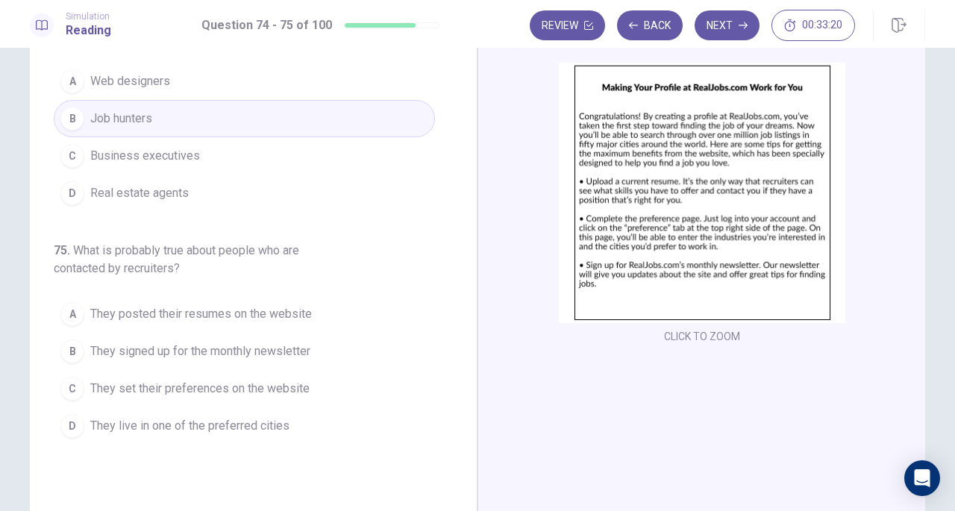
scroll to position [75, 0]
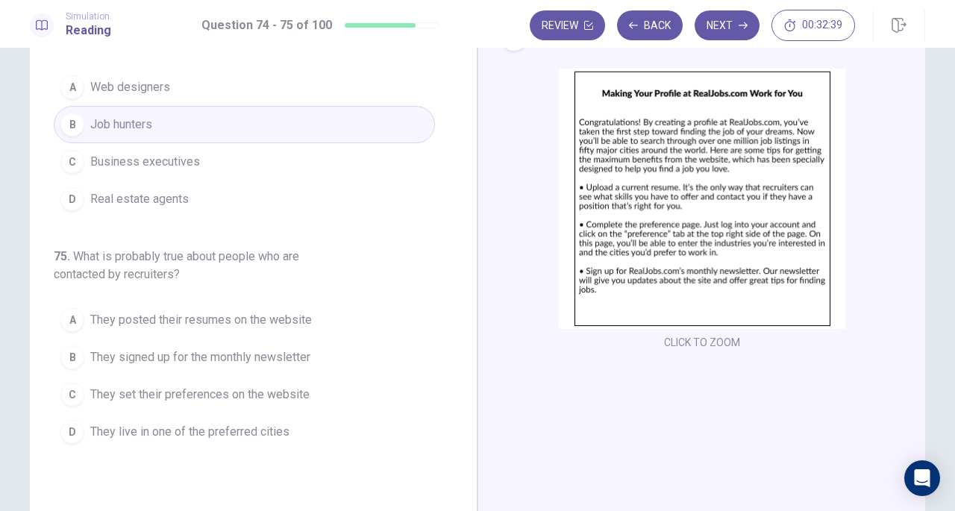
click at [292, 322] on span "They posted their resumes on the website" at bounding box center [200, 320] width 221 height 18
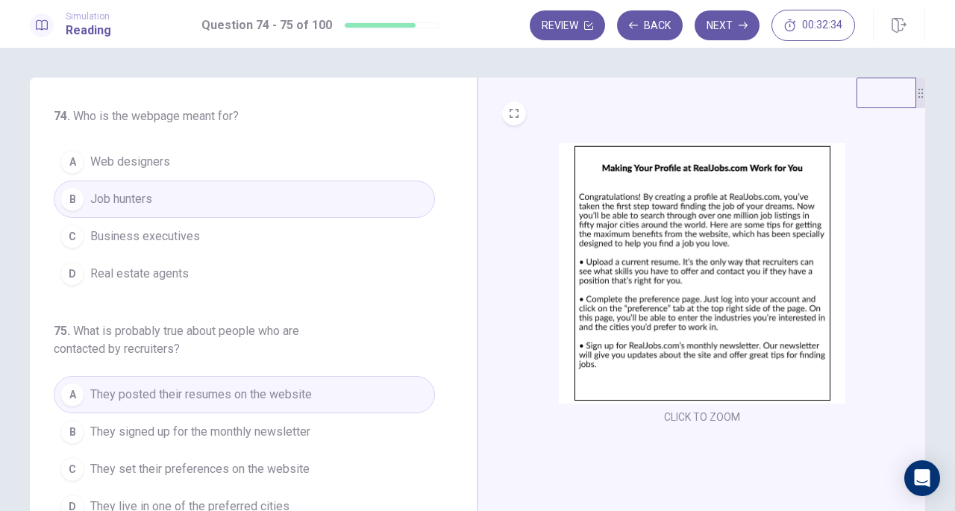
scroll to position [0, 0]
drag, startPoint x: 726, startPoint y: 32, endPoint x: 500, endPoint y: 265, distance: 324.9
click at [726, 33] on button "Next" at bounding box center [726, 25] width 65 height 30
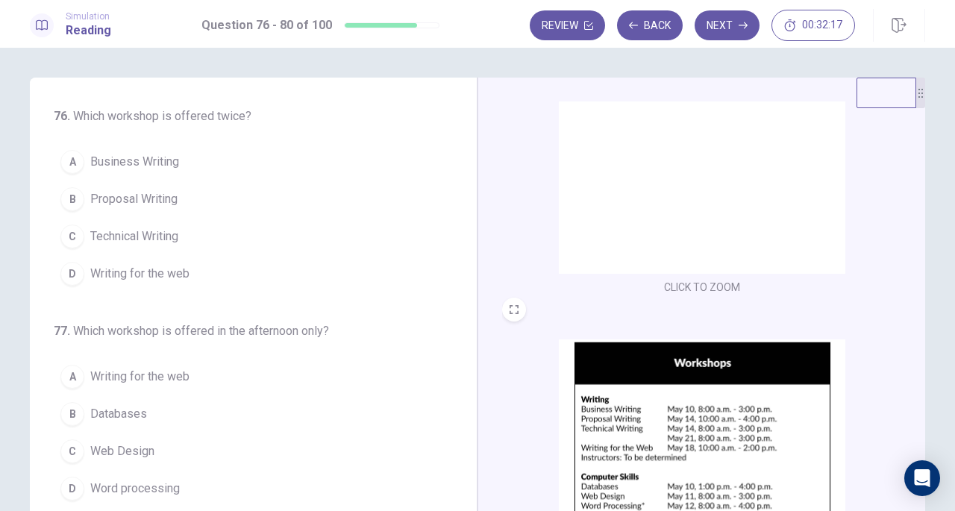
scroll to position [224, 0]
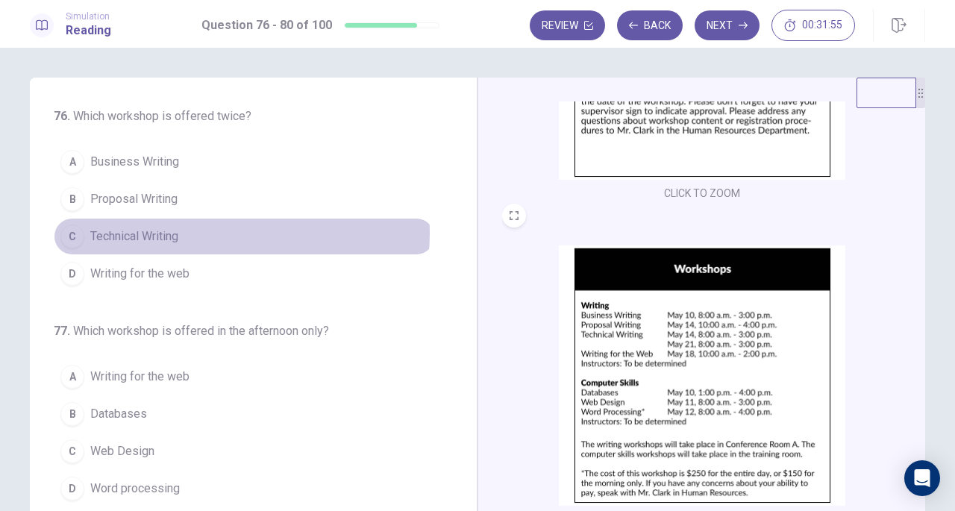
click at [203, 231] on button "C Technical Writing" at bounding box center [244, 236] width 381 height 37
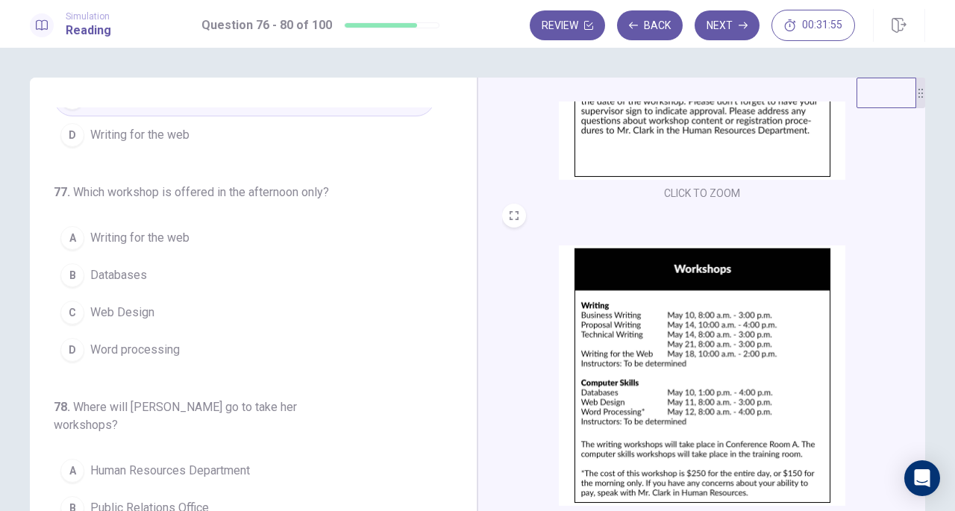
scroll to position [149, 0]
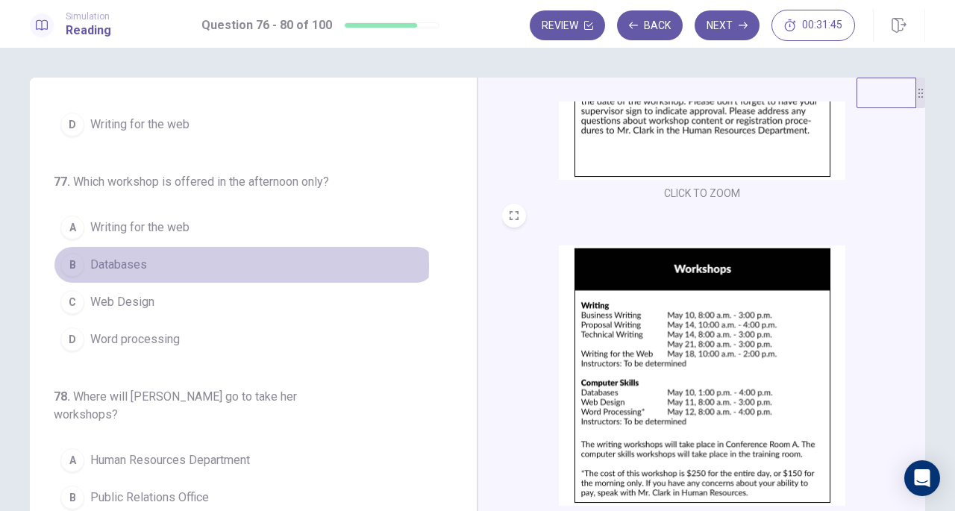
click at [136, 262] on span "Databases" at bounding box center [118, 265] width 57 height 18
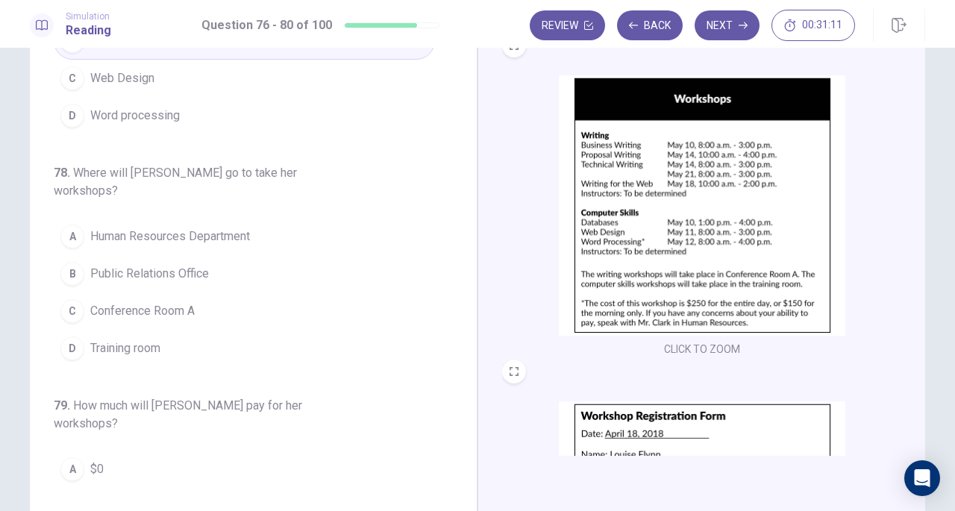
scroll to position [251, 0]
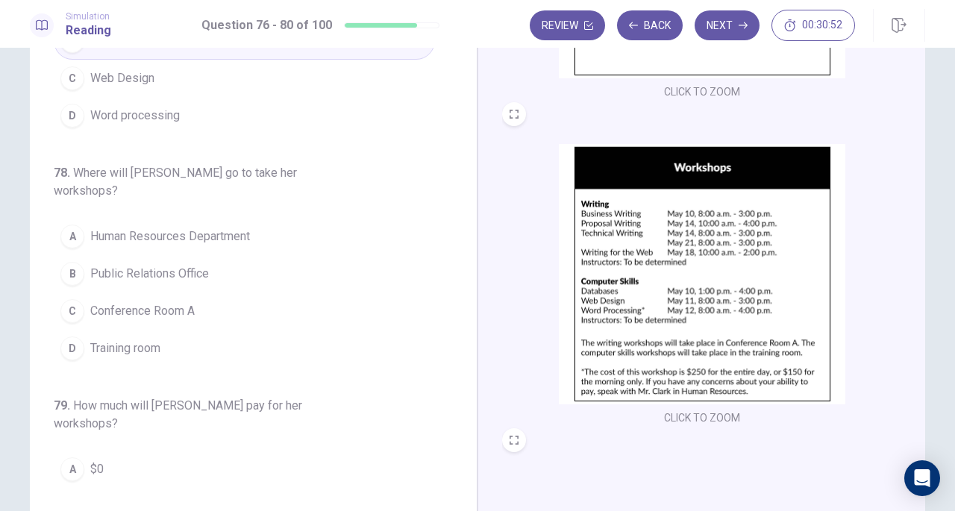
click at [180, 330] on button "D Training room" at bounding box center [244, 348] width 381 height 37
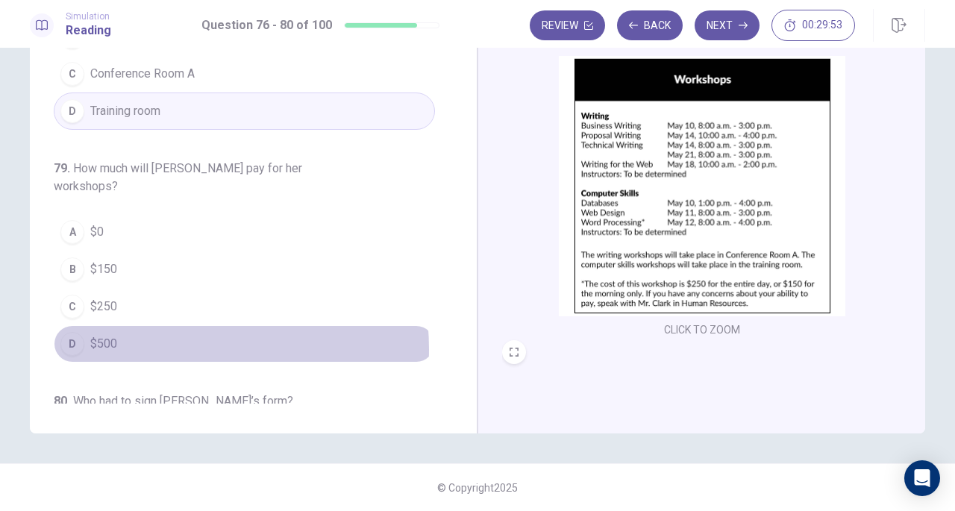
click at [161, 325] on button "D $500" at bounding box center [244, 343] width 381 height 37
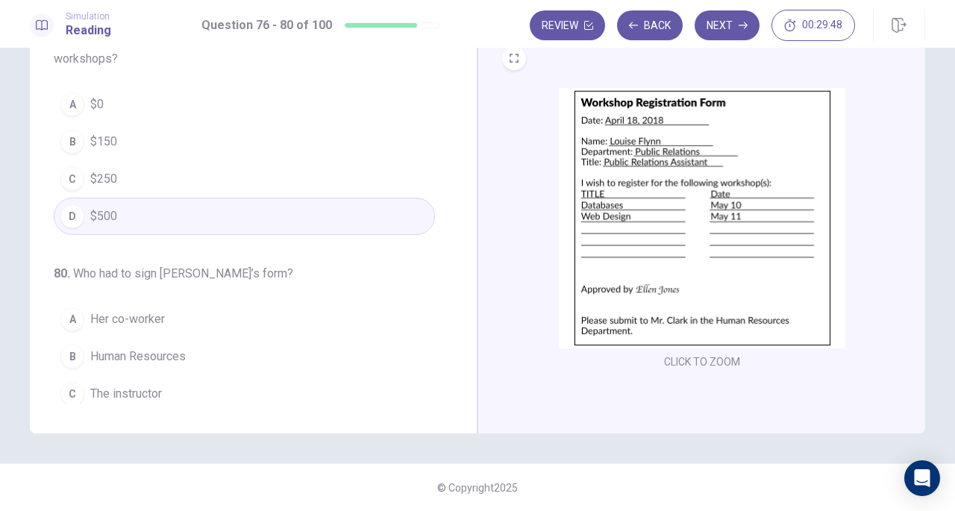
scroll to position [549, 0]
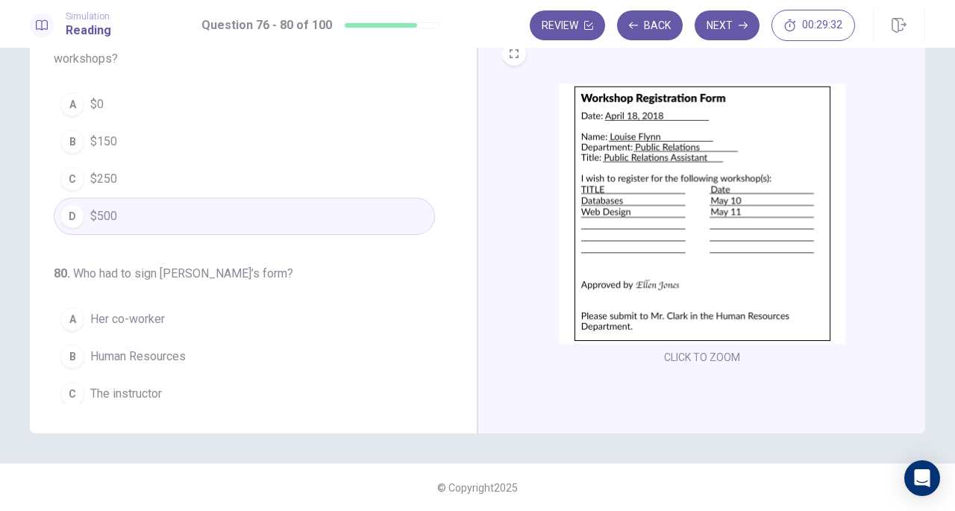
click at [207, 338] on button "B Human Resources" at bounding box center [244, 356] width 381 height 37
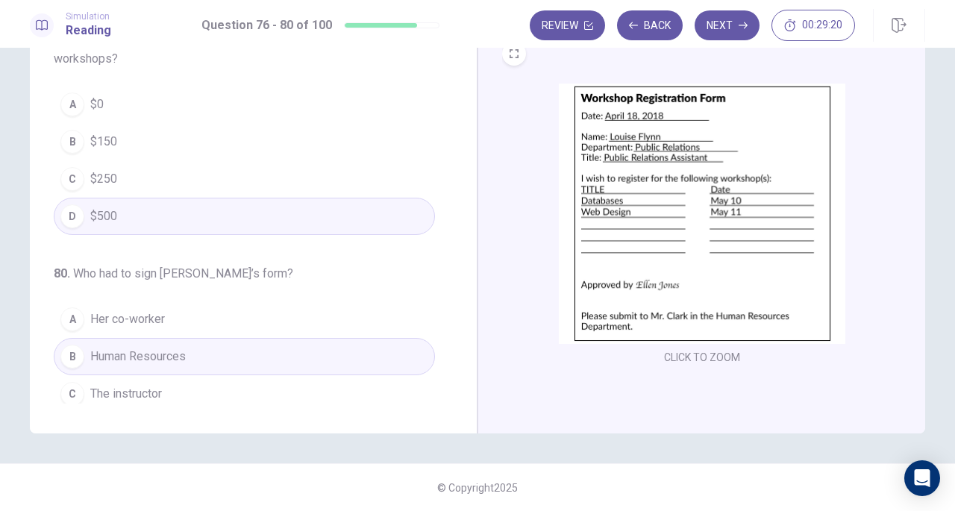
click at [215, 412] on button "D Her supervisor" at bounding box center [244, 430] width 381 height 37
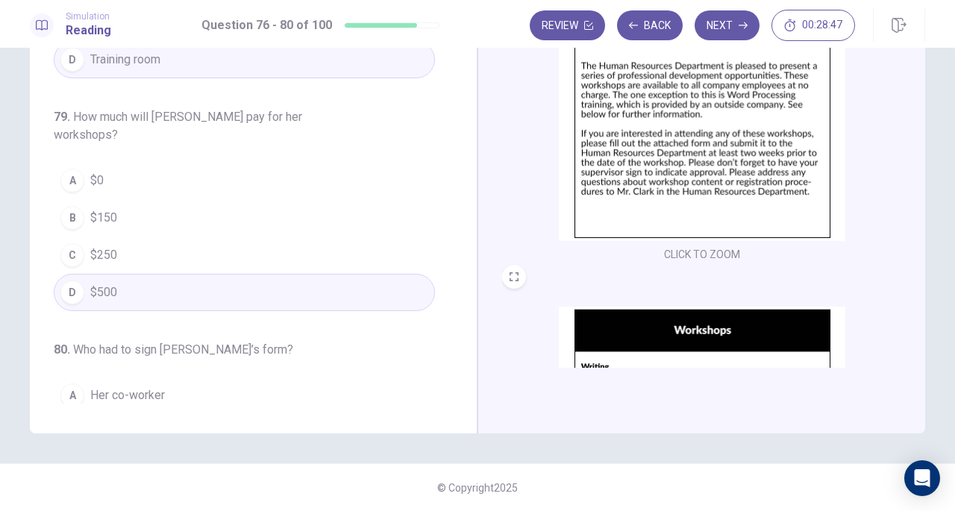
scroll to position [426, 0]
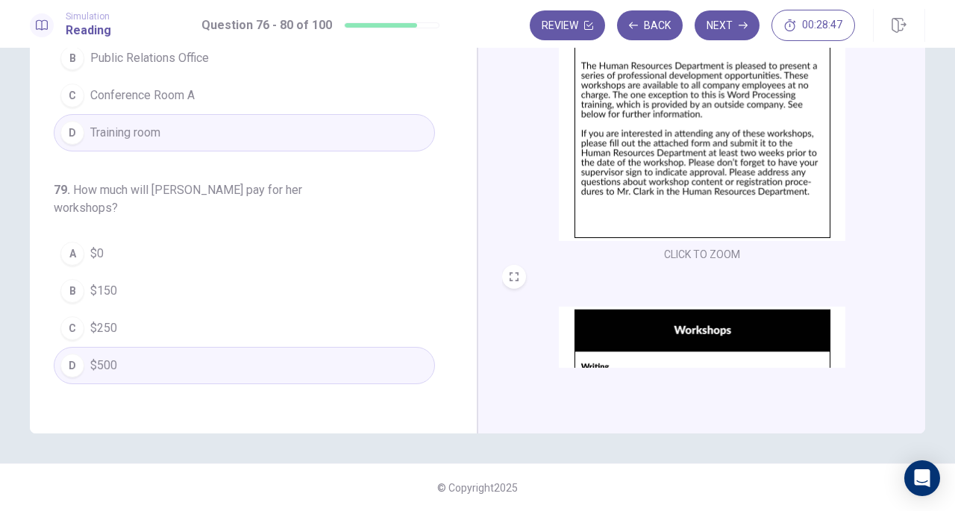
click at [236, 235] on button "A $0" at bounding box center [244, 253] width 381 height 37
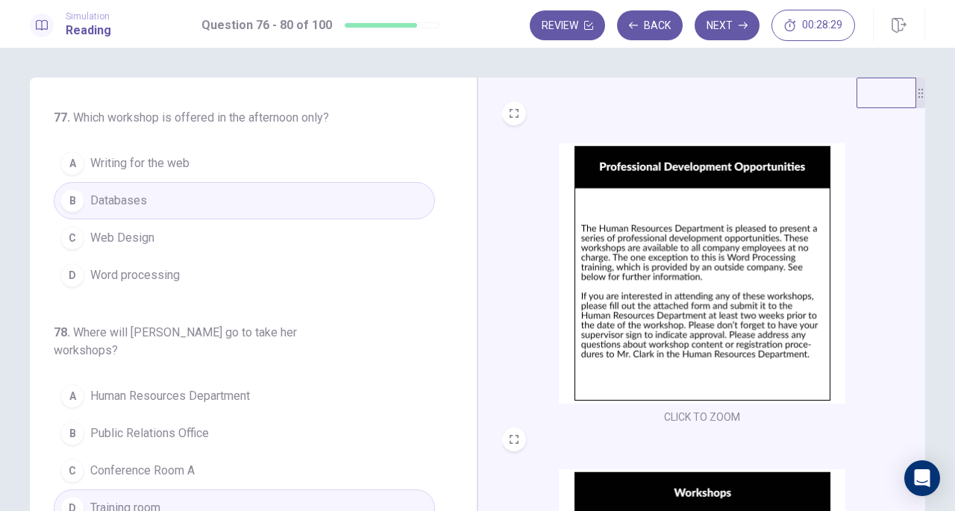
scroll to position [53, 0]
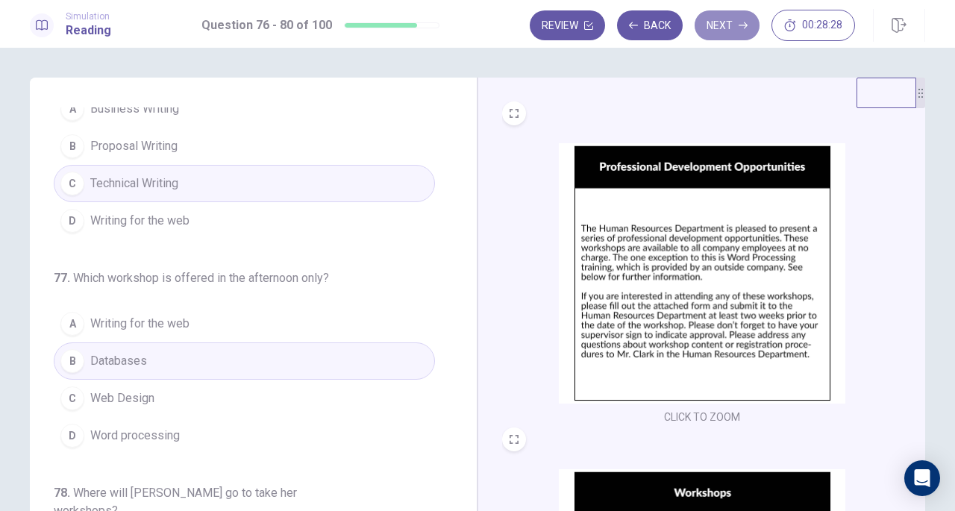
drag, startPoint x: 740, startPoint y: 26, endPoint x: 596, endPoint y: 184, distance: 213.8
click at [739, 26] on icon "button" at bounding box center [742, 25] width 9 height 9
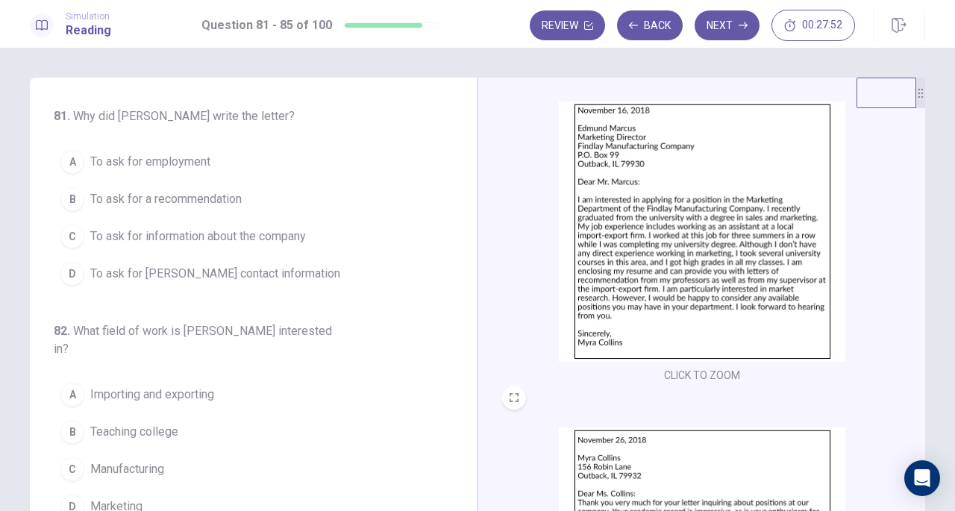
scroll to position [75, 0]
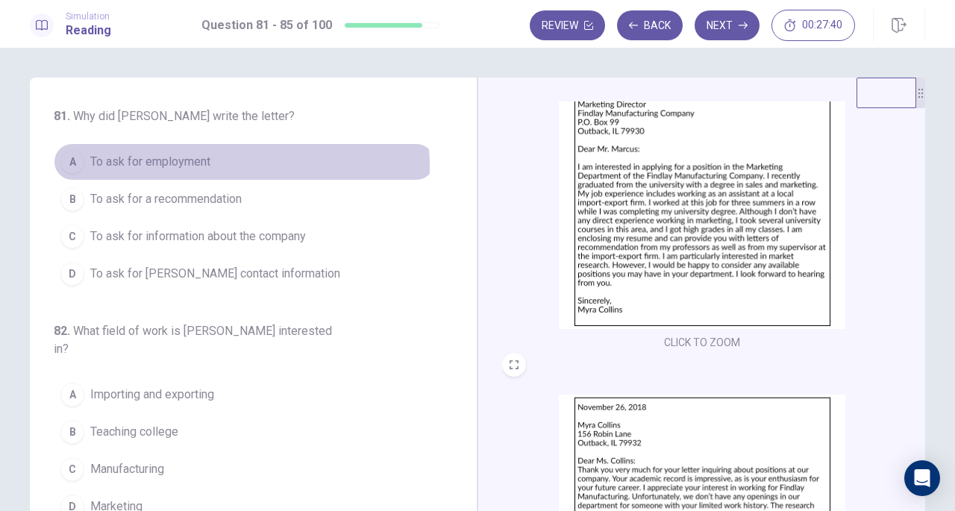
click at [225, 166] on button "A To ask for employment" at bounding box center [244, 161] width 381 height 37
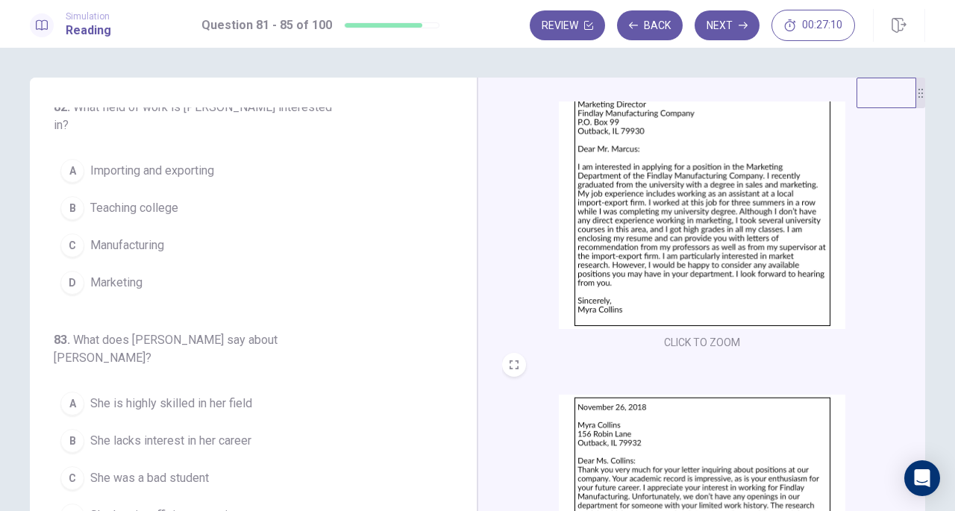
scroll to position [149, 0]
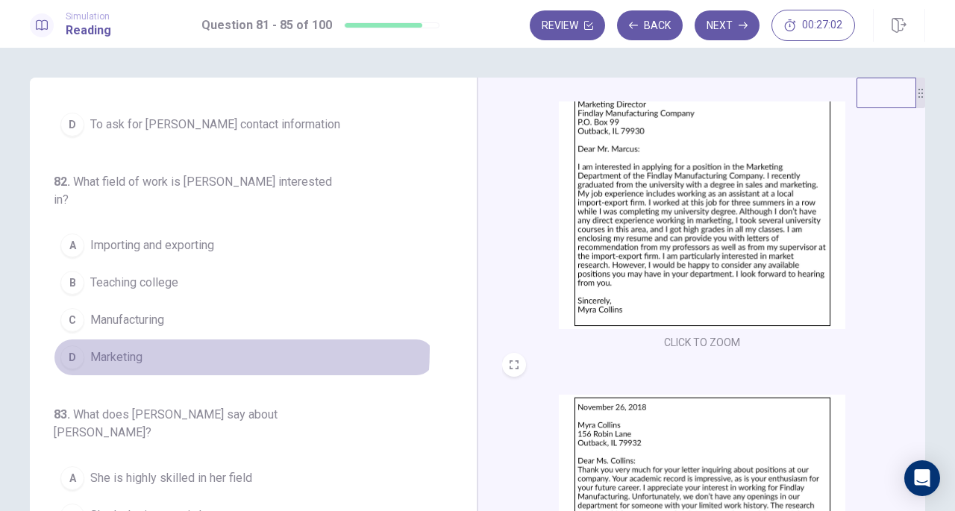
click at [140, 339] on button "D Marketing" at bounding box center [244, 357] width 381 height 37
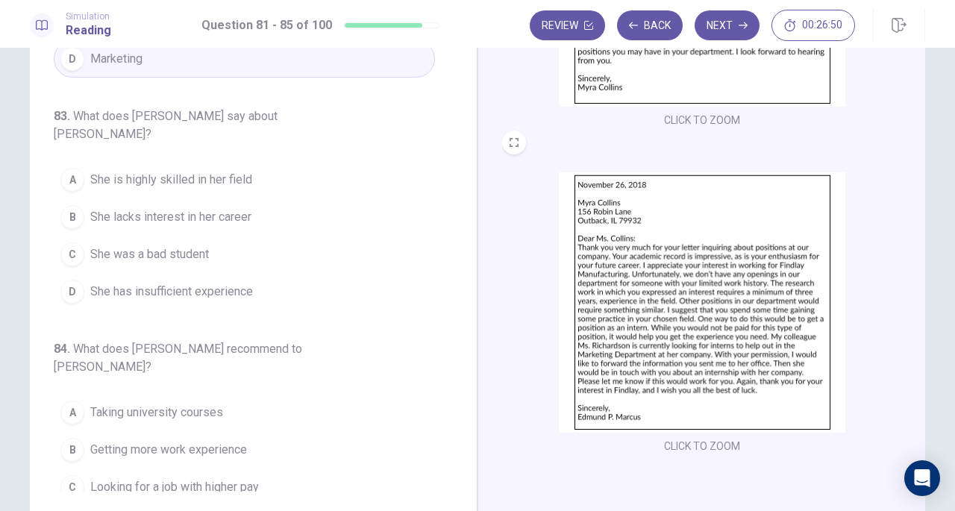
scroll to position [298, 0]
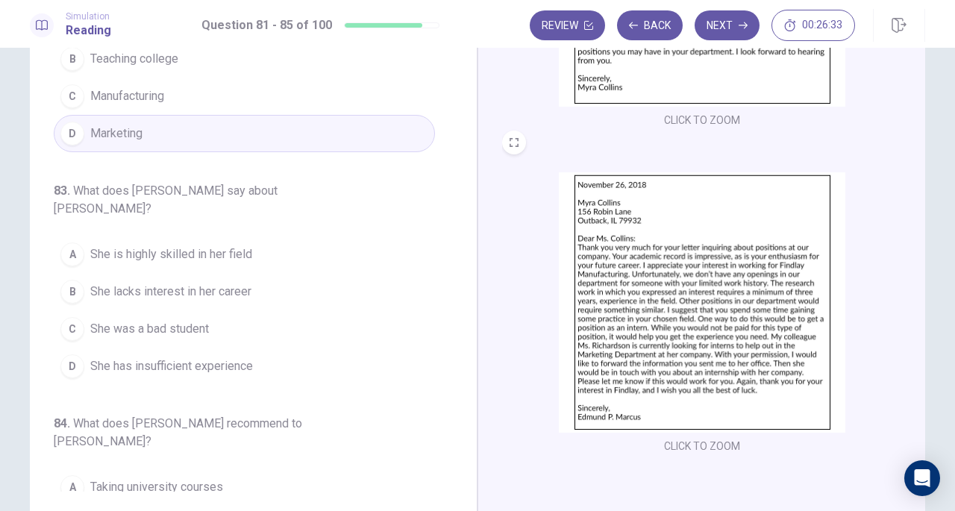
click at [255, 236] on button "A She is highly skilled in her field" at bounding box center [244, 254] width 381 height 37
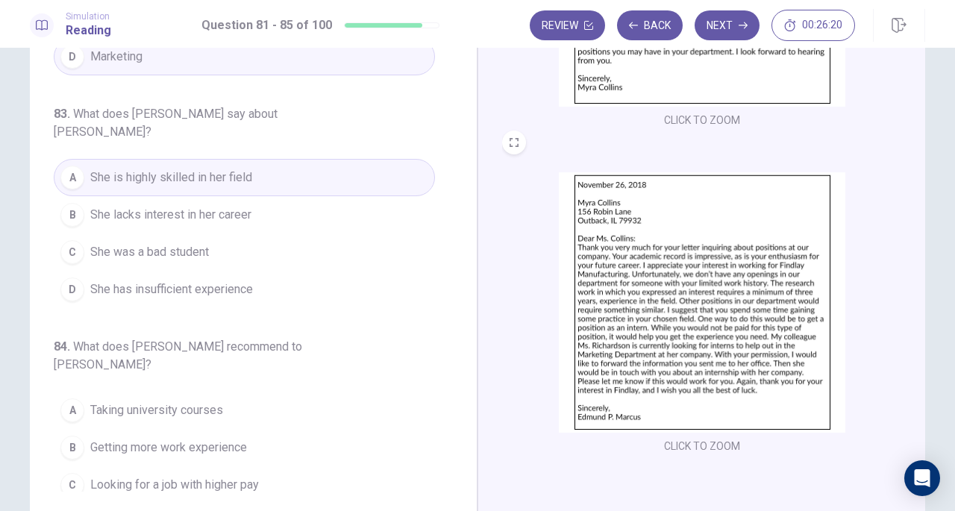
scroll to position [373, 0]
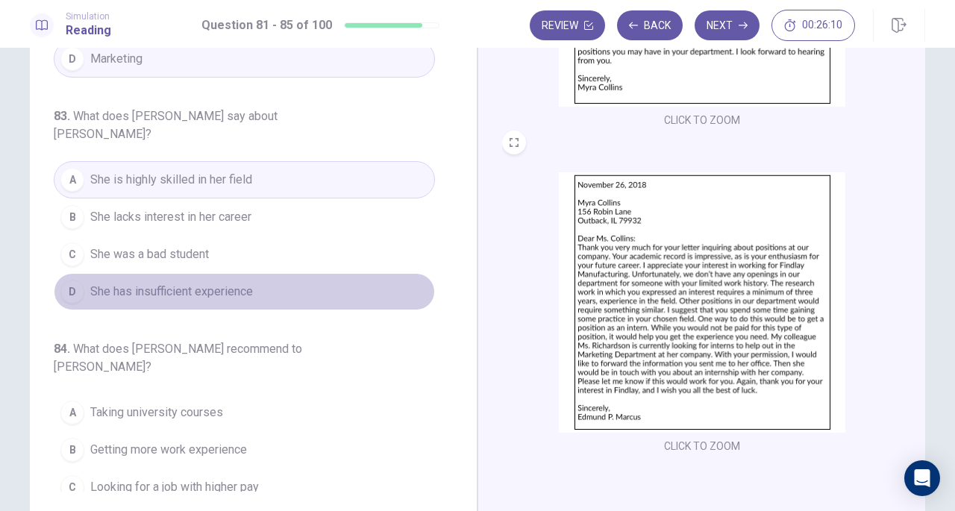
click at [274, 273] on button "D She has insufficient experience" at bounding box center [244, 291] width 381 height 37
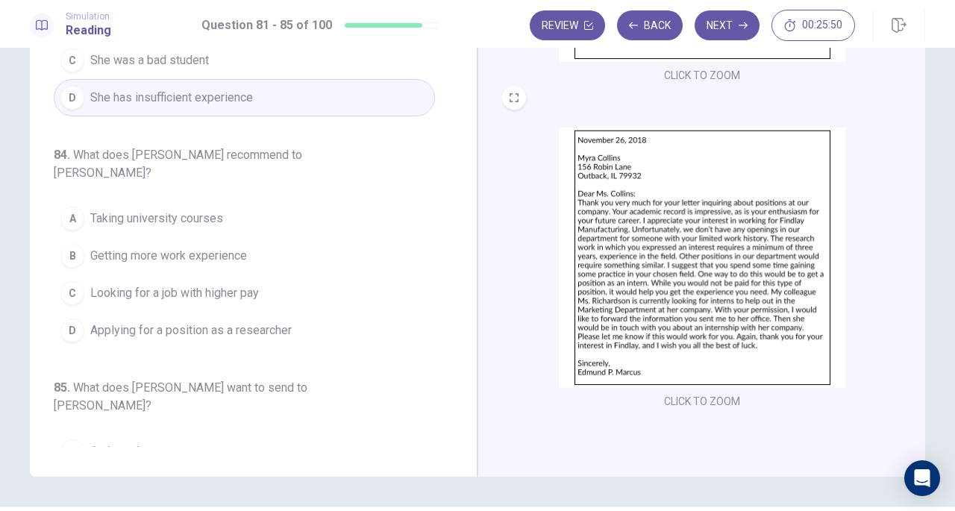
scroll to position [149, 0]
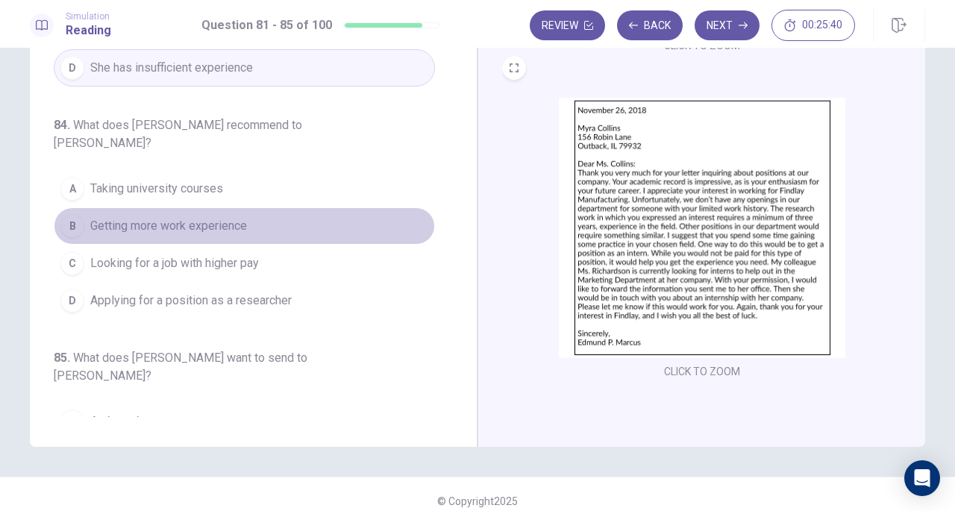
click at [256, 207] on button "B Getting more work experience" at bounding box center [244, 225] width 381 height 37
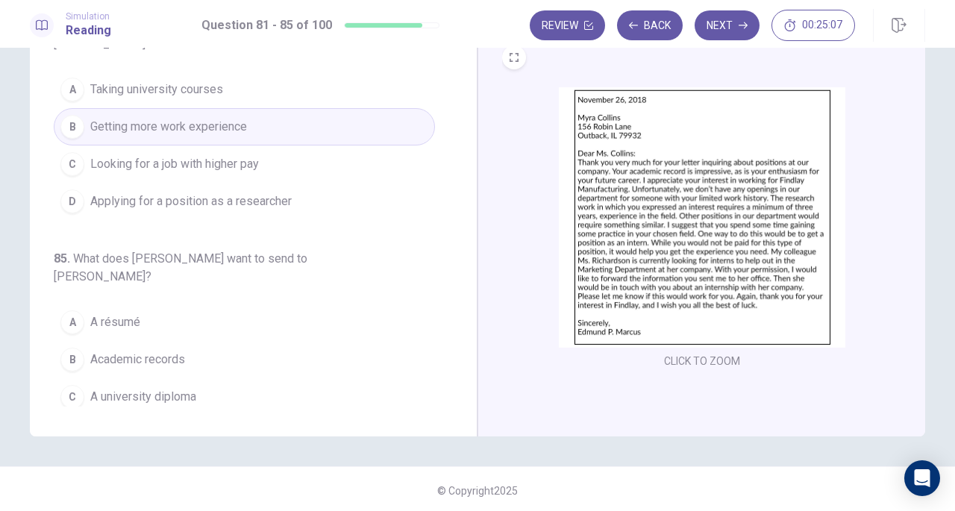
scroll to position [163, 0]
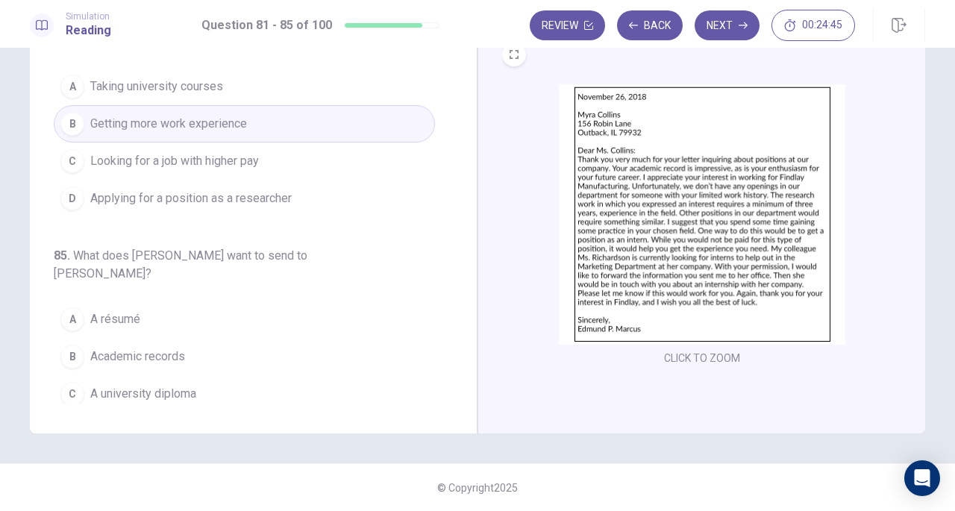
click at [127, 412] on button "D Letters of recommendation" at bounding box center [244, 430] width 381 height 37
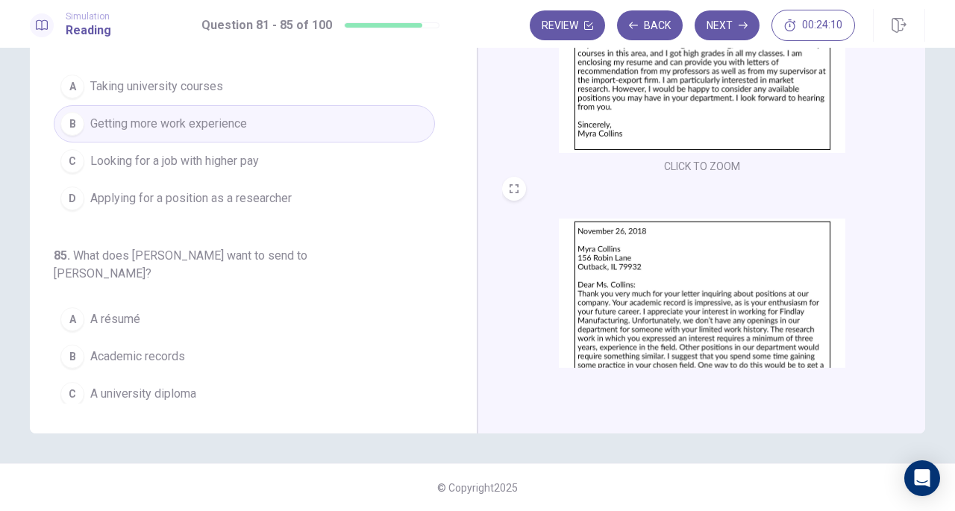
scroll to position [222, 0]
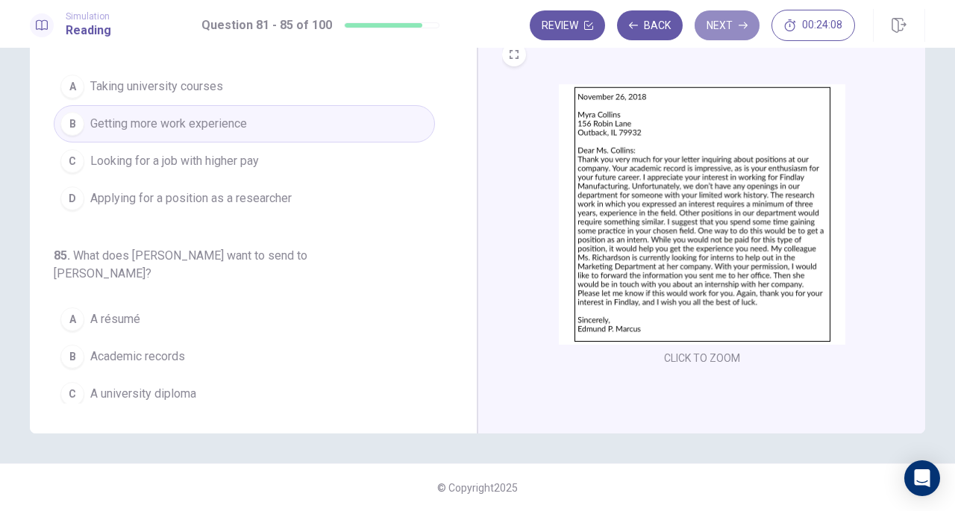
click at [742, 36] on button "Next" at bounding box center [726, 25] width 65 height 30
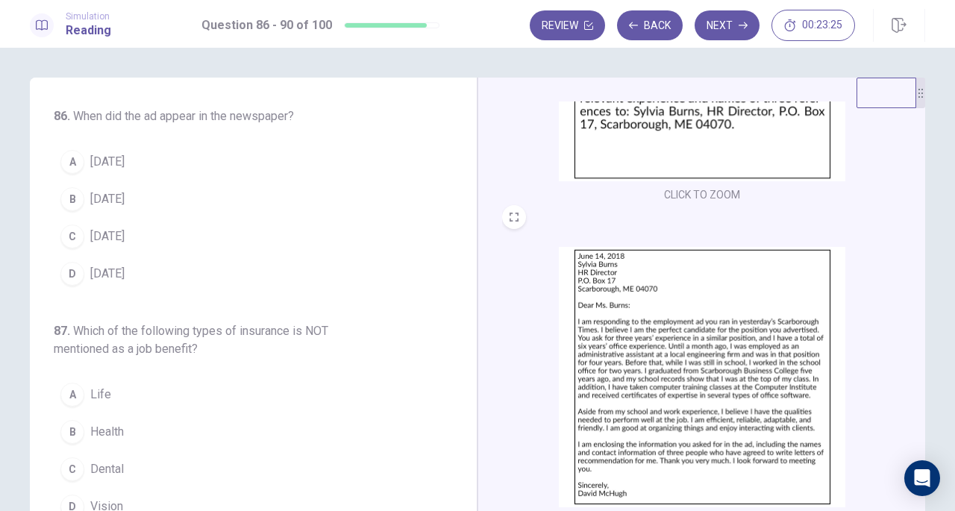
click at [136, 169] on button "A June 13" at bounding box center [244, 161] width 381 height 37
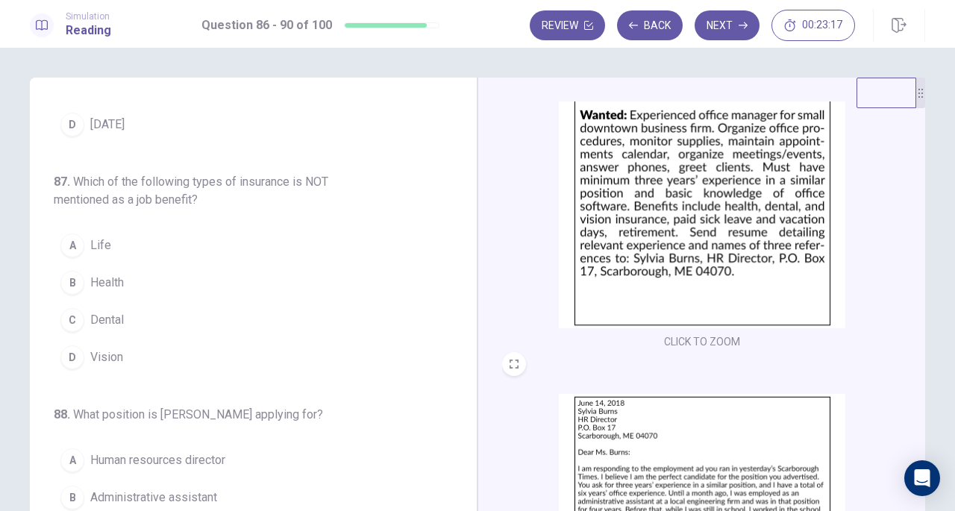
scroll to position [73, 0]
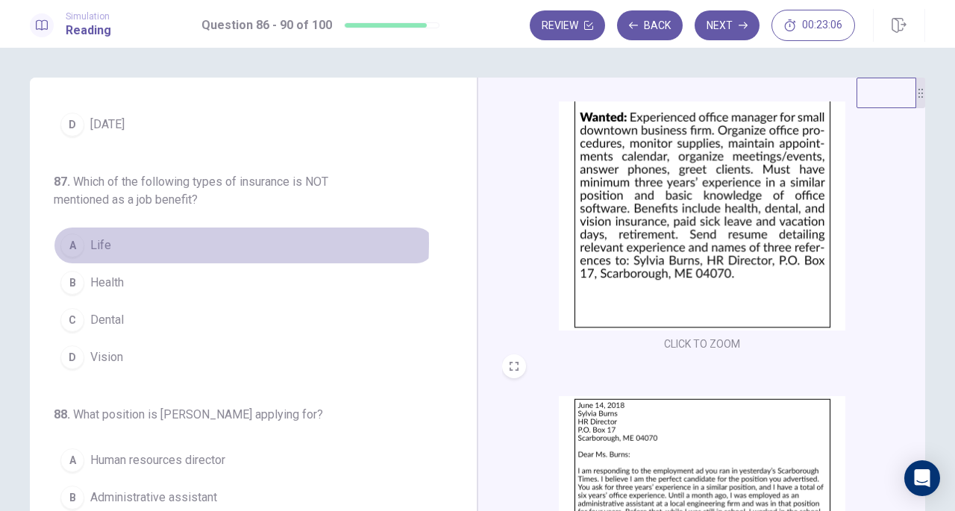
click at [133, 241] on button "A Life" at bounding box center [244, 245] width 381 height 37
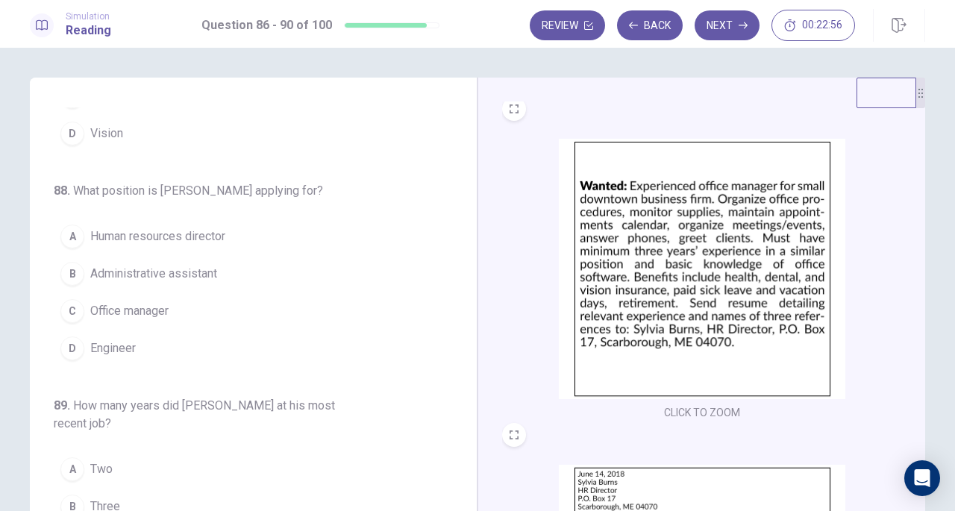
scroll to position [0, 0]
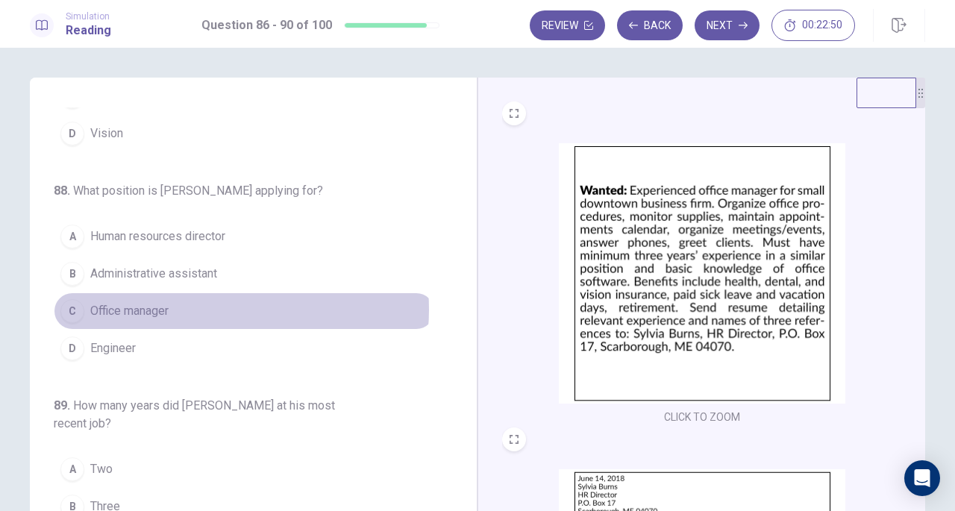
click at [218, 304] on button "C Office manager" at bounding box center [244, 310] width 381 height 37
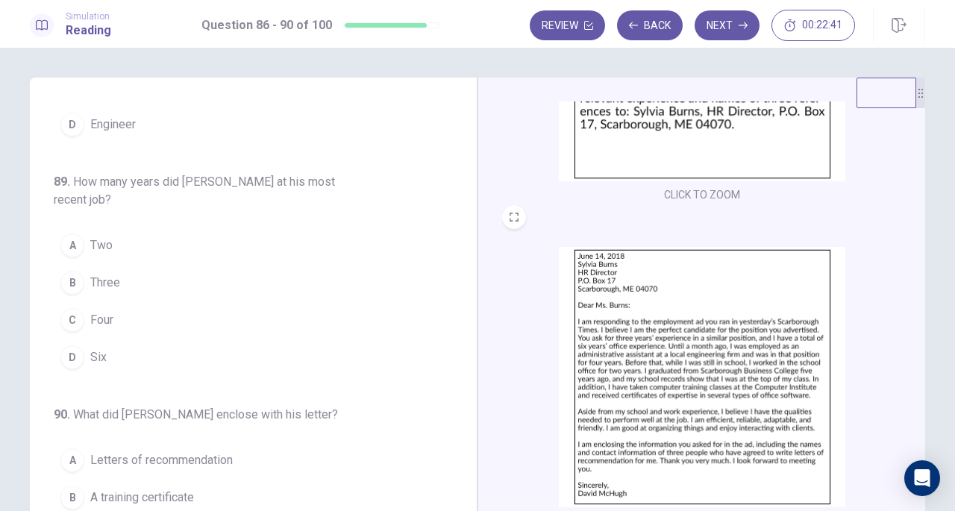
scroll to position [75, 0]
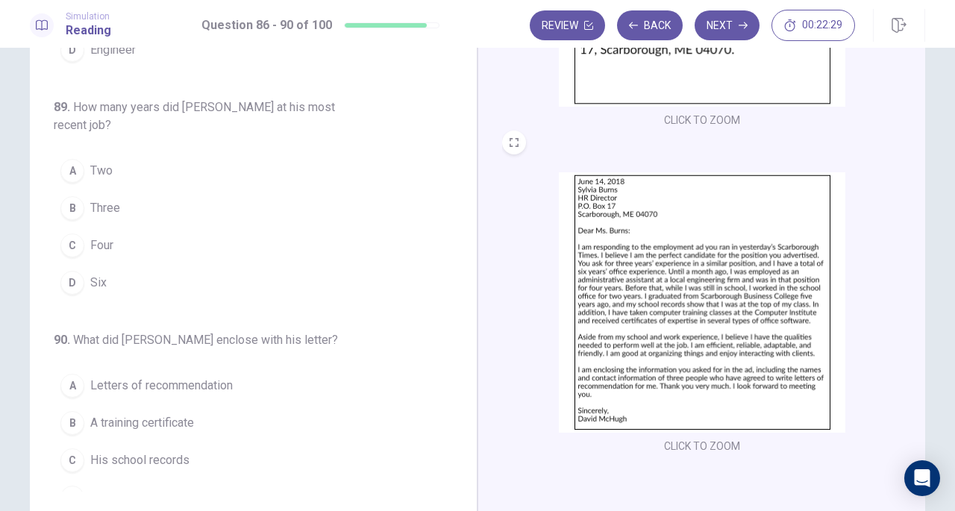
click at [218, 232] on button "C Four" at bounding box center [244, 245] width 381 height 37
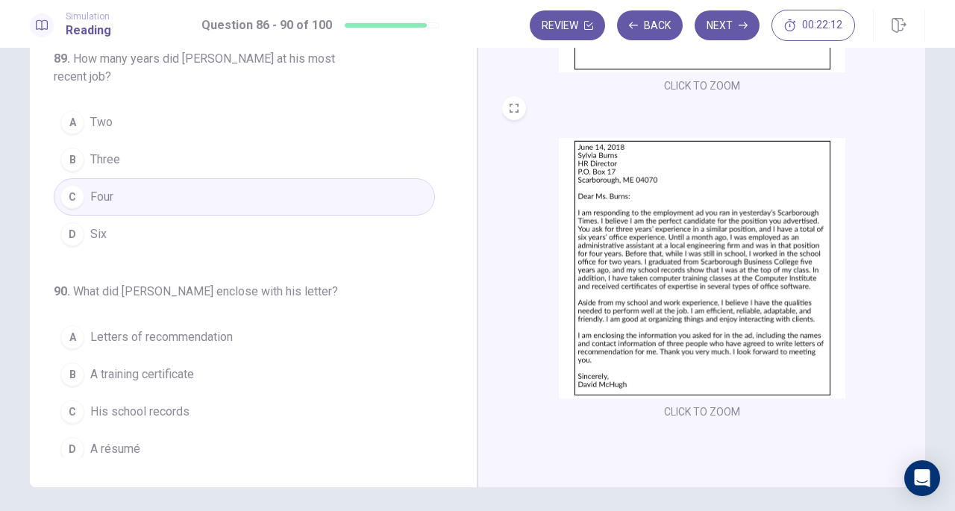
scroll to position [149, 0]
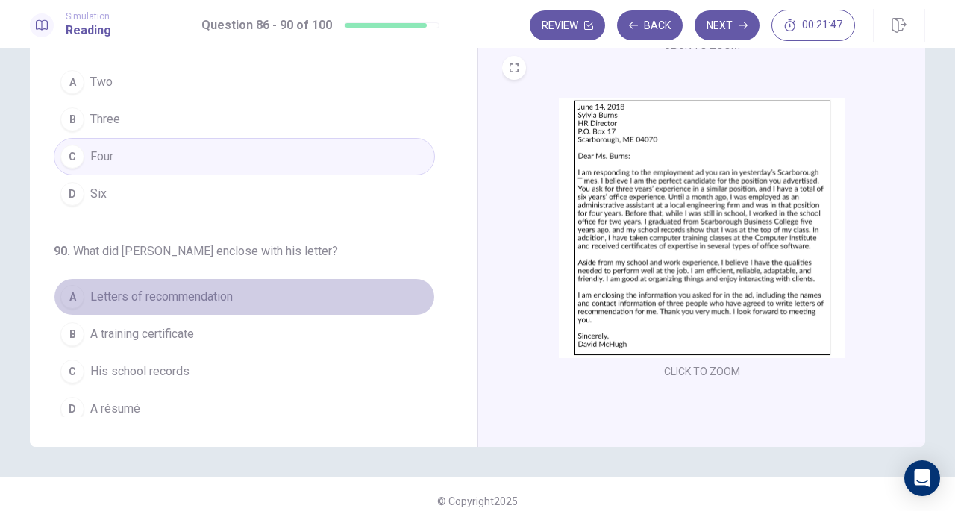
click at [289, 279] on button "A Letters of recommendation" at bounding box center [244, 296] width 381 height 37
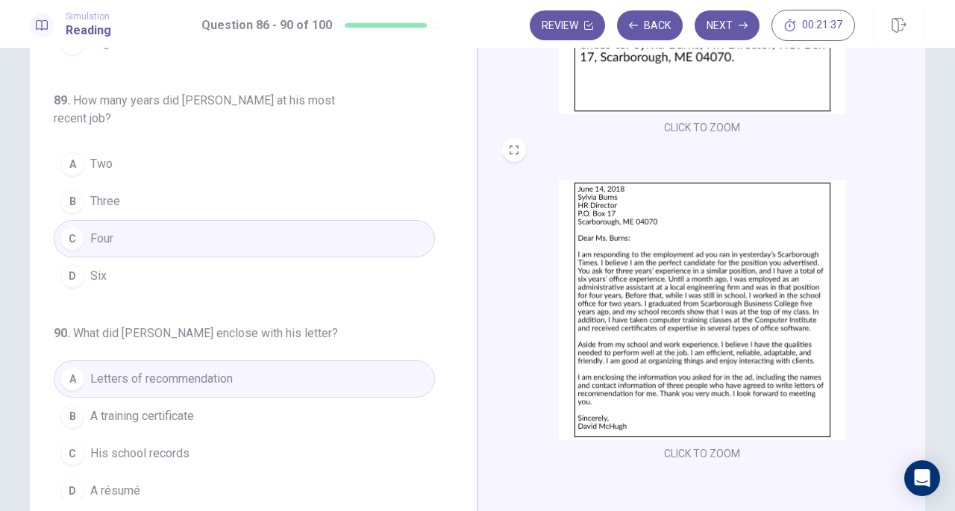
scroll to position [163, 0]
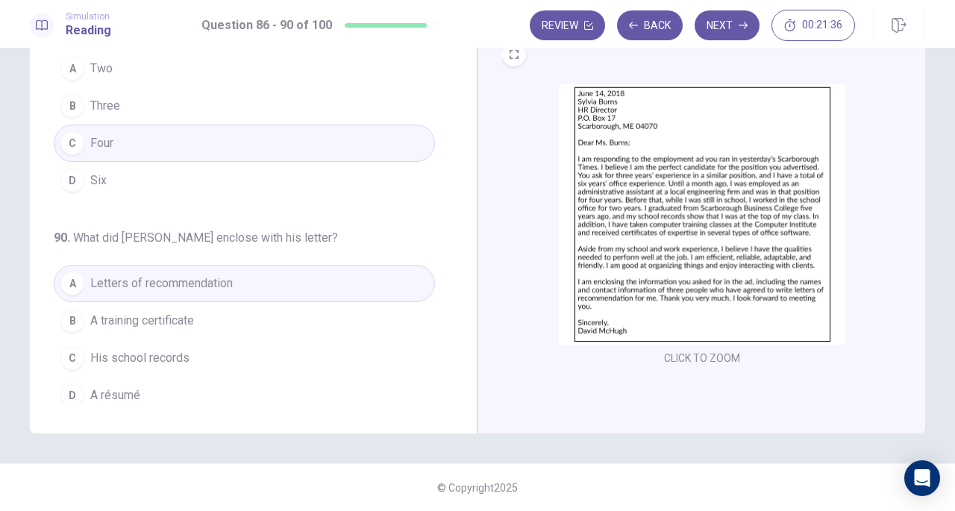
click at [292, 377] on button "D A résumé" at bounding box center [244, 395] width 381 height 37
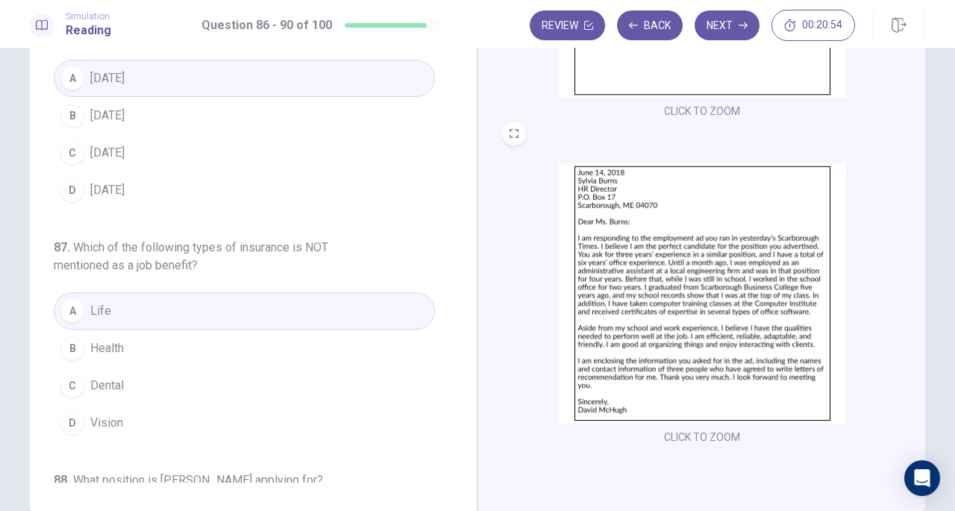
scroll to position [13, 0]
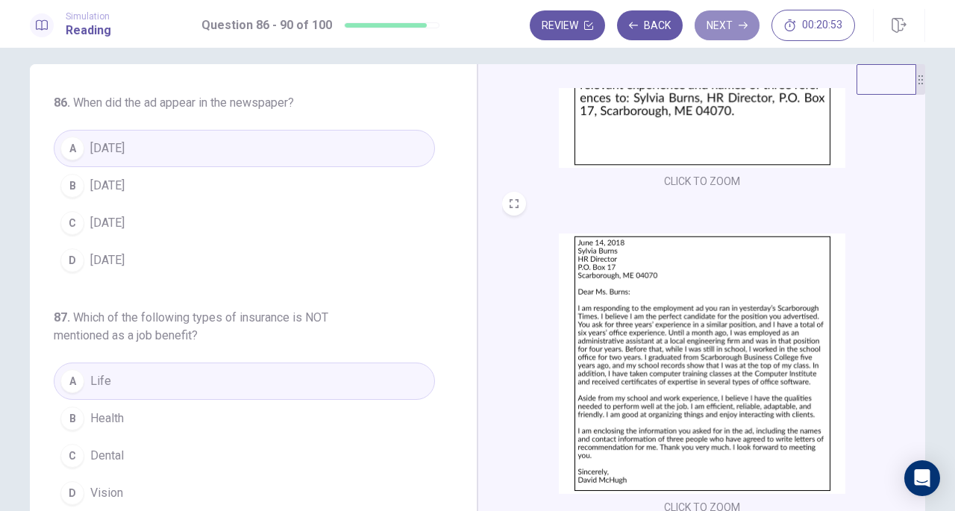
click at [738, 25] on button "Next" at bounding box center [726, 25] width 65 height 30
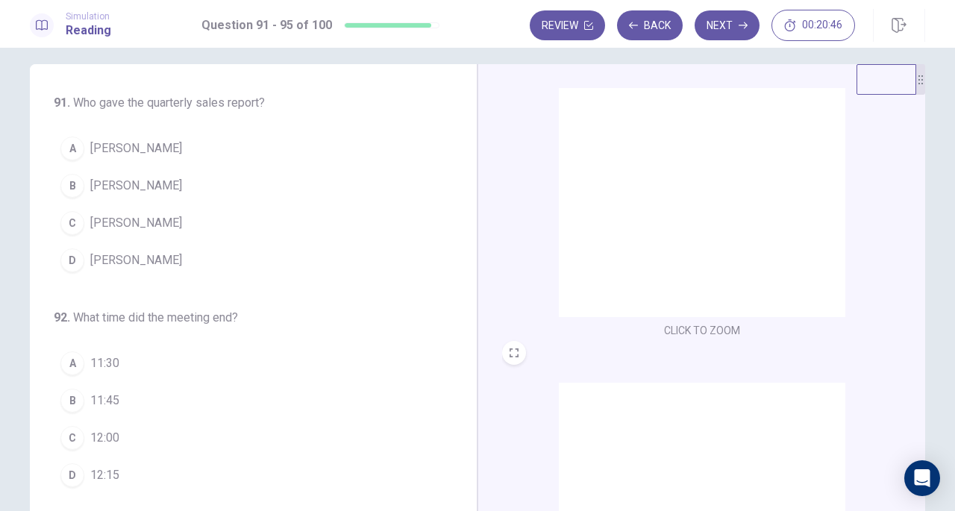
scroll to position [0, 0]
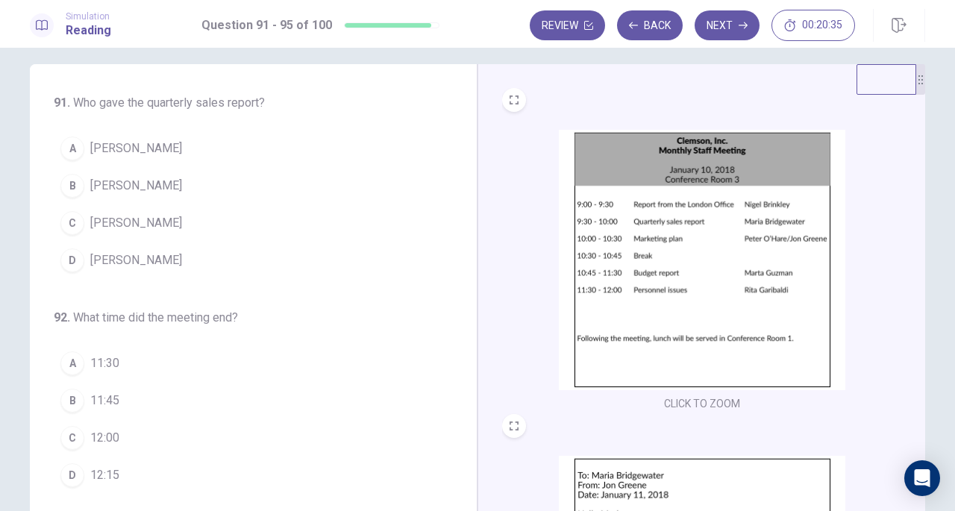
click at [284, 179] on button "B Maria Bridgewater" at bounding box center [244, 185] width 381 height 37
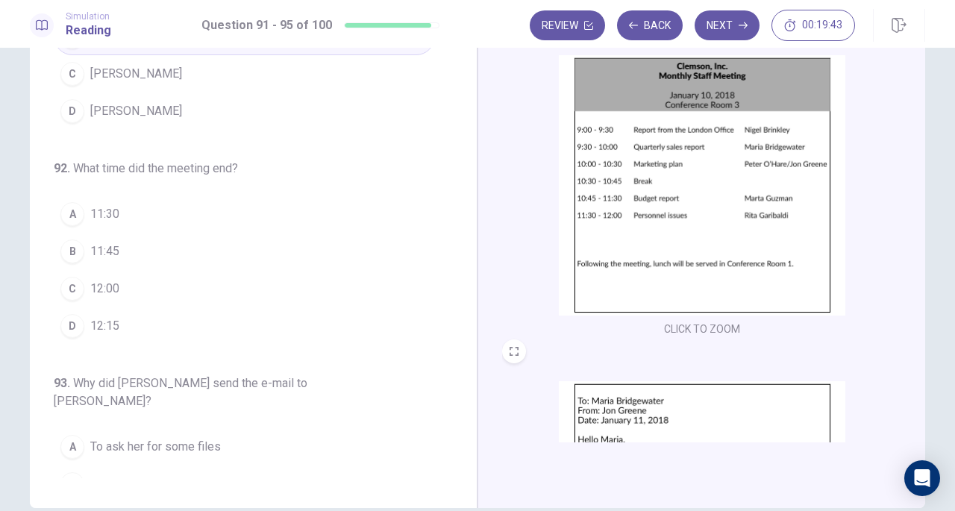
click at [294, 287] on button "C 12:00" at bounding box center [244, 288] width 381 height 37
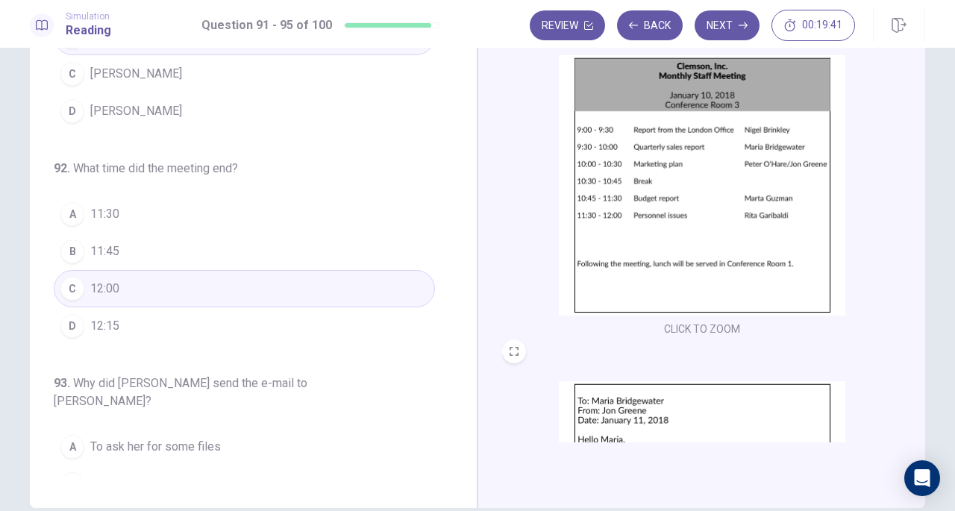
click at [296, 327] on button "D 12:15" at bounding box center [244, 325] width 381 height 37
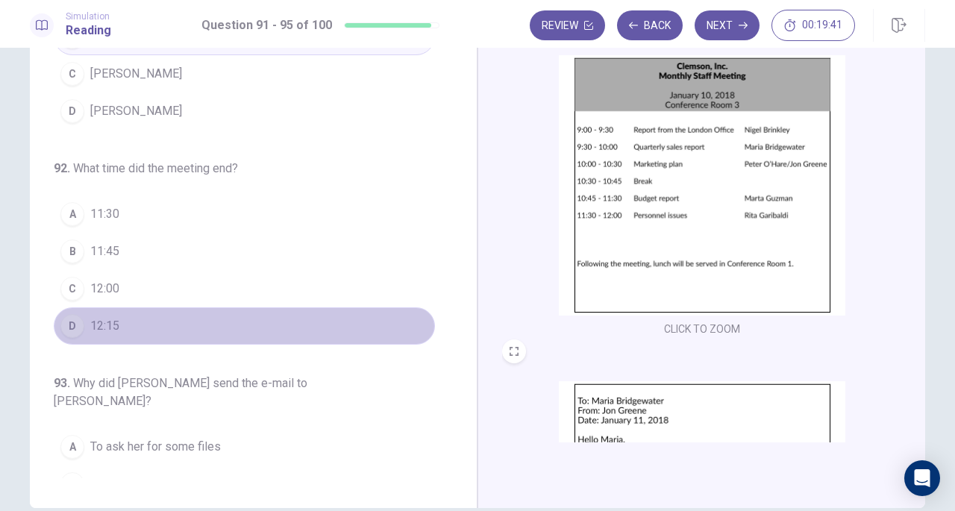
click at [296, 310] on button "D 12:15" at bounding box center [244, 325] width 381 height 37
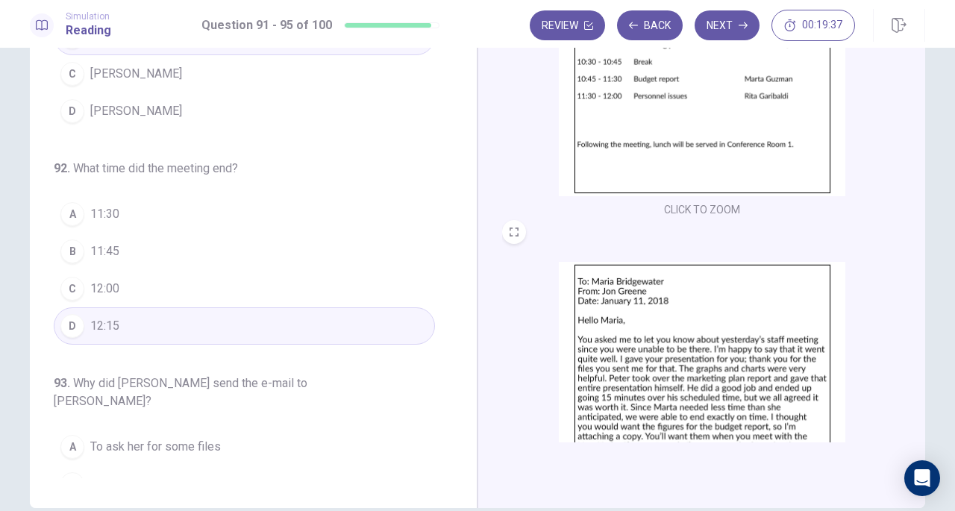
scroll to position [222, 0]
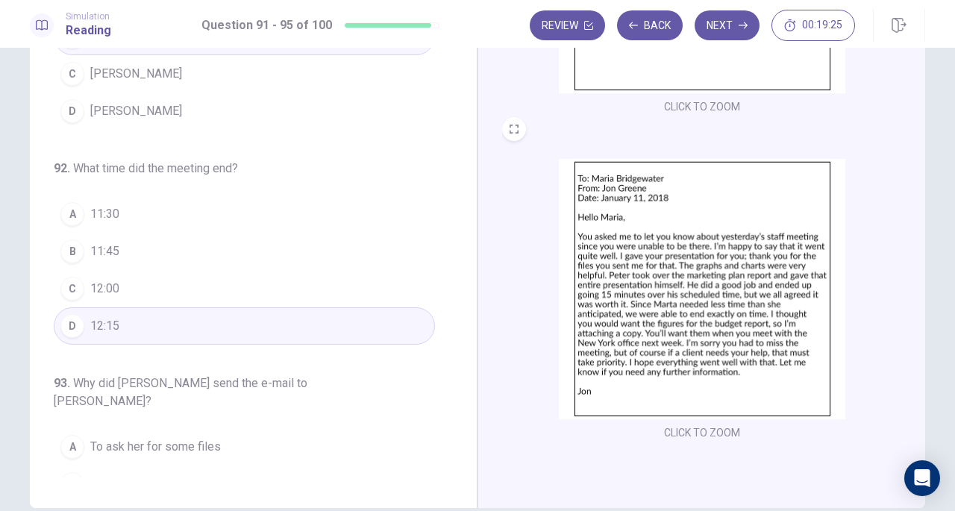
click at [203, 283] on button "C 12:00" at bounding box center [244, 288] width 381 height 37
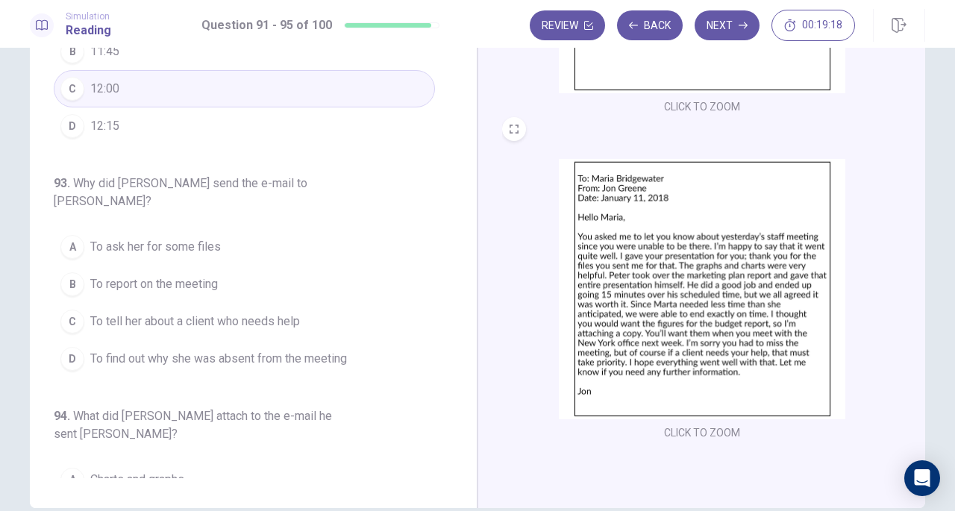
scroll to position [298, 0]
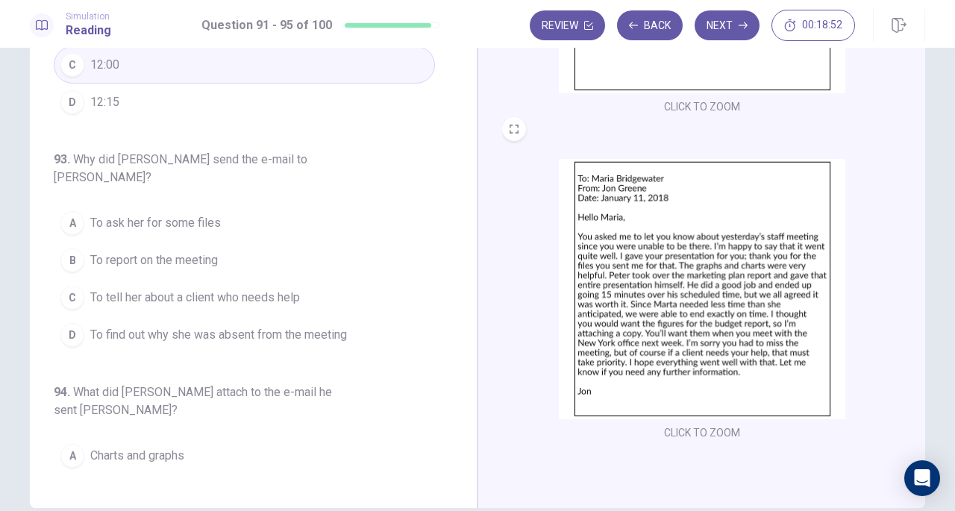
drag, startPoint x: 210, startPoint y: 230, endPoint x: 224, endPoint y: 232, distance: 13.5
click at [209, 251] on span "To report on the meeting" at bounding box center [154, 260] width 128 height 18
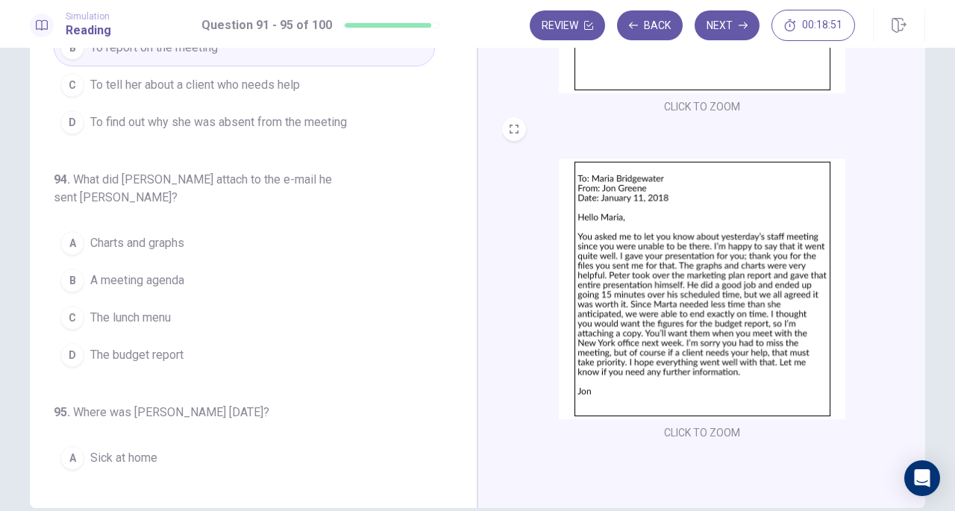
scroll to position [522, 0]
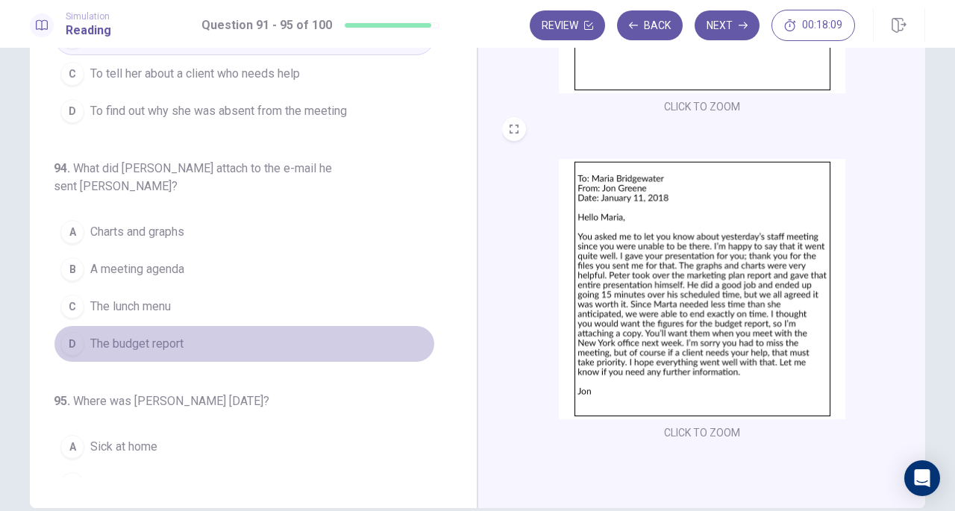
click at [243, 325] on button "D The budget report" at bounding box center [244, 343] width 381 height 37
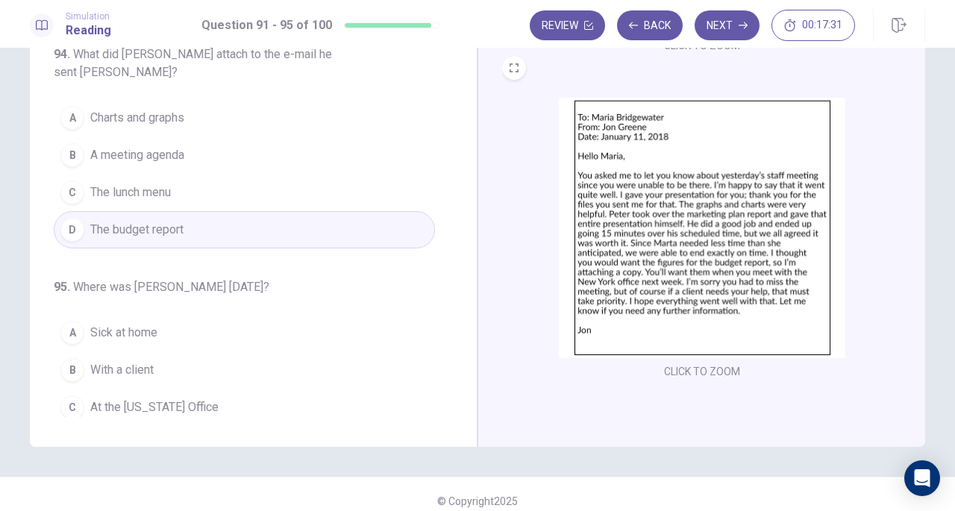
scroll to position [163, 0]
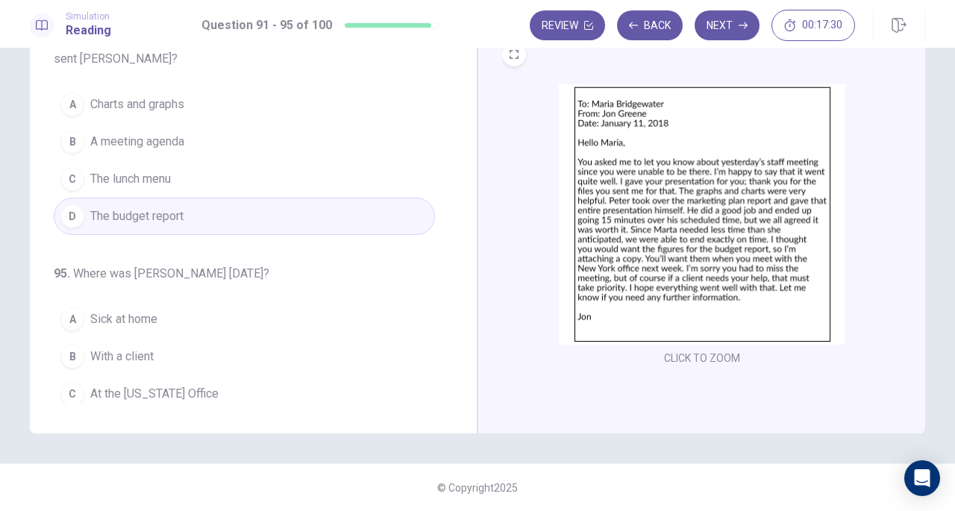
click at [252, 338] on button "B With a client" at bounding box center [244, 356] width 381 height 37
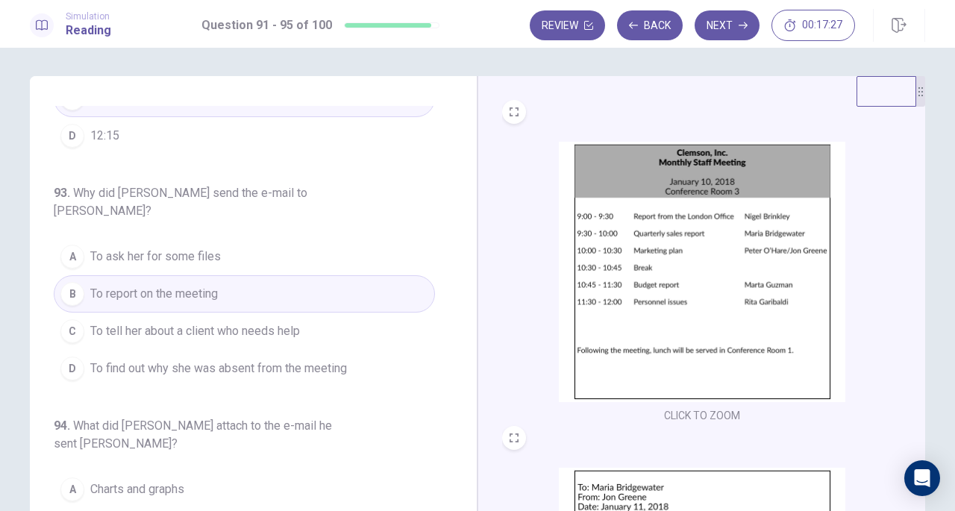
scroll to position [0, 0]
drag, startPoint x: 740, startPoint y: 26, endPoint x: 606, endPoint y: 165, distance: 193.0
click at [739, 26] on icon "button" at bounding box center [742, 25] width 9 height 9
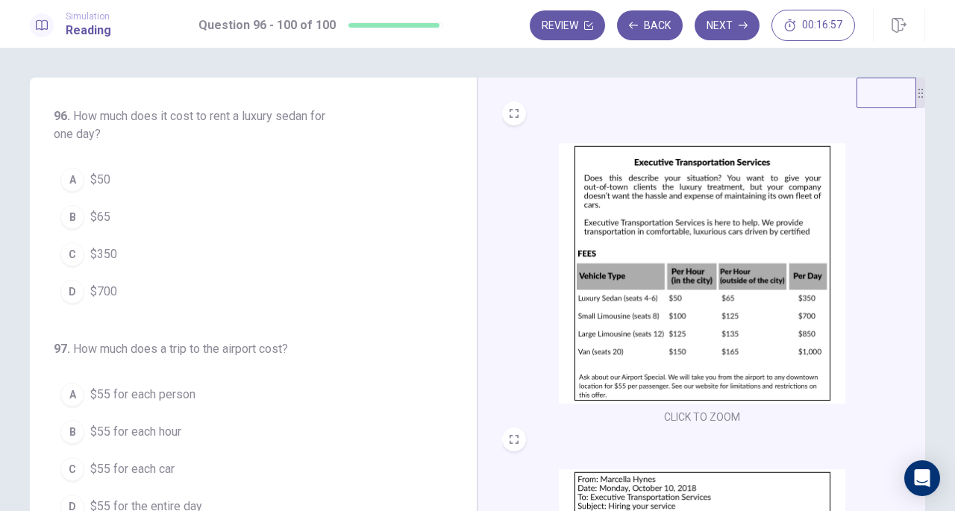
click at [122, 251] on button "C $350" at bounding box center [244, 254] width 381 height 37
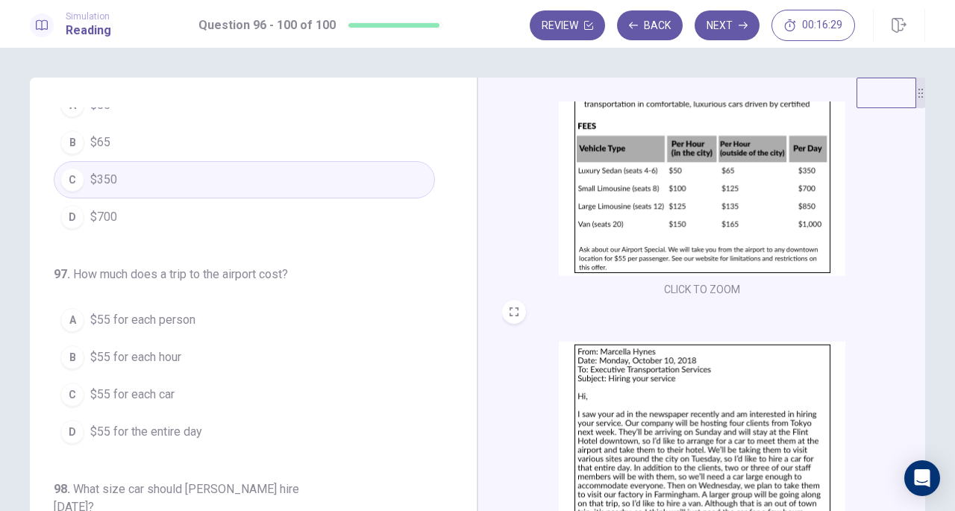
scroll to position [149, 0]
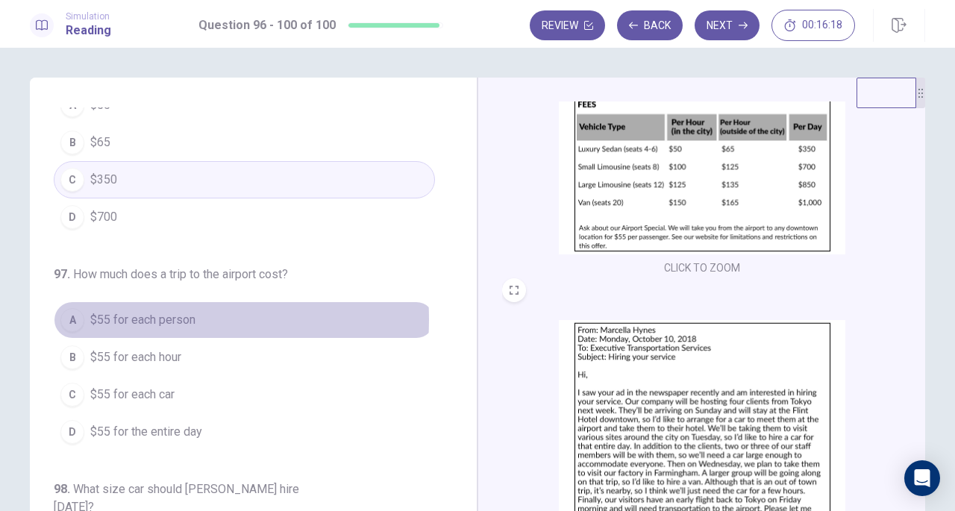
click at [126, 317] on span "$55 for each person" at bounding box center [142, 320] width 105 height 18
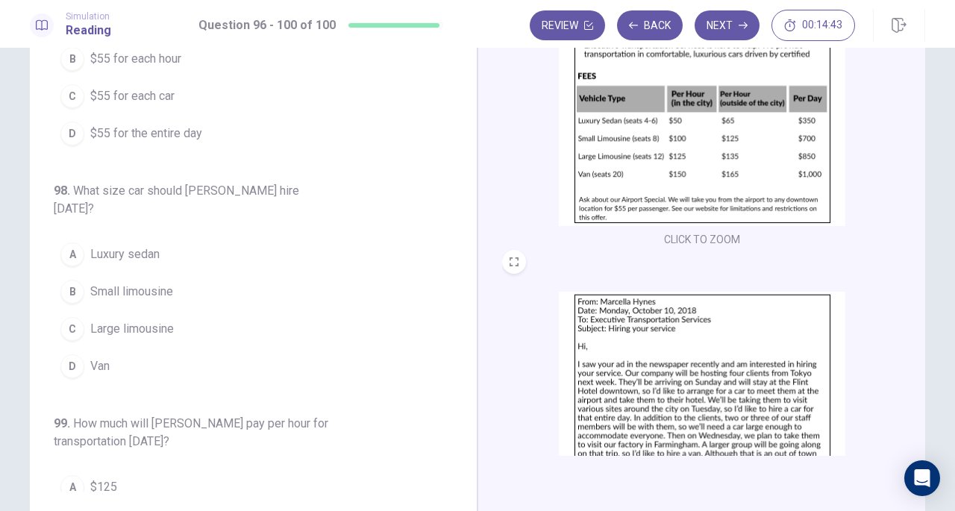
scroll to position [73, 0]
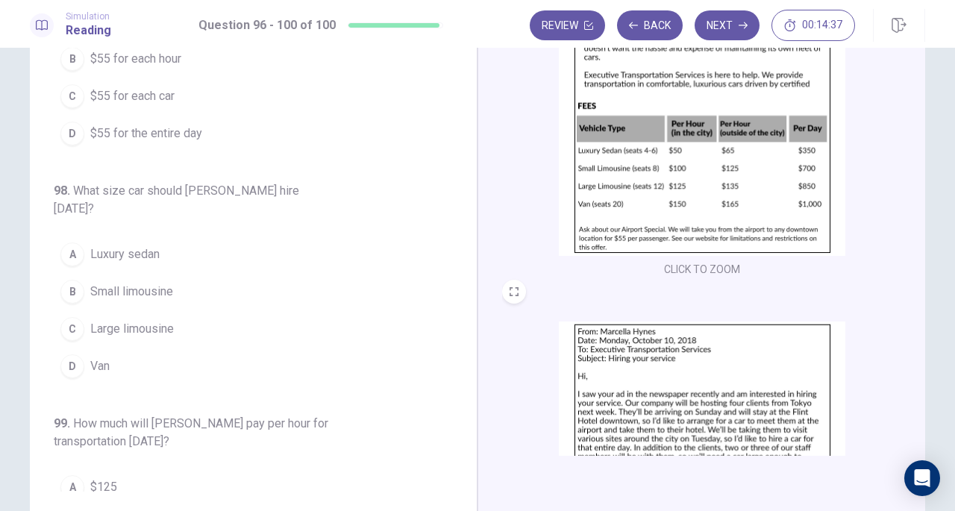
click at [185, 273] on button "B Small limousine" at bounding box center [244, 291] width 381 height 37
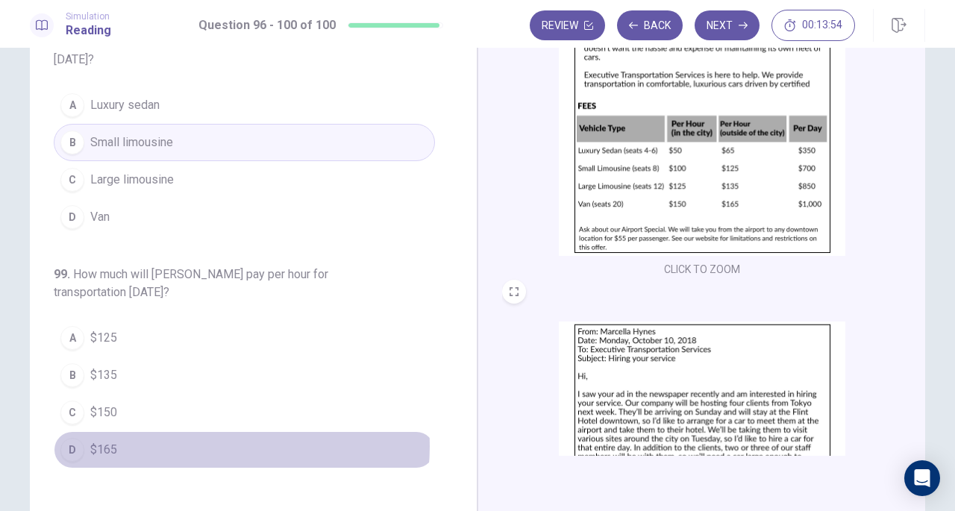
click at [212, 431] on button "D $165" at bounding box center [244, 449] width 381 height 37
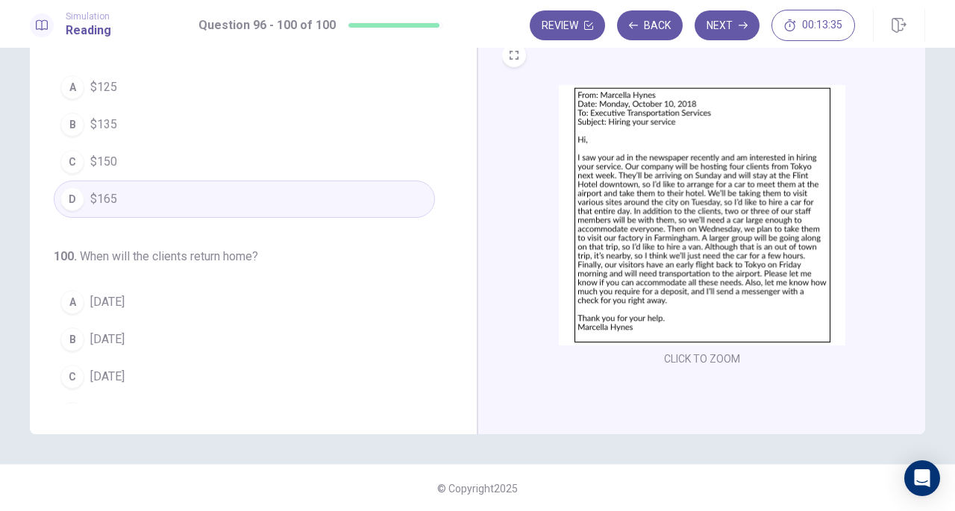
scroll to position [163, 0]
click at [158, 395] on button "D Friday" at bounding box center [244, 413] width 381 height 37
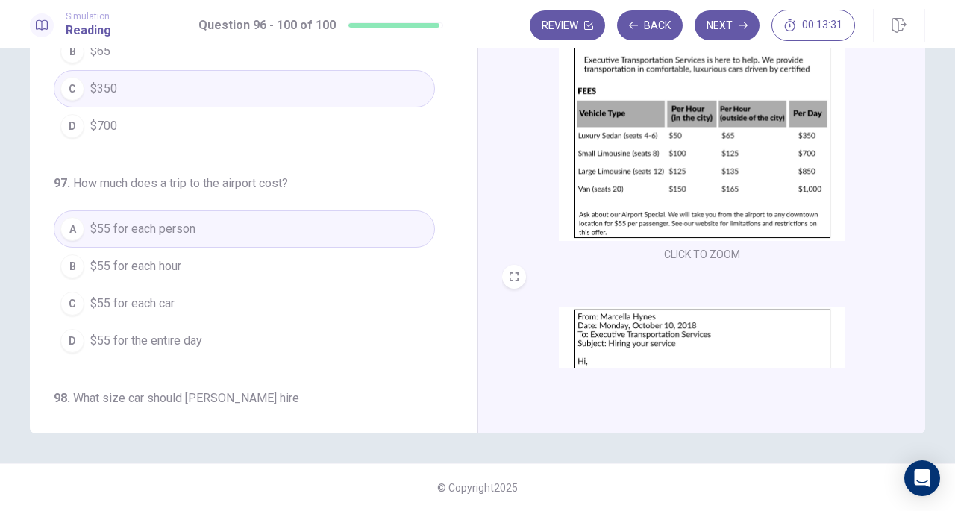
scroll to position [0, 0]
click at [559, 29] on button "Review" at bounding box center [566, 25] width 75 height 30
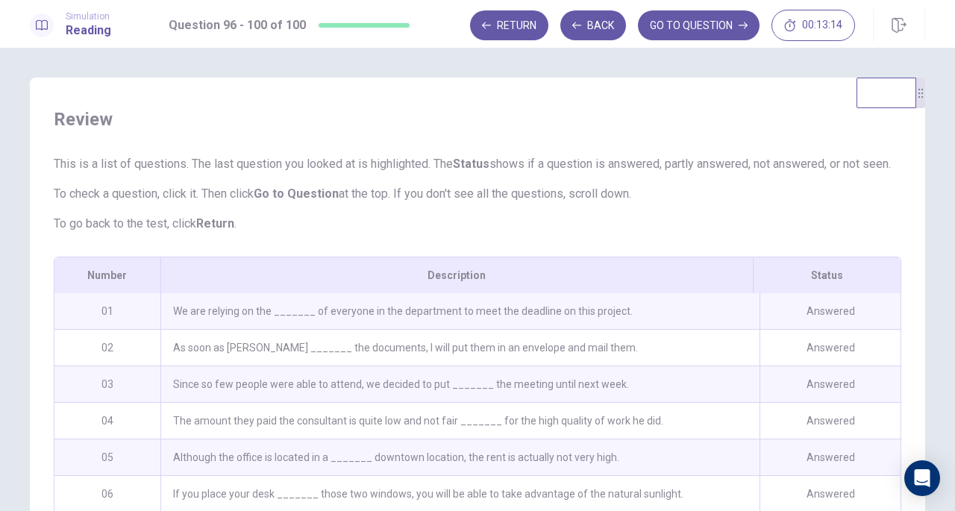
click at [686, 30] on button "GO TO QUESTION" at bounding box center [699, 25] width 122 height 30
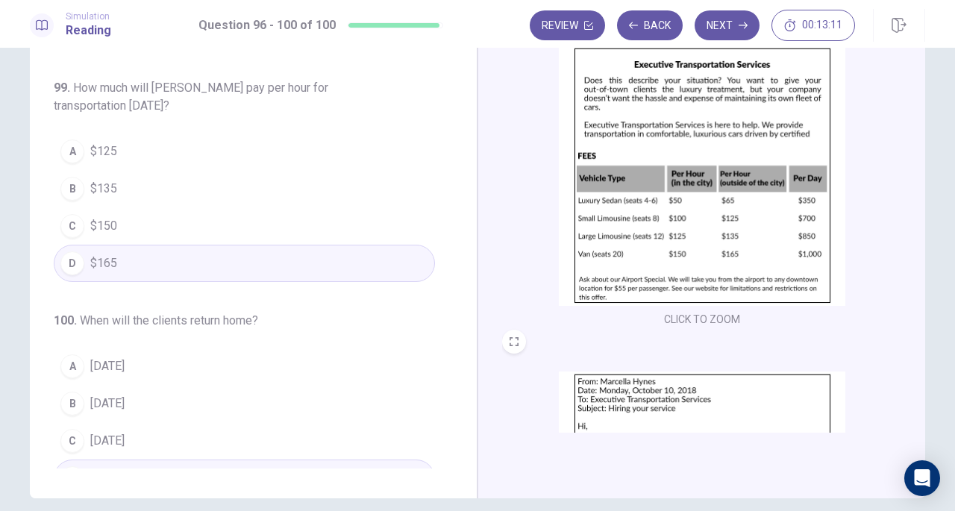
scroll to position [163, 0]
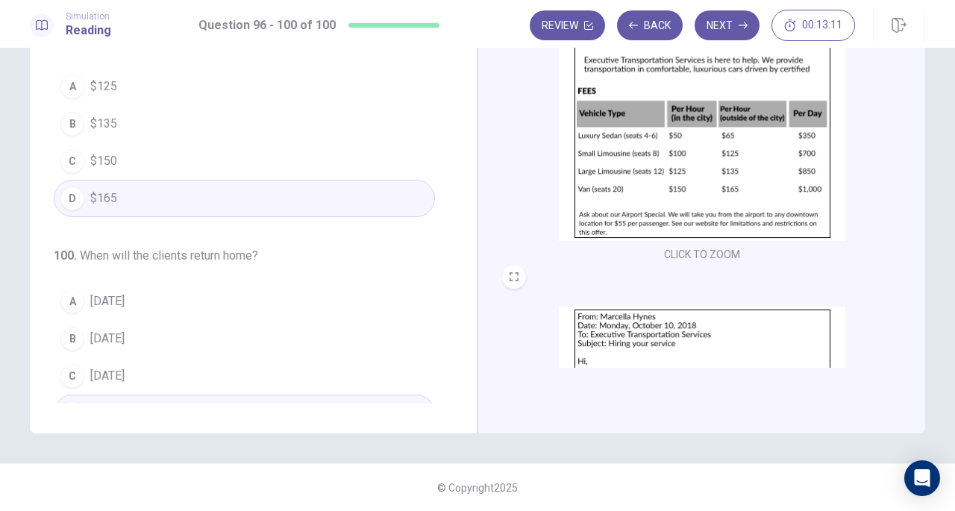
click at [732, 26] on button "Next" at bounding box center [726, 25] width 65 height 30
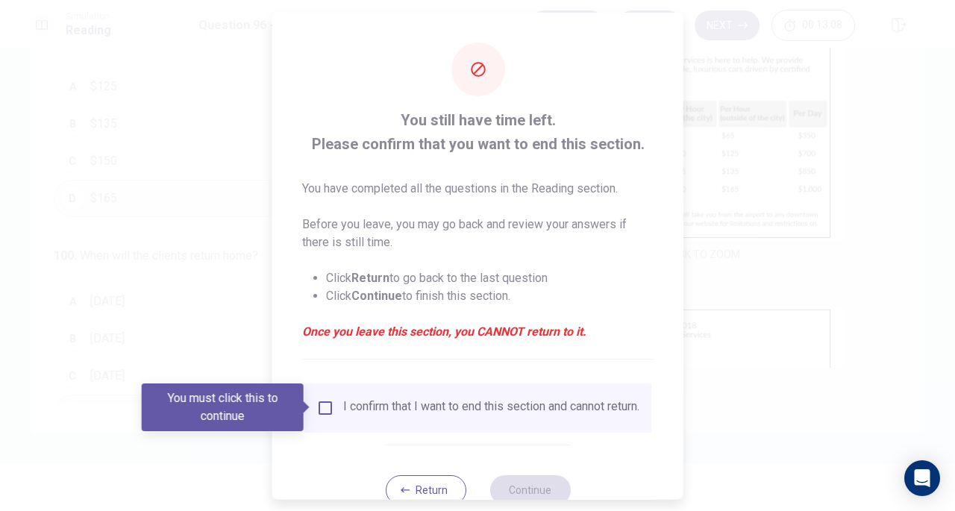
scroll to position [45, 0]
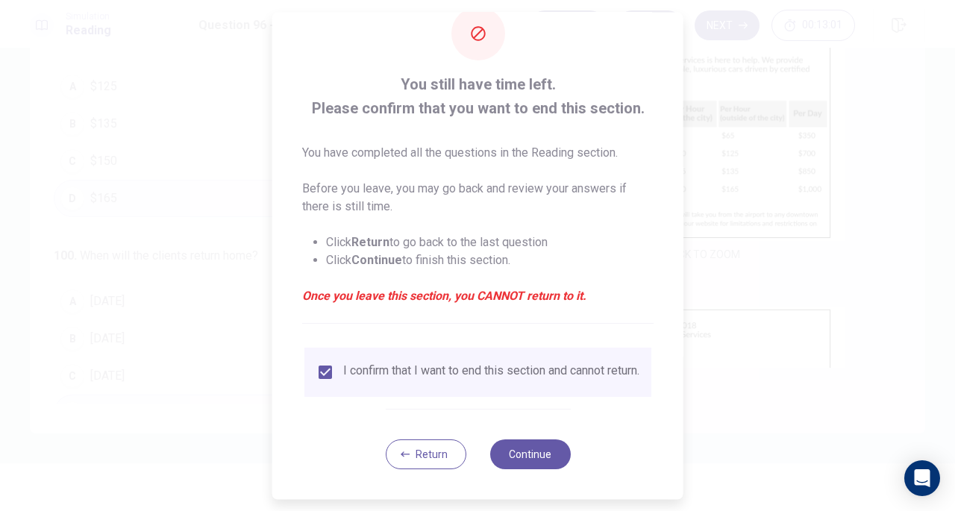
click at [534, 458] on button "Continue" at bounding box center [529, 454] width 81 height 30
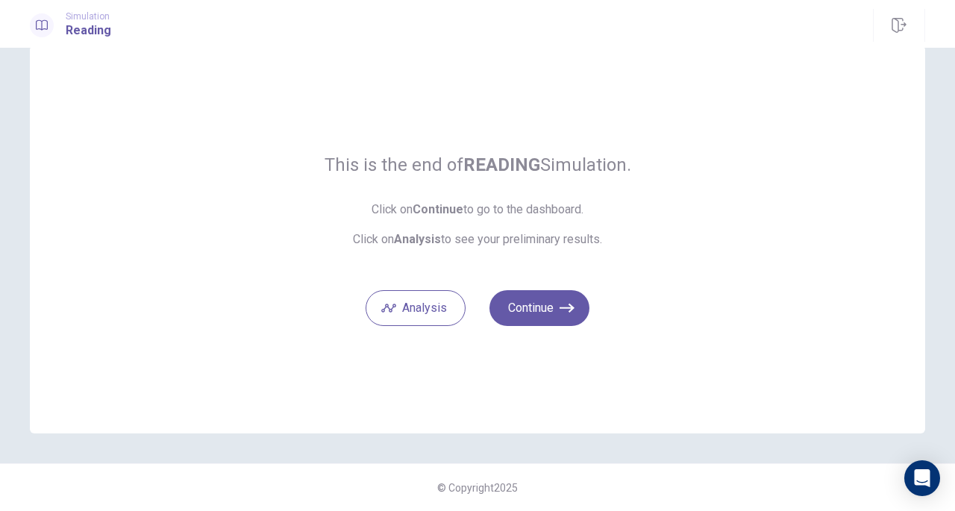
scroll to position [31, 0]
click at [549, 307] on button "Continue" at bounding box center [539, 309] width 100 height 36
